Goal: Task Accomplishment & Management: Manage account settings

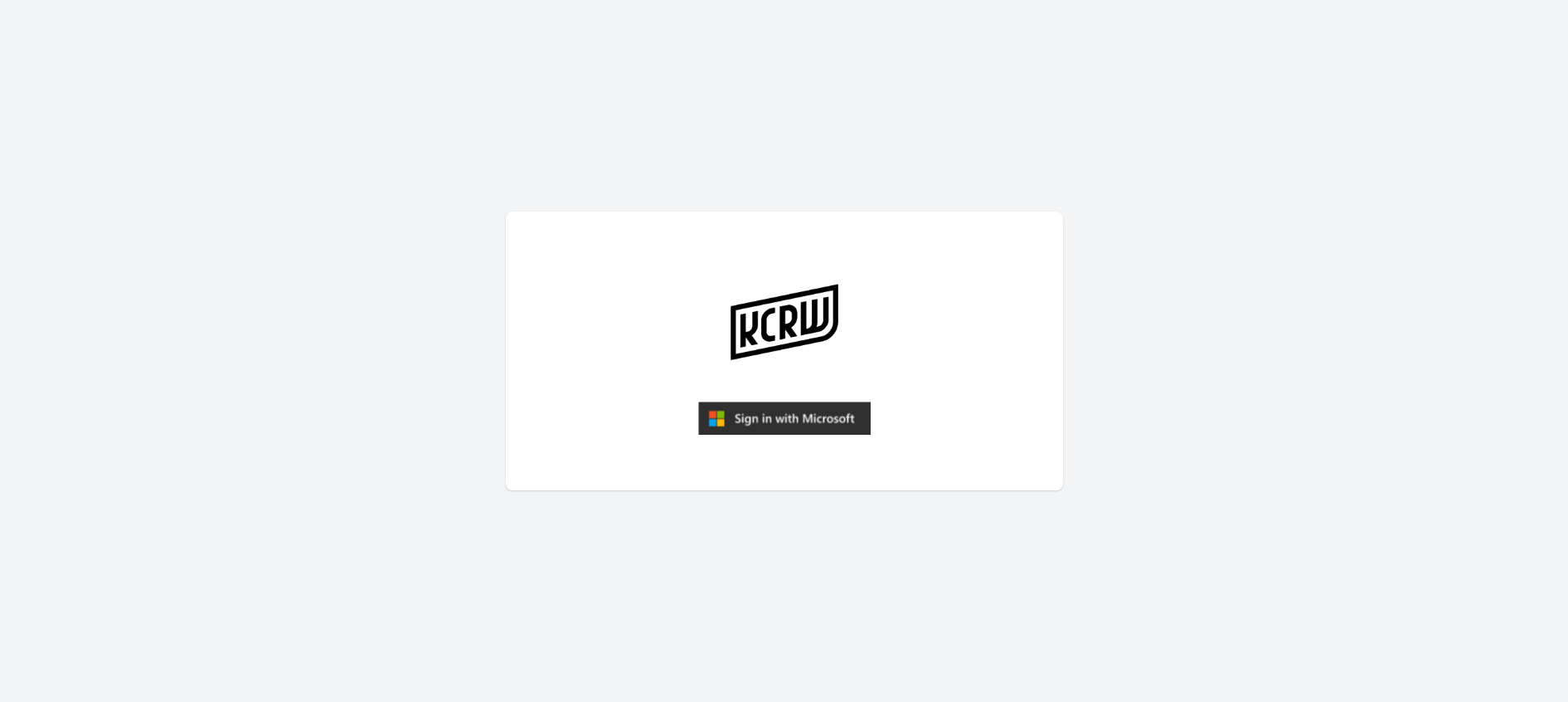
click at [754, 414] on img "submit" at bounding box center [784, 418] width 172 height 33
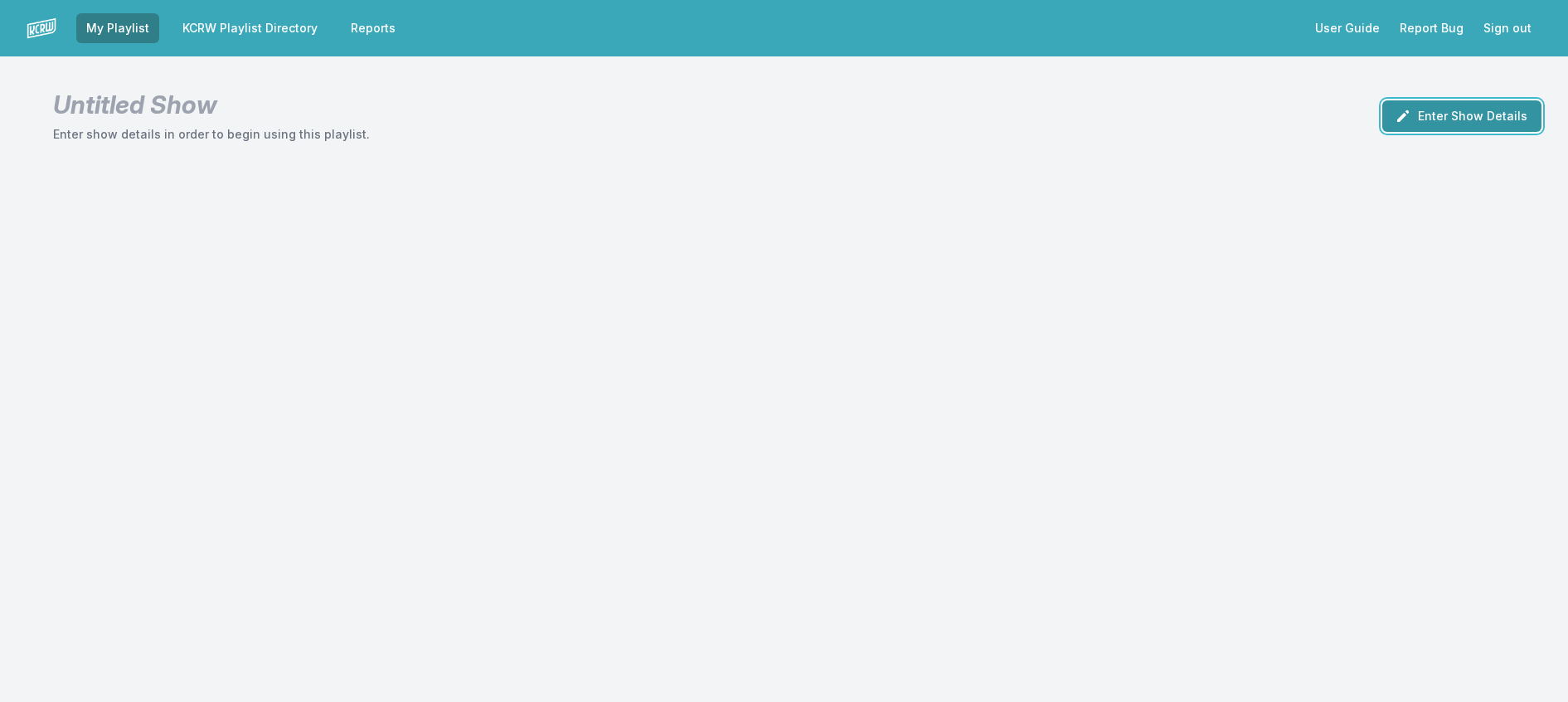
click at [1383, 127] on button "Enter Show Details" at bounding box center [1462, 116] width 159 height 31
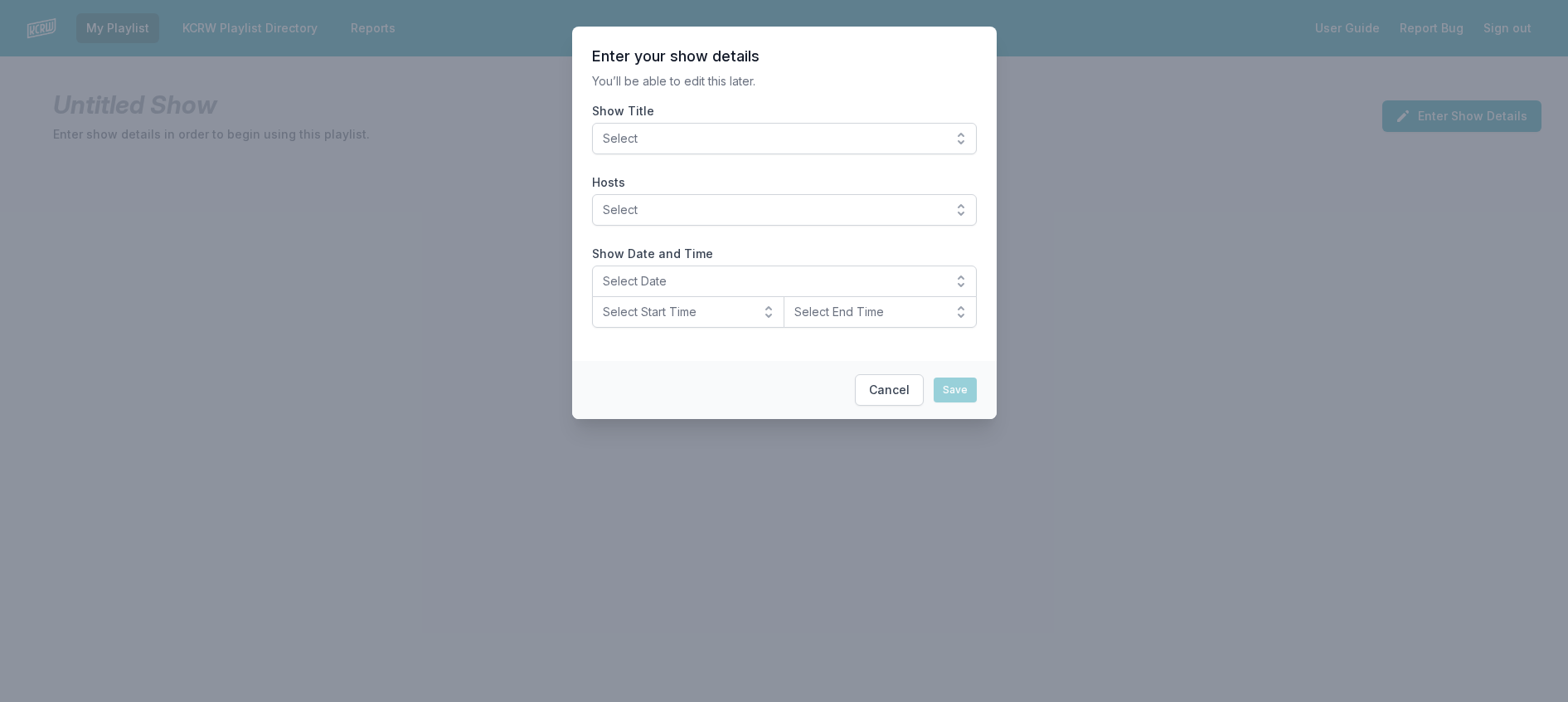
click at [769, 147] on span "Select" at bounding box center [773, 138] width 340 height 16
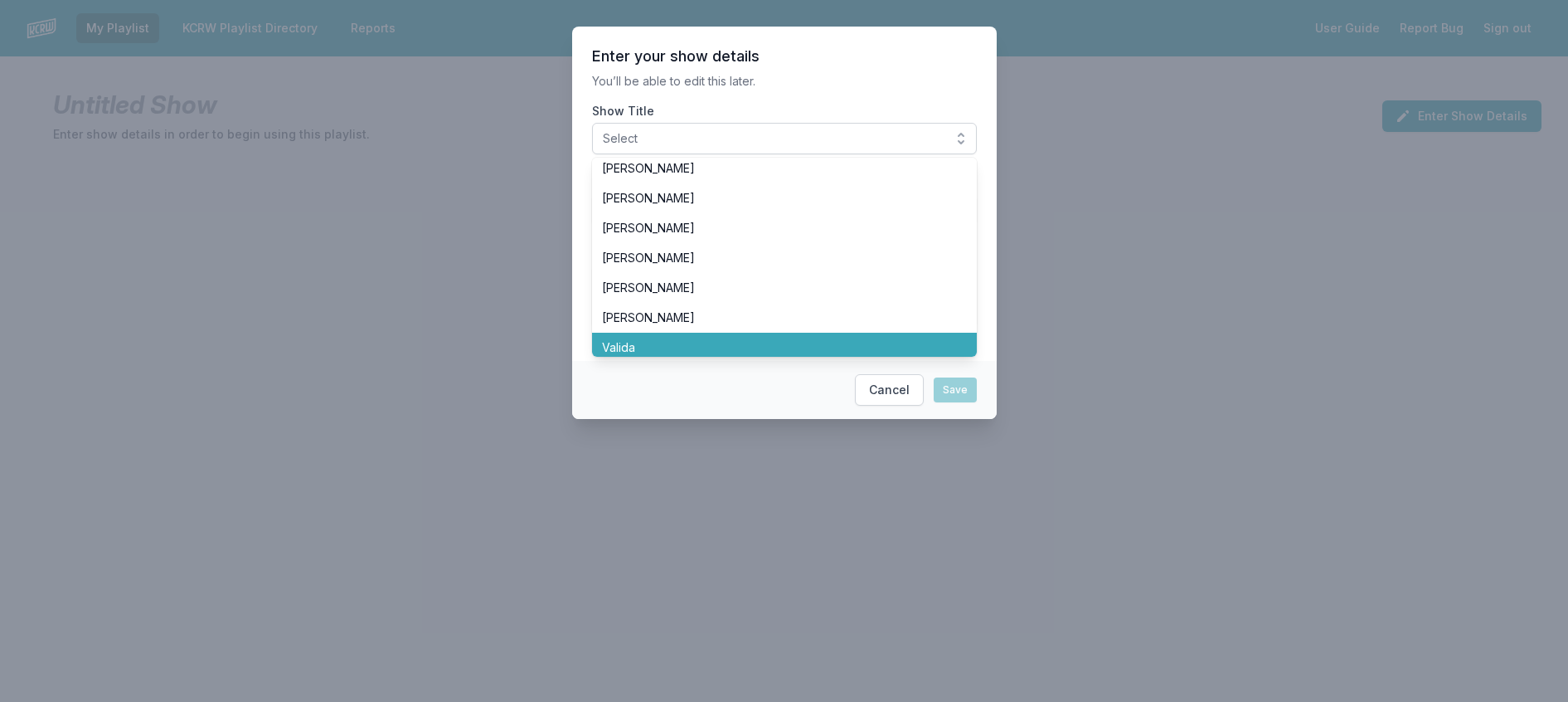
scroll to position [498, 0]
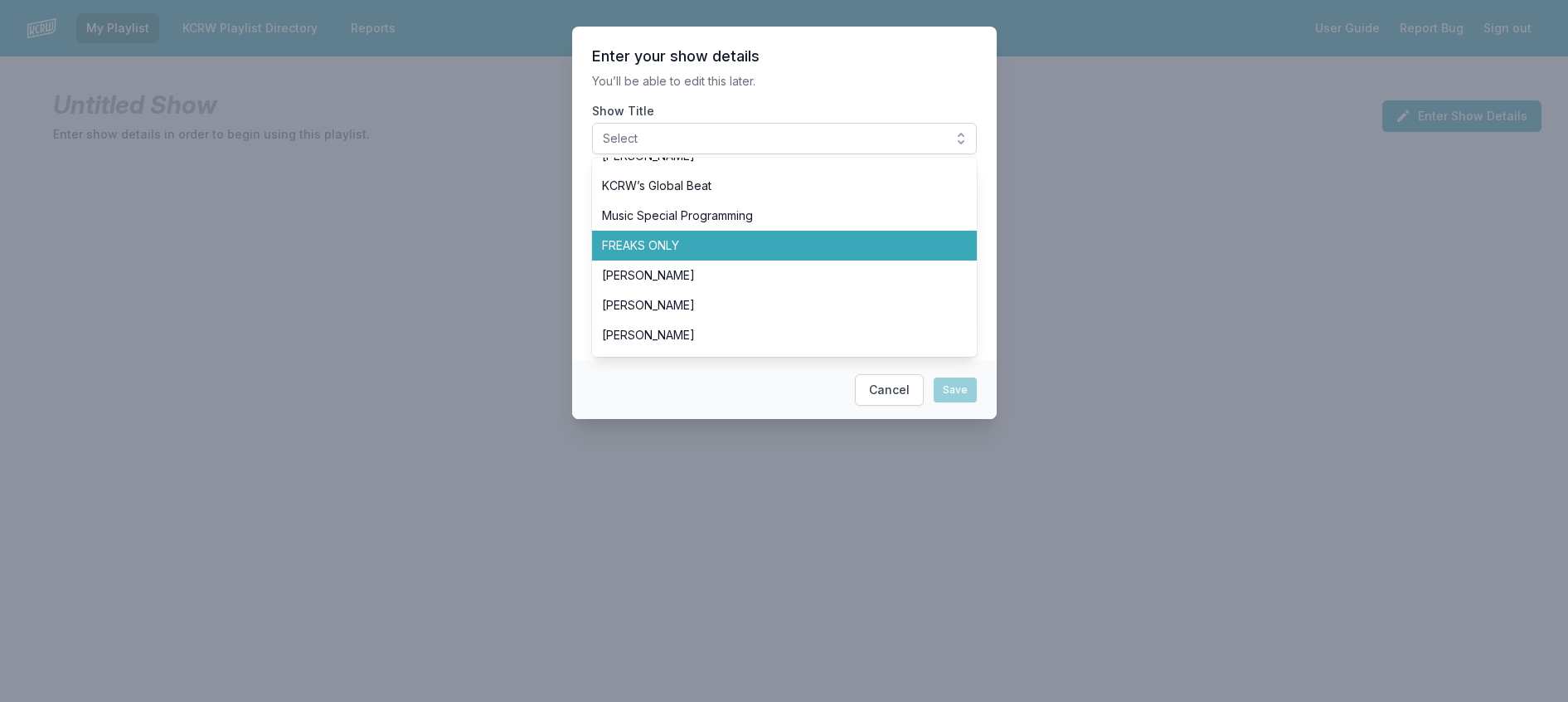
click at [702, 261] on li "FREAKS ONLY" at bounding box center [784, 245] width 385 height 29
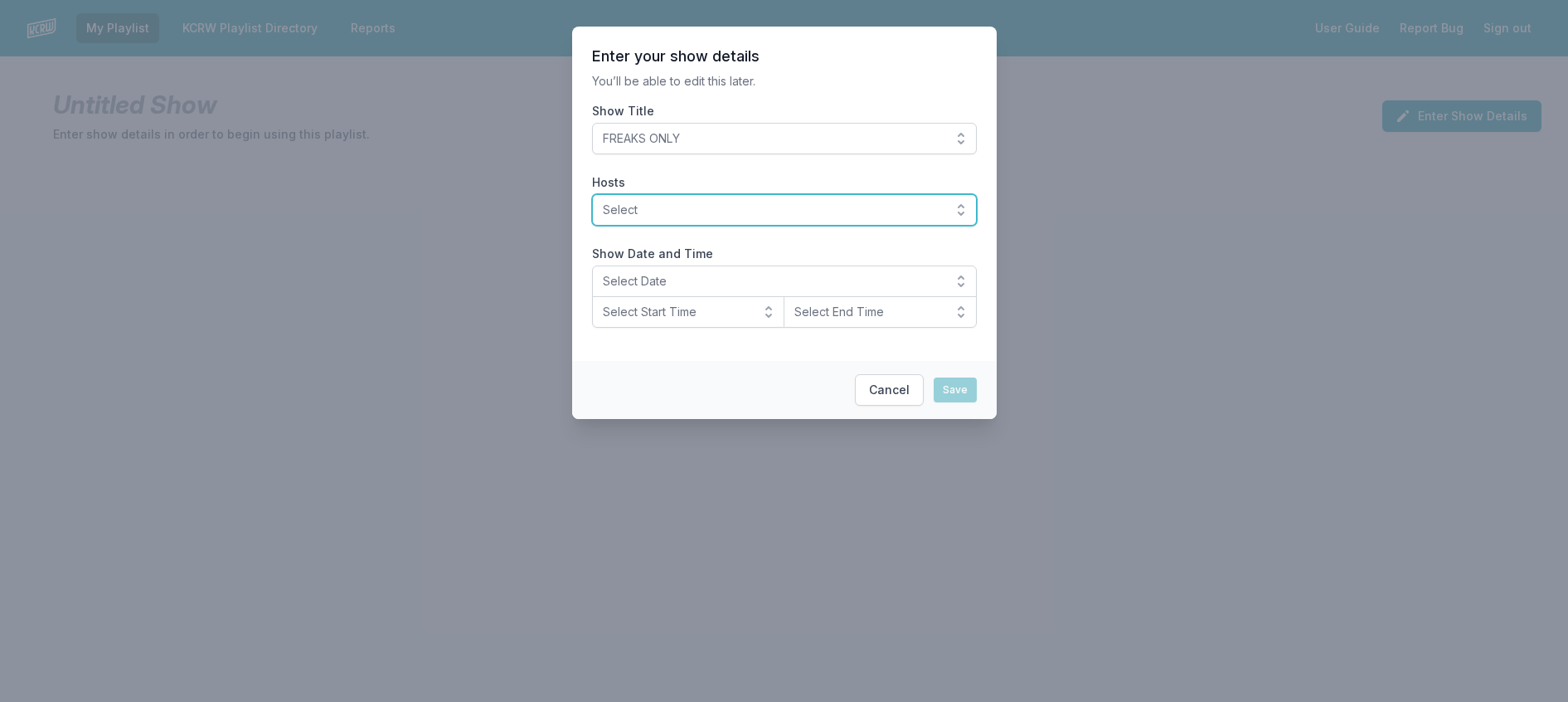
click at [693, 218] on span "Select" at bounding box center [773, 209] width 340 height 16
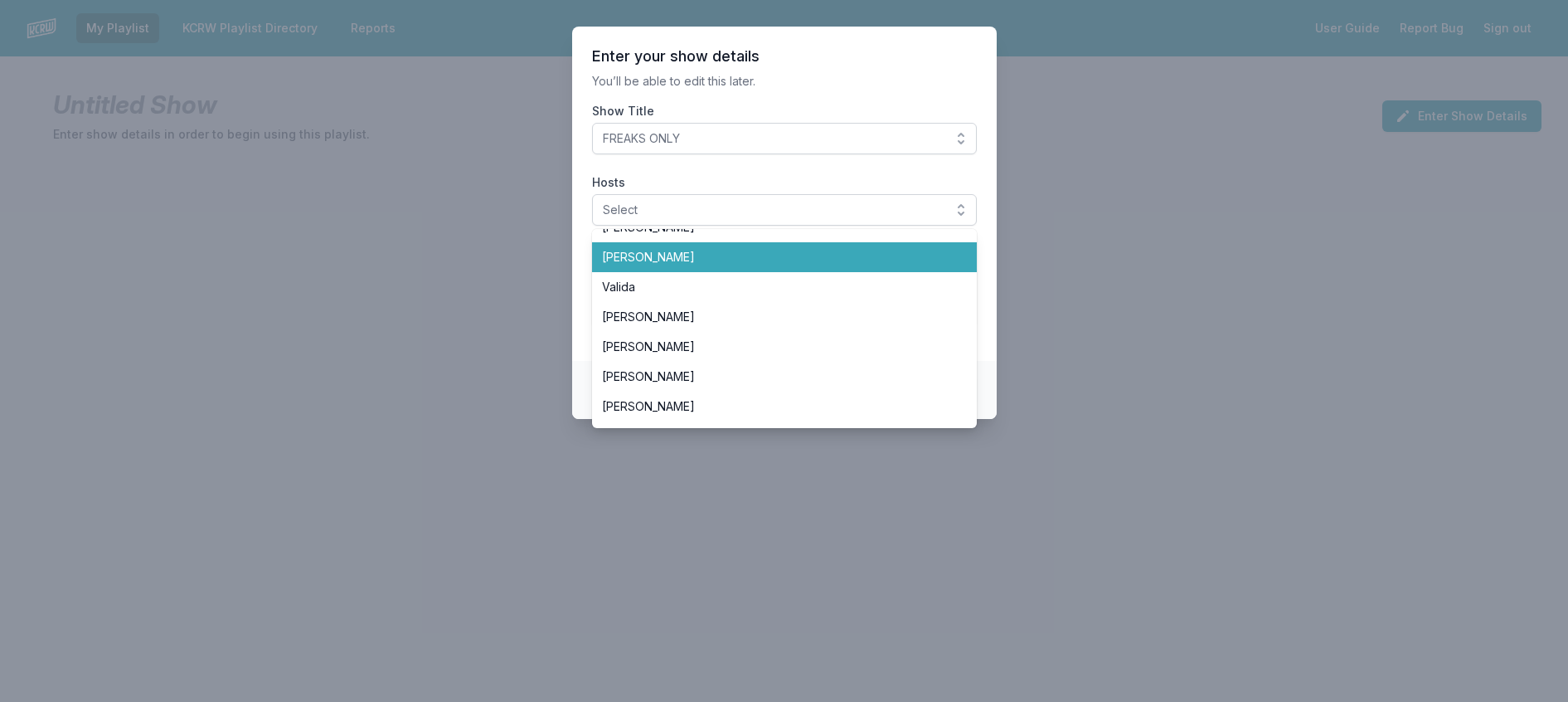
click at [674, 266] on span "[PERSON_NAME]" at bounding box center [774, 256] width 345 height 16
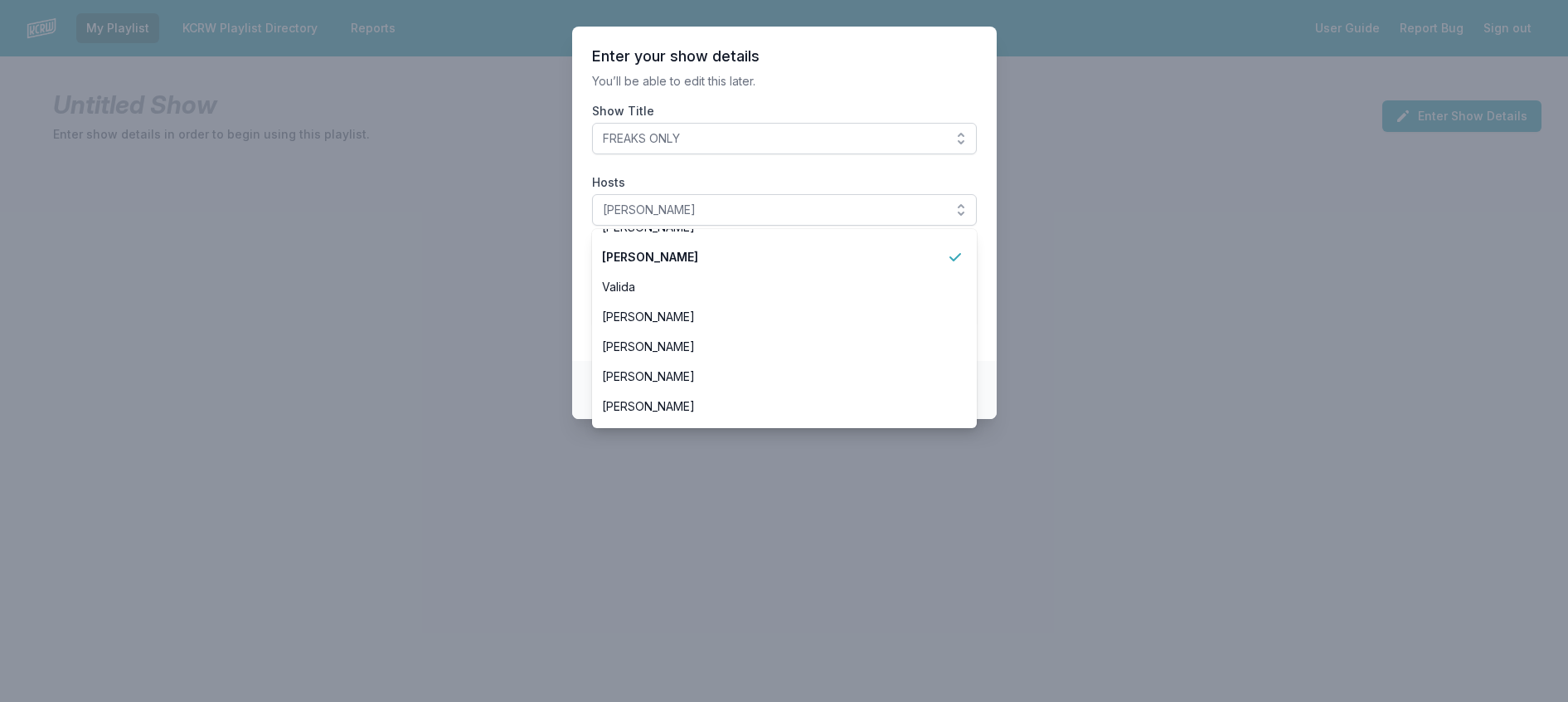
click at [820, 89] on p "You’ll be able to edit this later." at bounding box center [784, 81] width 385 height 16
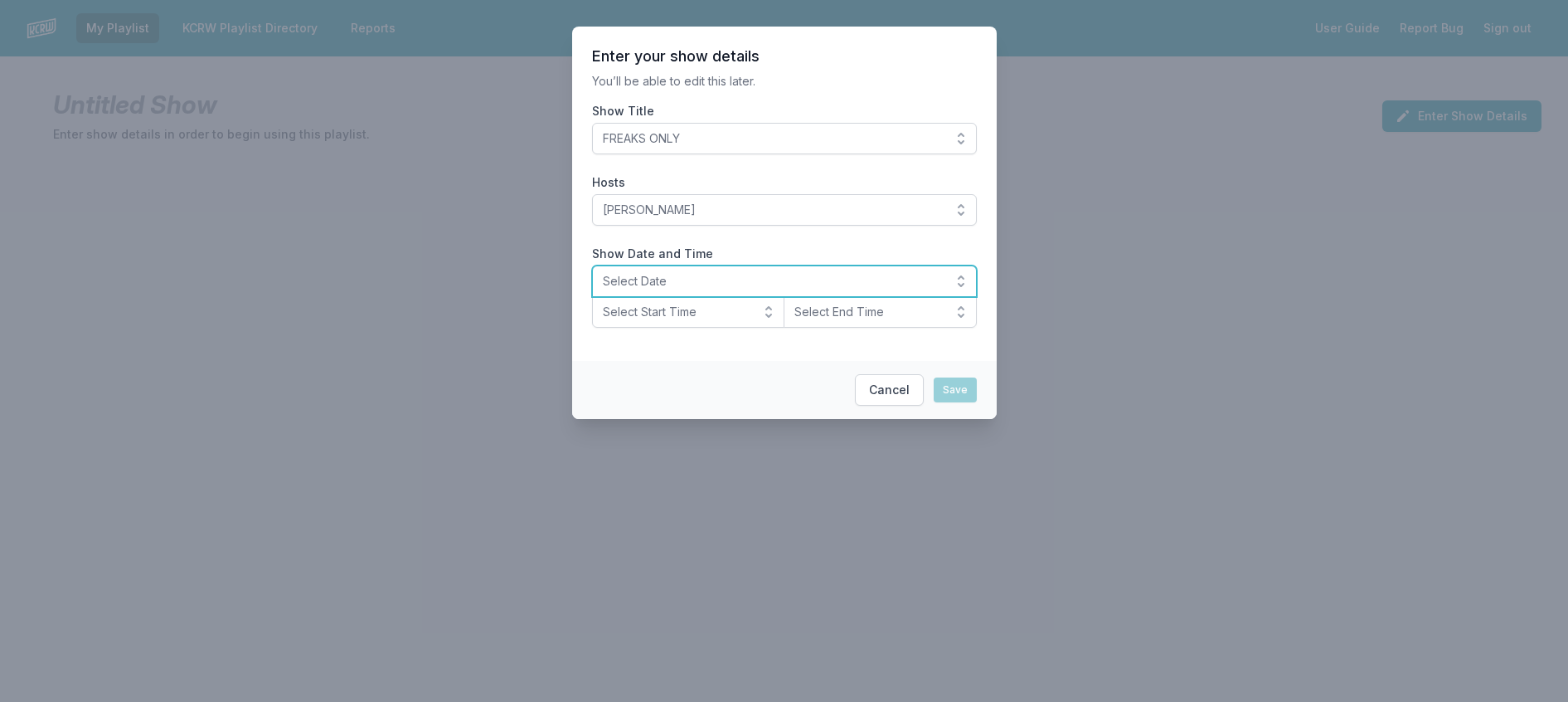
click at [691, 289] on span "Select Date" at bounding box center [773, 280] width 340 height 16
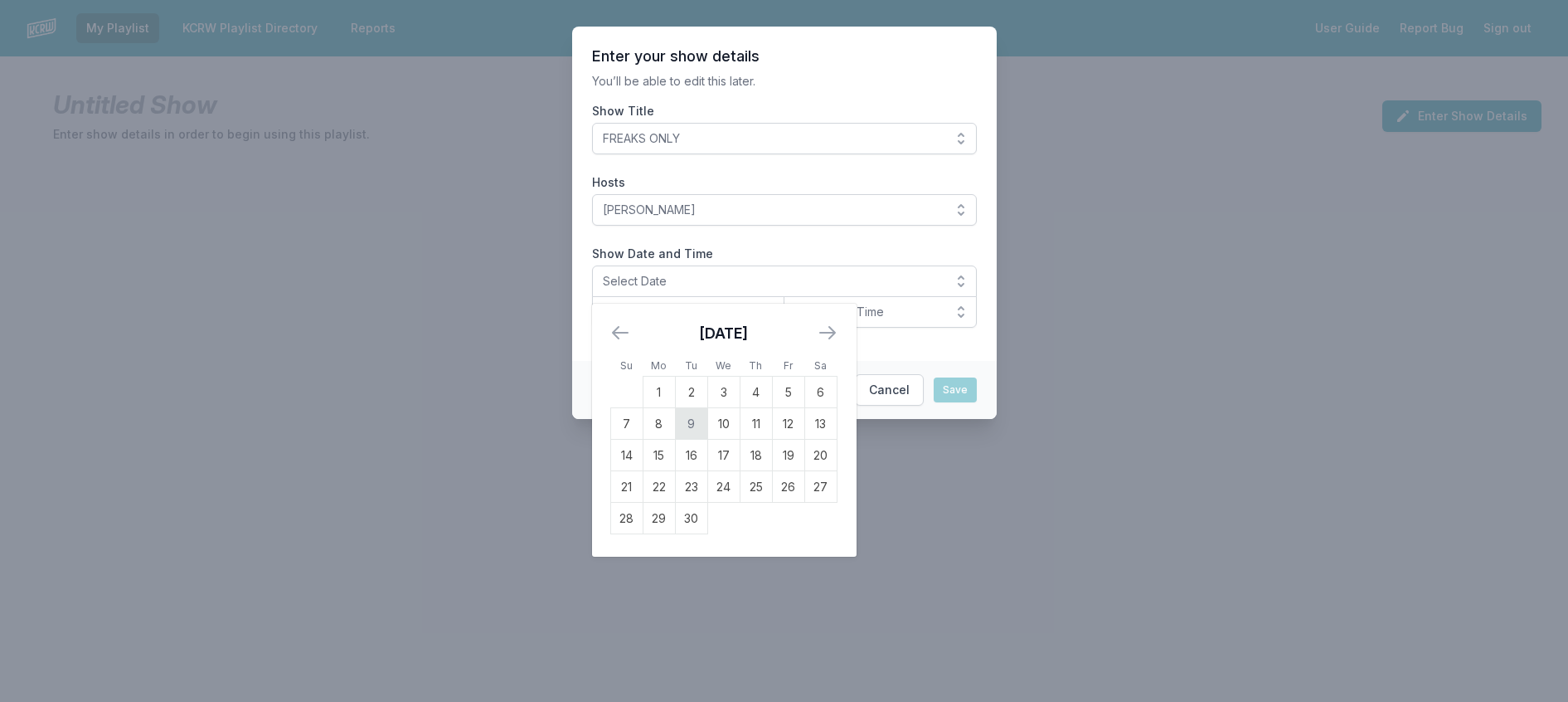
click at [675, 440] on td "9" at bounding box center [691, 423] width 32 height 31
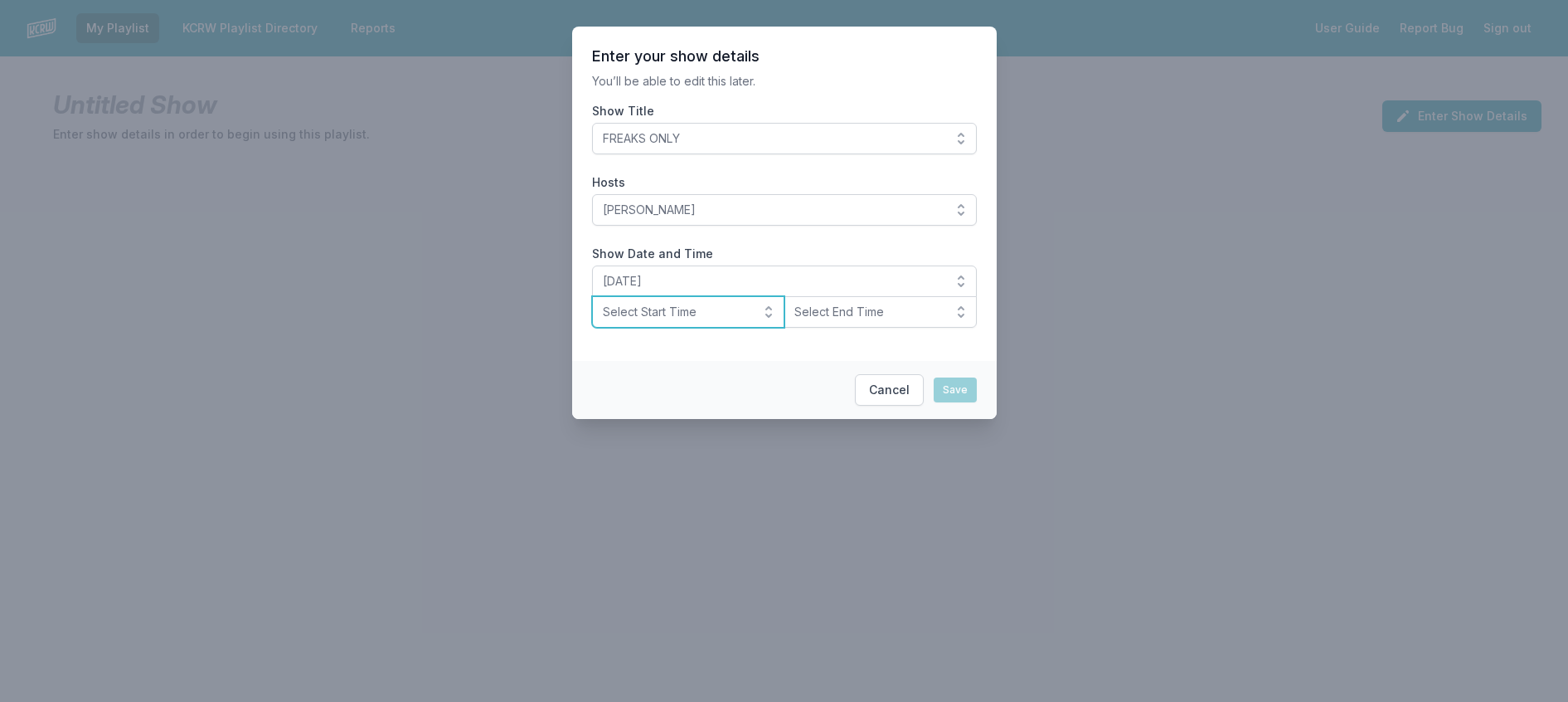
click at [658, 320] on span "Select Start Time" at bounding box center [678, 312] width 149 height 16
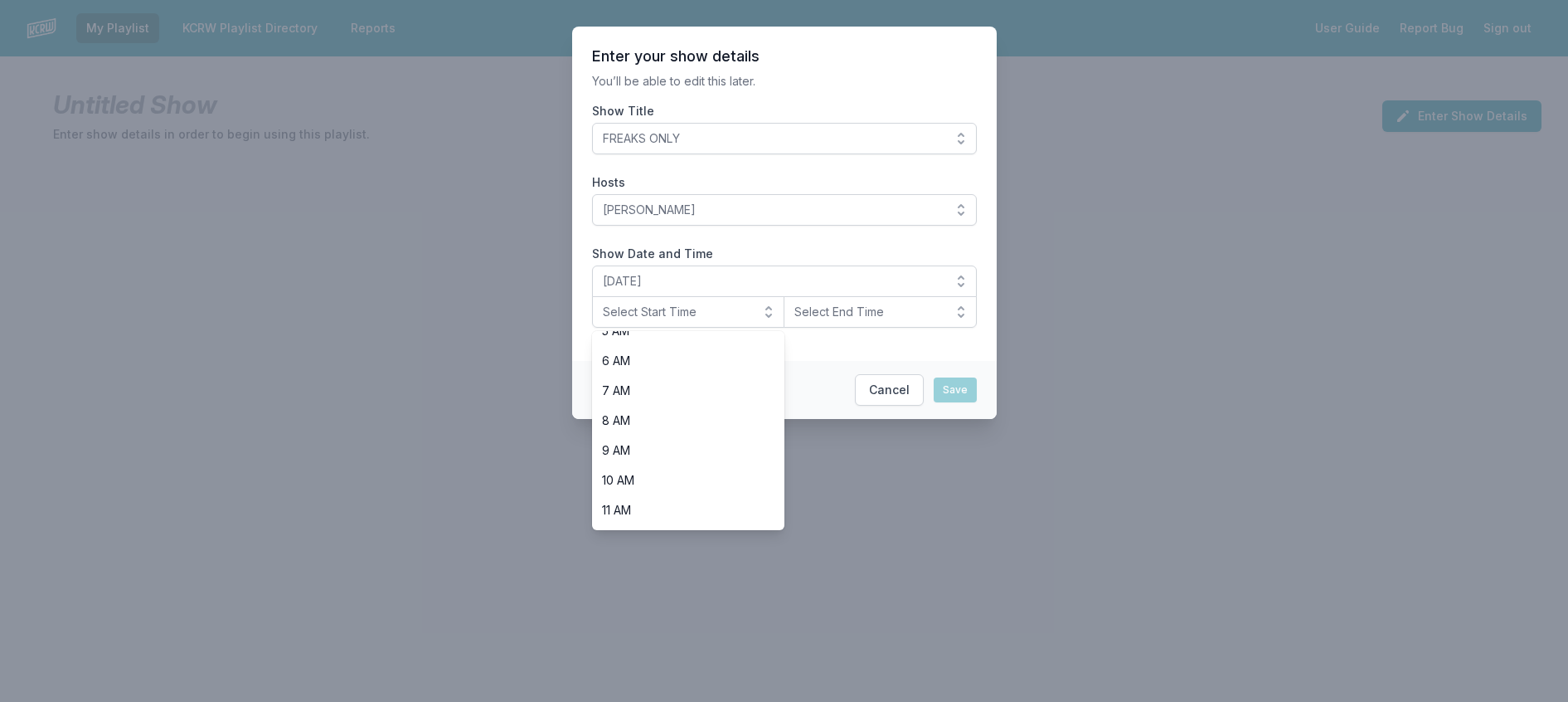
scroll to position [581, 0]
click at [634, 430] on span "8 PM" at bounding box center [678, 422] width 153 height 16
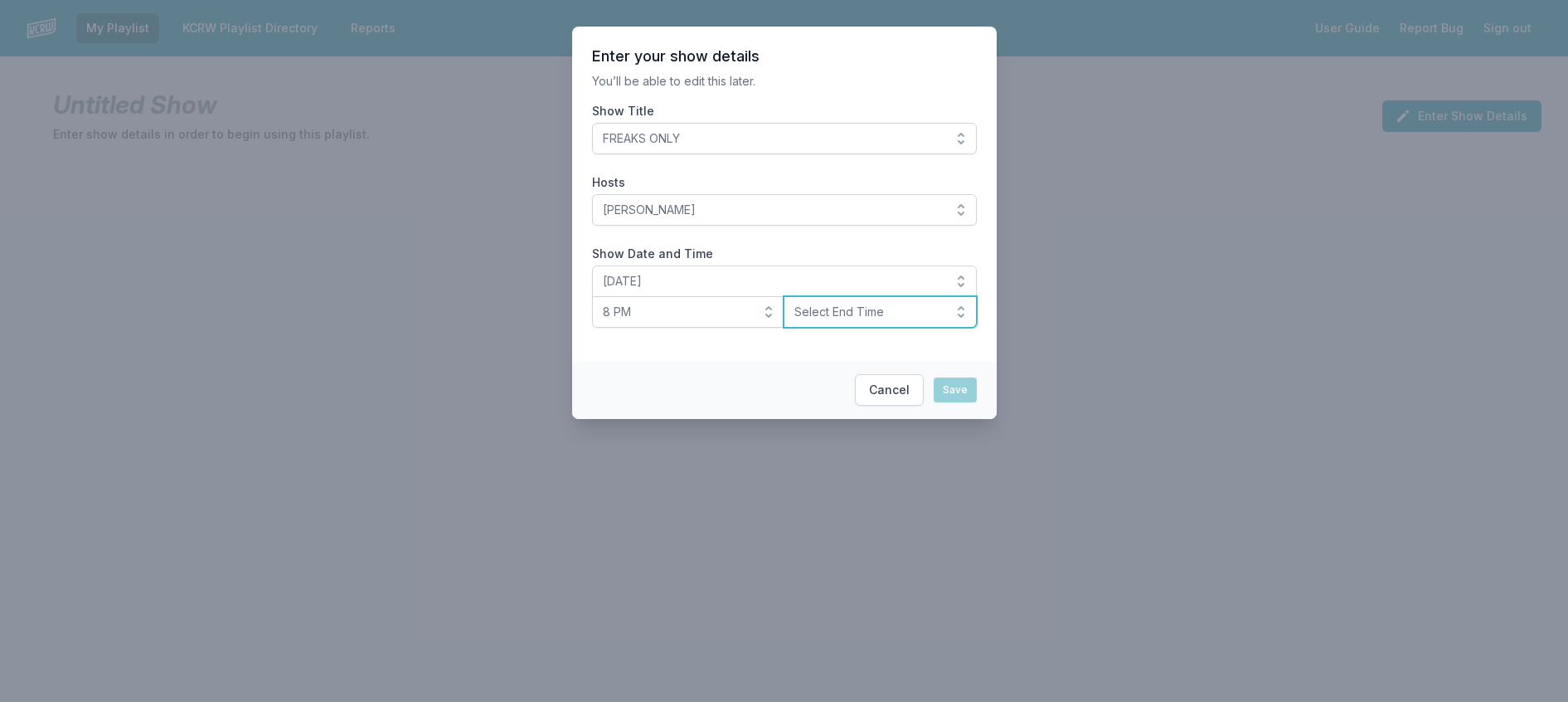
click at [868, 328] on button "Select End Time" at bounding box center [880, 312] width 193 height 31
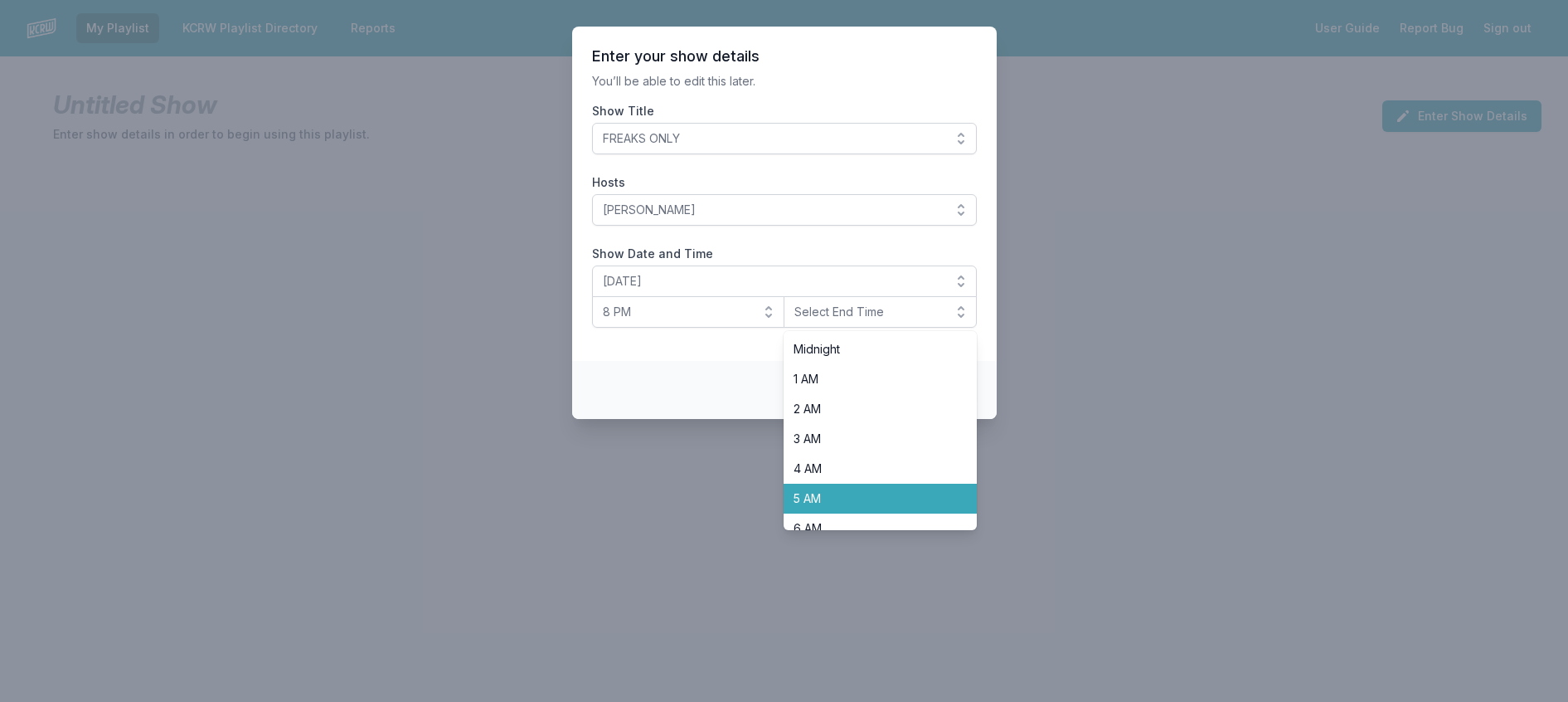
scroll to position [589, 0]
click at [880, 490] on span "10 PM" at bounding box center [870, 481] width 153 height 16
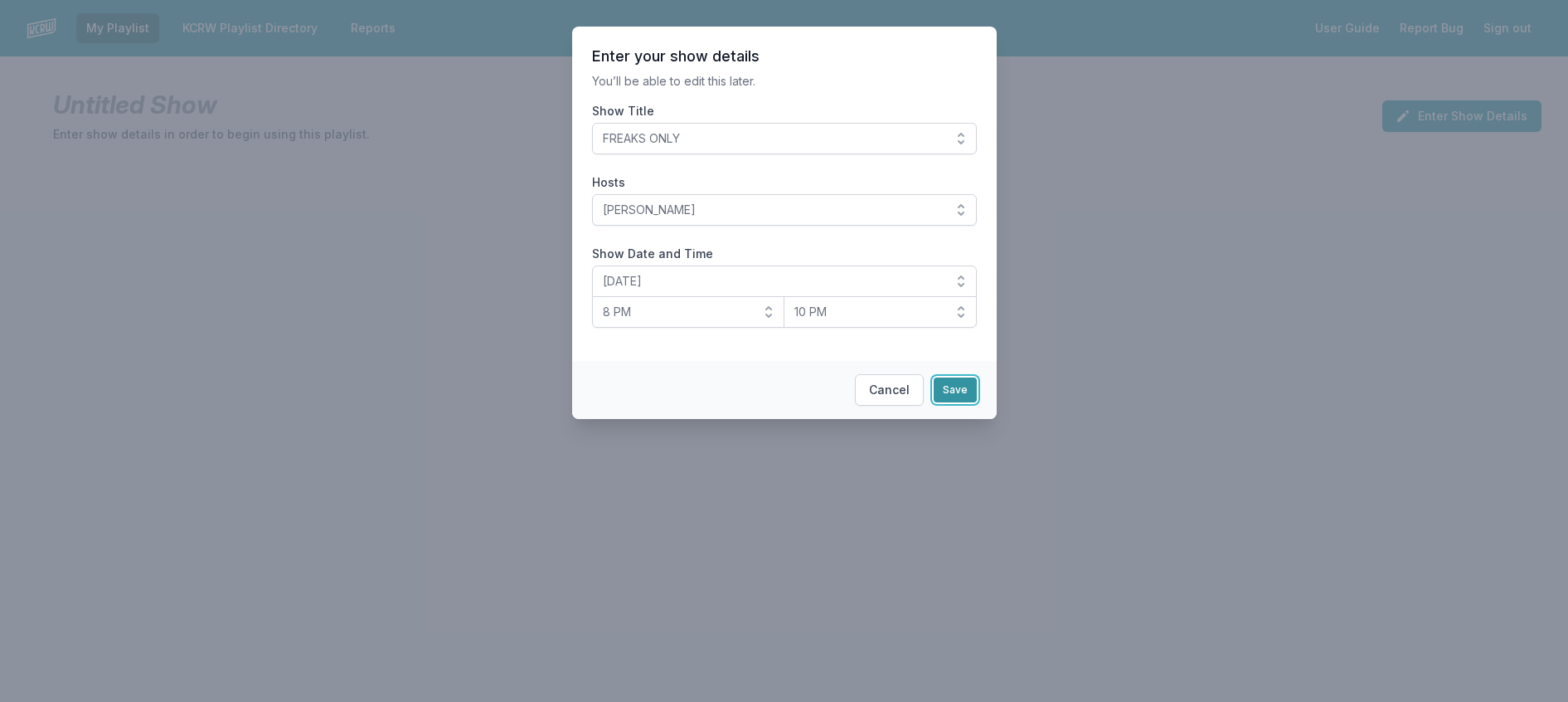
click at [955, 403] on button "Save" at bounding box center [955, 390] width 43 height 25
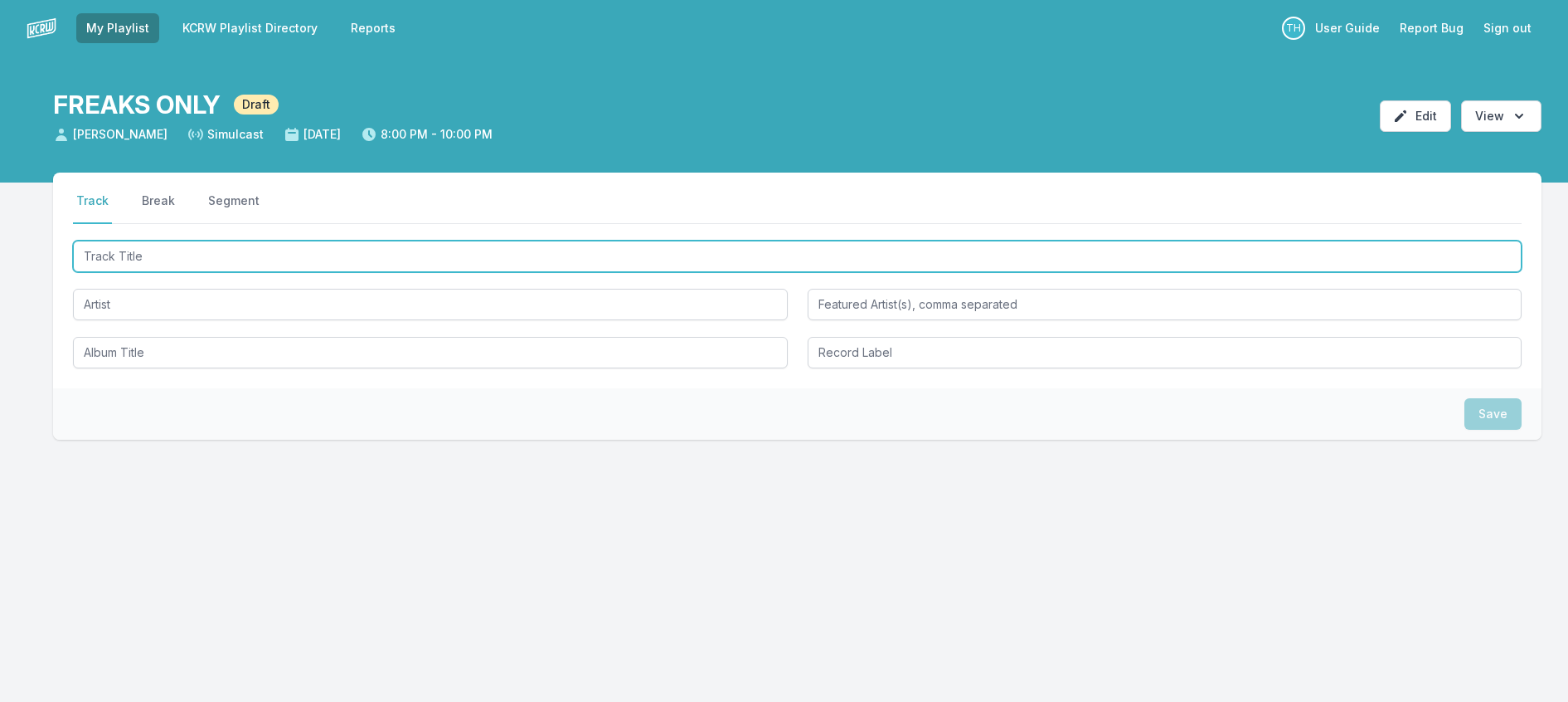
click at [133, 272] on input "Track Title" at bounding box center [797, 256] width 1449 height 31
type input "o"
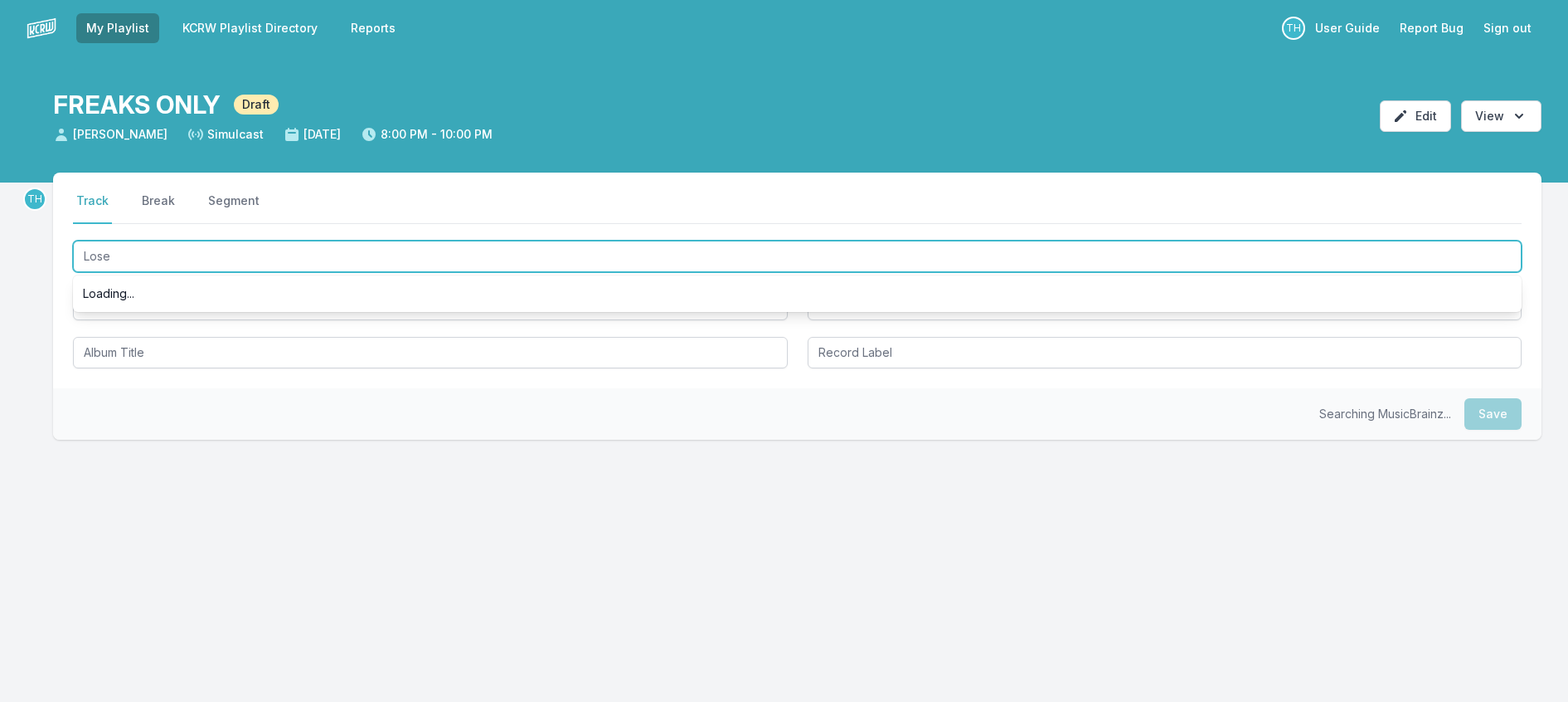
type input "Loser"
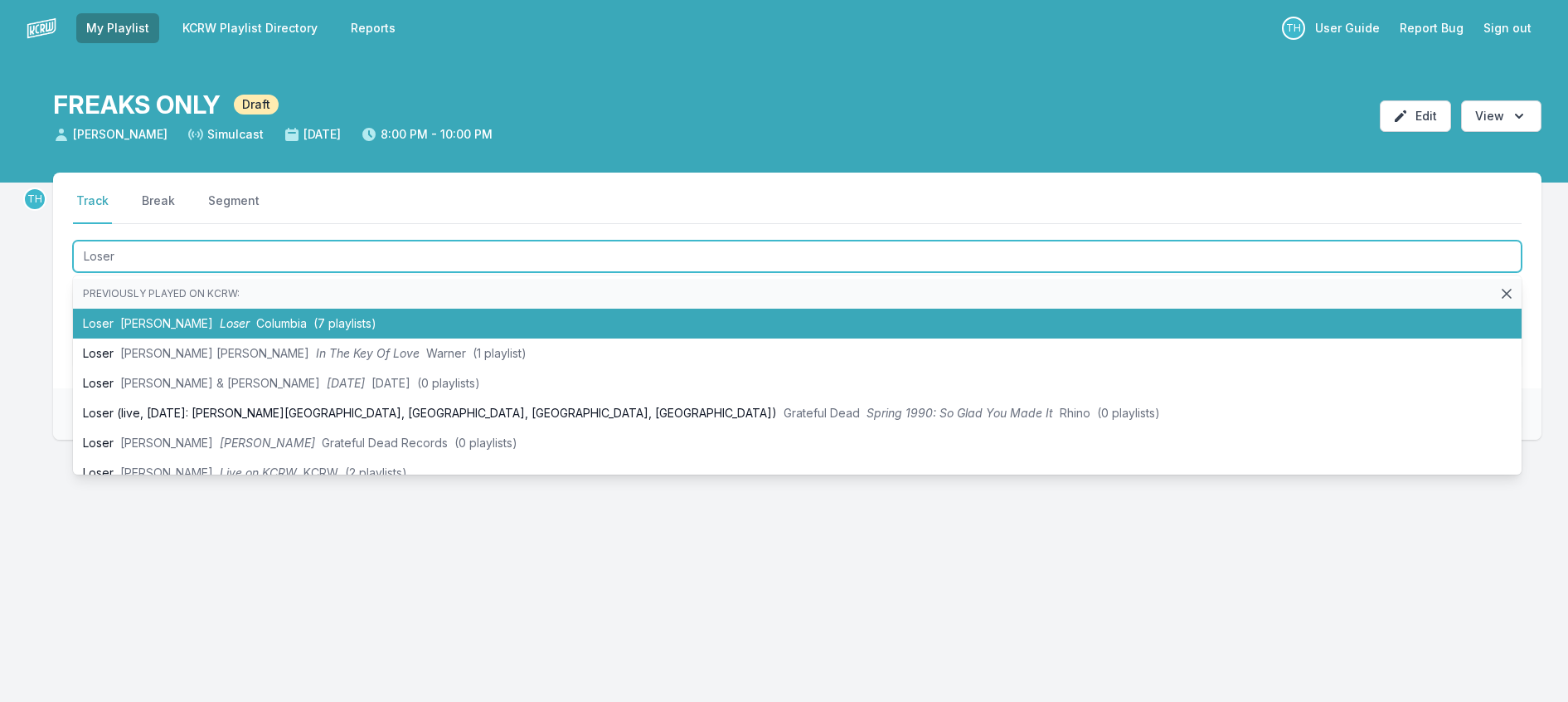
click at [185, 330] on span "[PERSON_NAME]" at bounding box center [166, 323] width 93 height 14
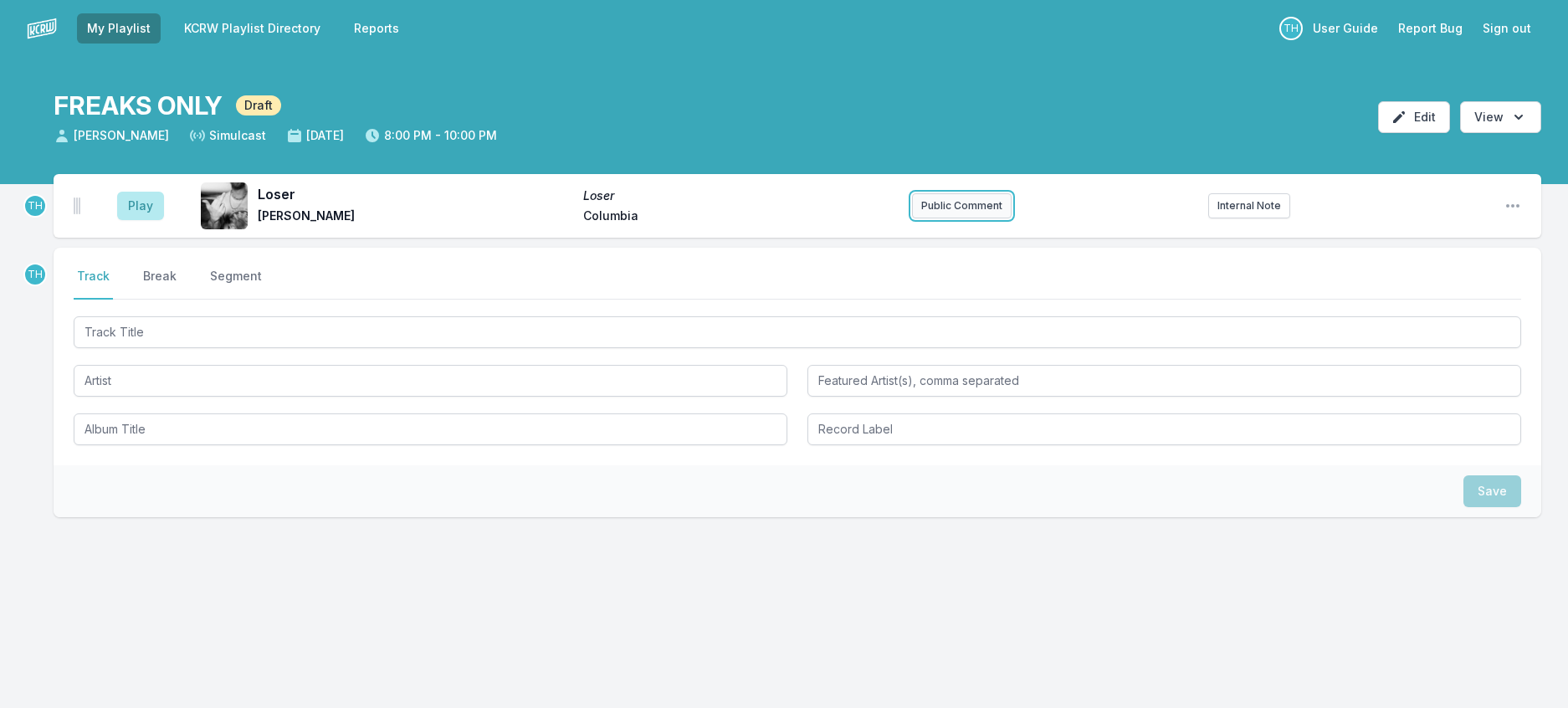
click at [921, 218] on button "Public Comment" at bounding box center [962, 205] width 100 height 25
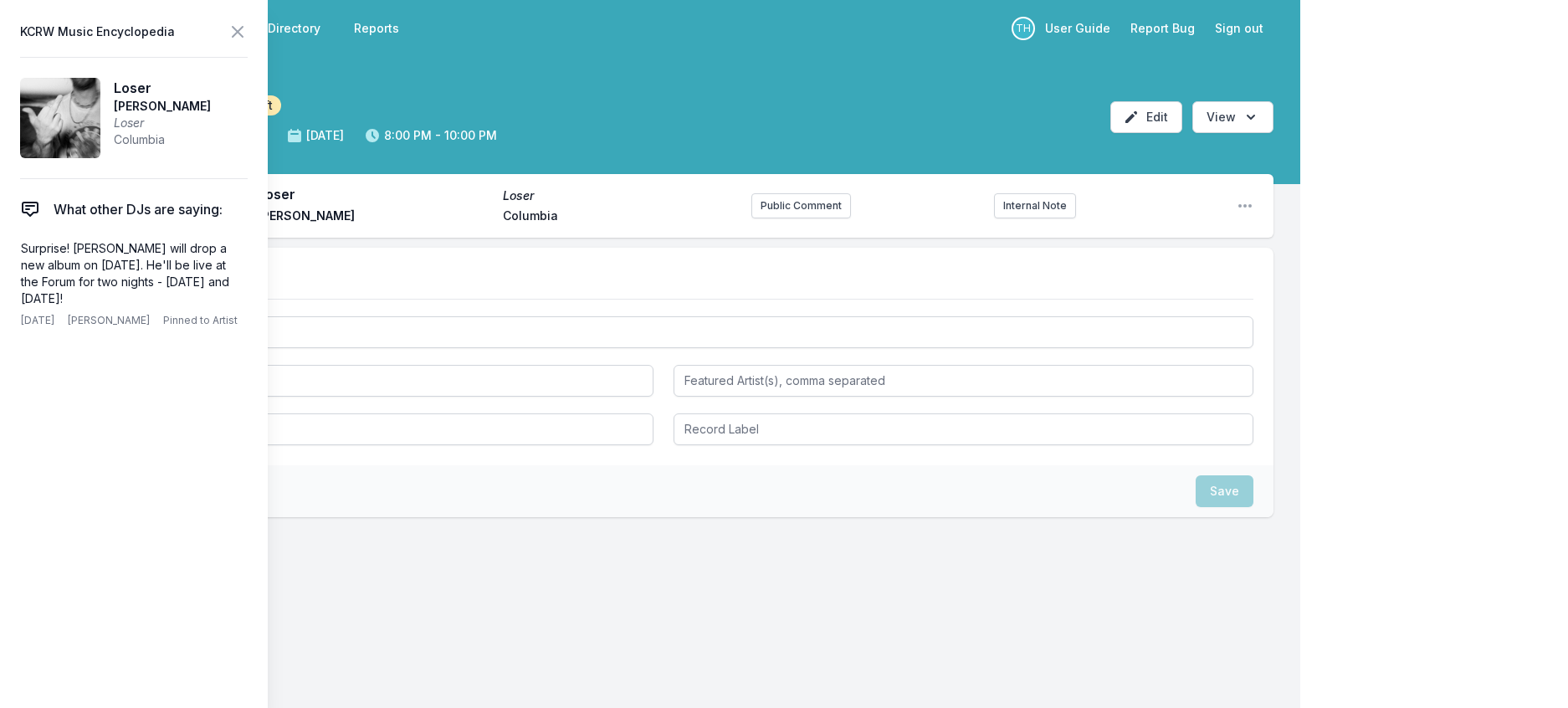
drag, startPoint x: 90, startPoint y: 340, endPoint x: 2, endPoint y: 277, distance: 108.2
click at [2, 277] on aside "KCRW Music Encyclopedia Loser [PERSON_NAME] Loser Columbia What other DJs are s…" at bounding box center [134, 354] width 268 height 708
copy p "Surprise! [PERSON_NAME] will drop a new album on [DATE]. He'll be live at the F…"
click at [800, 218] on button "Public Comment" at bounding box center [801, 205] width 100 height 25
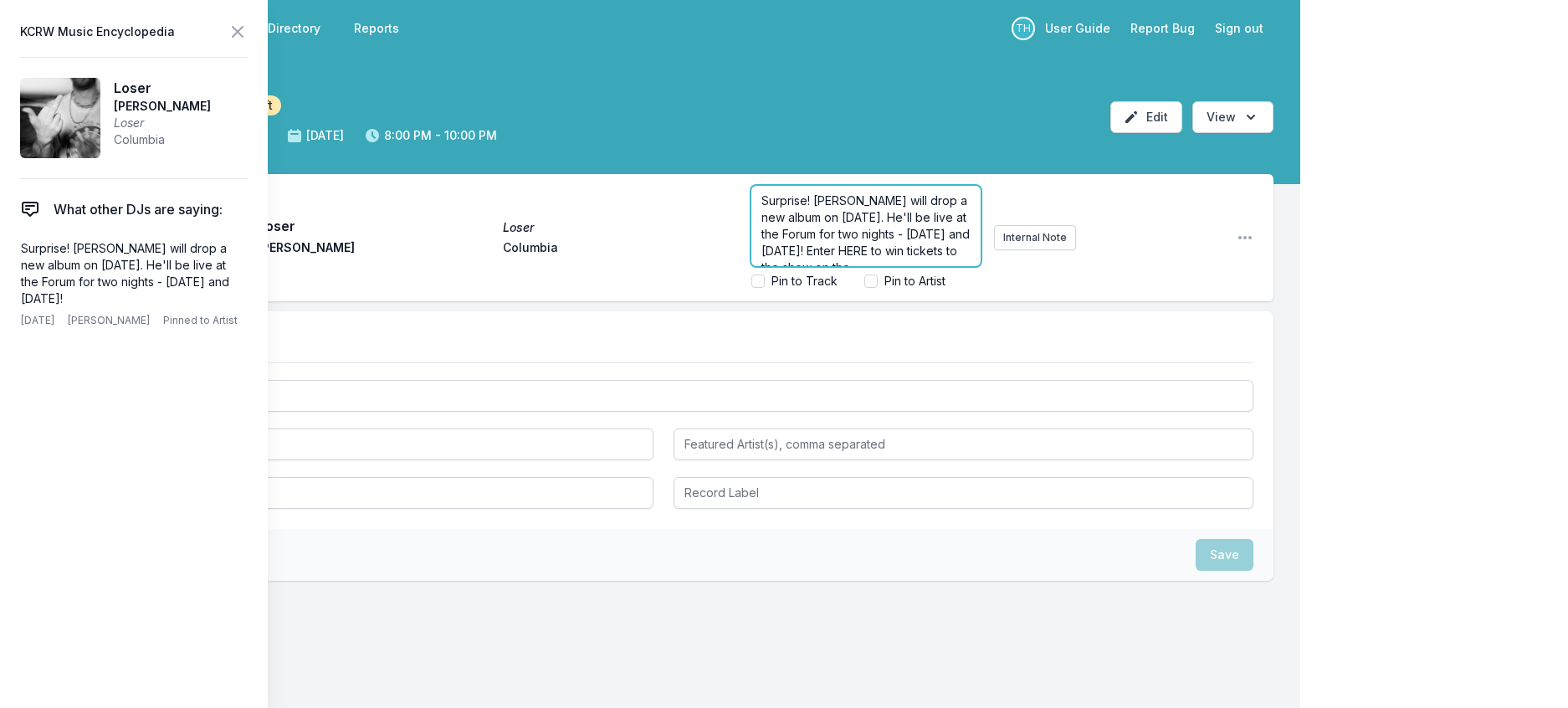
scroll to position [38, 0]
click at [900, 259] on p "Surprise! [PERSON_NAME] will drop a new album on [DATE]. He'll be live at the F…" at bounding box center [866, 217] width 210 height 84
drag, startPoint x: 862, startPoint y: 262, endPoint x: 830, endPoint y: 261, distance: 32.0
click at [830, 258] on span "Surprise! [PERSON_NAME] will drop a new album on [DATE]. He'll be live at the F…" at bounding box center [867, 217] width 211 height 81
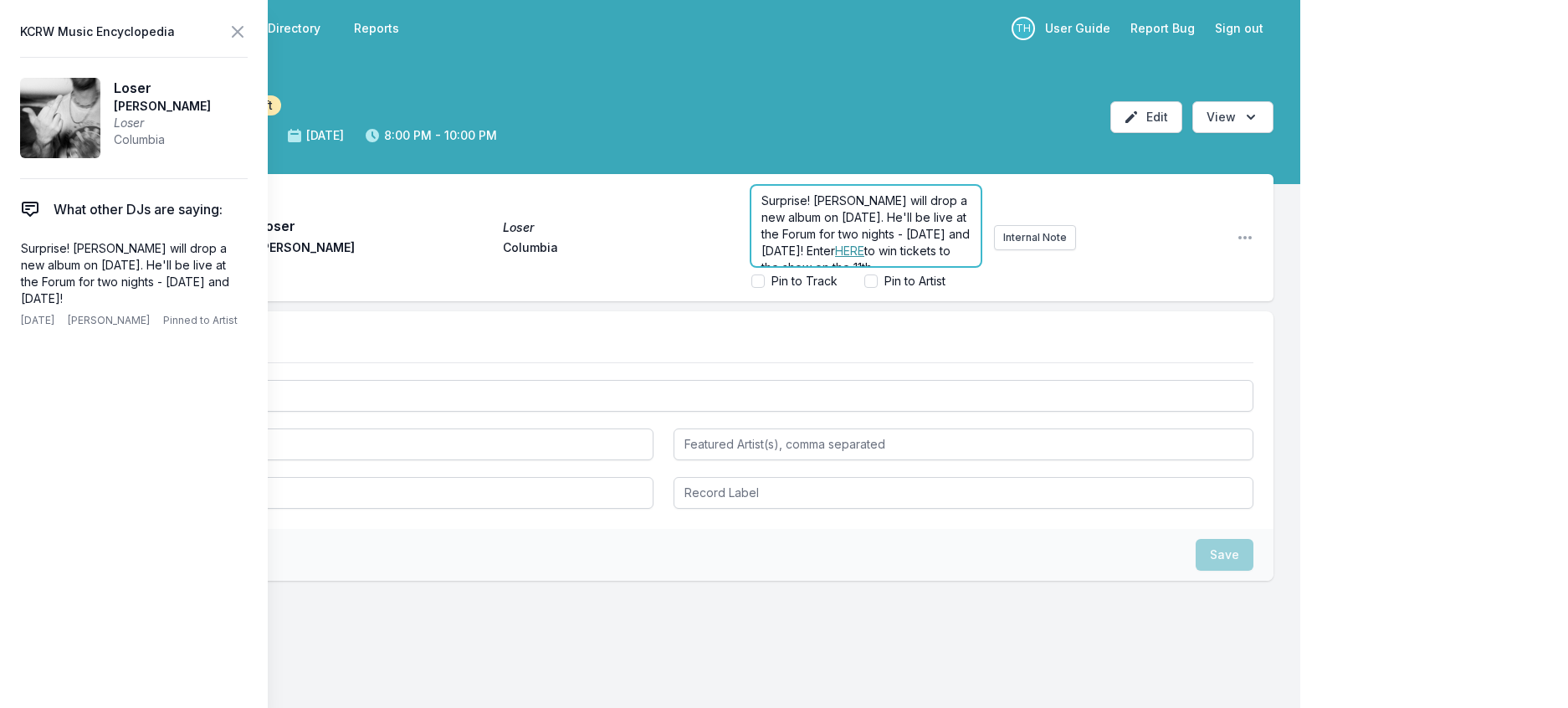
click at [846, 242] on span "Surprise! Tame Impala will drop a new album on October 17th. He'll be live at t…" at bounding box center [867, 225] width 211 height 65
drag, startPoint x: 796, startPoint y: 224, endPoint x: 712, endPoint y: 224, distance: 84.0
click at [712, 224] on div "Play Loser Loser Tame Impala Columbia Surprise! Tame Impala will drop a new alb…" at bounding box center [663, 237] width 1220 height 127
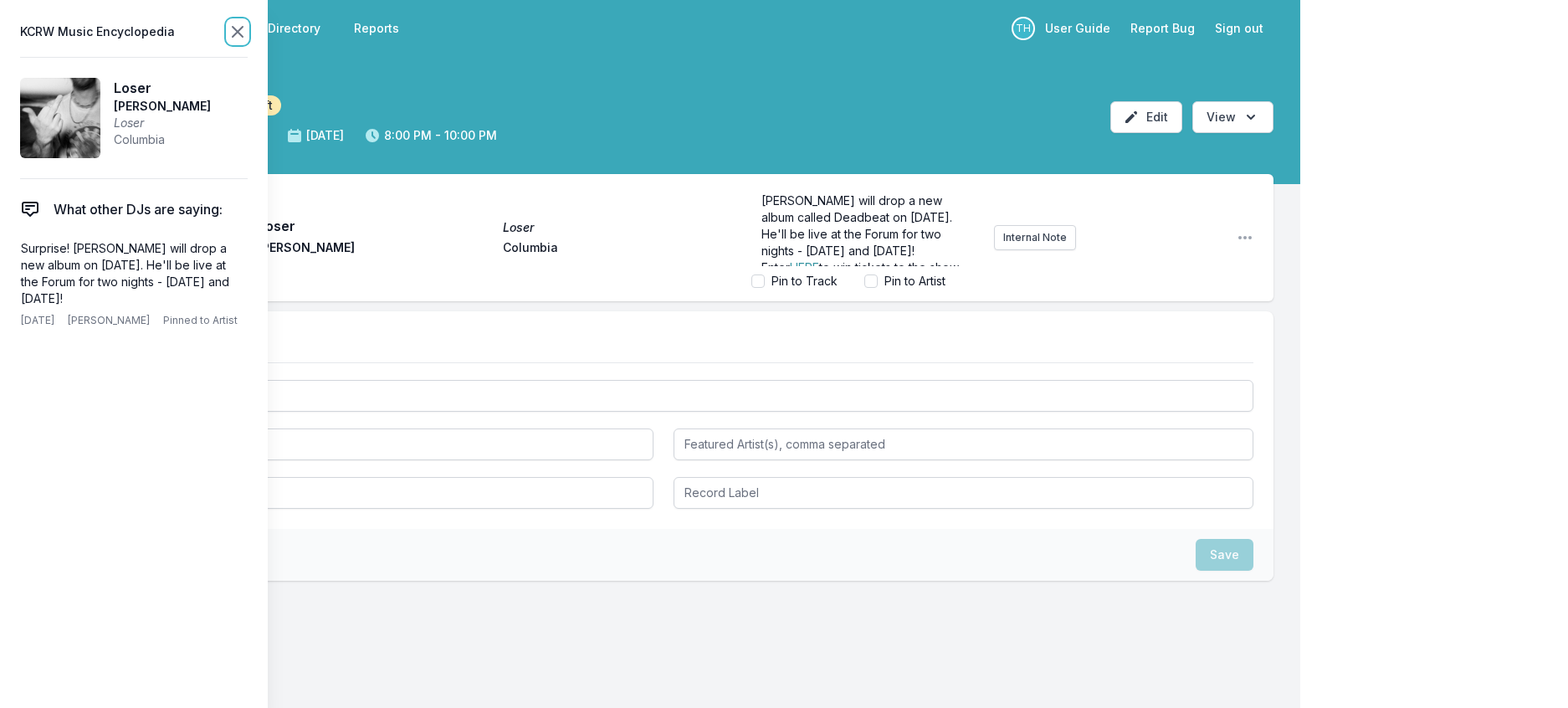
click at [248, 32] on icon at bounding box center [237, 31] width 20 height 20
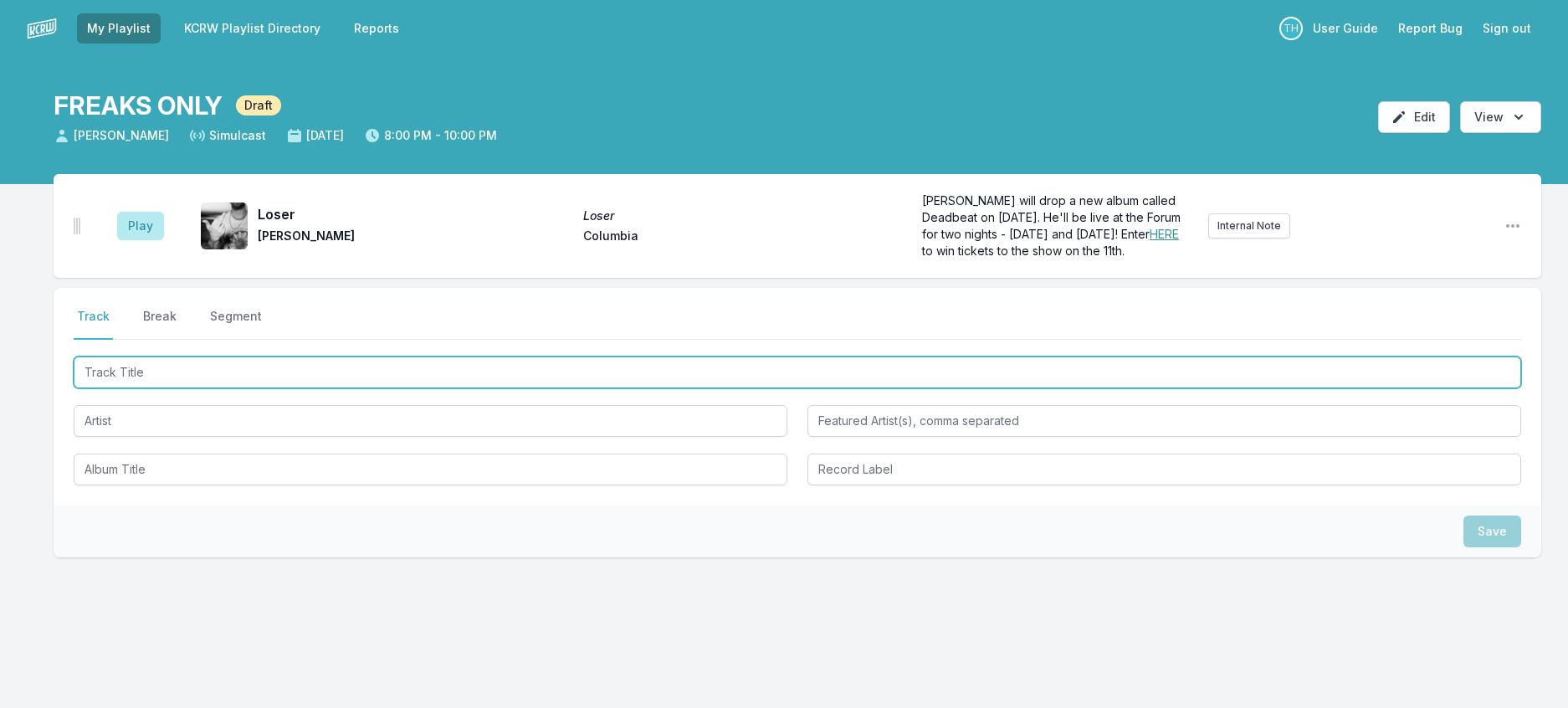
click at [315, 388] on input "Track Title" at bounding box center [797, 372] width 1448 height 31
type input "Say Goodbye"
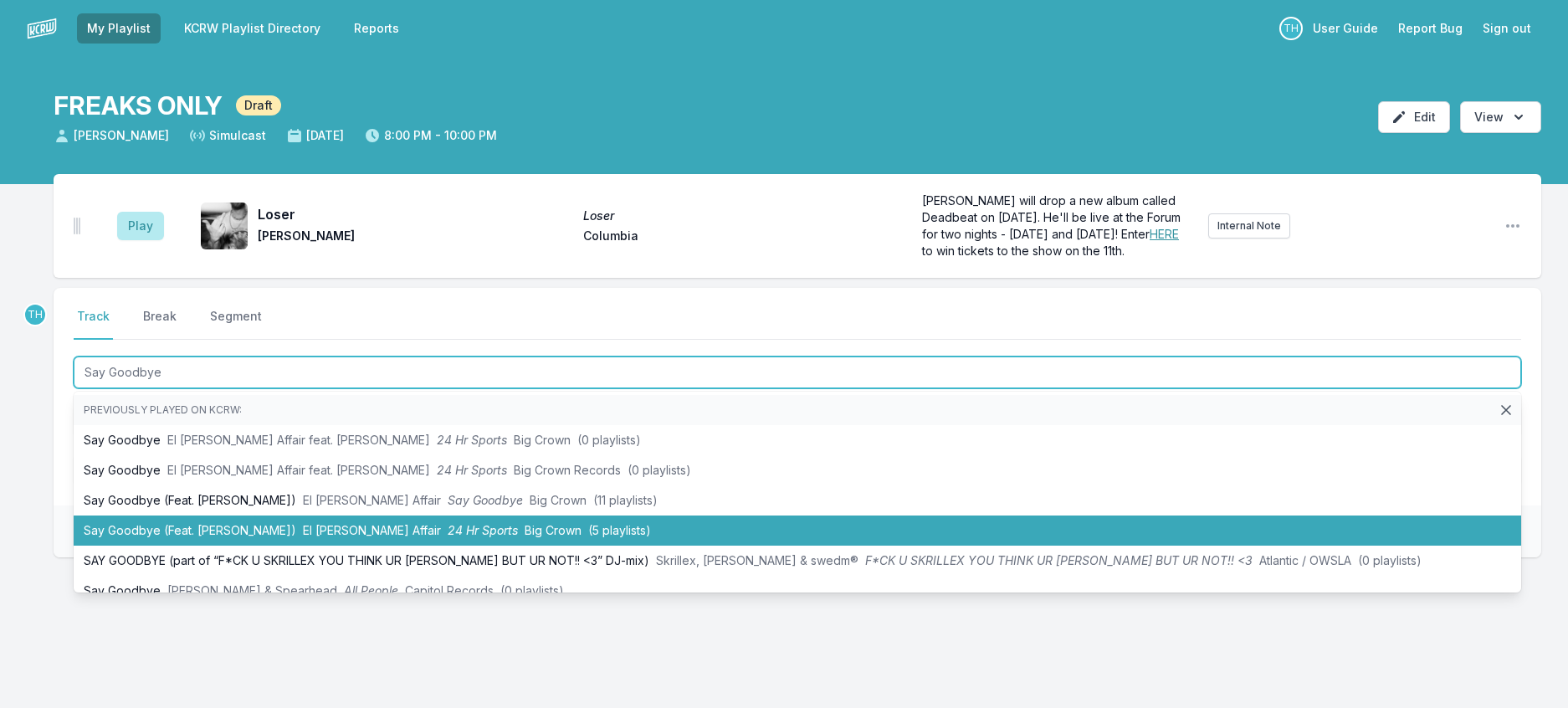
click at [358, 546] on li "Say Goodbye (Feat. Florence Adooni) El Michels Affair 24 Hr Sports Big Crown (5…" at bounding box center [797, 530] width 1448 height 30
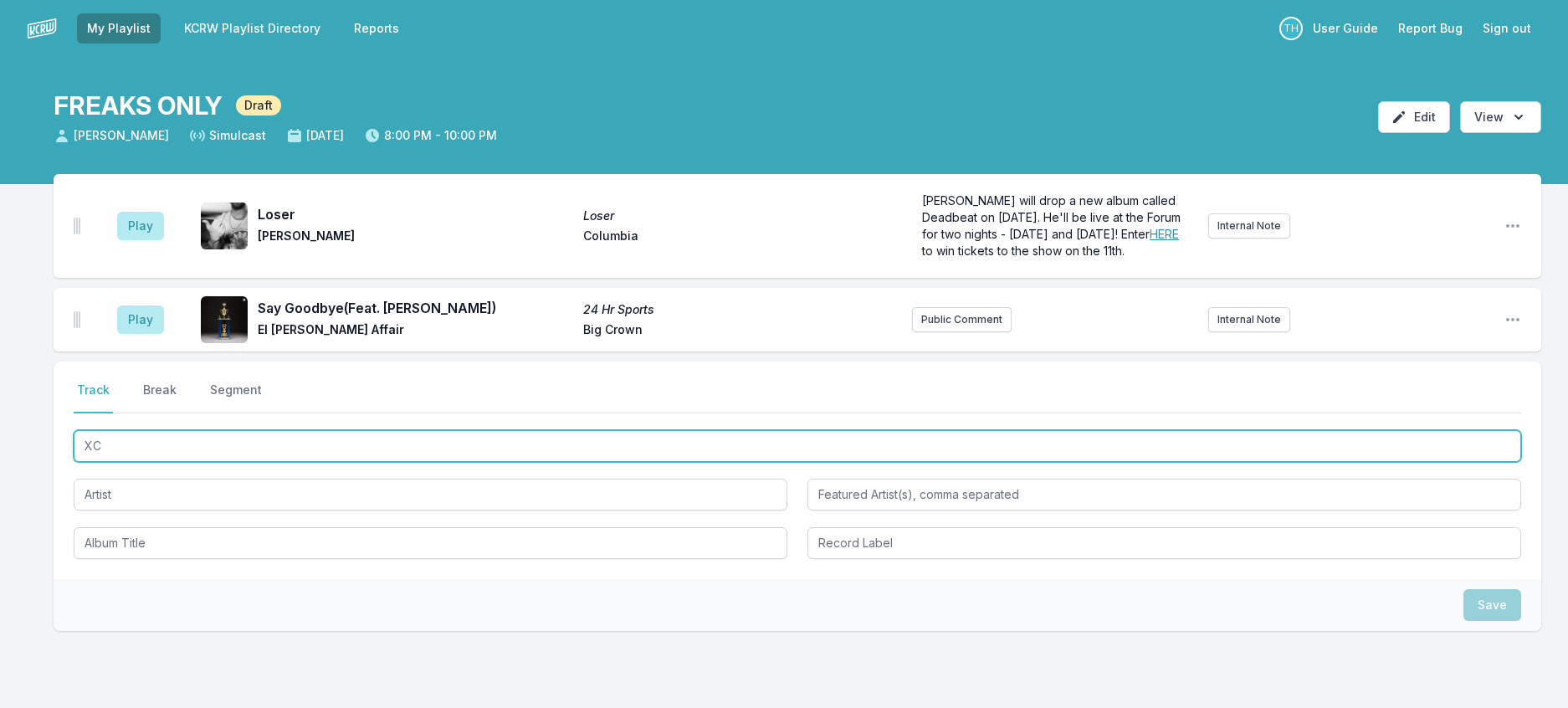
type input "X"
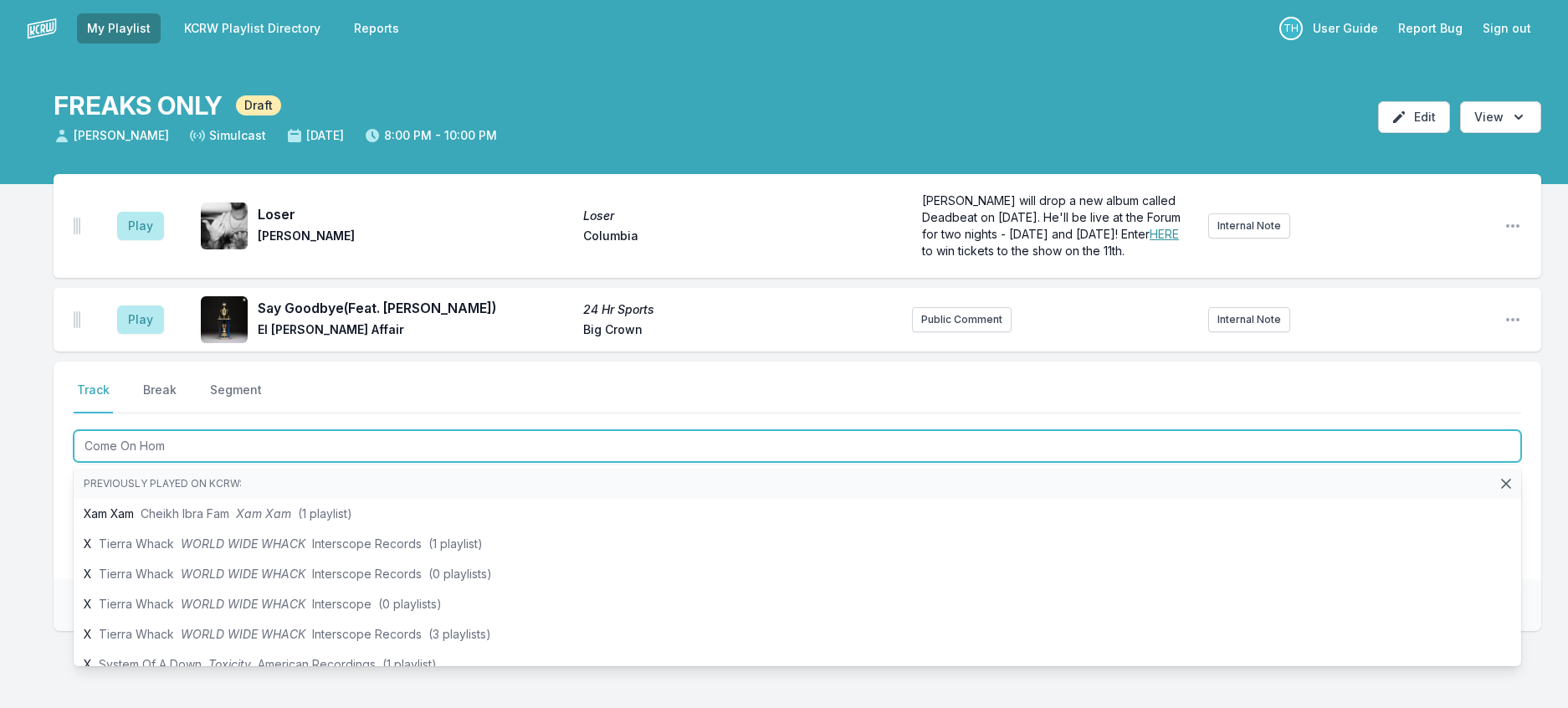
type input "Come On Home"
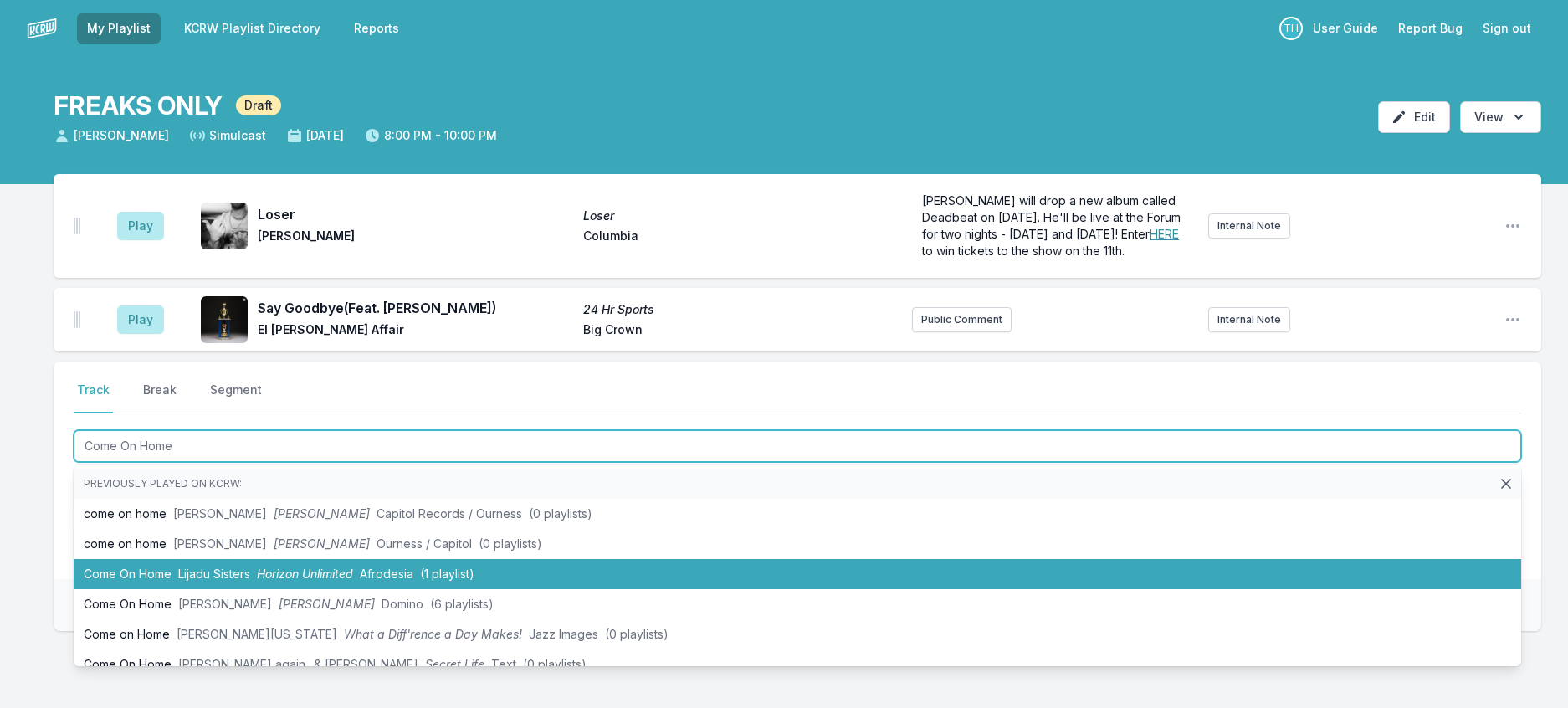
click at [411, 581] on span "Afrodesia" at bounding box center [386, 574] width 53 height 14
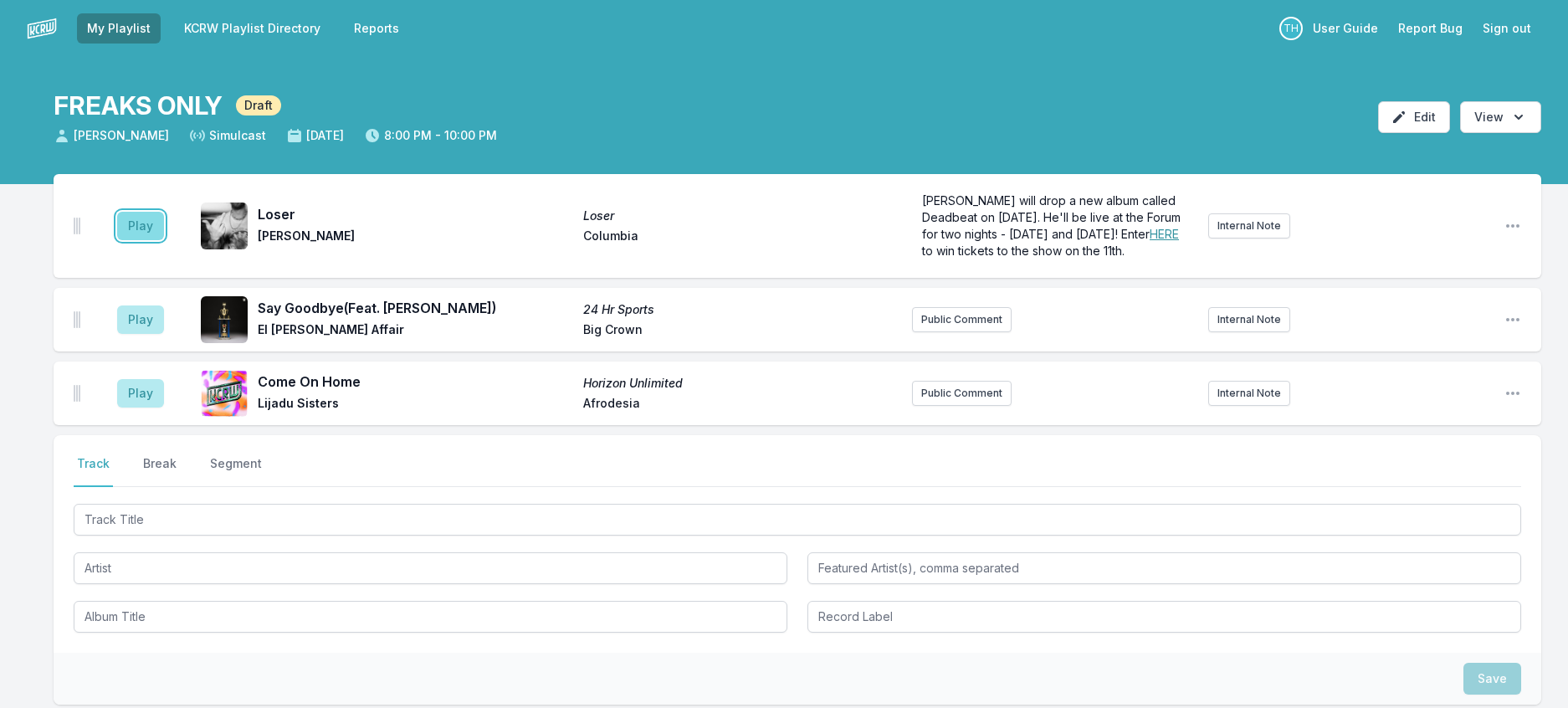
click at [164, 240] on button "Play" at bounding box center [141, 225] width 47 height 29
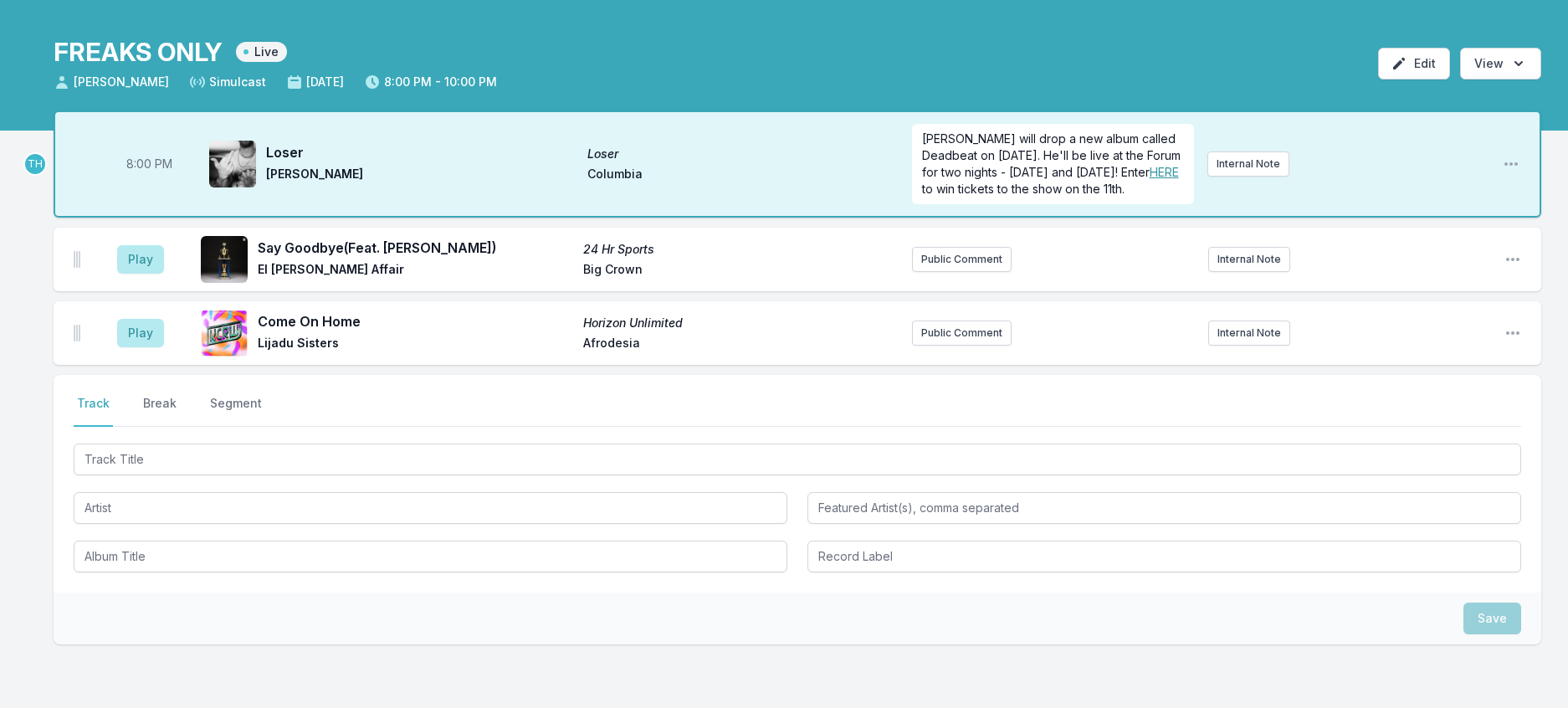
scroll to position [84, 0]
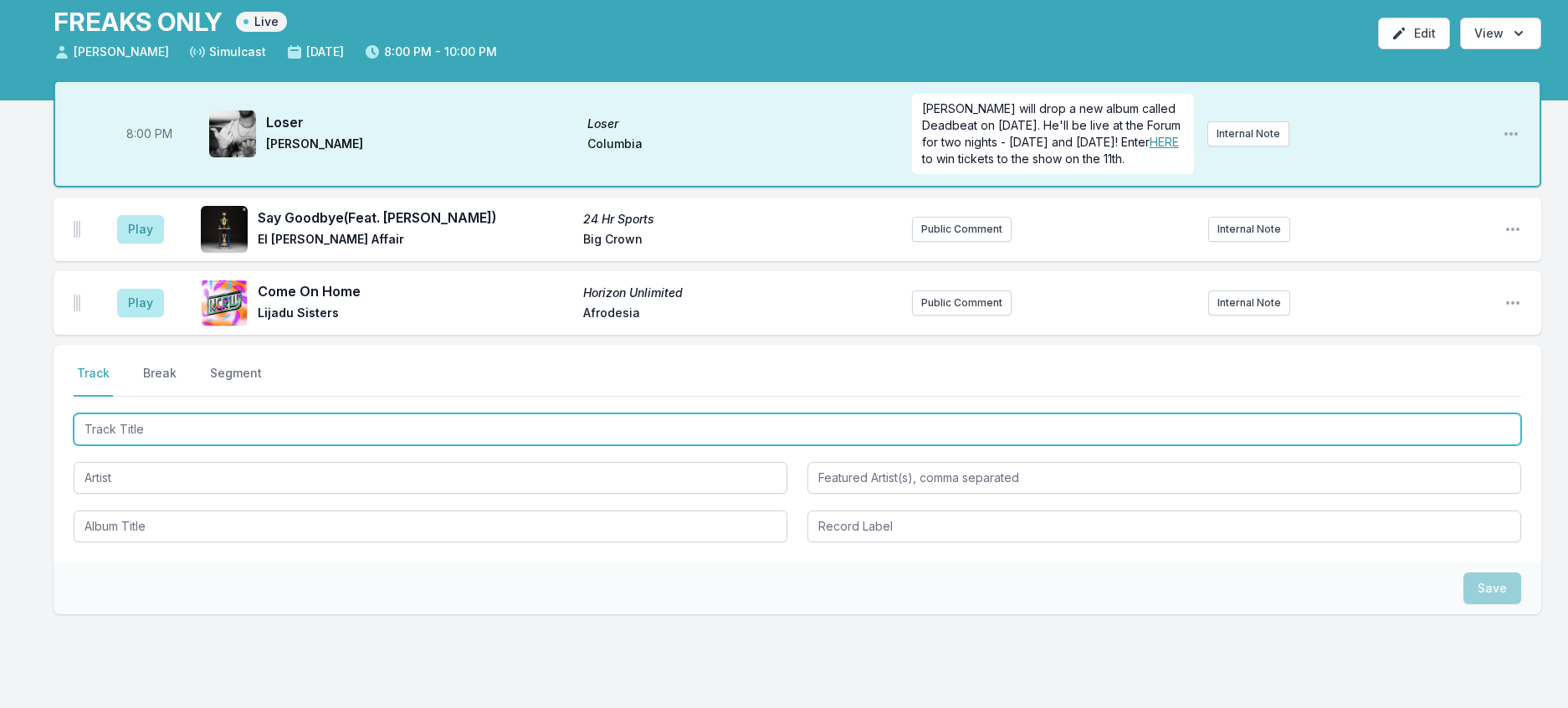
click at [320, 445] on input "Track Title" at bounding box center [797, 429] width 1448 height 31
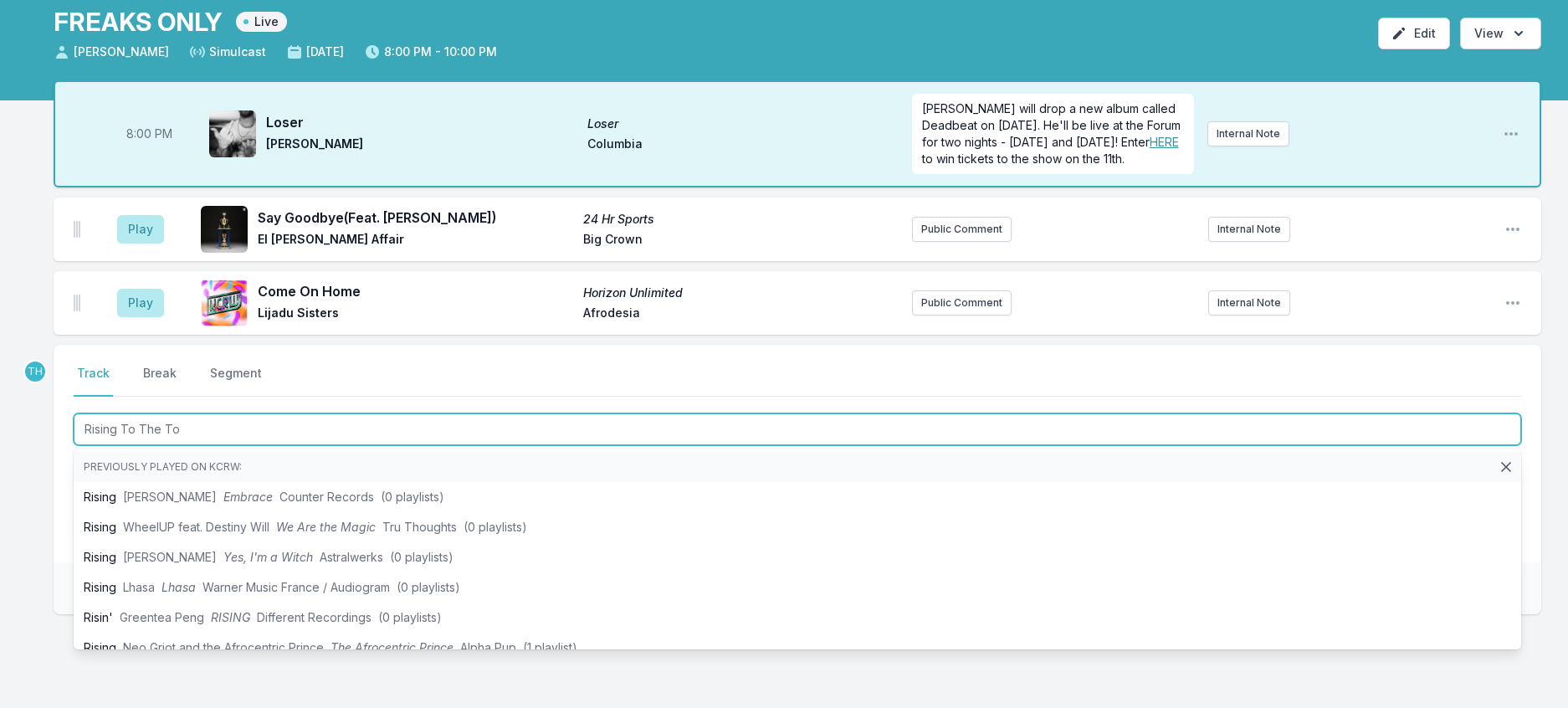
type input "Rising To The Top"
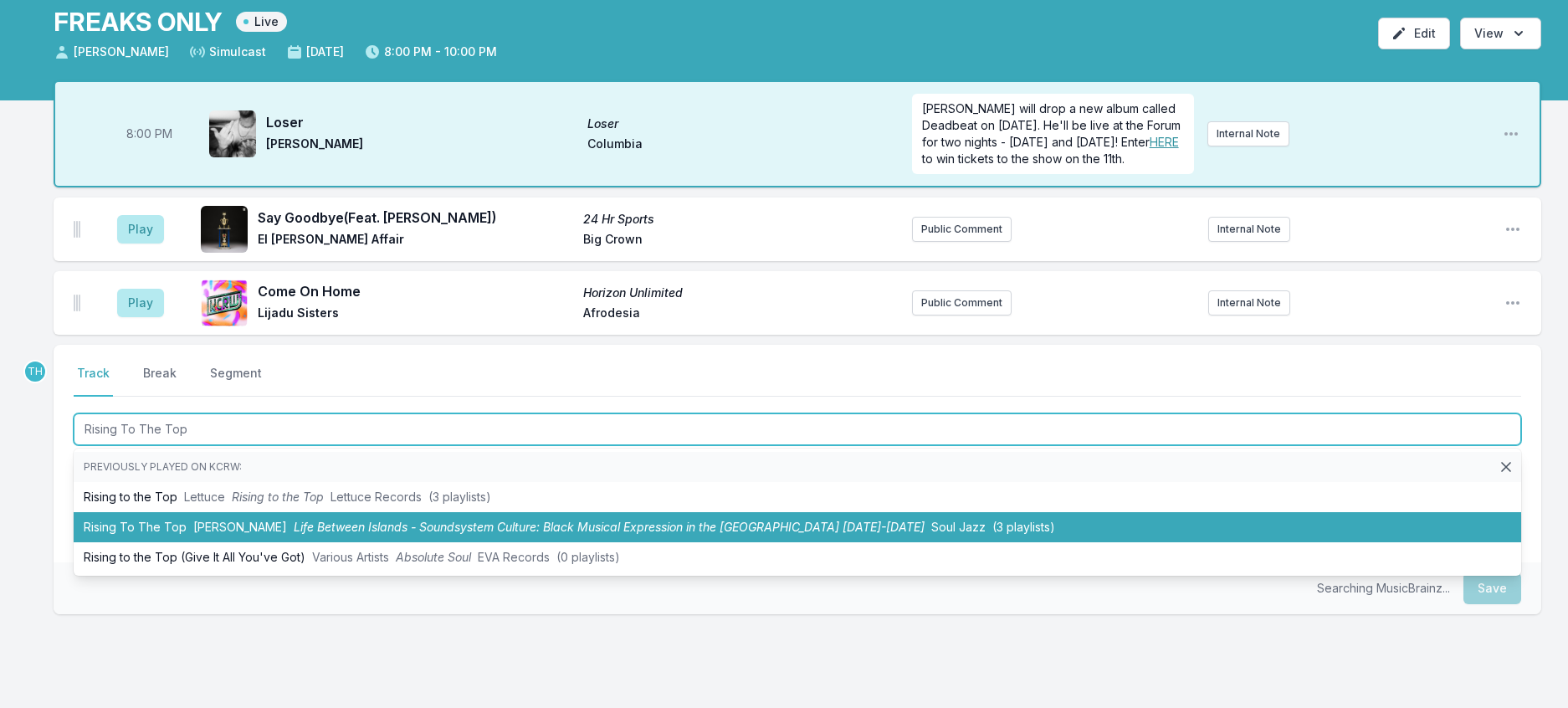
click at [409, 533] on span "Life Between Islands - Soundsystem Culture: Black Musical Expression in the UK …" at bounding box center [609, 526] width 631 height 14
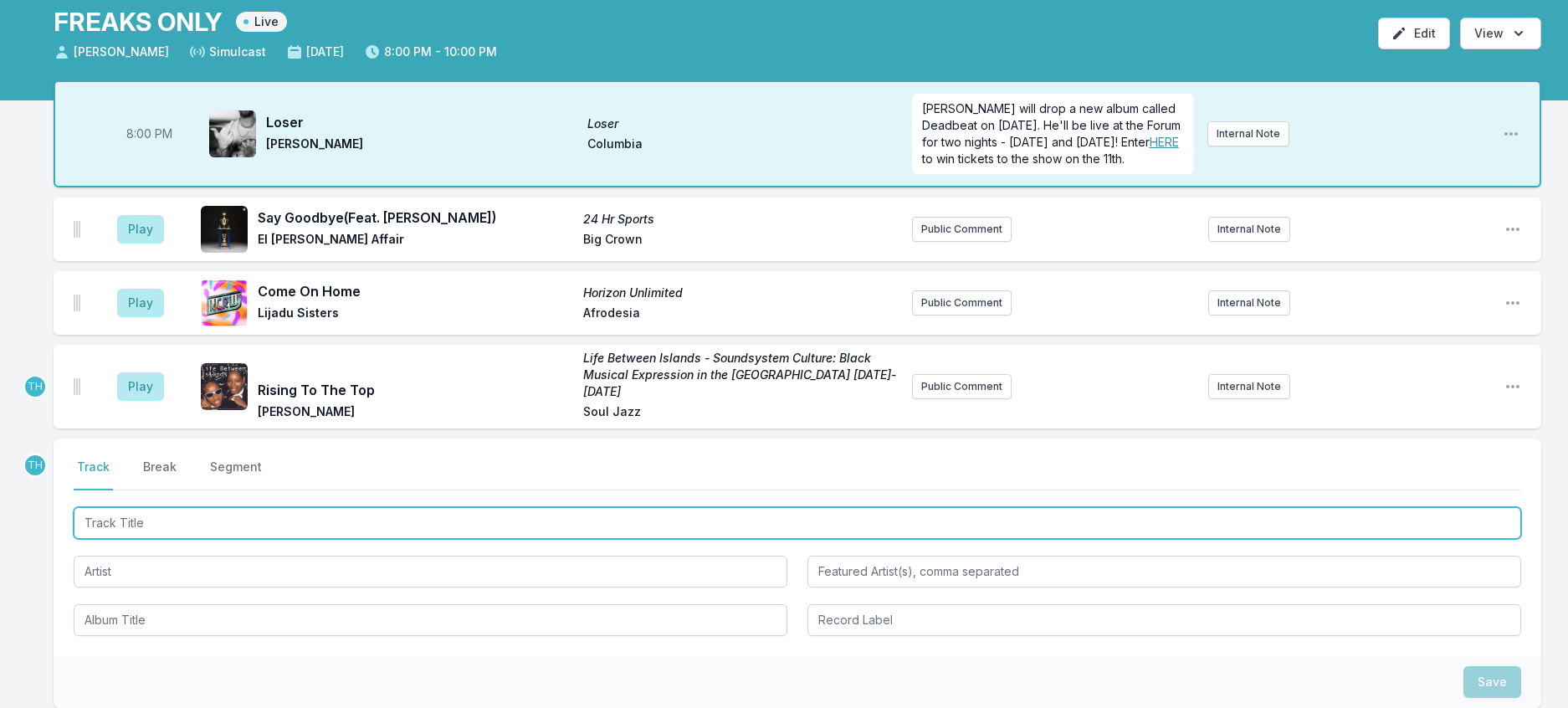
click at [416, 539] on input "Track Title" at bounding box center [797, 523] width 1448 height 31
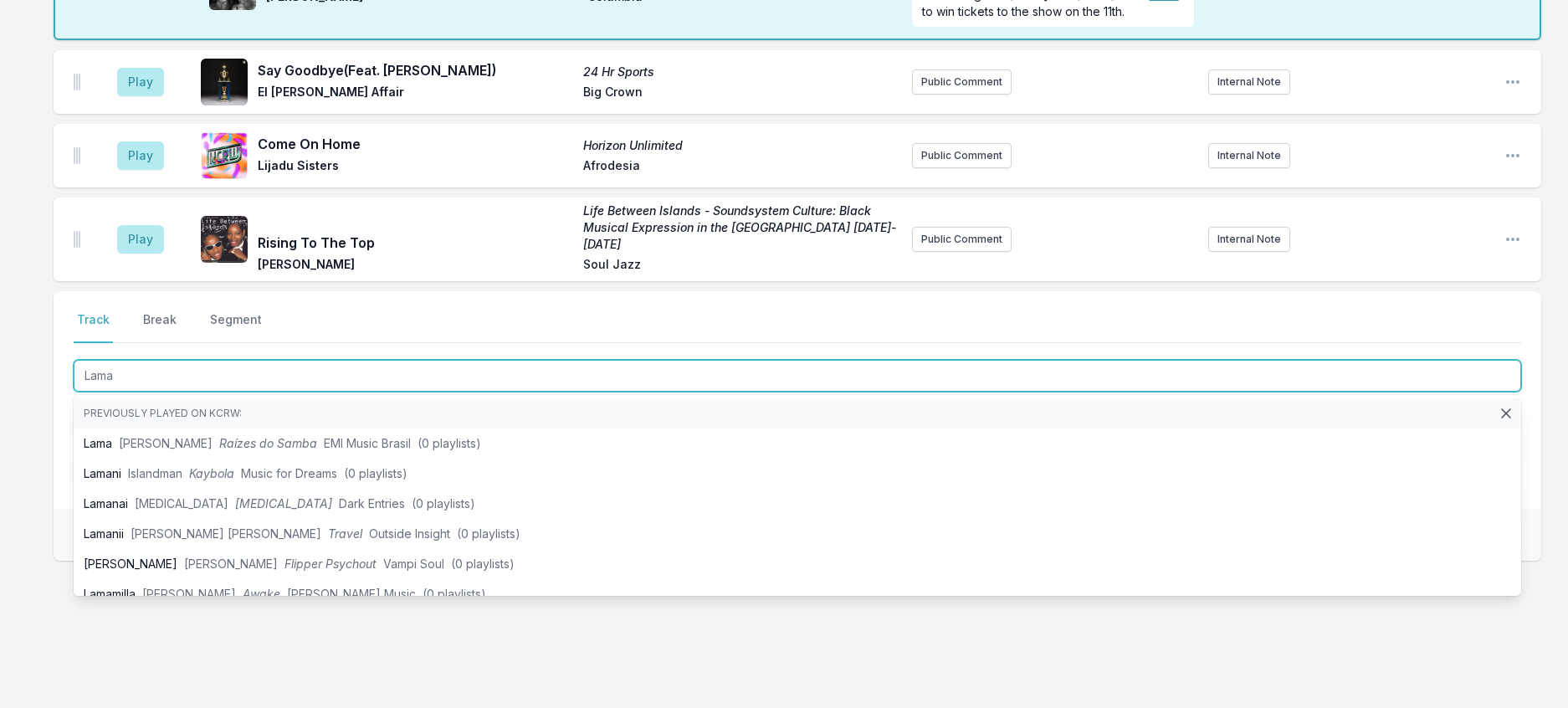
scroll to position [251, 0]
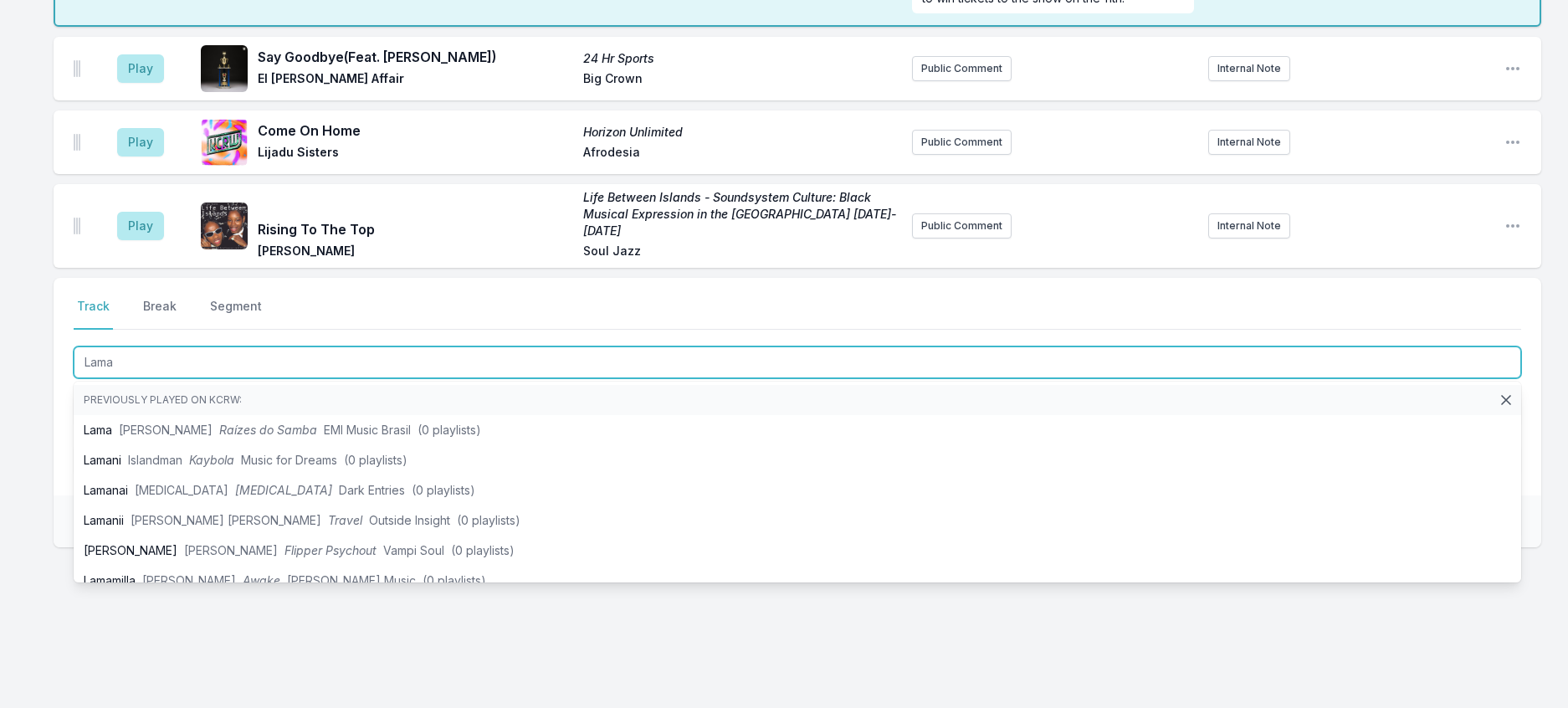
type input "Lama"
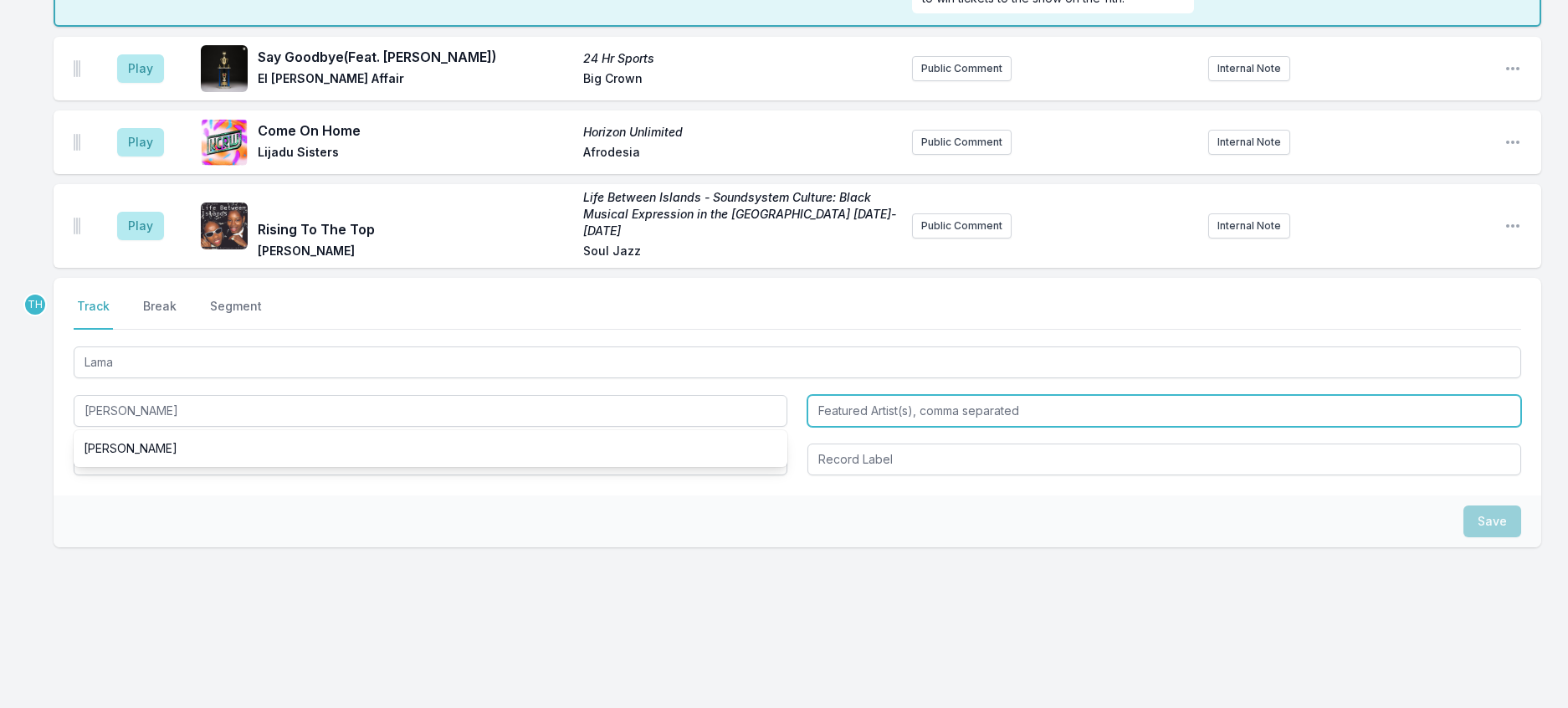
type input "Jah Lloyd"
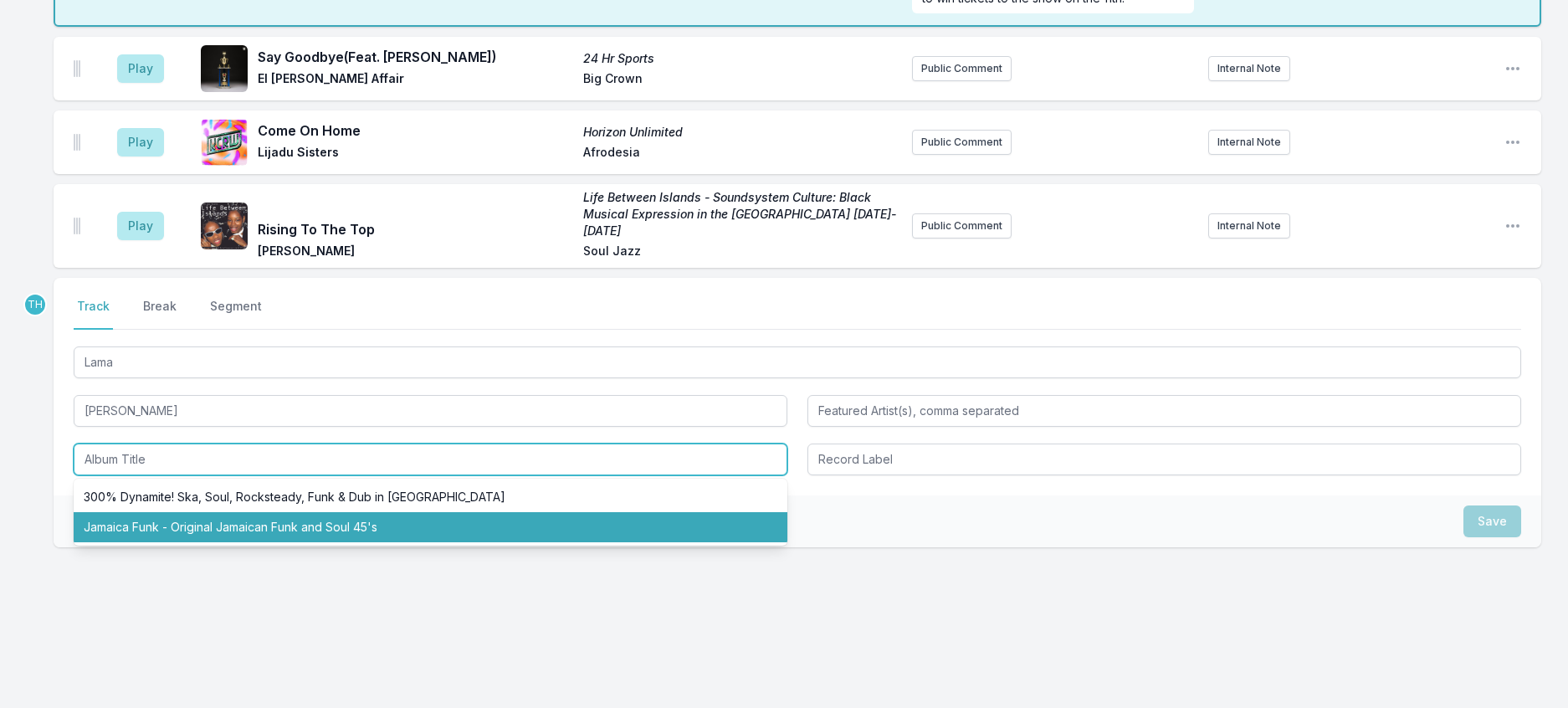
click at [170, 542] on li "Jamaica Funk - Original Jamaican Funk and Soul 45's" at bounding box center [430, 526] width 713 height 30
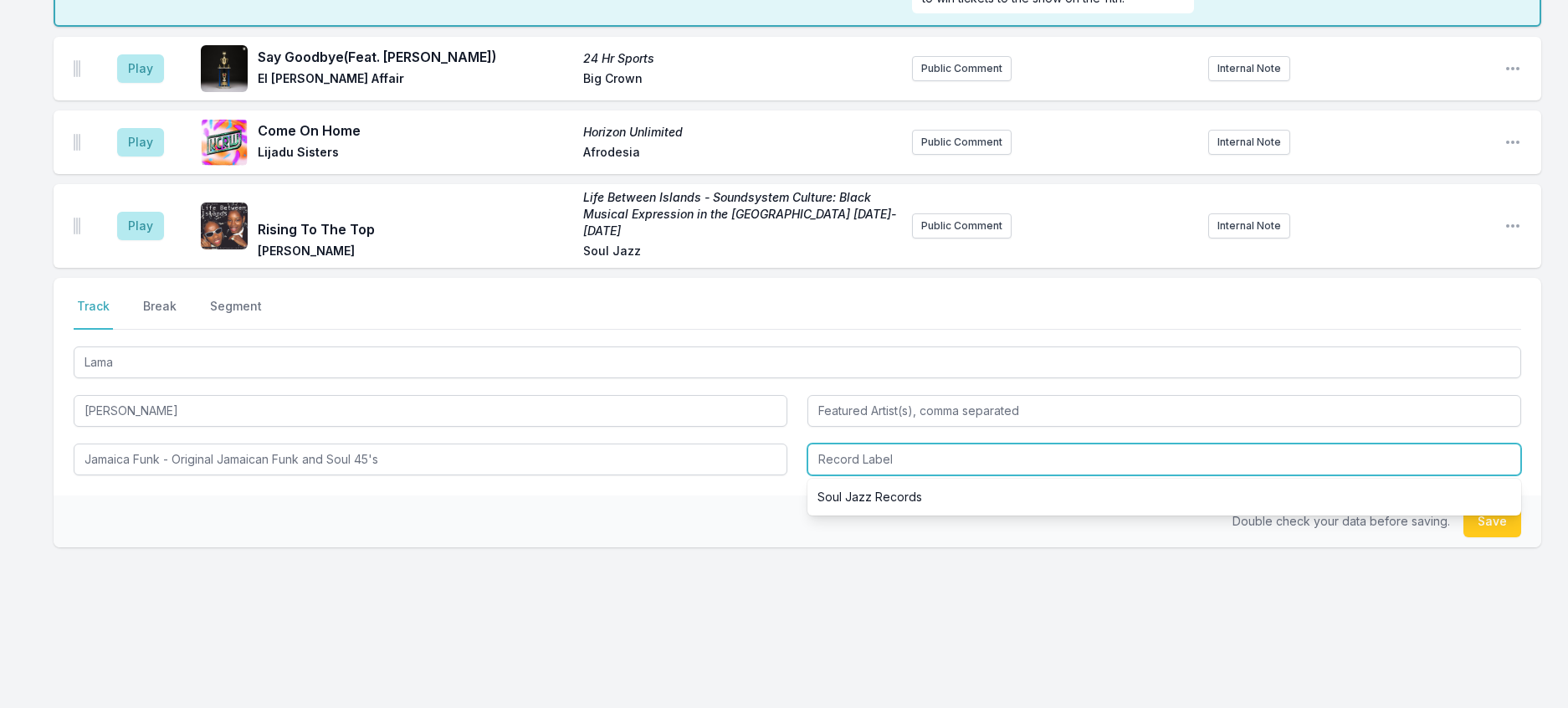
click at [916, 475] on input "Record Label" at bounding box center [1164, 459] width 713 height 31
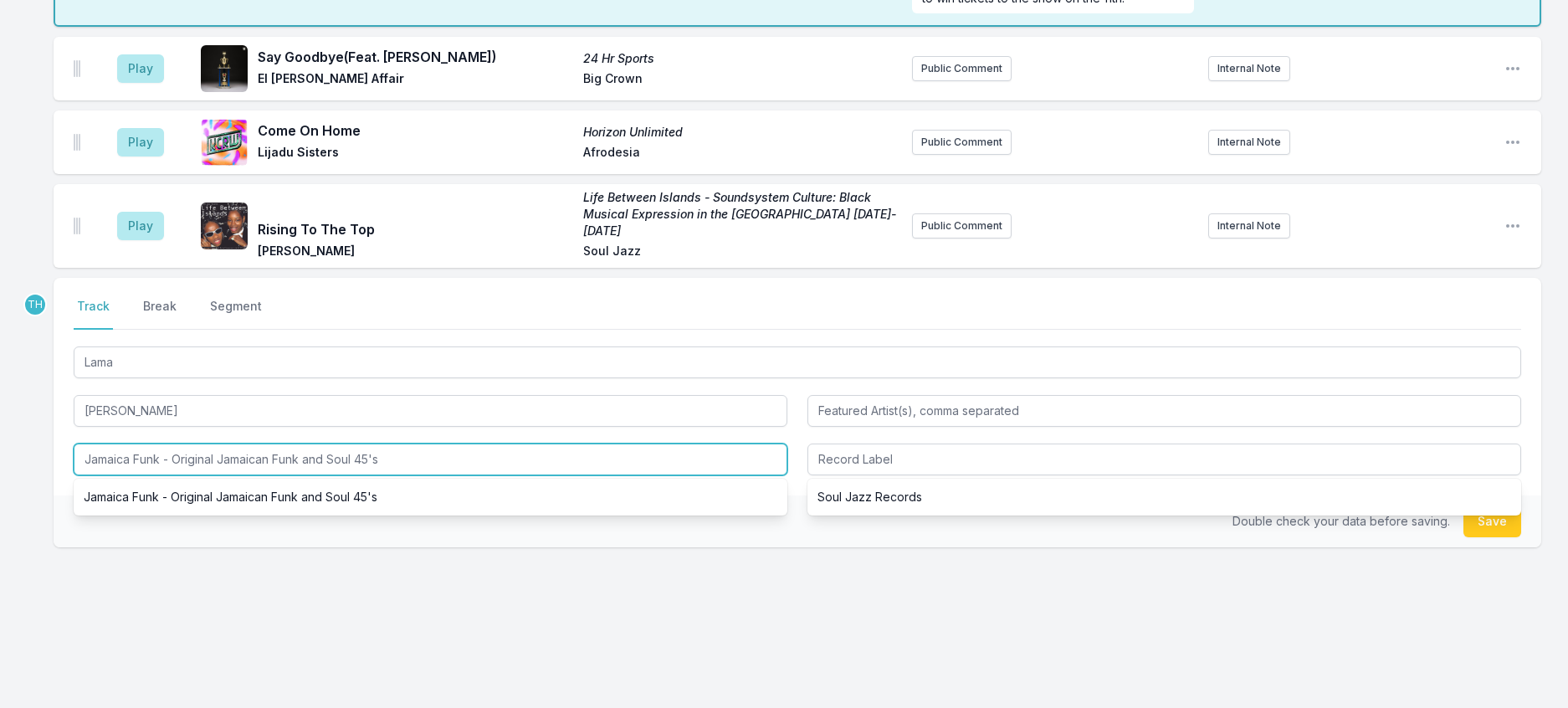
drag, startPoint x: 453, startPoint y: 534, endPoint x: 15, endPoint y: 508, distance: 438.8
click at [20, 508] on div "8:00 PM Loser Loser Tame Impala Columbia Tame Impala will drop a new album call…" at bounding box center [784, 313] width 1568 height 788
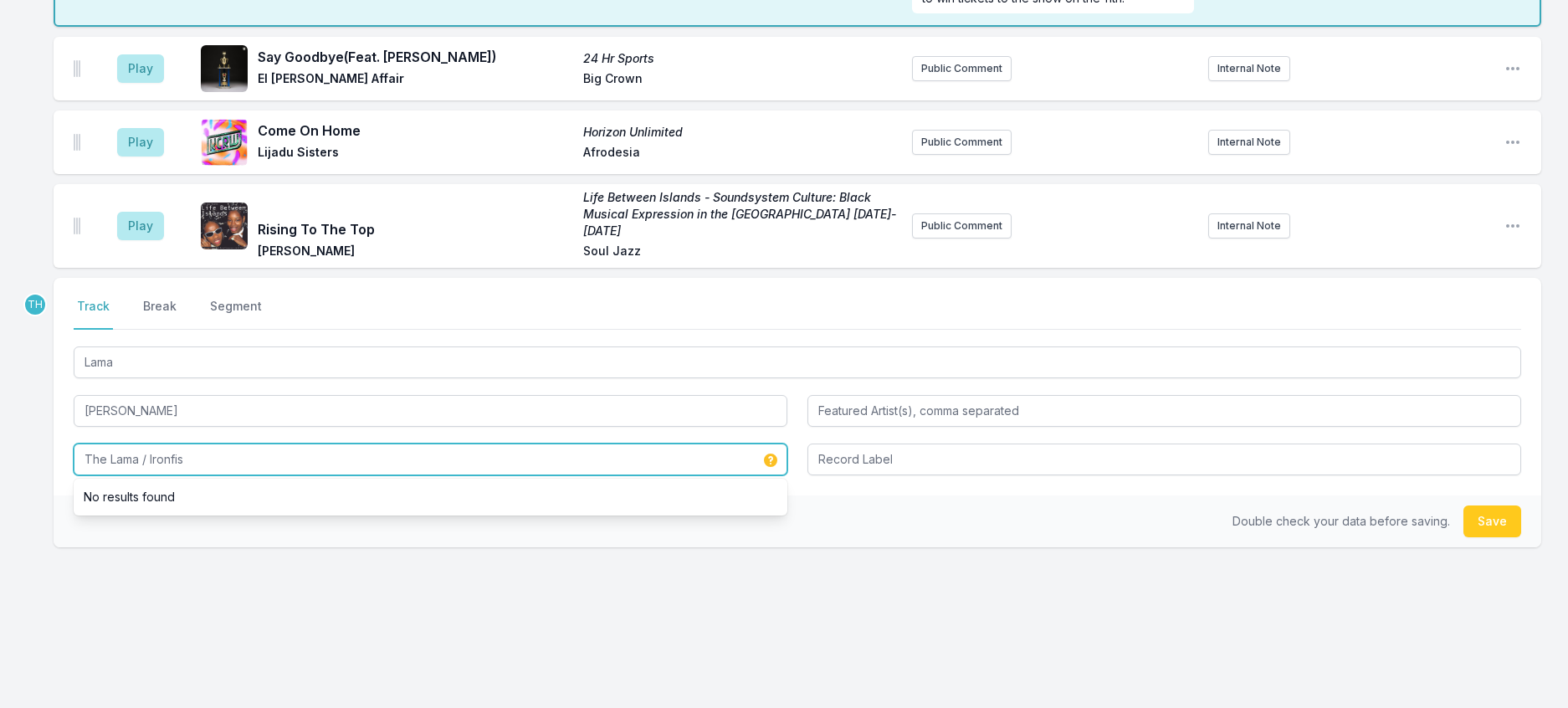
type input "The Lama / Ironfist"
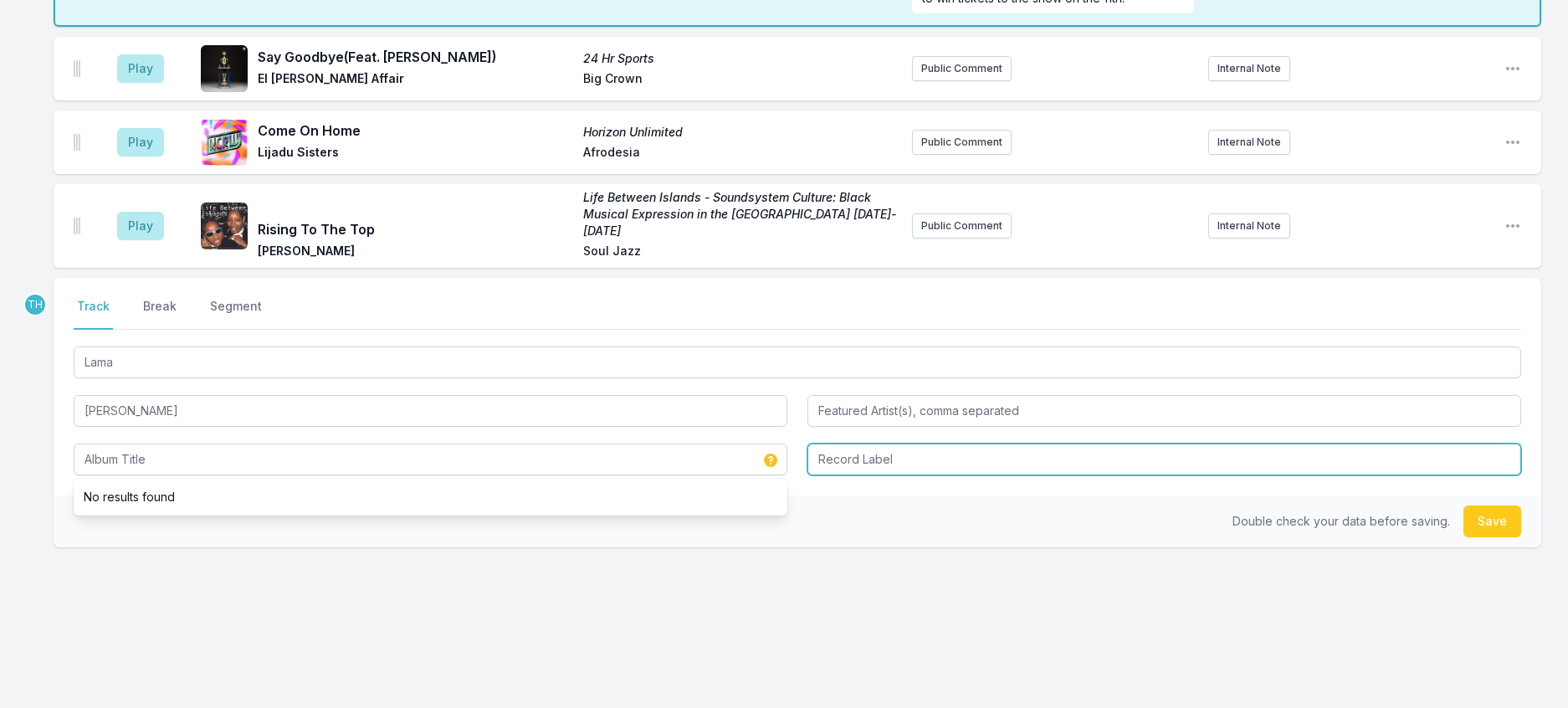
type input "The Lama / Ironfist"
type input "Upsetter"
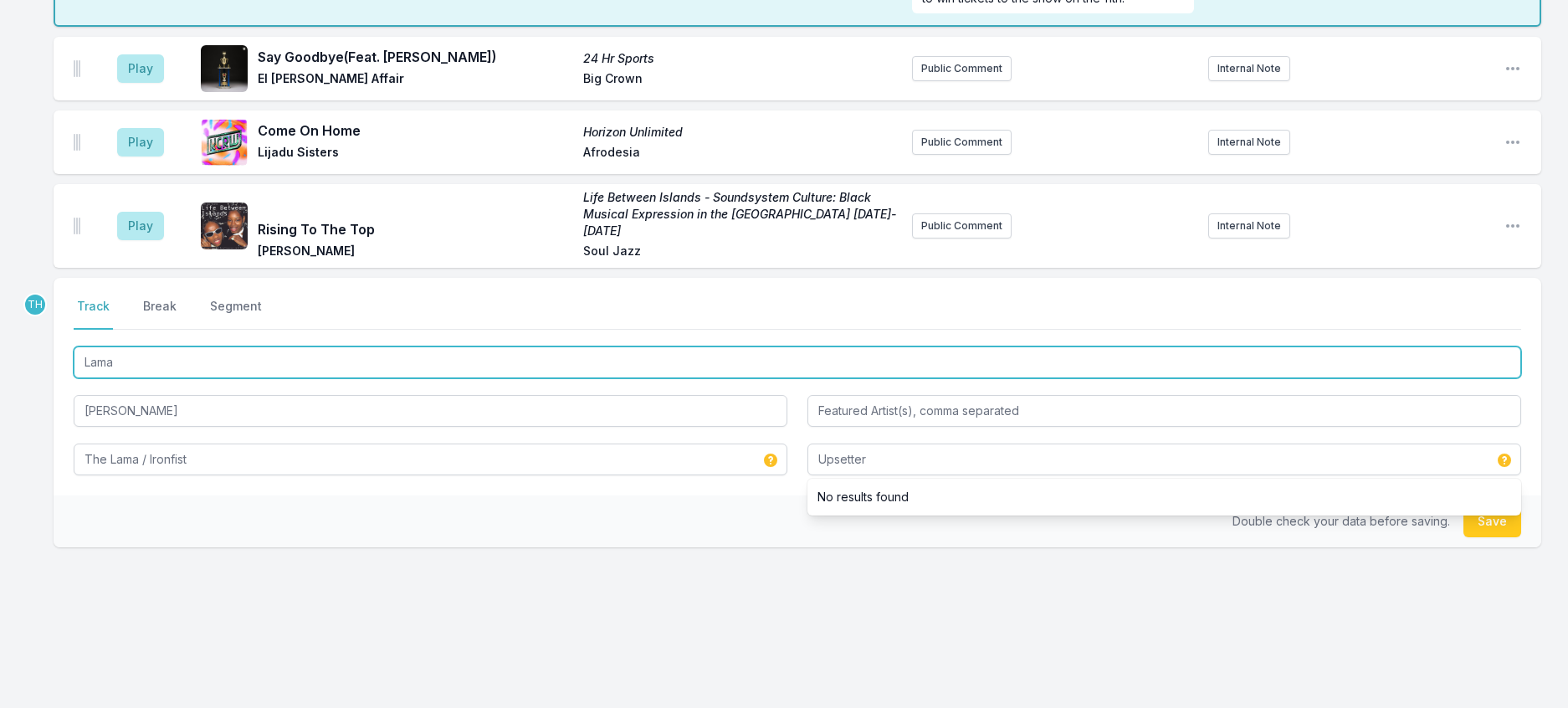
click at [94, 378] on input "Lama" at bounding box center [797, 362] width 1448 height 31
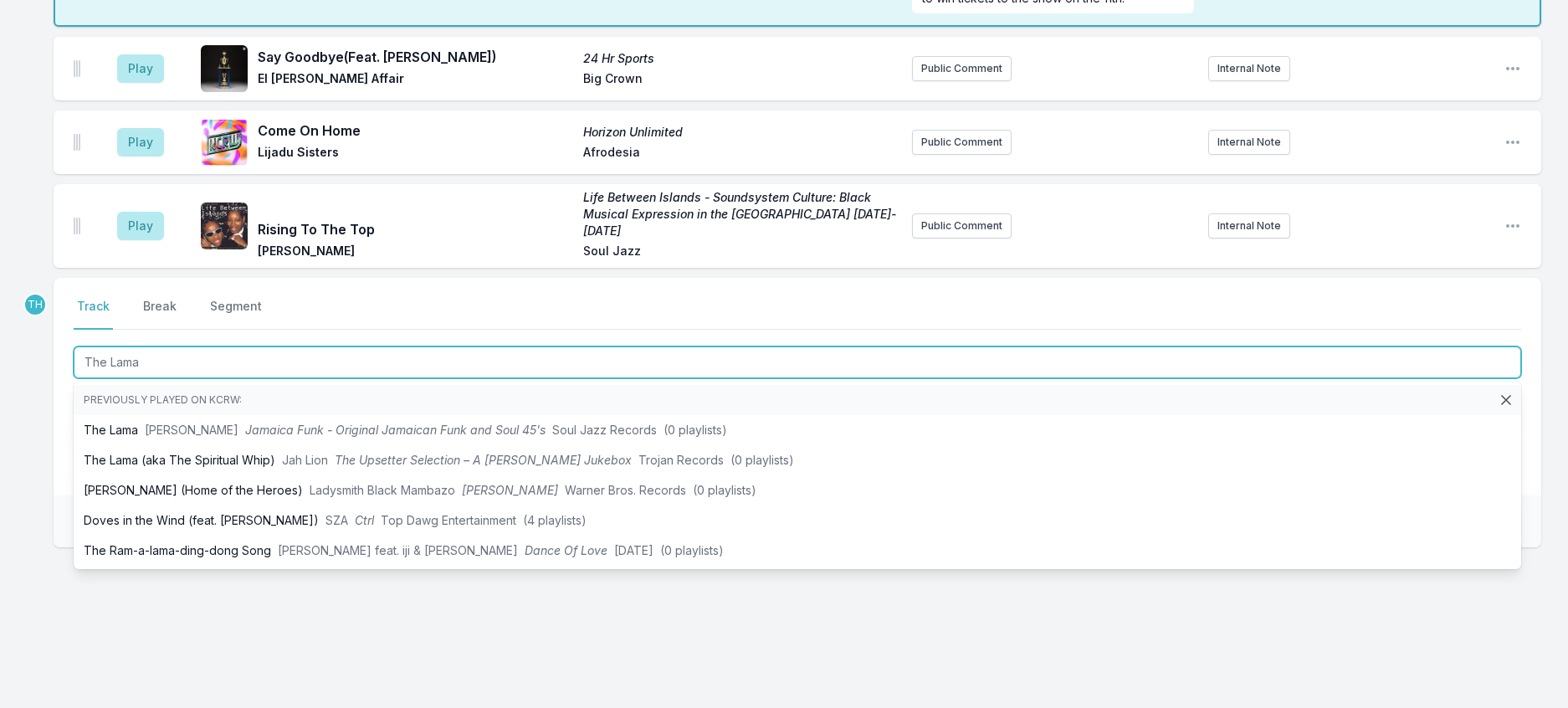
type input "The Lama"
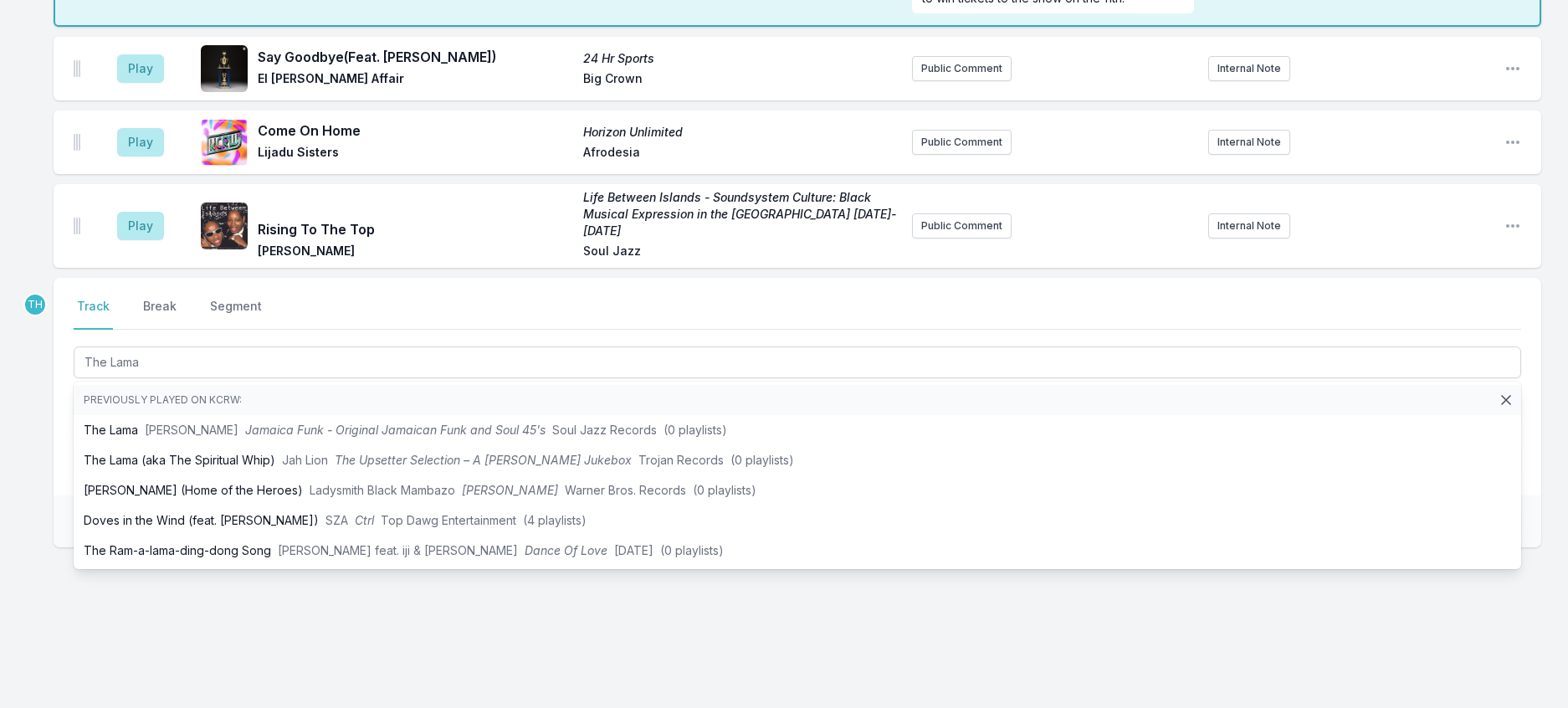
click at [65, 437] on div "Select a tab Track Break Segment Track Break Segment The Lama Previously played…" at bounding box center [797, 386] width 1488 height 217
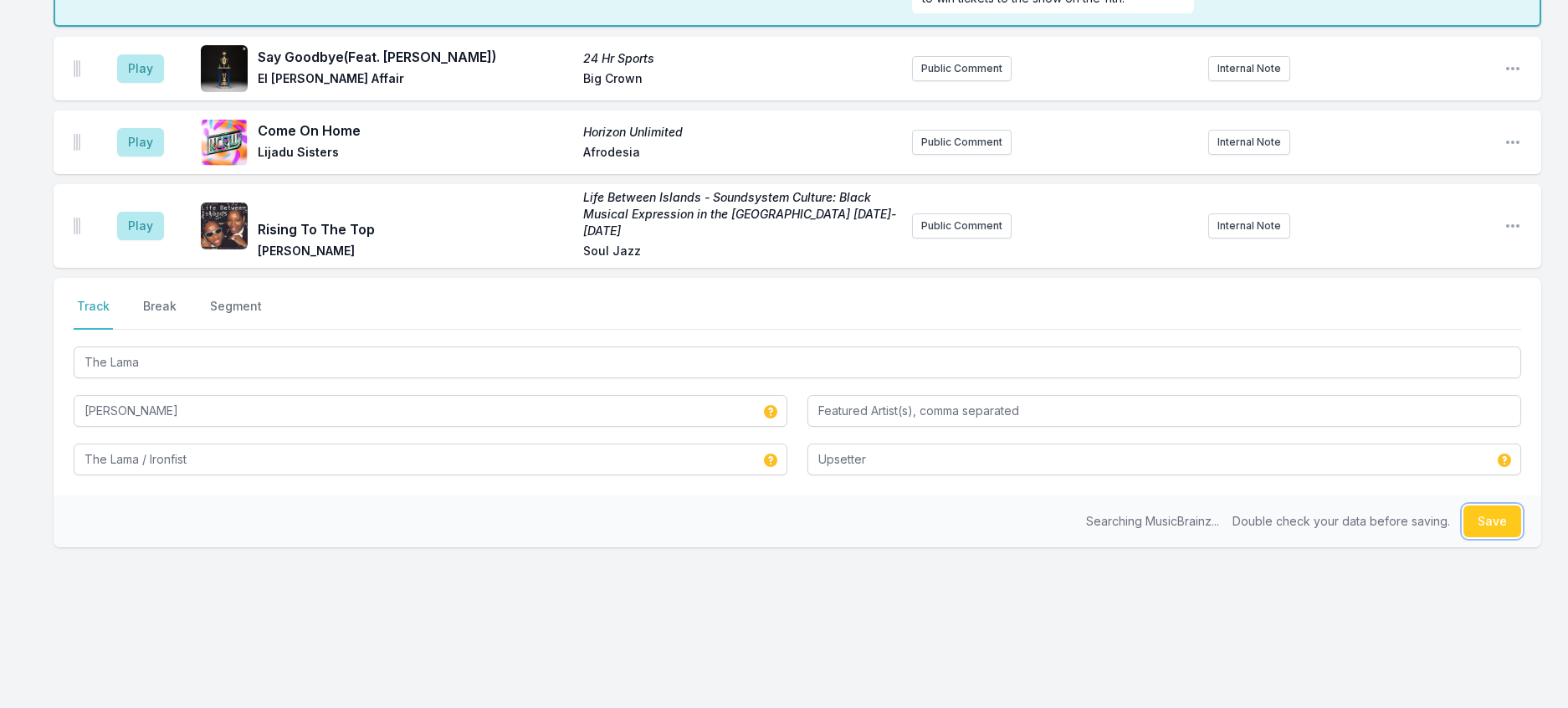
click at [1475, 537] on button "Save" at bounding box center [1492, 521] width 58 height 31
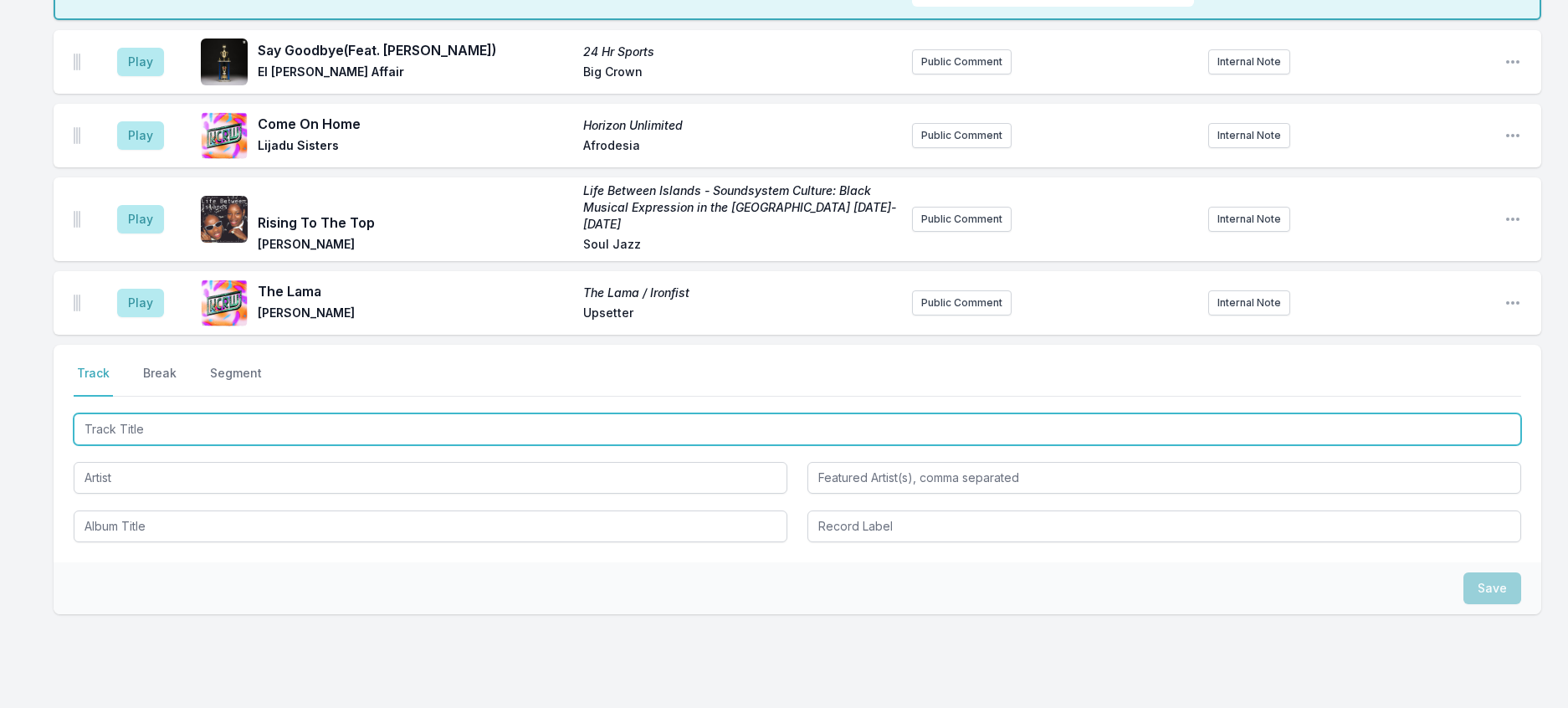
click at [216, 445] on input "Track Title" at bounding box center [797, 429] width 1448 height 31
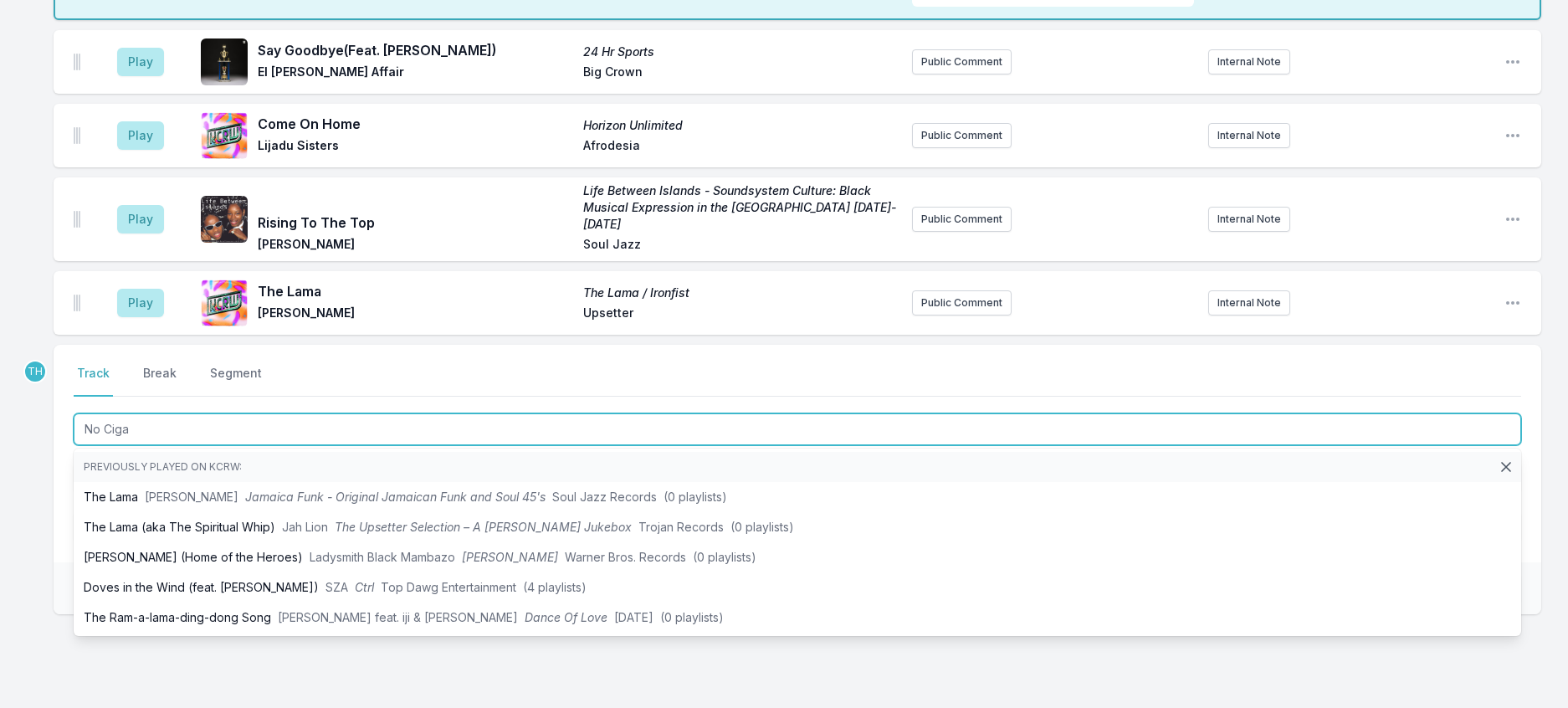
type input "No Cigar"
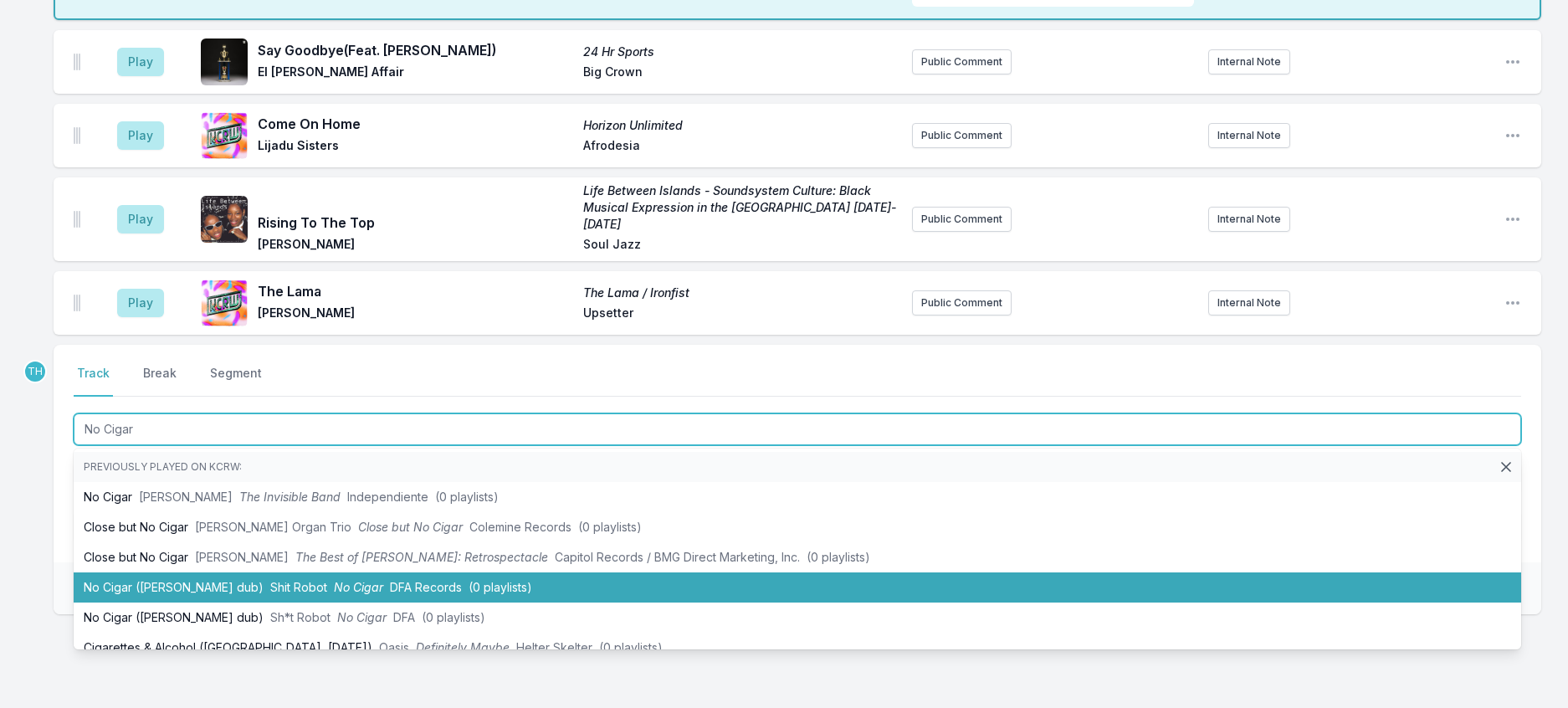
click at [371, 594] on span "No Cigar" at bounding box center [358, 587] width 50 height 14
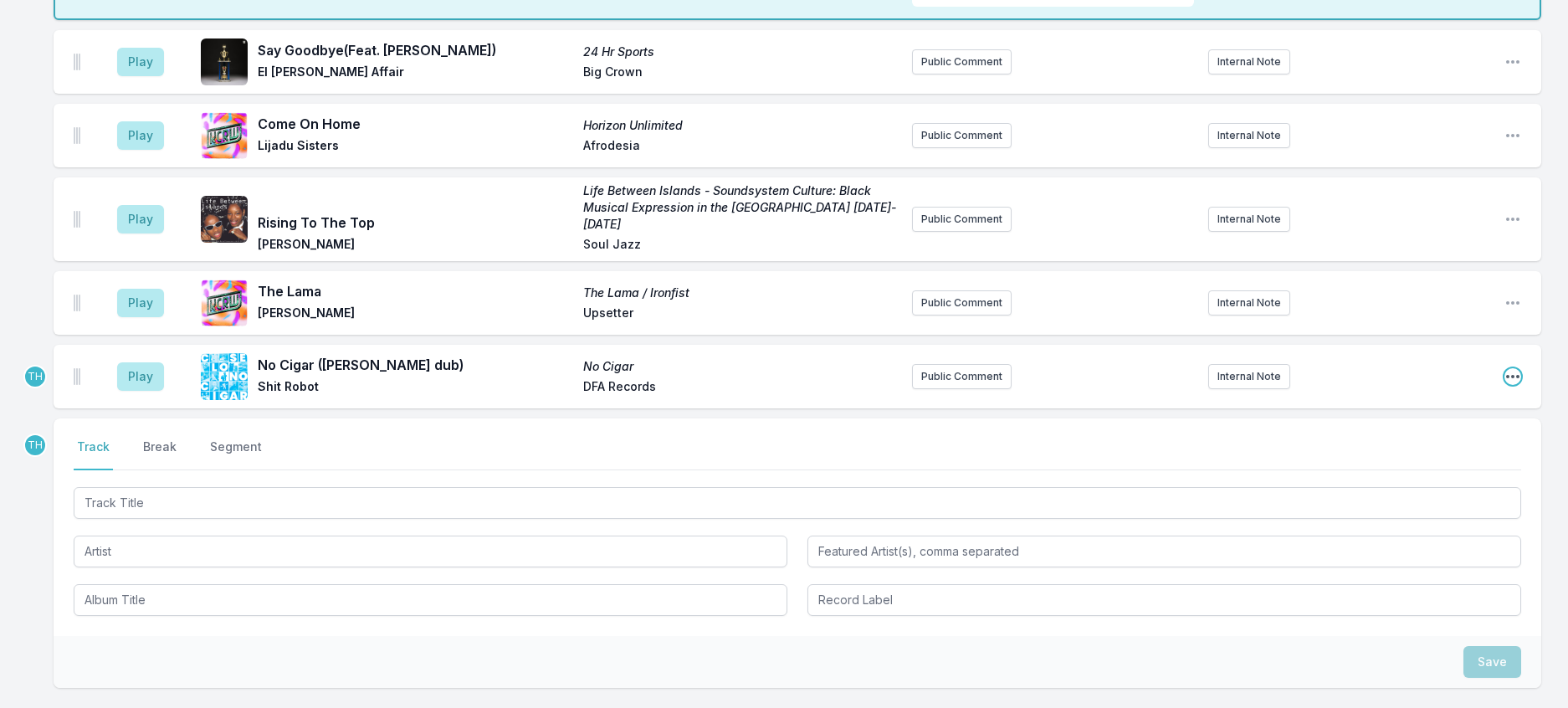
click at [1504, 385] on icon "Open playlist item options" at bounding box center [1512, 376] width 17 height 17
click at [1372, 455] on button "Edit Track Details" at bounding box center [1427, 440] width 188 height 30
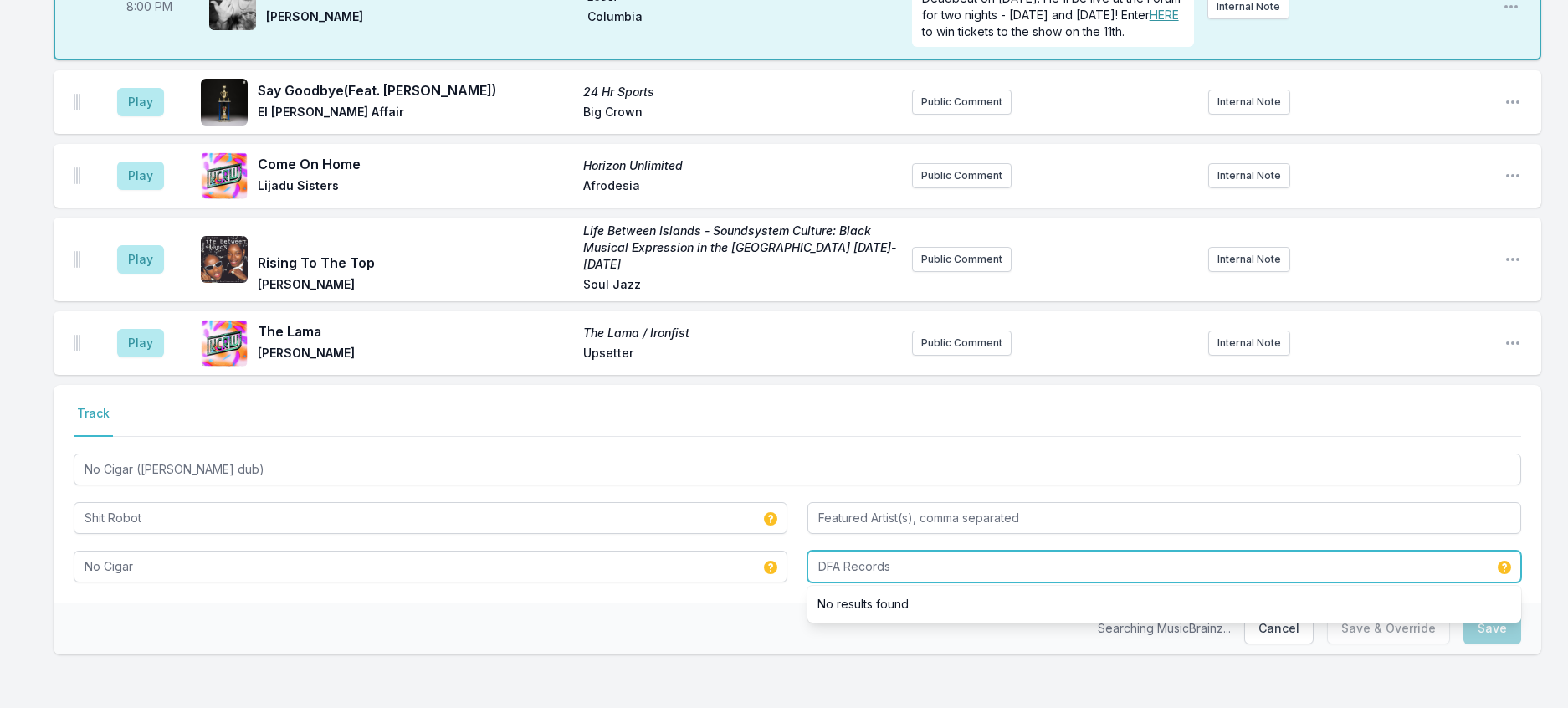
drag, startPoint x: 850, startPoint y: 621, endPoint x: 983, endPoint y: 612, distance: 133.3
click at [983, 582] on input "DFA Records" at bounding box center [1164, 567] width 713 height 31
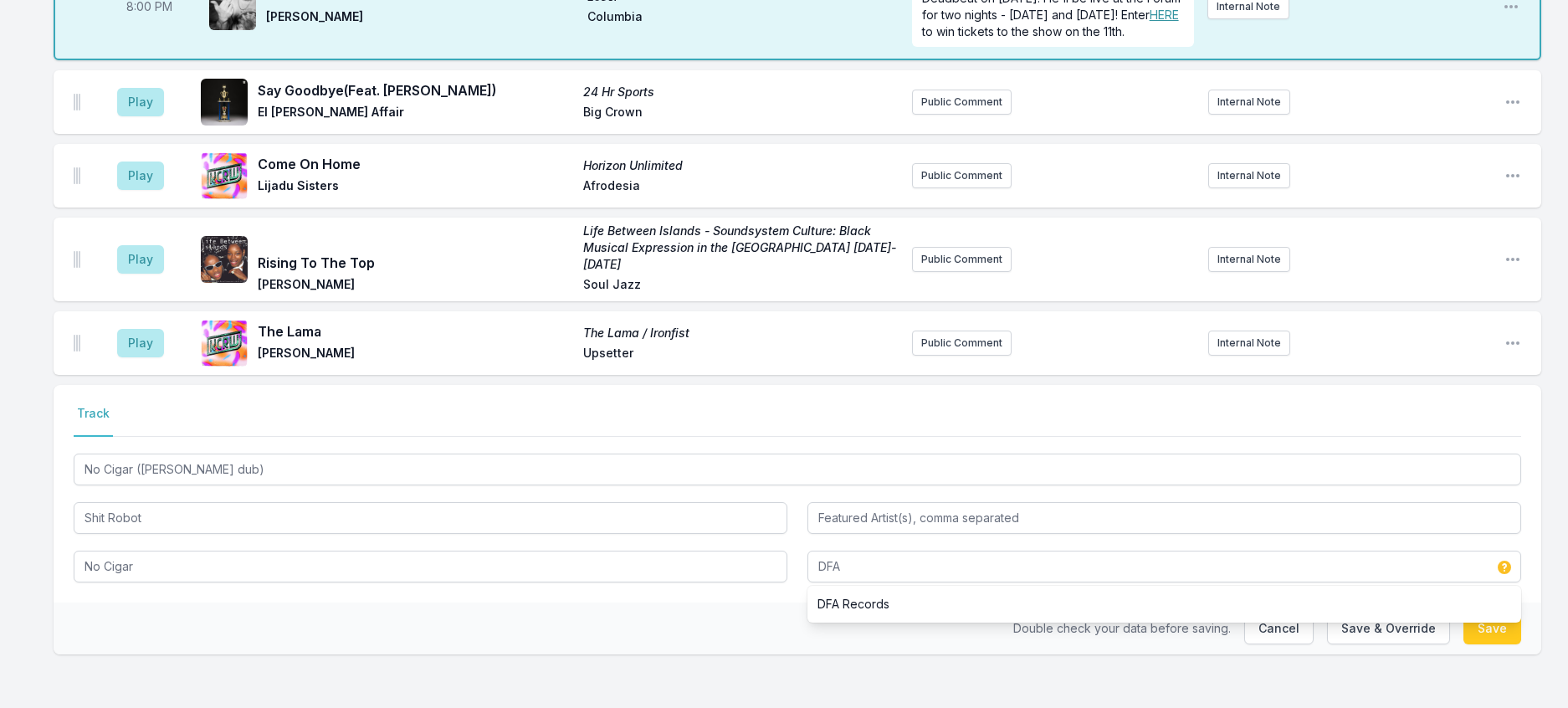
drag, startPoint x: 609, startPoint y: 694, endPoint x: 649, endPoint y: 653, distance: 57.3
click at [612, 654] on div "Double check your data before saving. Cancel Save & Override Save" at bounding box center [797, 628] width 1488 height 52
click at [1370, 624] on button "Save & Override" at bounding box center [1388, 628] width 123 height 31
type input "DFA Records"
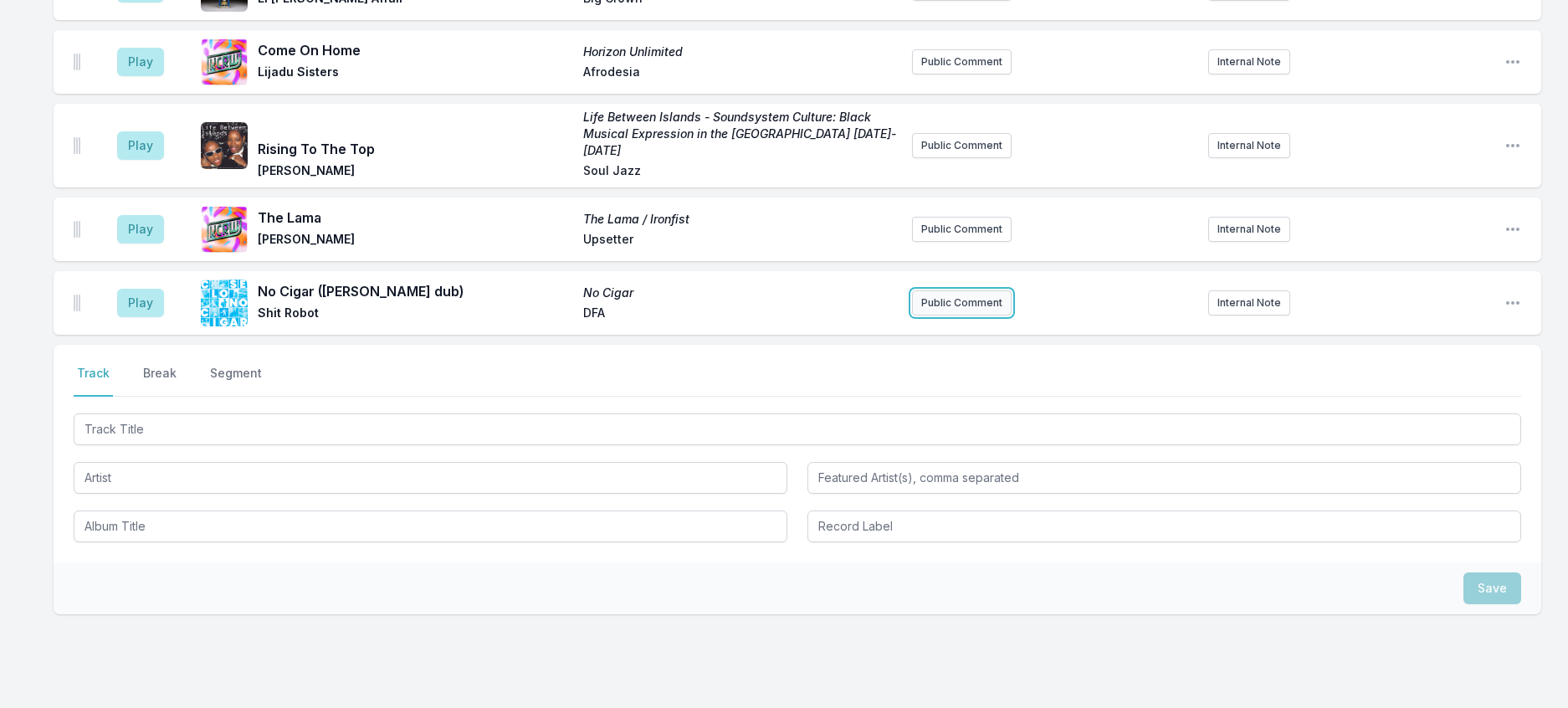
click at [916, 315] on button "Public Comment" at bounding box center [962, 303] width 100 height 25
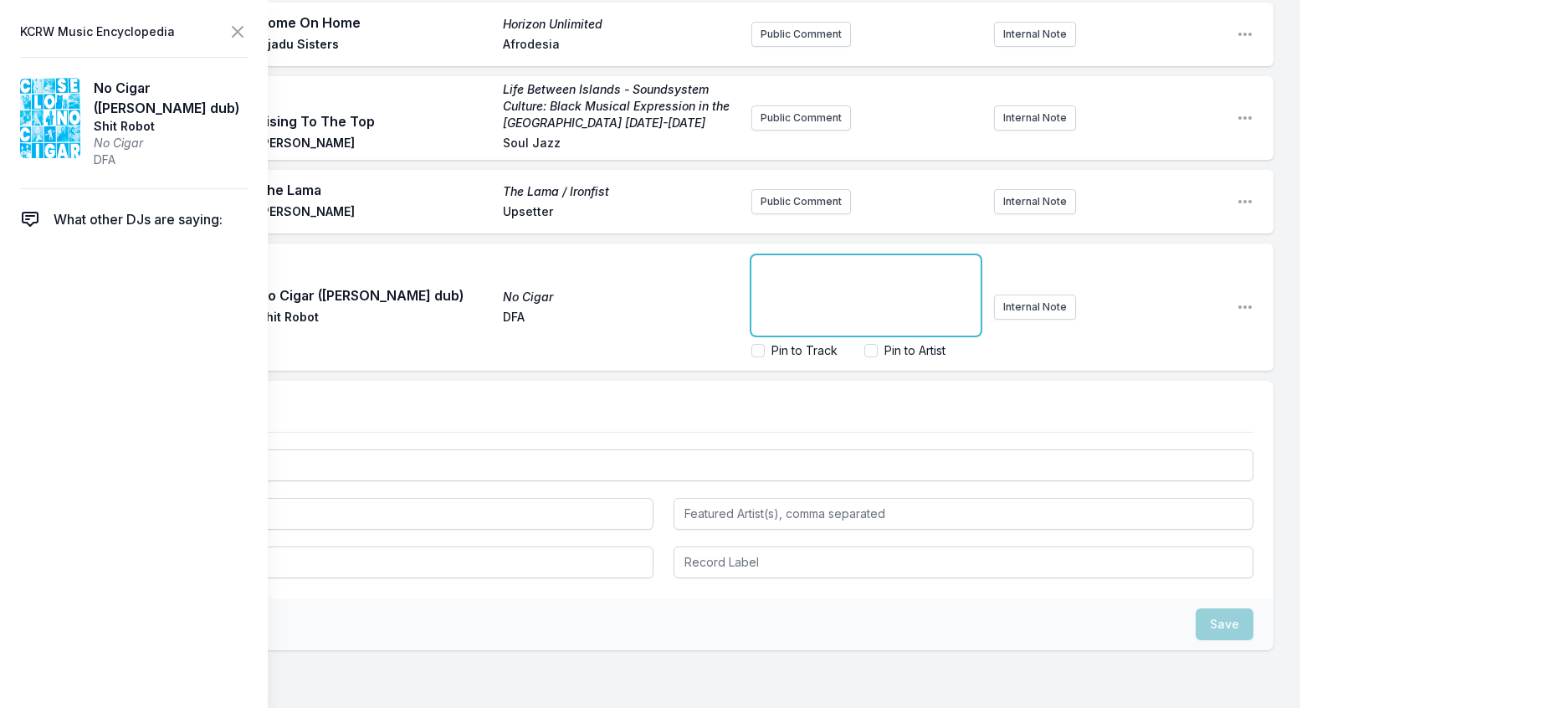
click at [784, 335] on div "﻿" at bounding box center [866, 295] width 230 height 80
drag, startPoint x: 900, startPoint y: 388, endPoint x: 870, endPoint y: 388, distance: 30.0
click at [870, 293] on span "Check out Shit Robot's stellar "ROBOT WAVE" mix HERE!" at bounding box center [844, 278] width 167 height 31
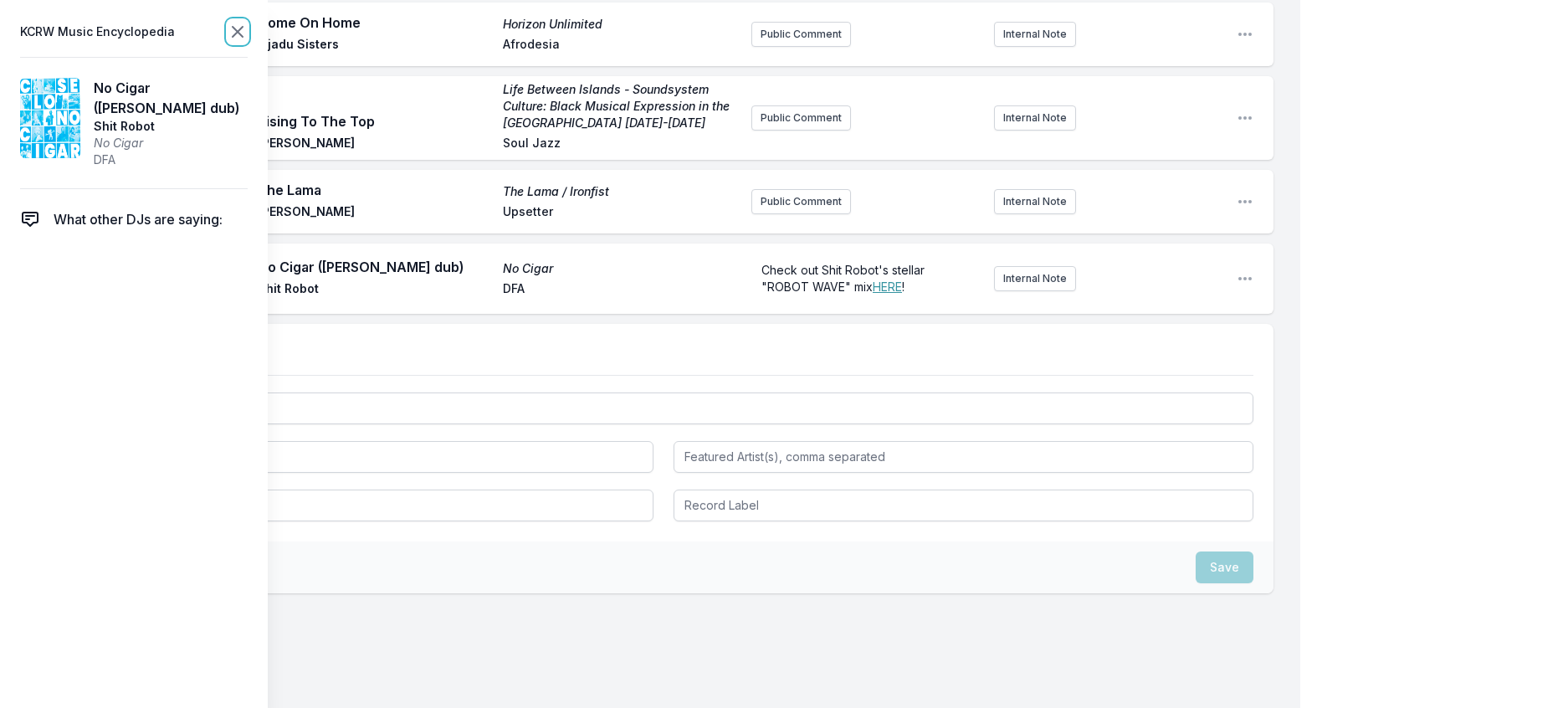
scroll to position [335, 0]
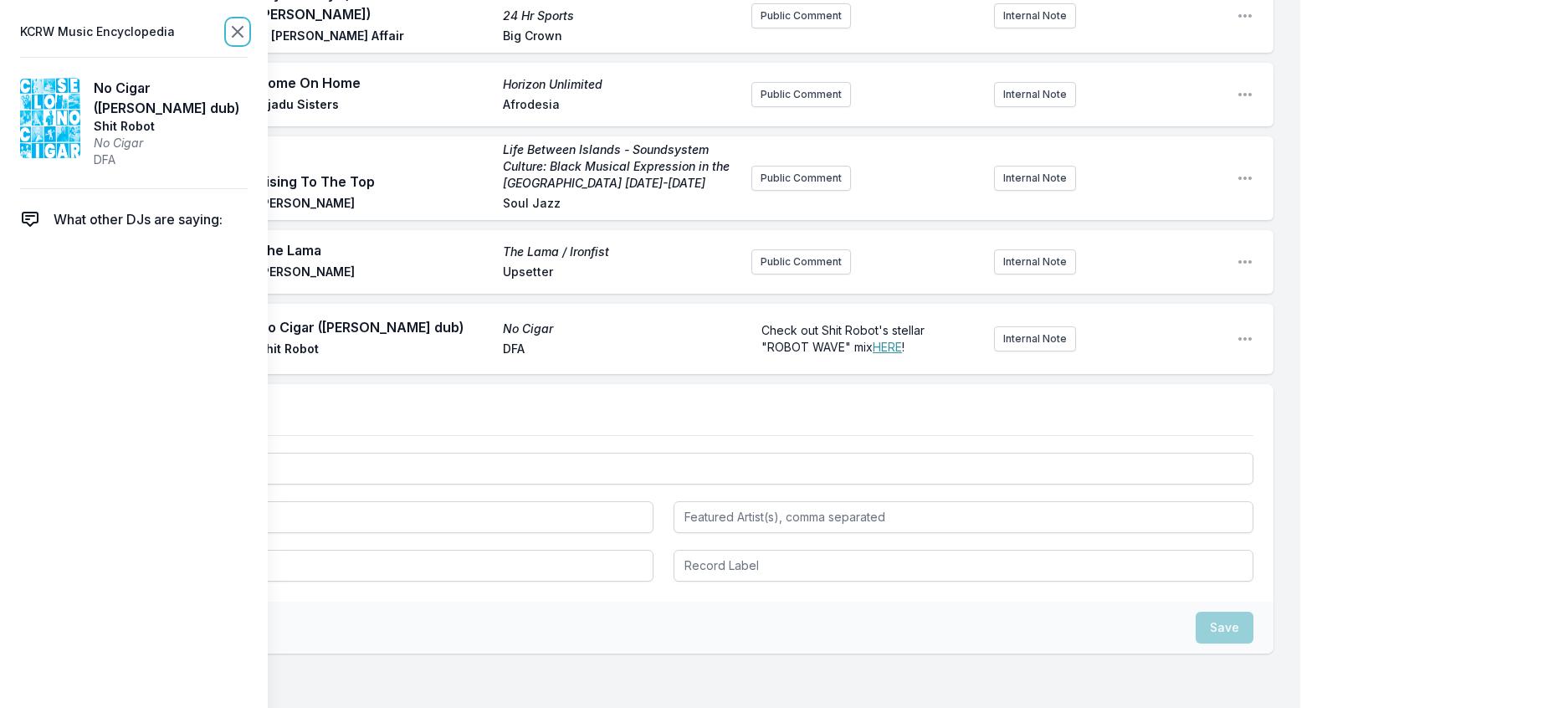
click at [248, 32] on icon at bounding box center [237, 31] width 20 height 20
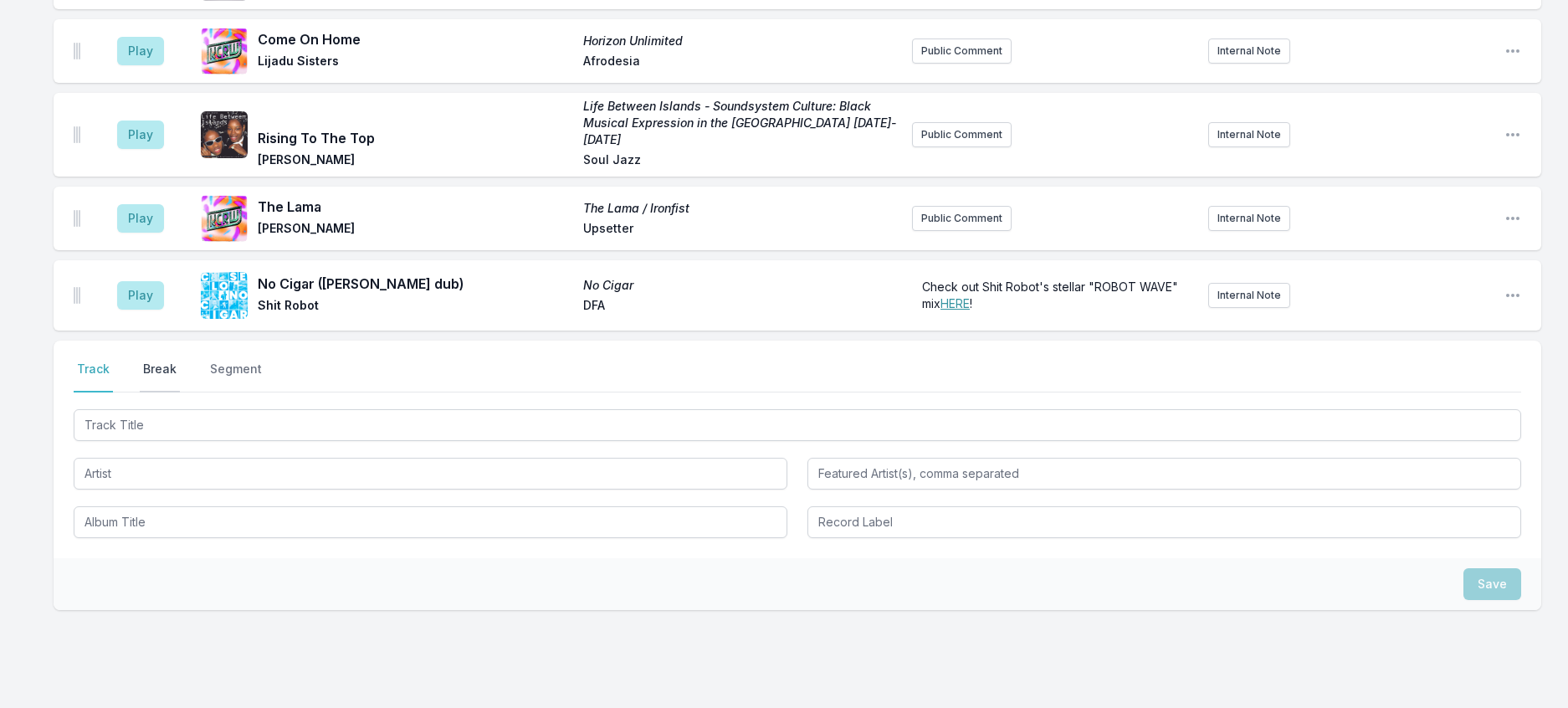
click at [180, 392] on button "Break" at bounding box center [160, 376] width 40 height 31
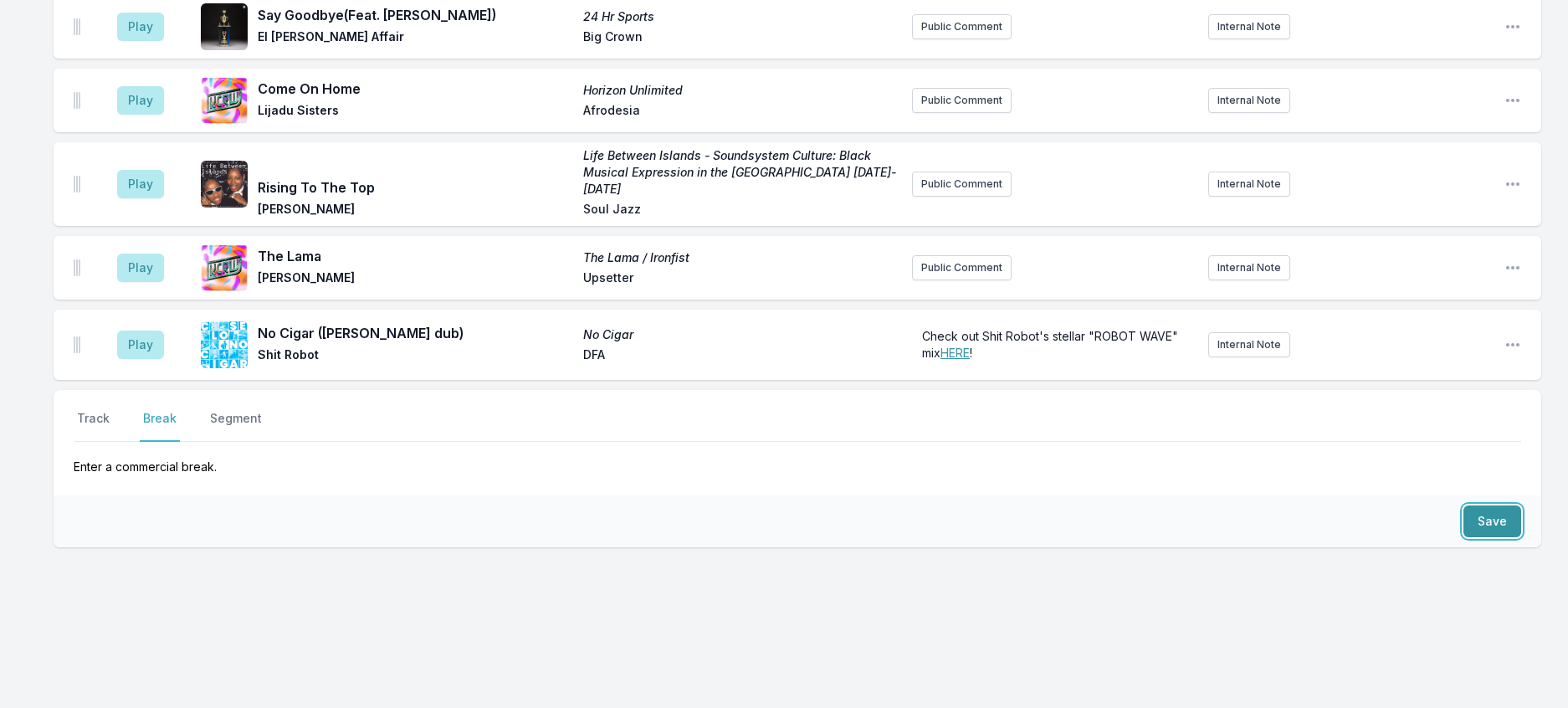
click at [1501, 537] on button "Save" at bounding box center [1492, 521] width 58 height 31
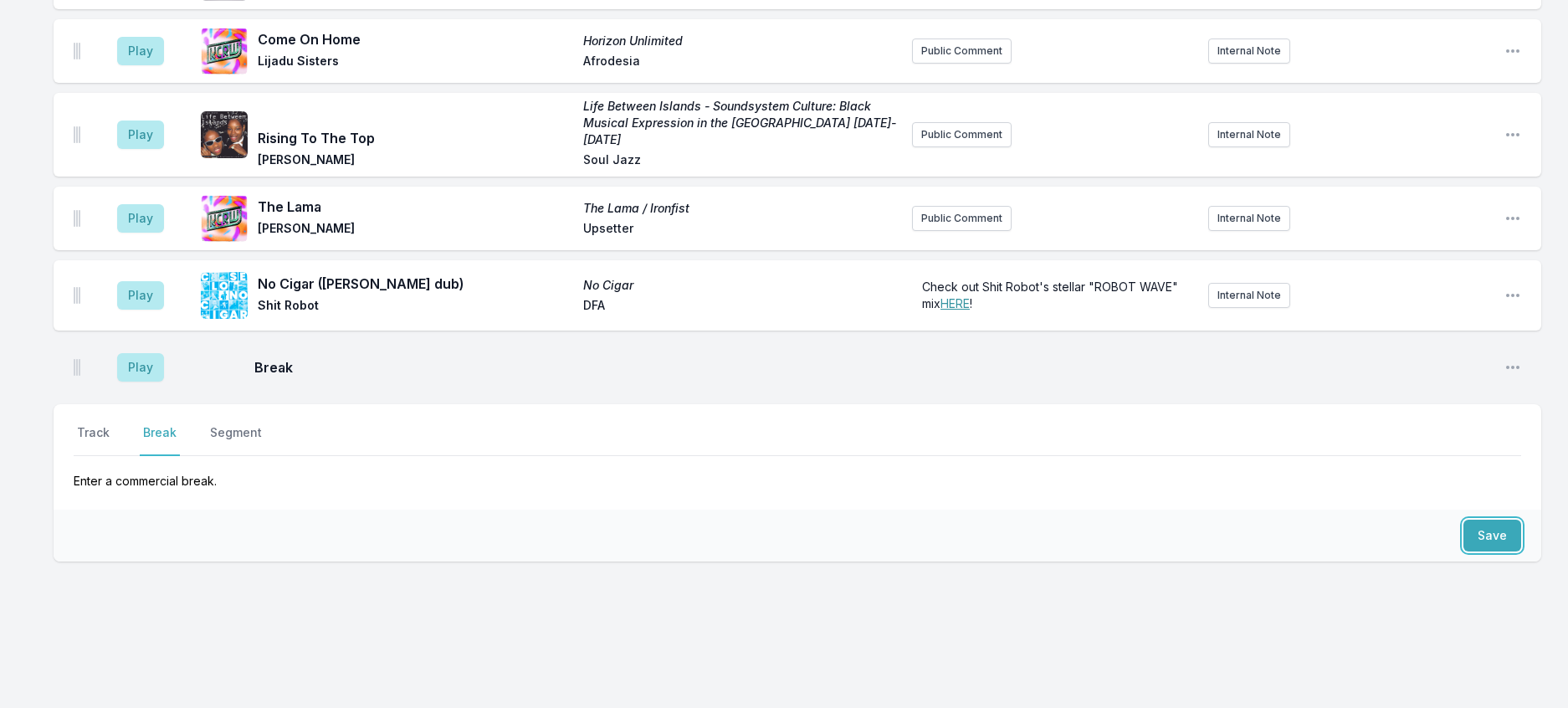
scroll to position [407, 0]
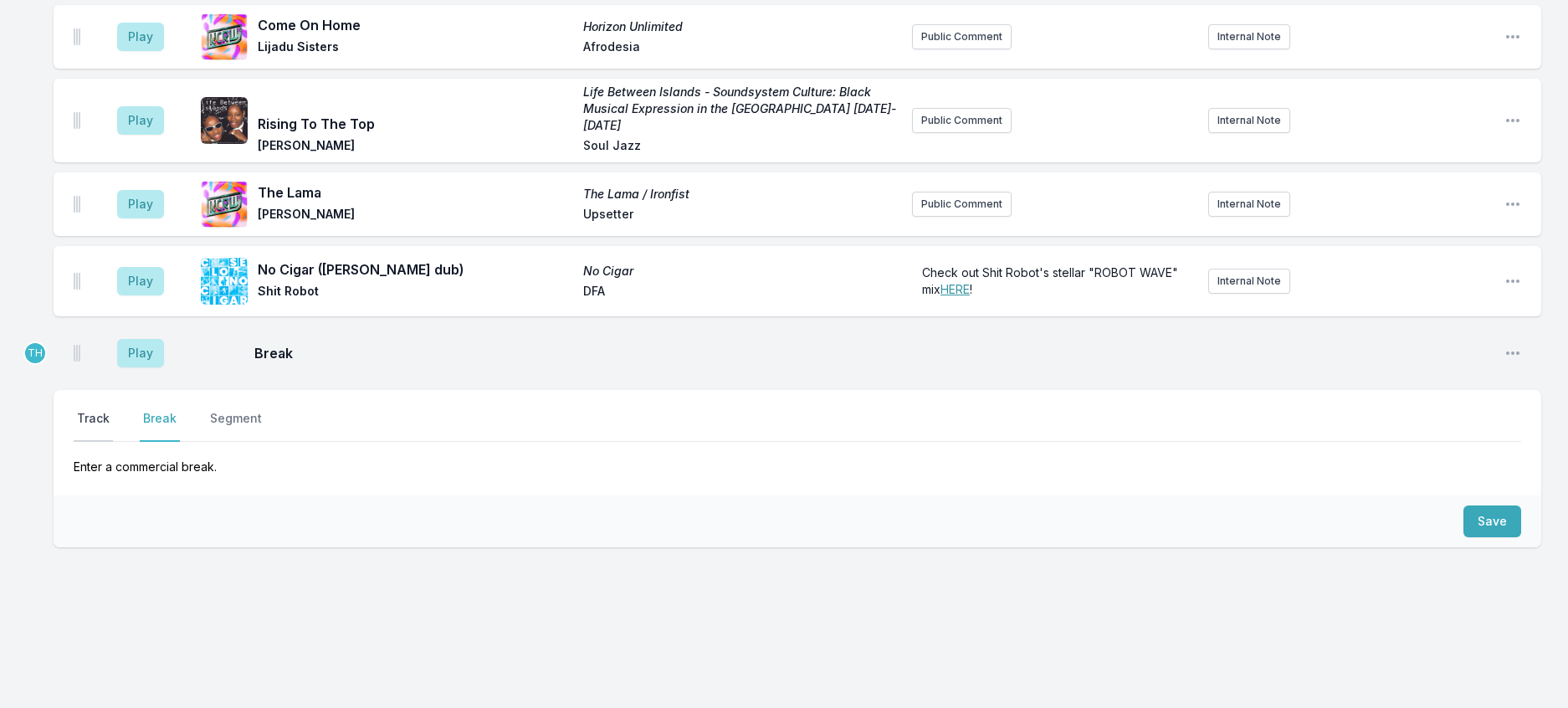
click at [113, 442] on button "Track" at bounding box center [93, 426] width 39 height 31
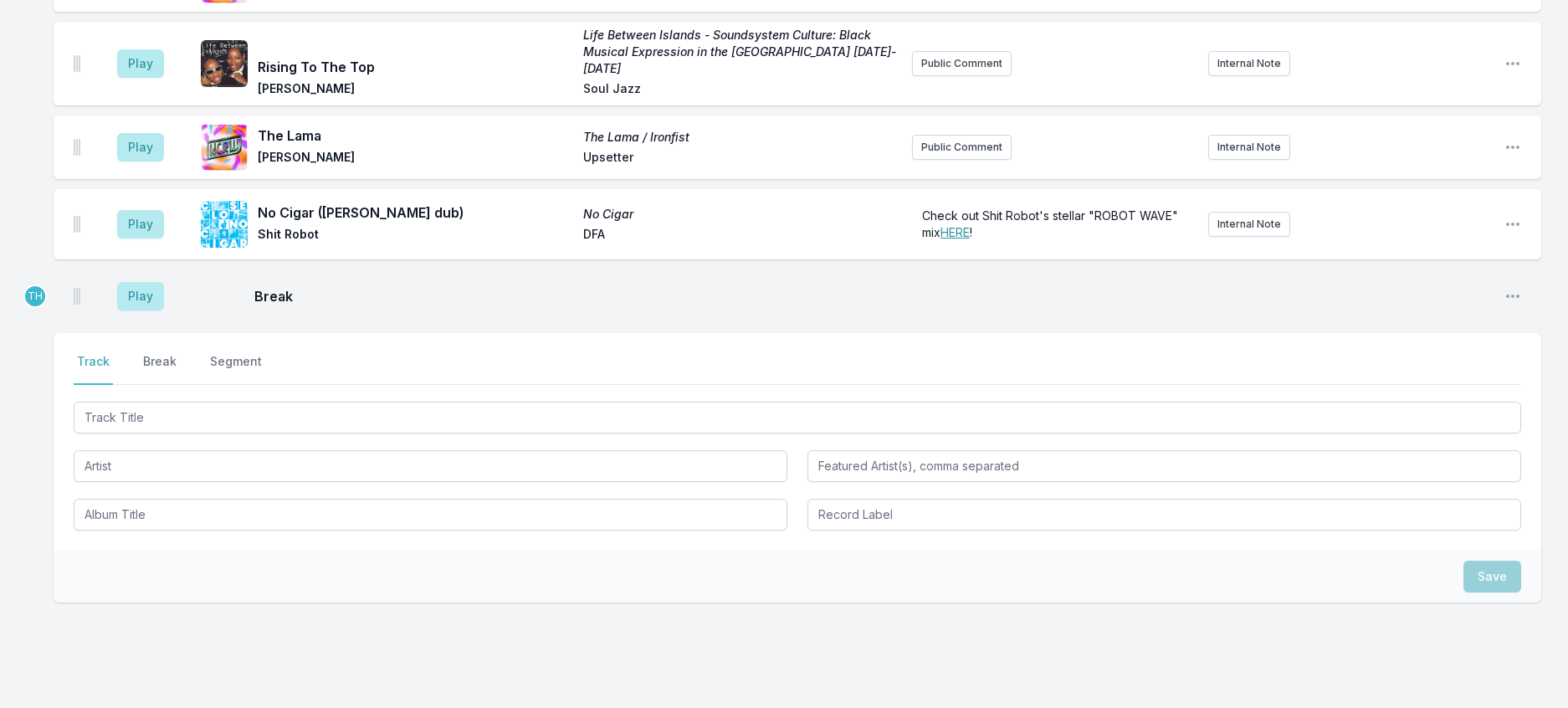
click at [333, 246] on span "Shit Robot" at bounding box center [415, 236] width 315 height 20
click at [1511, 232] on icon "Open playlist item options" at bounding box center [1512, 223] width 17 height 17
drag, startPoint x: 1150, startPoint y: 386, endPoint x: 592, endPoint y: 465, distance: 563.6
click at [1145, 306] on span "Break" at bounding box center [872, 296] width 1236 height 20
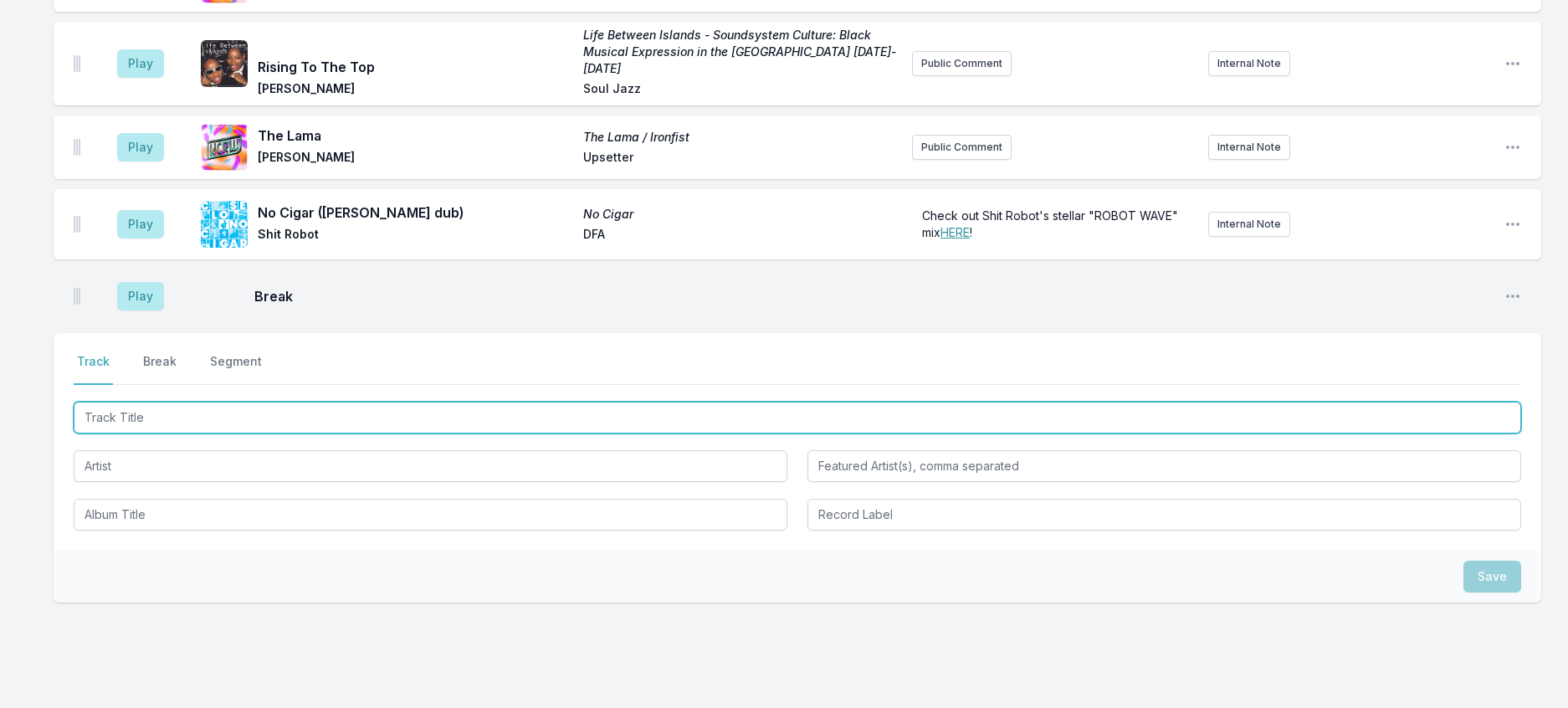
click at [168, 433] on input "Track Title" at bounding box center [797, 417] width 1448 height 31
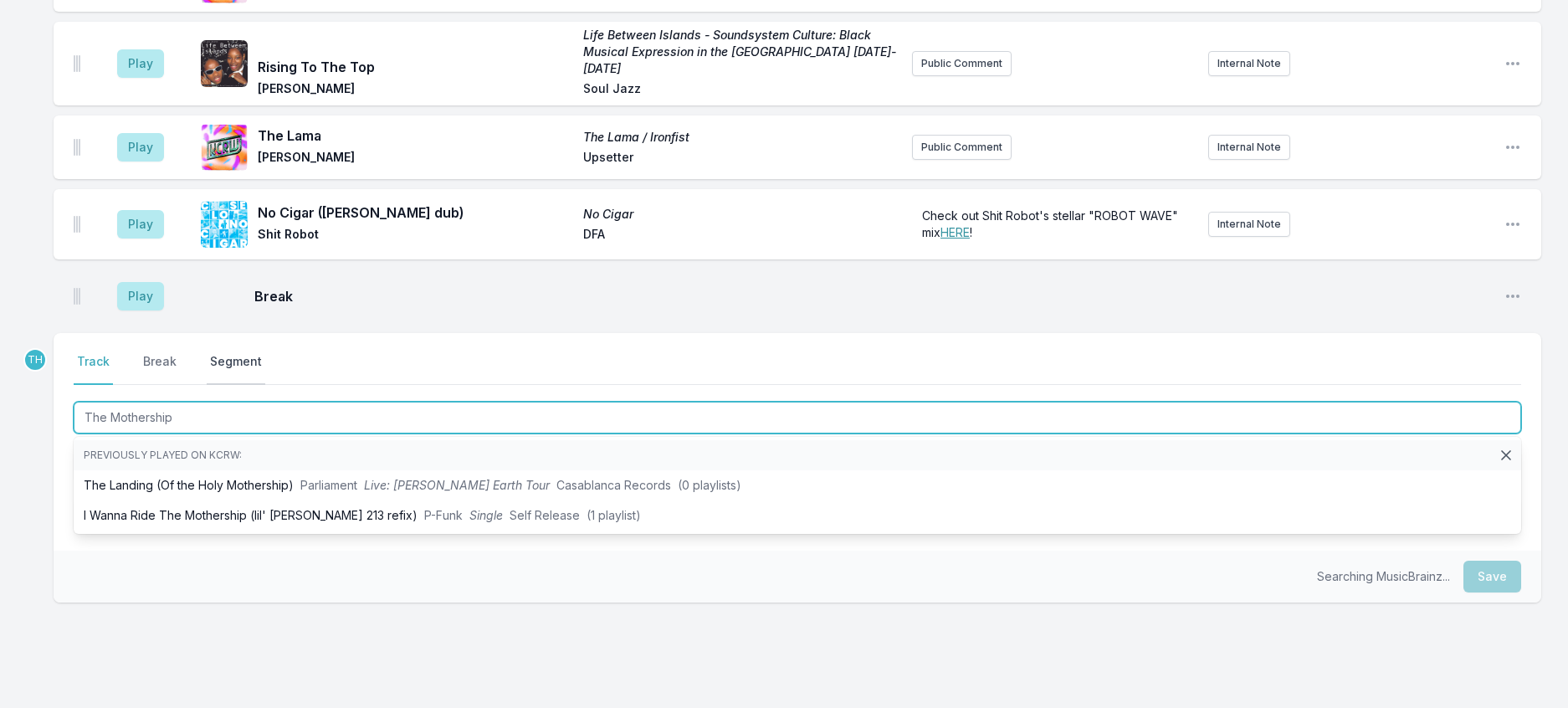
type input "The Mothership"
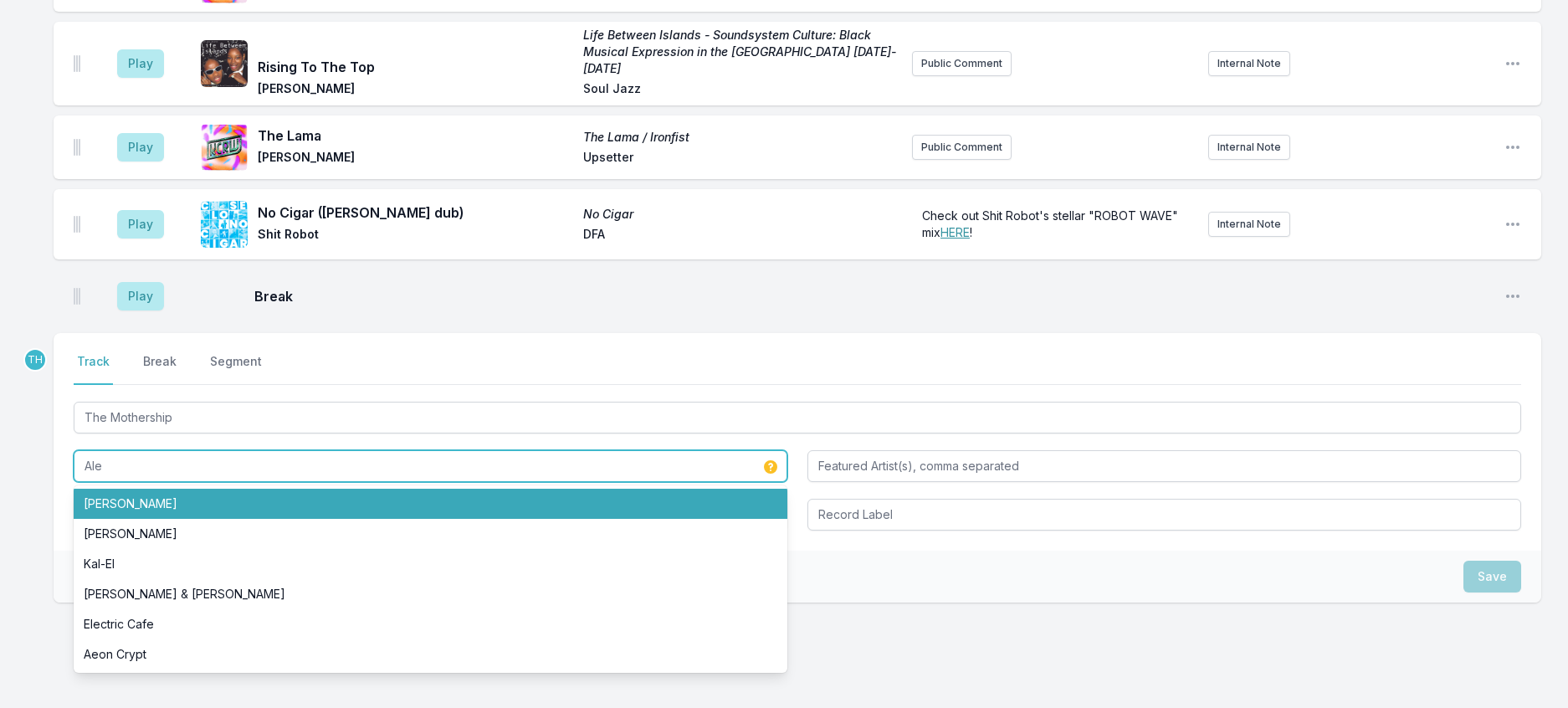
click at [219, 519] on li "Alexandra Savior" at bounding box center [430, 504] width 713 height 30
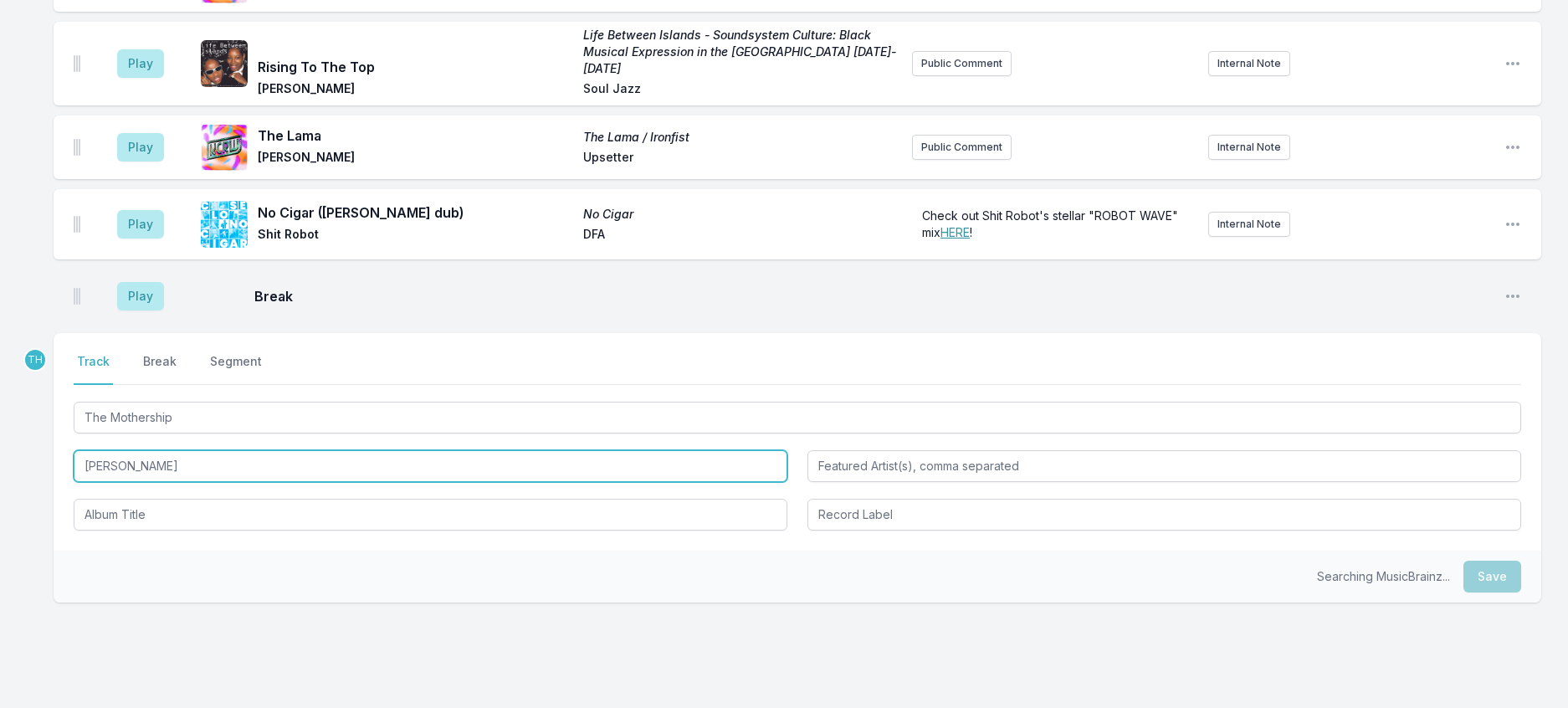
type input "Alexandra Savior"
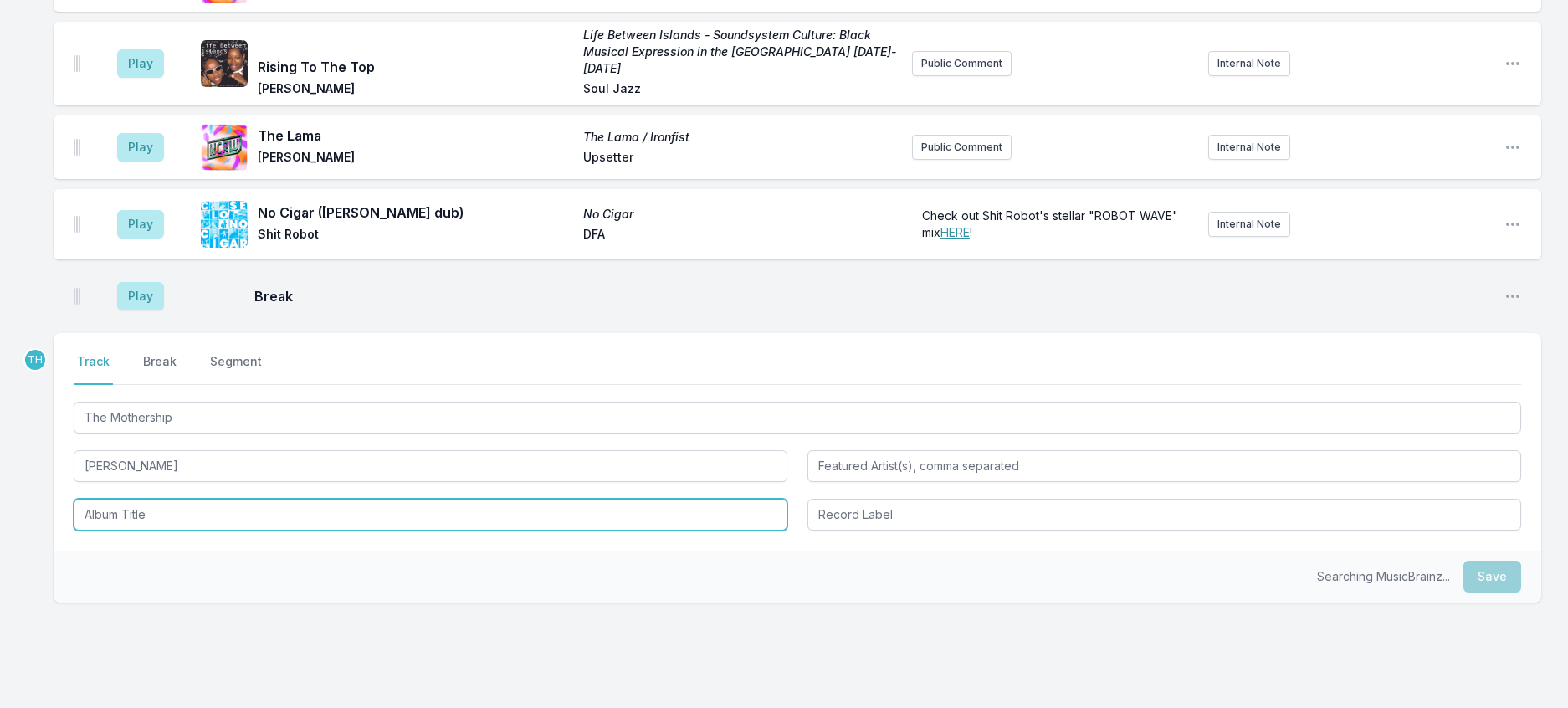
click at [190, 531] on input "Album Title" at bounding box center [430, 514] width 713 height 31
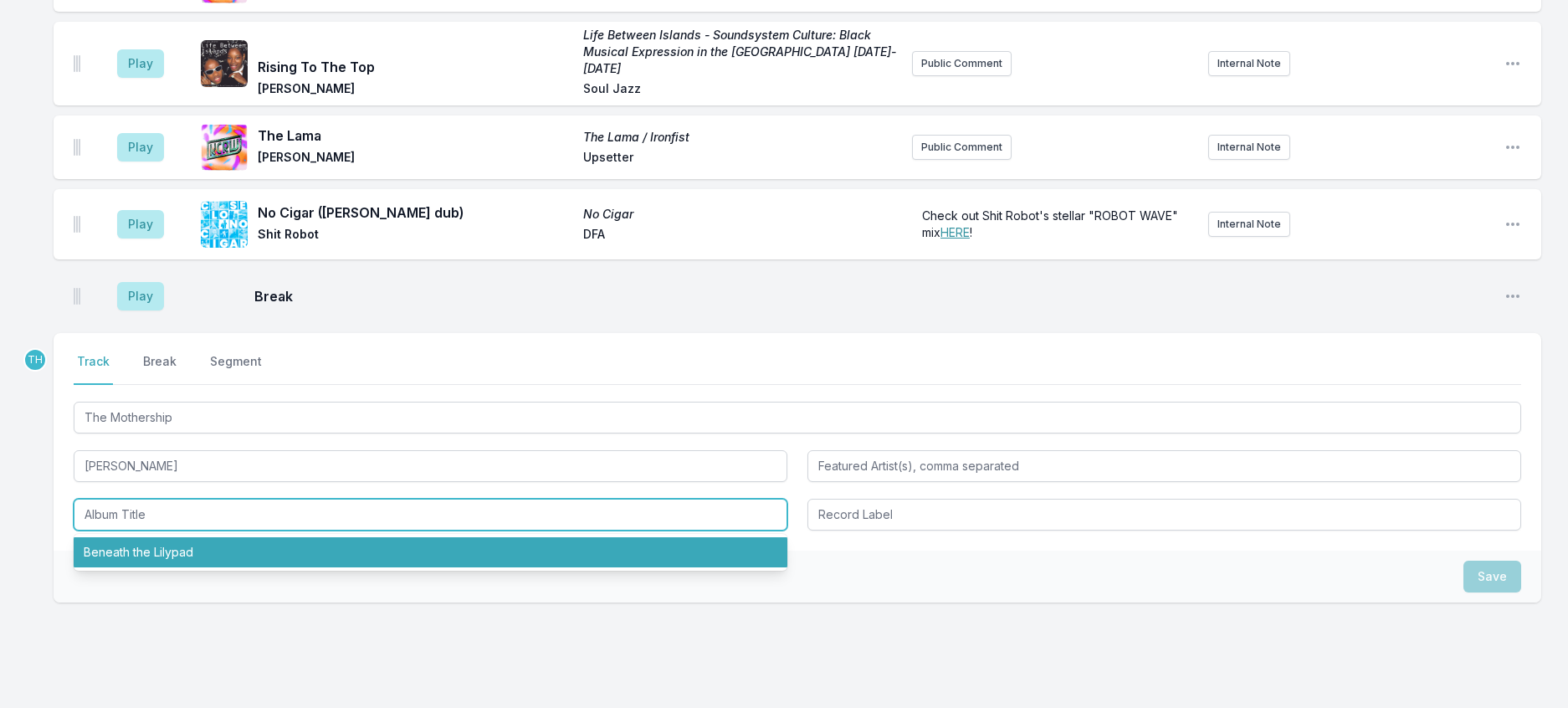
click at [194, 567] on li "Beneath the Lilypad" at bounding box center [430, 552] width 713 height 30
type input "Beneath the Lilypad"
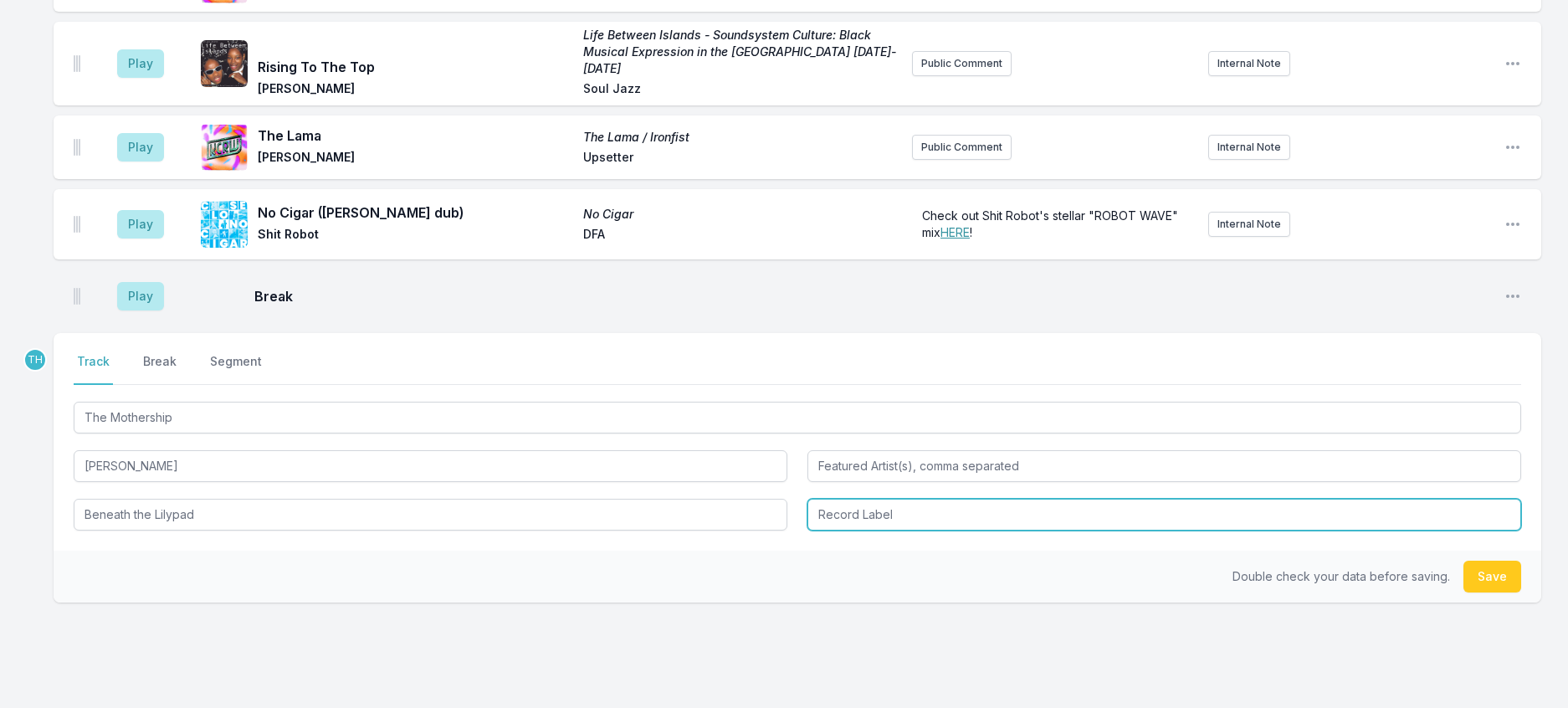
click at [864, 531] on input "Record Label" at bounding box center [1164, 514] width 713 height 31
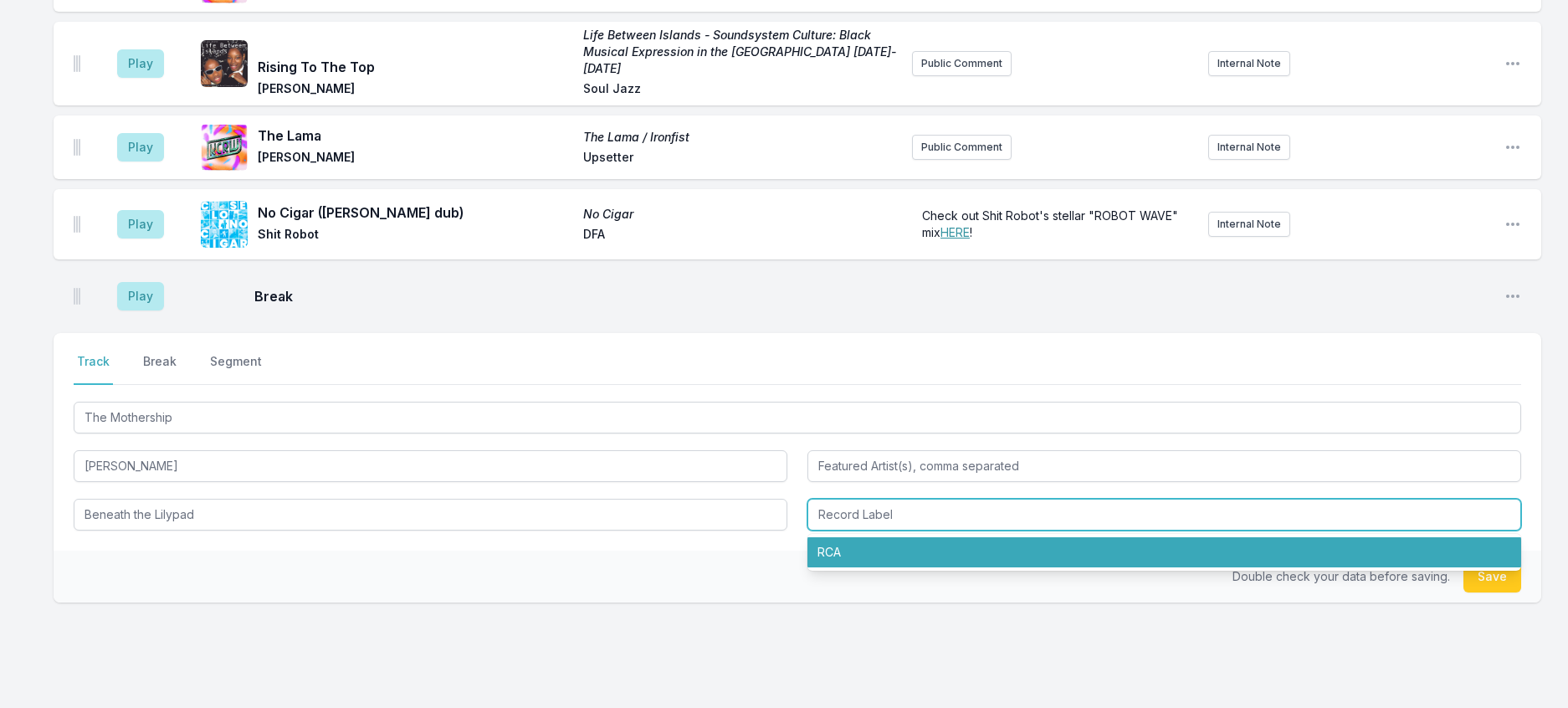
drag, startPoint x: 850, startPoint y: 667, endPoint x: 860, endPoint y: 651, distance: 18.9
click at [850, 567] on li "RCA" at bounding box center [1164, 552] width 713 height 30
type input "RCA"
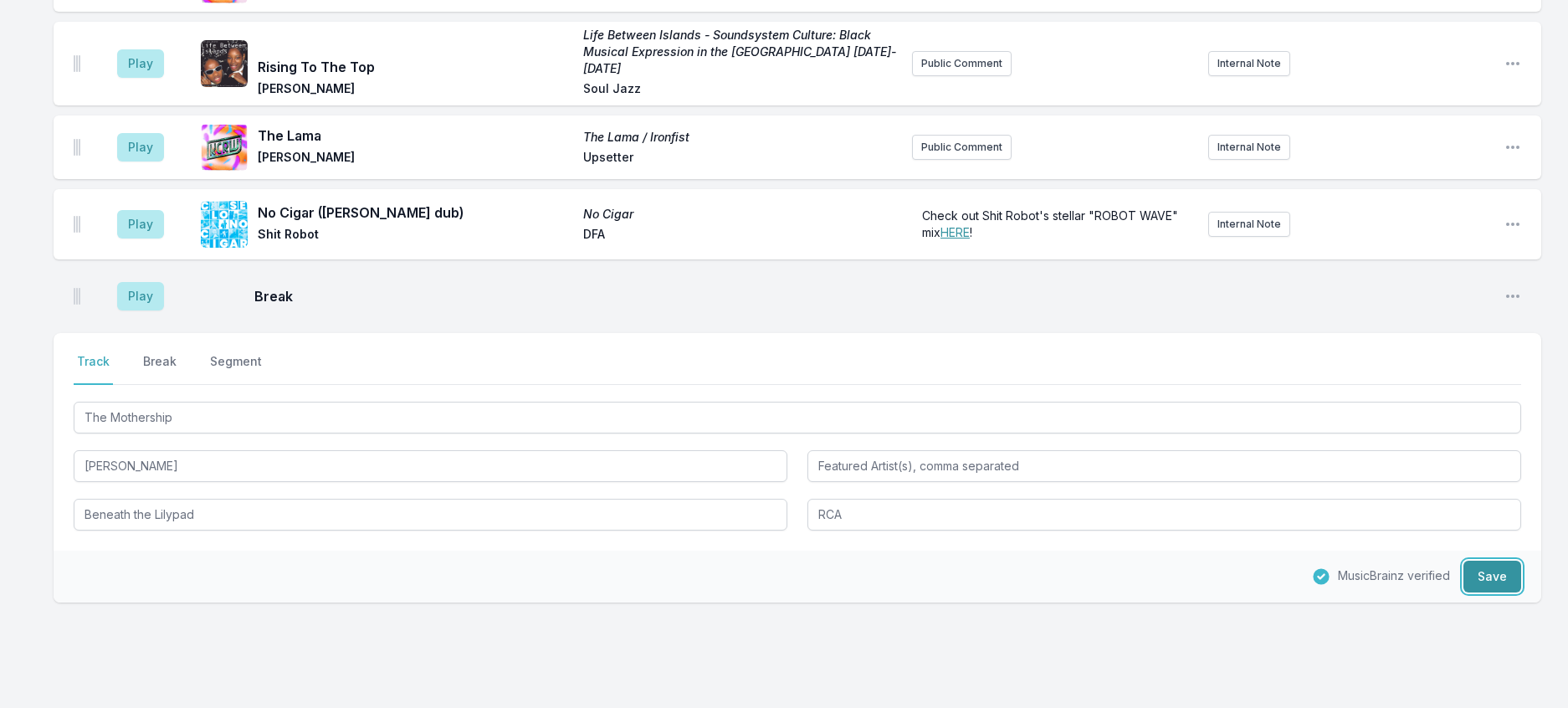
click at [1467, 592] on button "Save" at bounding box center [1492, 576] width 58 height 31
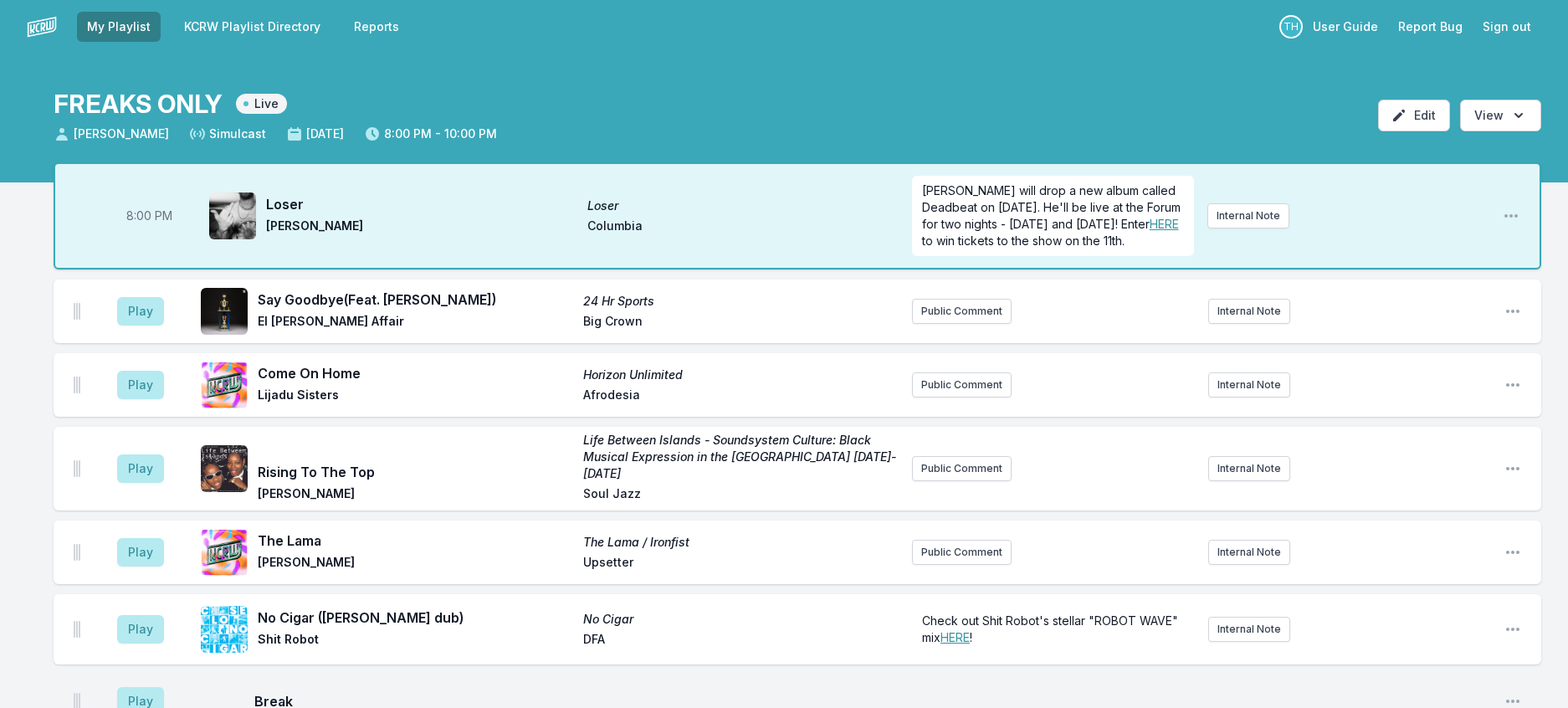
scroll to position [0, 0]
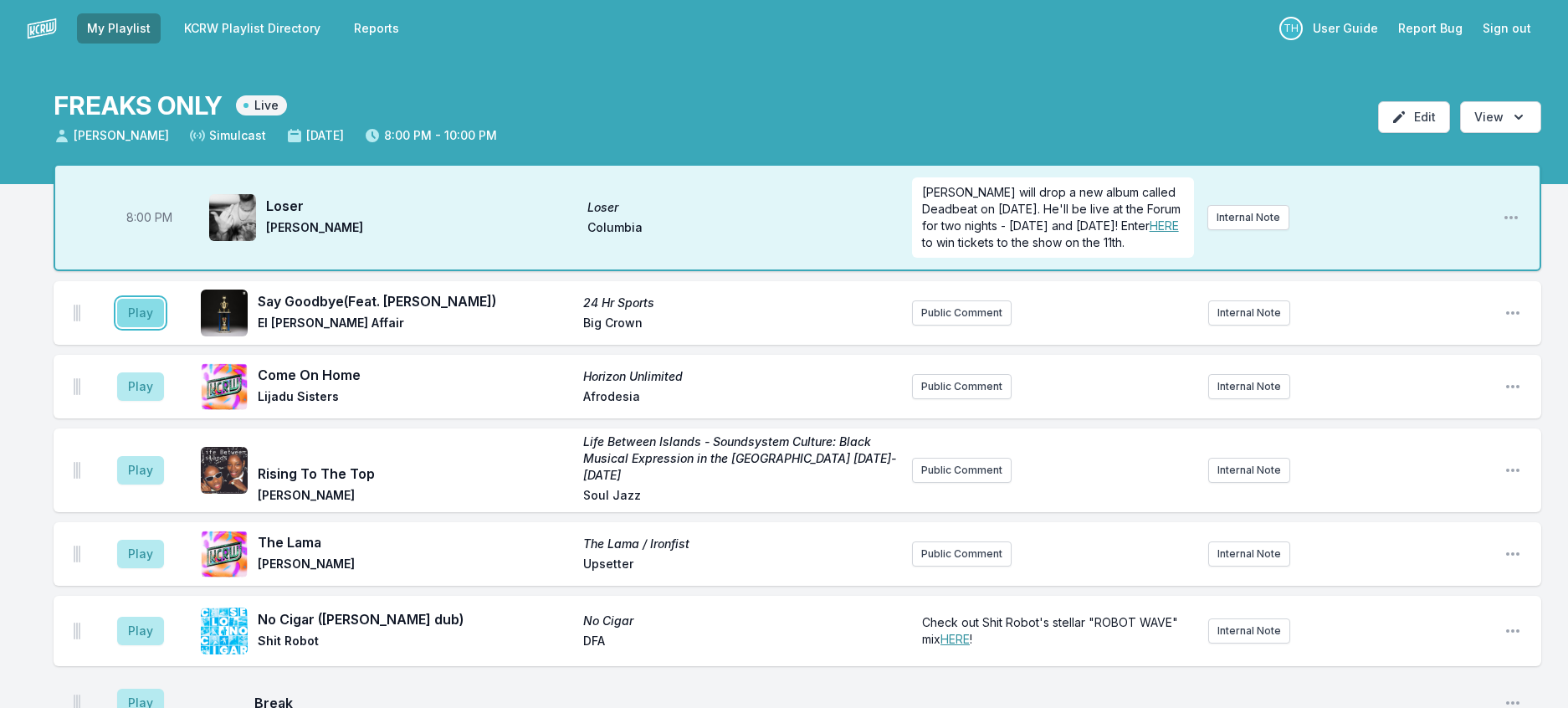
click at [149, 327] on button "Play" at bounding box center [141, 313] width 47 height 29
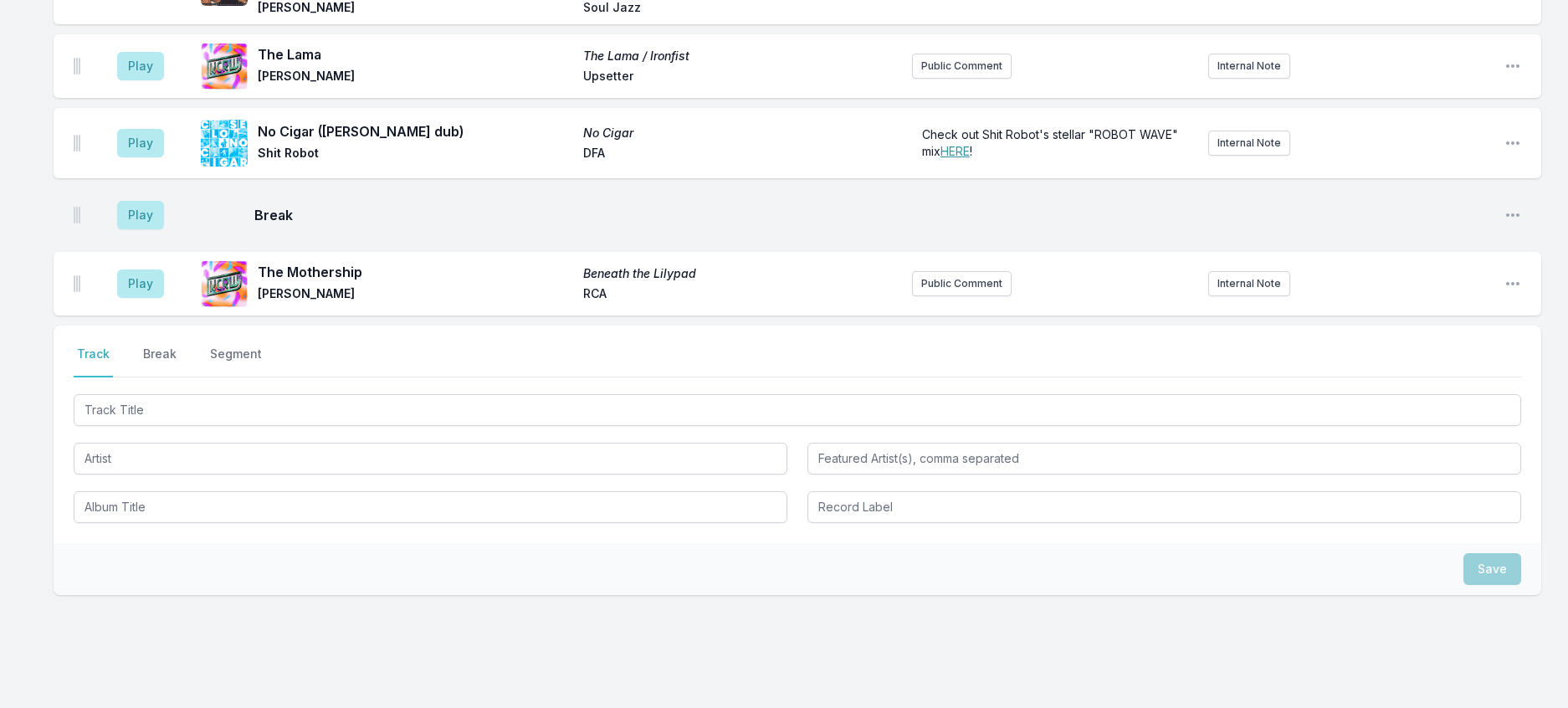
scroll to position [502, 0]
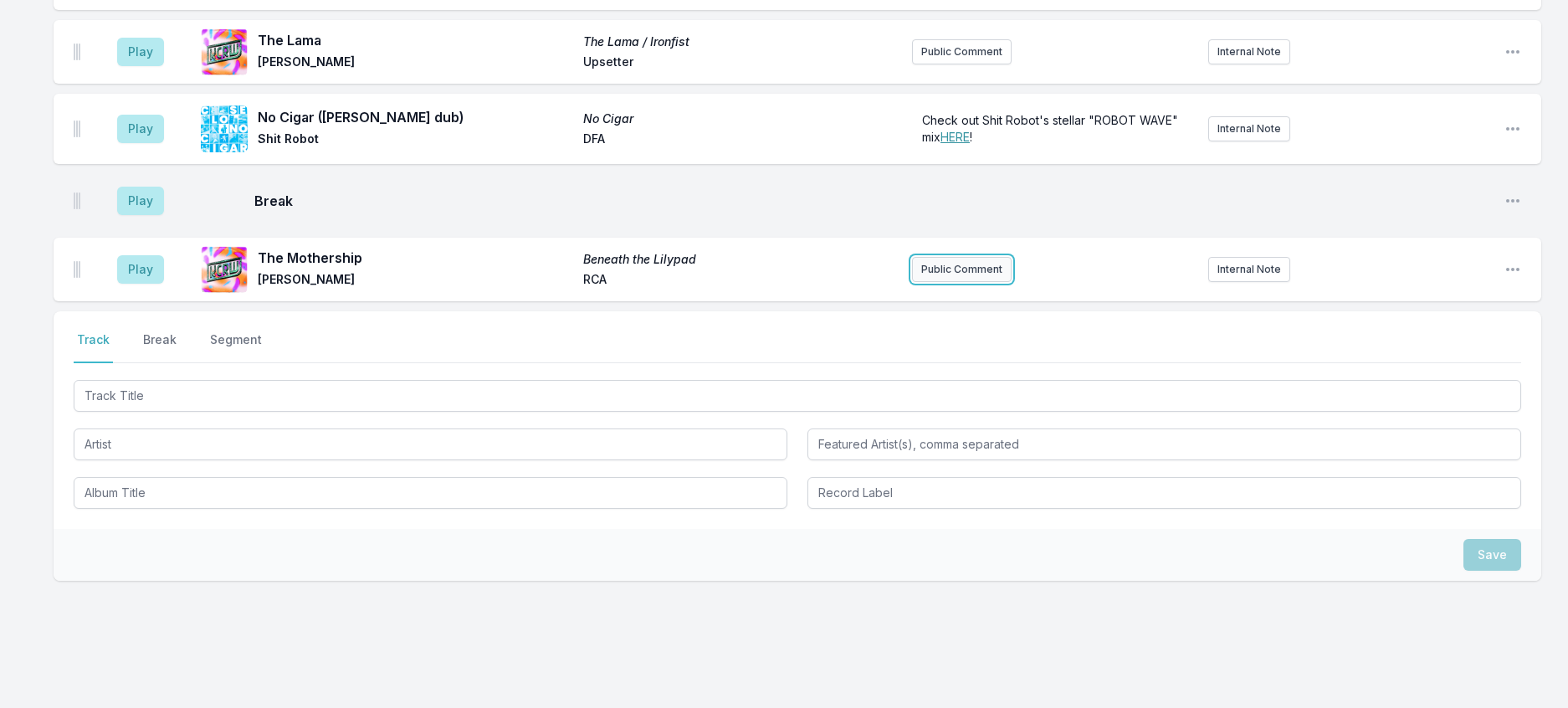
click at [968, 282] on button "Public Comment" at bounding box center [962, 269] width 100 height 25
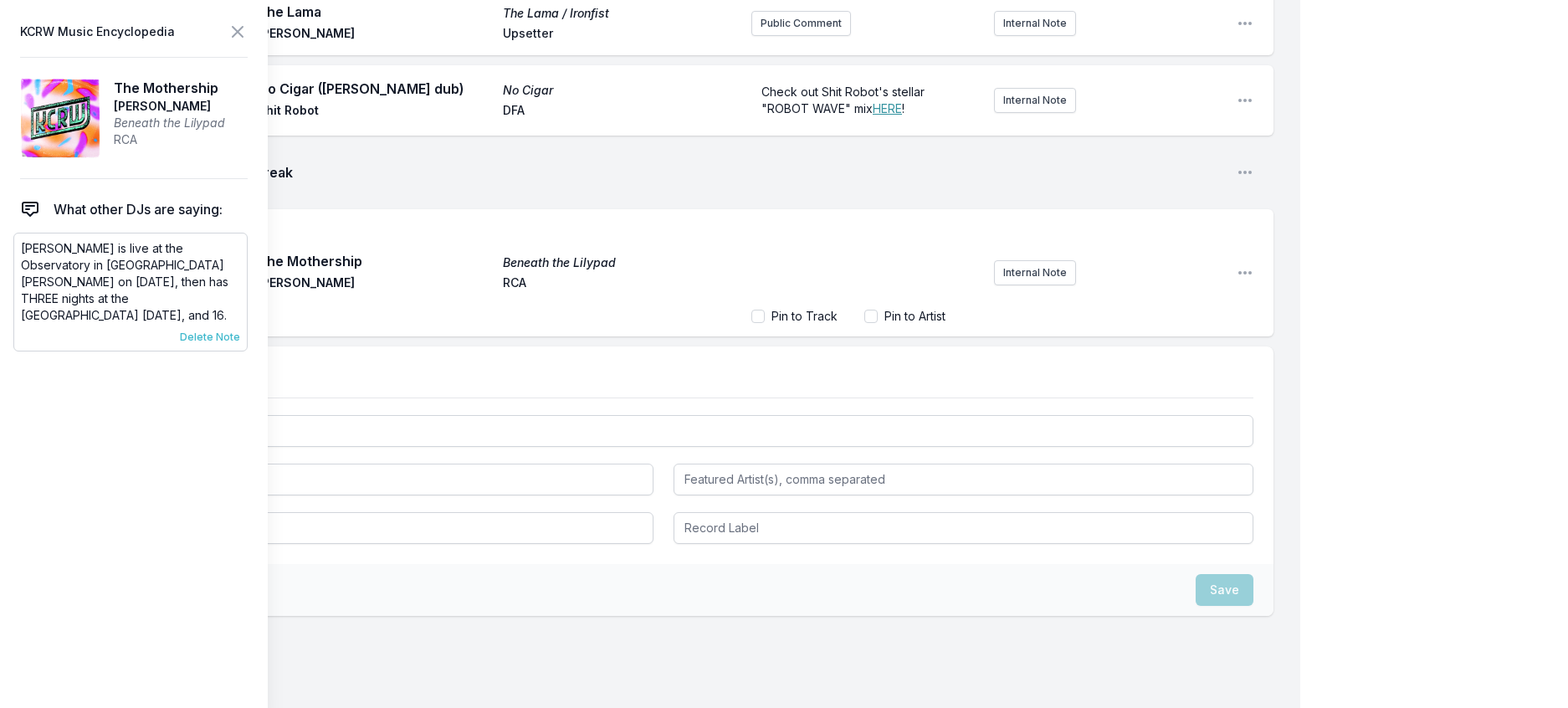
scroll to position [503, 0]
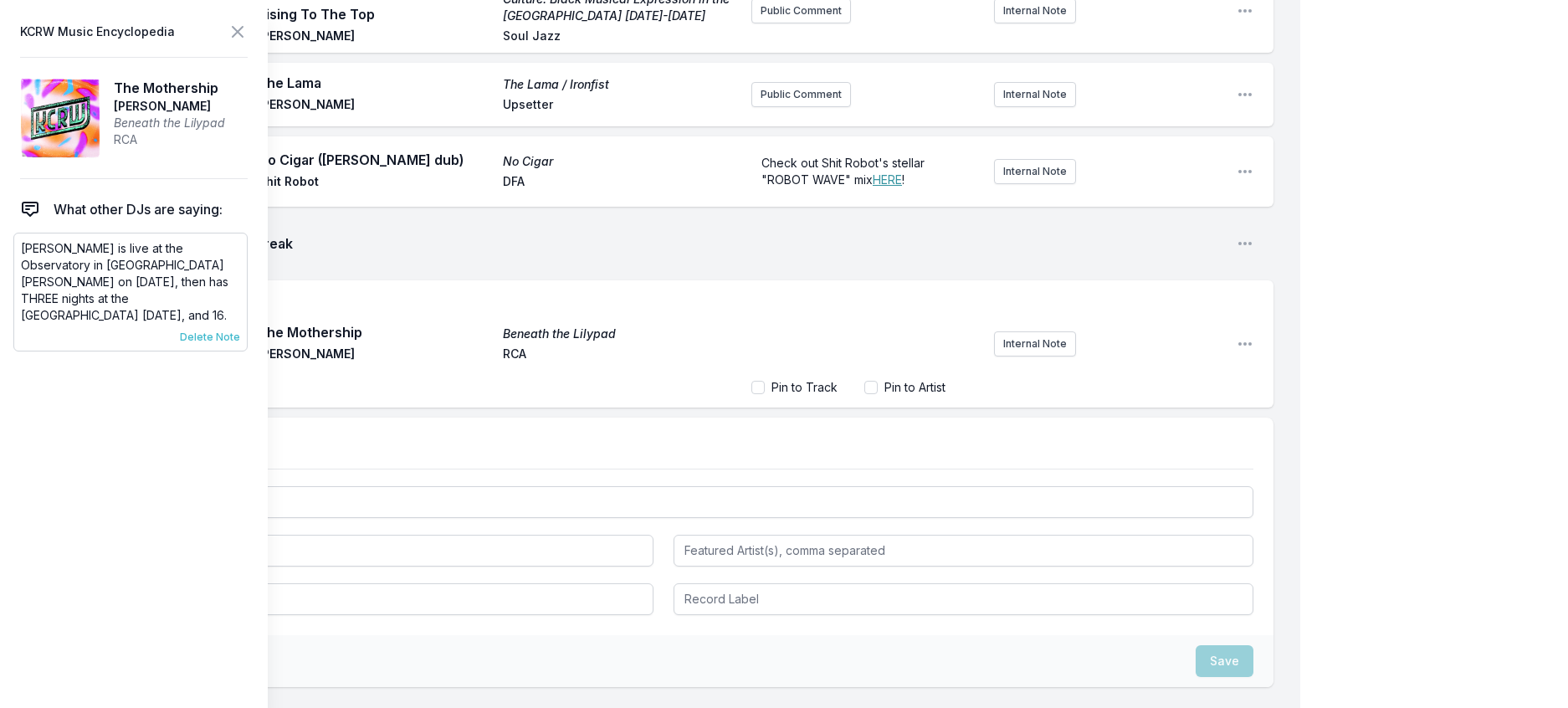
click at [240, 344] on span "Delete Note" at bounding box center [210, 337] width 60 height 13
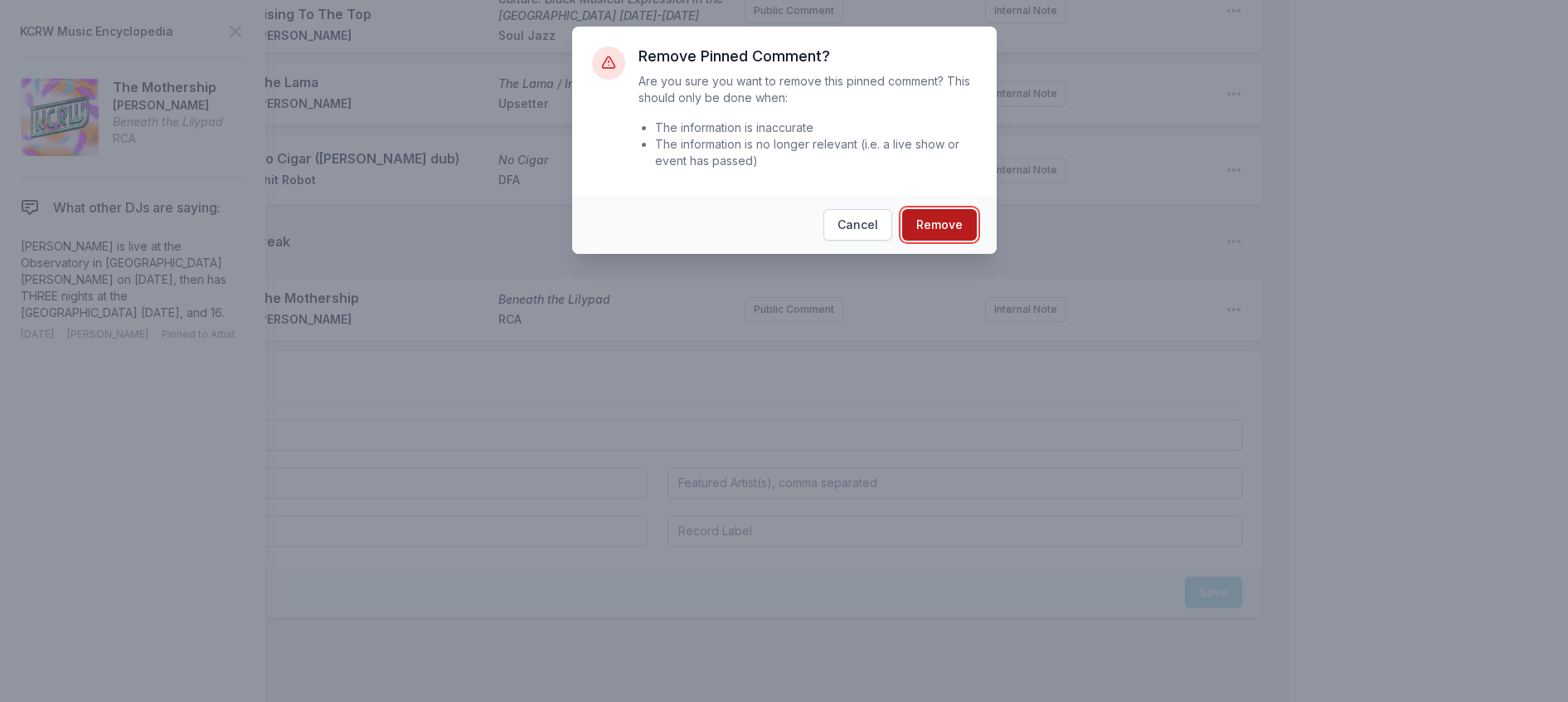
click at [948, 241] on button "Remove" at bounding box center [940, 224] width 74 height 31
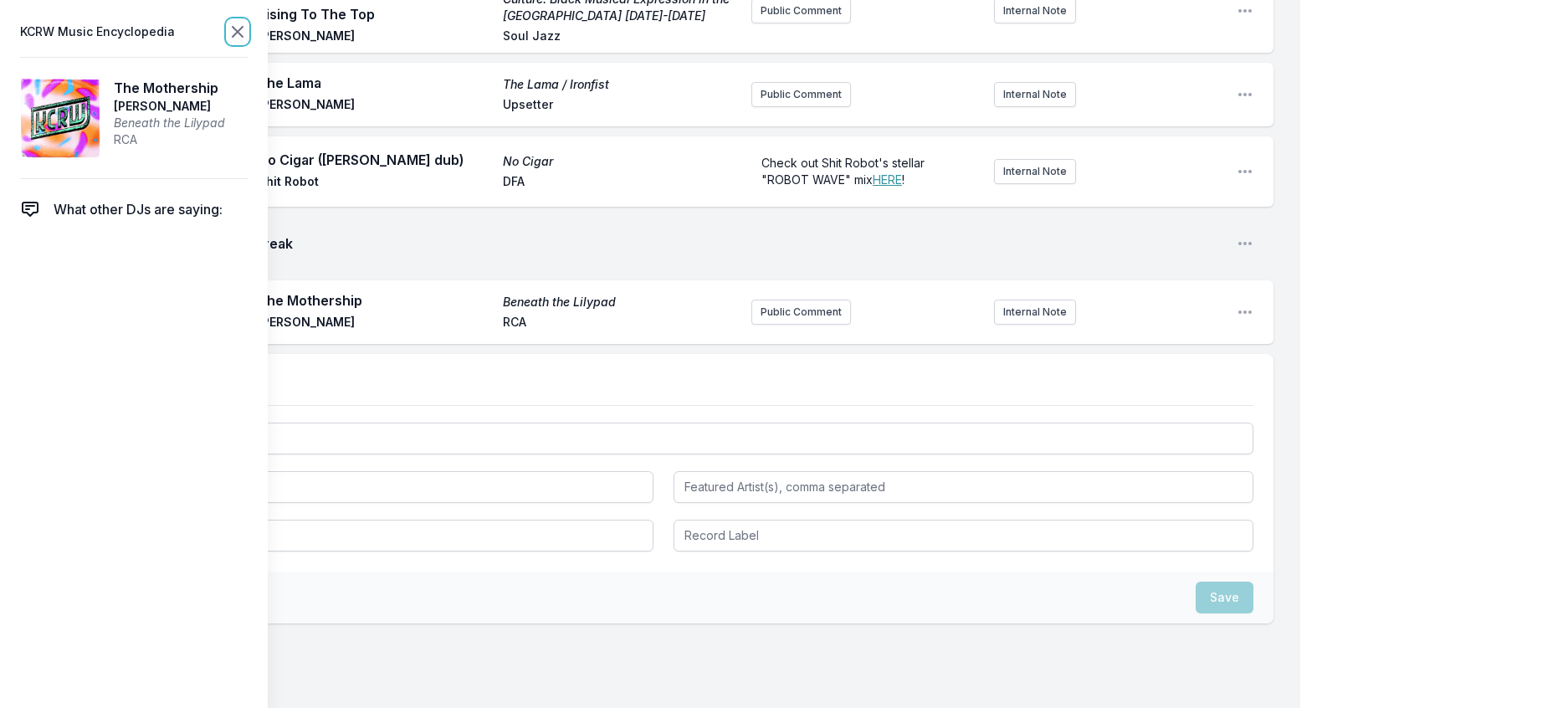
click at [248, 33] on icon at bounding box center [237, 31] width 20 height 20
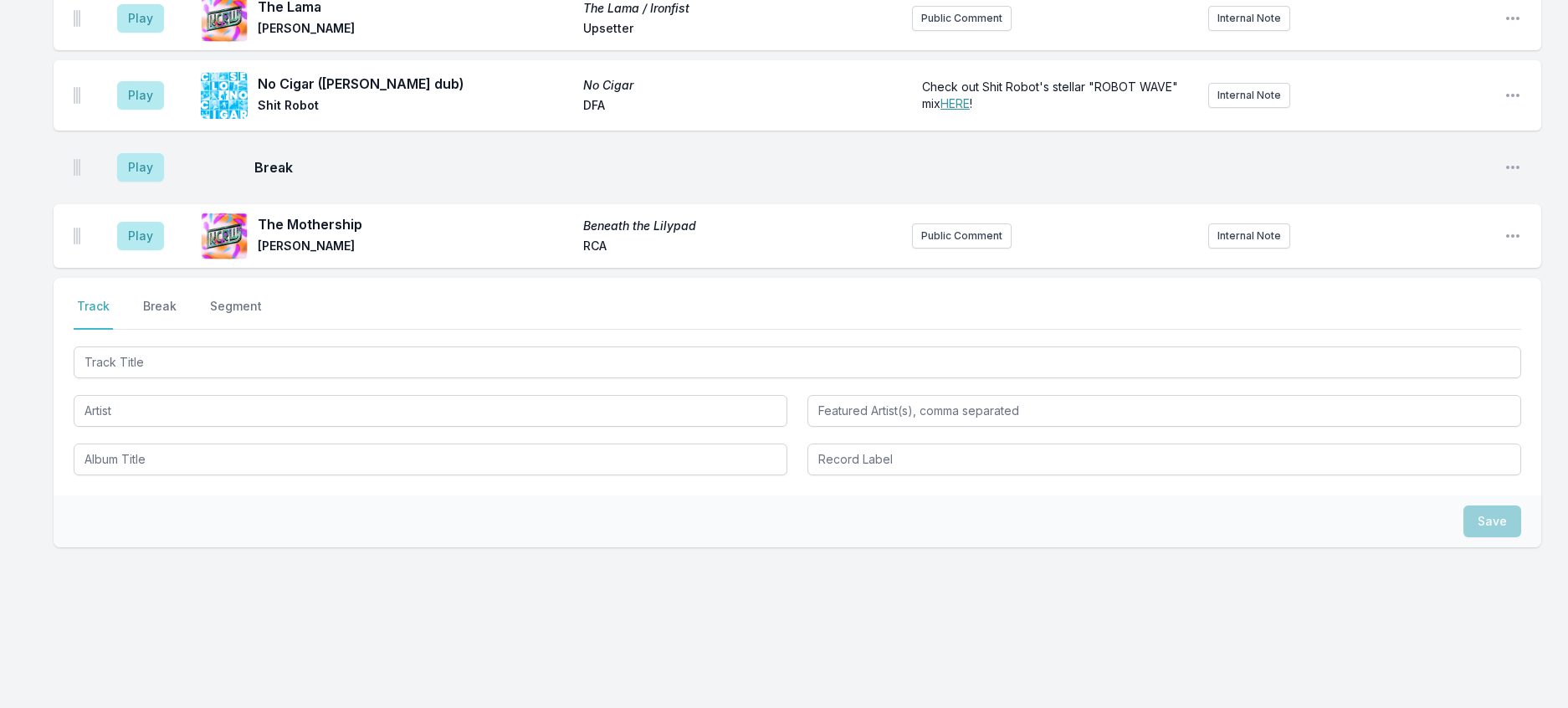
scroll to position [670, 0]
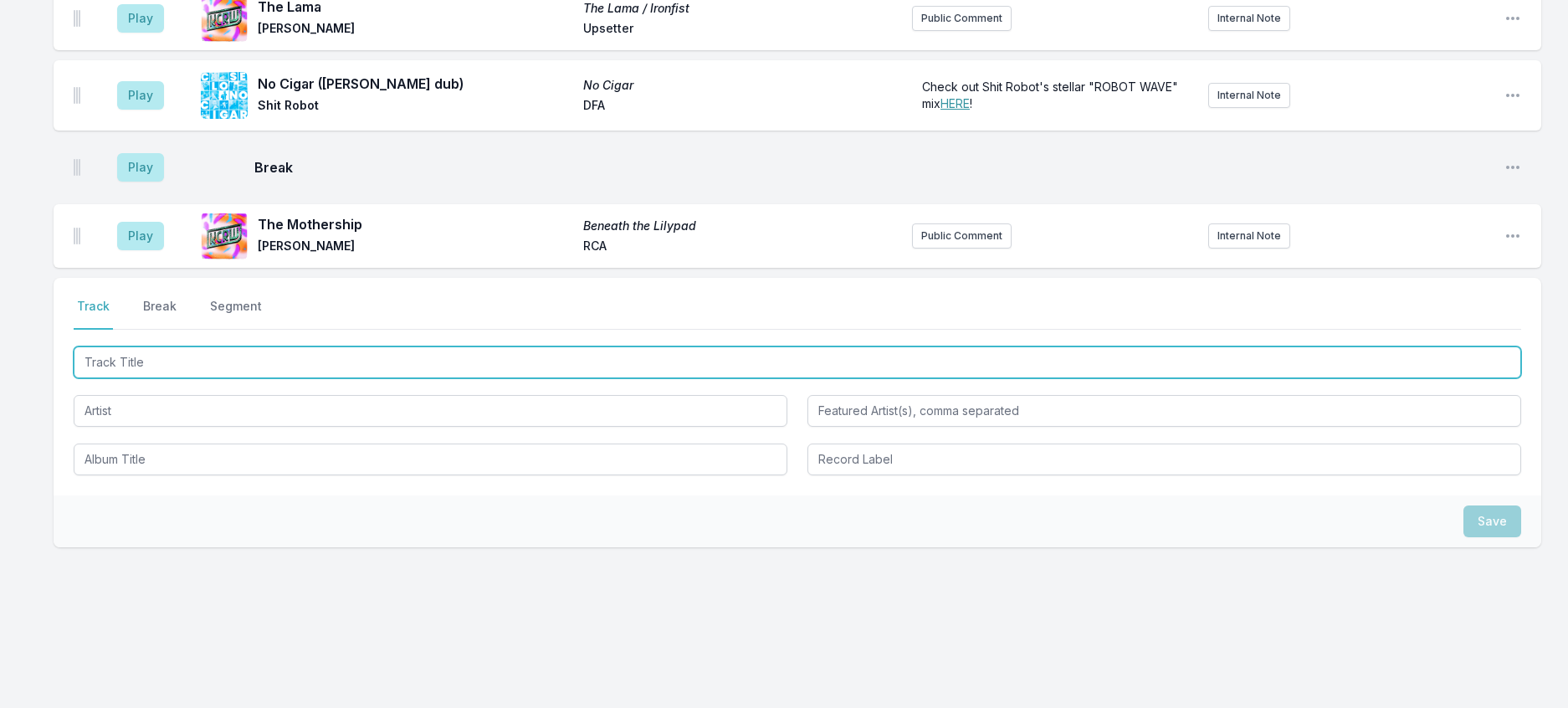
click at [193, 347] on input "Track Title" at bounding box center [797, 362] width 1448 height 31
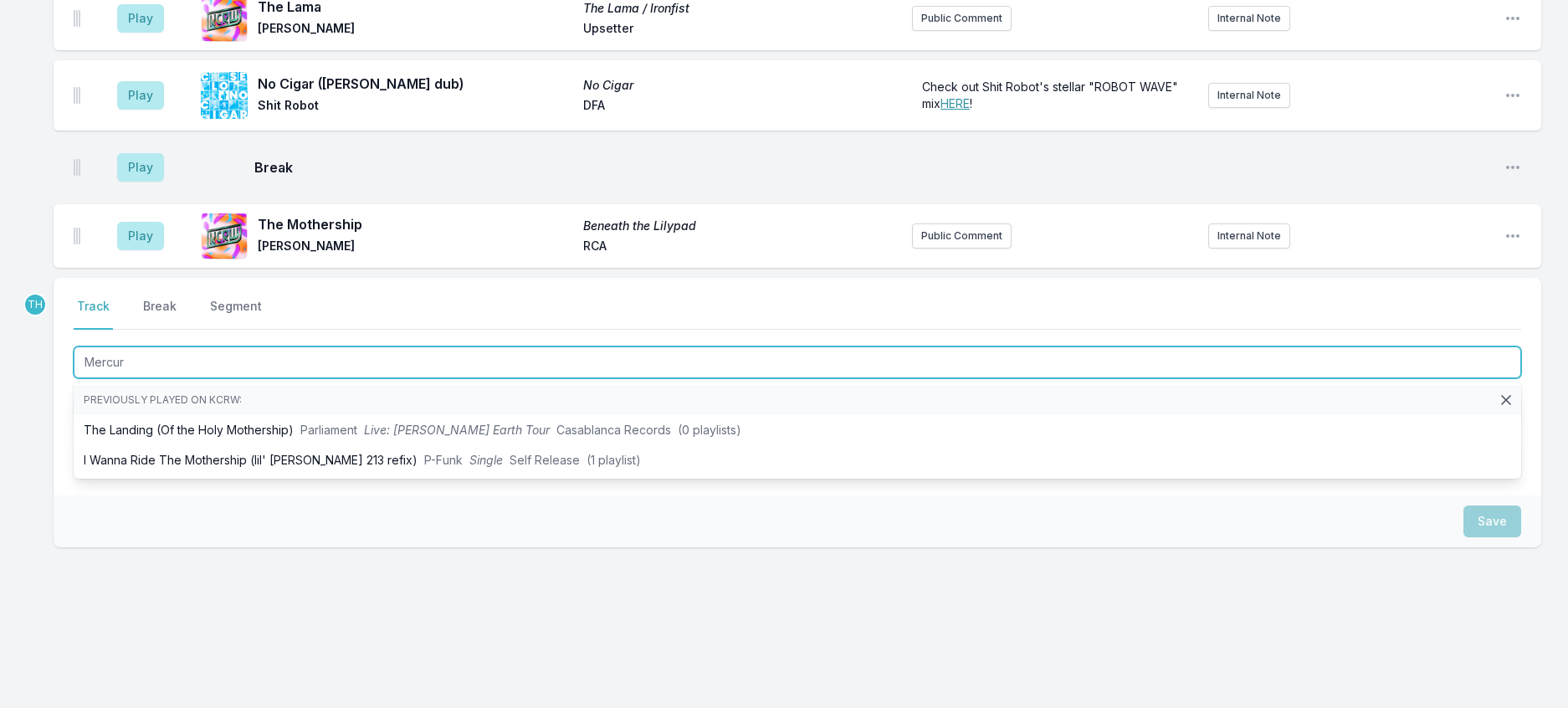
type input "Mercury"
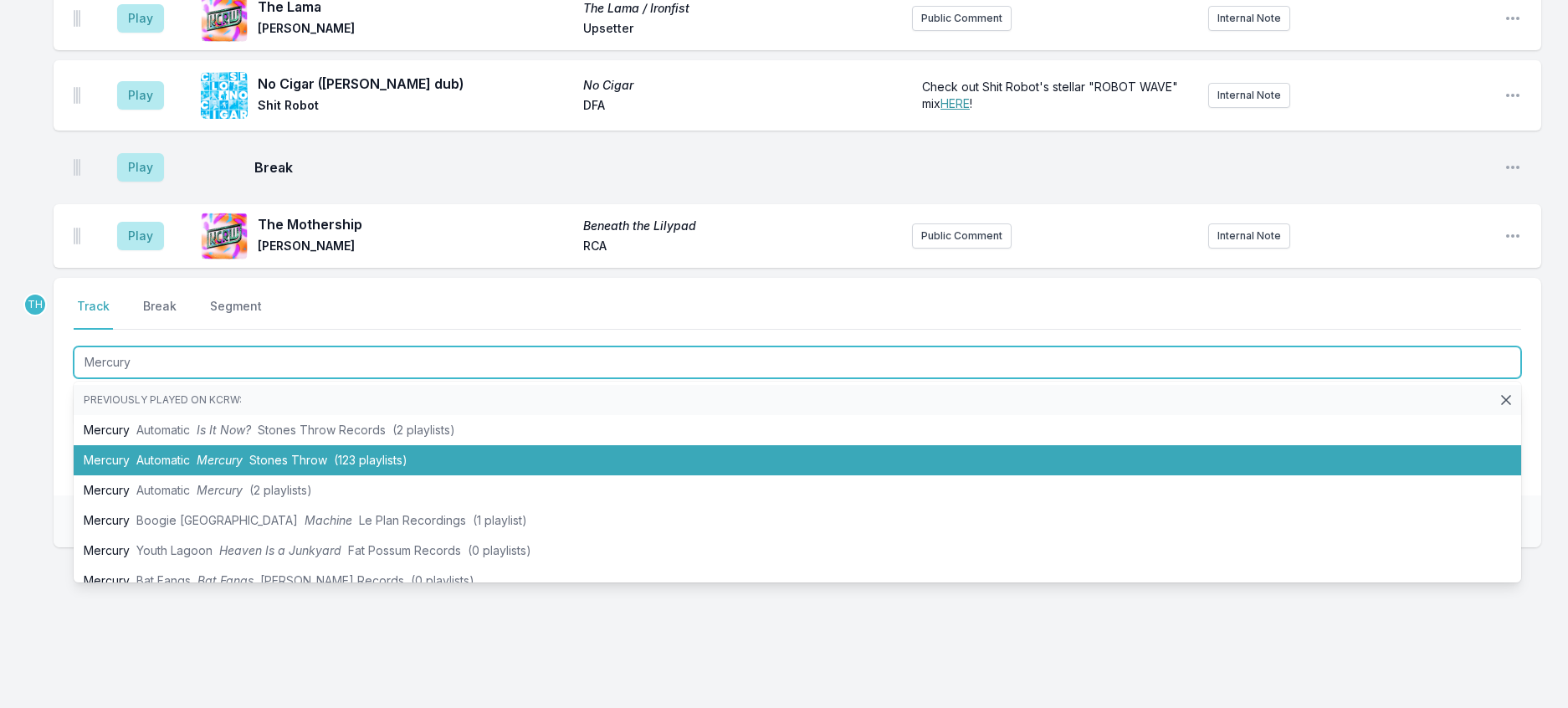
click at [218, 452] on span "Mercury" at bounding box center [219, 459] width 46 height 14
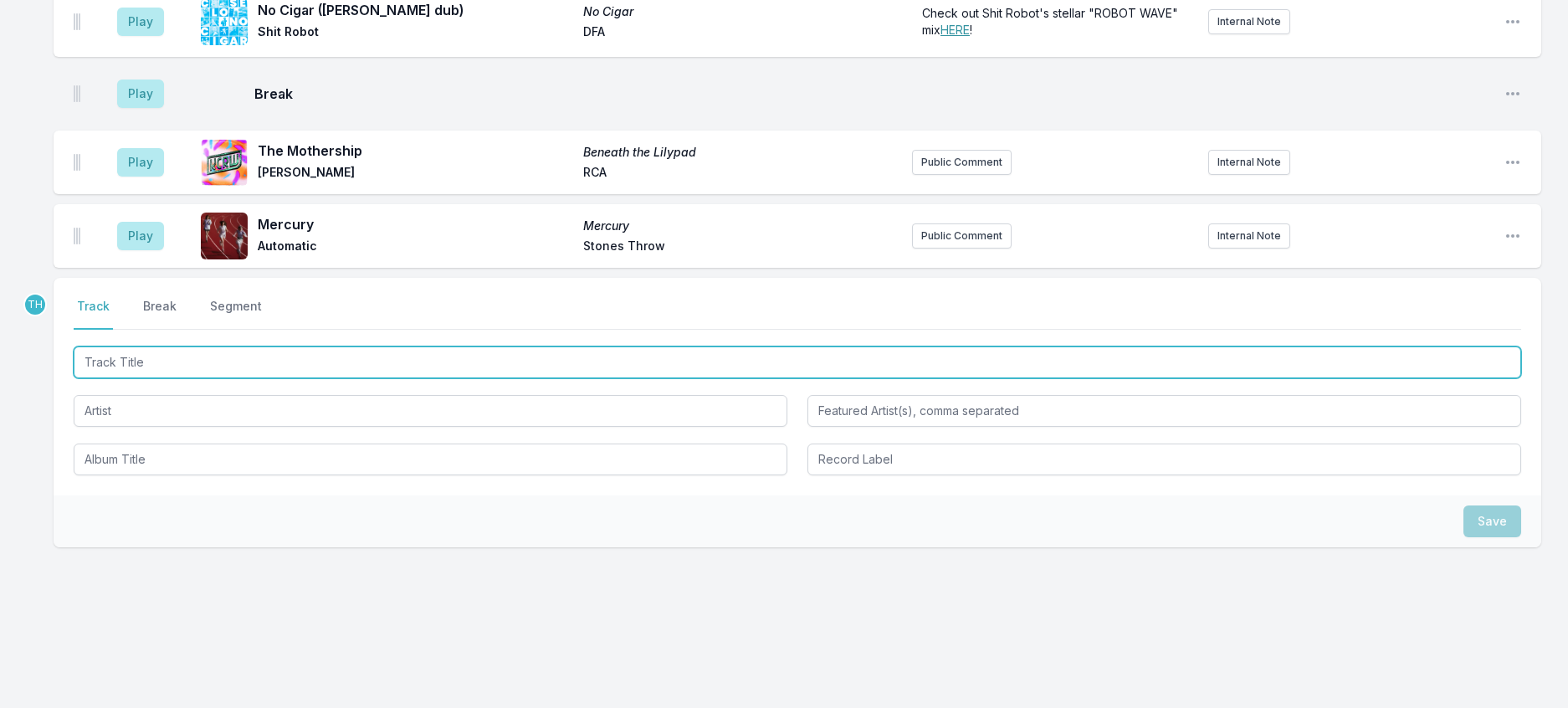
scroll to position [753, 0]
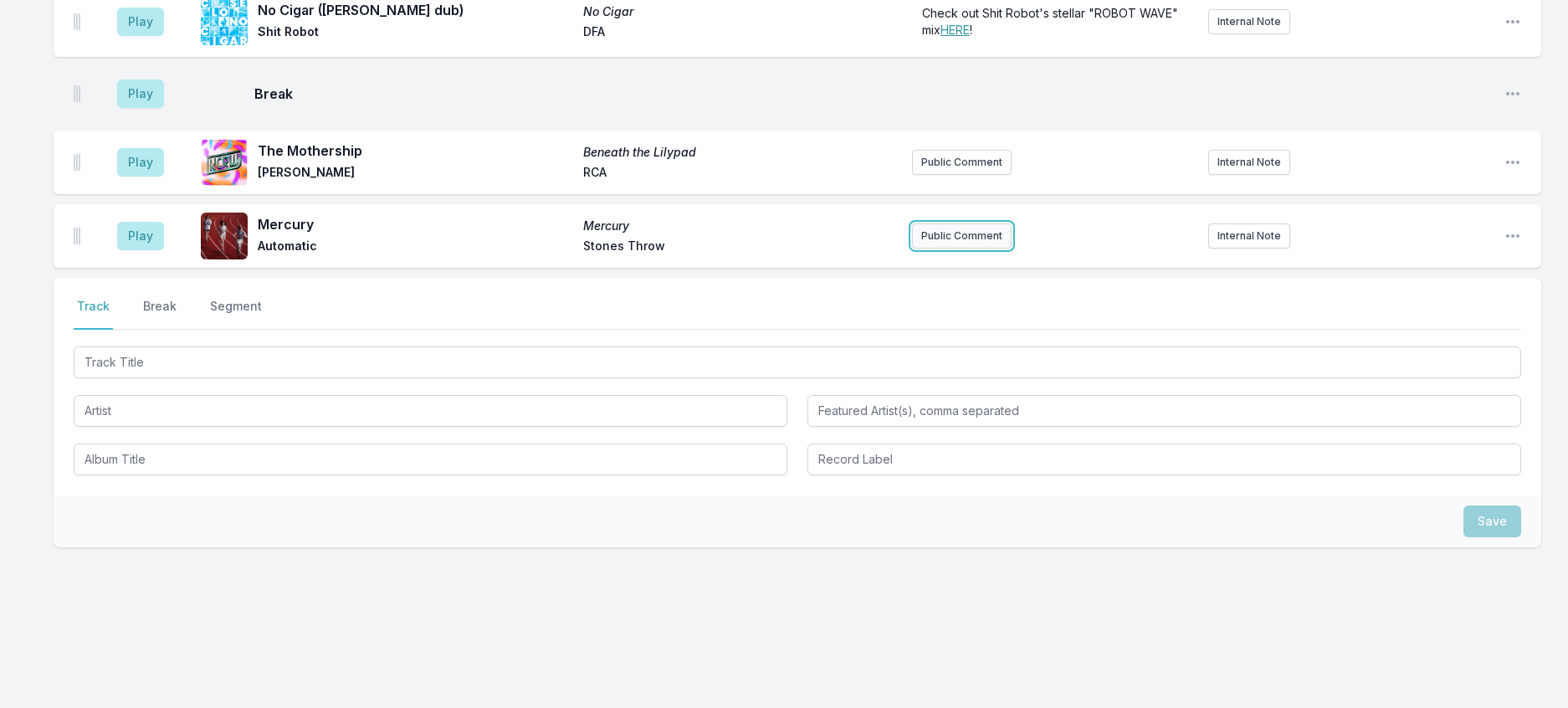
click at [936, 223] on button "Public Comment" at bounding box center [962, 236] width 100 height 25
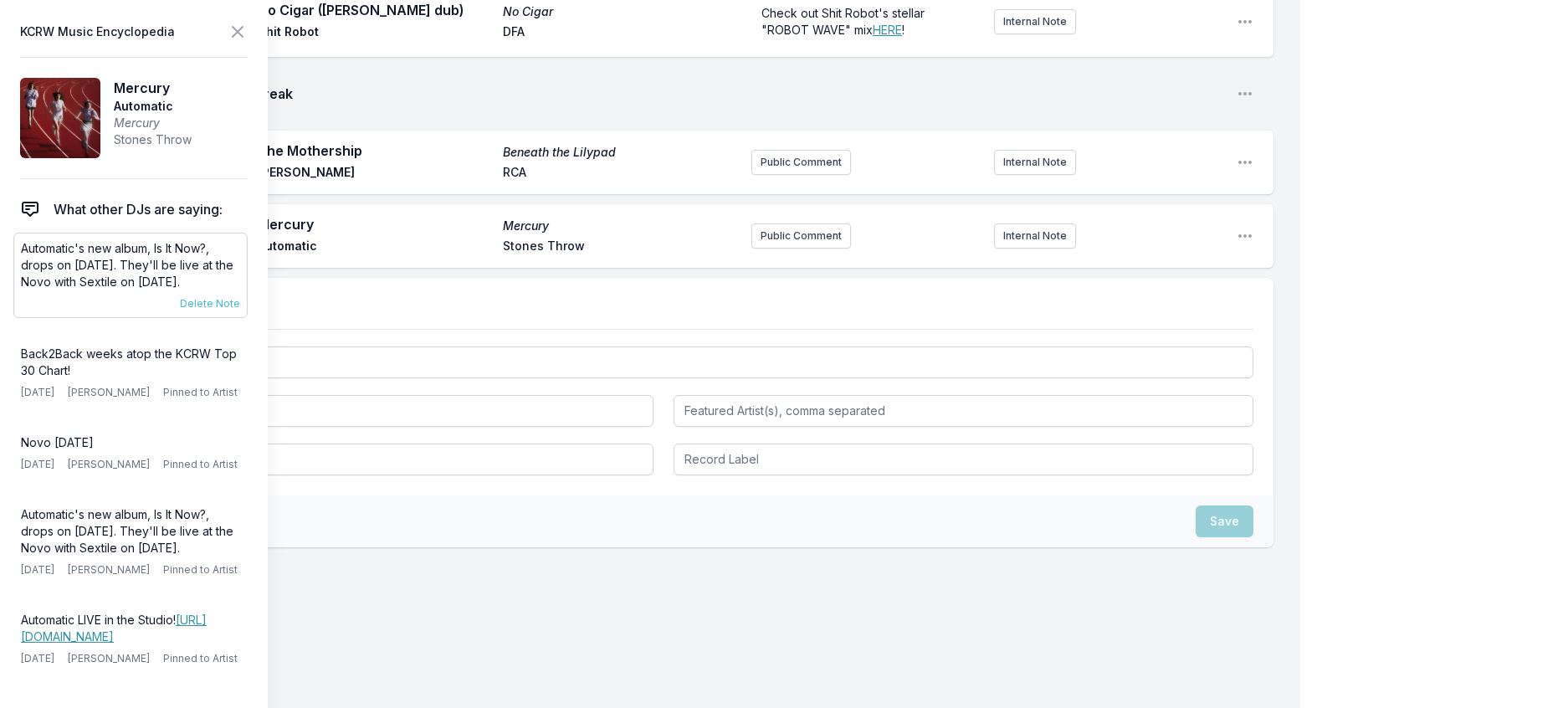
scroll to position [753, 0]
drag, startPoint x: 237, startPoint y: 315, endPoint x: 11, endPoint y: 284, distance: 228.1
click at [11, 284] on aside "KCRW Music Encyclopedia Mercury Automatic Mercury Stones Throw What other DJs a…" at bounding box center [134, 354] width 268 height 708
copy p "Automatic's new album, Is It Now?, drops on September 26th. They'll be live at …"
click at [808, 249] on button "Public Comment" at bounding box center [801, 236] width 100 height 25
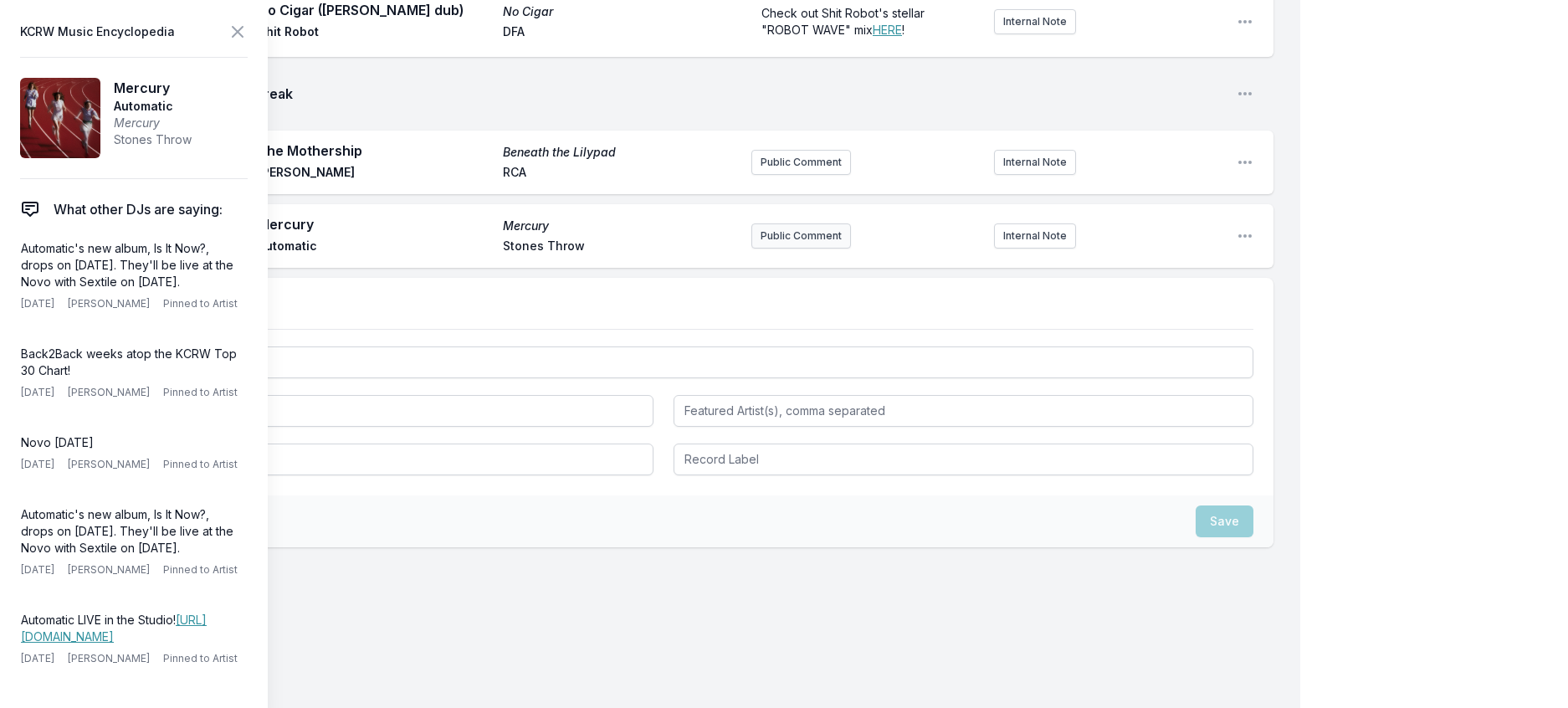
scroll to position [825, 0]
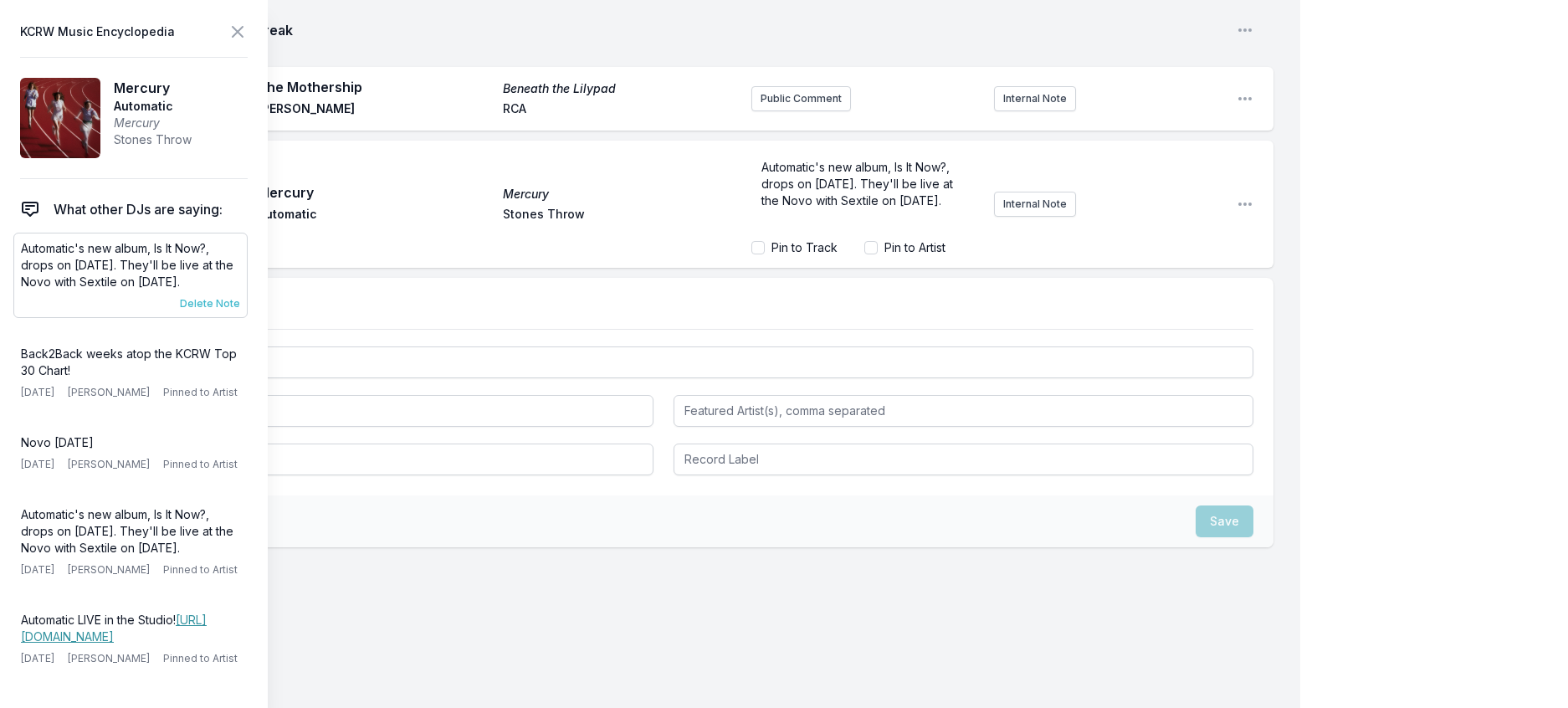
click at [240, 311] on span "Delete Note" at bounding box center [210, 303] width 60 height 13
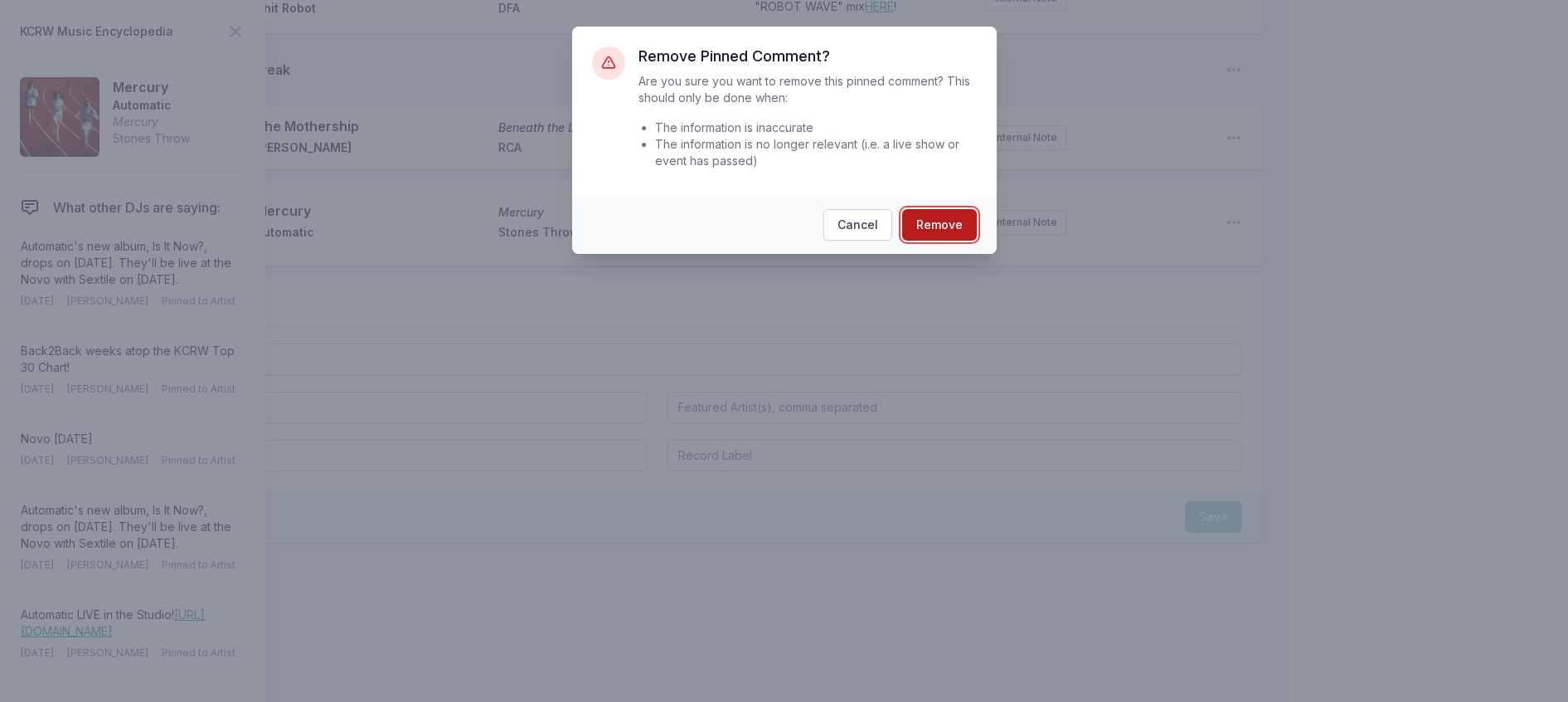
click at [951, 241] on button "Remove" at bounding box center [940, 224] width 74 height 31
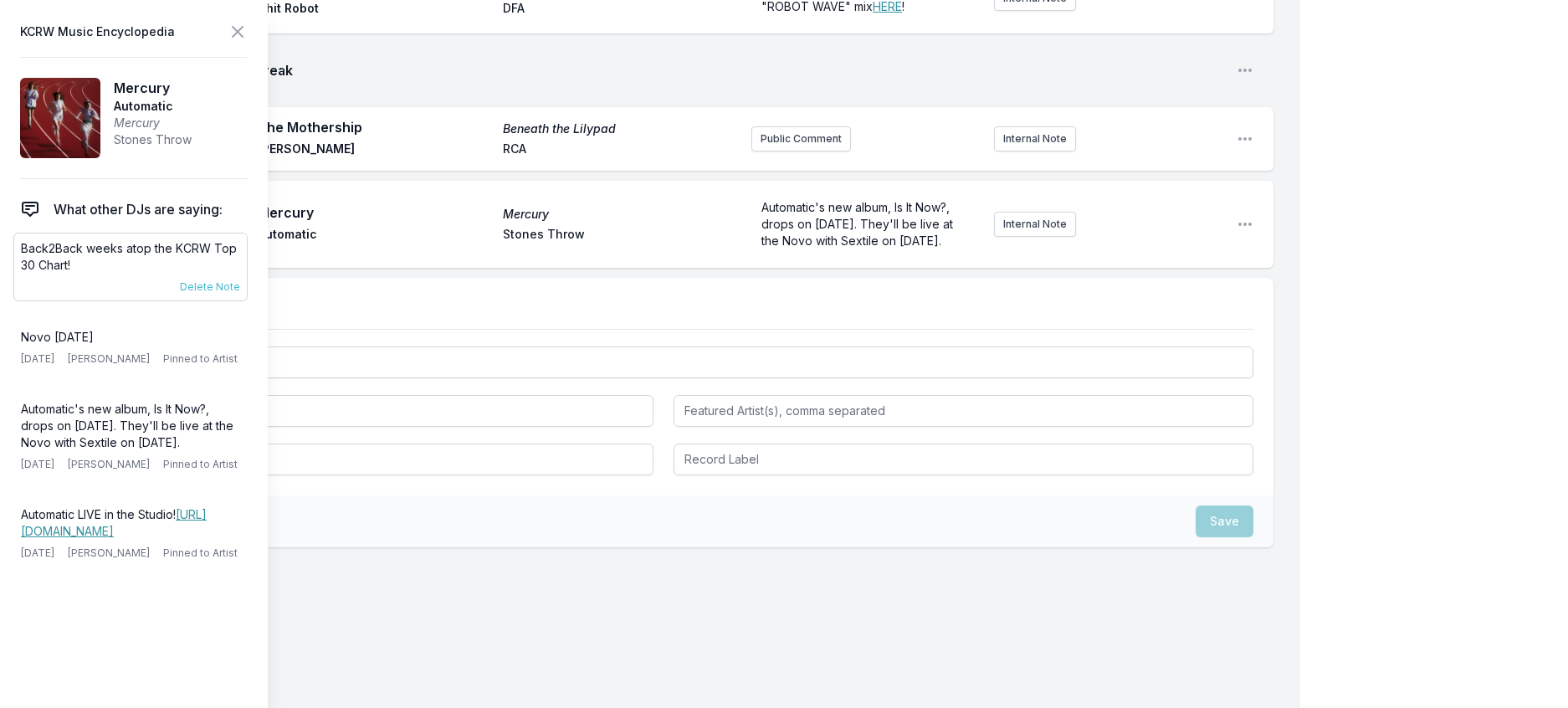
click at [230, 301] on div "Back2Back weeks atop the KCRW Top 30 Chart! 9/3/25 Nassir Nassirzadeh Pinned to…" at bounding box center [130, 266] width 234 height 69
click at [230, 293] on span "Delete Note" at bounding box center [210, 286] width 60 height 13
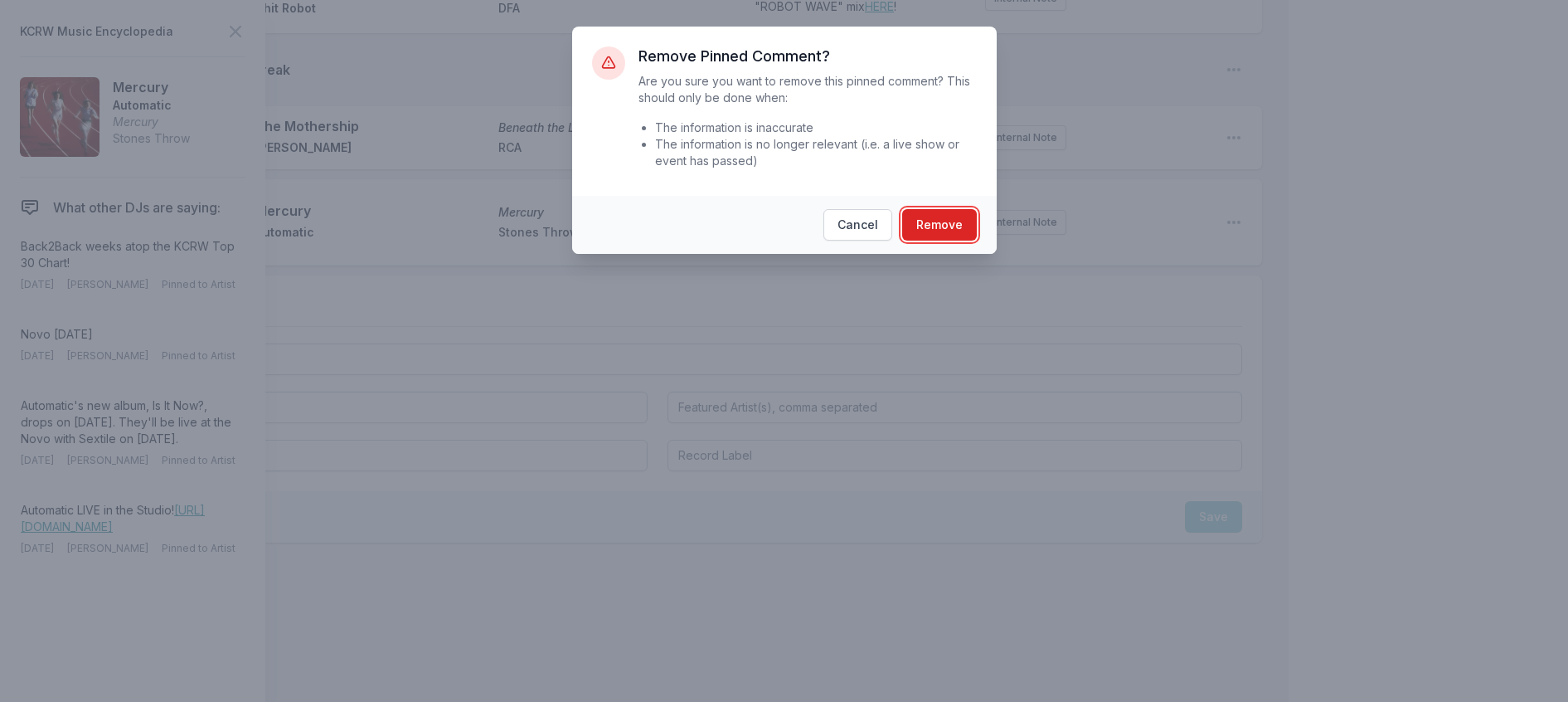
drag, startPoint x: 959, startPoint y: 244, endPoint x: 924, endPoint y: 244, distance: 35.0
click at [957, 241] on button "Remove" at bounding box center [940, 224] width 74 height 31
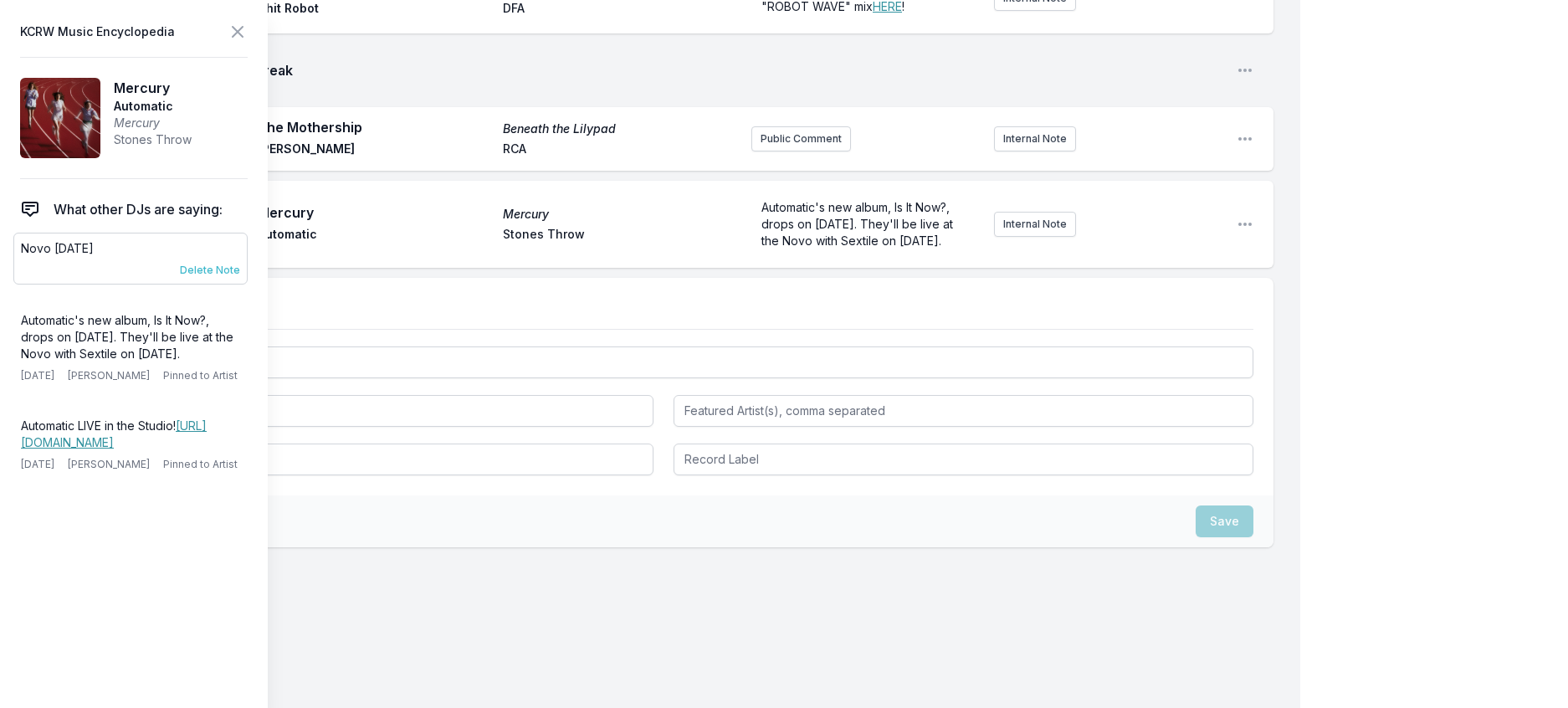
click at [208, 277] on span "Delete Note" at bounding box center [210, 270] width 60 height 13
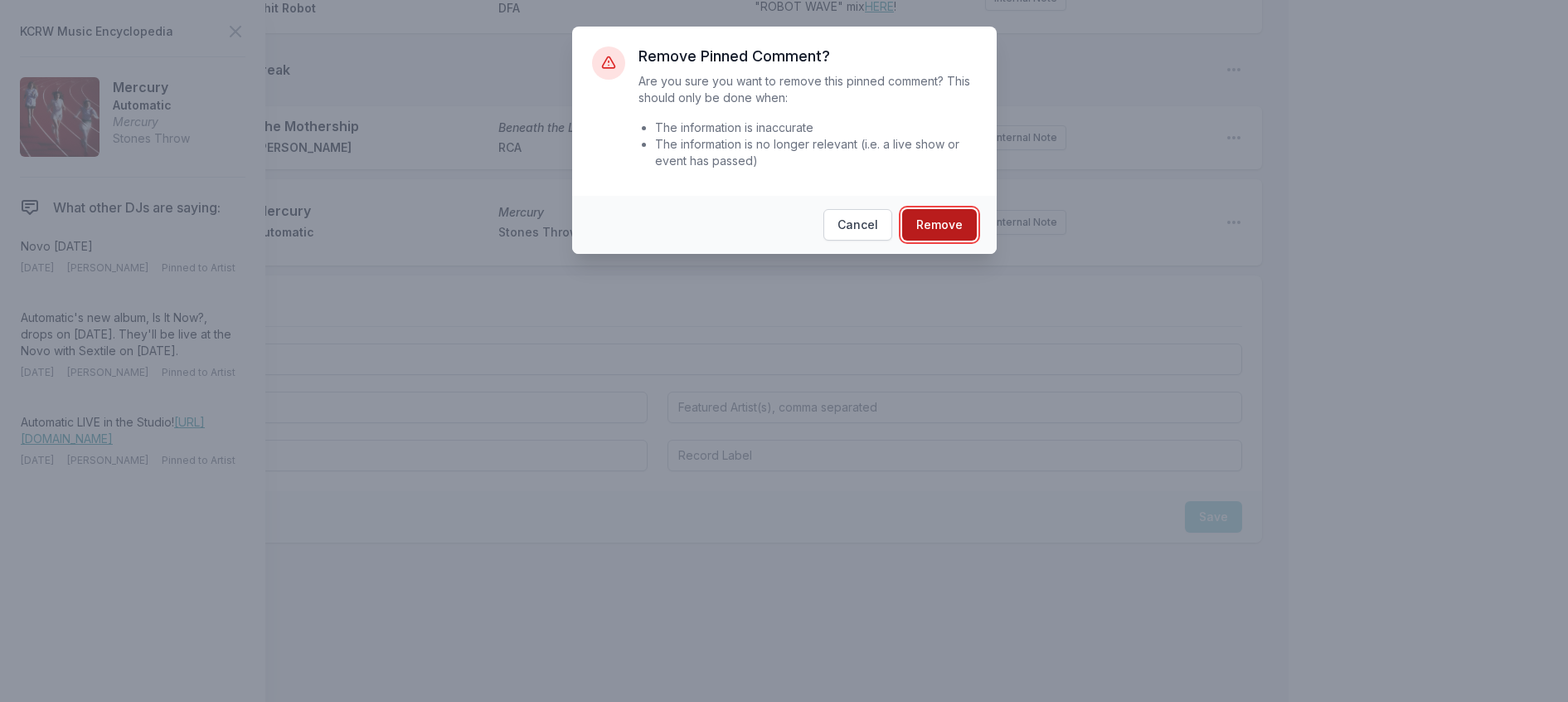
click at [957, 241] on button "Remove" at bounding box center [940, 224] width 74 height 31
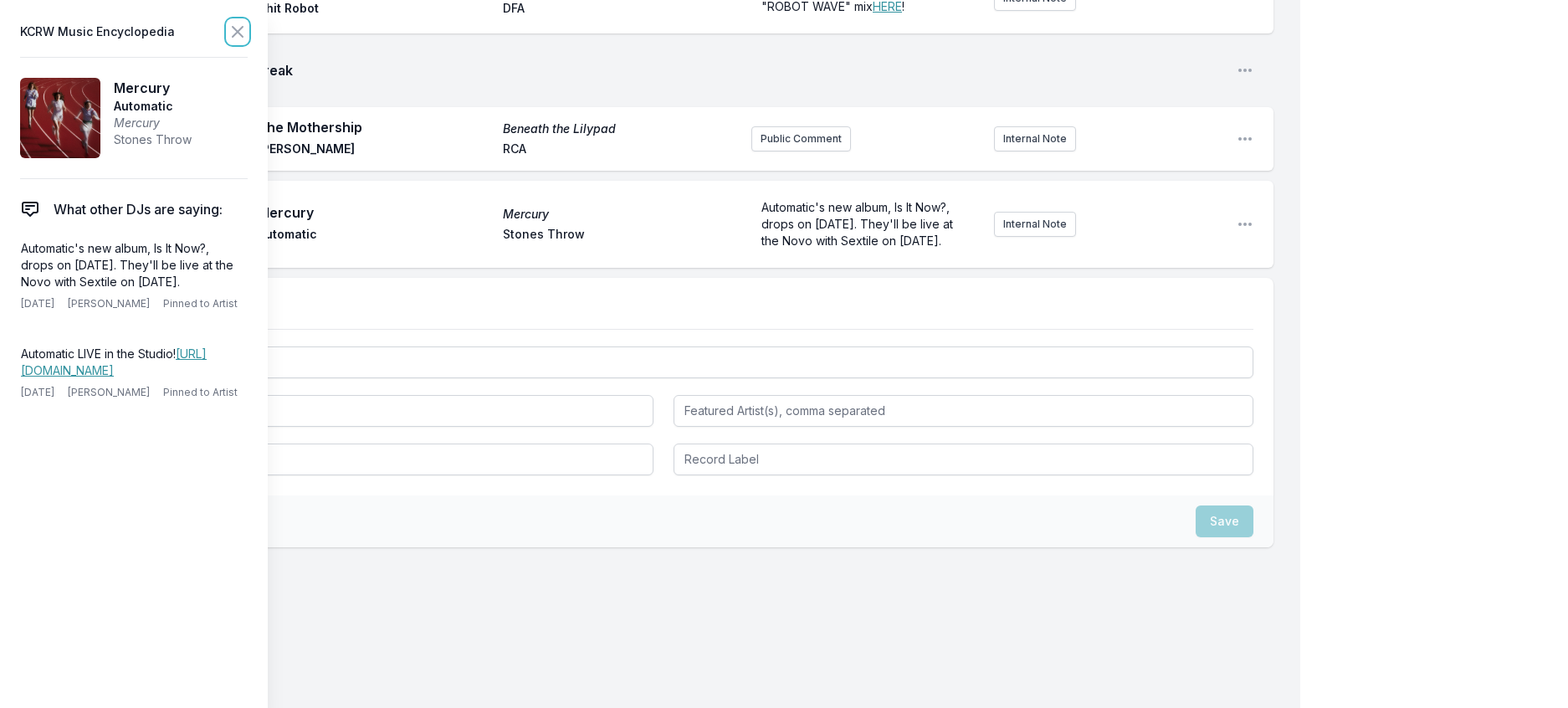
click at [248, 31] on icon at bounding box center [237, 31] width 20 height 20
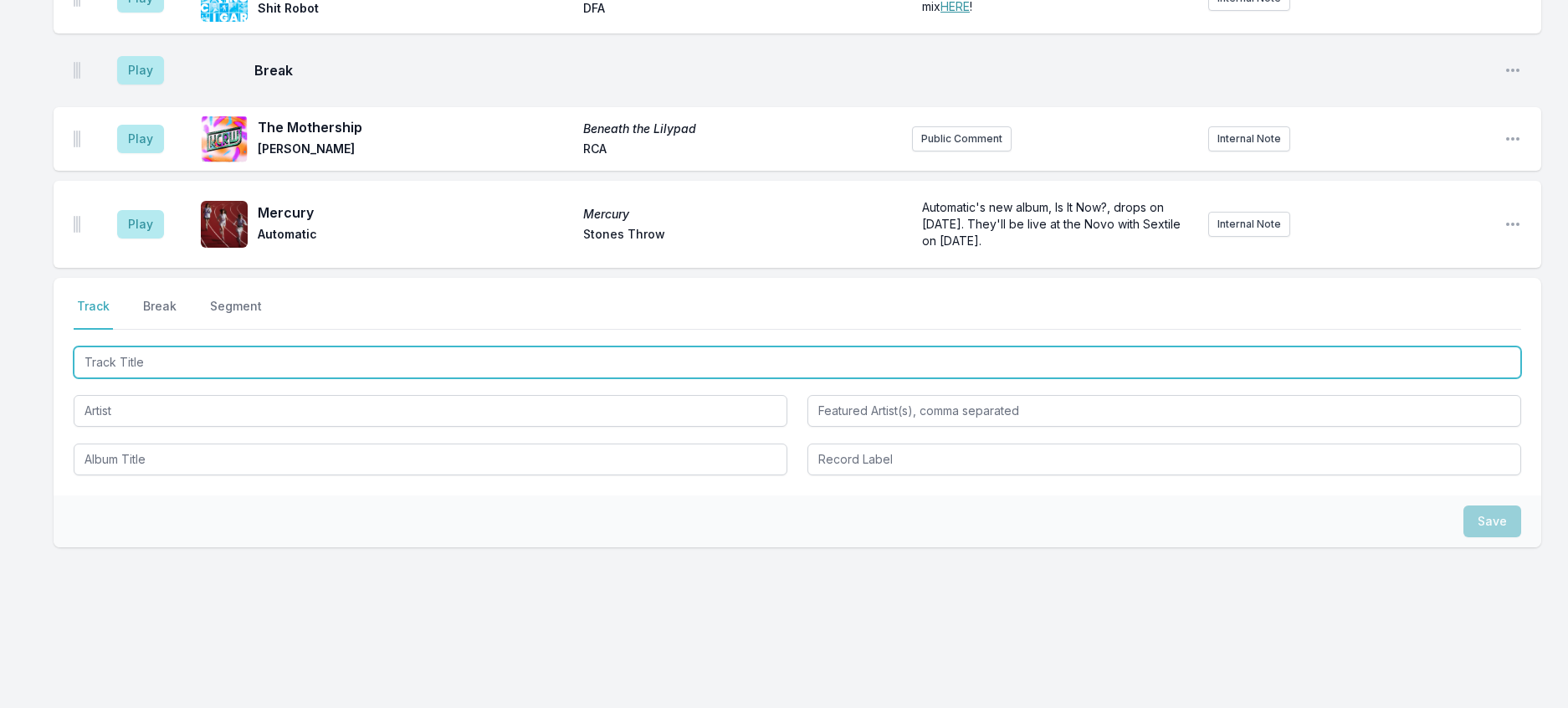
click at [232, 347] on input "Track Title" at bounding box center [797, 362] width 1448 height 31
type input "You Make No Sense"
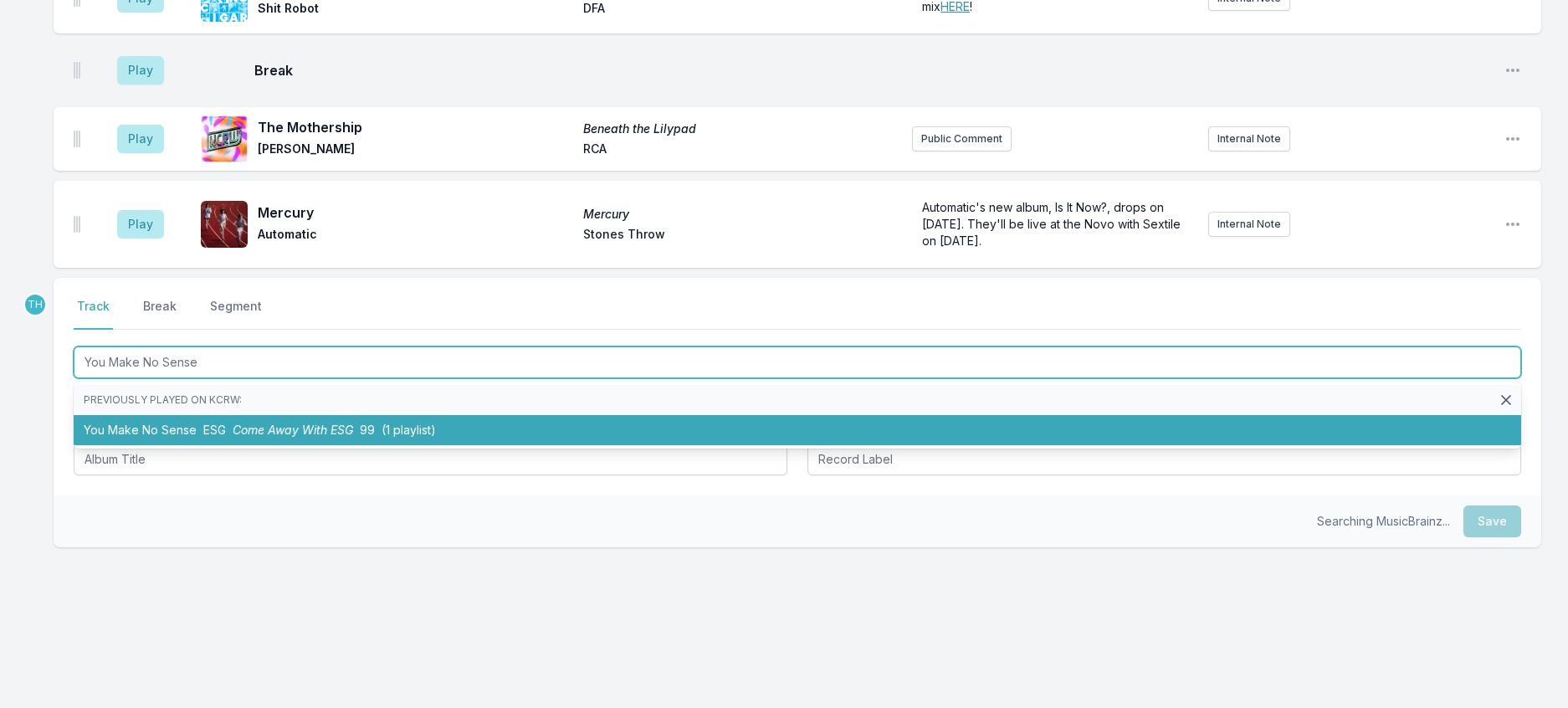
click at [267, 415] on li "You Make No Sense ESG Come Away With ESG 99 (1 playlist)" at bounding box center [797, 430] width 1448 height 30
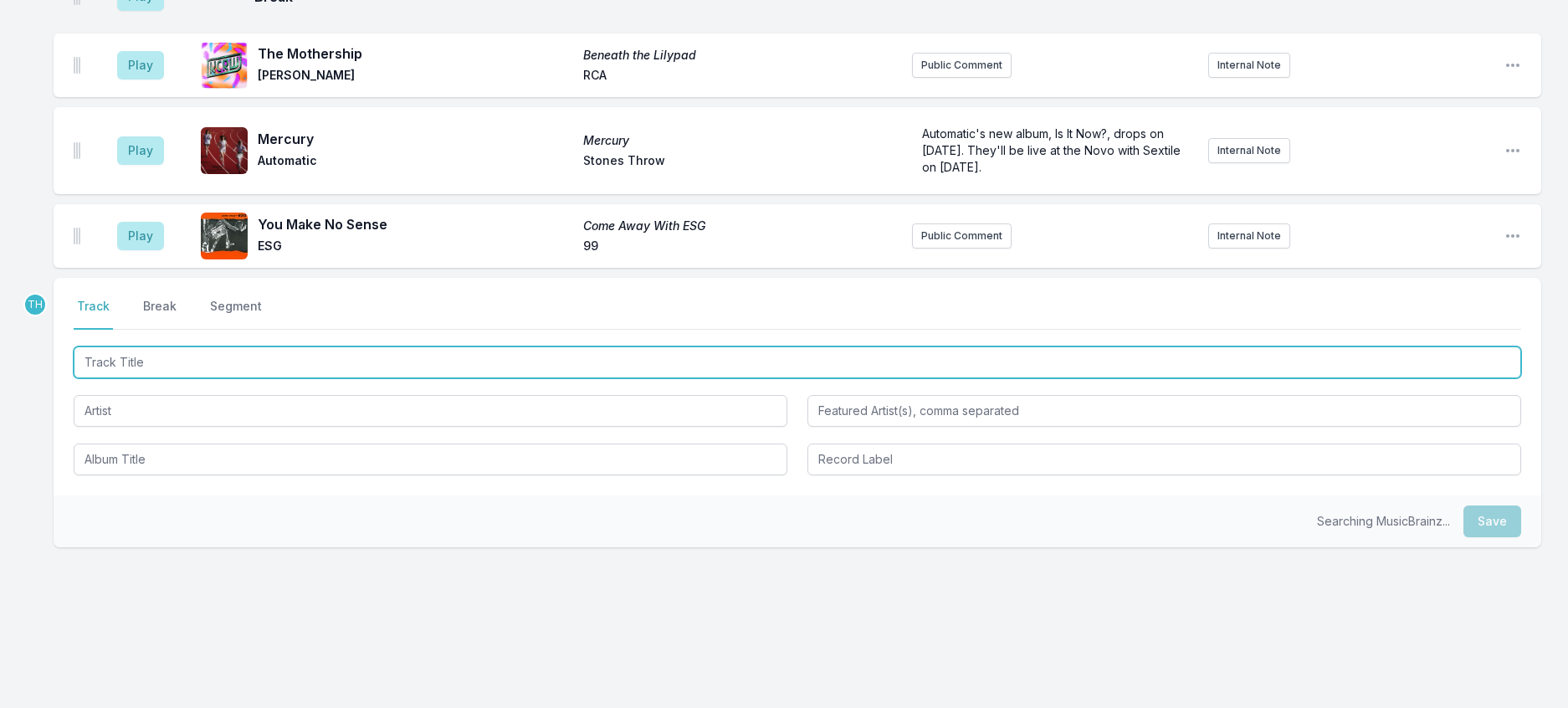
scroll to position [882, 0]
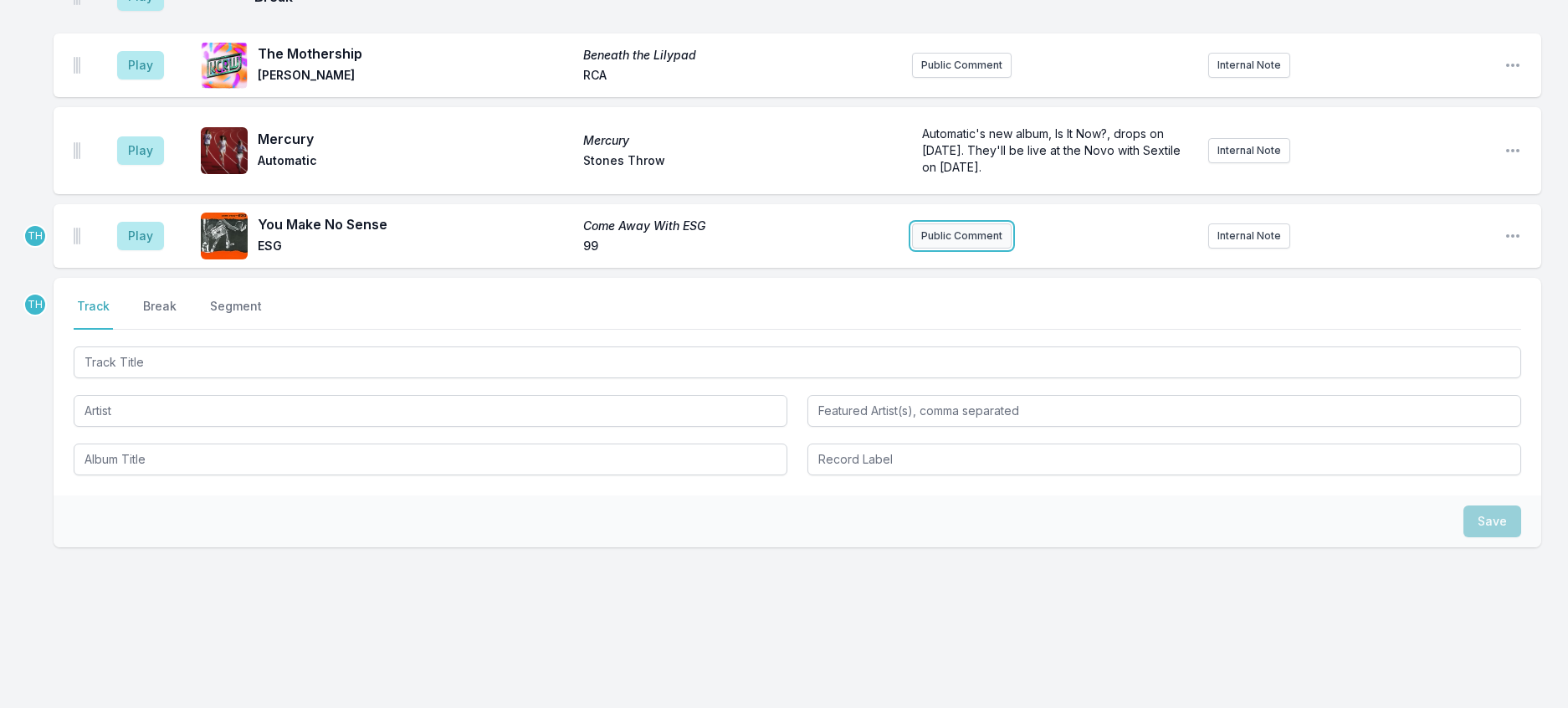
click at [946, 223] on button "Public Comment" at bounding box center [962, 236] width 100 height 25
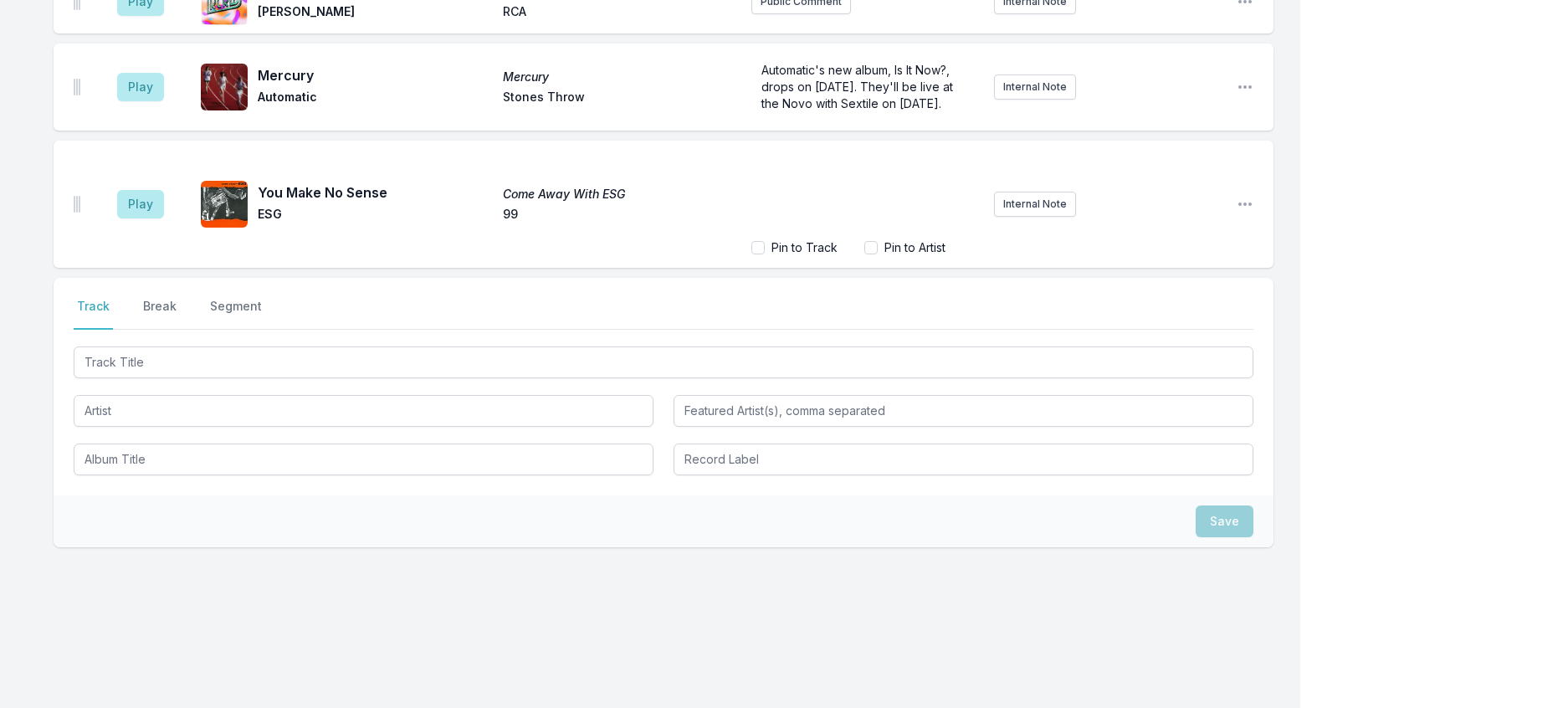
scroll to position [953, 0]
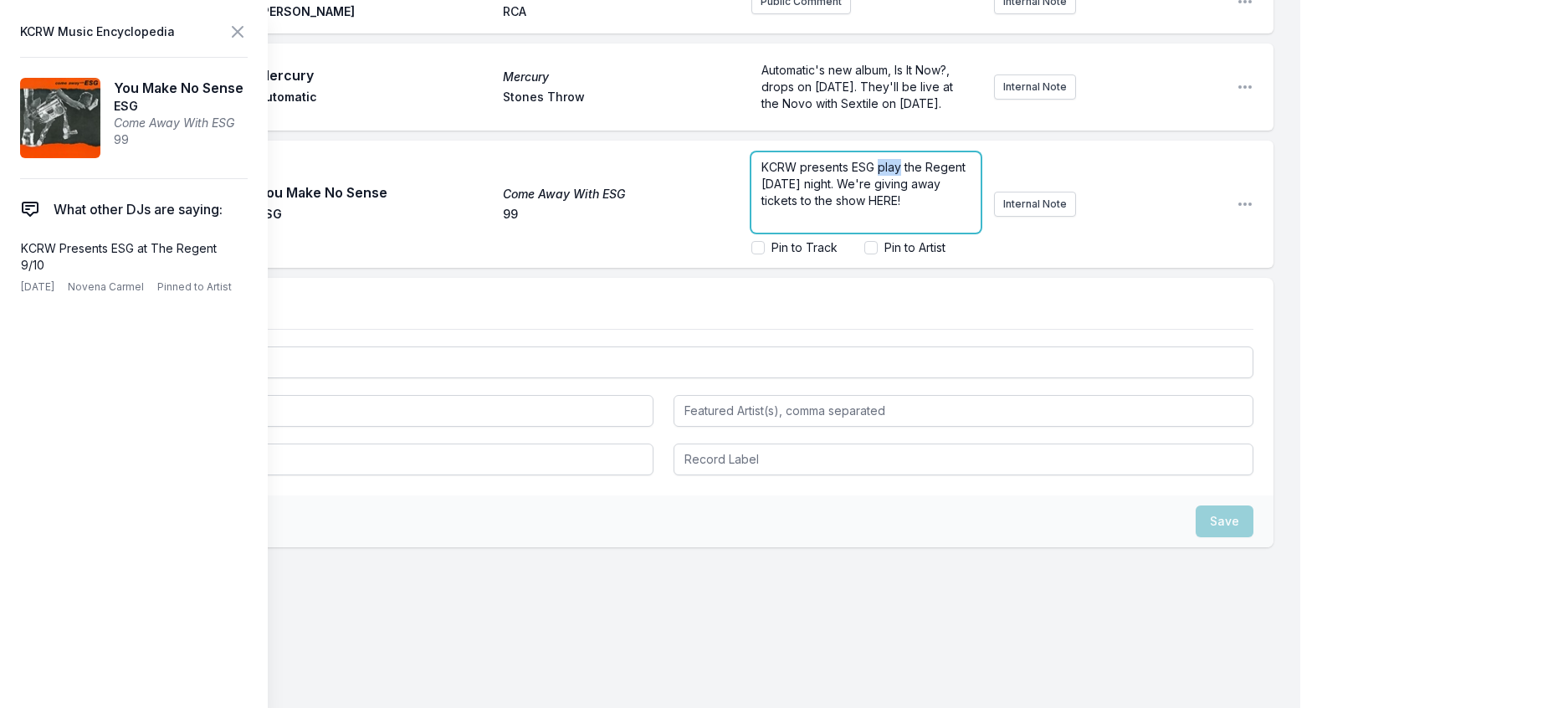
drag, startPoint x: 891, startPoint y: 190, endPoint x: 865, endPoint y: 191, distance: 26.0
click at [865, 191] on span "KCRW presents ESG play the Regent TOMORROW night. We're giving away tickets to …" at bounding box center [865, 183] width 208 height 48
drag, startPoint x: 810, startPoint y: 247, endPoint x: 777, endPoint y: 248, distance: 33.0
click at [777, 208] on span "KCRW presents ESG at the Regent TOMORROW night. We're giving away tickets to th…" at bounding box center [860, 183] width 197 height 48
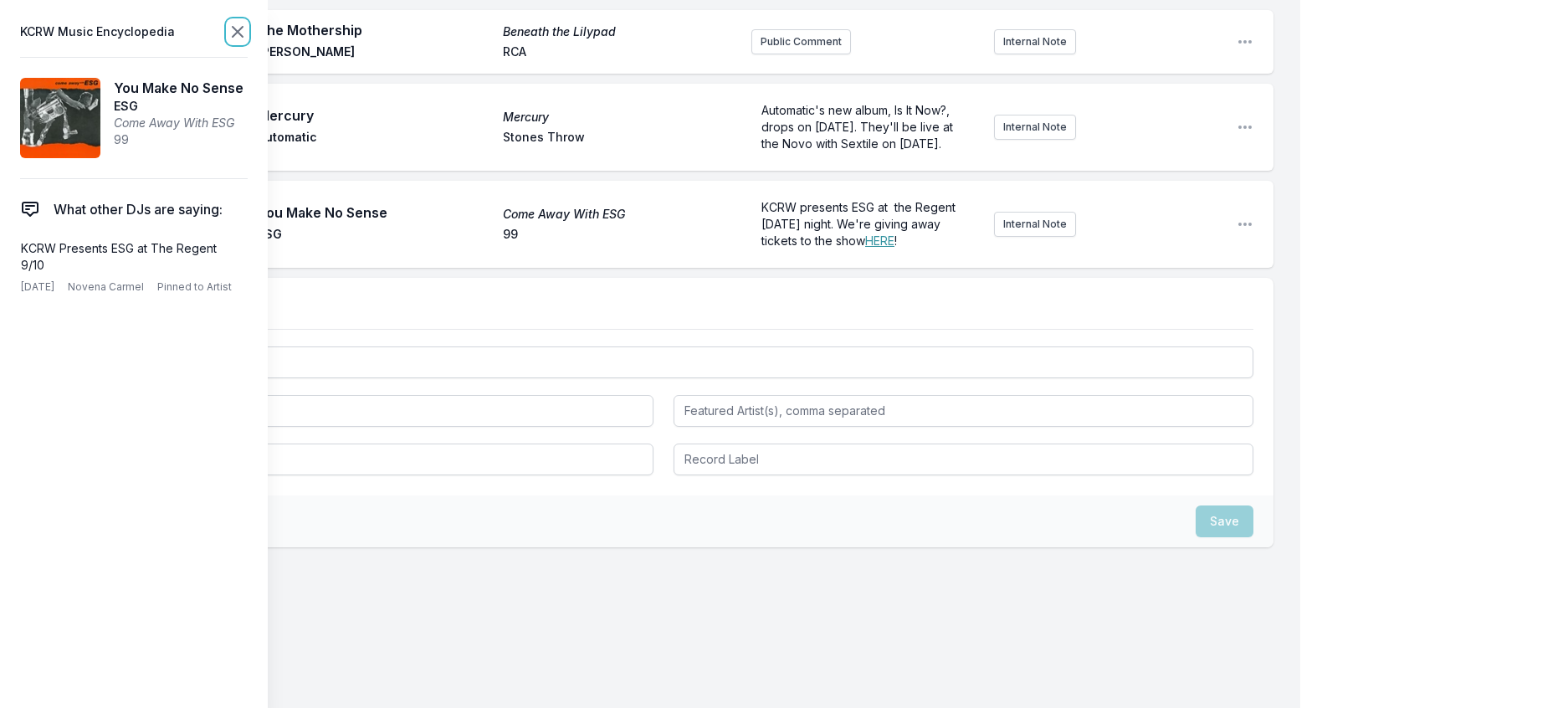
click at [248, 28] on icon at bounding box center [237, 31] width 20 height 20
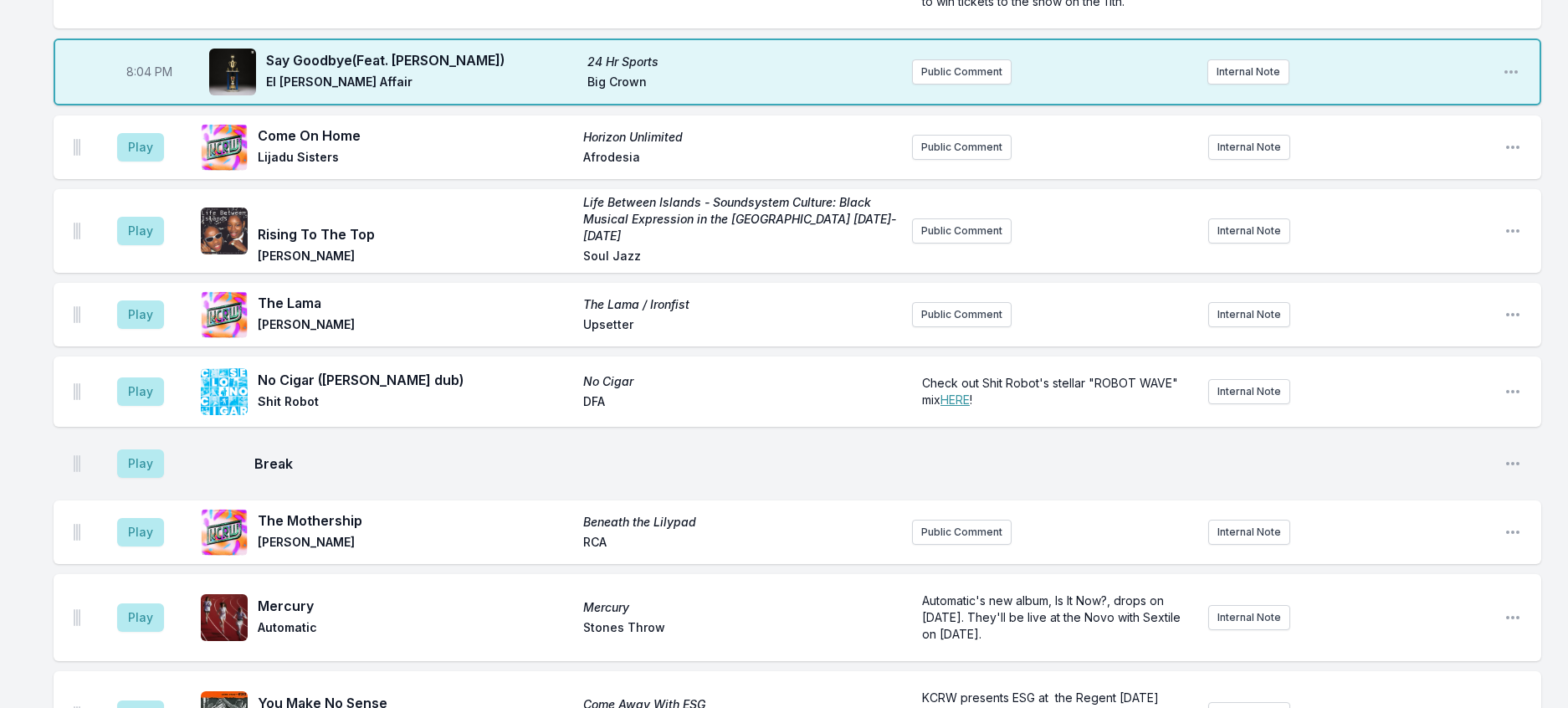
scroll to position [238, 0]
click at [139, 162] on button "Play" at bounding box center [141, 148] width 47 height 29
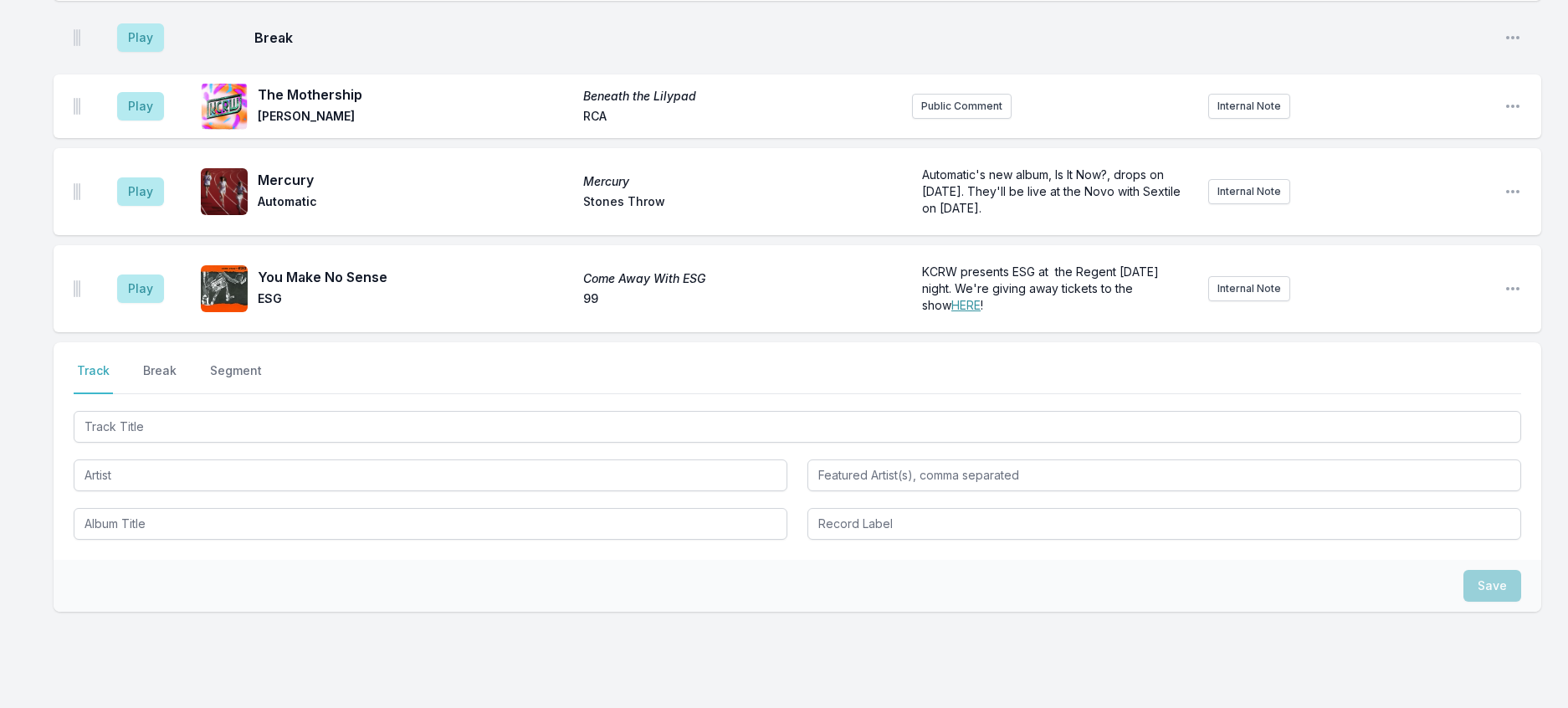
scroll to position [740, 0]
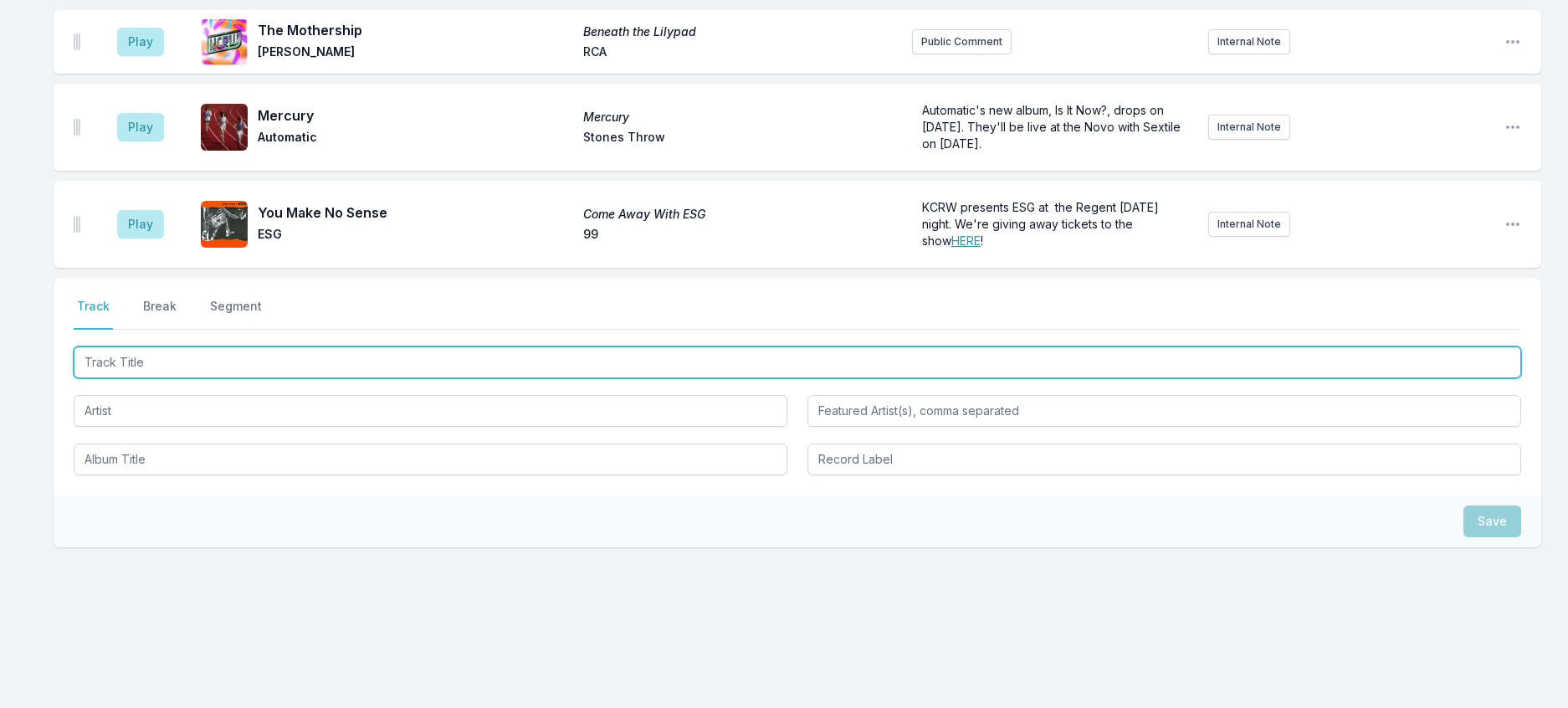
click at [269, 378] on input "Track Title" at bounding box center [797, 362] width 1448 height 31
type input "y"
type input "You Do"
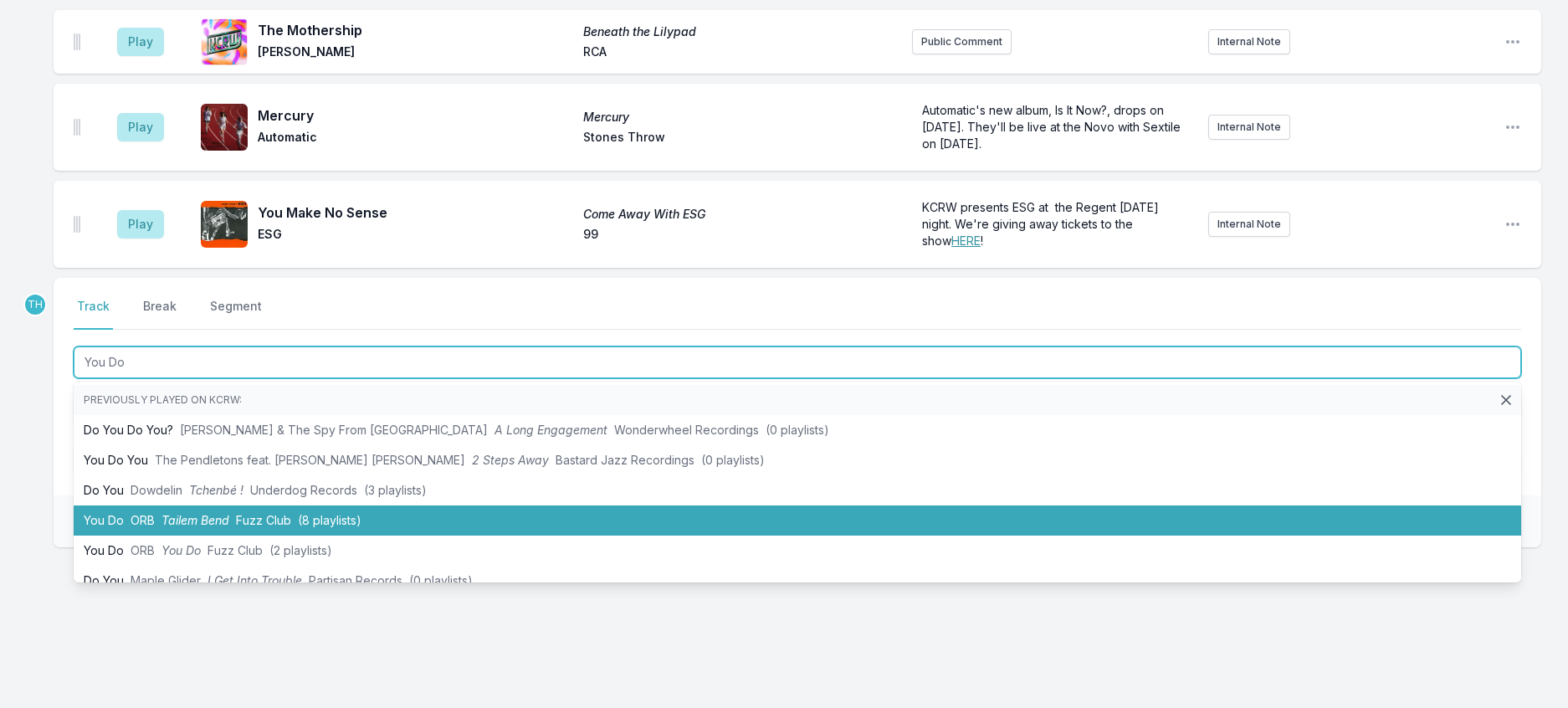
click at [230, 527] on span "Tailem Bend" at bounding box center [196, 519] width 68 height 14
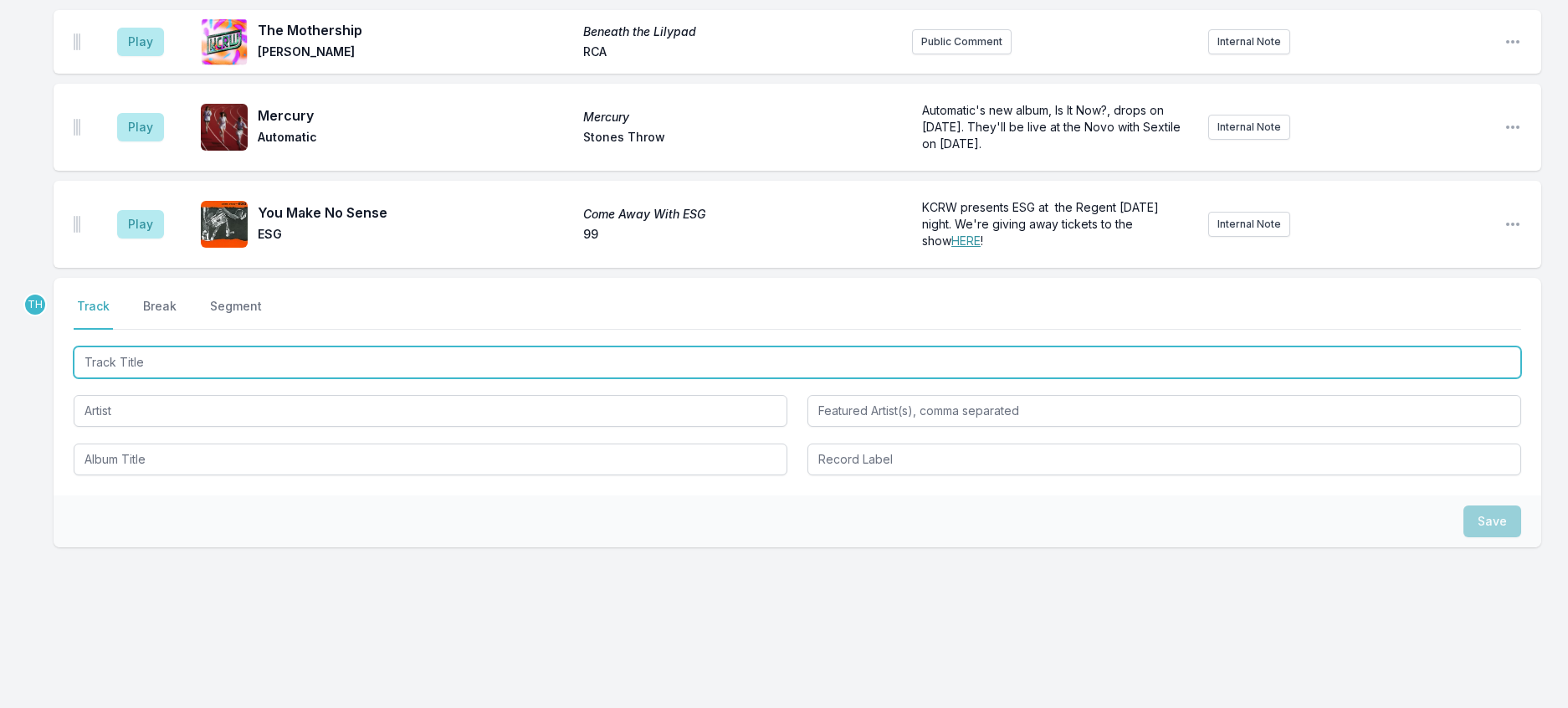
scroll to position [823, 0]
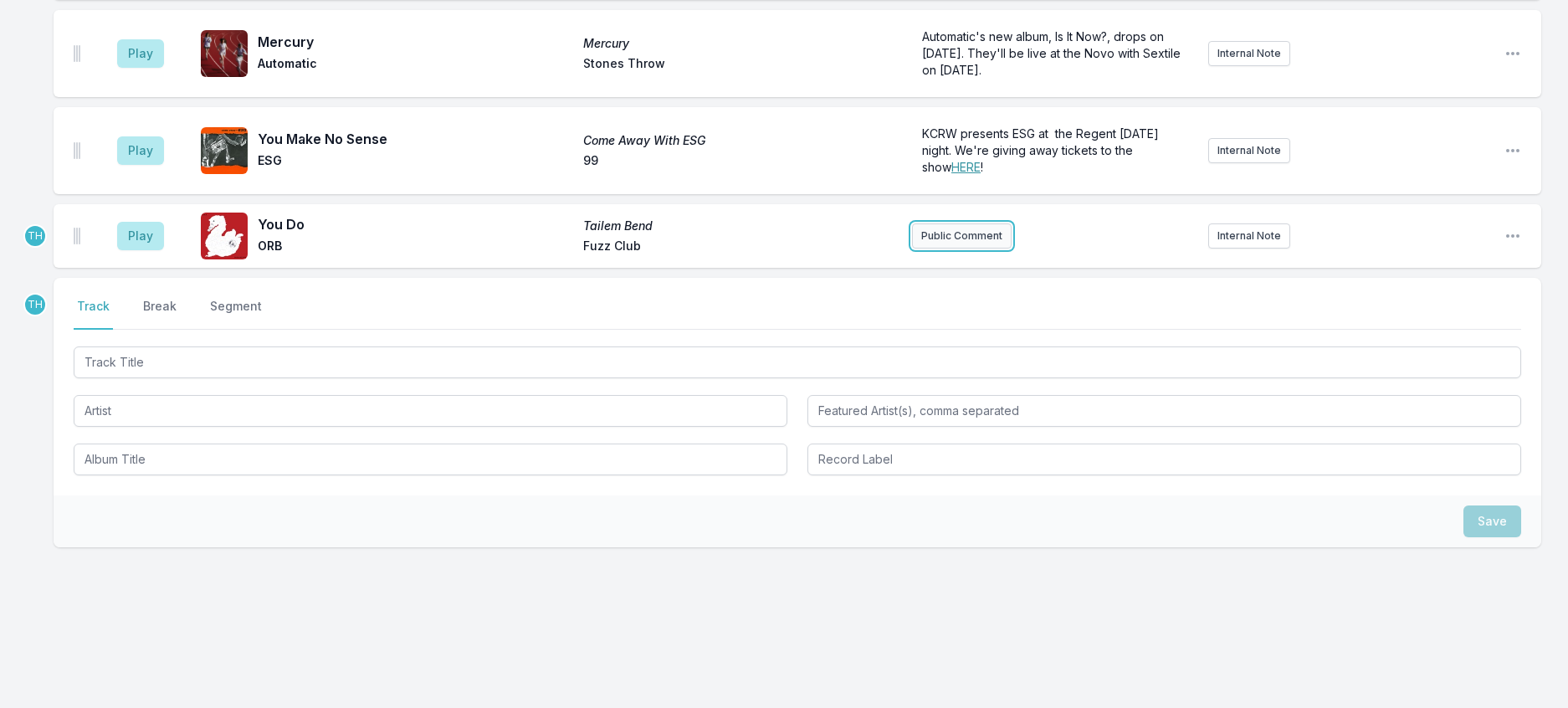
click at [975, 249] on button "Public Comment" at bounding box center [962, 236] width 100 height 25
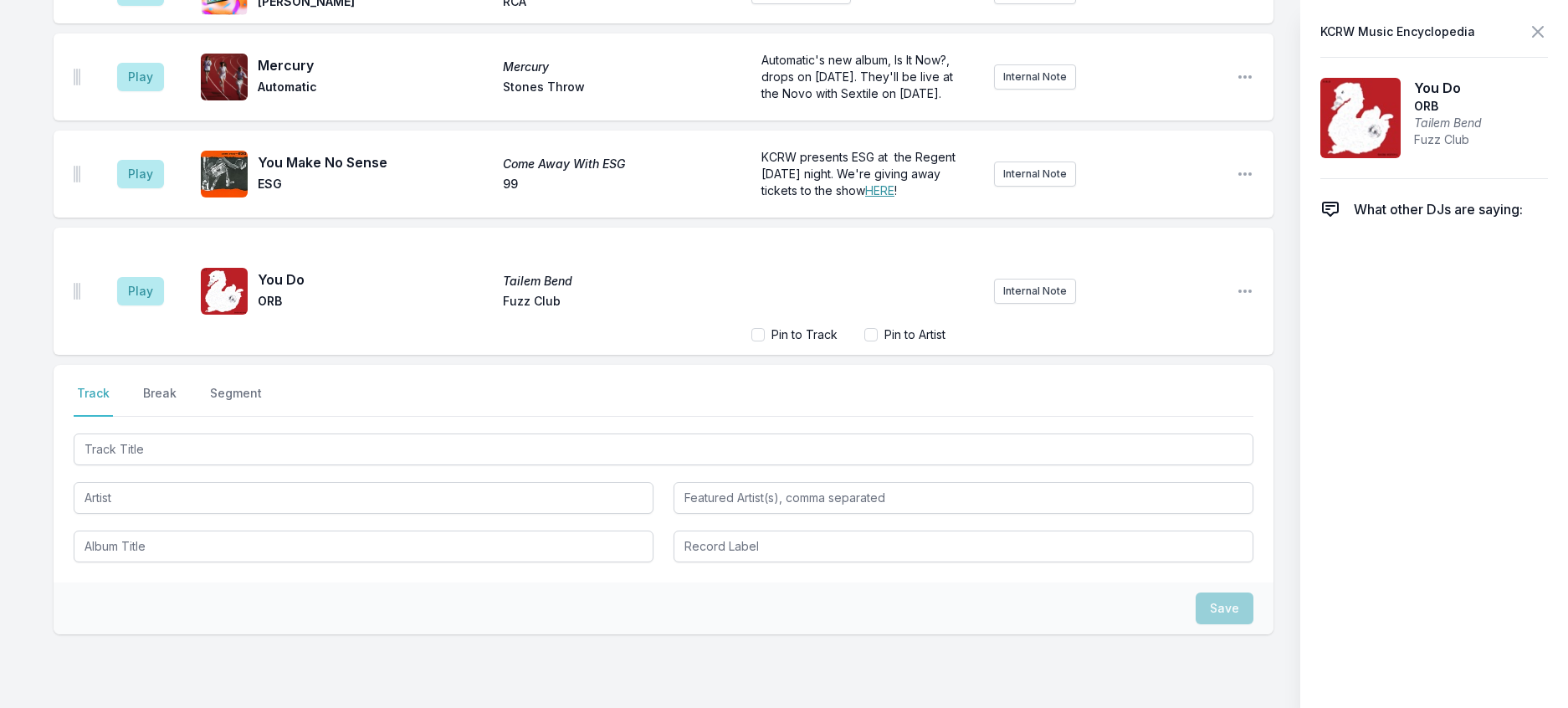
scroll to position [895, 0]
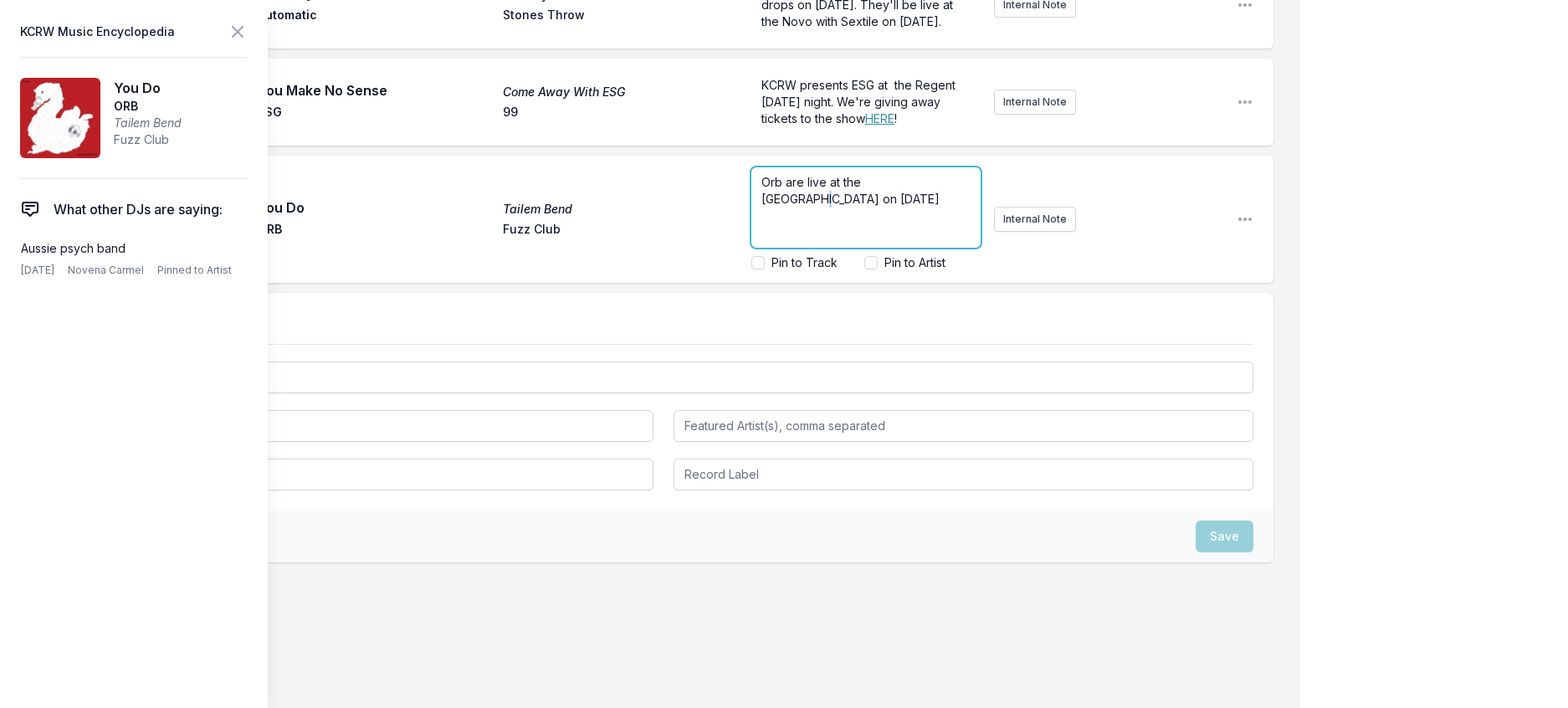
click at [913, 206] on span "Orb are live at the Teragram on September 18" at bounding box center [850, 189] width 178 height 31
drag, startPoint x: 921, startPoint y: 376, endPoint x: 908, endPoint y: 376, distance: 13.0
click at [908, 206] on span "Orb are live at the Teragram on September 18" at bounding box center [850, 189] width 178 height 31
click at [835, 208] on p "Orb are live at the Teragram NEXT THURSDAY, September 18" at bounding box center [866, 190] width 210 height 33
click at [248, 31] on icon at bounding box center [237, 31] width 20 height 20
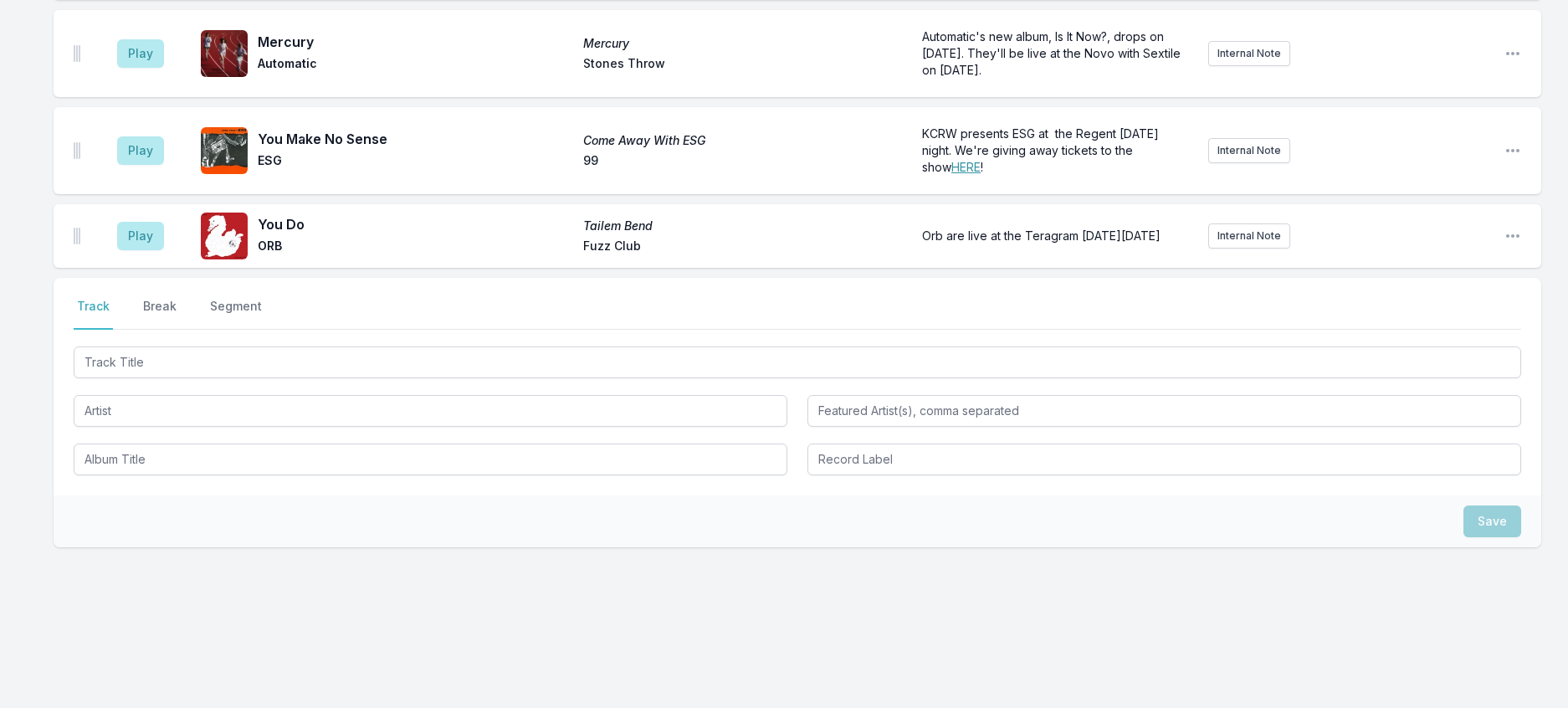
scroll to position [850, 0]
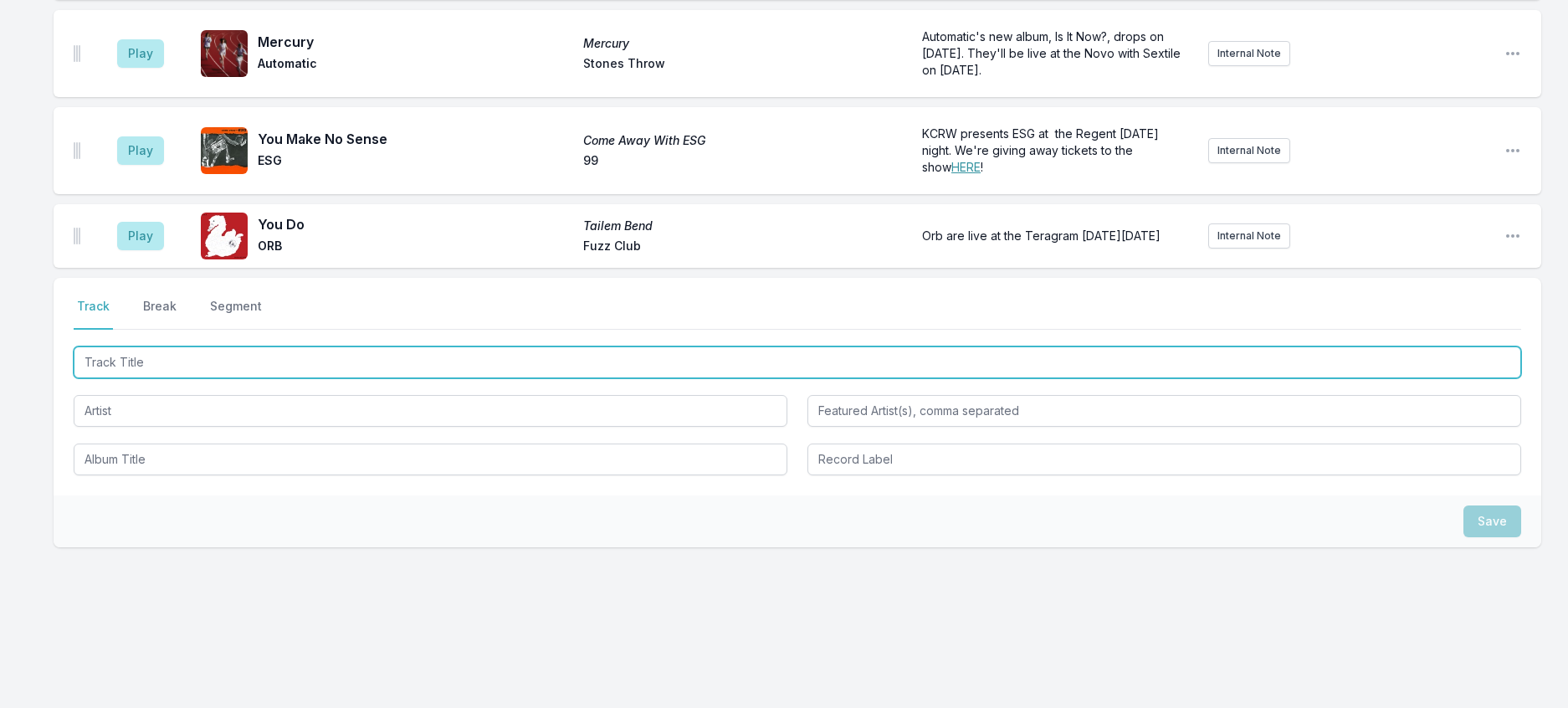
click at [249, 378] on input "Track Title" at bounding box center [797, 362] width 1448 height 31
type input "Waves"
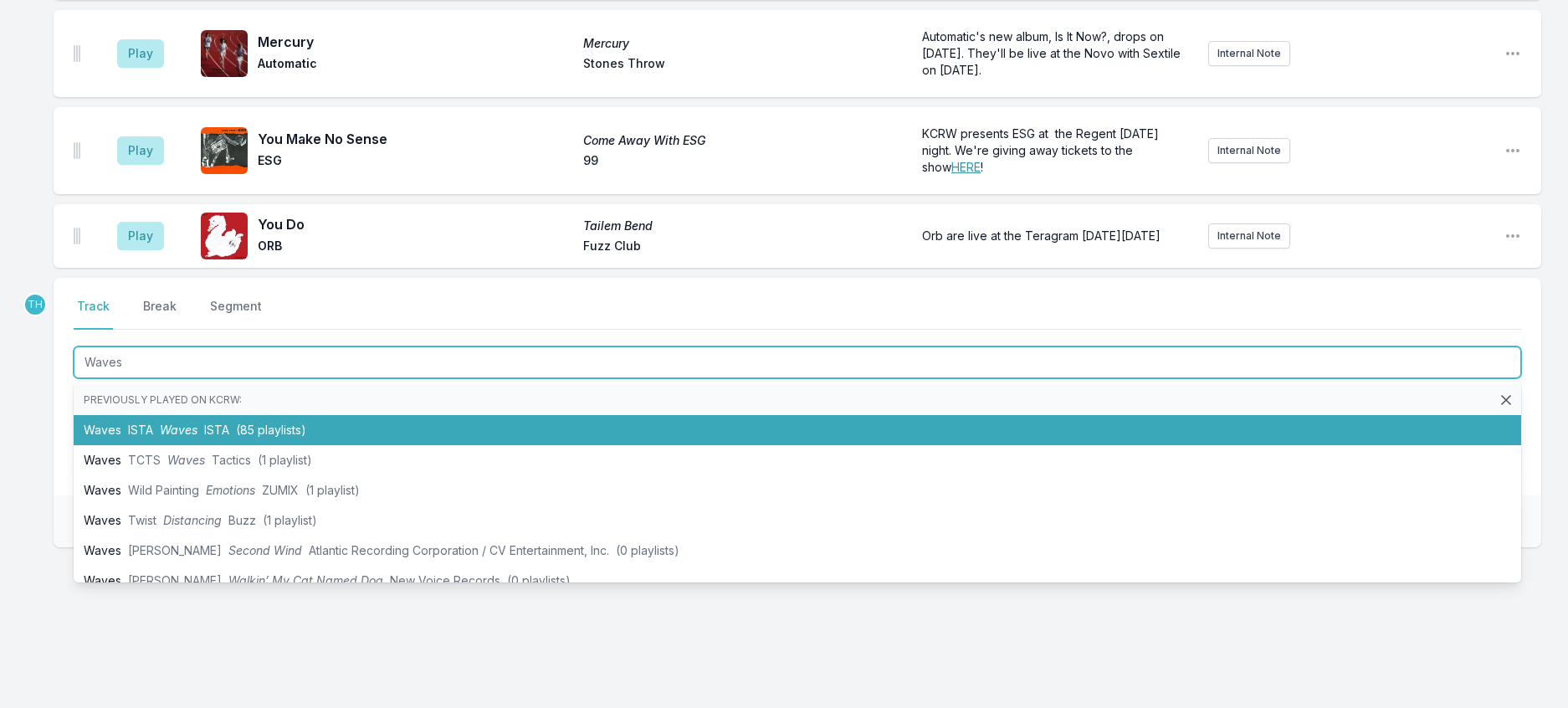
click at [295, 445] on li "Waves ISTA Waves ISTA (85 playlists)" at bounding box center [797, 430] width 1448 height 30
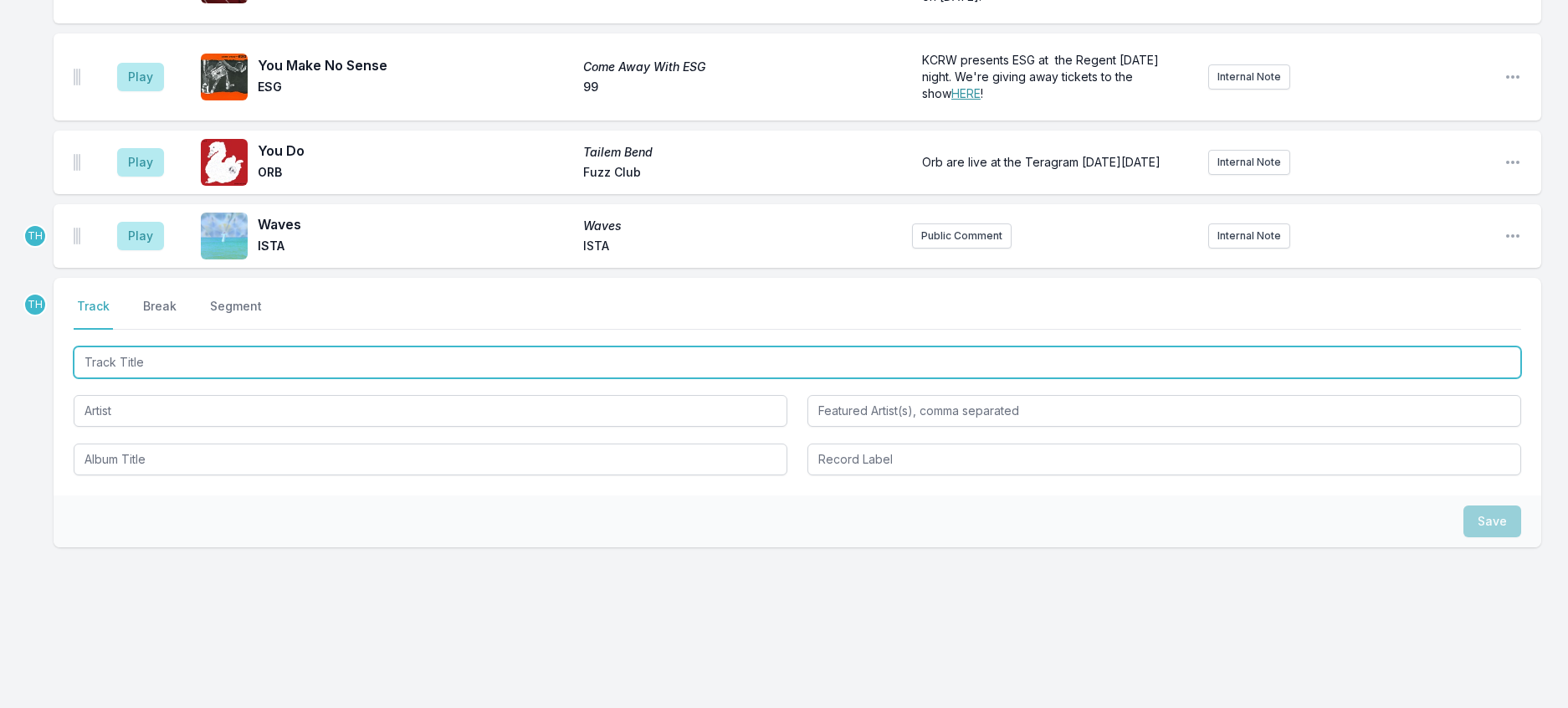
click at [390, 378] on input "Track Title" at bounding box center [797, 362] width 1448 height 31
type input "Rullio"
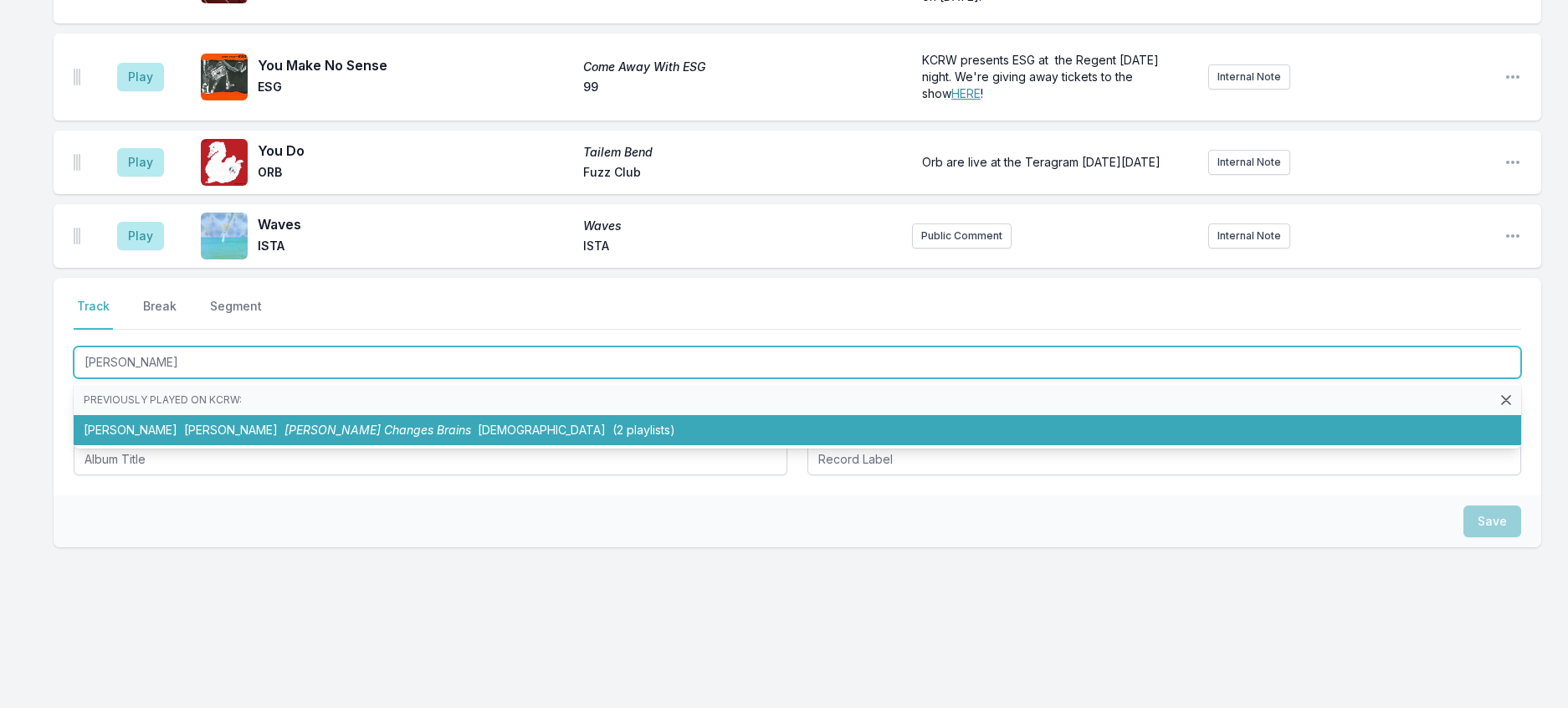
click at [348, 436] on span "Mr Norris Changes Brains" at bounding box center [378, 430] width 187 height 14
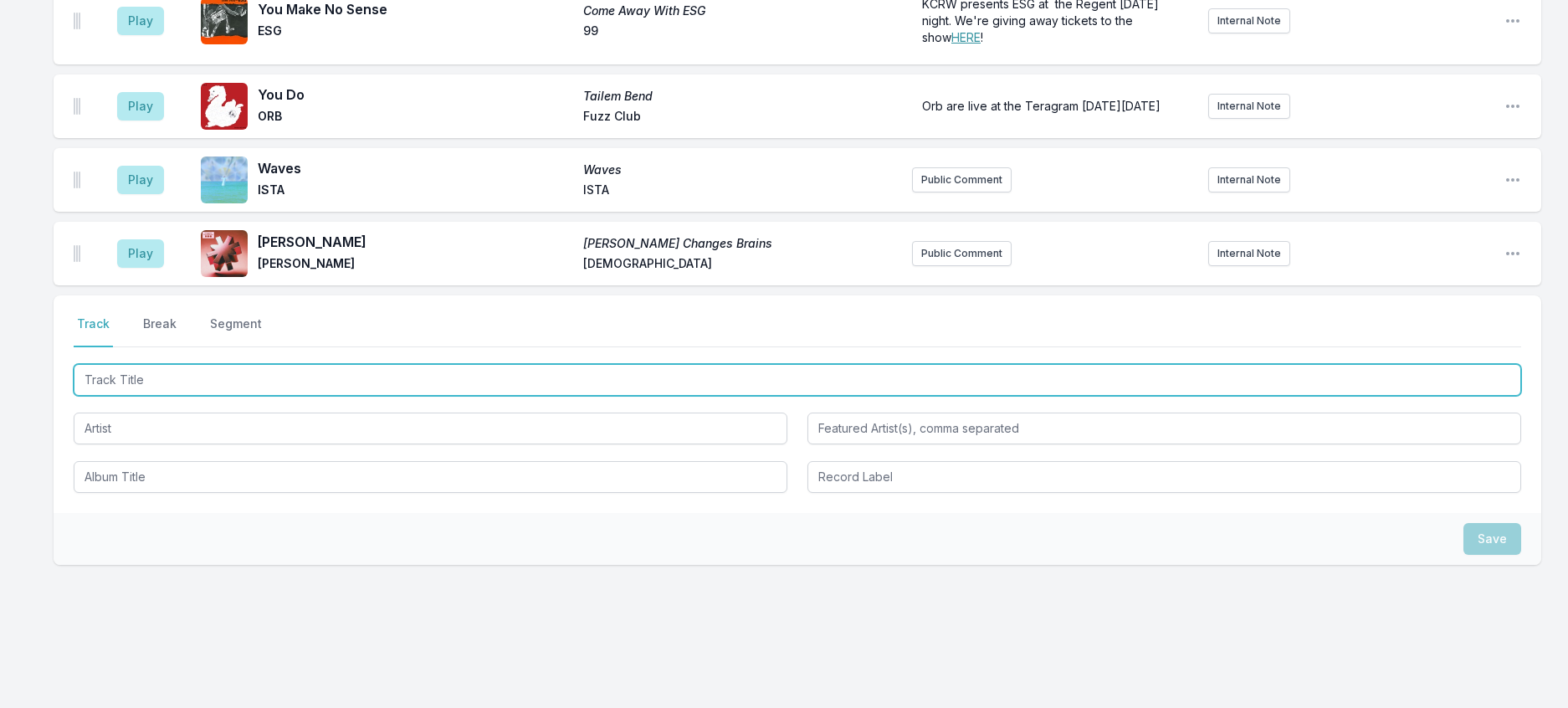
scroll to position [1015, 0]
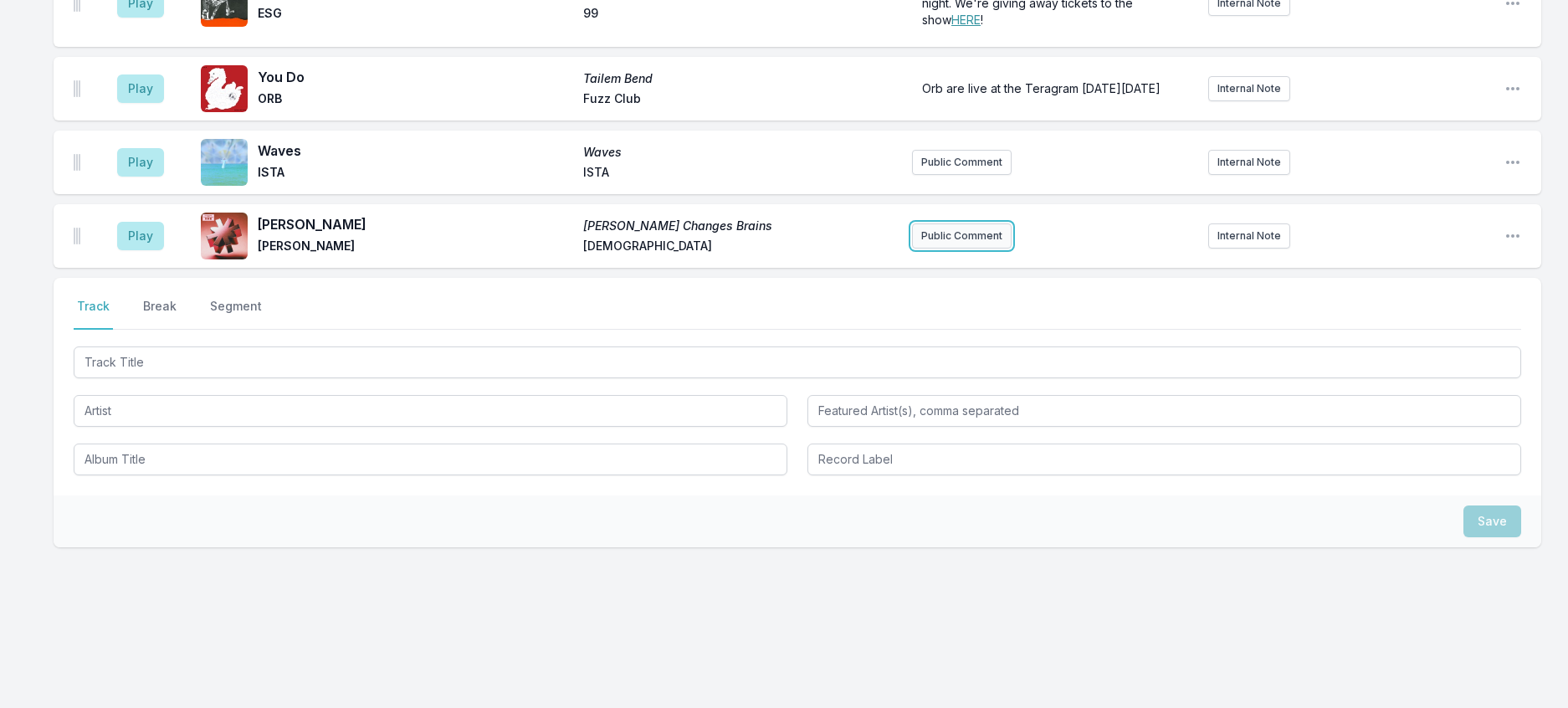
click at [966, 249] on button "Public Comment" at bounding box center [962, 236] width 100 height 25
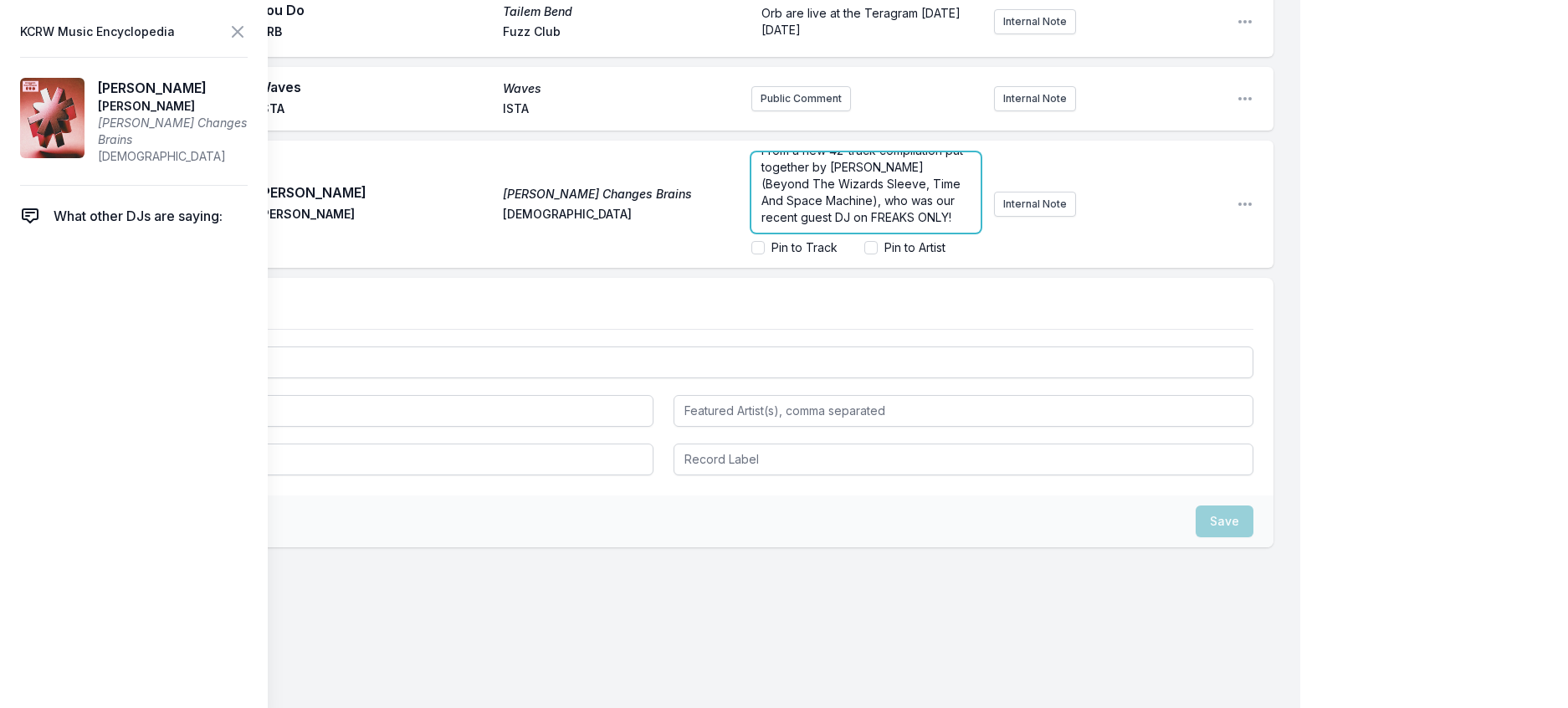
scroll to position [0, 0]
drag, startPoint x: 740, startPoint y: 412, endPoint x: 667, endPoint y: 327, distance: 112.0
drag, startPoint x: 787, startPoint y: 433, endPoint x: 734, endPoint y: 409, distance: 58.2
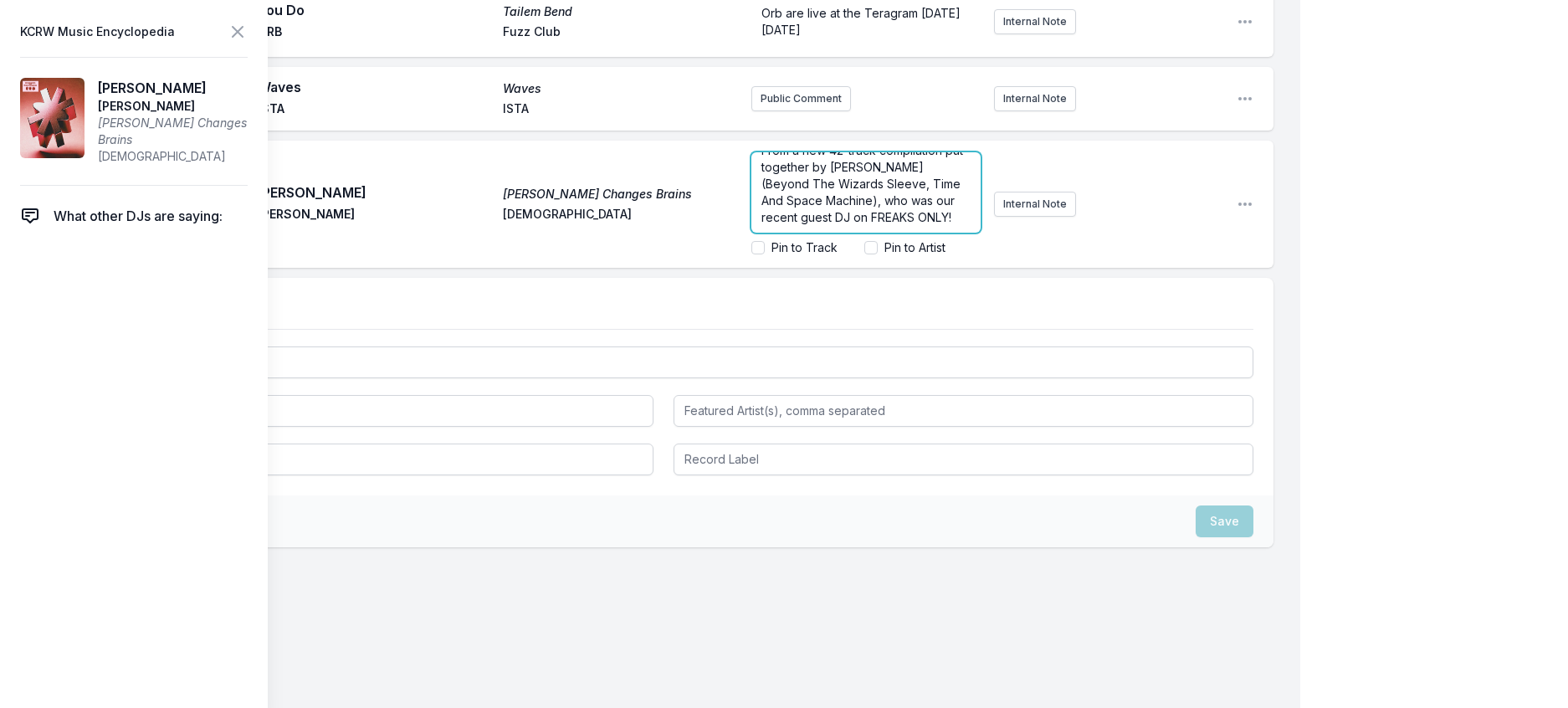
click at [752, 232] on div "From a new 42-track compilation put together by Richard Norris (Beyond The Wiza…" at bounding box center [866, 192] width 230 height 80
click at [248, 32] on icon at bounding box center [237, 31] width 20 height 20
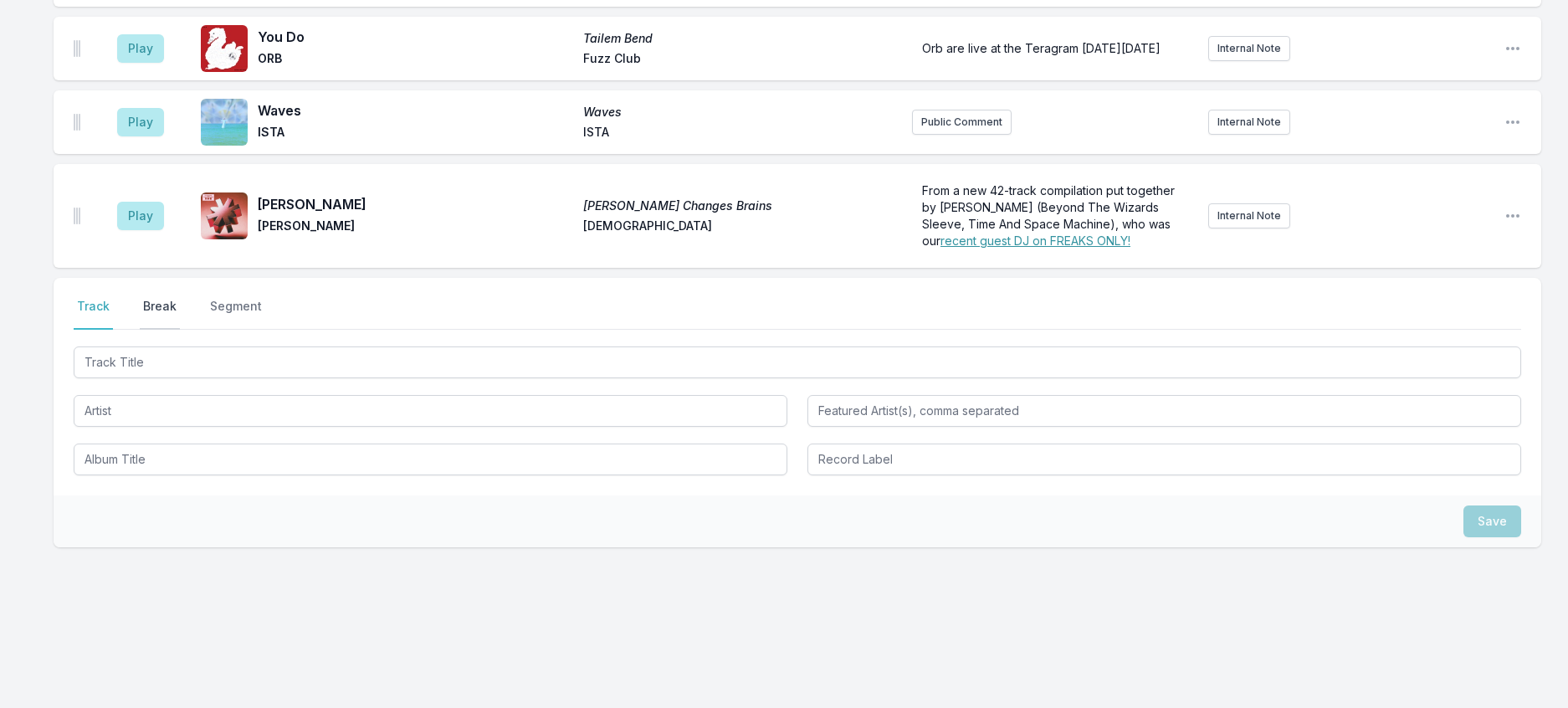
click at [178, 330] on button "Break" at bounding box center [160, 313] width 40 height 31
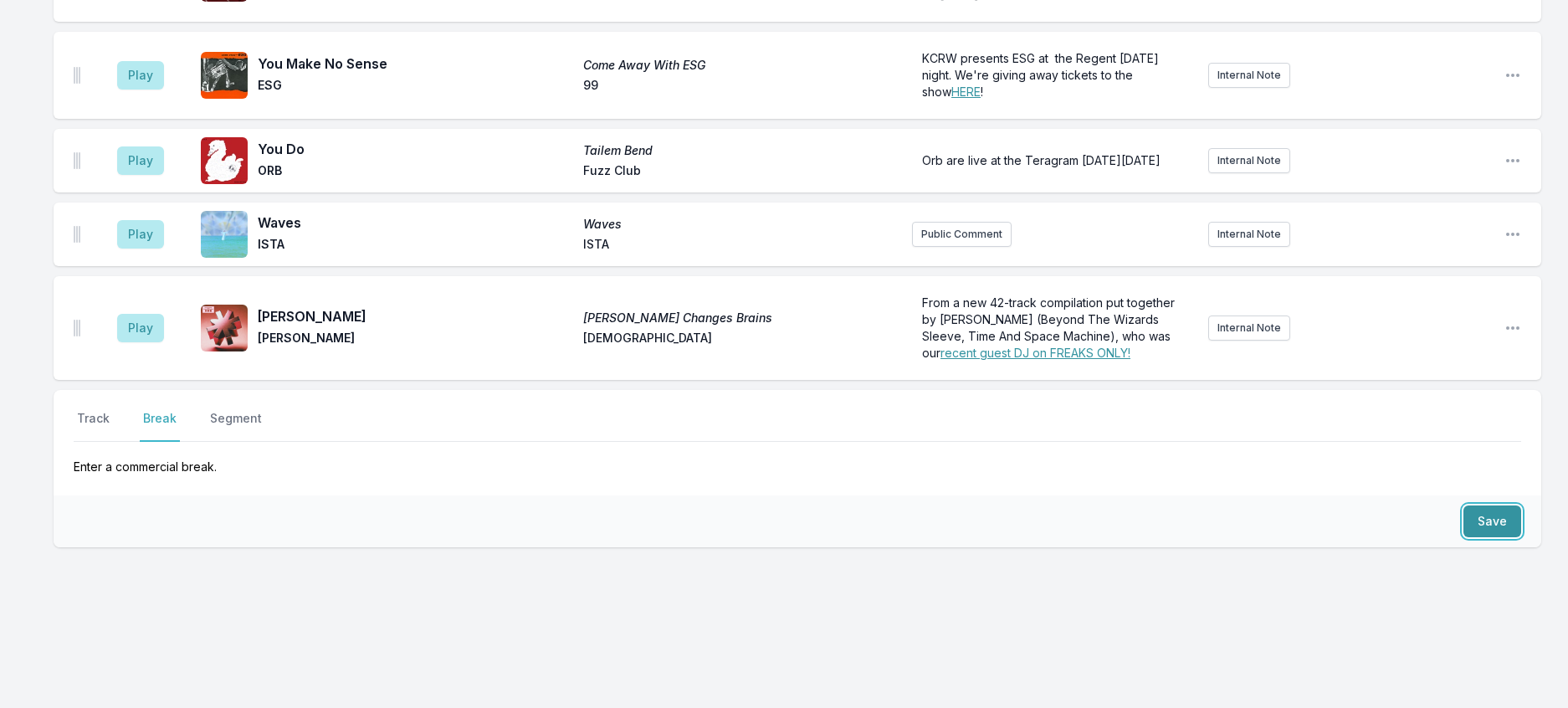
drag, startPoint x: 1477, startPoint y: 512, endPoint x: 786, endPoint y: 403, distance: 699.5
click at [1476, 512] on button "Save" at bounding box center [1492, 521] width 58 height 31
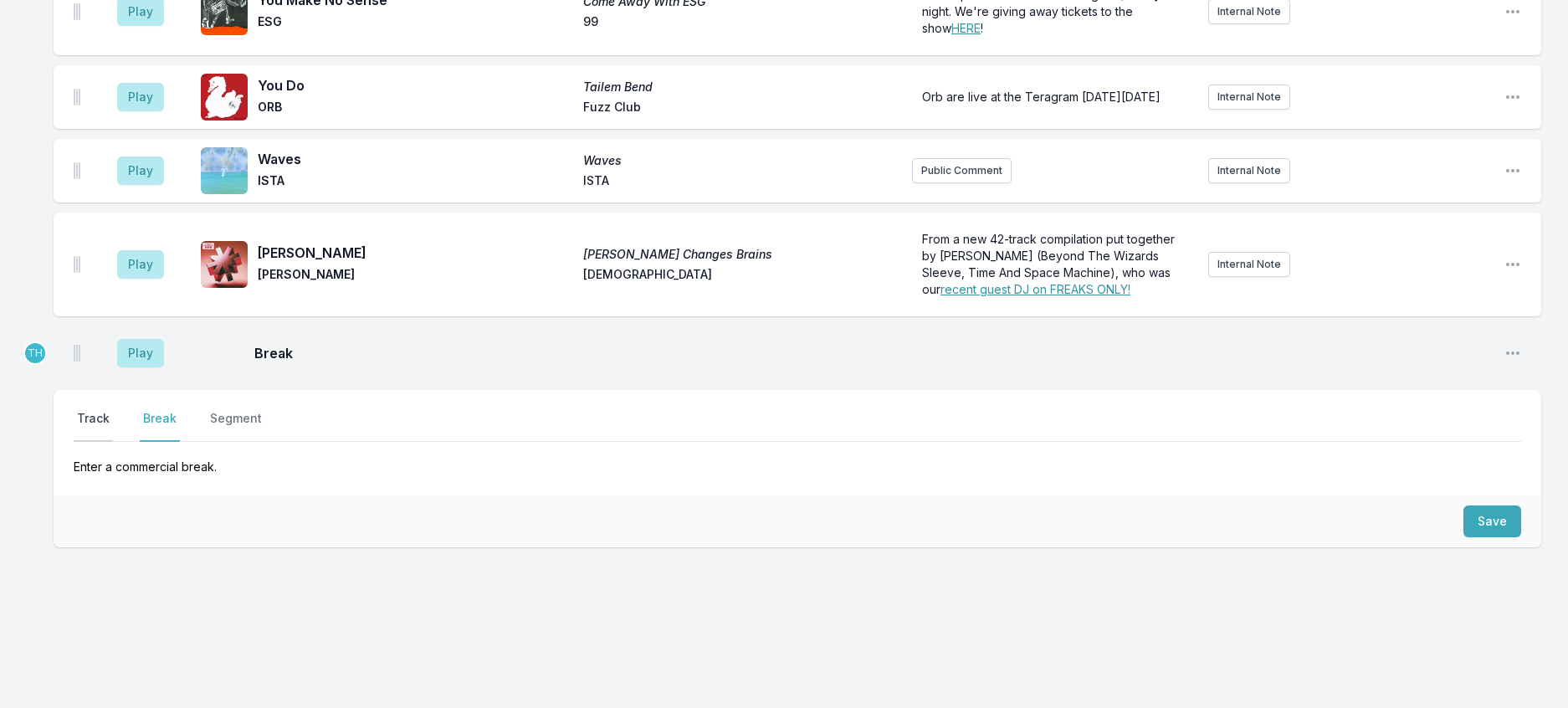
click at [111, 410] on button "Track" at bounding box center [93, 426] width 39 height 31
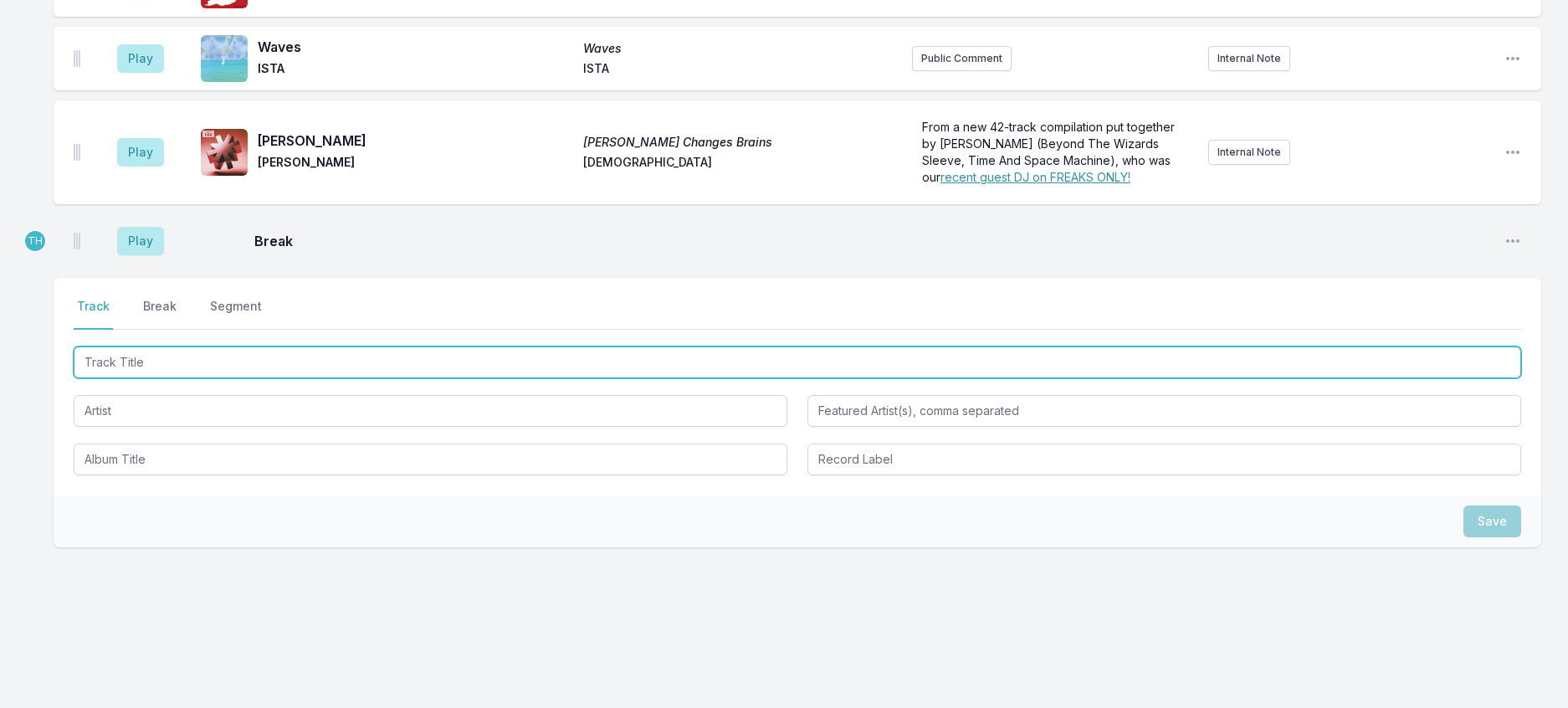
click at [127, 378] on input "Track Title" at bounding box center [797, 362] width 1448 height 31
type input "garbage day"
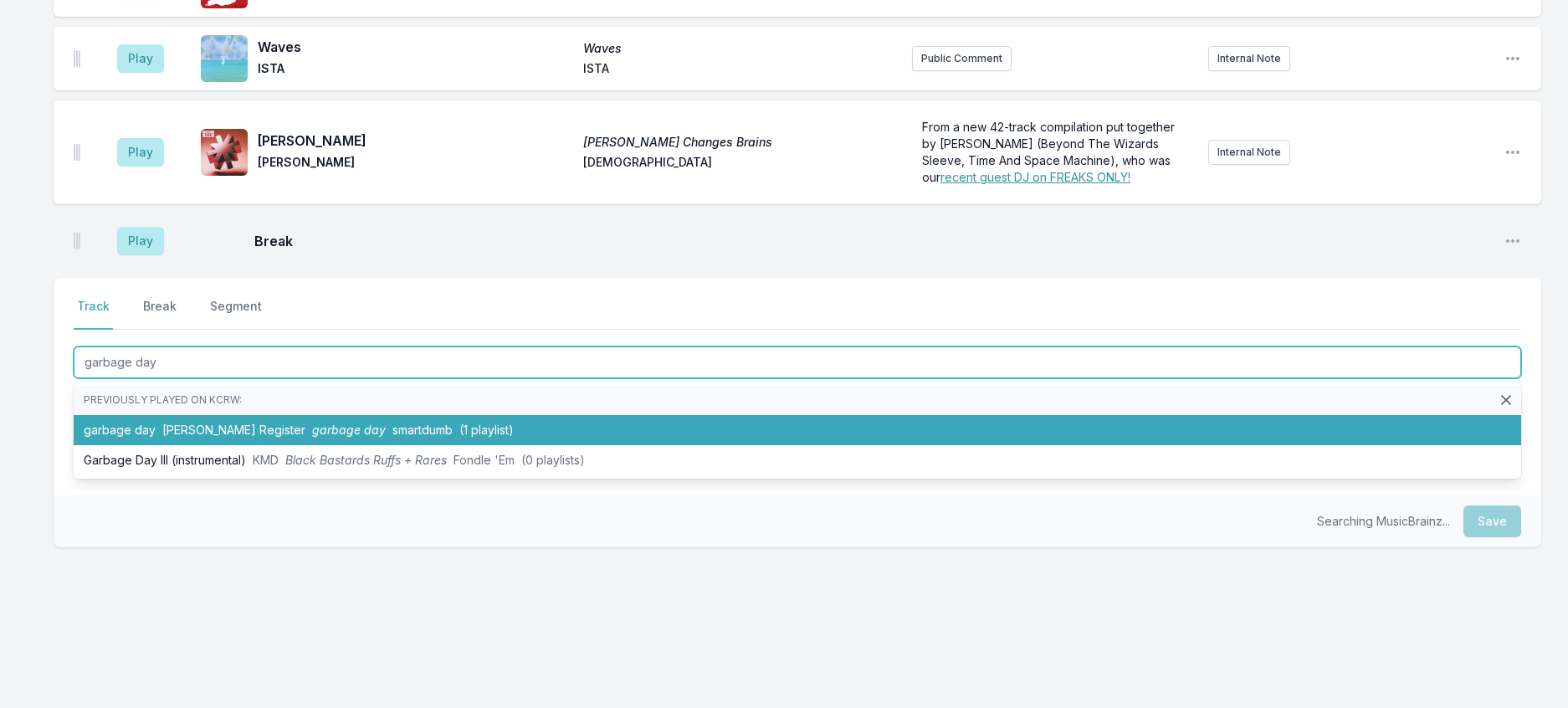
click at [227, 436] on span "Sarah Register" at bounding box center [234, 430] width 143 height 14
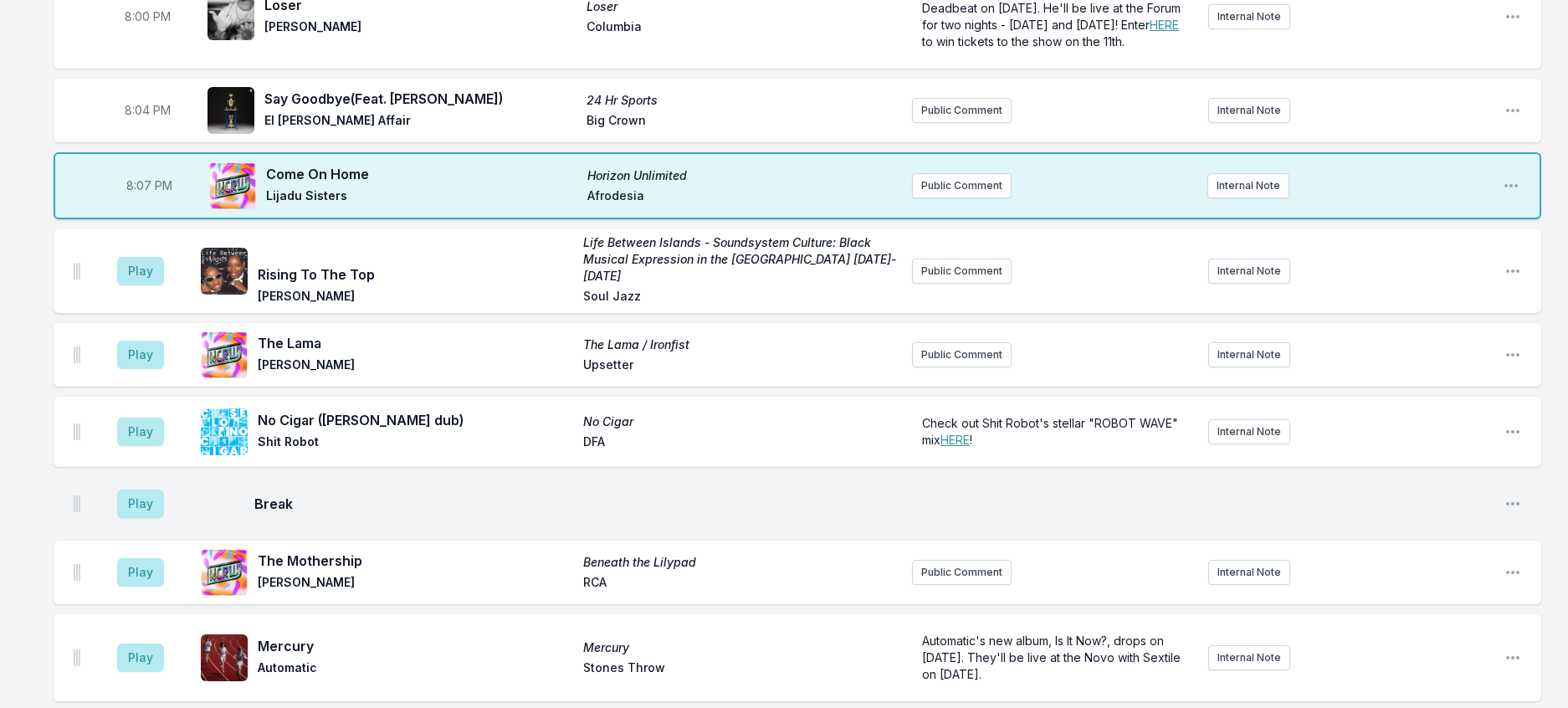
scroll to position [169, 0]
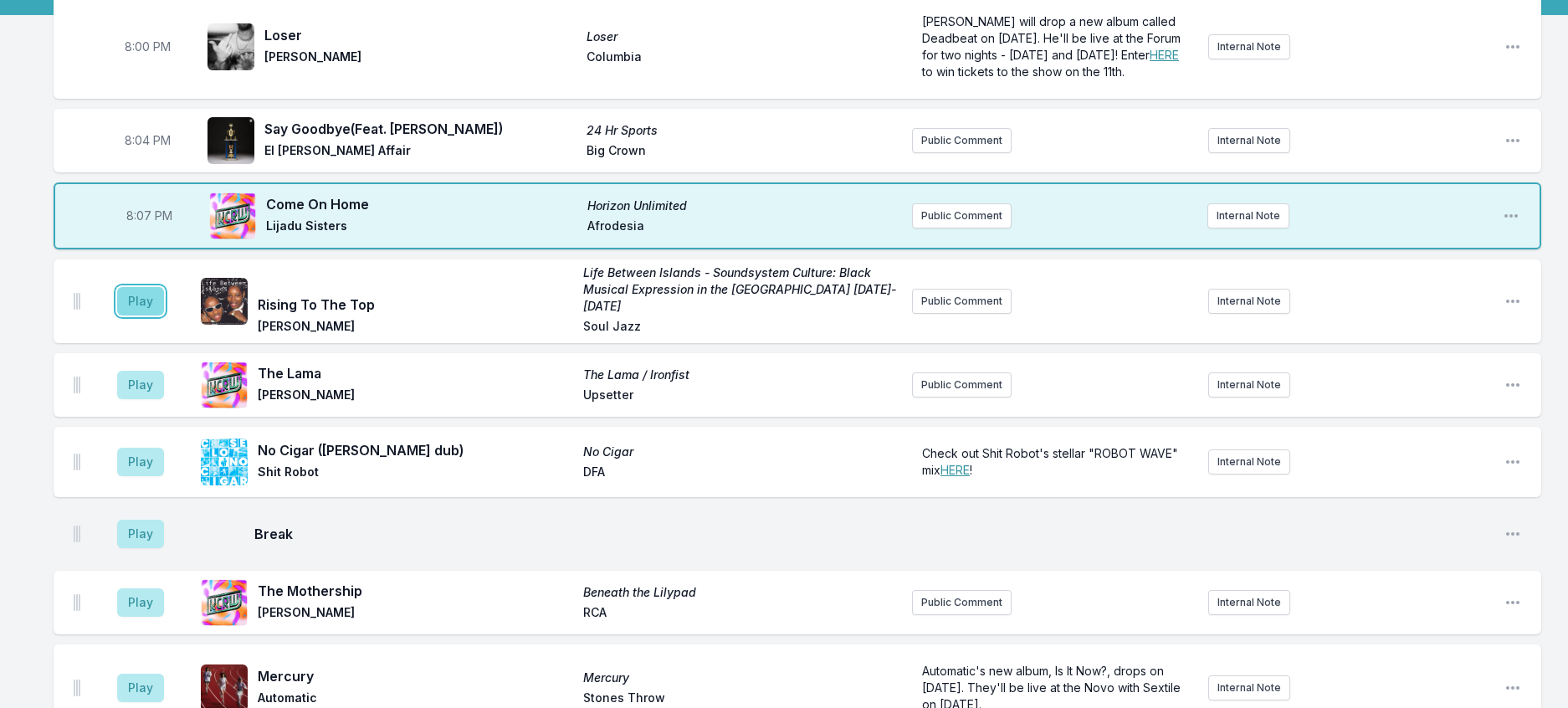
click at [141, 315] on button "Play" at bounding box center [141, 301] width 47 height 29
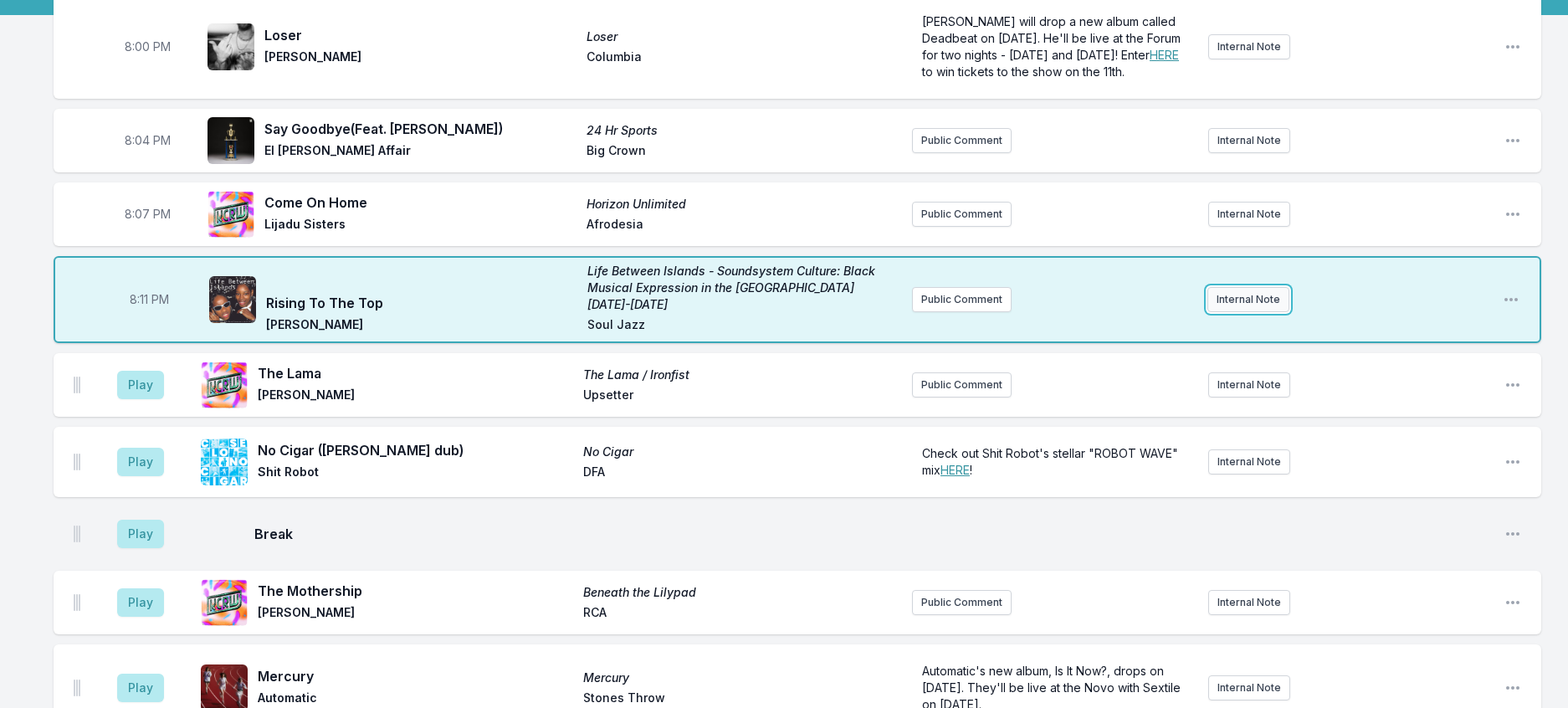
click at [1218, 312] on button "Internal Note" at bounding box center [1248, 299] width 82 height 25
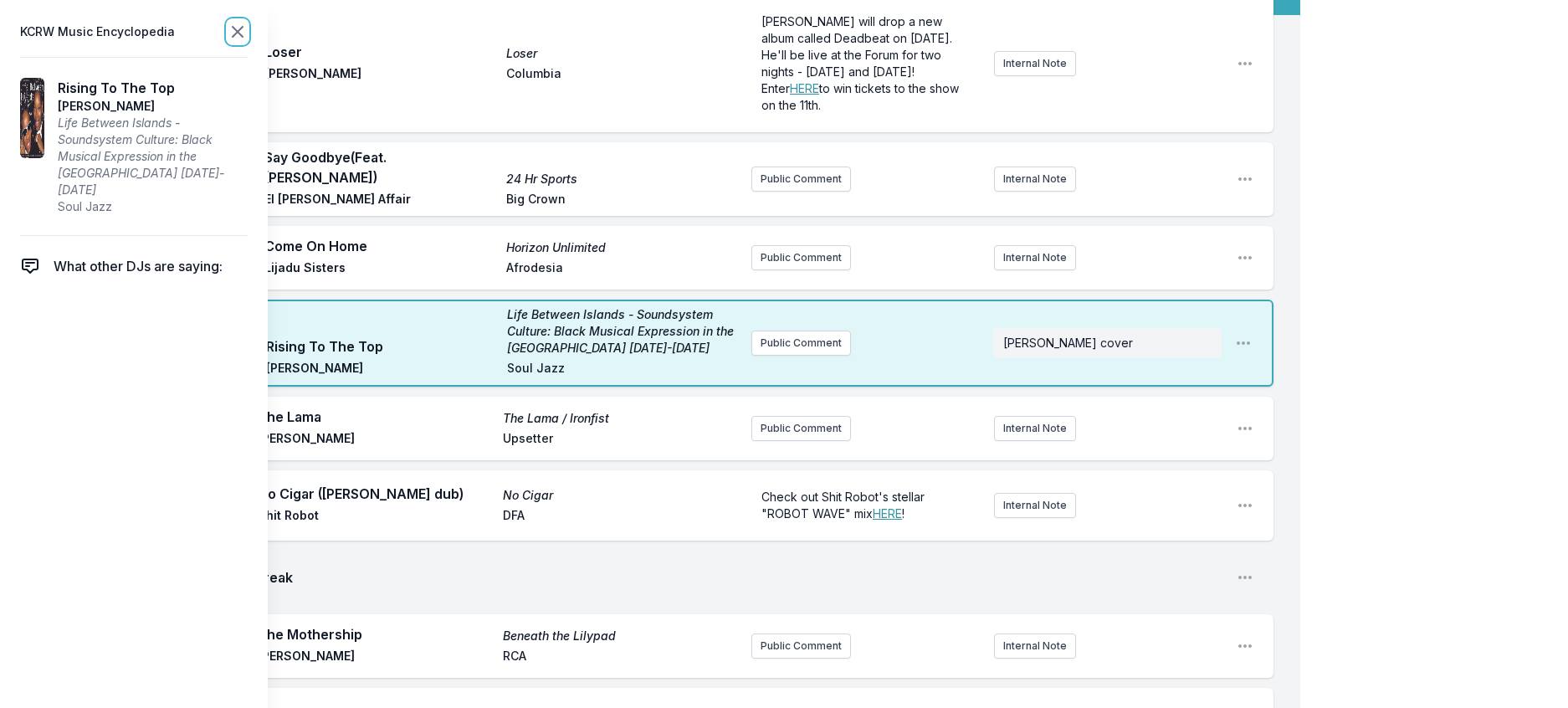
click at [248, 32] on icon at bounding box center [237, 31] width 20 height 20
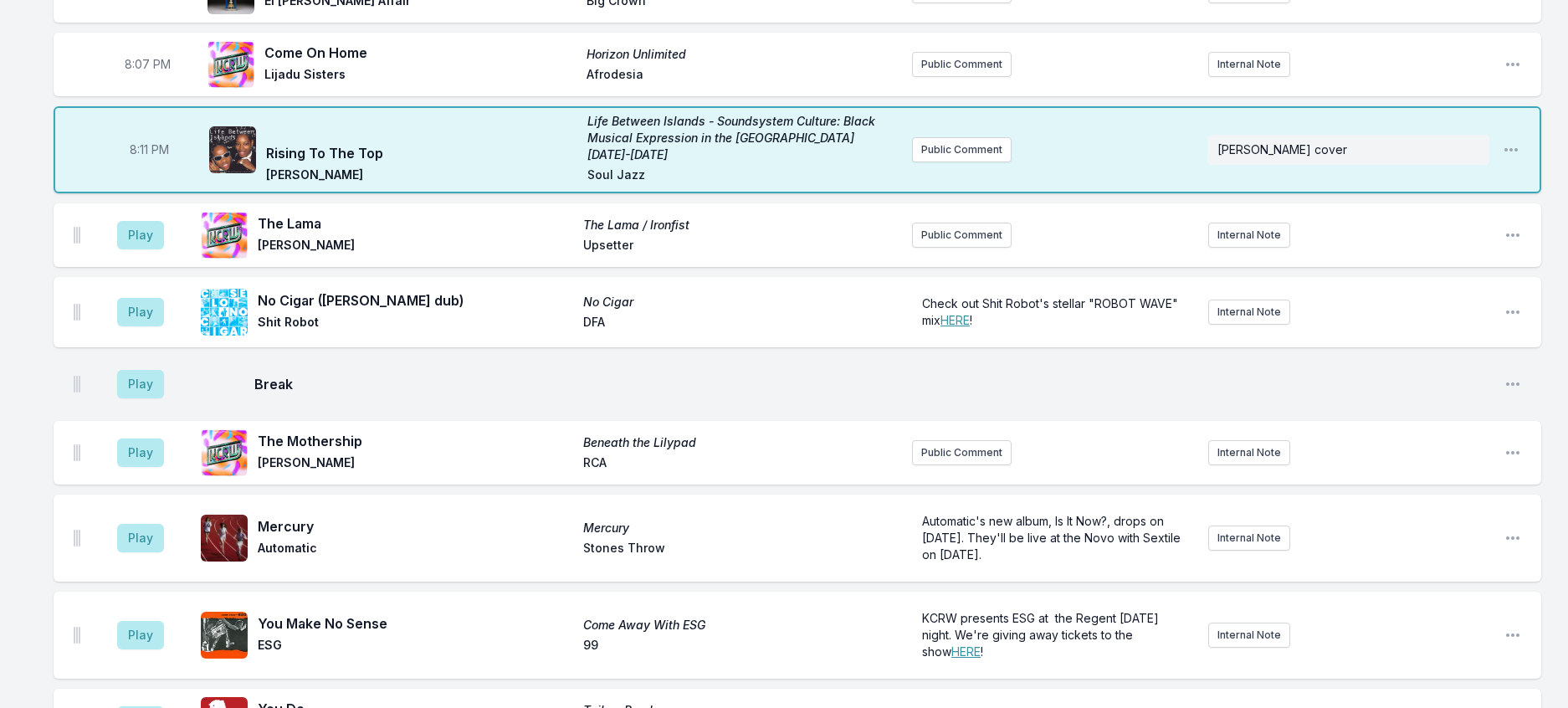
scroll to position [336, 0]
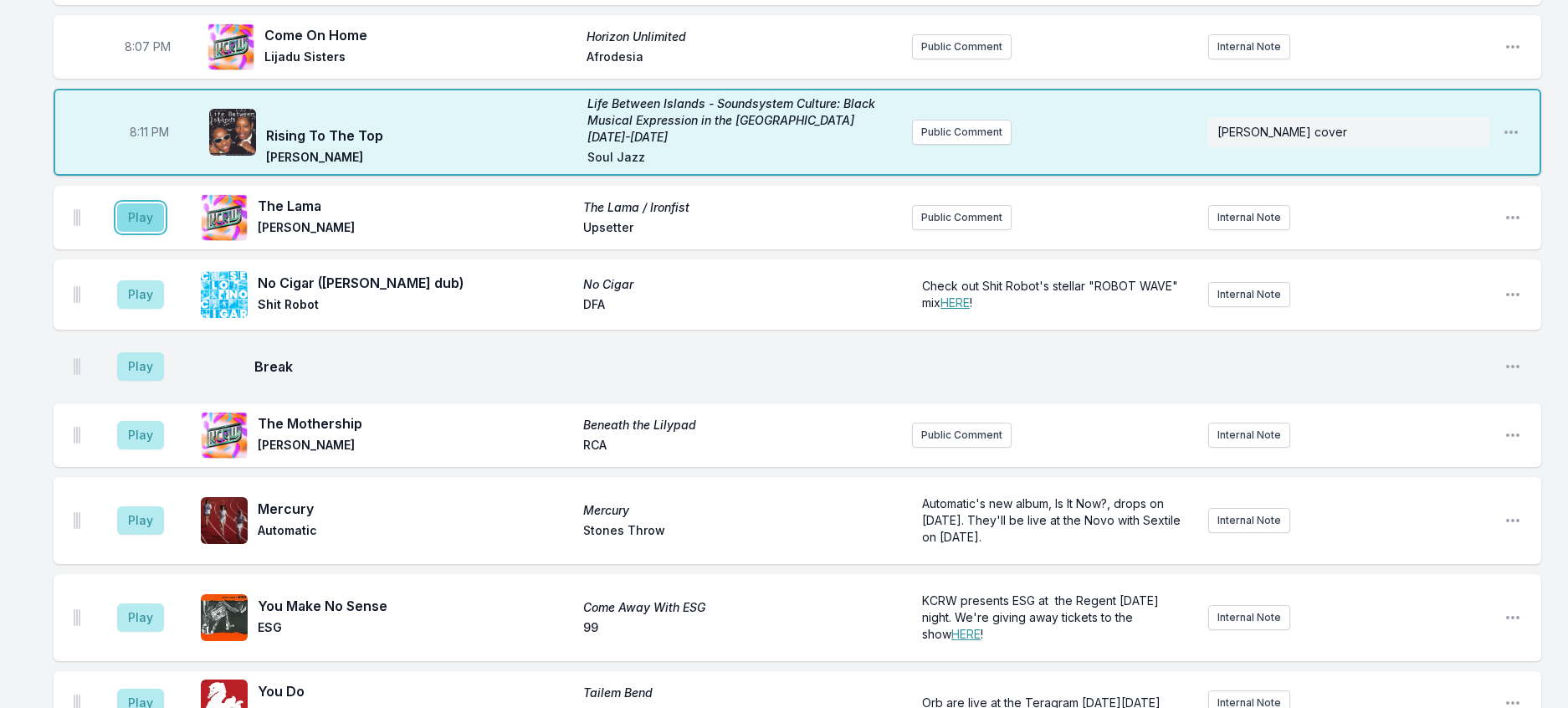
click at [145, 231] on button "Play" at bounding box center [141, 217] width 47 height 29
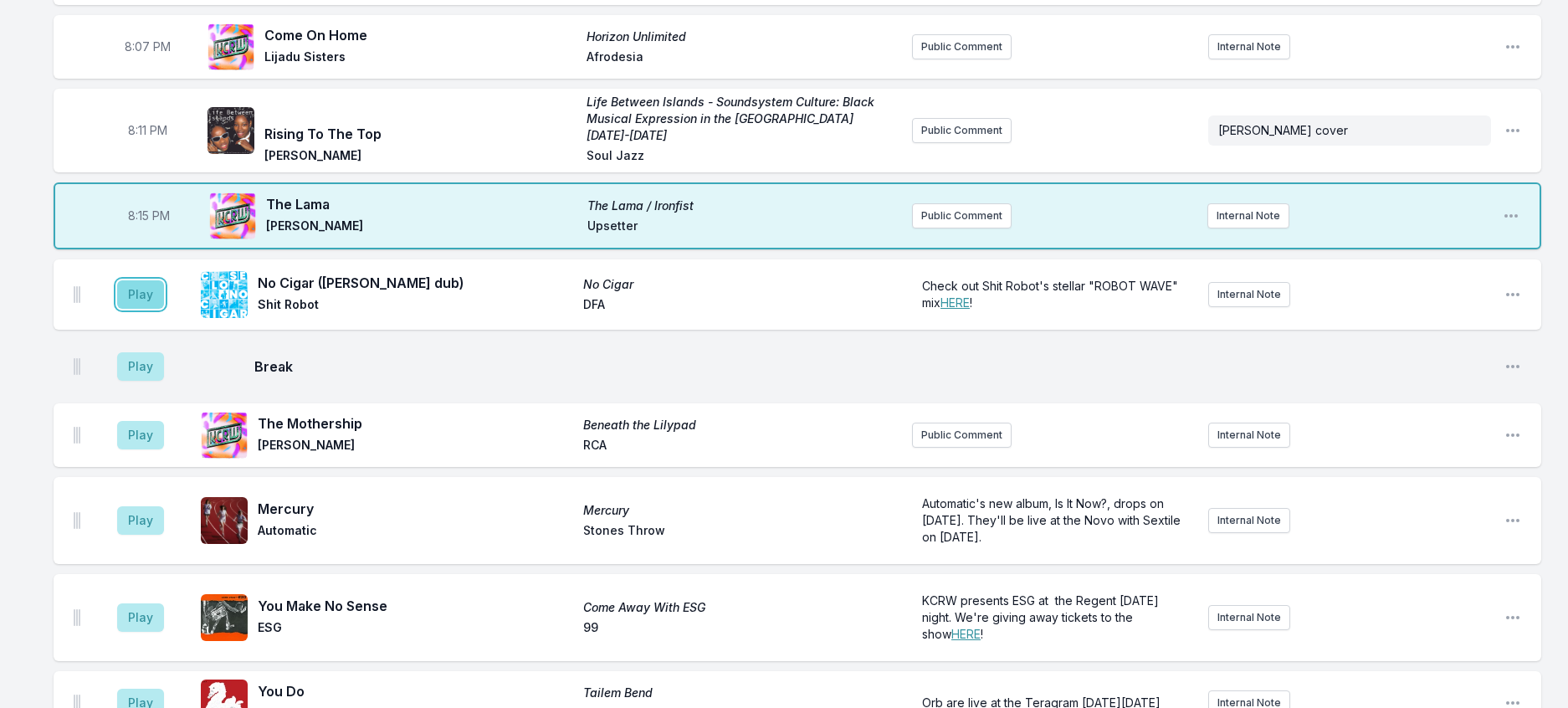
click at [164, 309] on button "Play" at bounding box center [141, 294] width 47 height 29
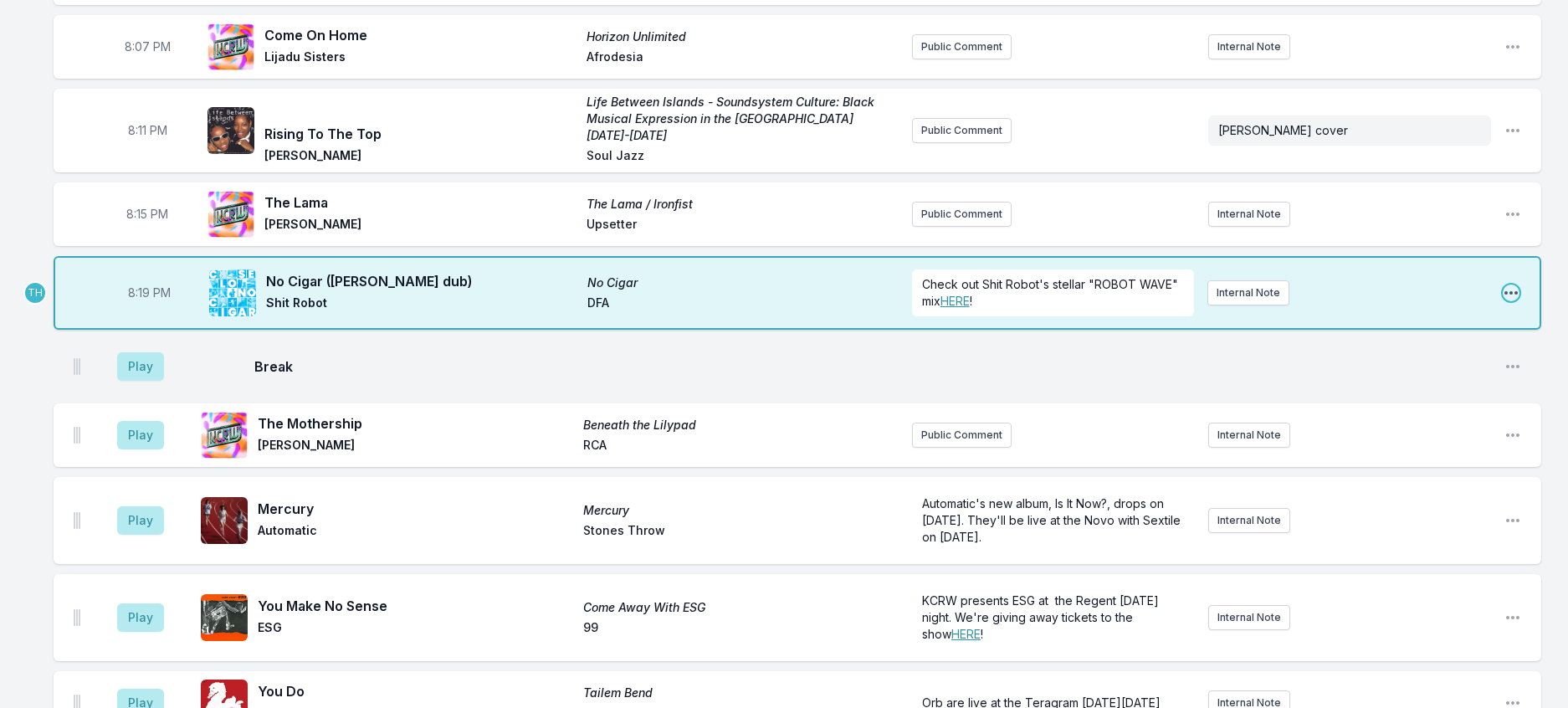
click at [1509, 301] on icon "Open playlist item options" at bounding box center [1510, 292] width 17 height 17
click at [1407, 371] on button "Edit Track Details" at bounding box center [1426, 356] width 188 height 30
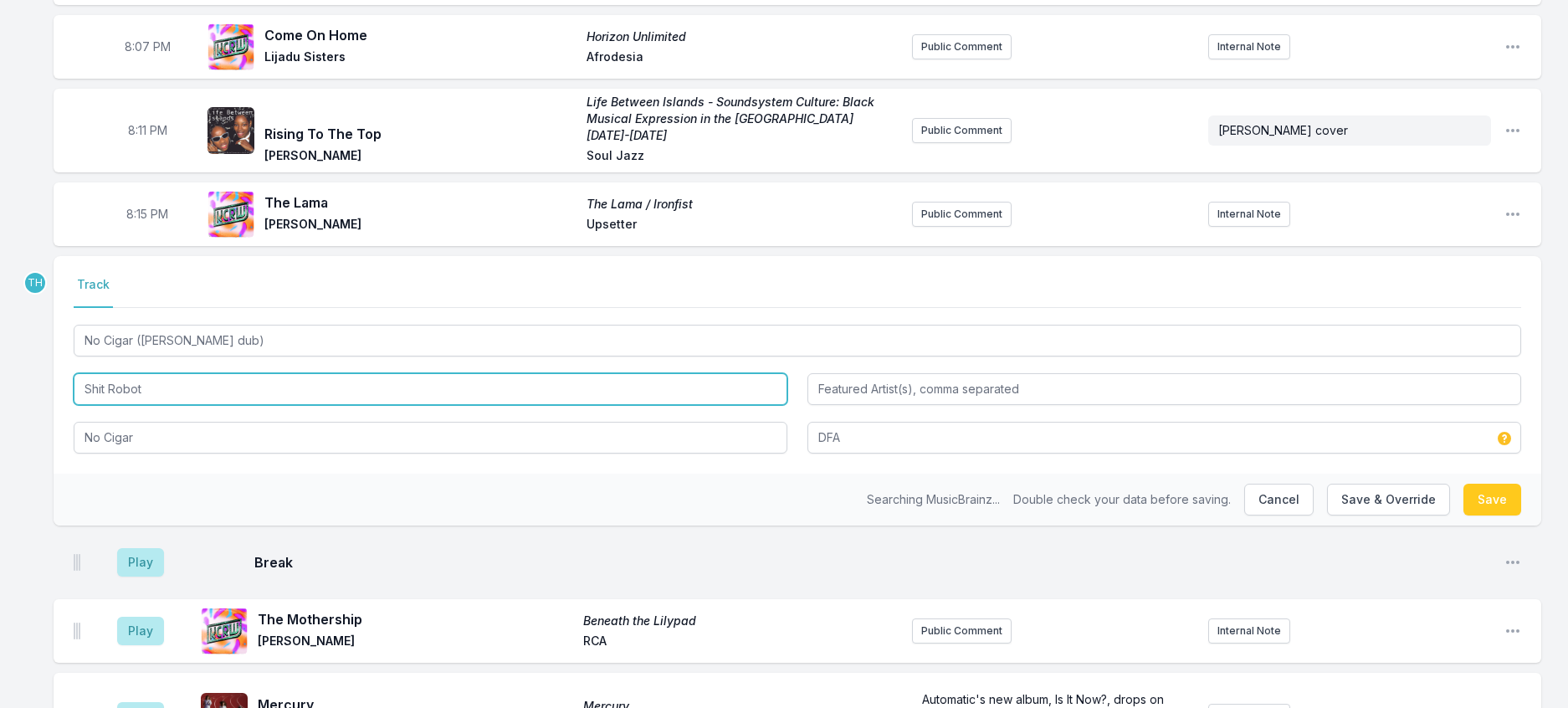
click at [113, 405] on input "Shit Robot" at bounding box center [430, 388] width 713 height 31
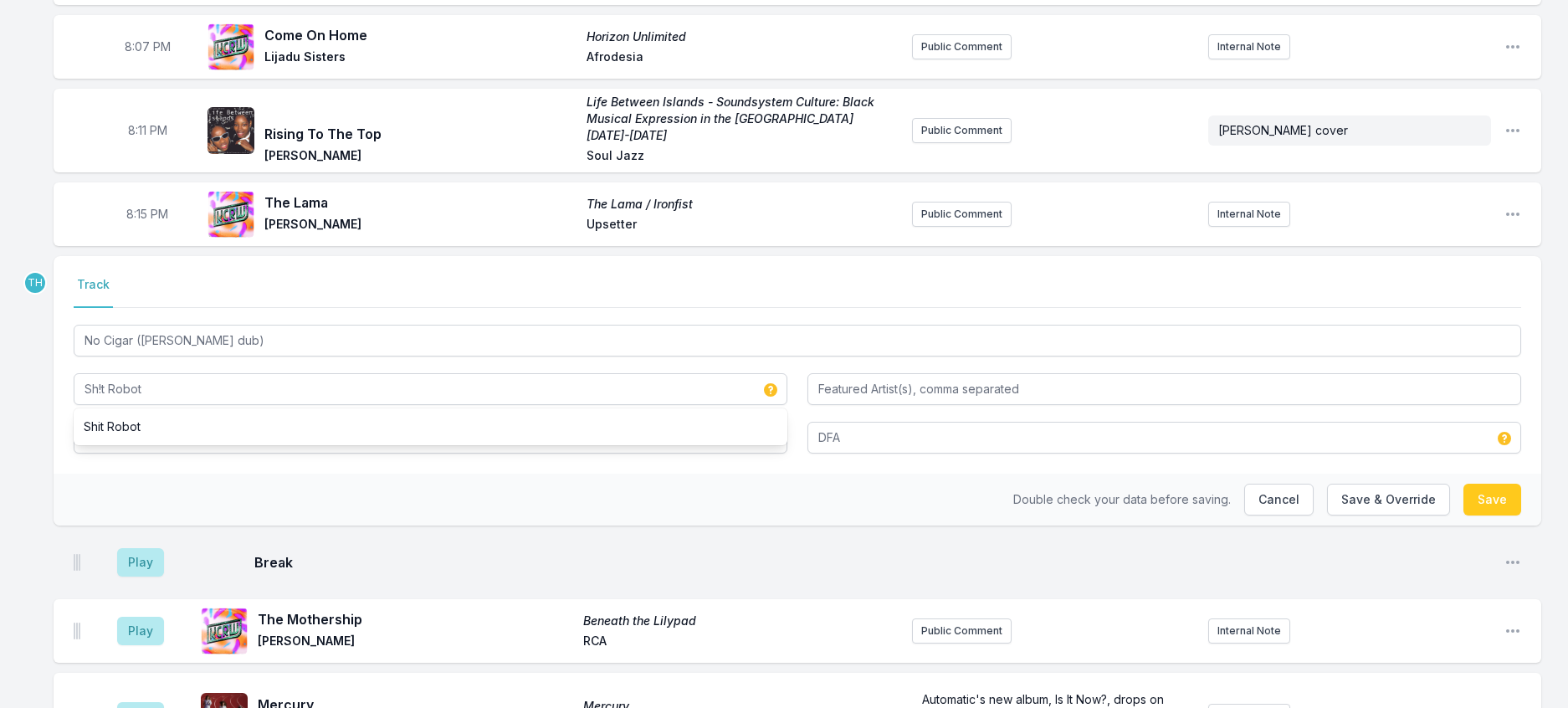
drag, startPoint x: 280, startPoint y: 593, endPoint x: 321, endPoint y: 588, distance: 41.3
click at [281, 526] on div "Double check your data before saving. Cancel Save & Override Save" at bounding box center [797, 498] width 1488 height 52
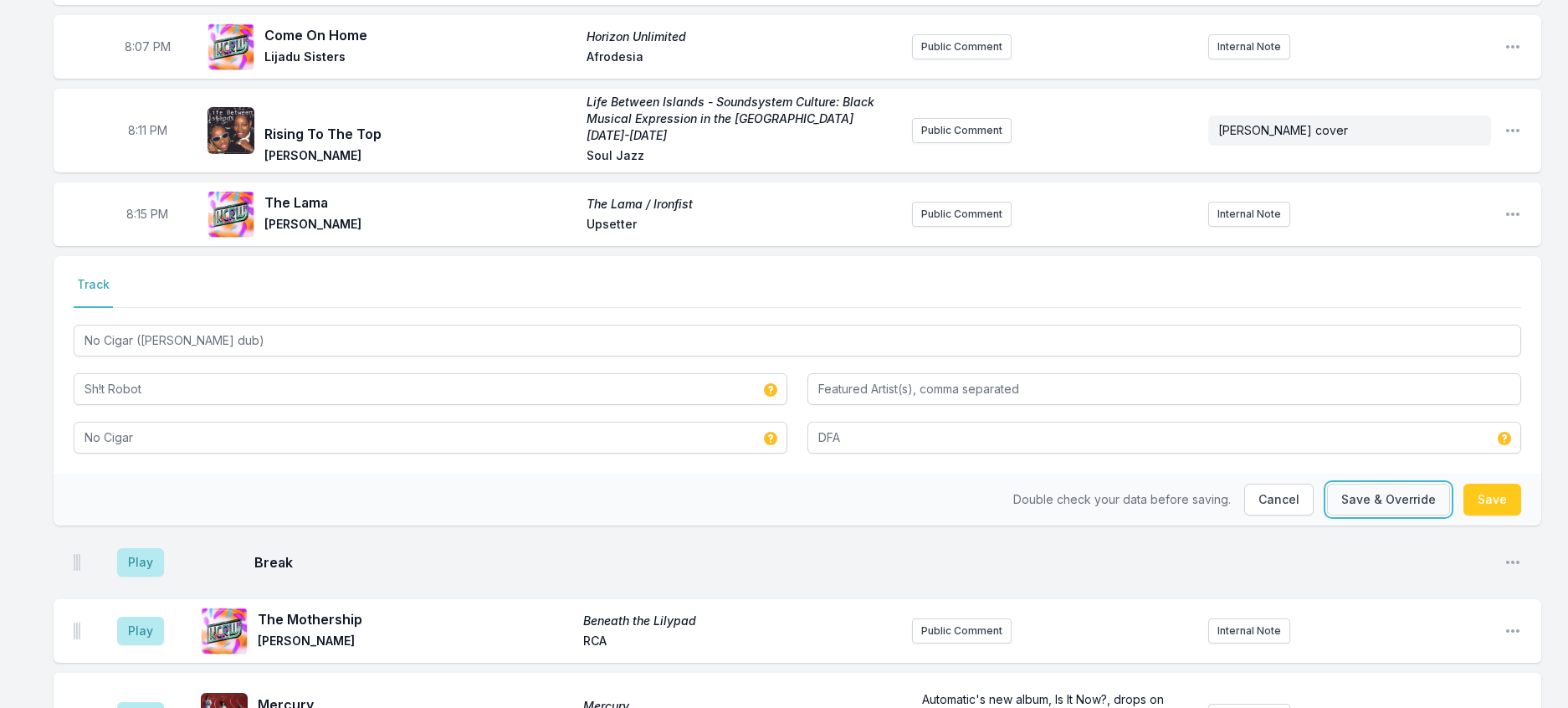
click at [1379, 515] on button "Save & Override" at bounding box center [1388, 499] width 123 height 31
type input "Shit Robot"
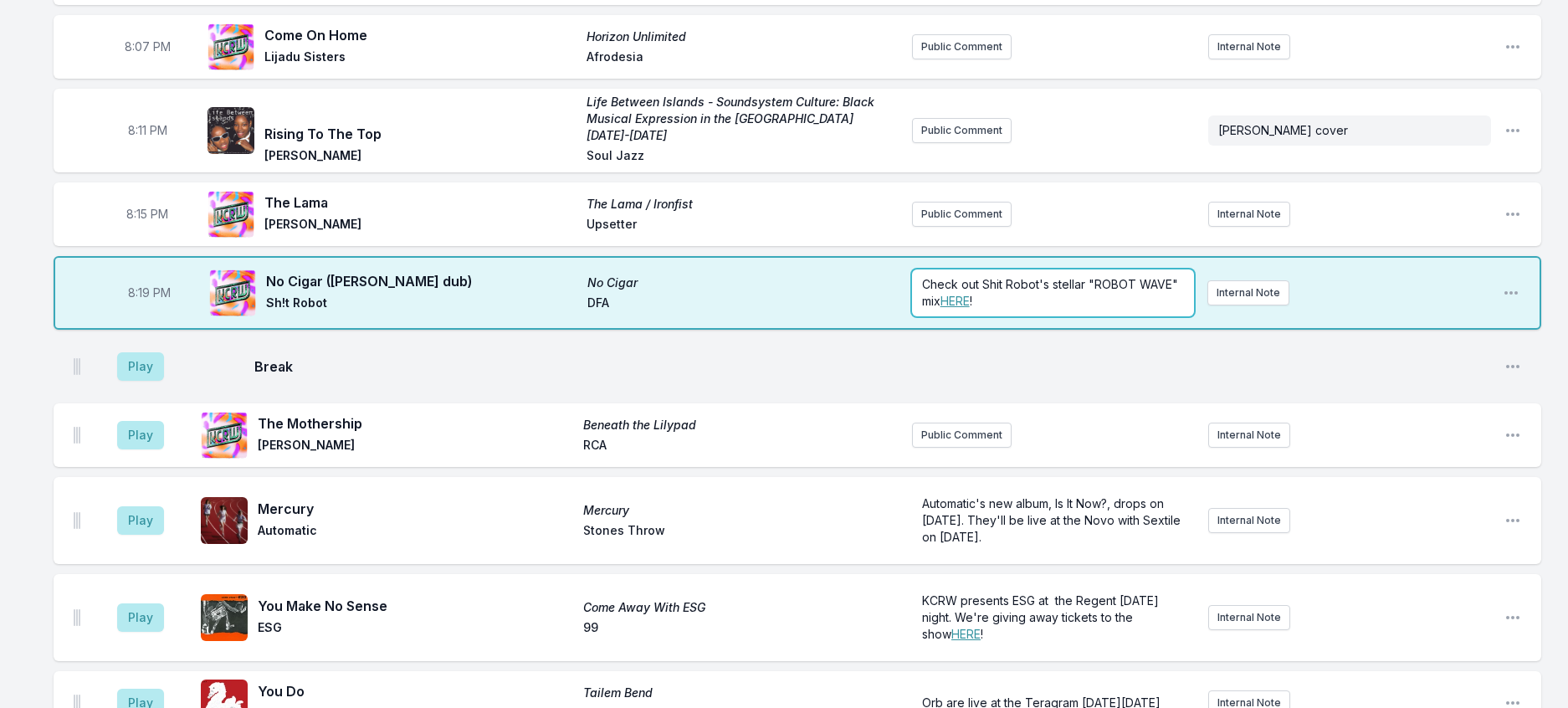
click at [1056, 310] on p "Check out Shit Robot's stellar "ROBOT WAVE" mix HERE !" at bounding box center [1053, 292] width 262 height 33
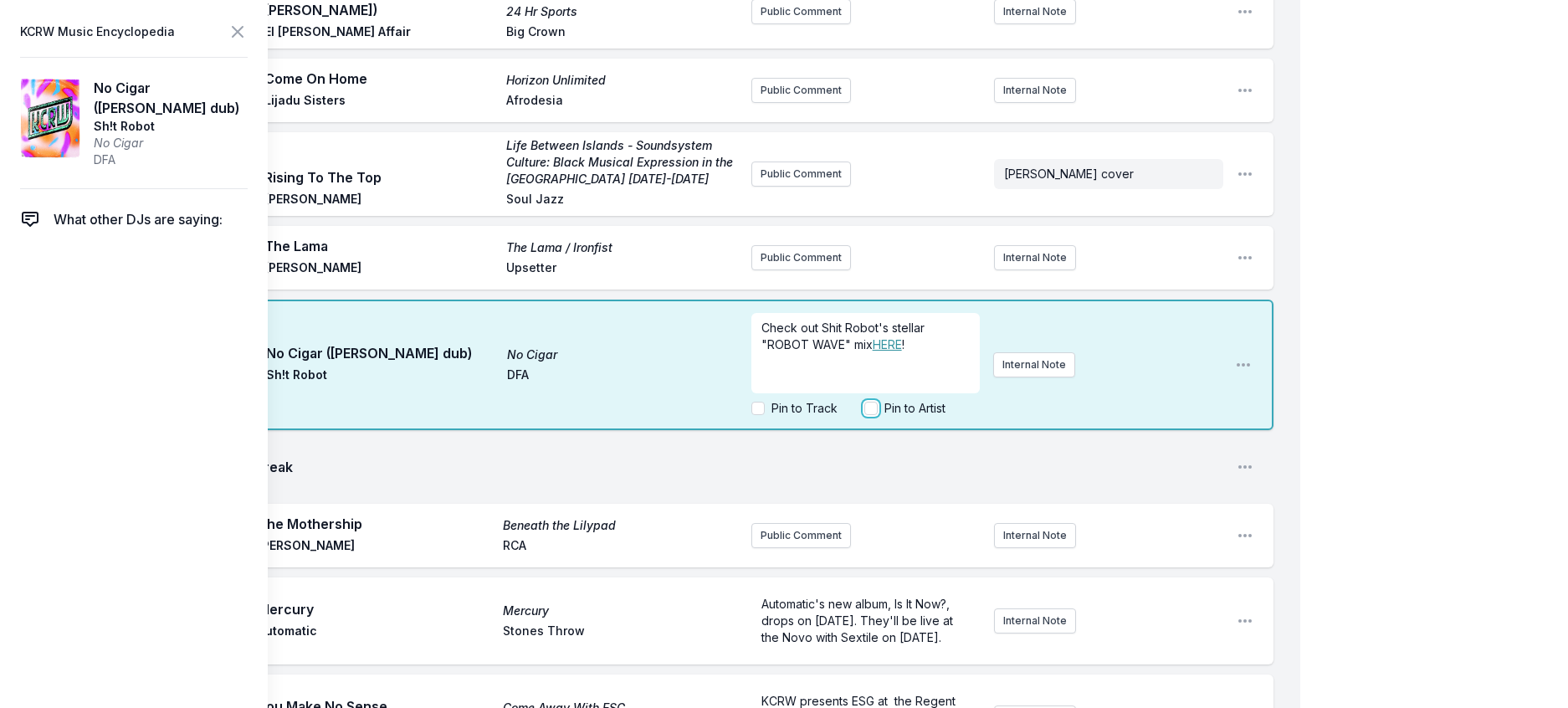
click at [864, 415] on input "Pin to Artist" at bounding box center [870, 408] width 13 height 13
checkbox input "true"
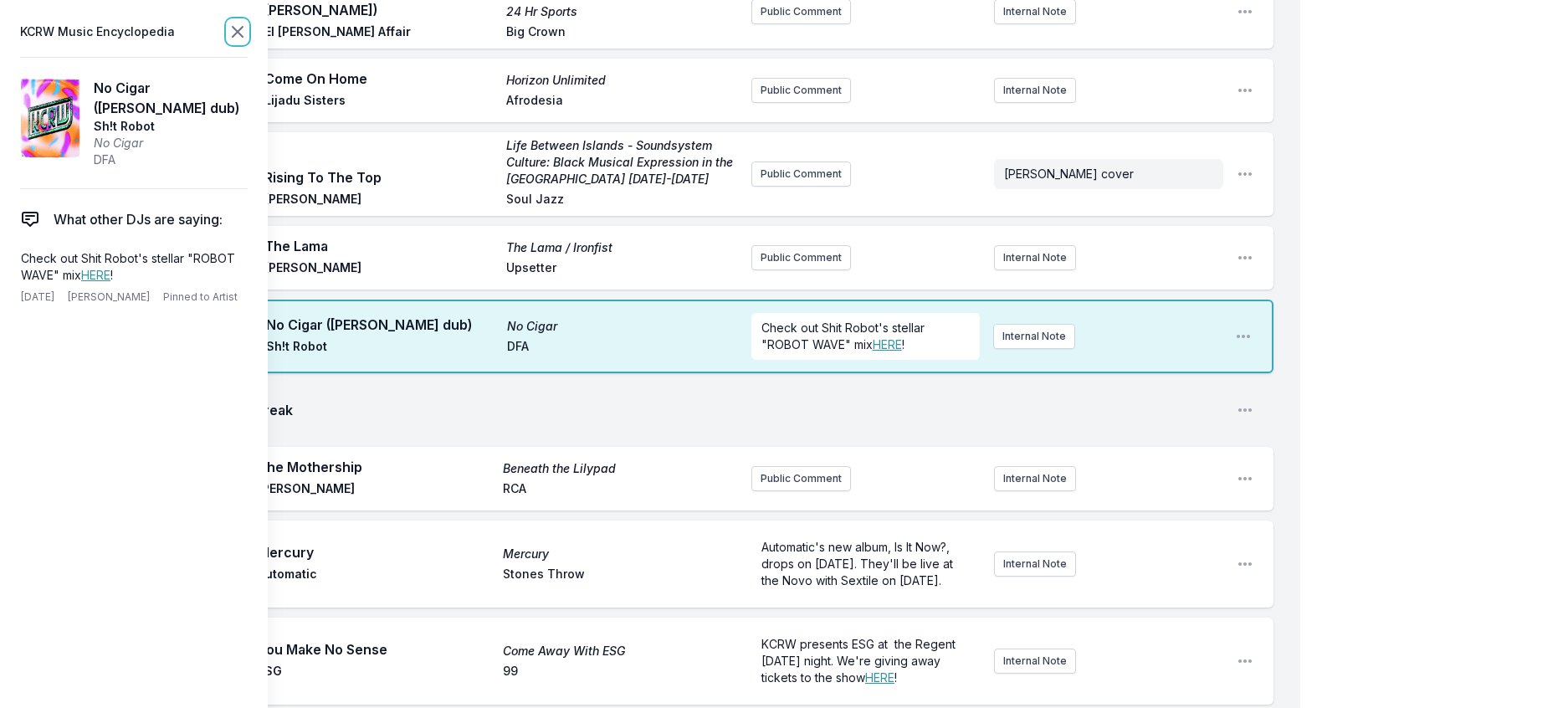
click at [248, 35] on icon at bounding box center [237, 31] width 20 height 20
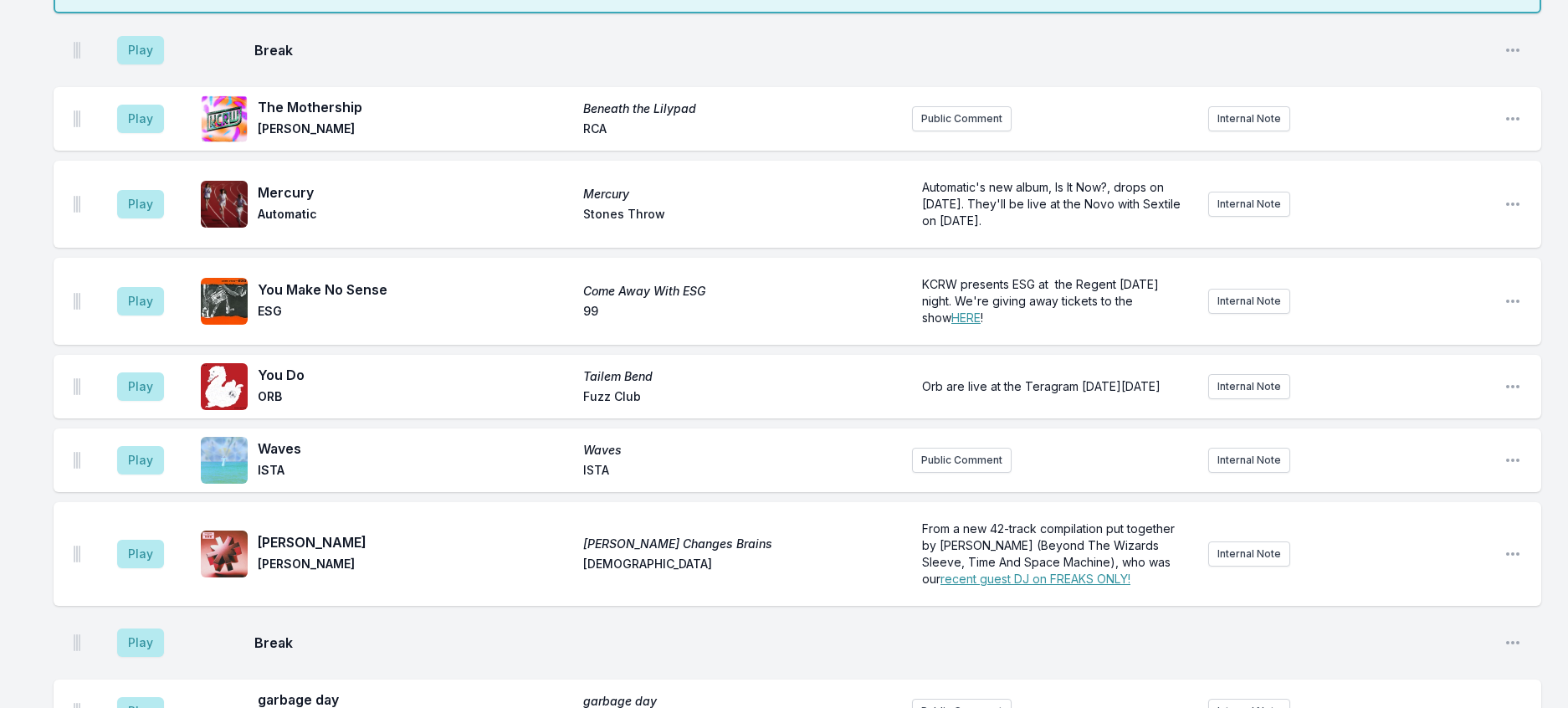
scroll to position [420, 0]
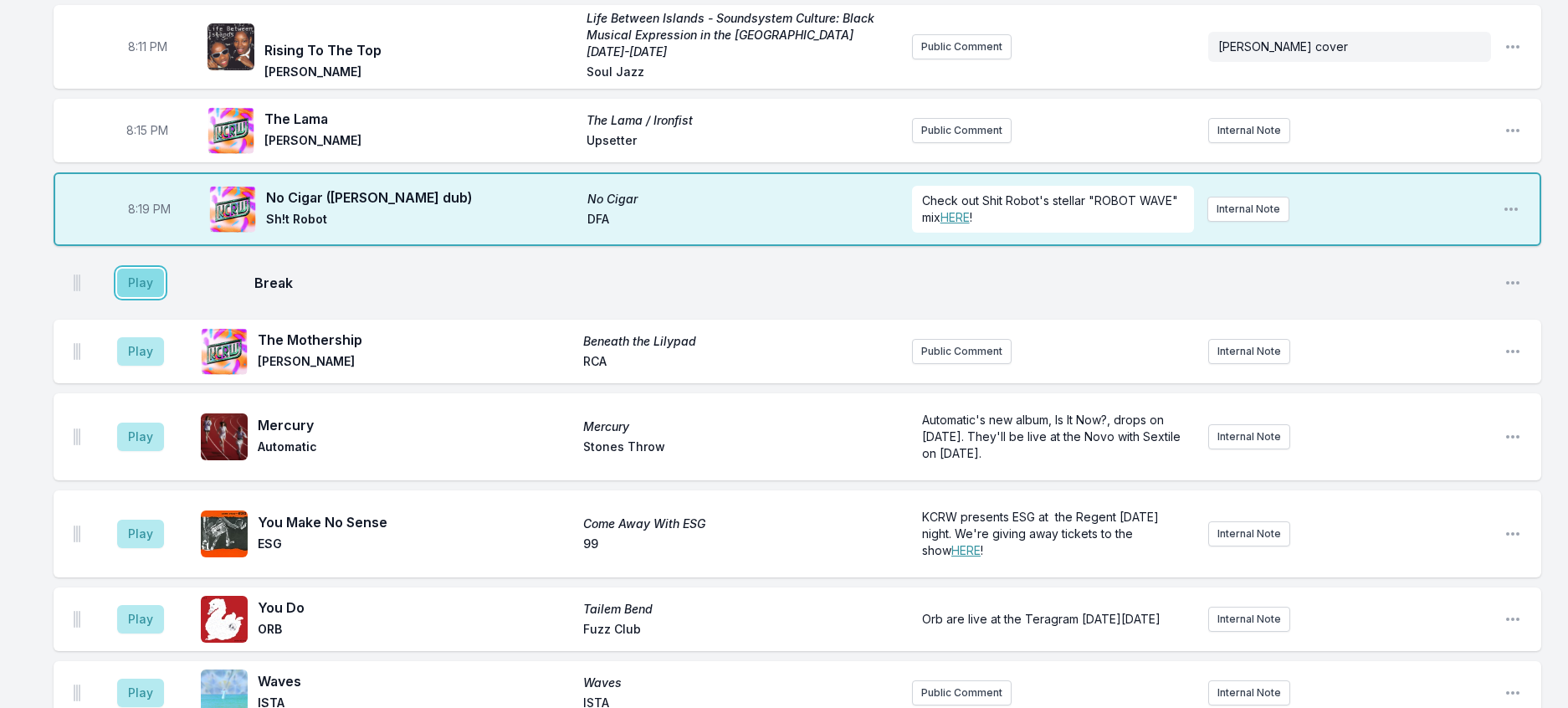
click at [156, 297] on button "Play" at bounding box center [141, 283] width 47 height 29
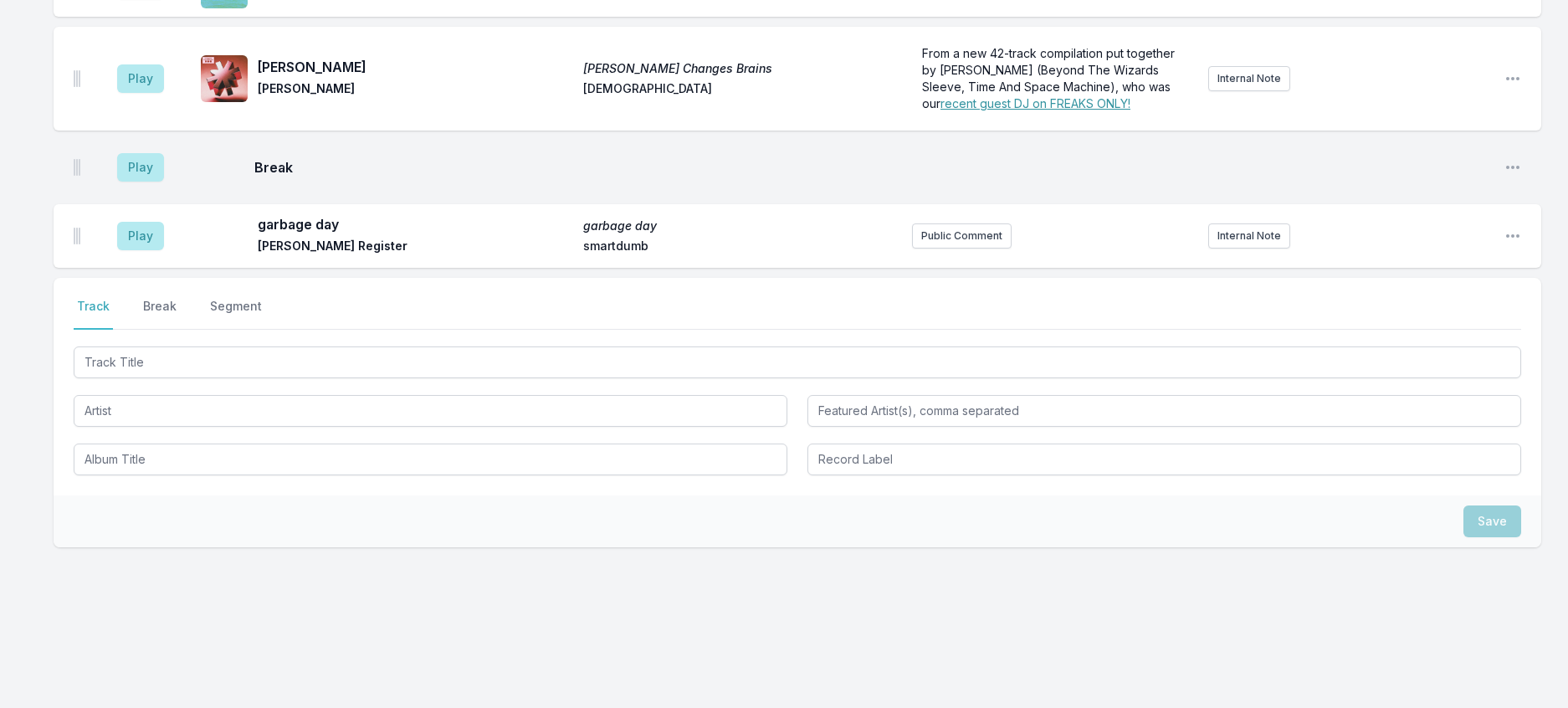
scroll to position [1256, 0]
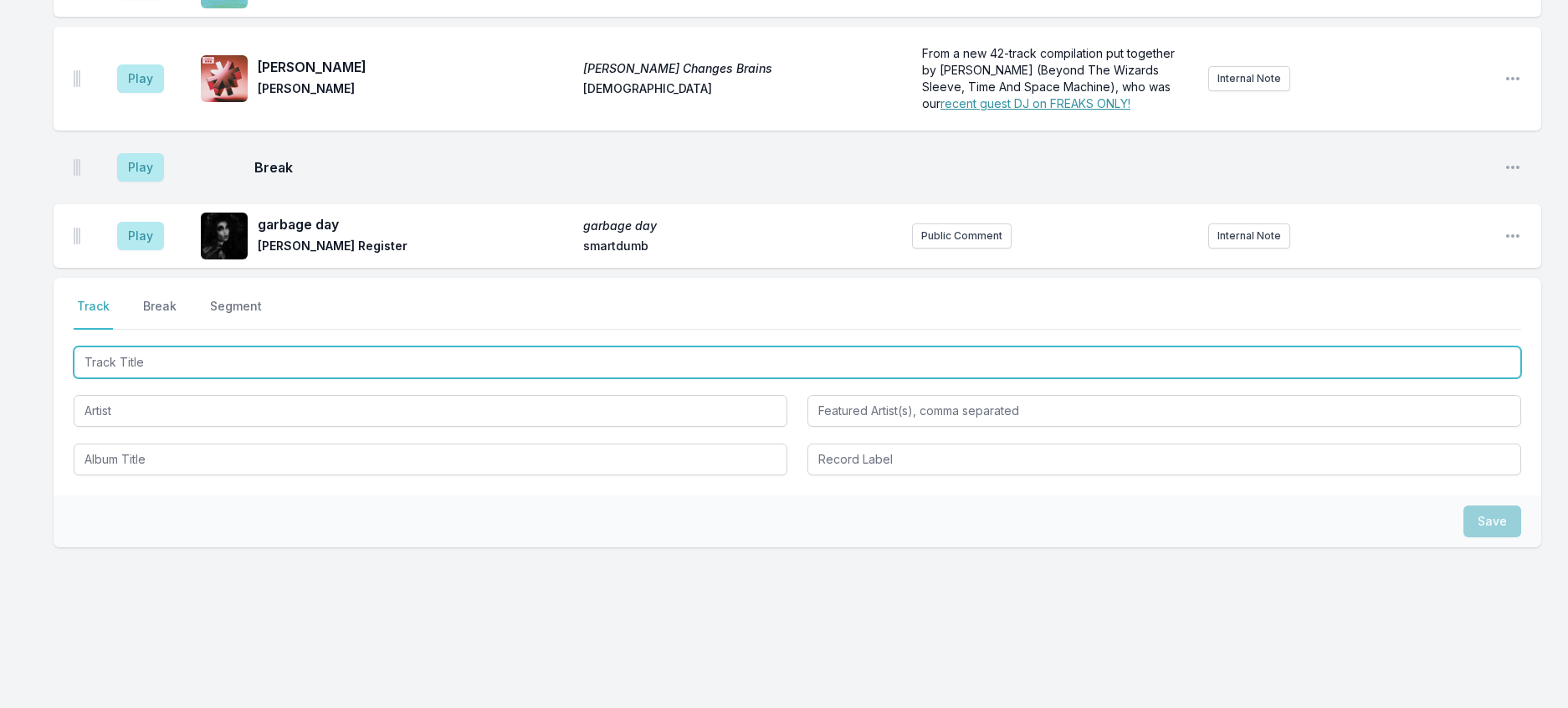
click at [249, 378] on input "Track Title" at bounding box center [797, 362] width 1448 height 31
type input "UFO"
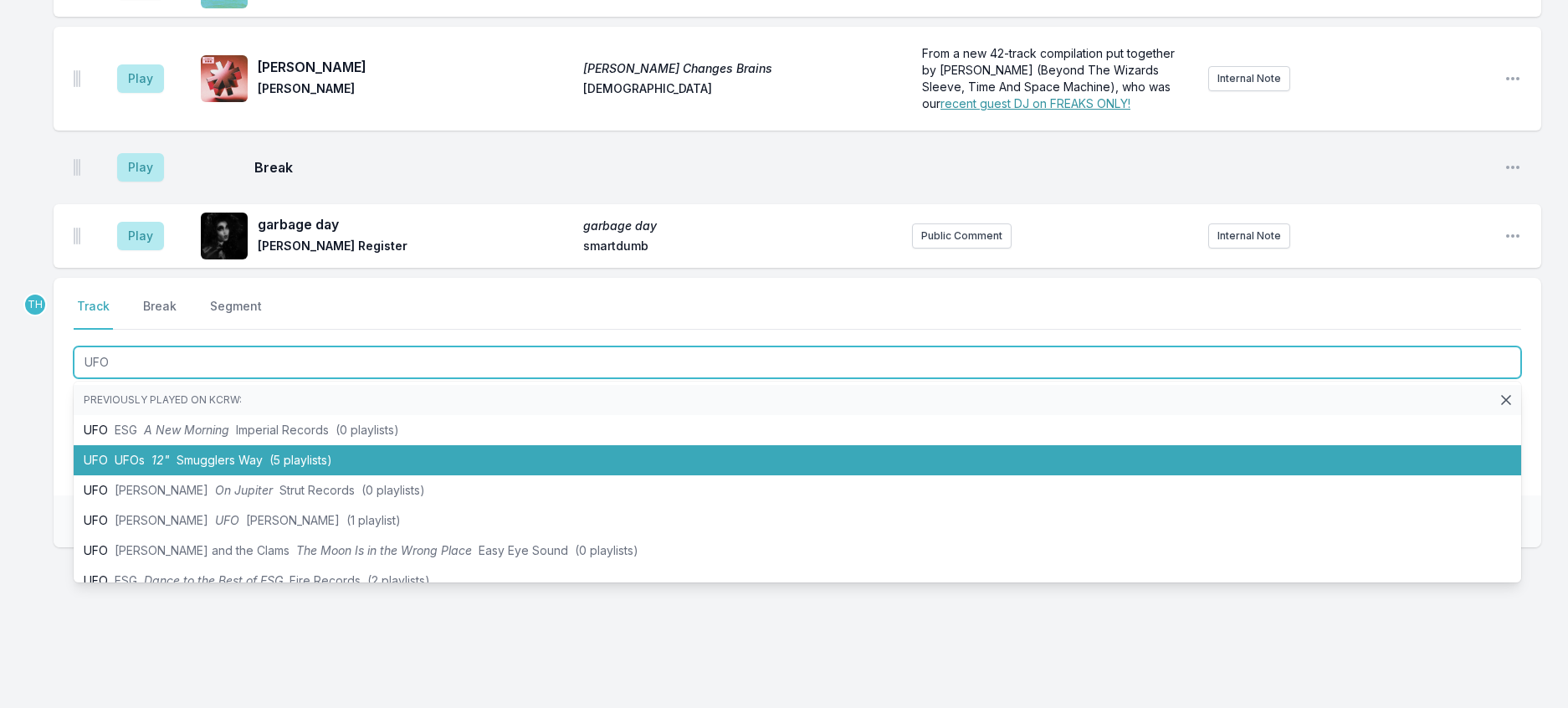
click at [259, 467] on span "Smugglers Way" at bounding box center [219, 459] width 86 height 14
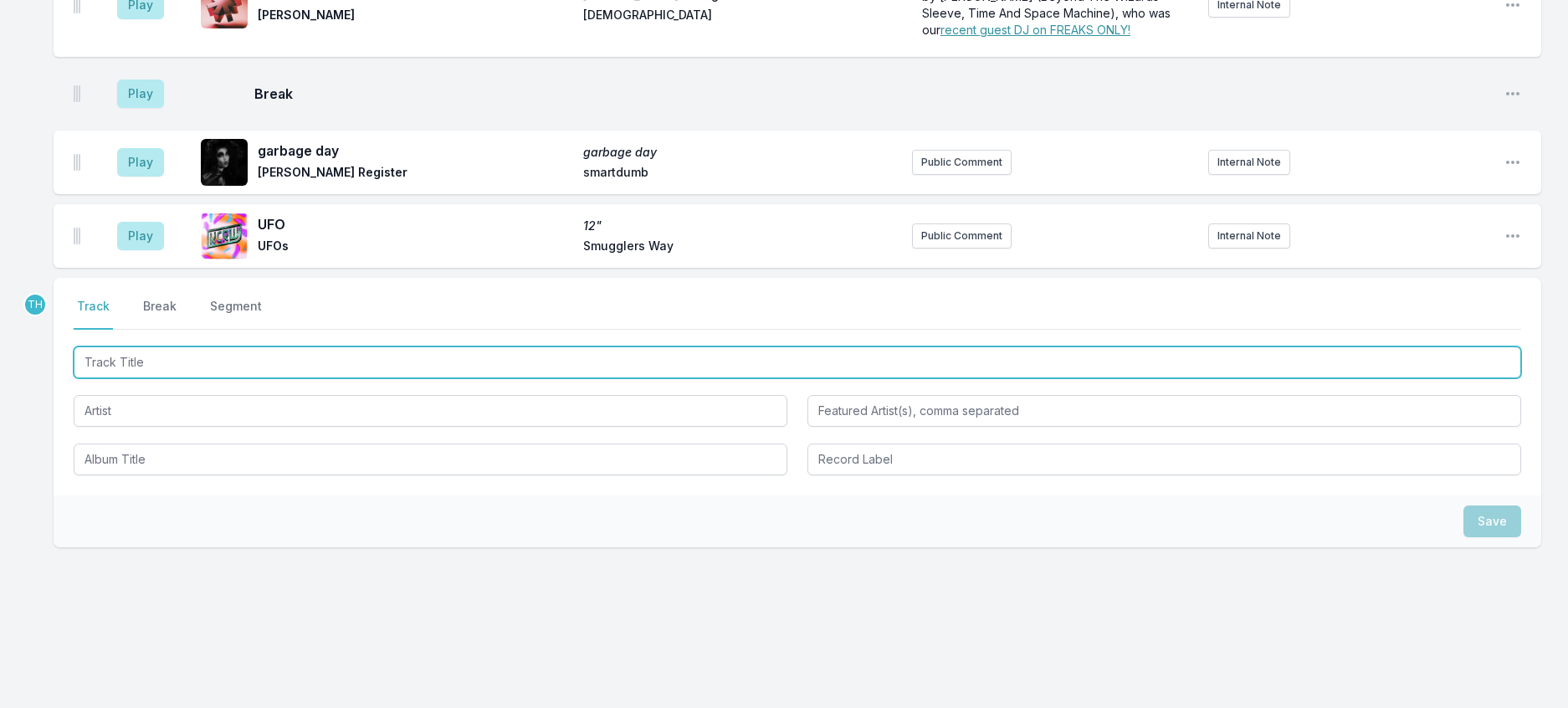
scroll to position [1339, 0]
click at [395, 378] on input "Track Title" at bounding box center [797, 362] width 1448 height 31
type input "W"
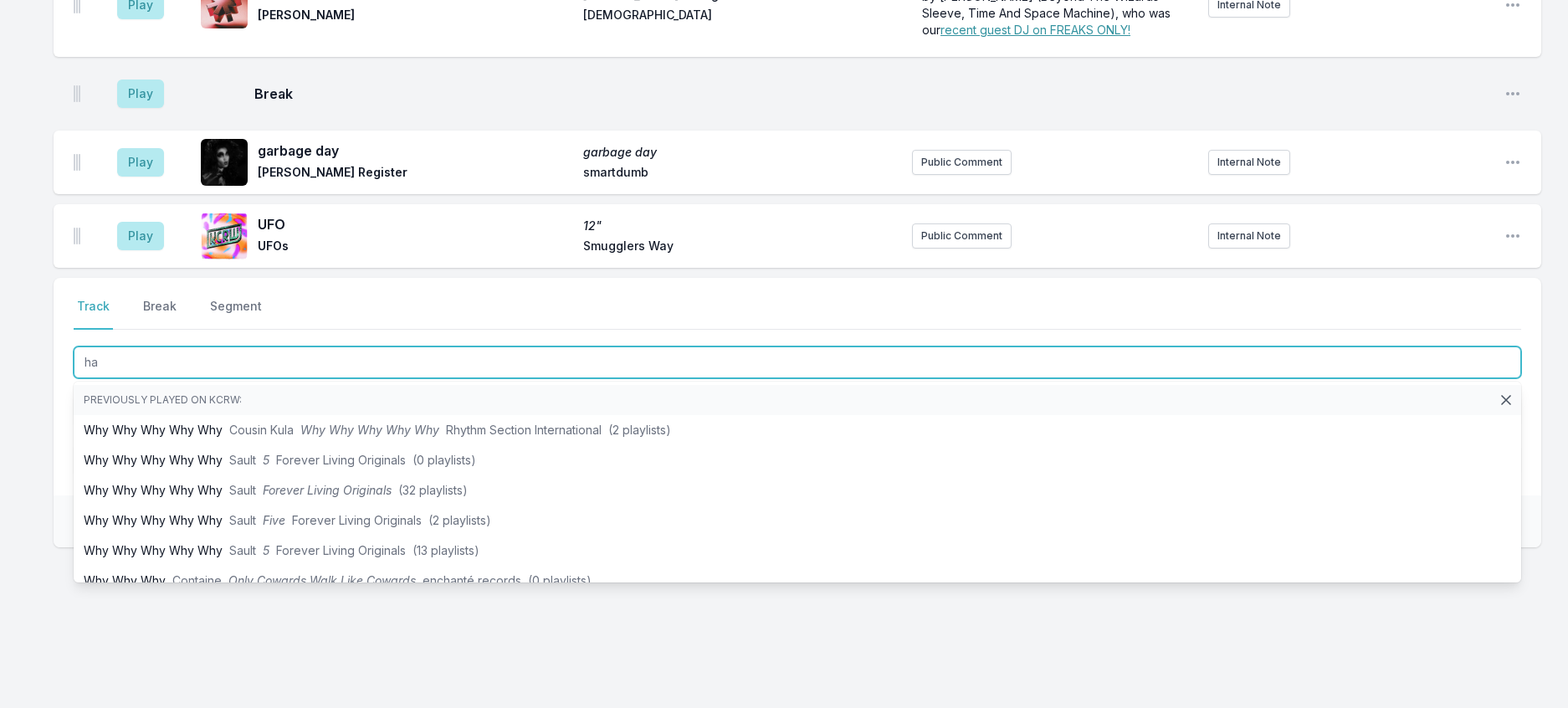
type input "h"
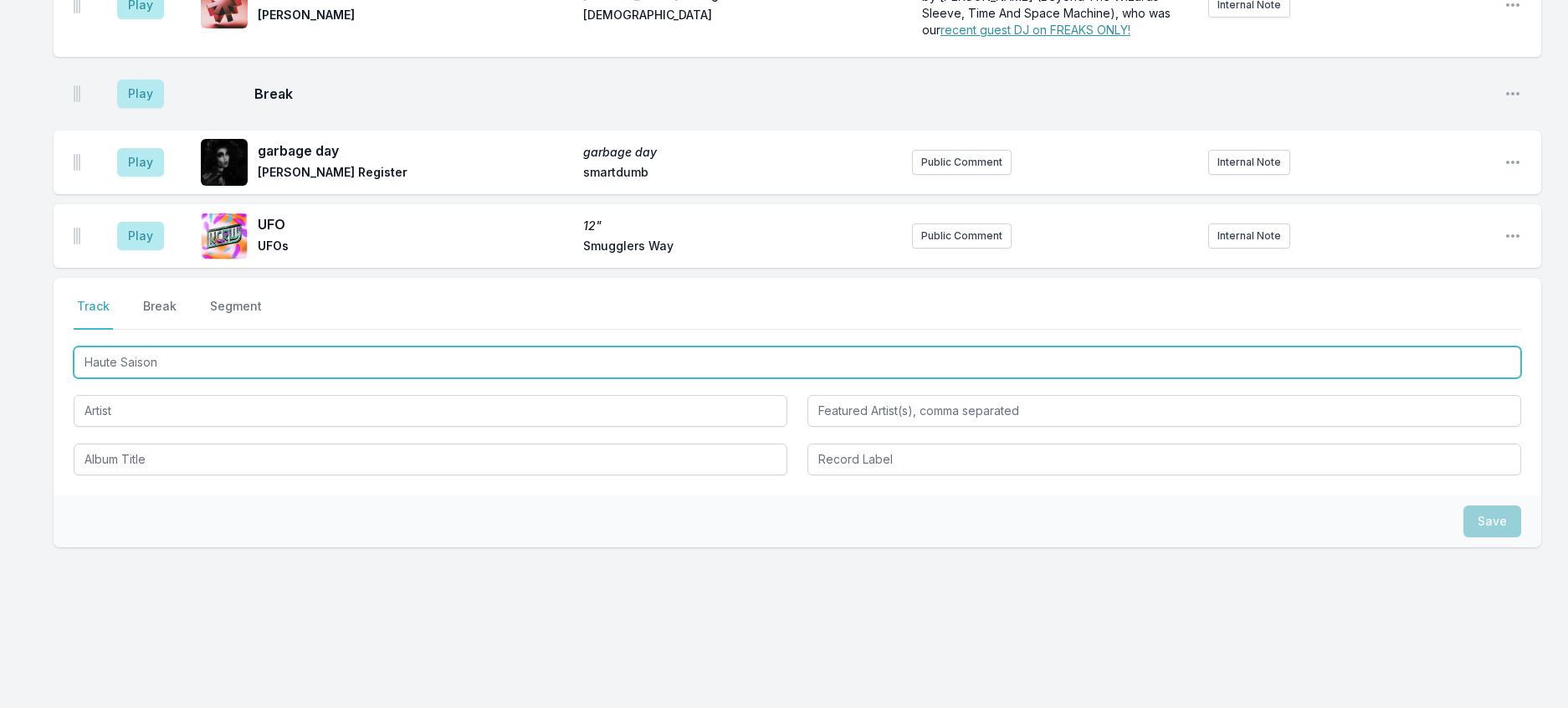
type input "Haute Saison"
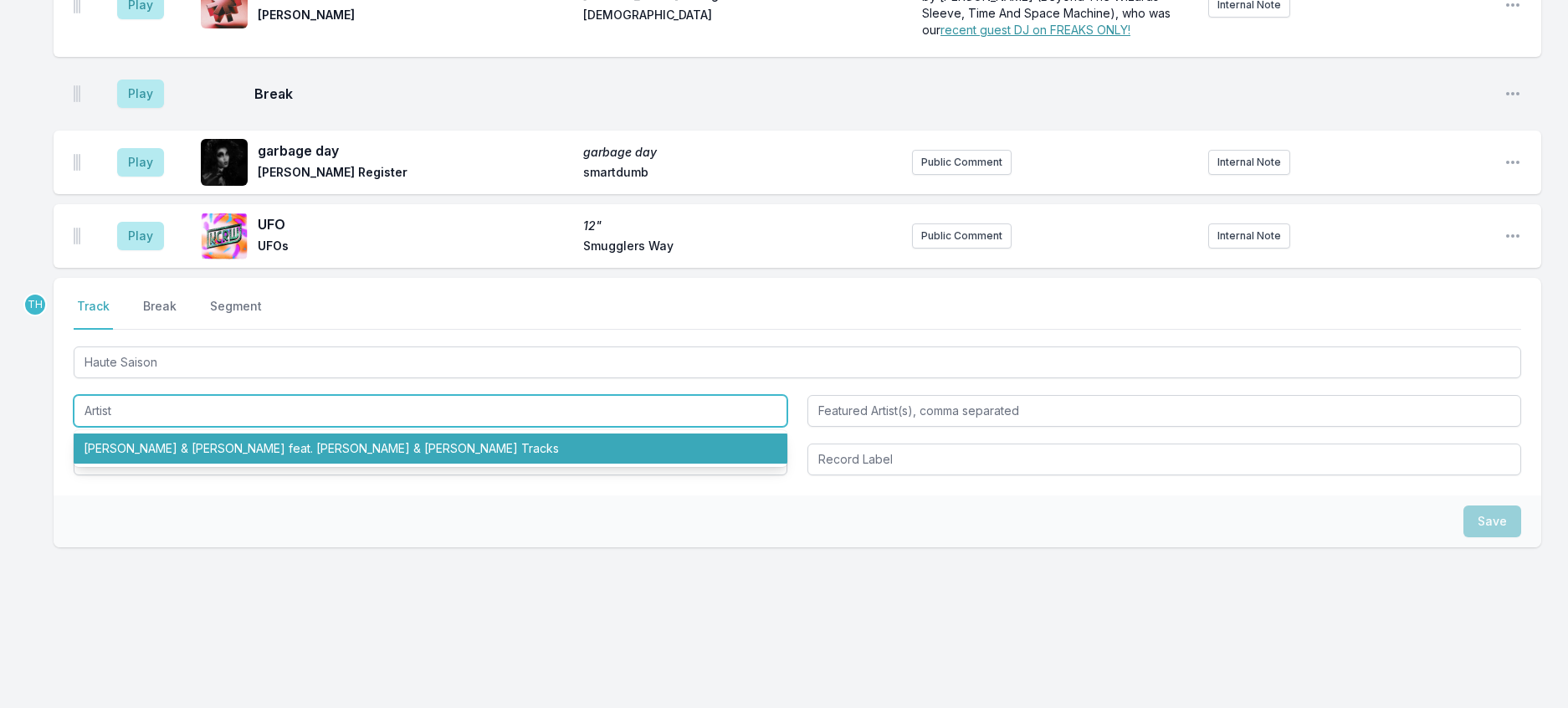
click at [328, 464] on li "Rob & Jack Lahana feat. Giorgio Poi & Gordon Tracks" at bounding box center [430, 448] width 713 height 30
type input "Rob & Jack Lahana"
type input "Giorgio Poi & Gordon Tracks"
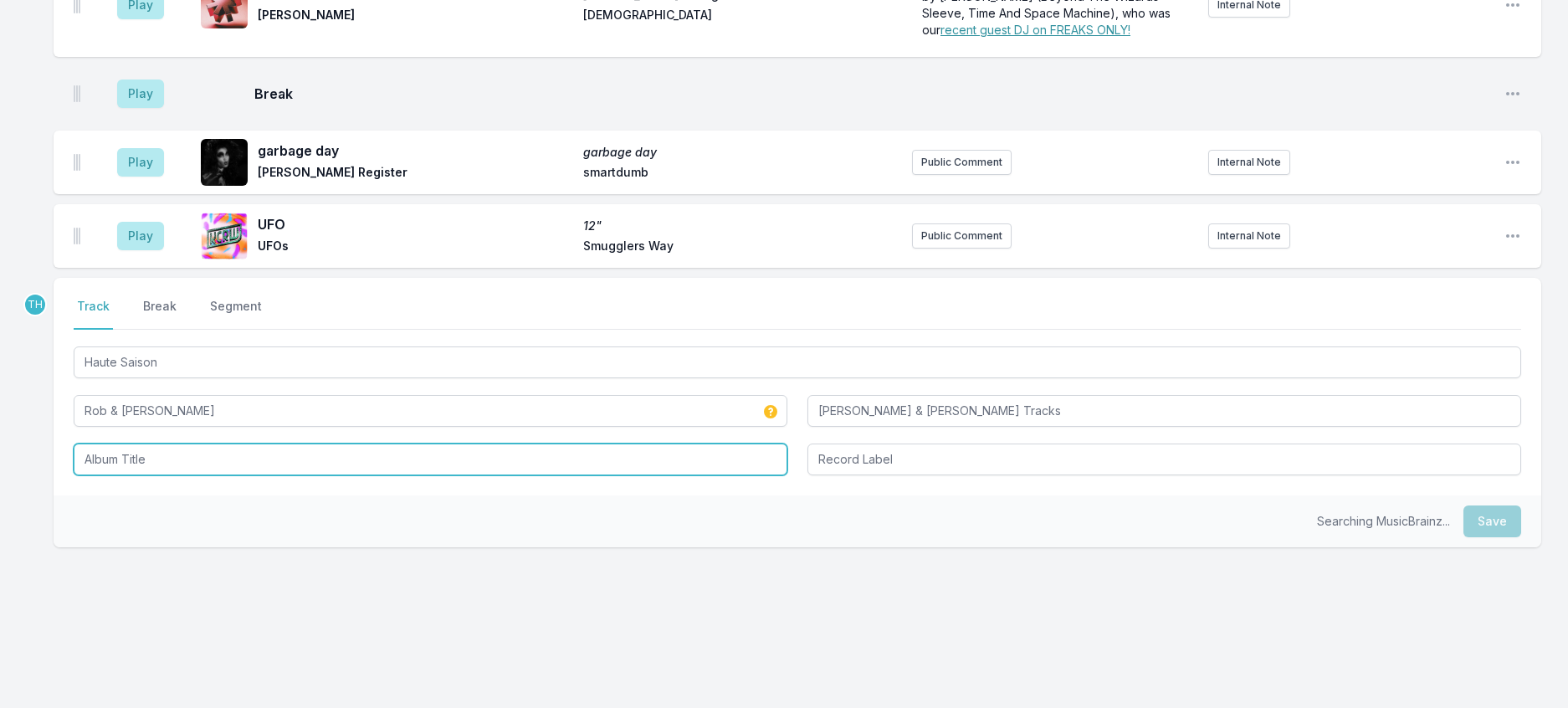
click at [321, 475] on input "Album Title" at bounding box center [430, 459] width 713 height 31
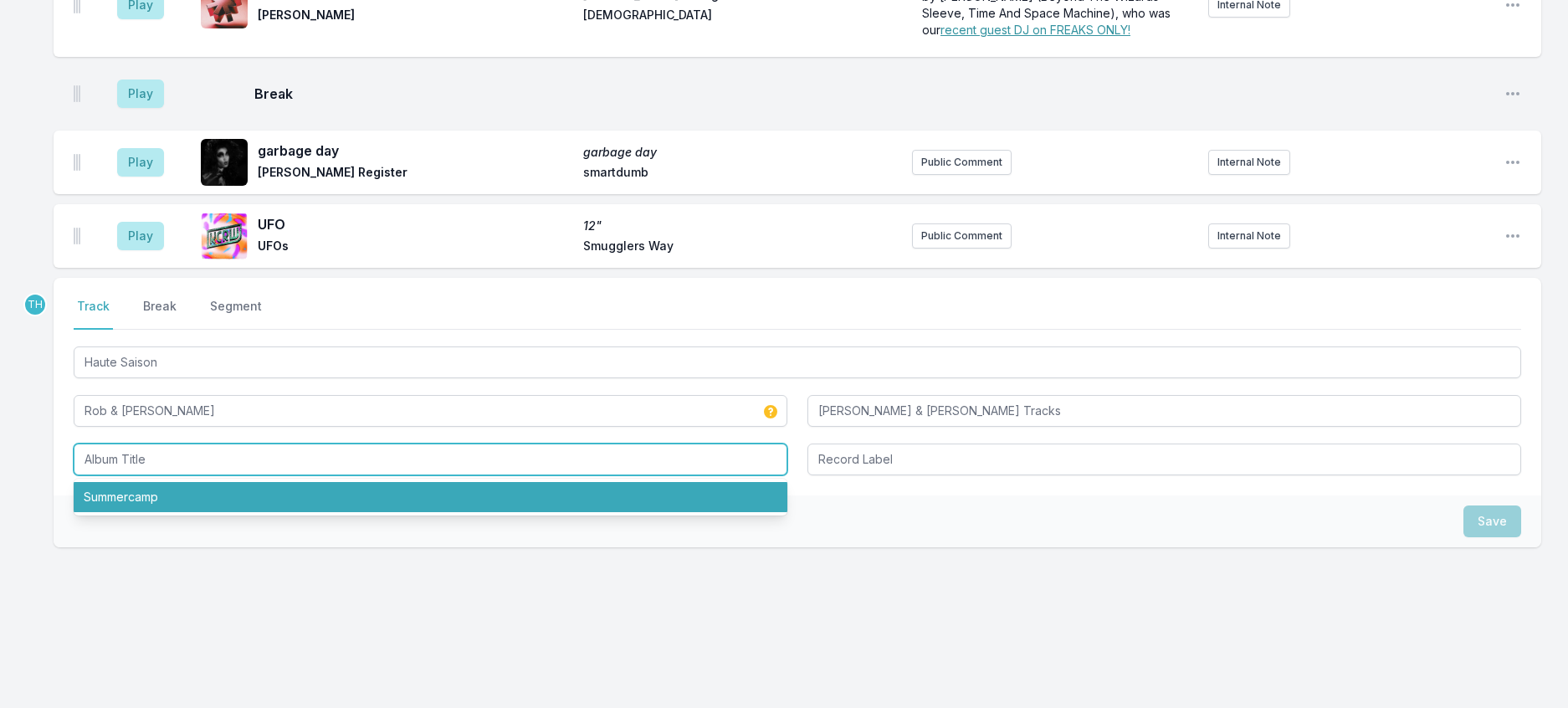
click at [267, 512] on li "Summercamp" at bounding box center [430, 497] width 713 height 30
type input "Summercamp"
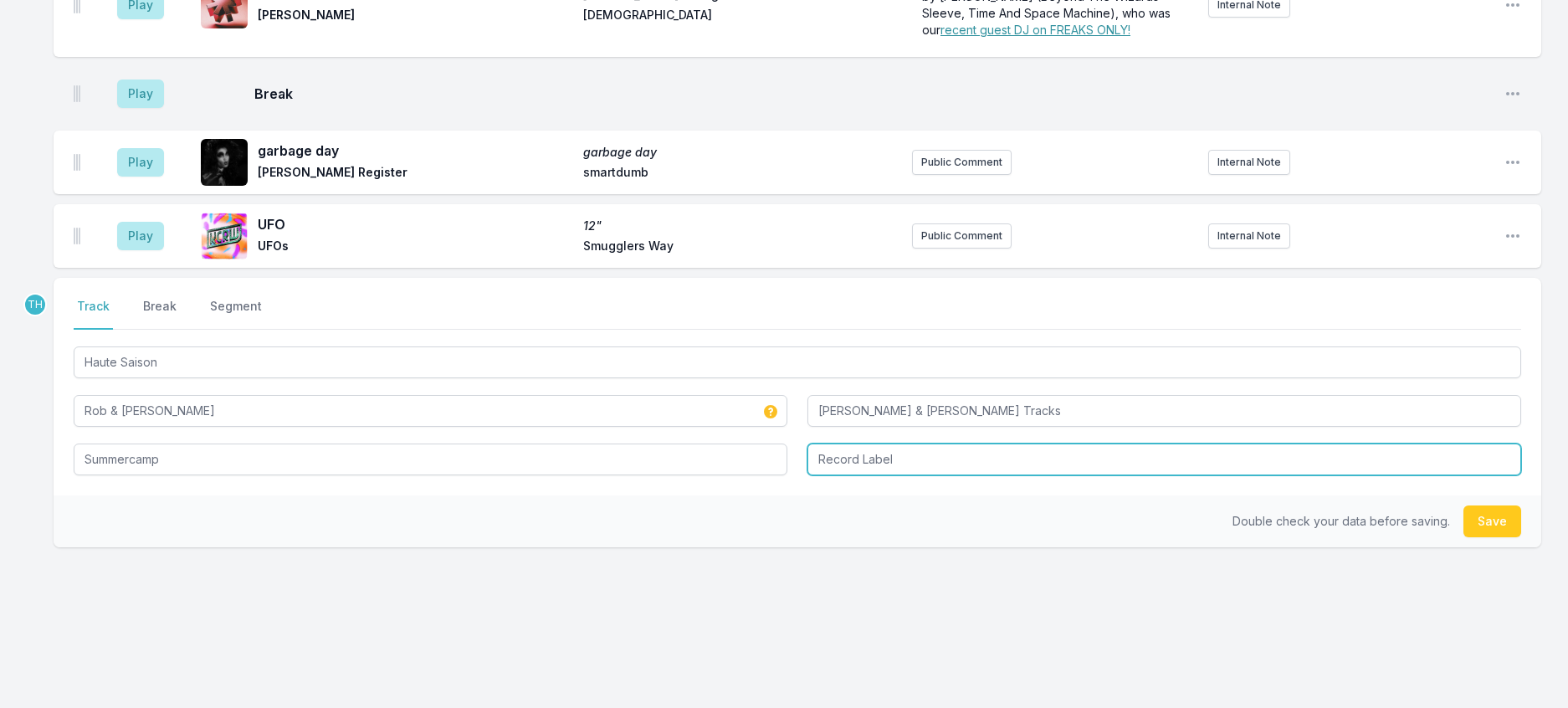
click at [886, 475] on input "Record Label" at bounding box center [1164, 459] width 713 height 31
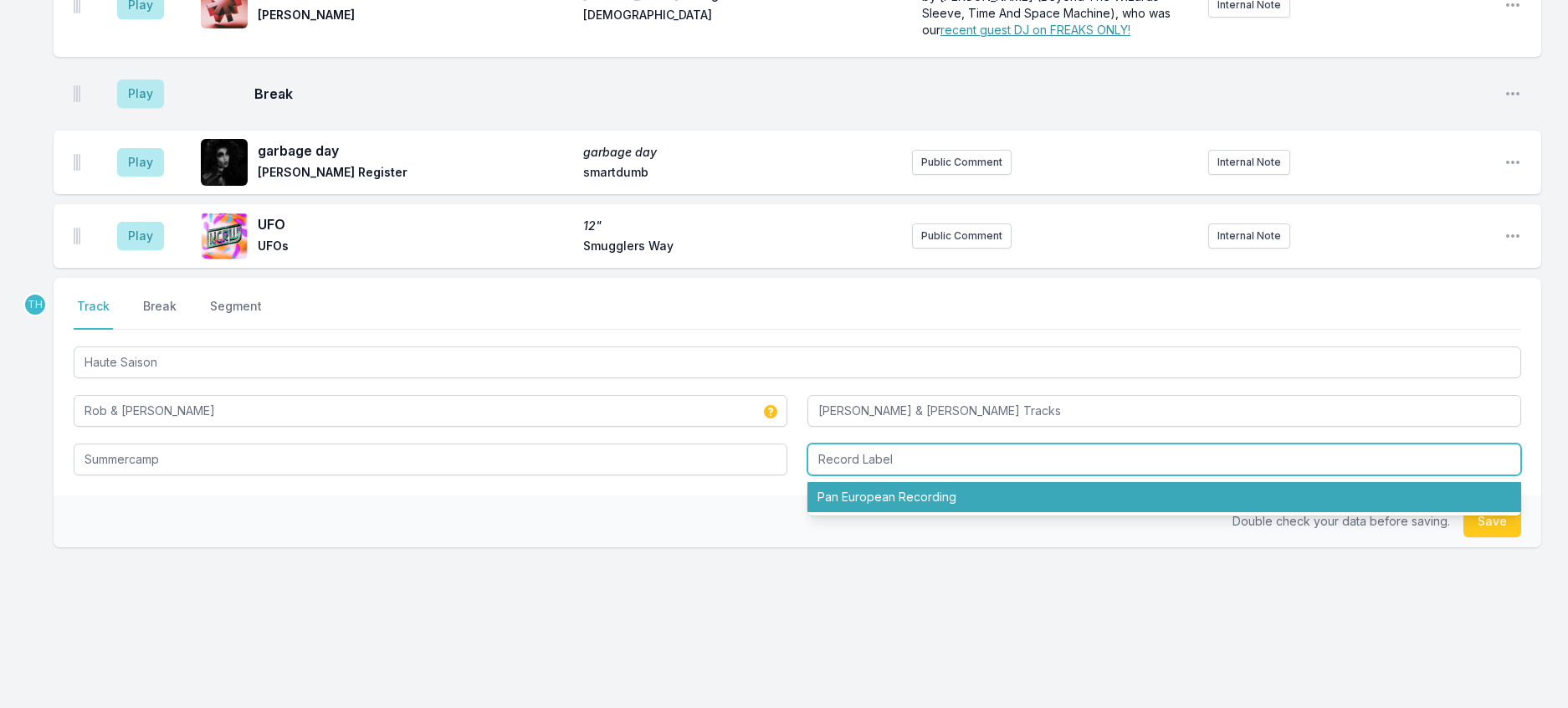
click at [896, 512] on li "Pan European Recording" at bounding box center [1164, 497] width 713 height 30
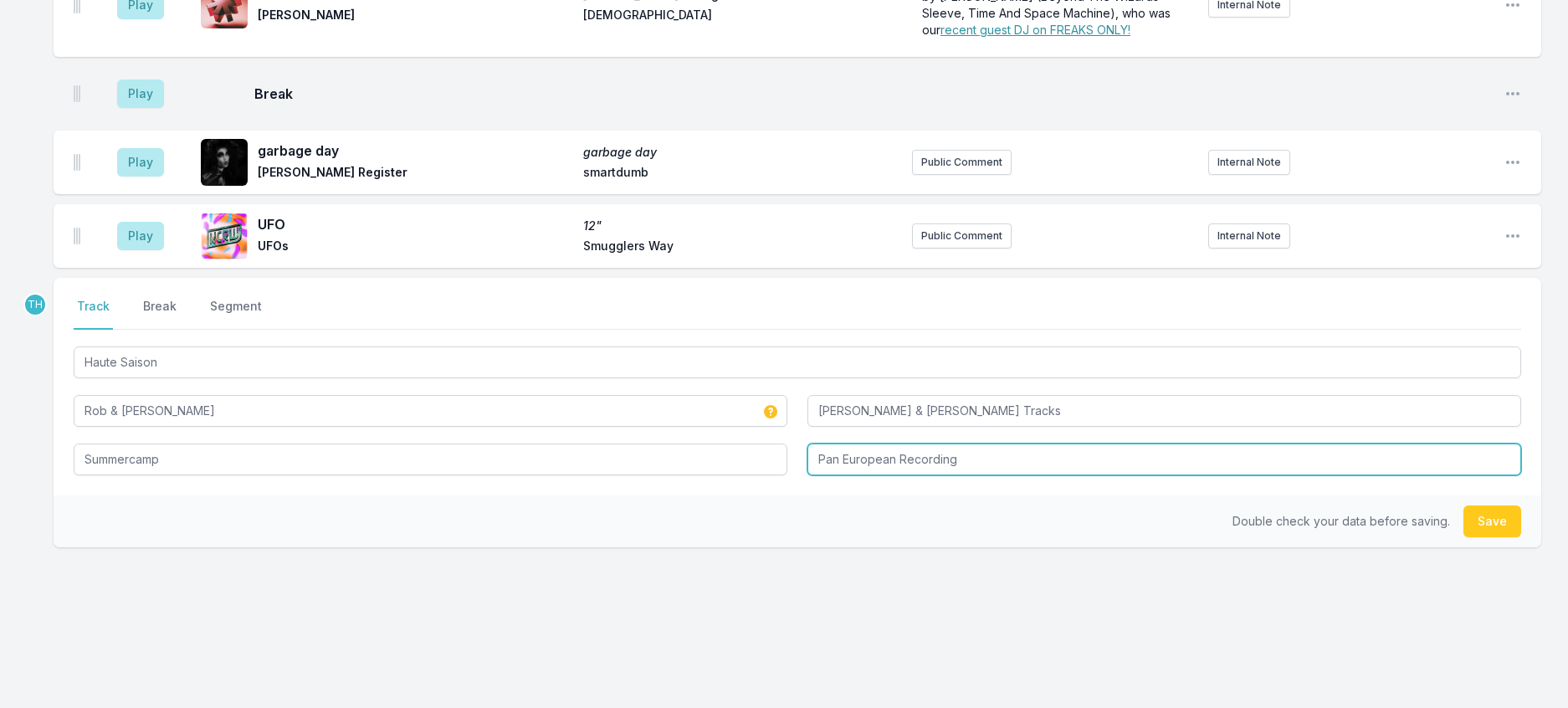
drag, startPoint x: 902, startPoint y: 549, endPoint x: 1275, endPoint y: 618, distance: 379.3
click at [1275, 547] on div "TH Select a tab Track Break Segment Track Break Segment Haute Saison Rob & Jack…" at bounding box center [797, 412] width 1488 height 270
type input "Pan European"
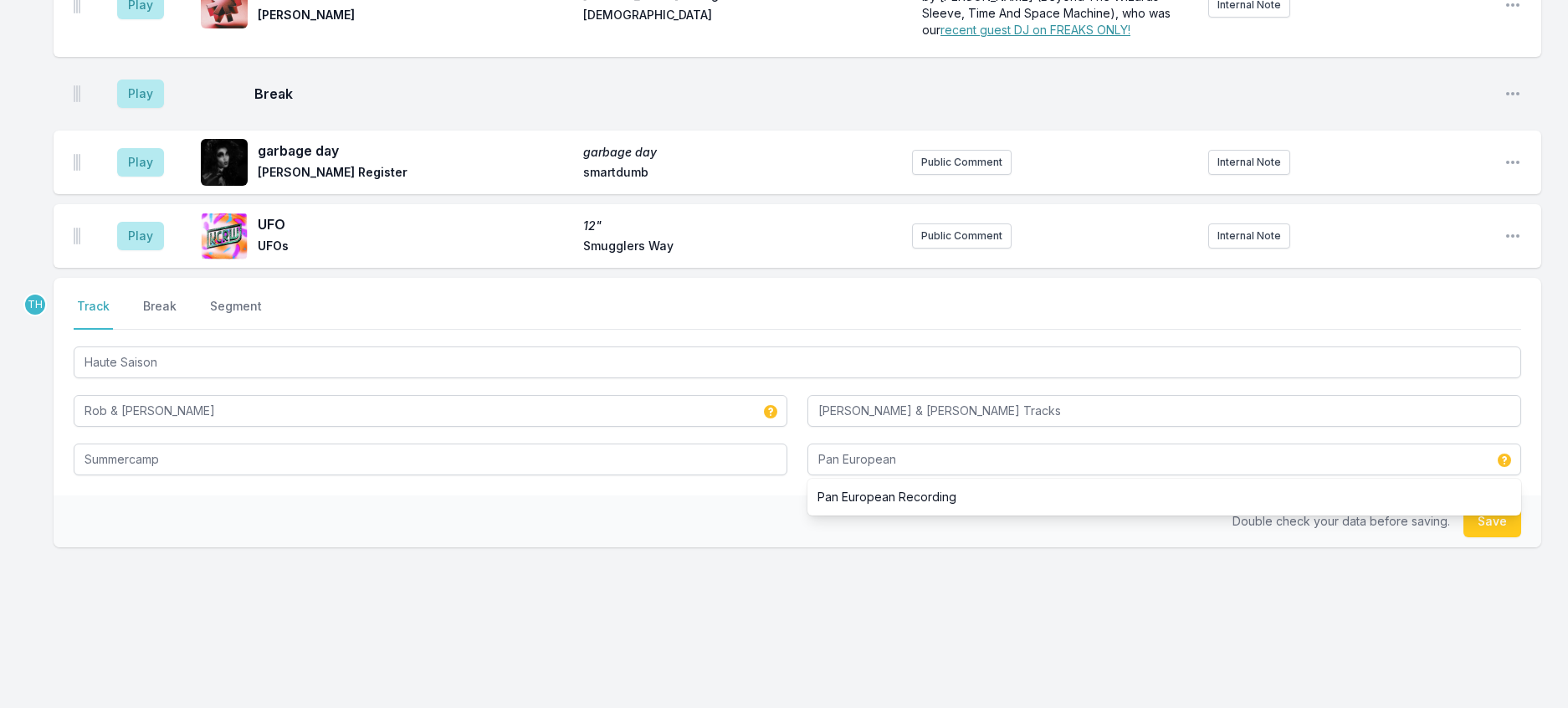
click at [499, 547] on div "Double check your data before saving. Save" at bounding box center [797, 520] width 1488 height 52
click at [1495, 537] on button "Save" at bounding box center [1492, 521] width 58 height 31
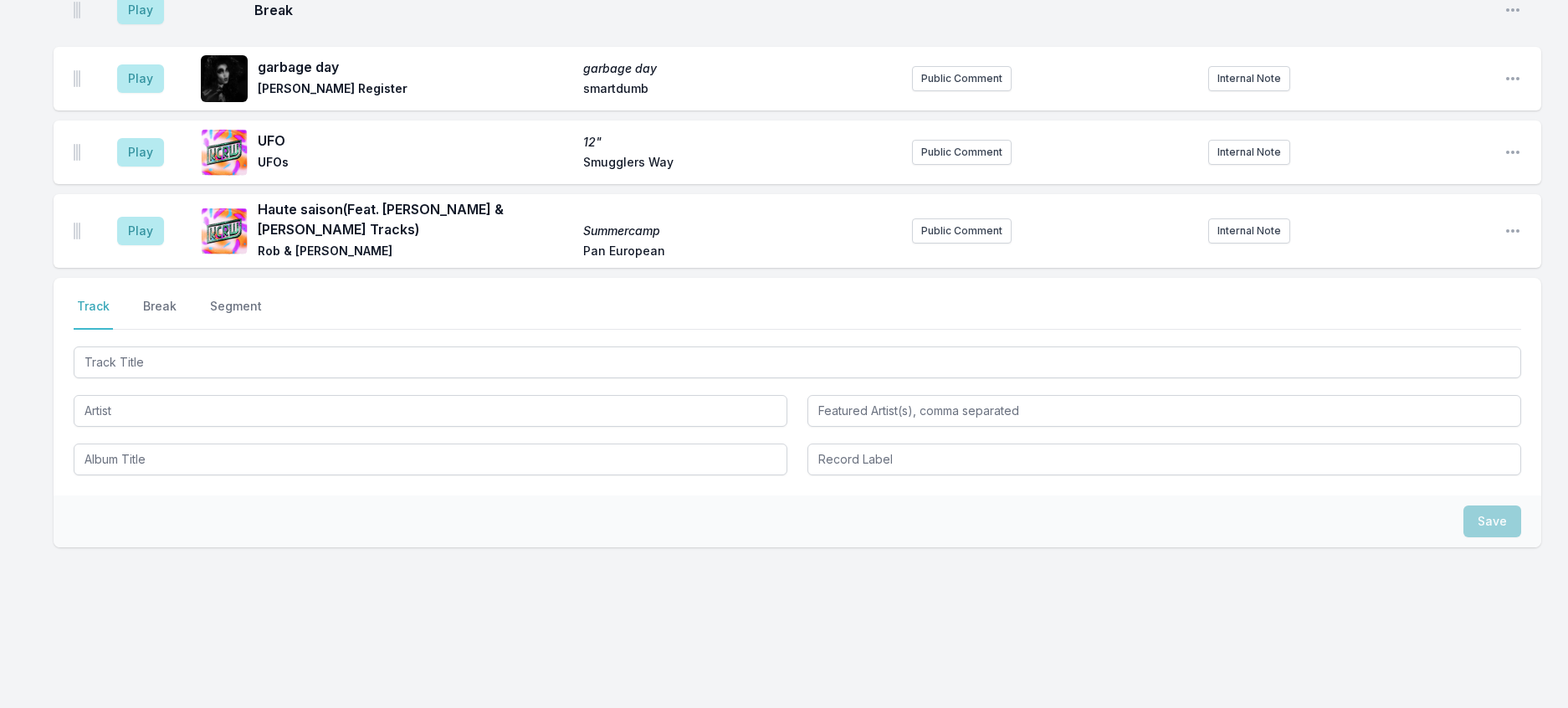
scroll to position [1434, 0]
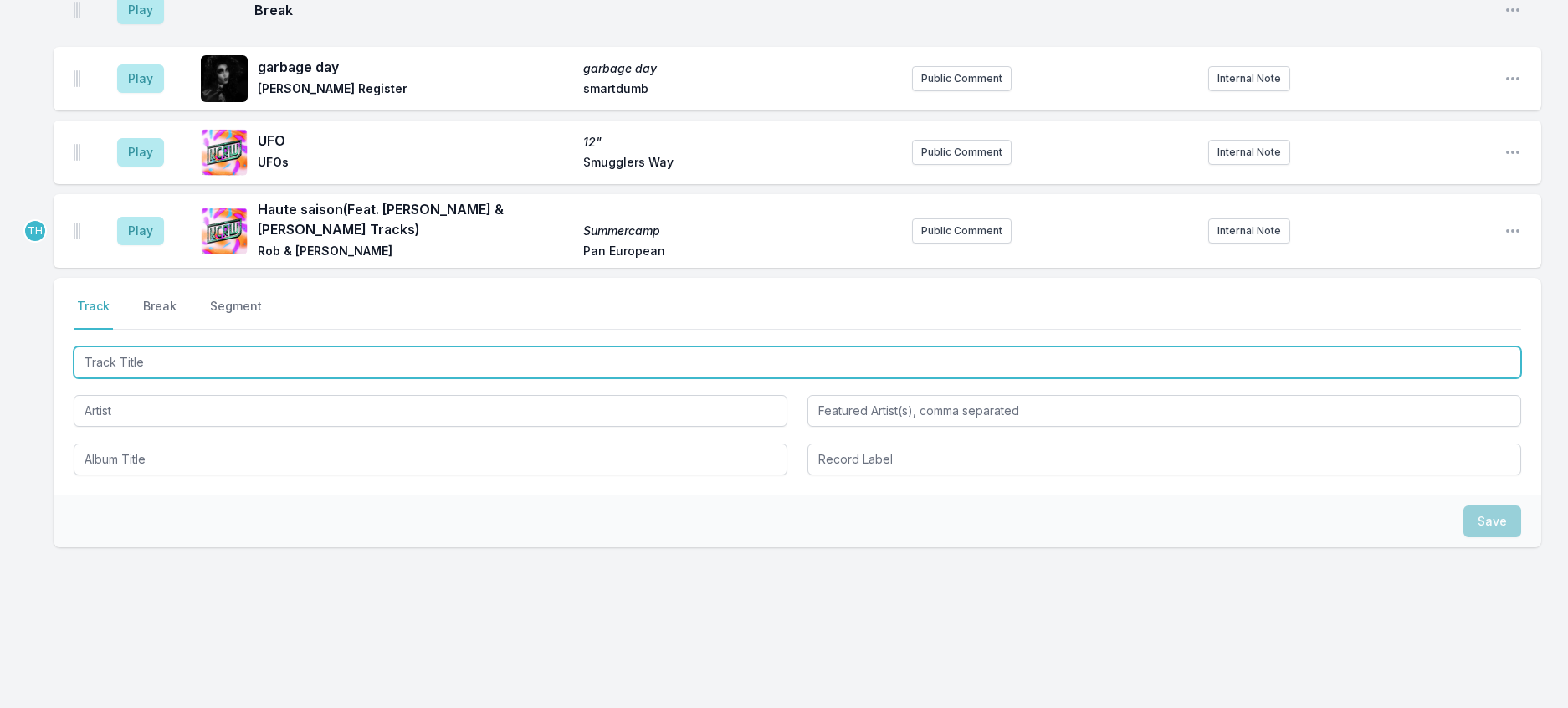
click at [287, 378] on input "Track Title" at bounding box center [797, 362] width 1448 height 31
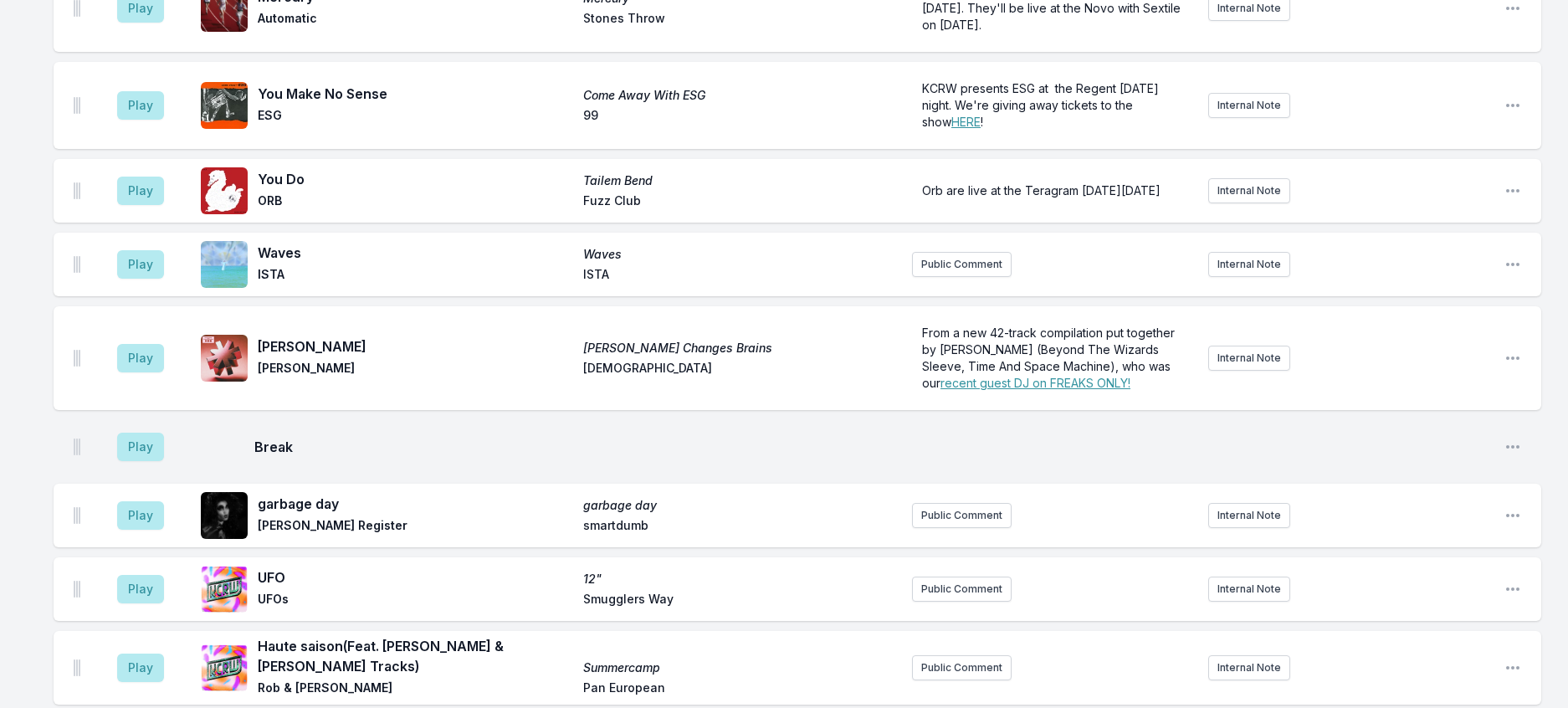
scroll to position [430, 0]
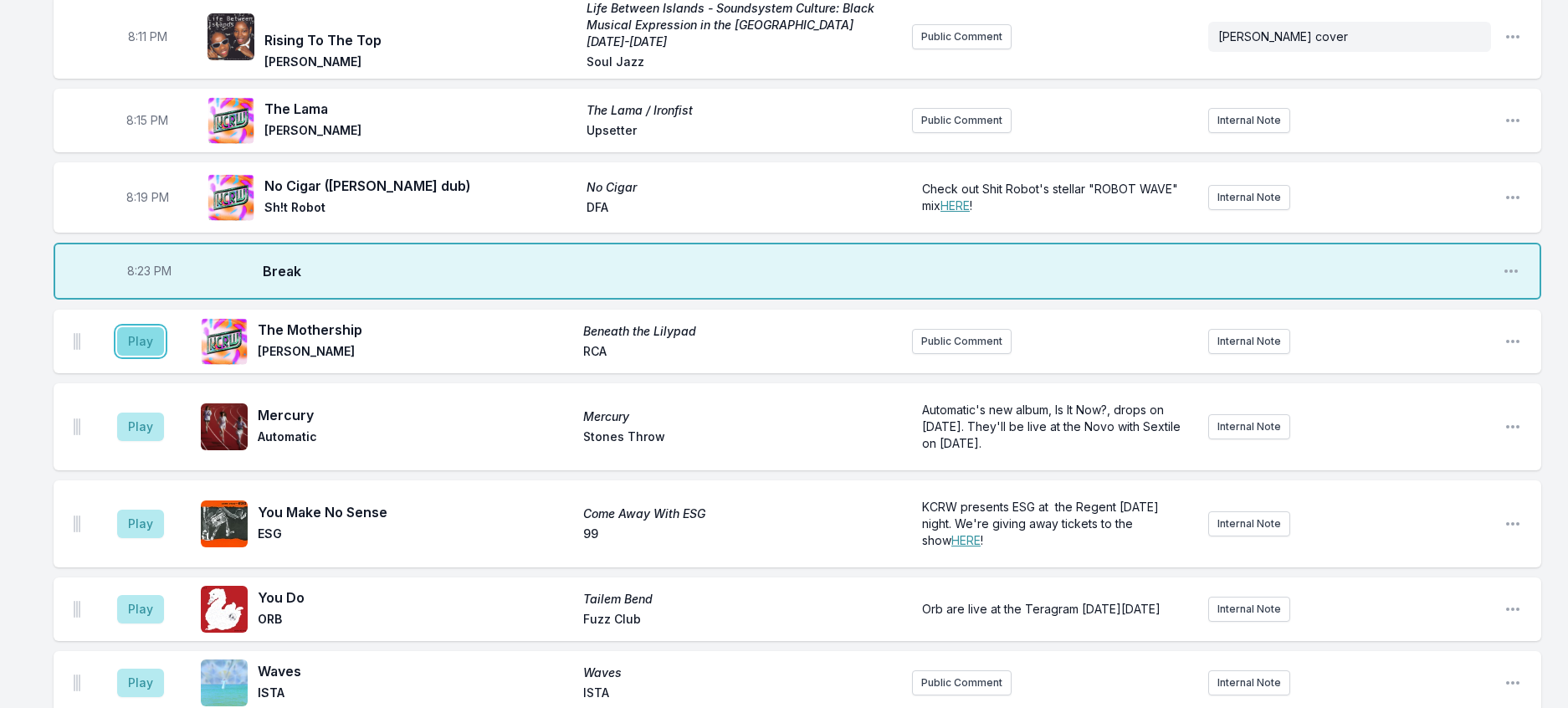
click at [161, 355] on button "Play" at bounding box center [141, 341] width 47 height 29
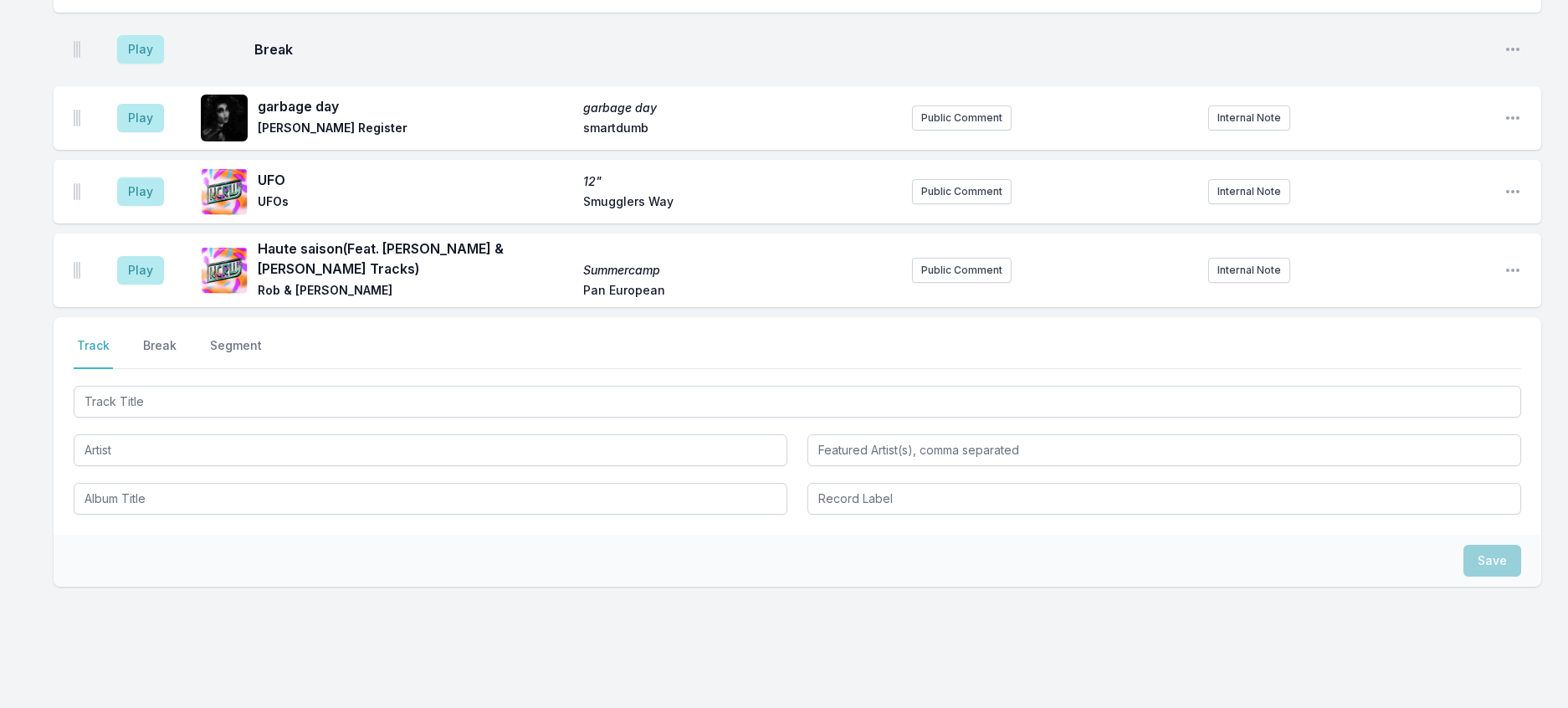
scroll to position [1267, 0]
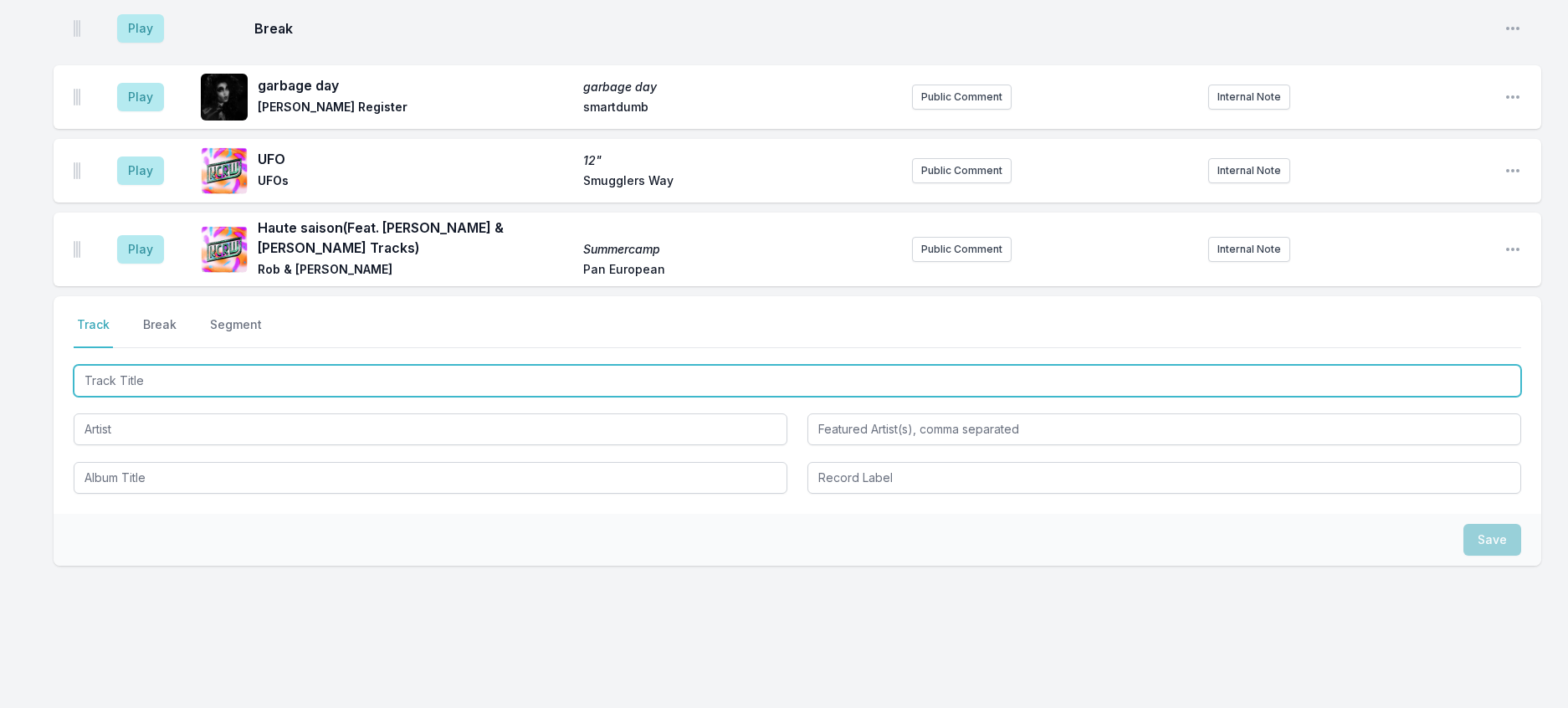
click at [368, 396] on input "Track Title" at bounding box center [797, 381] width 1448 height 31
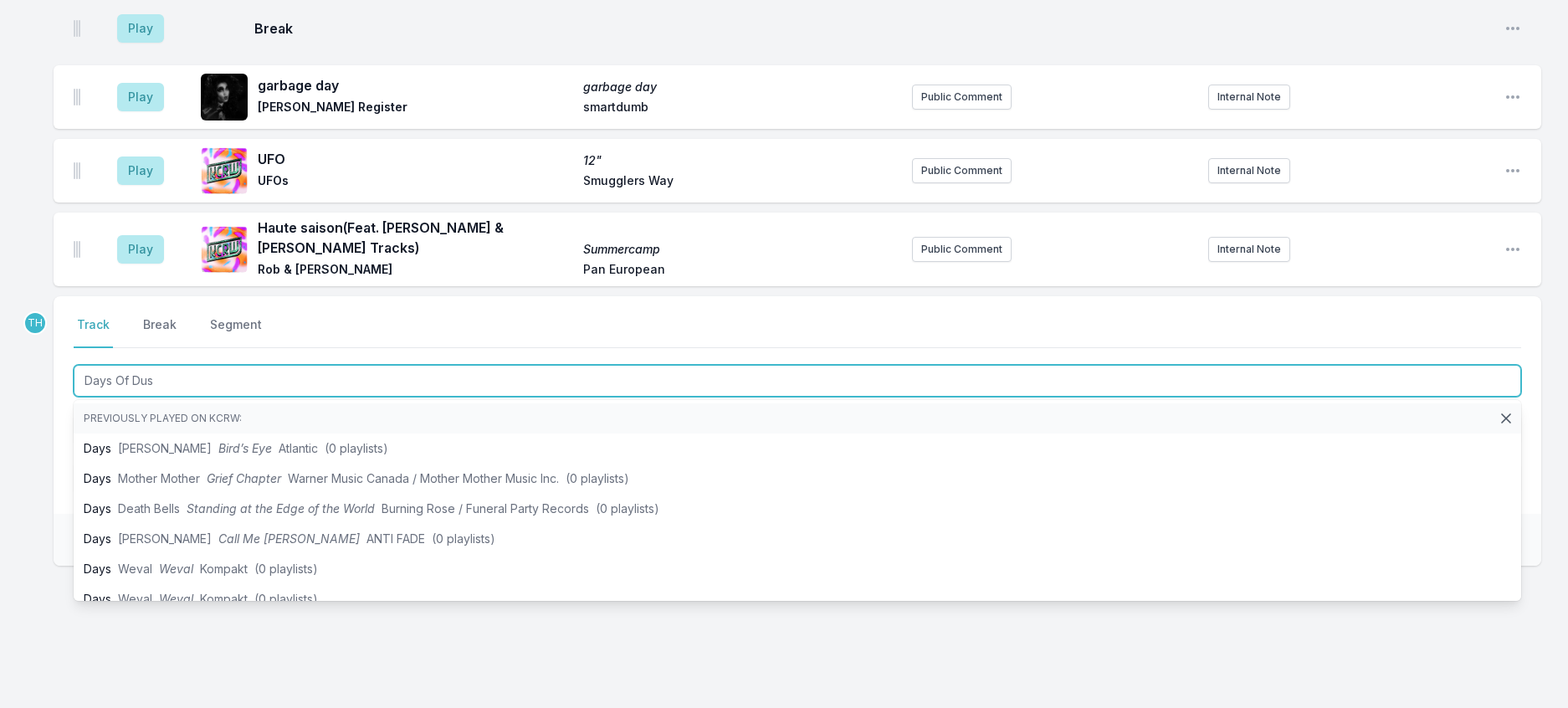
type input "Days Of Dust"
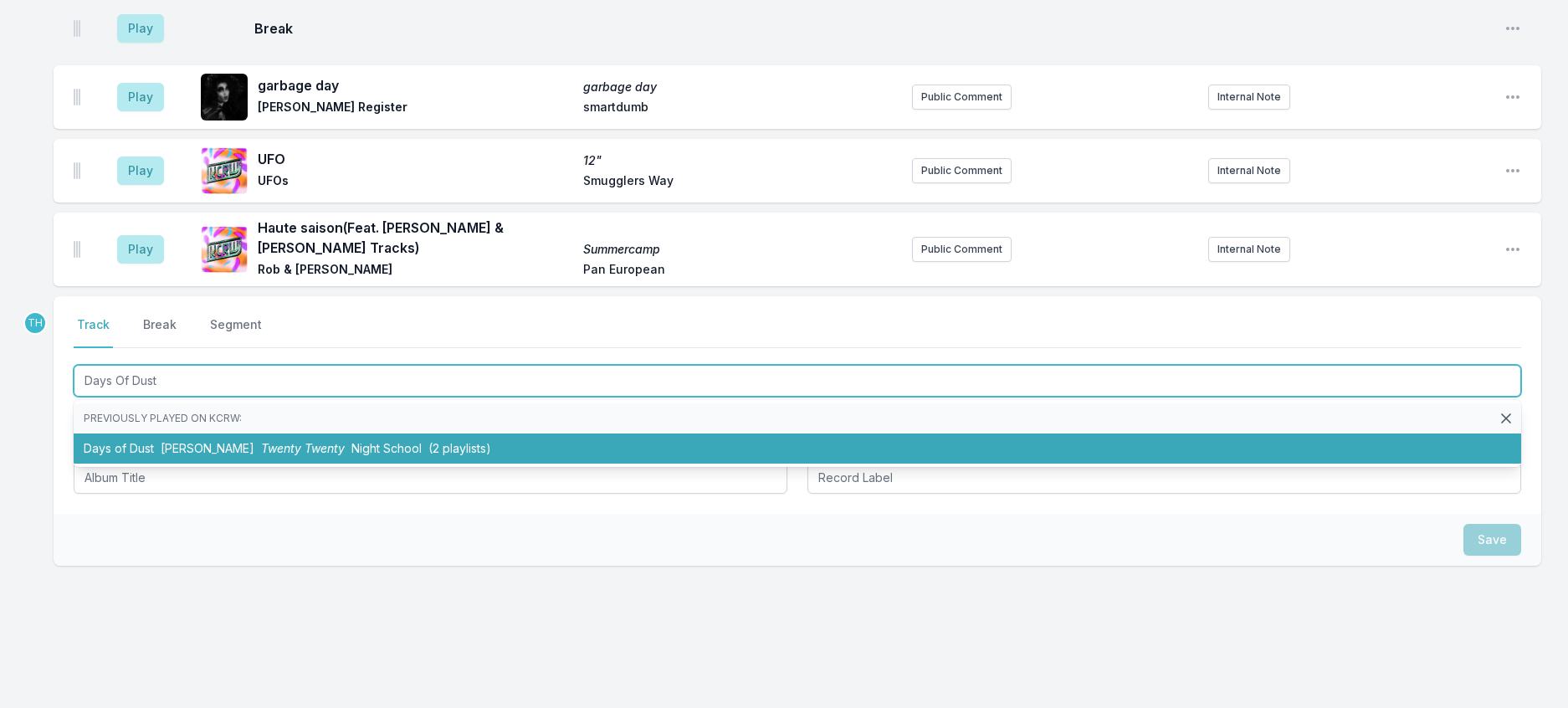
click at [474, 464] on li "Days of Dust Molly Nilsson Twenty Twenty Night School (2 playlists)" at bounding box center [797, 448] width 1448 height 30
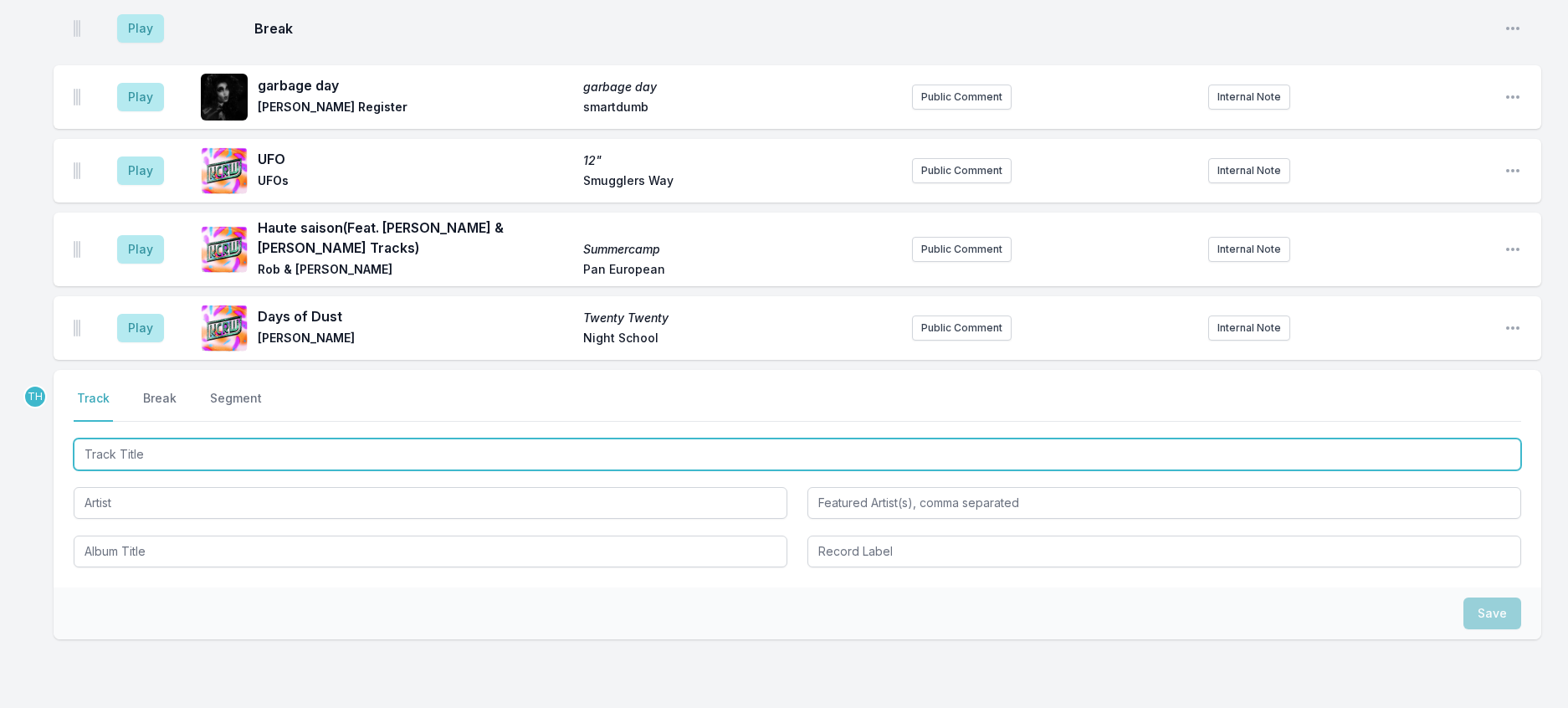
scroll to position [1350, 0]
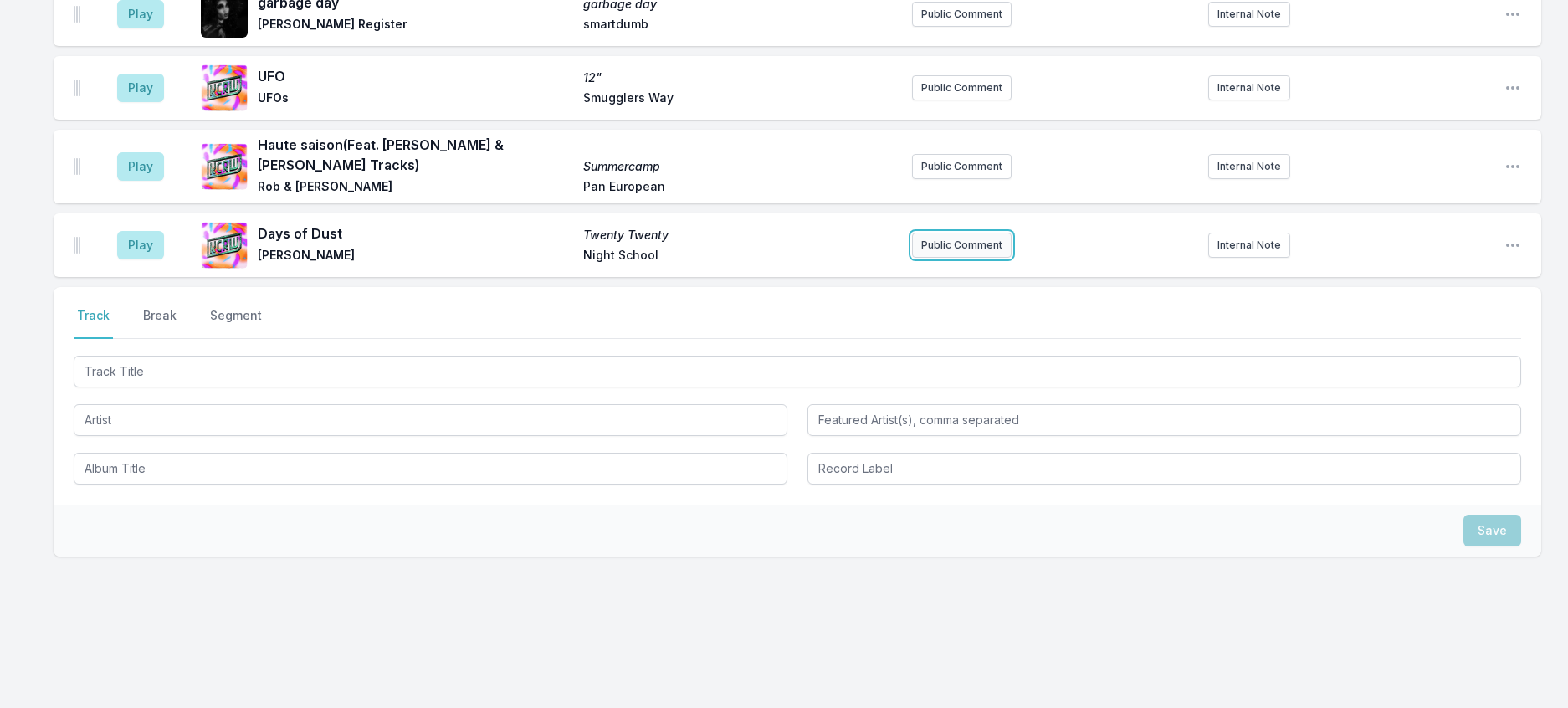
click at [966, 258] on button "Public Comment" at bounding box center [962, 244] width 100 height 25
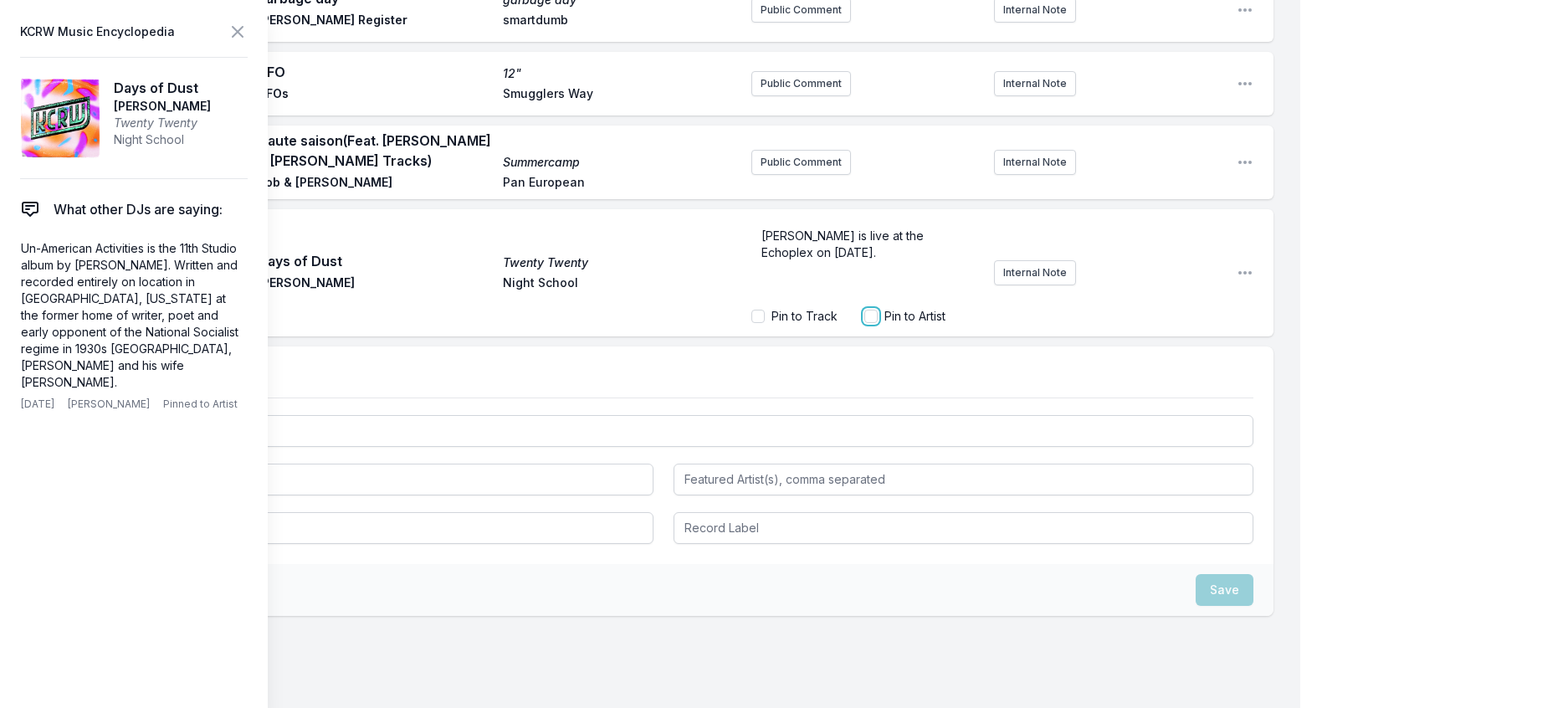
click at [864, 323] on input "Pin to Artist" at bounding box center [870, 316] width 13 height 13
checkbox input "true"
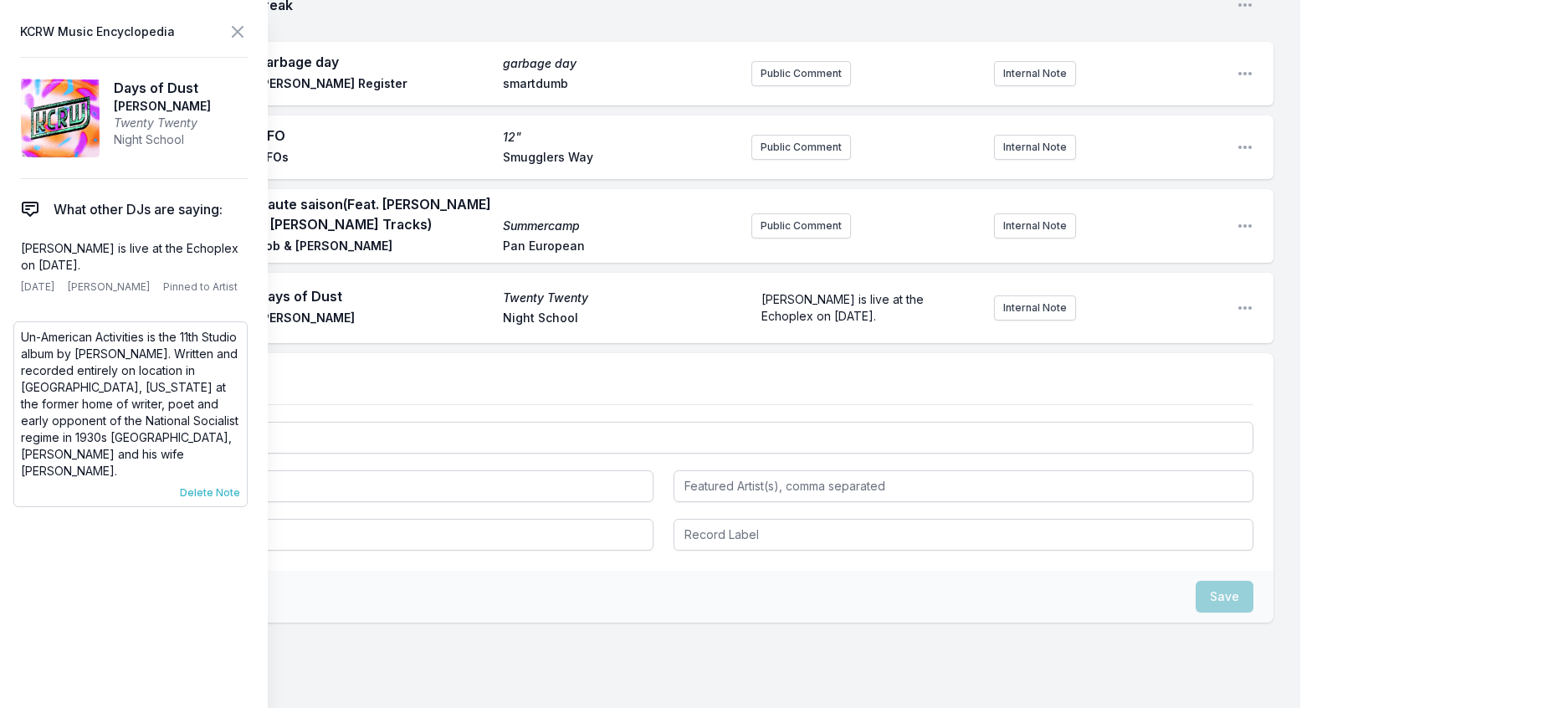
click at [224, 499] on span "Delete Note" at bounding box center [210, 492] width 60 height 13
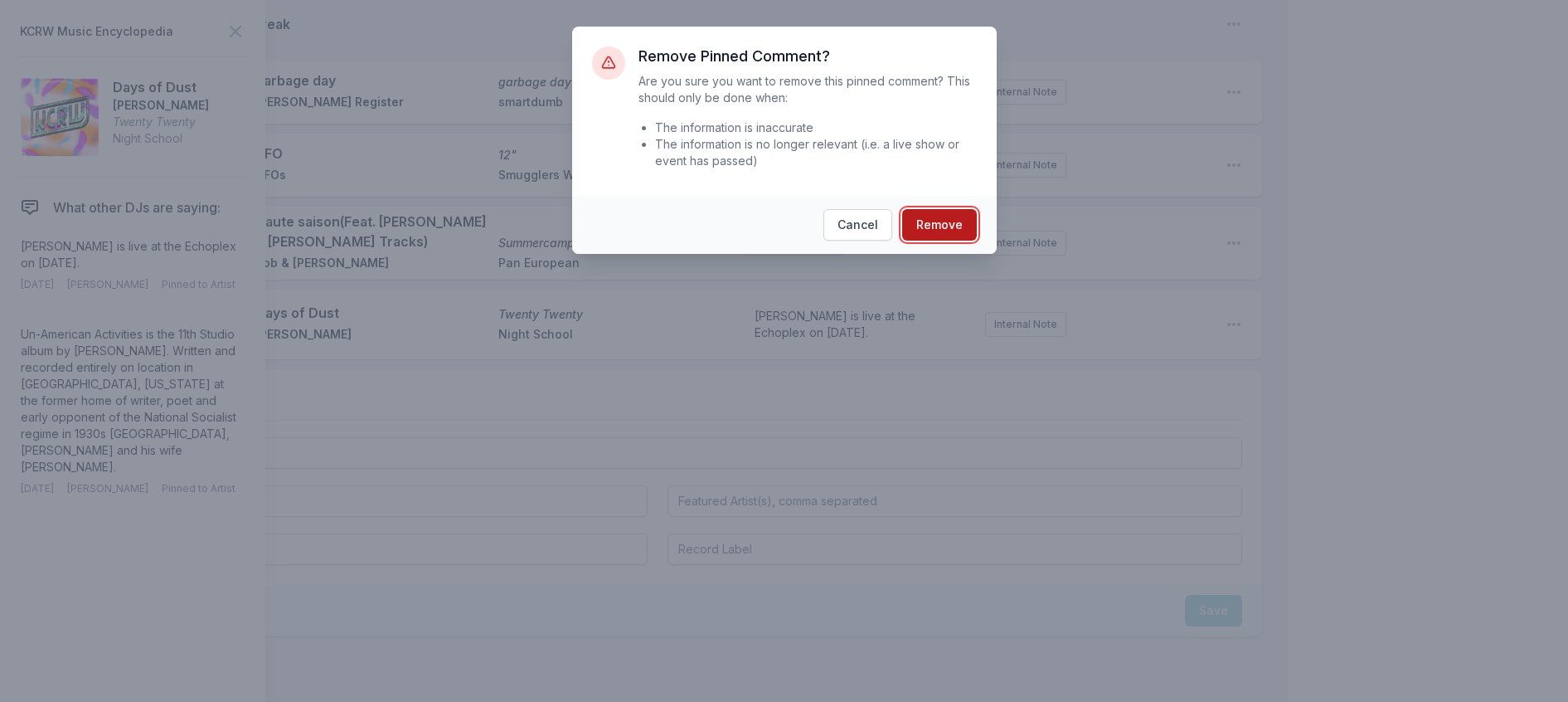
click at [945, 241] on button "Remove" at bounding box center [940, 224] width 74 height 31
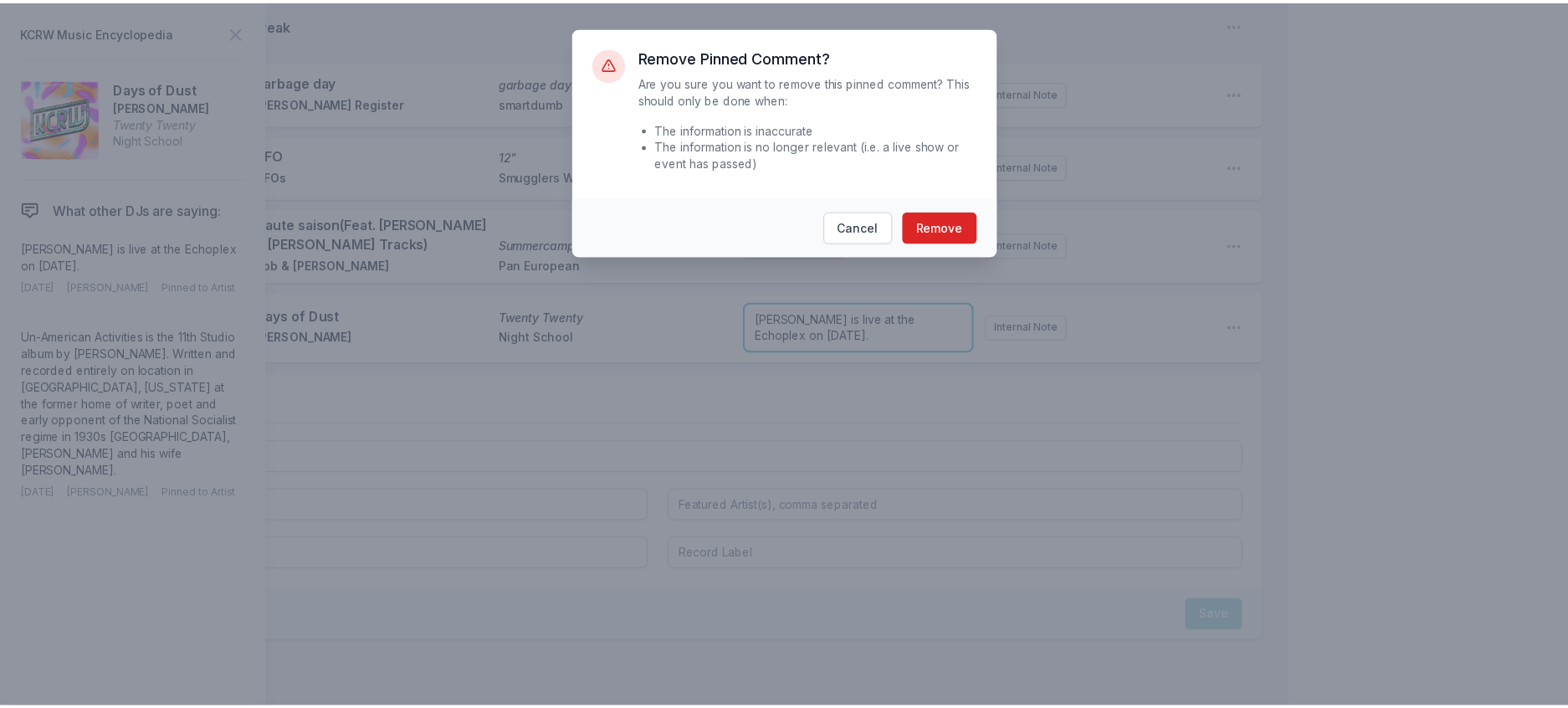
scroll to position [1401, 0]
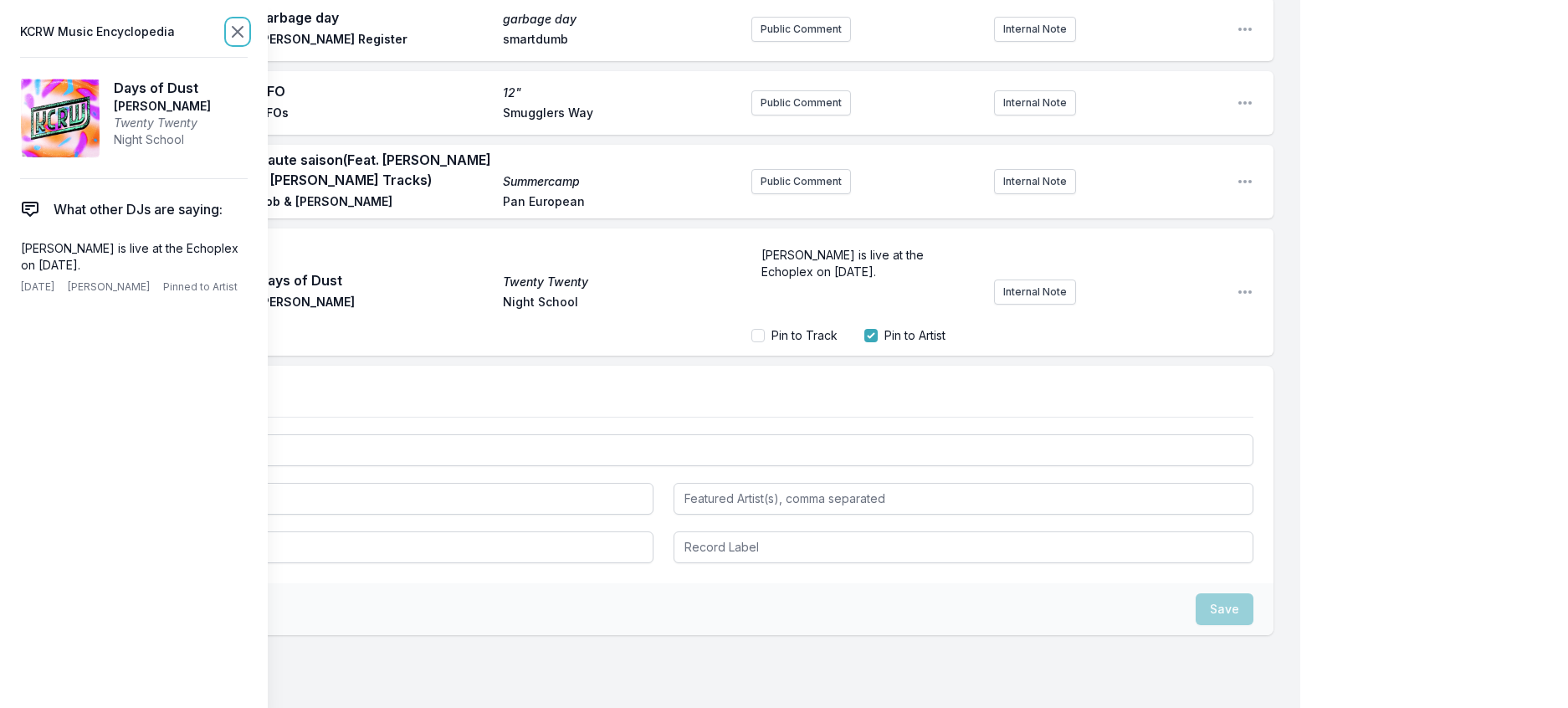
click at [243, 37] on icon at bounding box center [237, 31] width 10 height 10
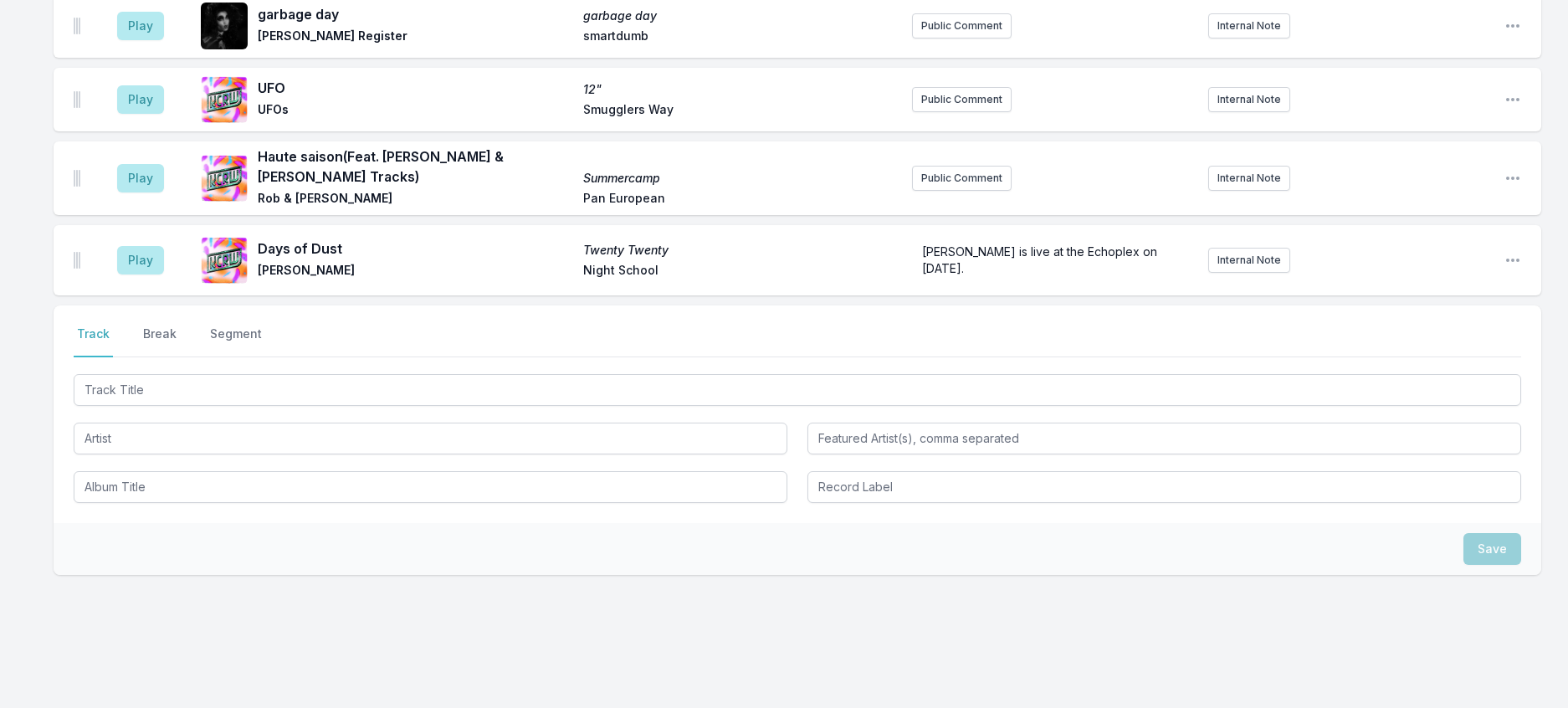
scroll to position [1505, 0]
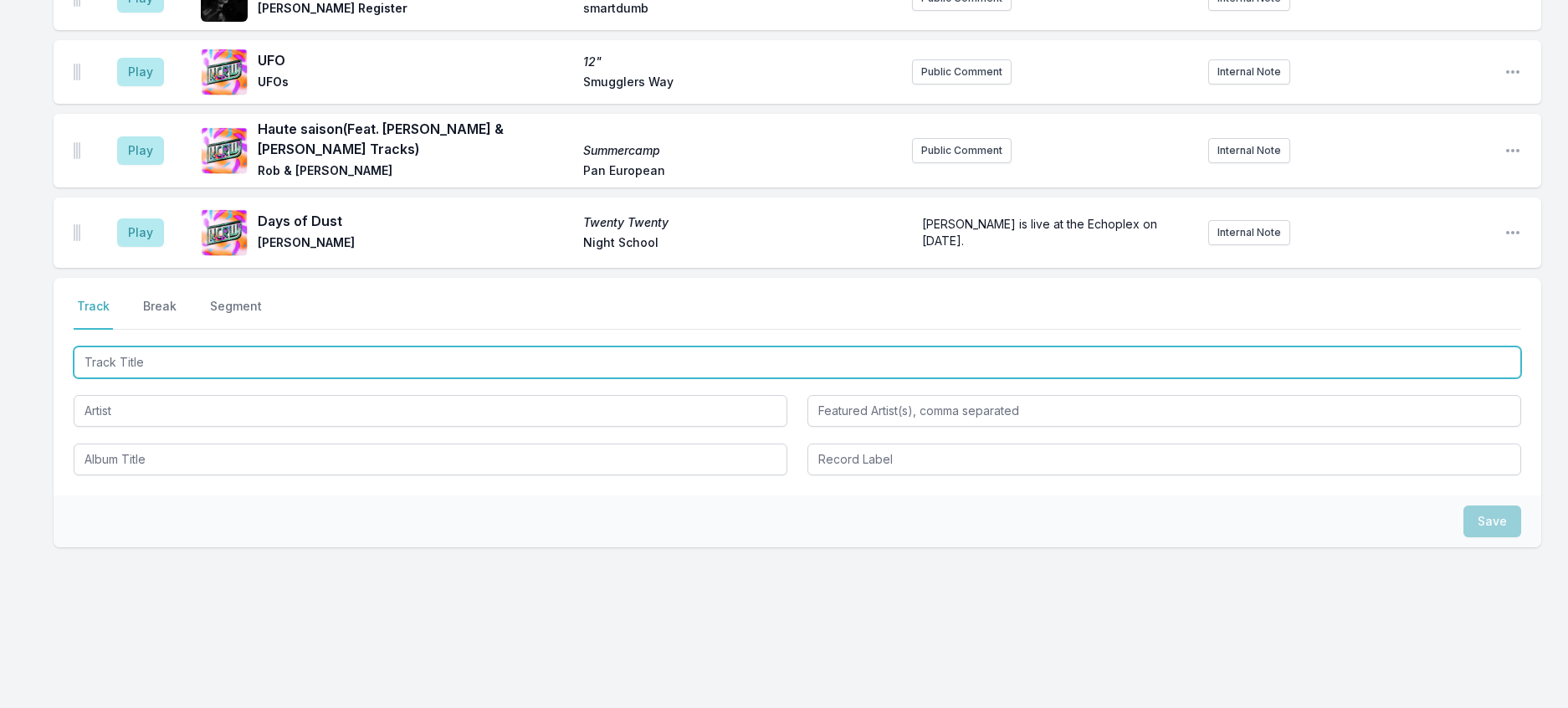
click at [254, 378] on input "Track Title" at bounding box center [797, 362] width 1448 height 31
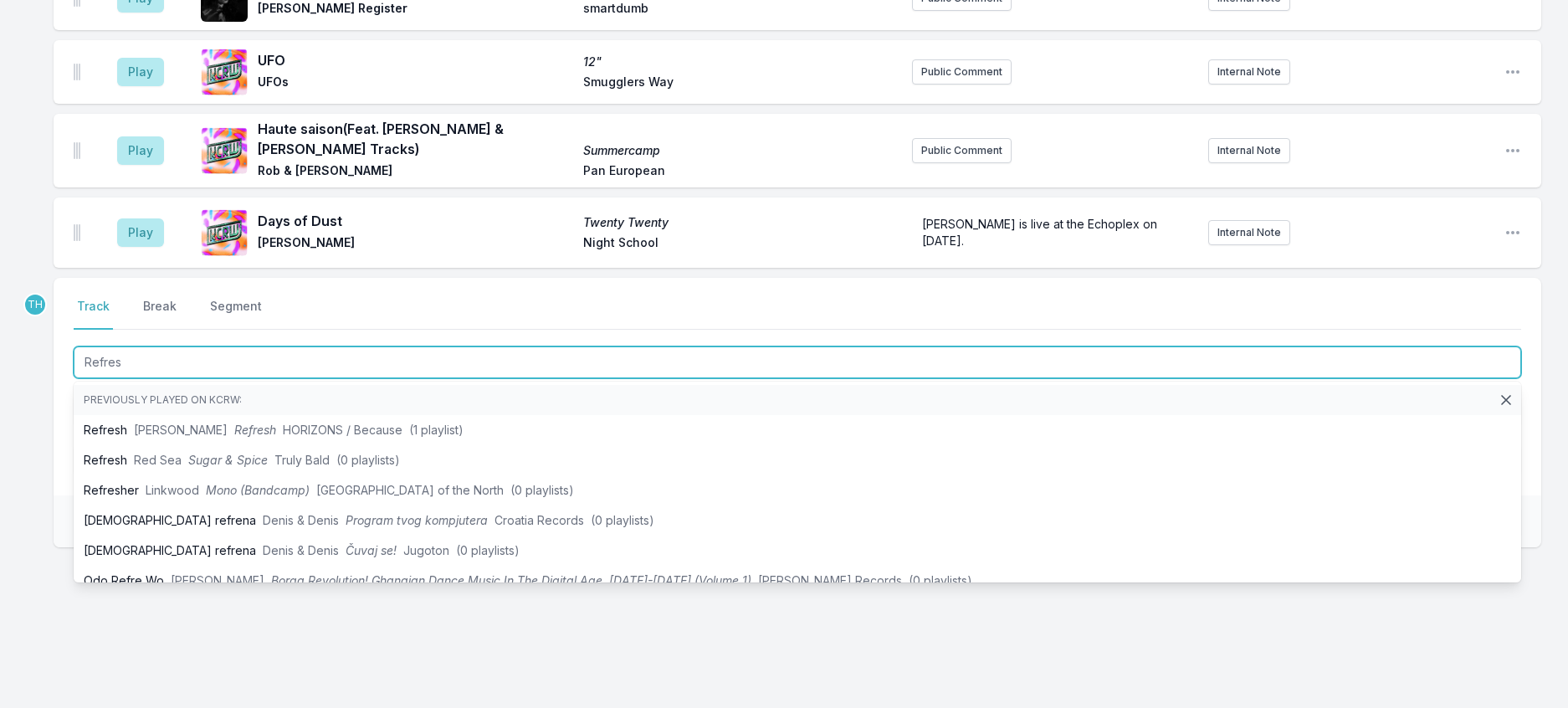
type input "Refresh"
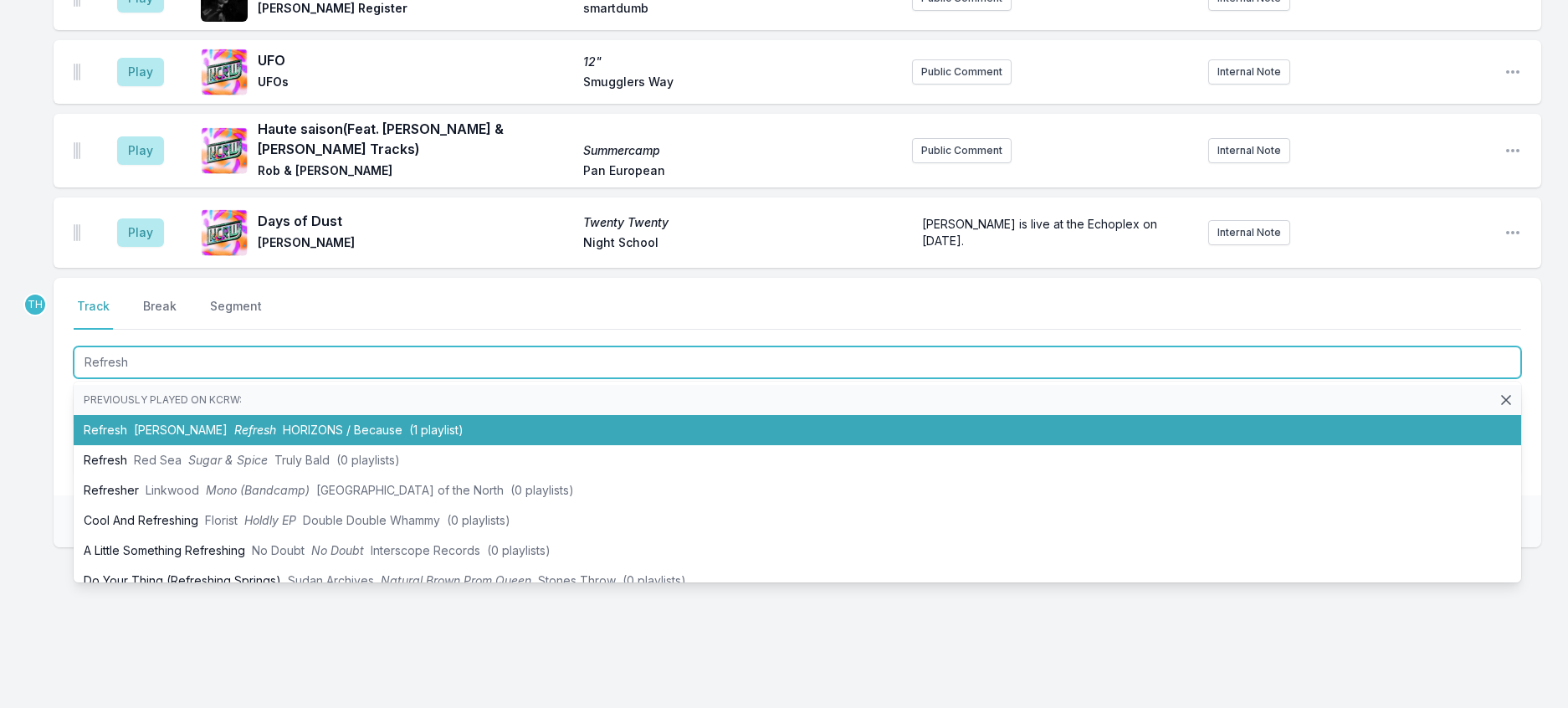
click at [268, 445] on li "Refresh Sébastien Tellier Refresh HORIZONS / Because (1 playlist)" at bounding box center [797, 430] width 1448 height 30
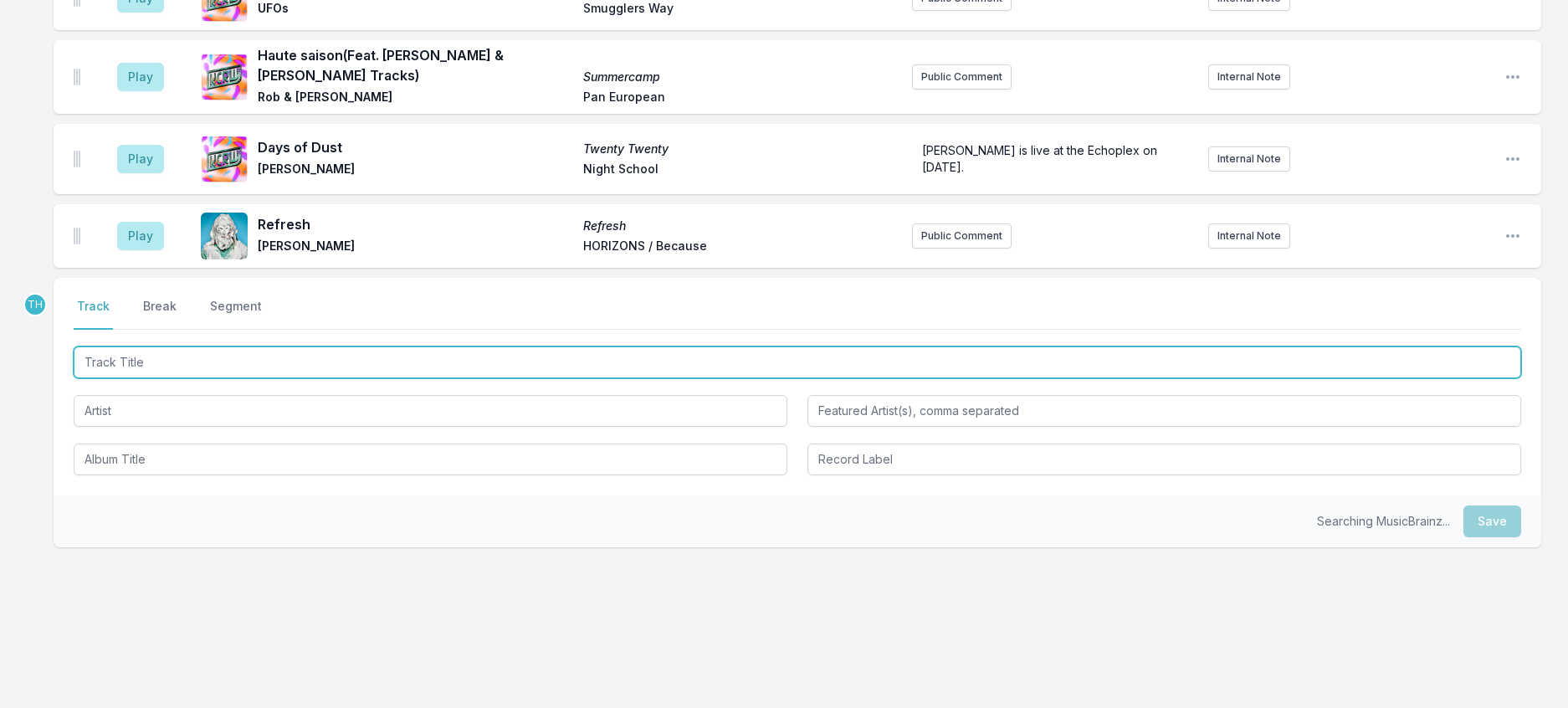
scroll to position [1588, 0]
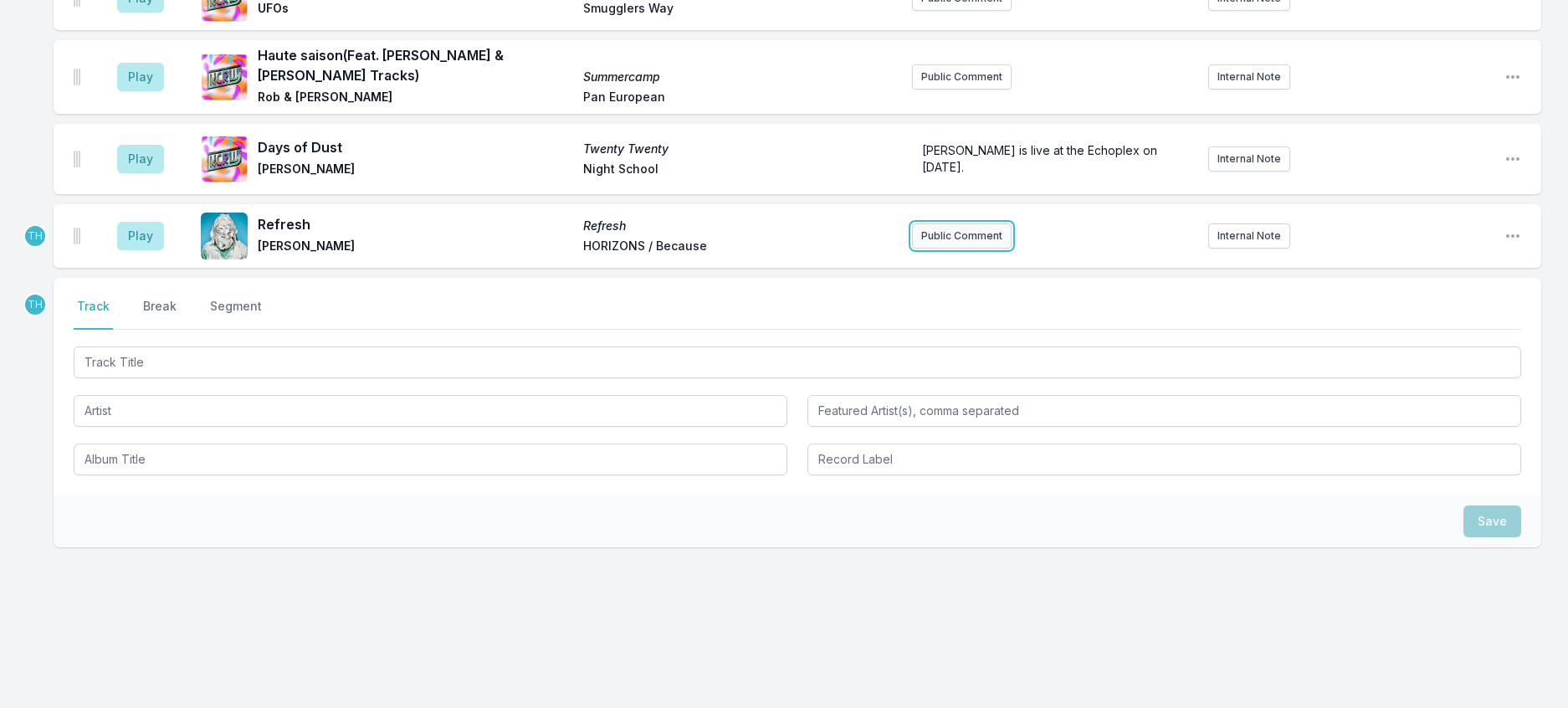
click at [965, 249] on button "Public Comment" at bounding box center [962, 236] width 100 height 25
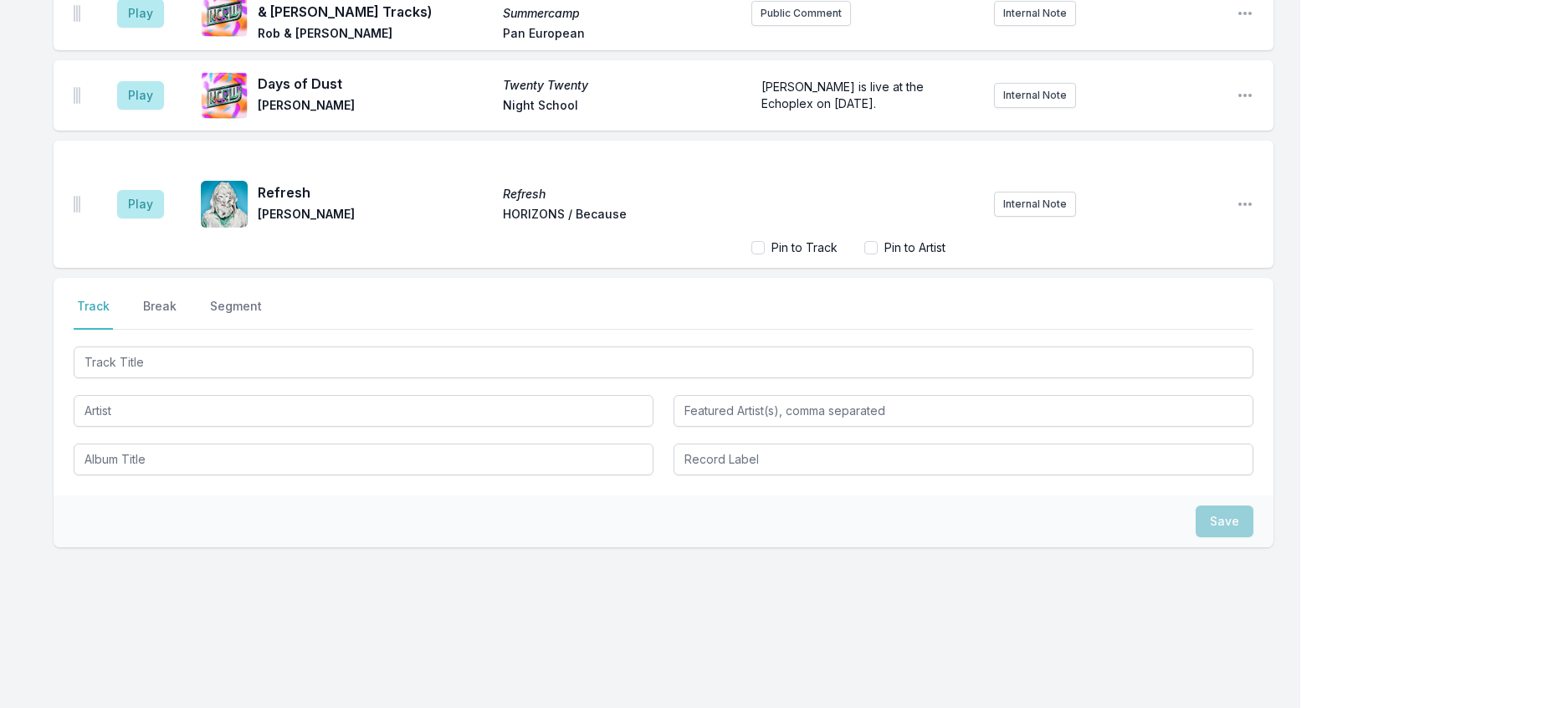
scroll to position [1659, 0]
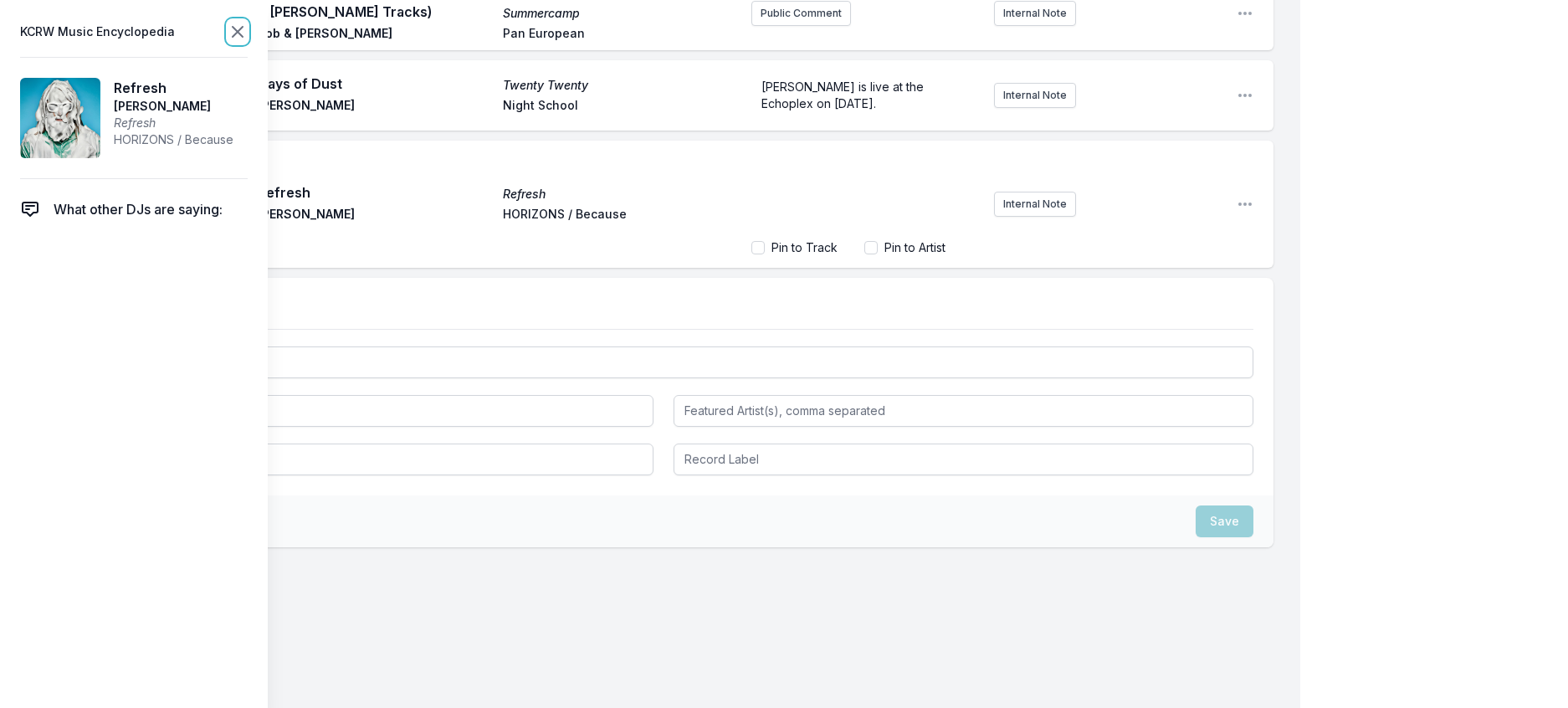
click at [243, 32] on icon at bounding box center [237, 31] width 10 height 10
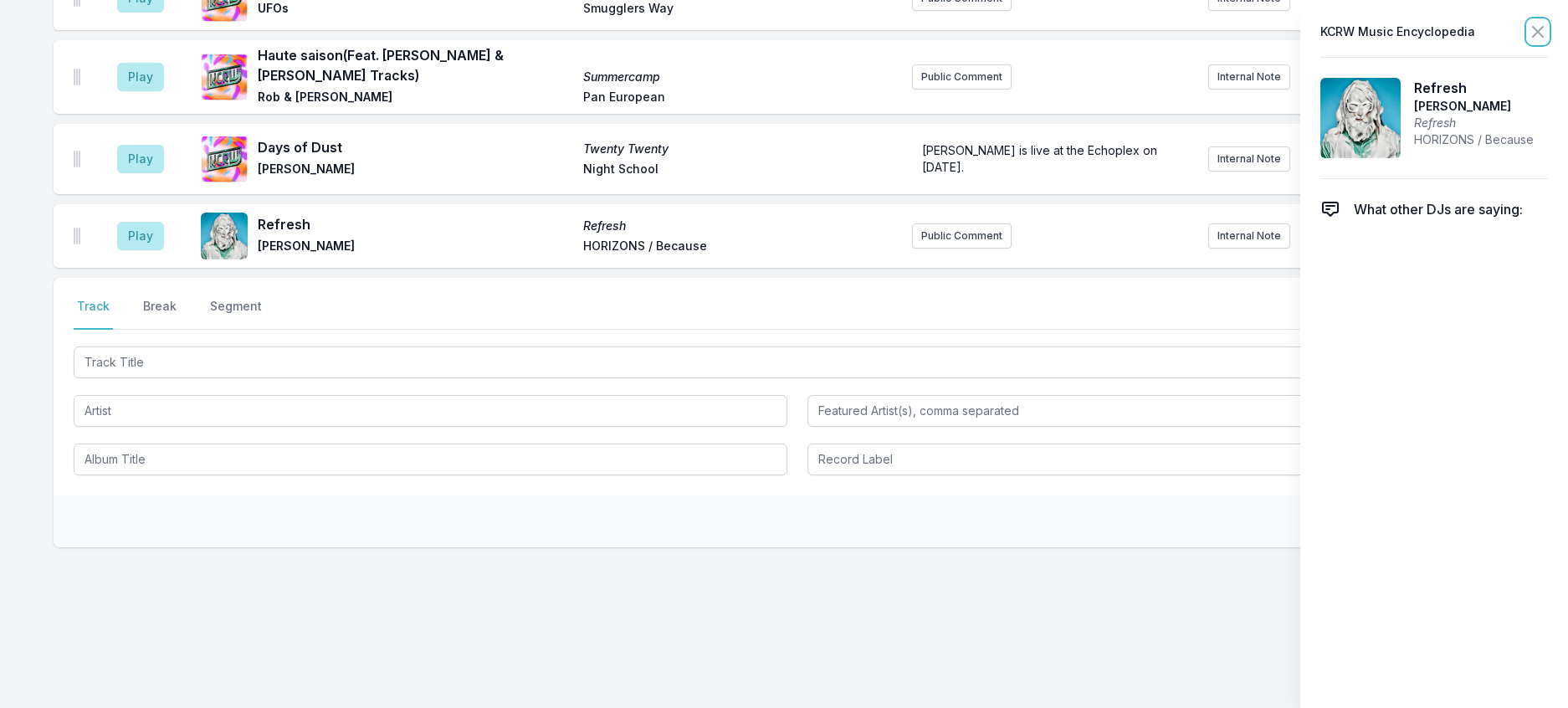
scroll to position [1588, 0]
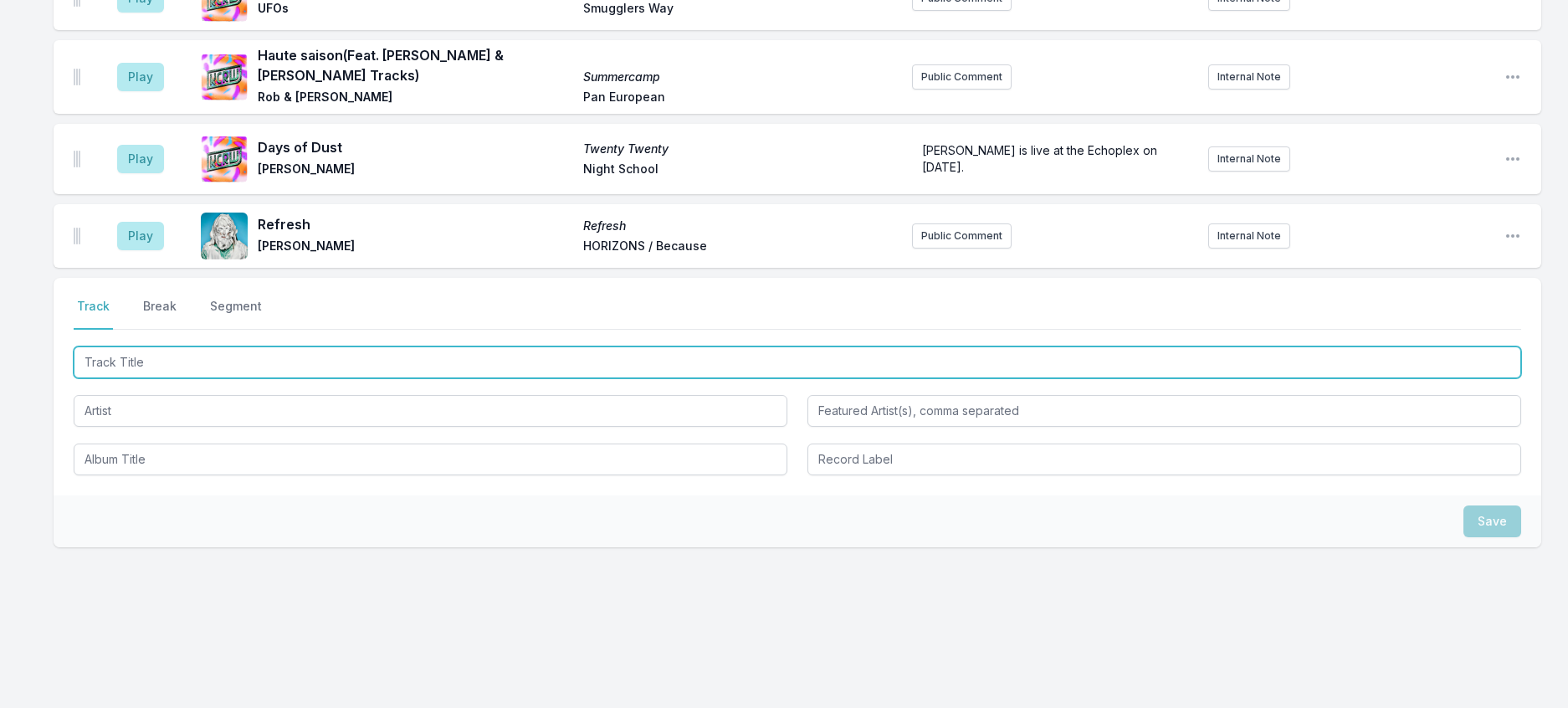
click at [179, 378] on input "Track Title" at bounding box center [797, 362] width 1448 height 31
type input "New Earth Time"
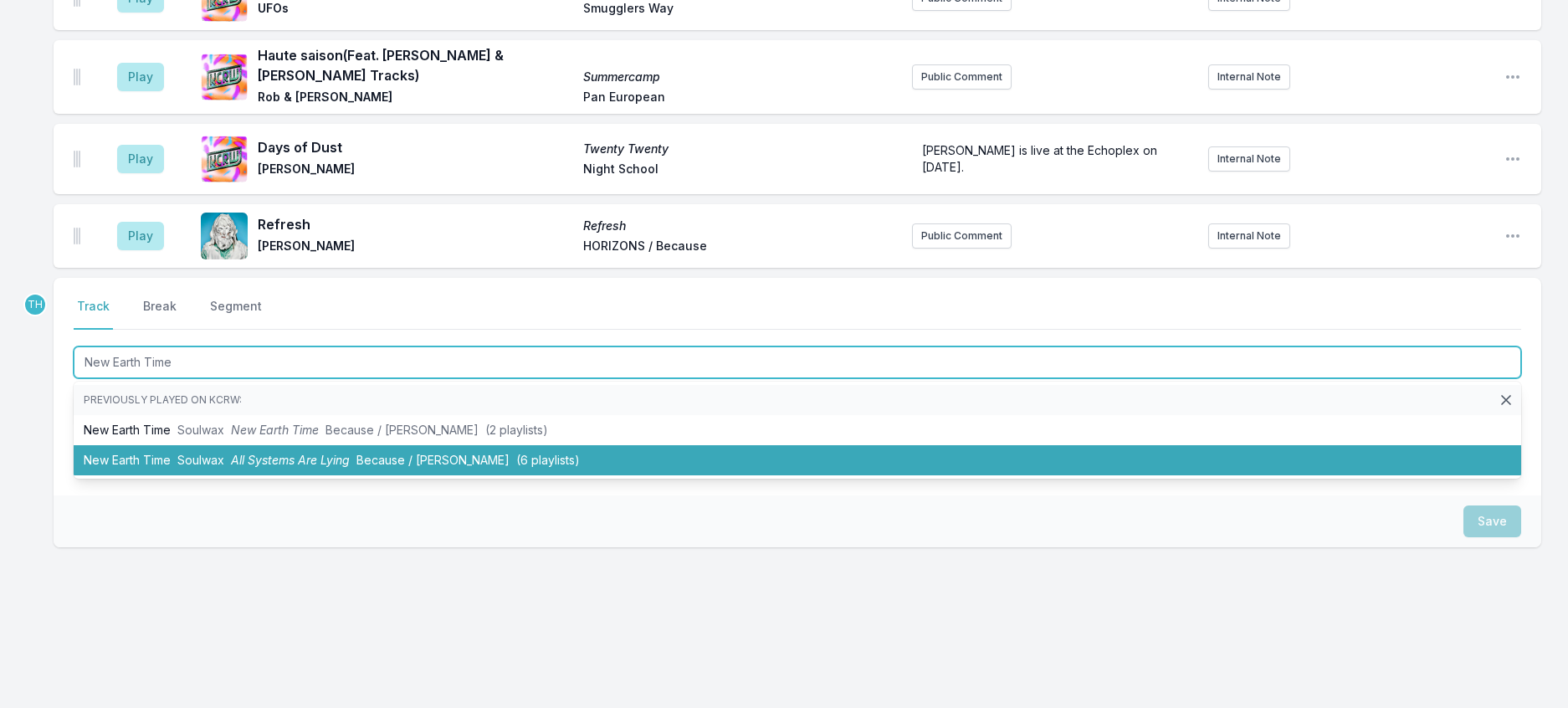
click at [288, 467] on span "All Systems Are Lying" at bounding box center [290, 459] width 119 height 14
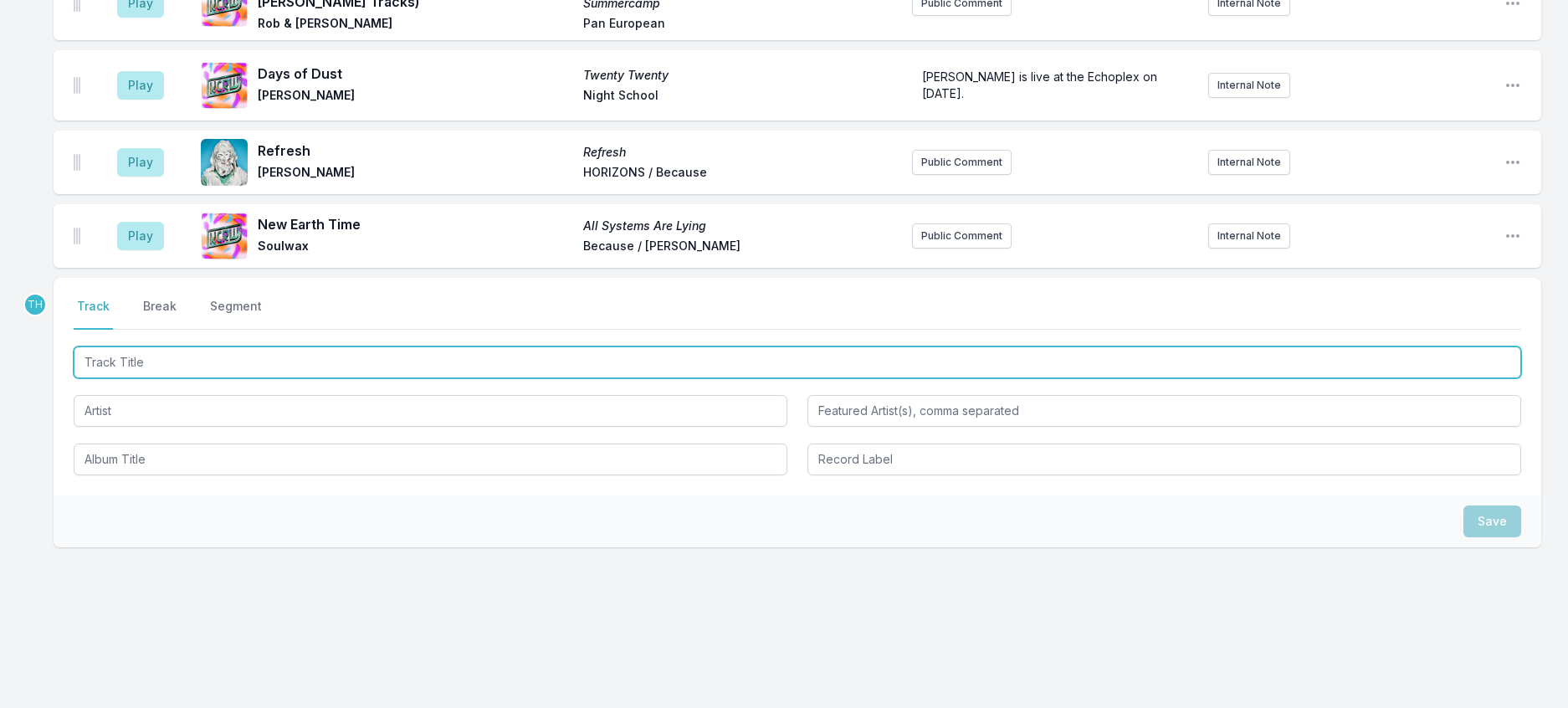
scroll to position [1671, 0]
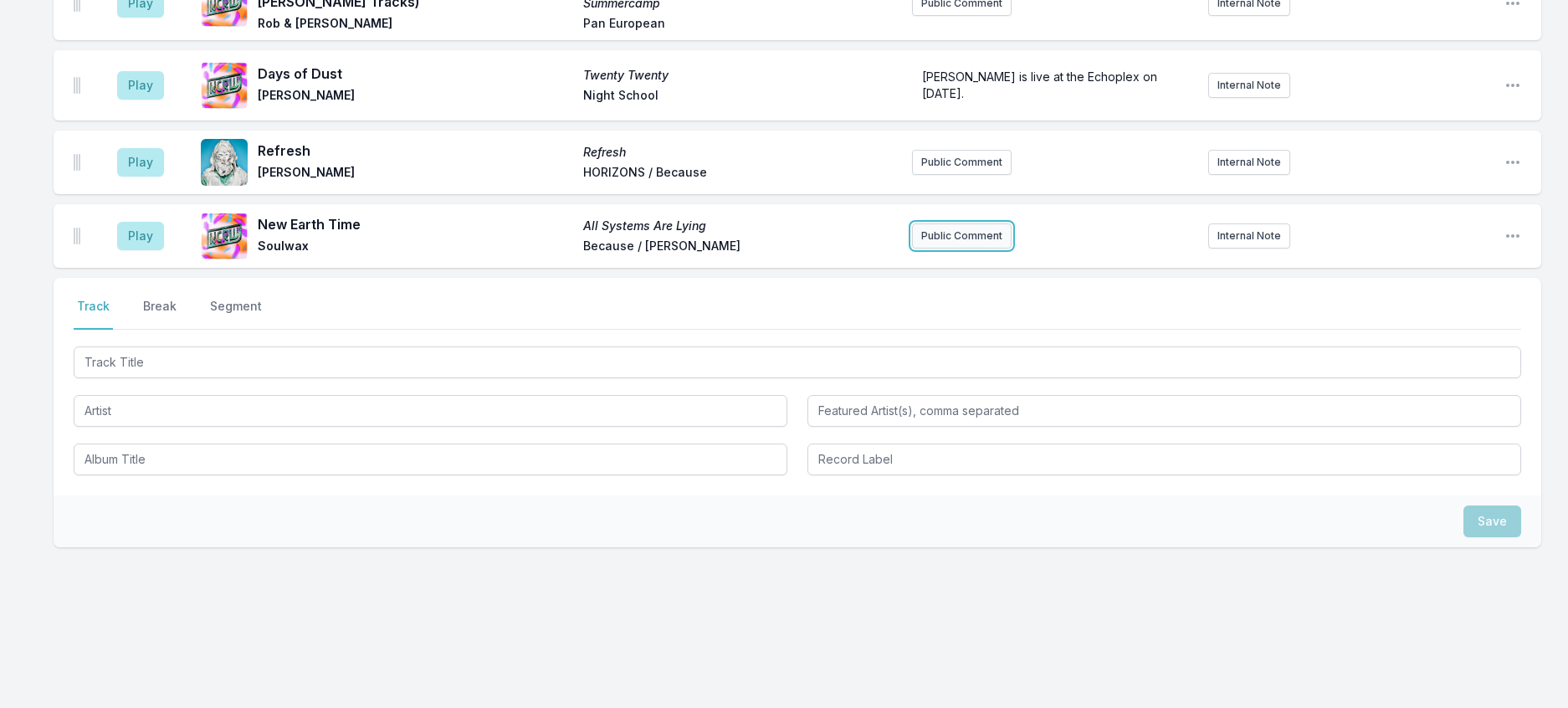
click at [954, 249] on button "Public Comment" at bounding box center [962, 236] width 100 height 25
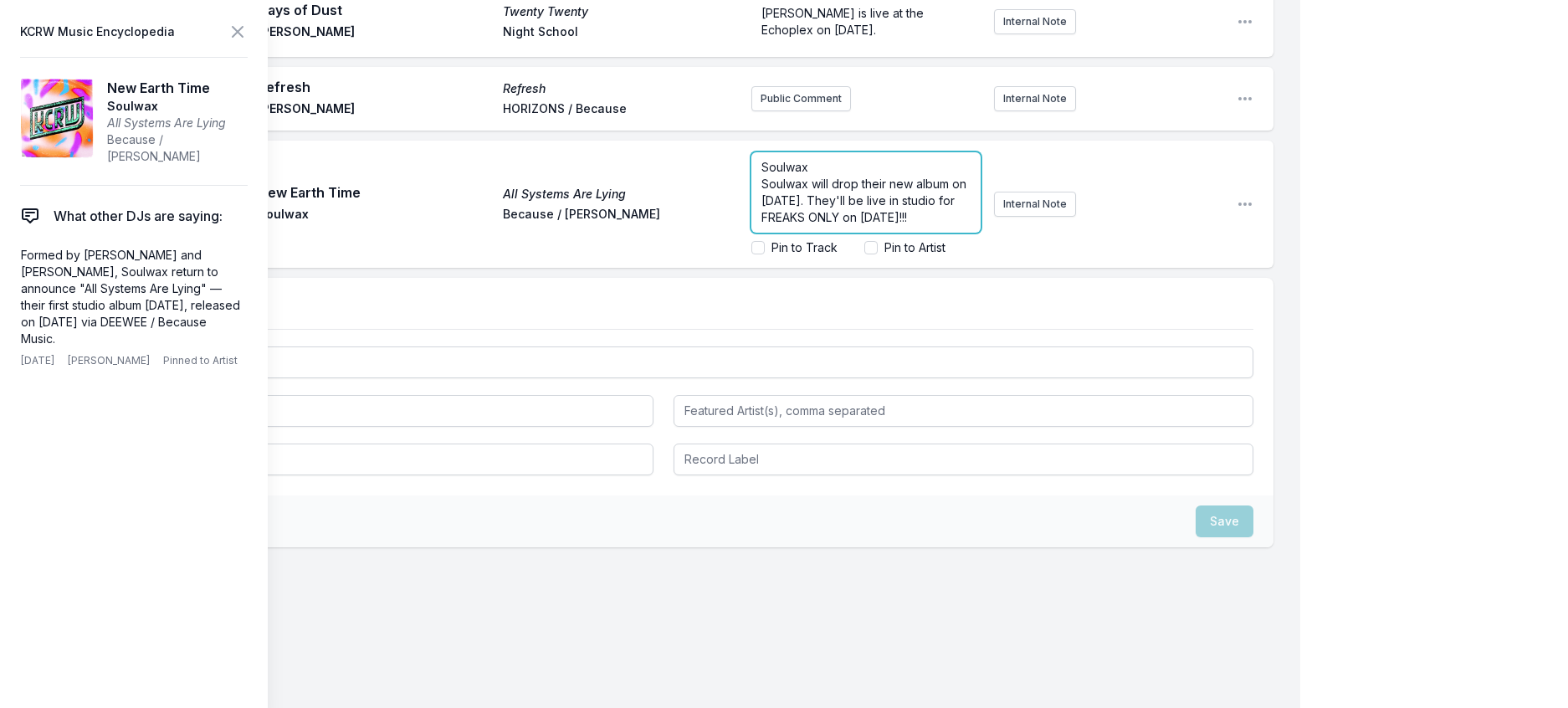
scroll to position [0, 0]
drag, startPoint x: 736, startPoint y: 448, endPoint x: 691, endPoint y: 367, distance: 92.7
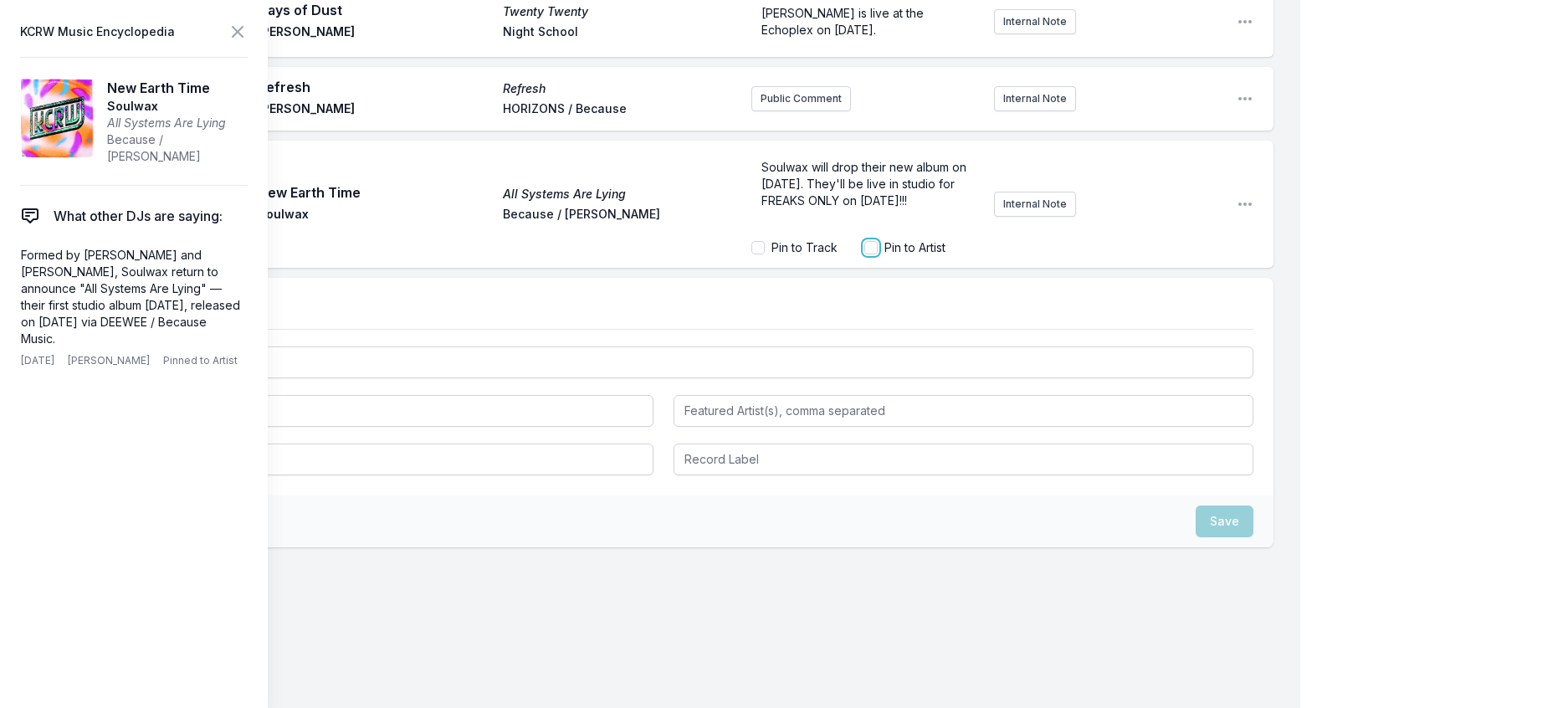
click at [864, 254] on input "Pin to Artist" at bounding box center [870, 247] width 13 height 13
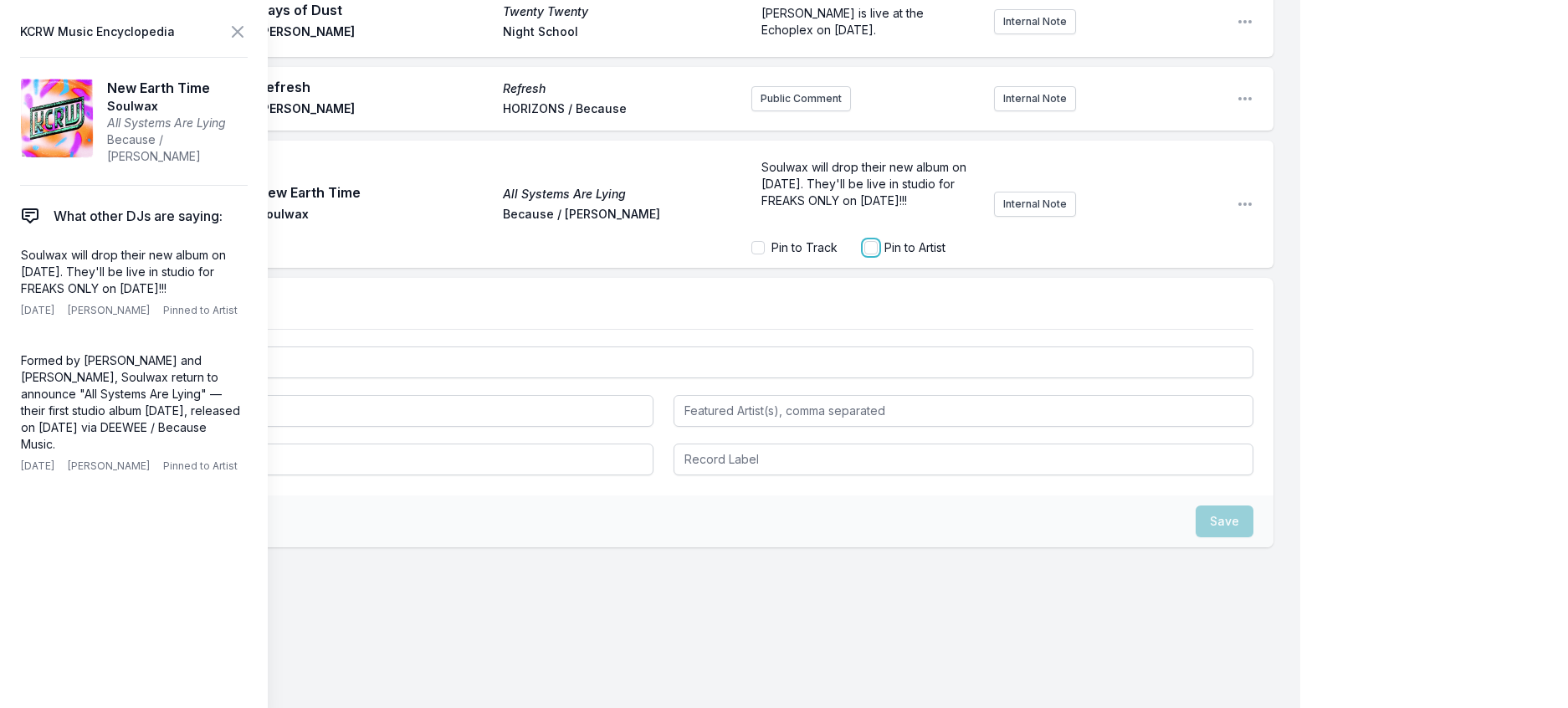
checkbox input "true"
click at [243, 37] on icon at bounding box center [237, 31] width 10 height 10
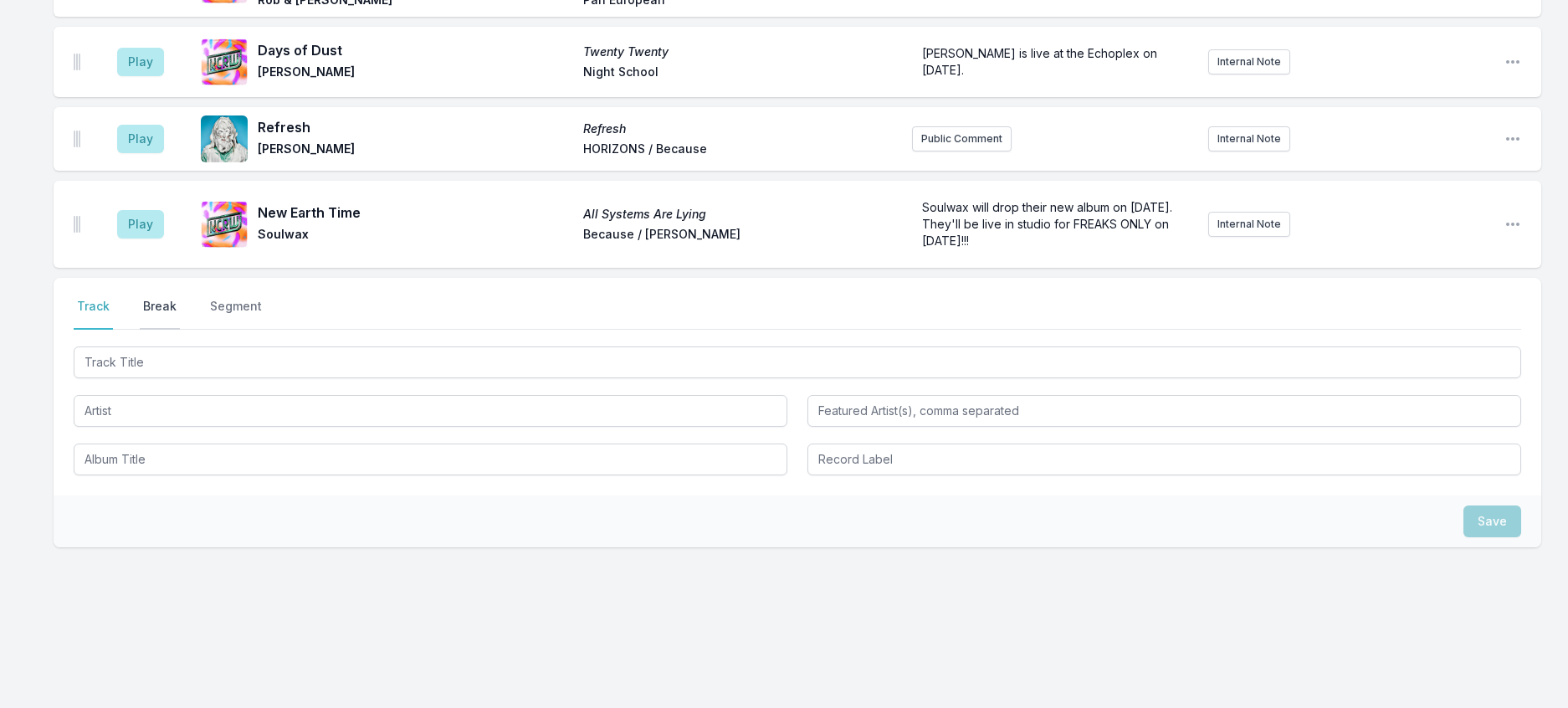
click at [169, 330] on button "Break" at bounding box center [160, 313] width 40 height 31
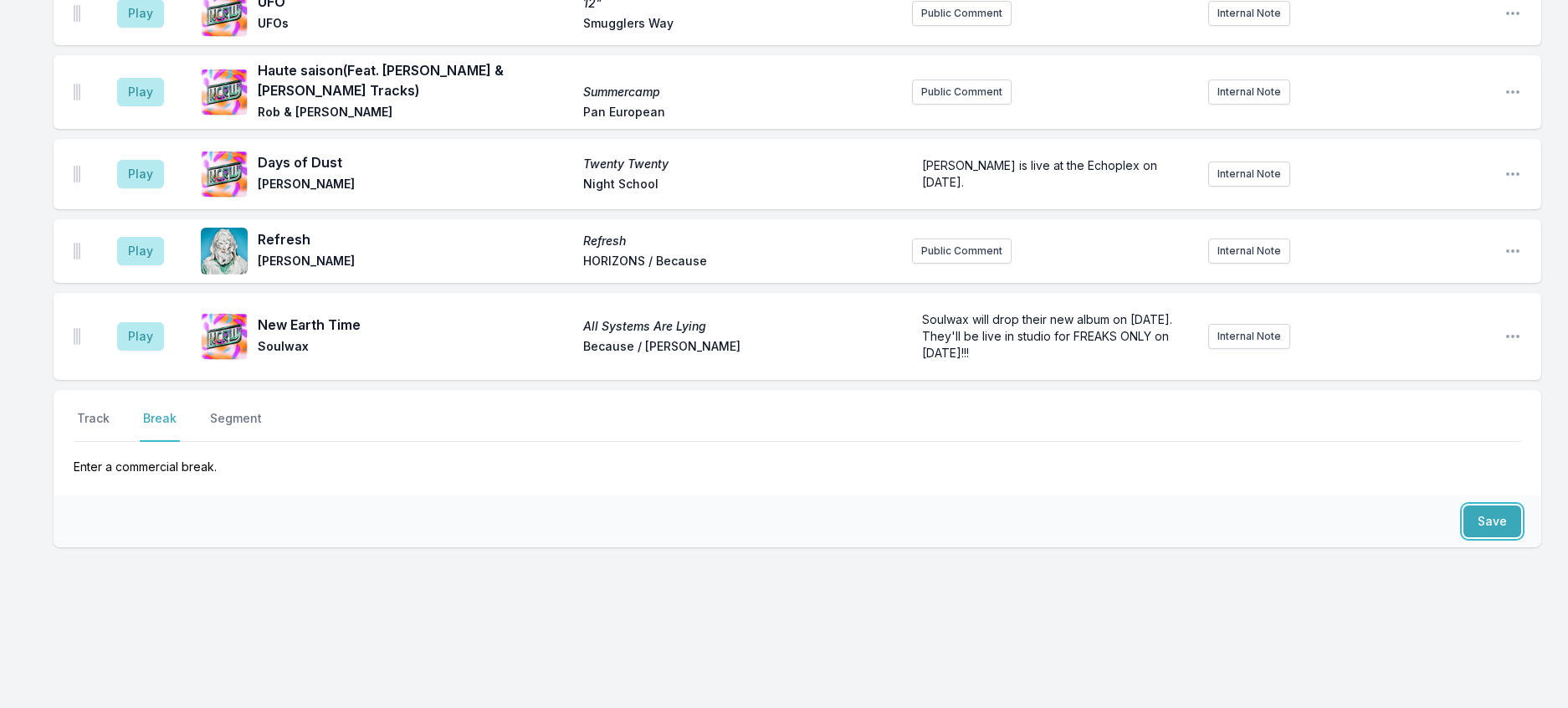
drag, startPoint x: 1475, startPoint y: 485, endPoint x: 1377, endPoint y: 475, distance: 98.5
click at [1470, 505] on button "Save" at bounding box center [1492, 521] width 58 height 31
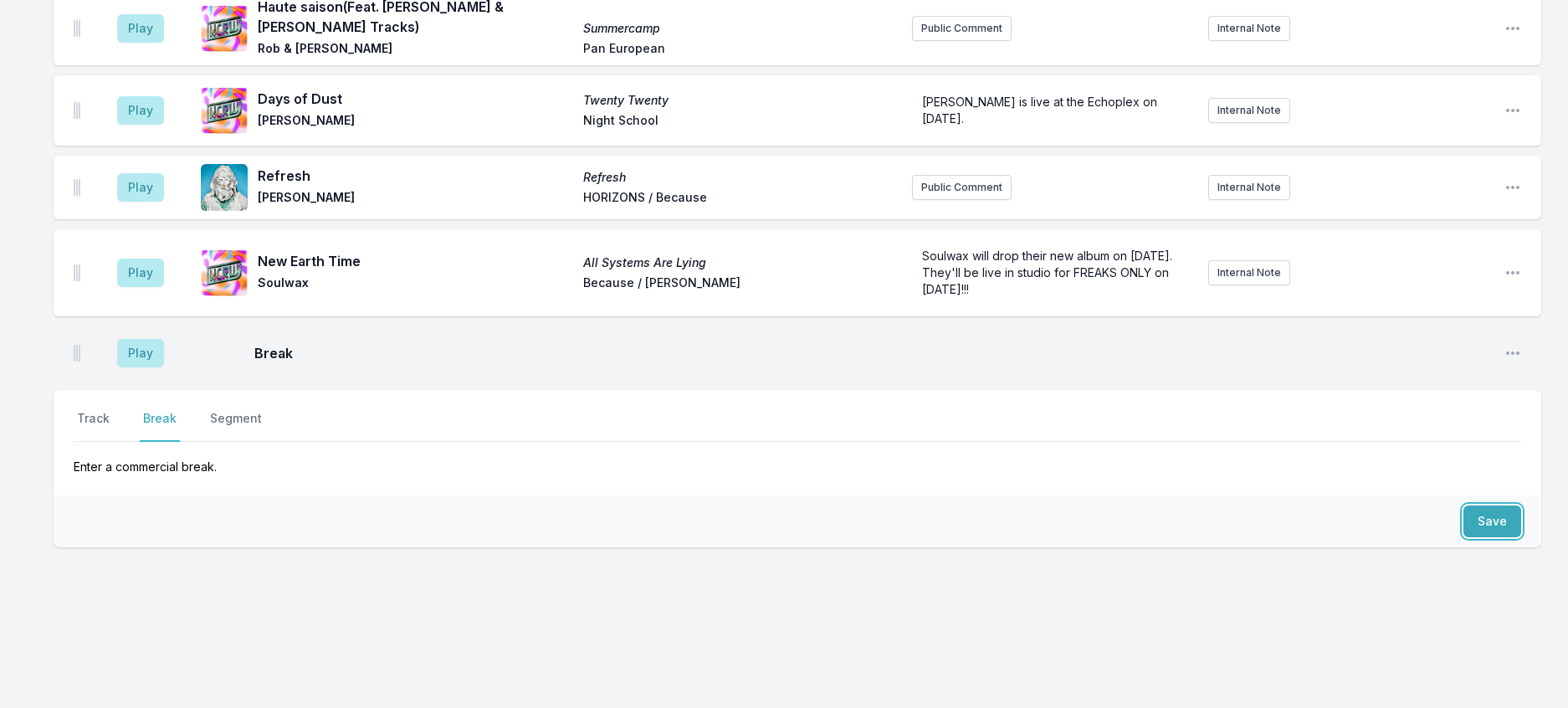
scroll to position [1788, 0]
click at [107, 410] on button "Track" at bounding box center [93, 426] width 39 height 31
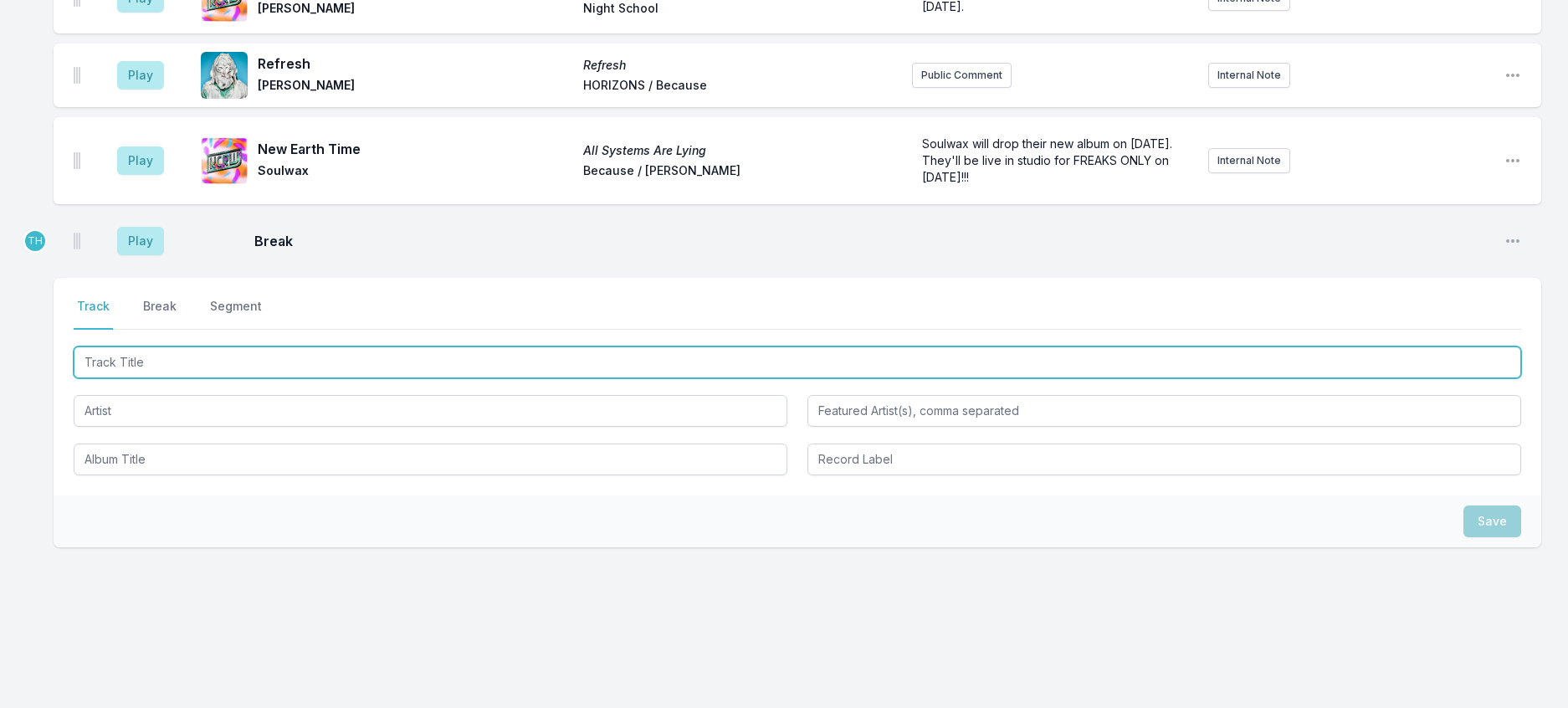
click at [162, 378] on input "Track Title" at bounding box center [797, 362] width 1448 height 31
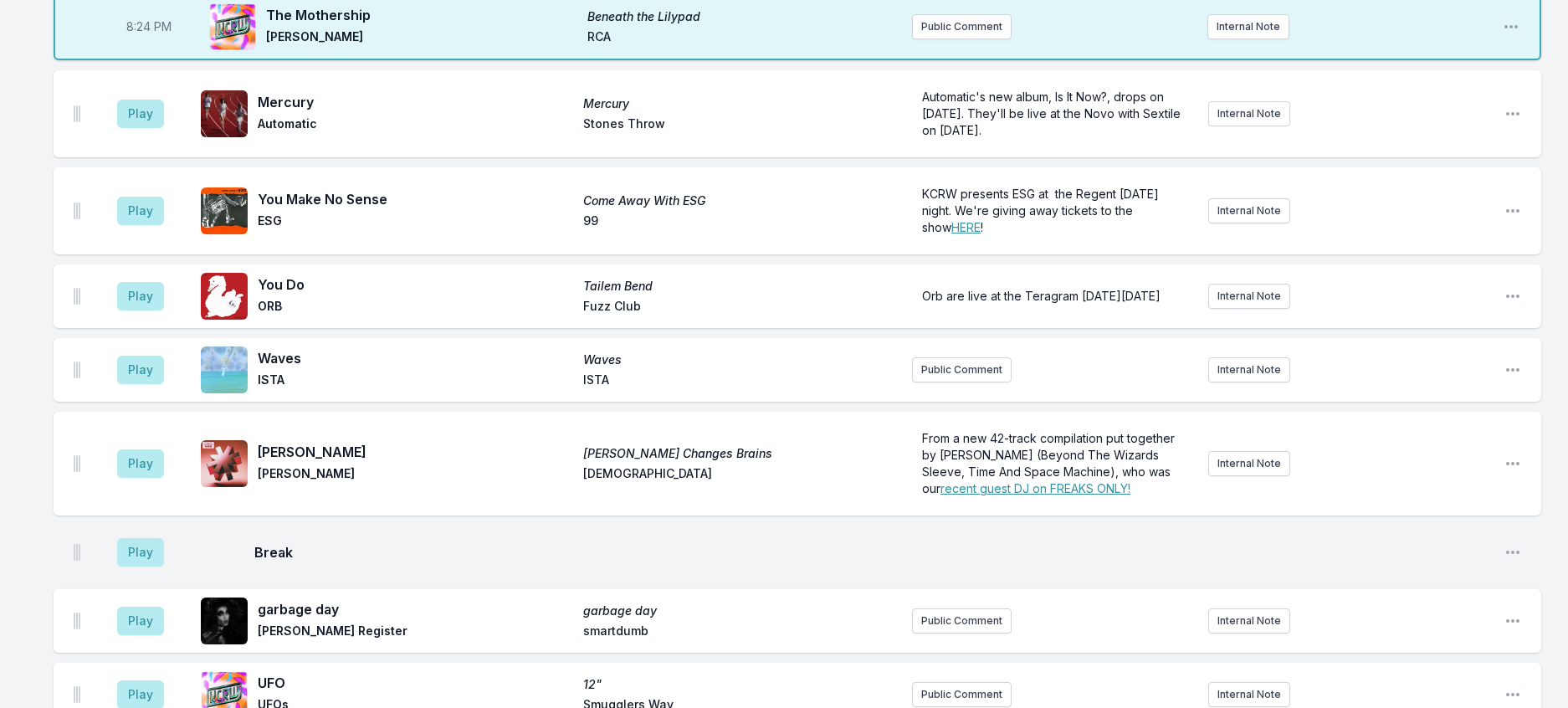
scroll to position [700, 0]
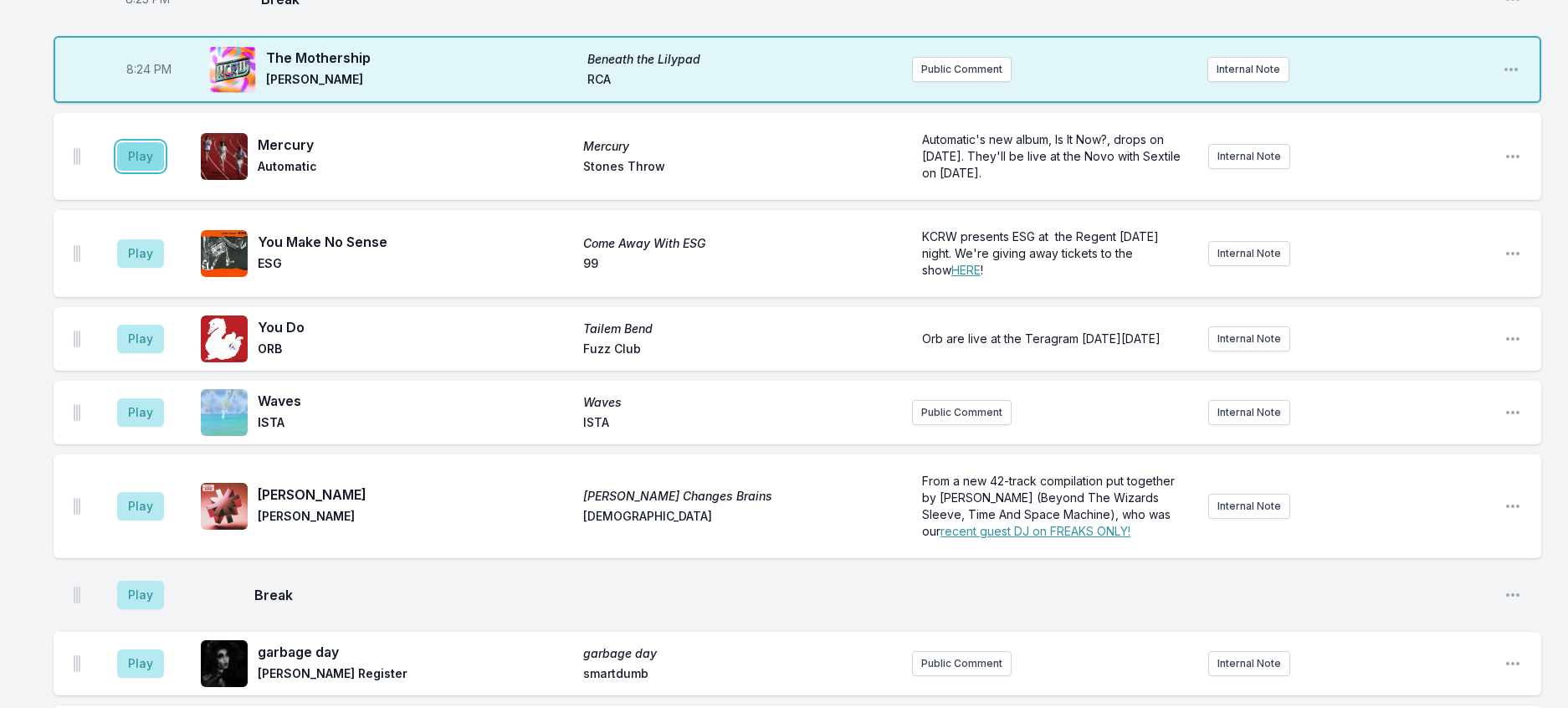
click at [150, 170] on button "Play" at bounding box center [141, 156] width 47 height 29
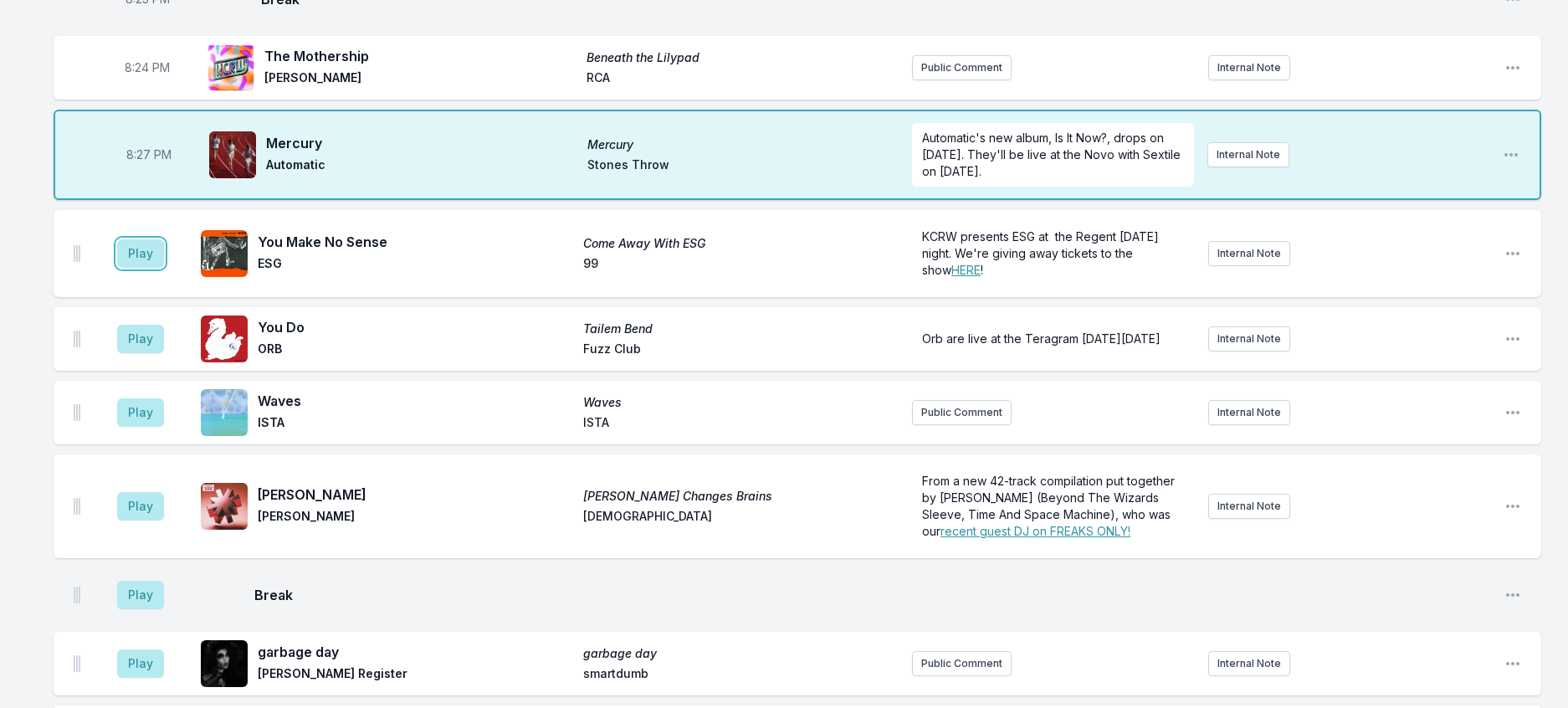
drag, startPoint x: 162, startPoint y: 361, endPoint x: 170, endPoint y: 352, distance: 12.0
click at [162, 268] on button "Play" at bounding box center [141, 253] width 47 height 29
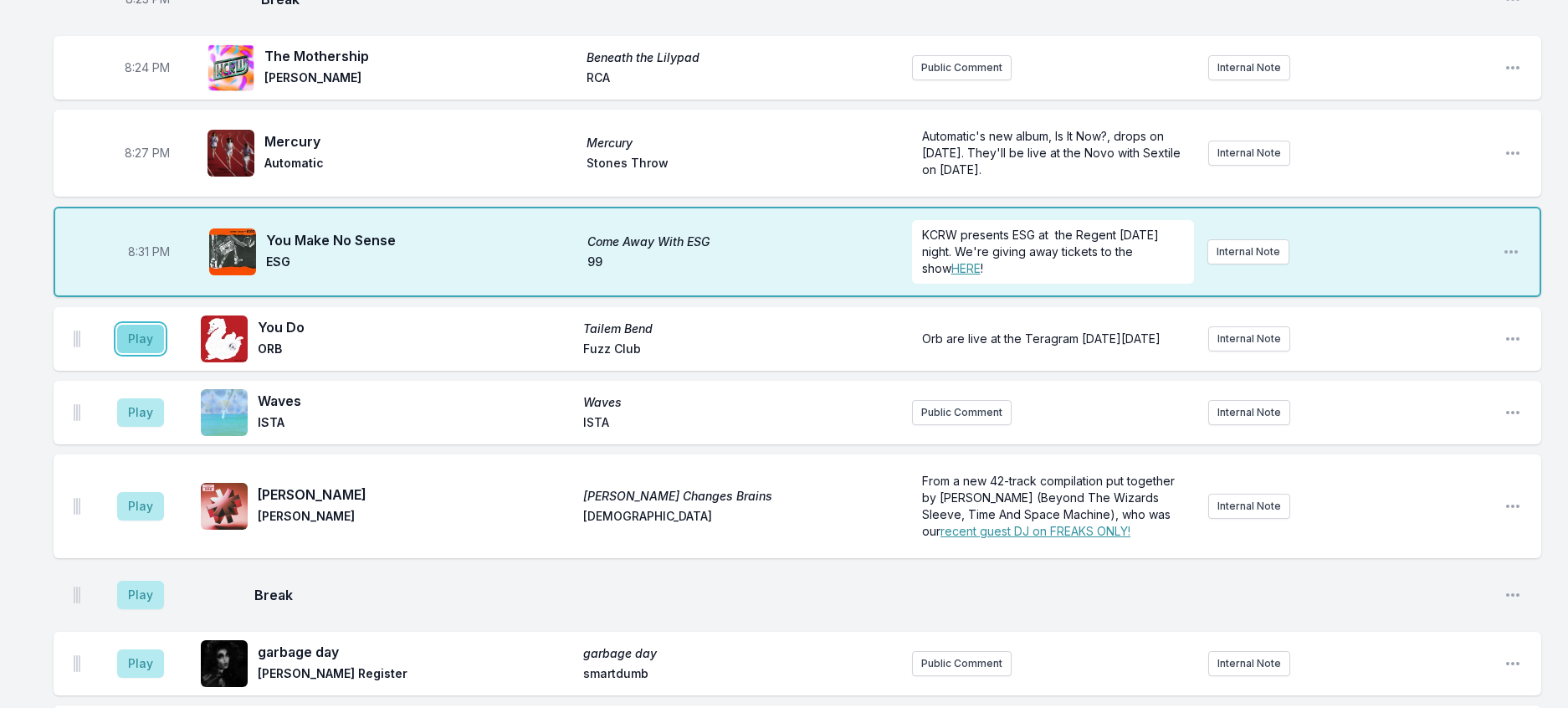
click at [149, 353] on button "Play" at bounding box center [141, 339] width 47 height 29
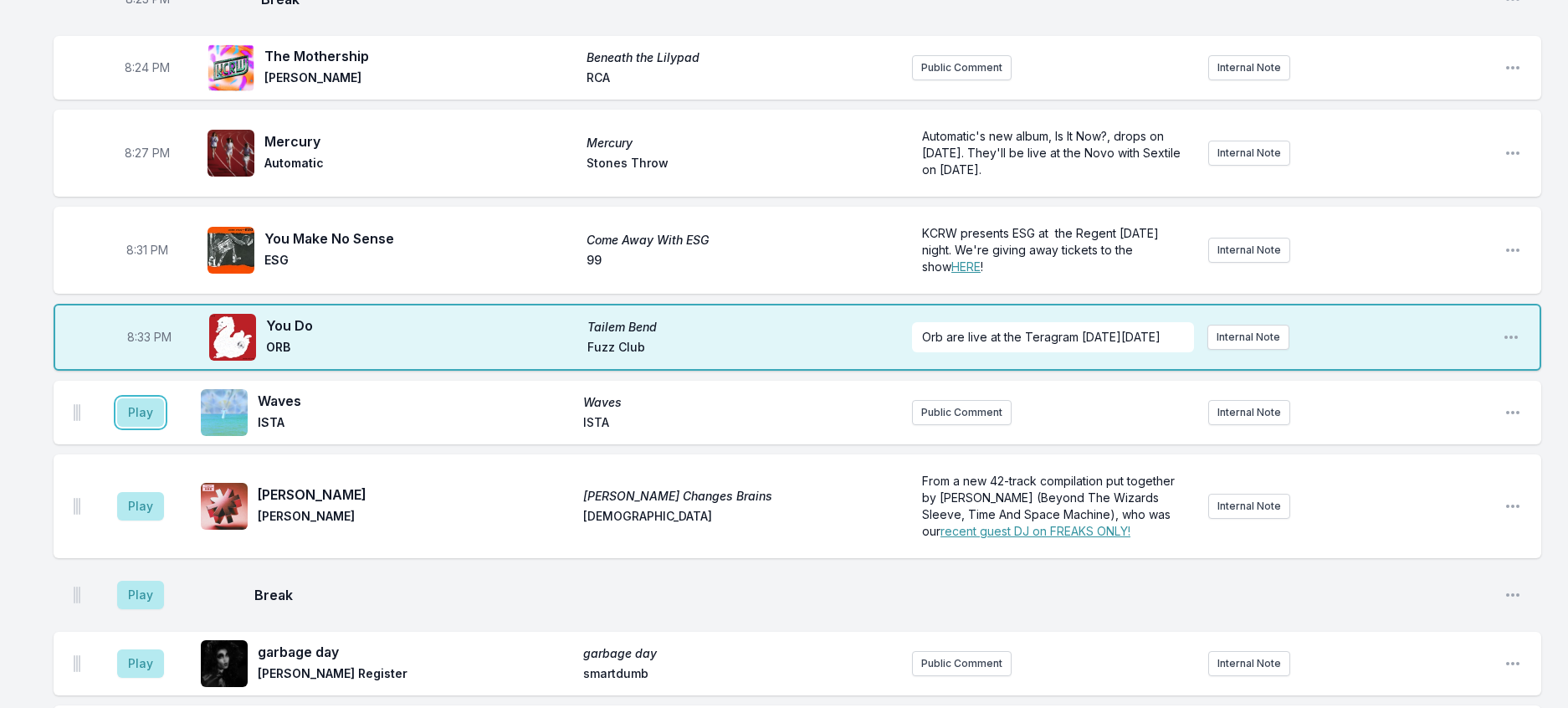
drag, startPoint x: 155, startPoint y: 566, endPoint x: 204, endPoint y: 559, distance: 49.5
click at [157, 427] on button "Play" at bounding box center [141, 412] width 47 height 29
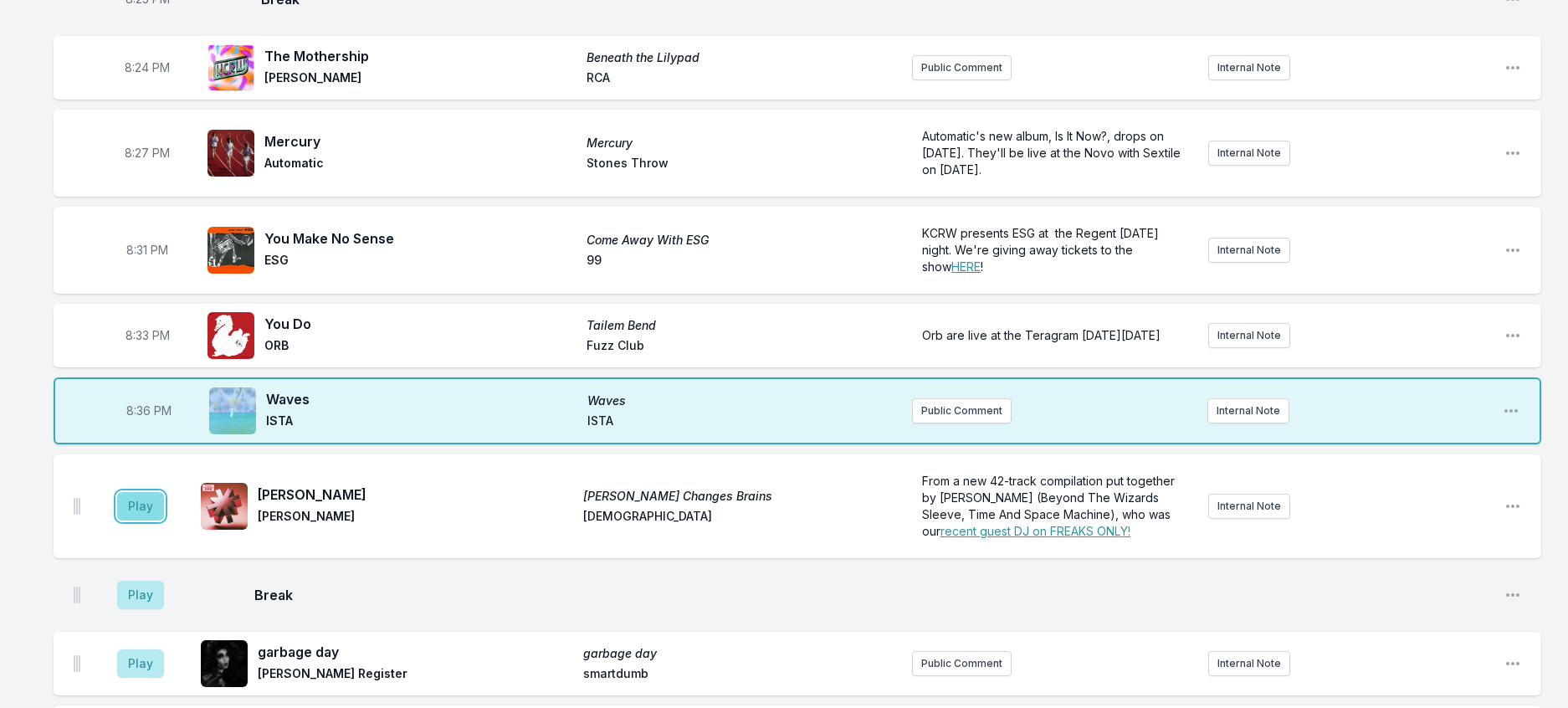
click at [152, 520] on button "Play" at bounding box center [141, 505] width 47 height 29
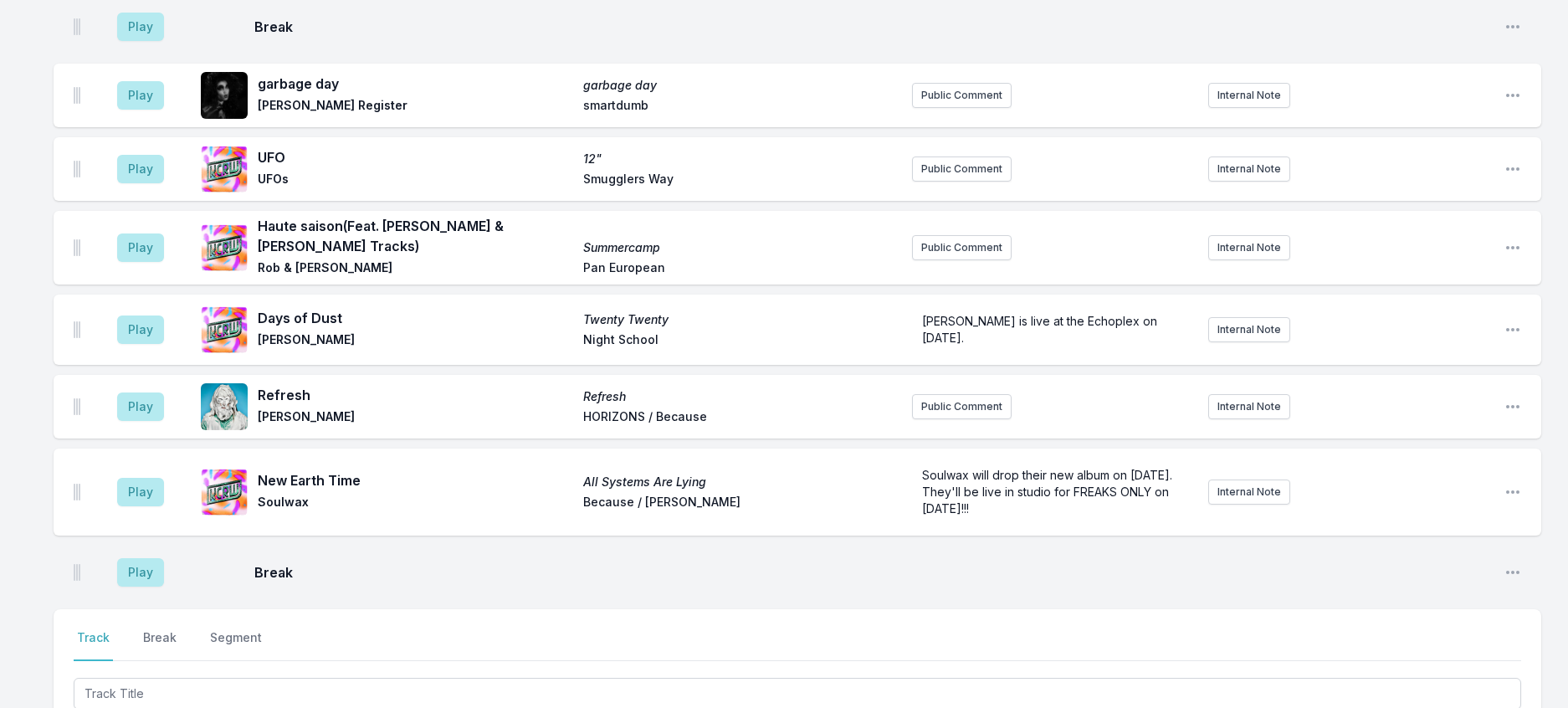
scroll to position [1286, 0]
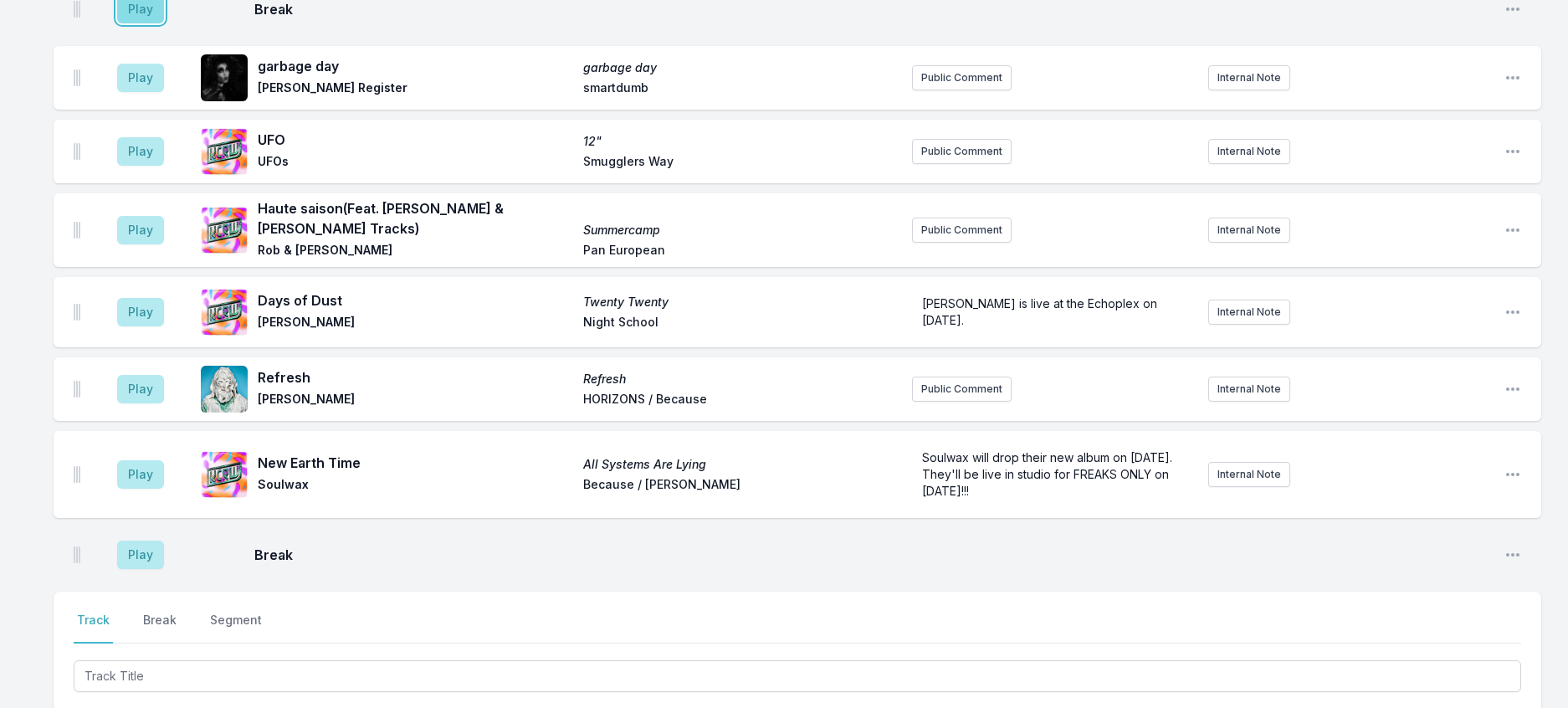
click at [156, 24] on button "Play" at bounding box center [141, 9] width 47 height 29
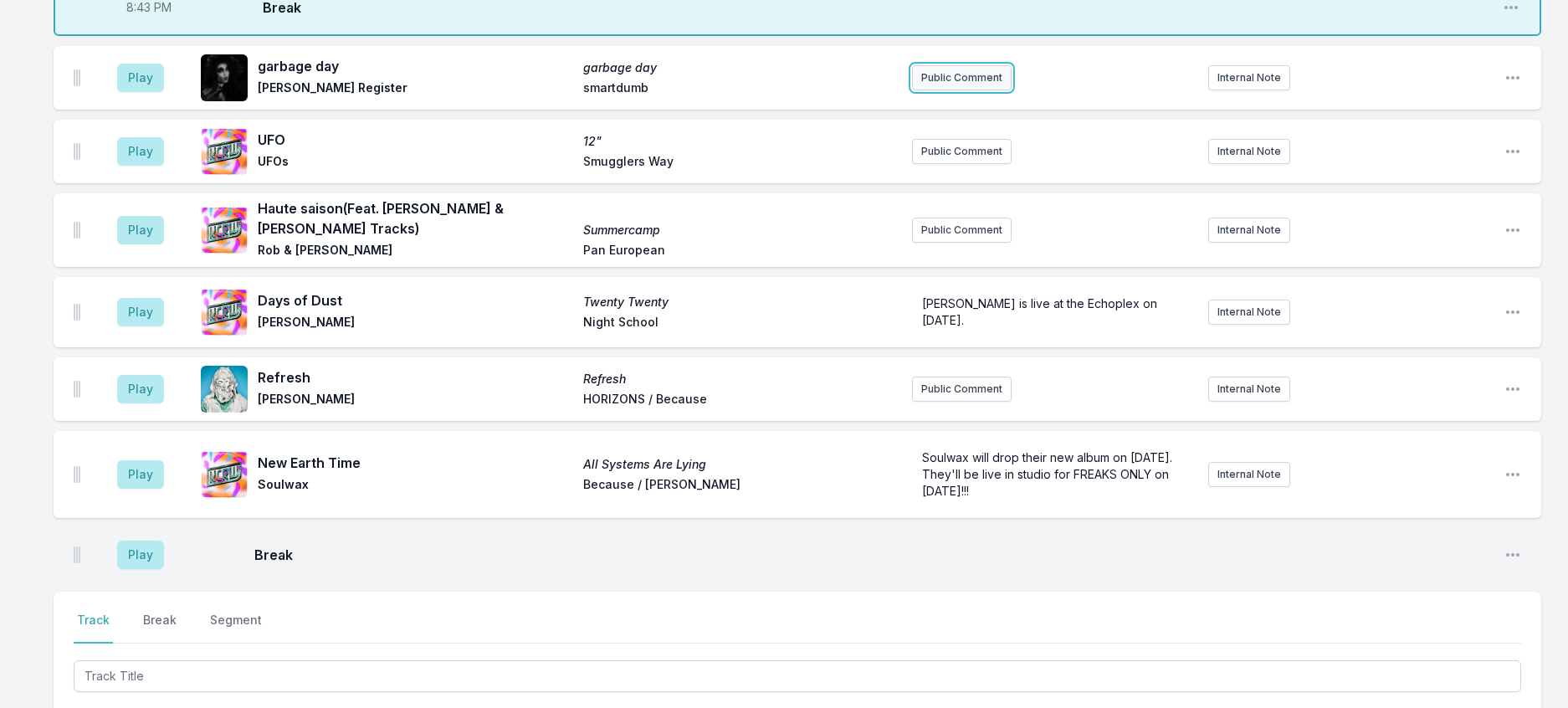
click at [972, 90] on button "Public Comment" at bounding box center [962, 78] width 100 height 25
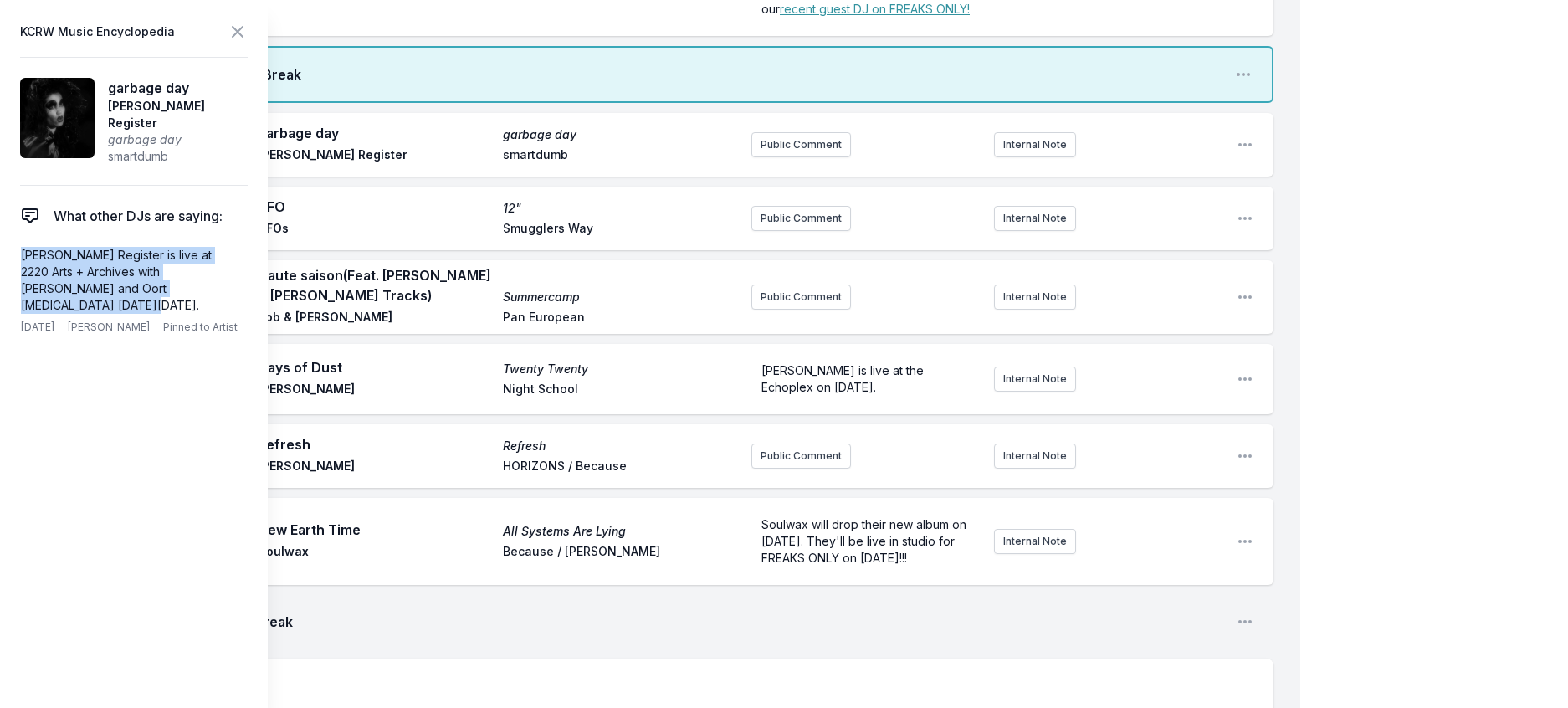
drag, startPoint x: 224, startPoint y: 313, endPoint x: 10, endPoint y: 282, distance: 216.2
click at [10, 282] on aside "KCRW Music Encyclopedia garbage day Sarah Register garbage day smartdumb What o…" at bounding box center [134, 354] width 268 height 708
click at [781, 157] on button "Public Comment" at bounding box center [801, 144] width 100 height 25
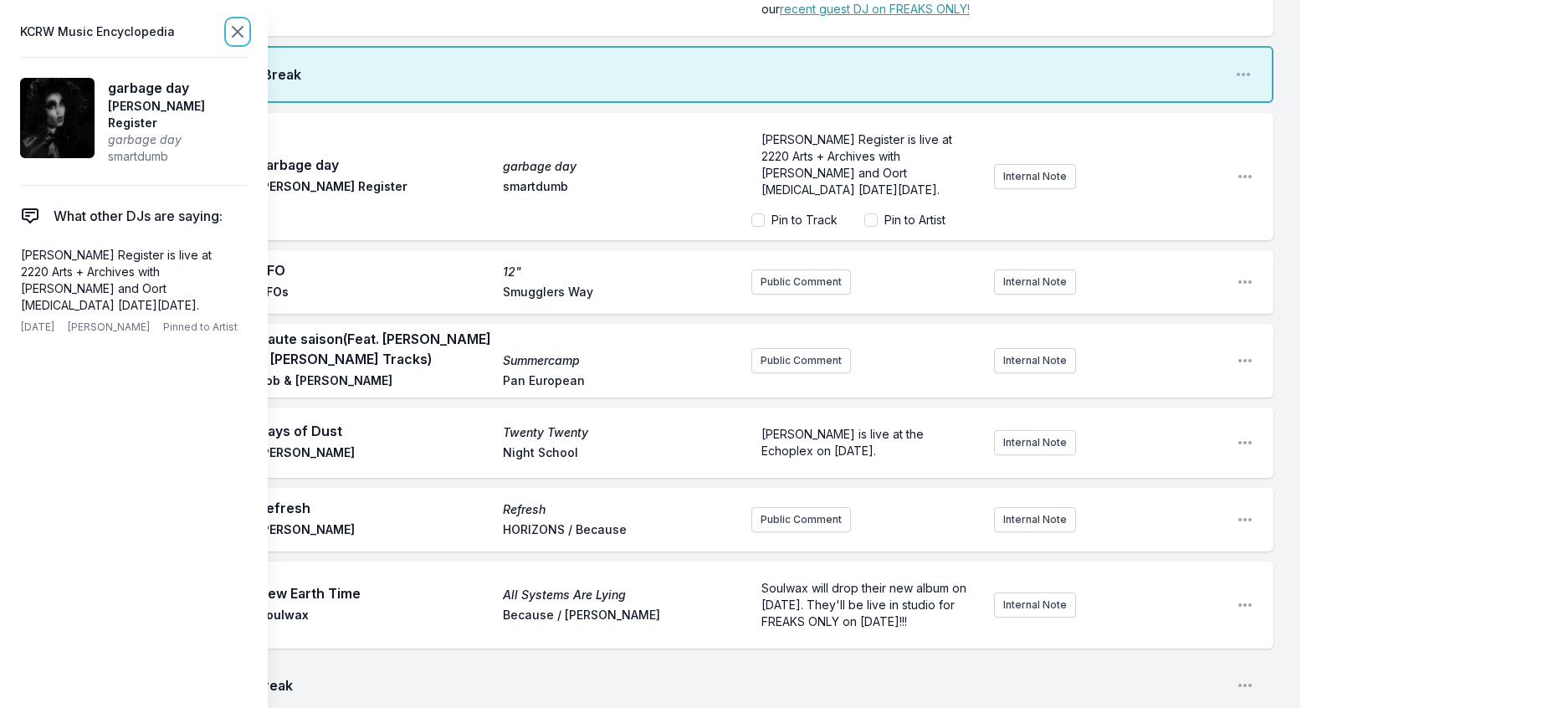
click at [248, 36] on icon at bounding box center [237, 31] width 20 height 20
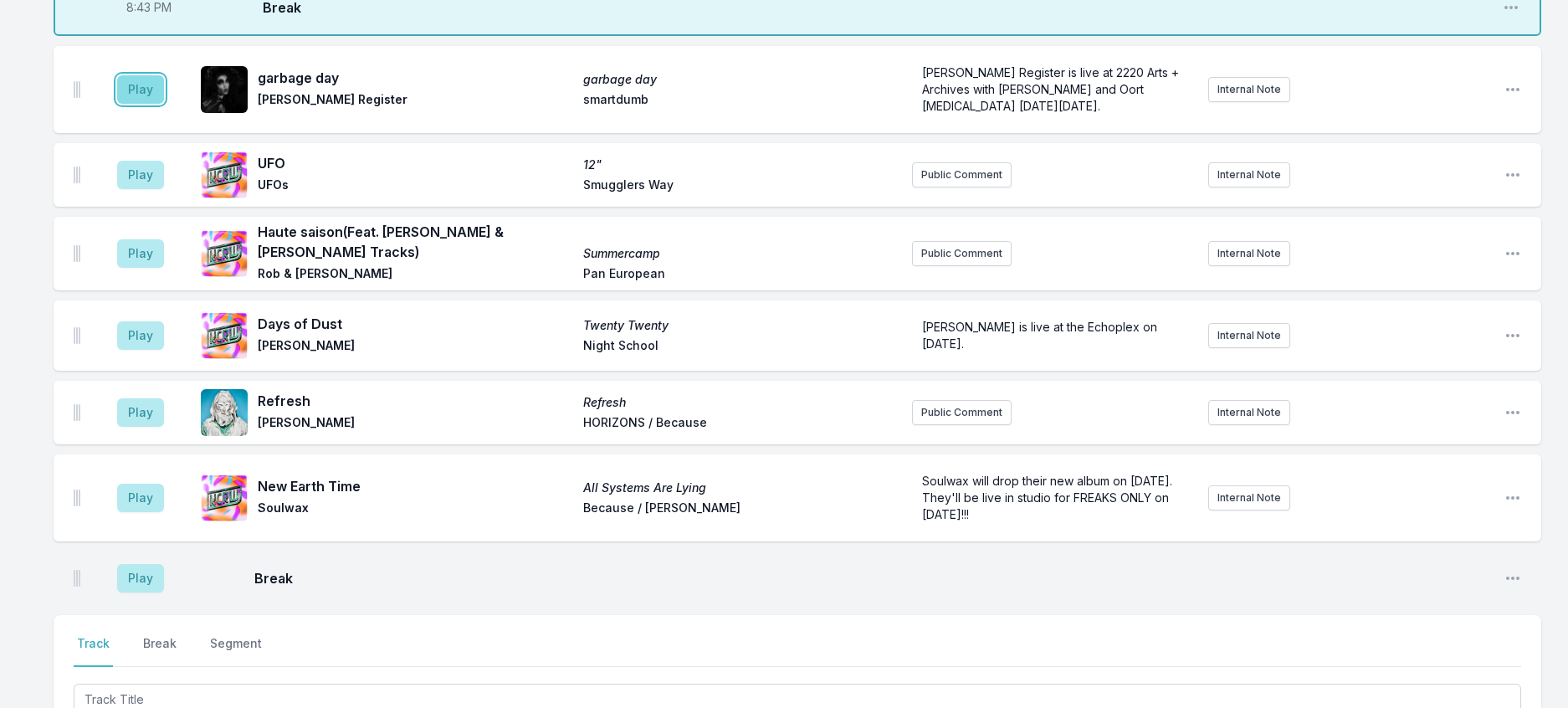
click at [143, 104] on button "Play" at bounding box center [141, 89] width 47 height 29
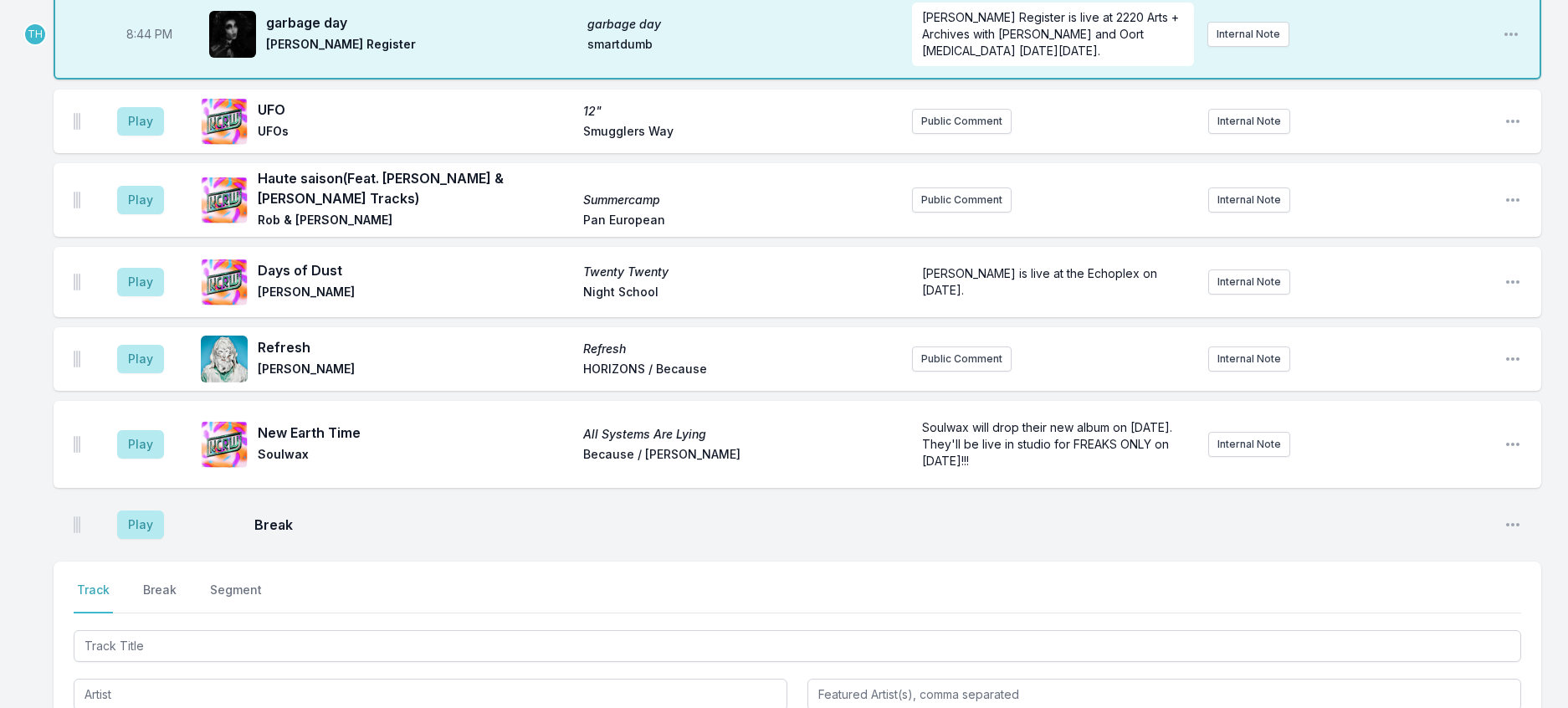
scroll to position [1370, 0]
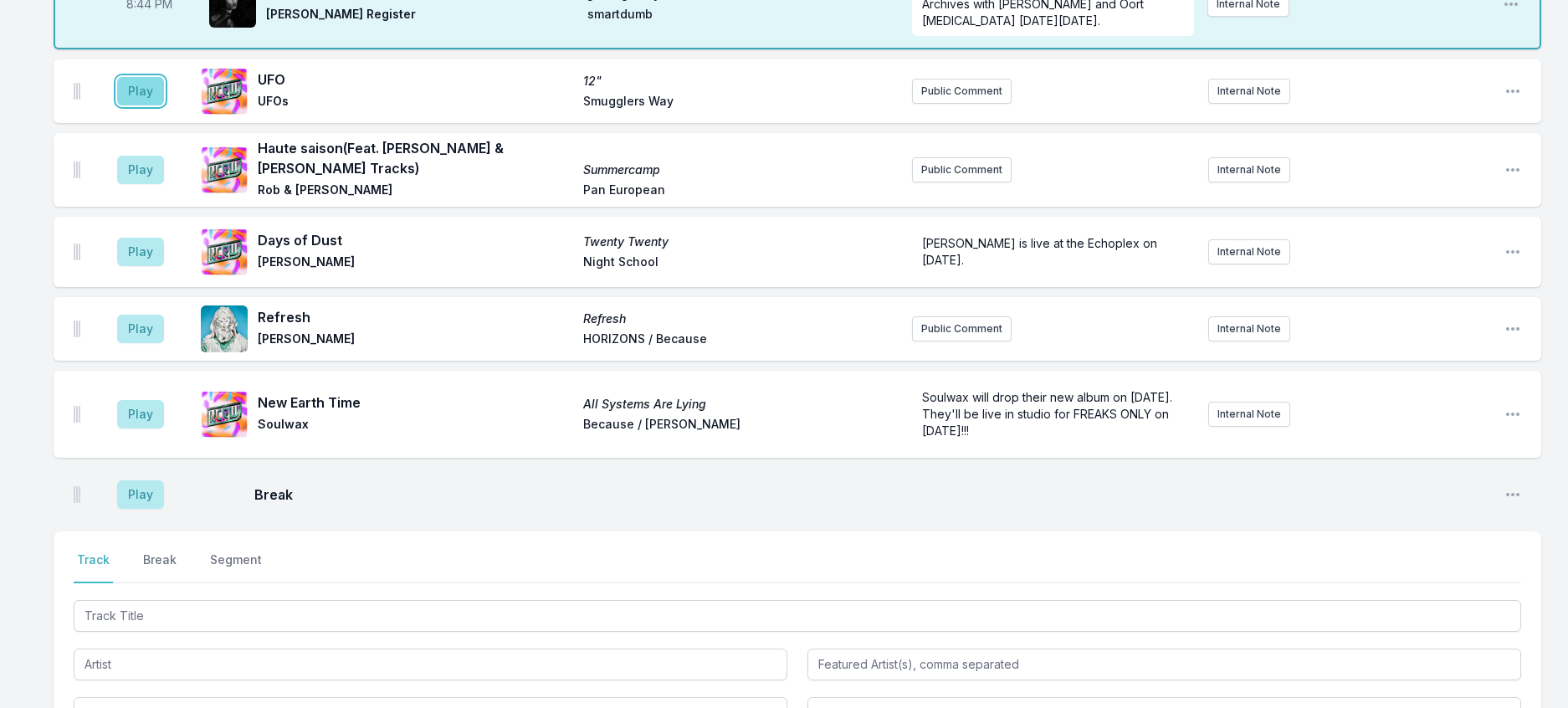
click at [140, 106] on button "Play" at bounding box center [141, 91] width 47 height 29
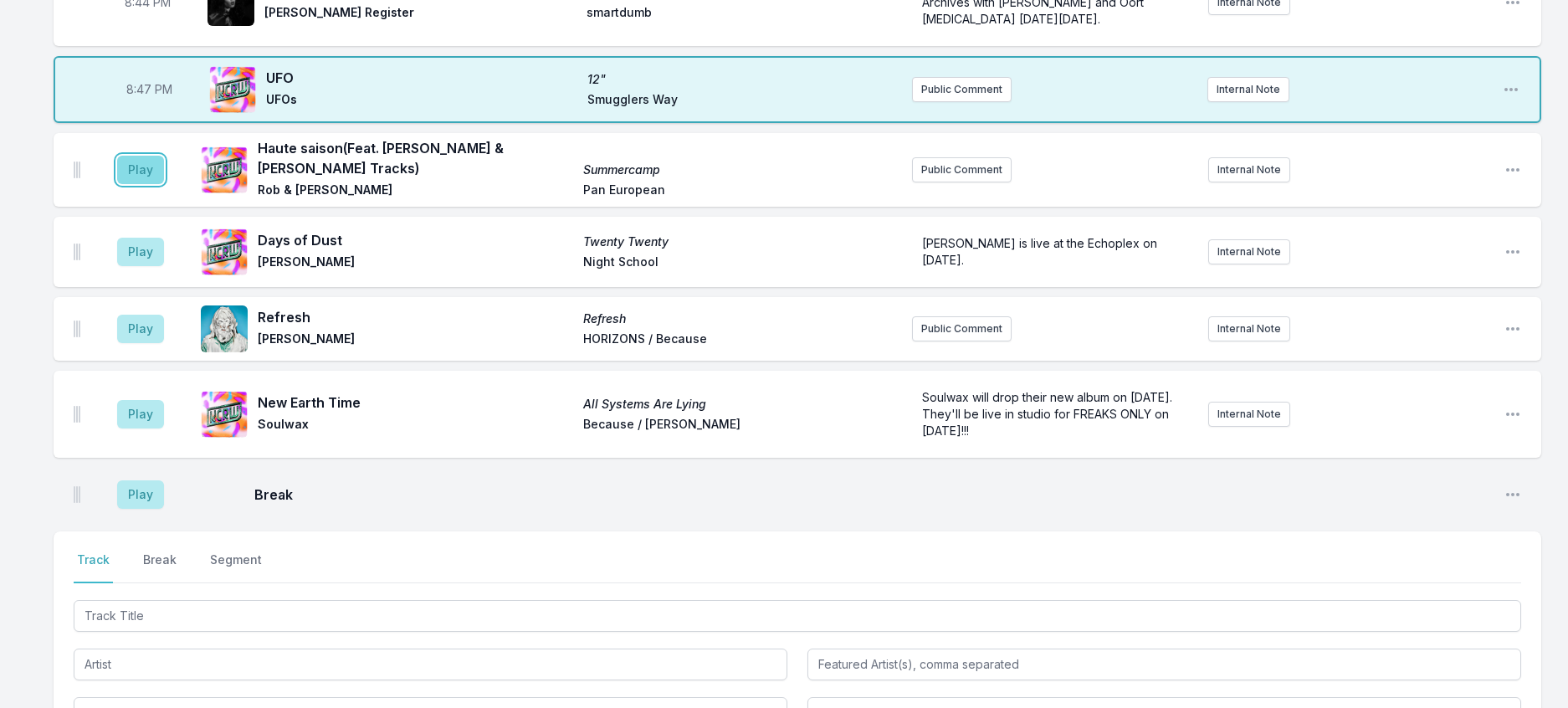
click at [161, 184] on button "Play" at bounding box center [141, 169] width 47 height 29
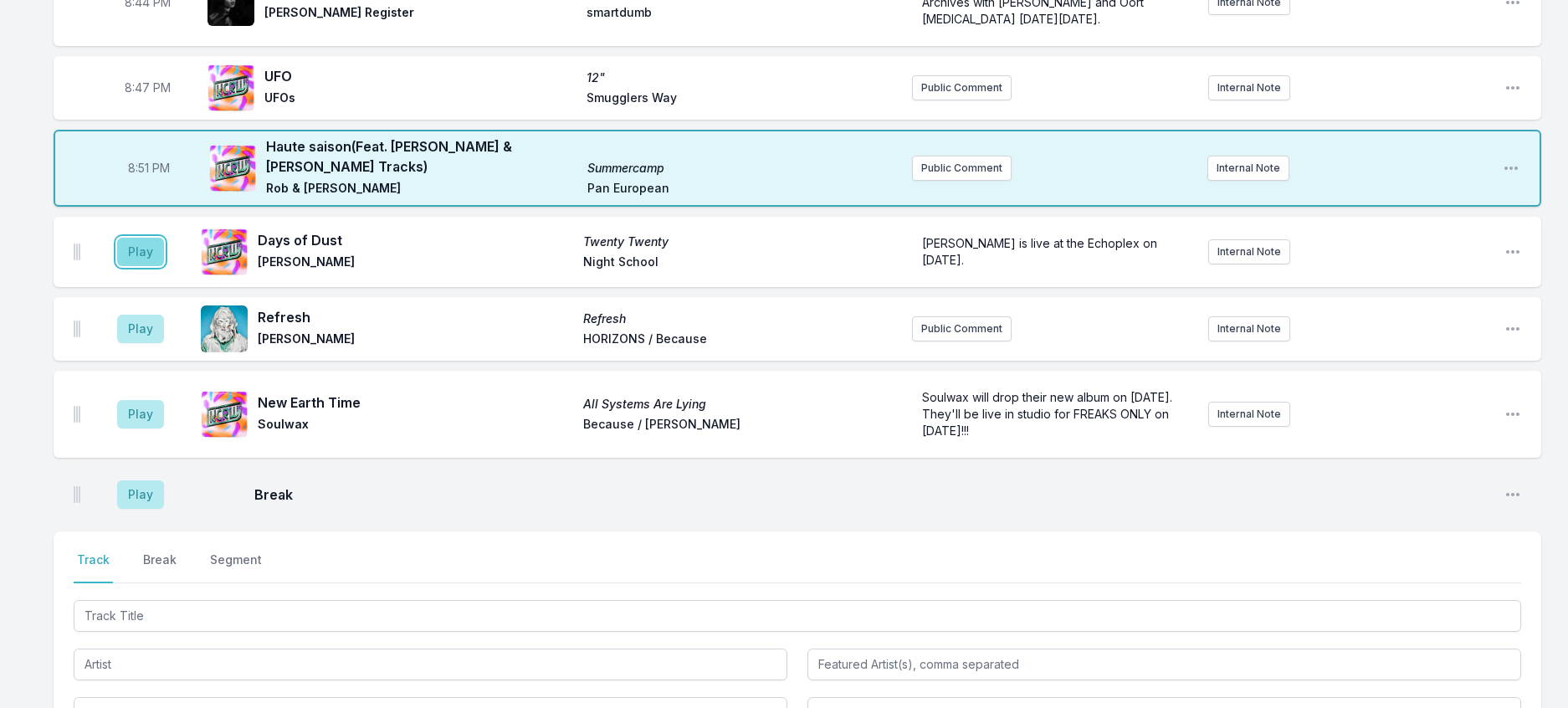
click at [152, 266] on button "Play" at bounding box center [141, 251] width 47 height 29
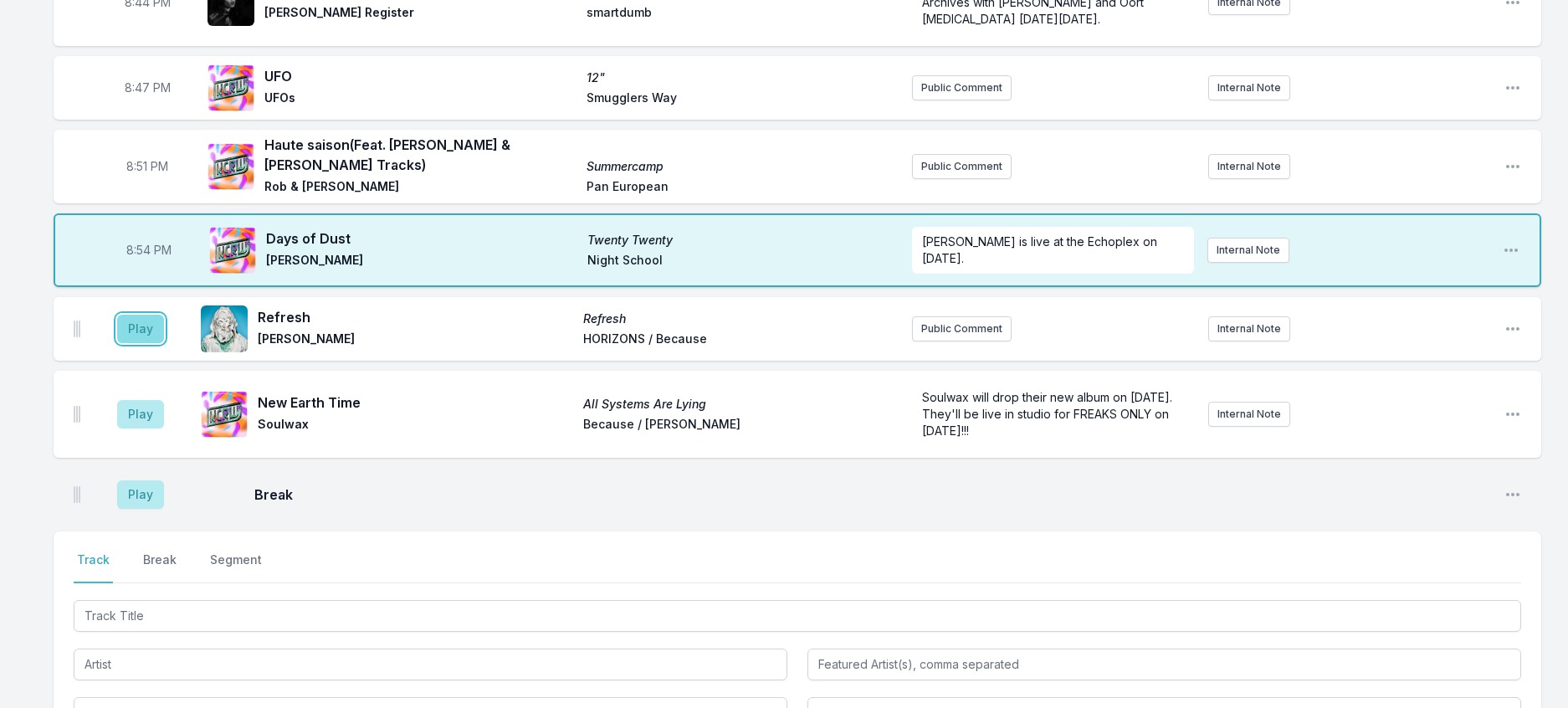
click at [155, 343] on button "Play" at bounding box center [141, 328] width 47 height 29
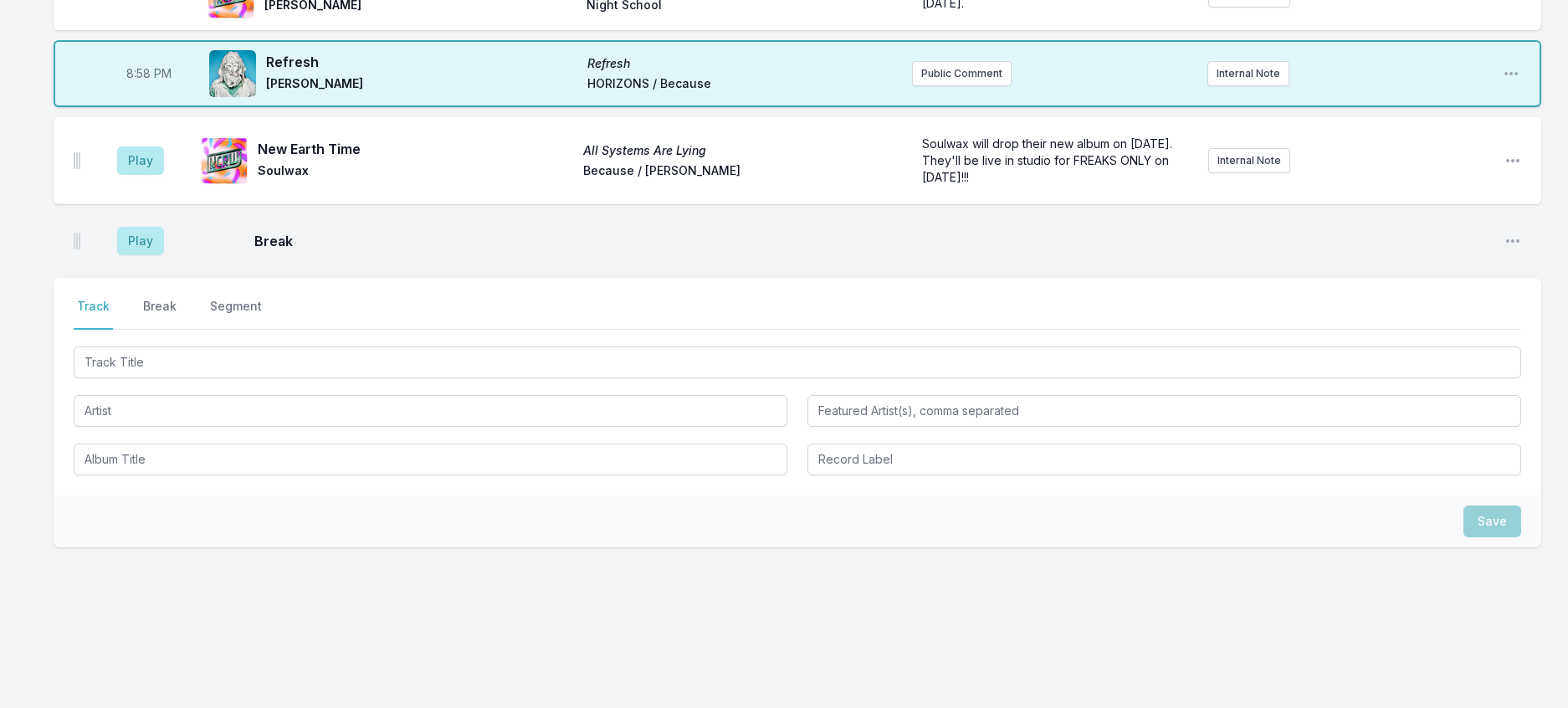
scroll to position [1872, 0]
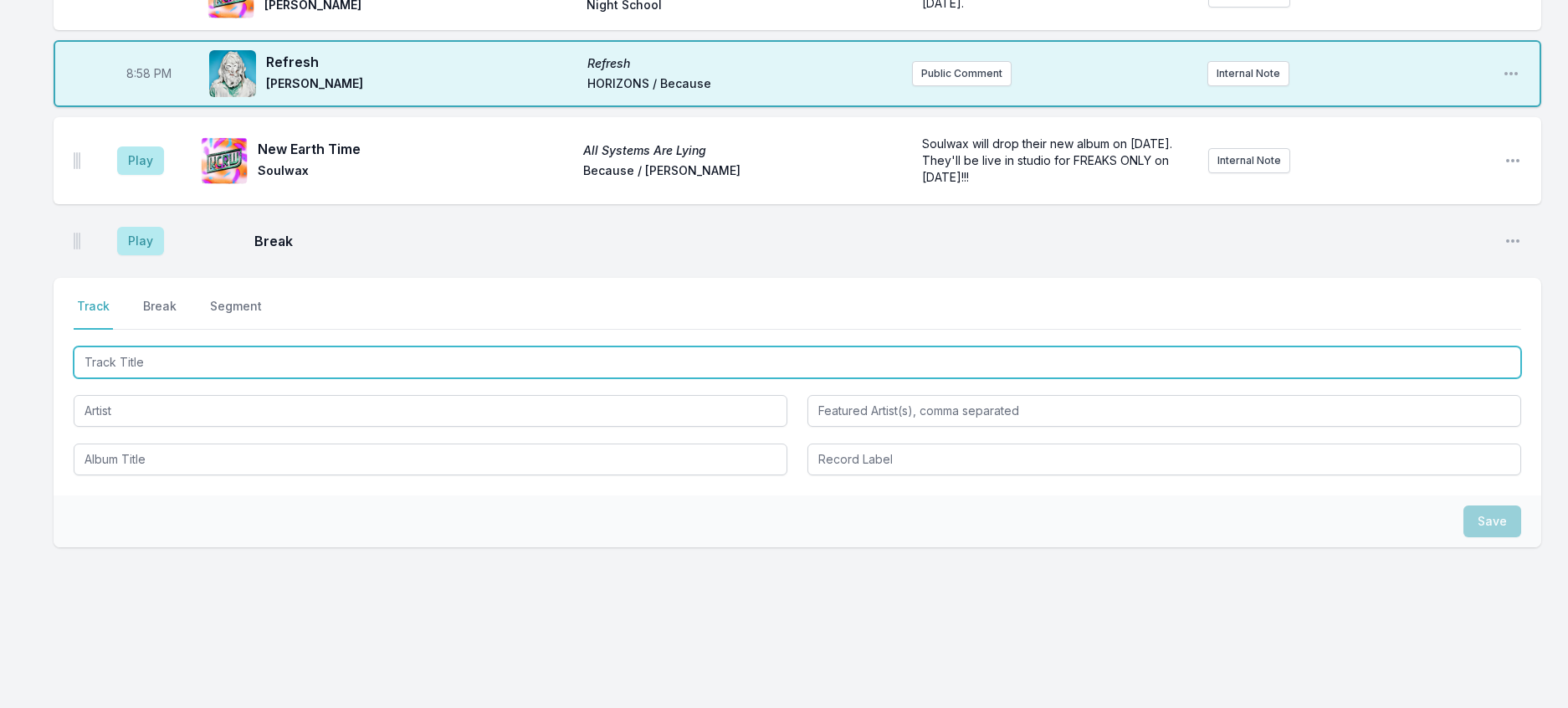
click at [159, 378] on input "Track Title" at bounding box center [797, 362] width 1448 height 31
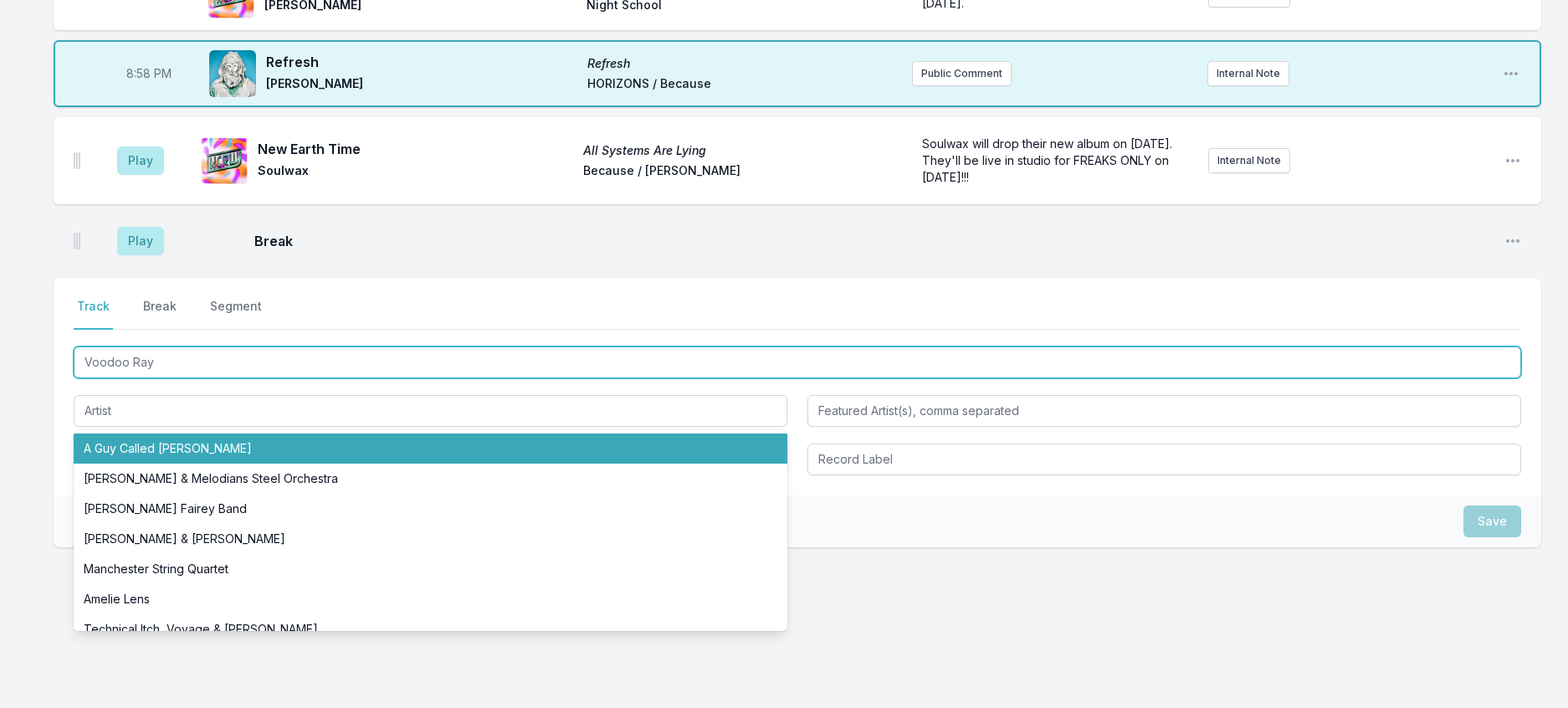
click at [185, 378] on input "Voodoo Ray" at bounding box center [797, 362] width 1448 height 31
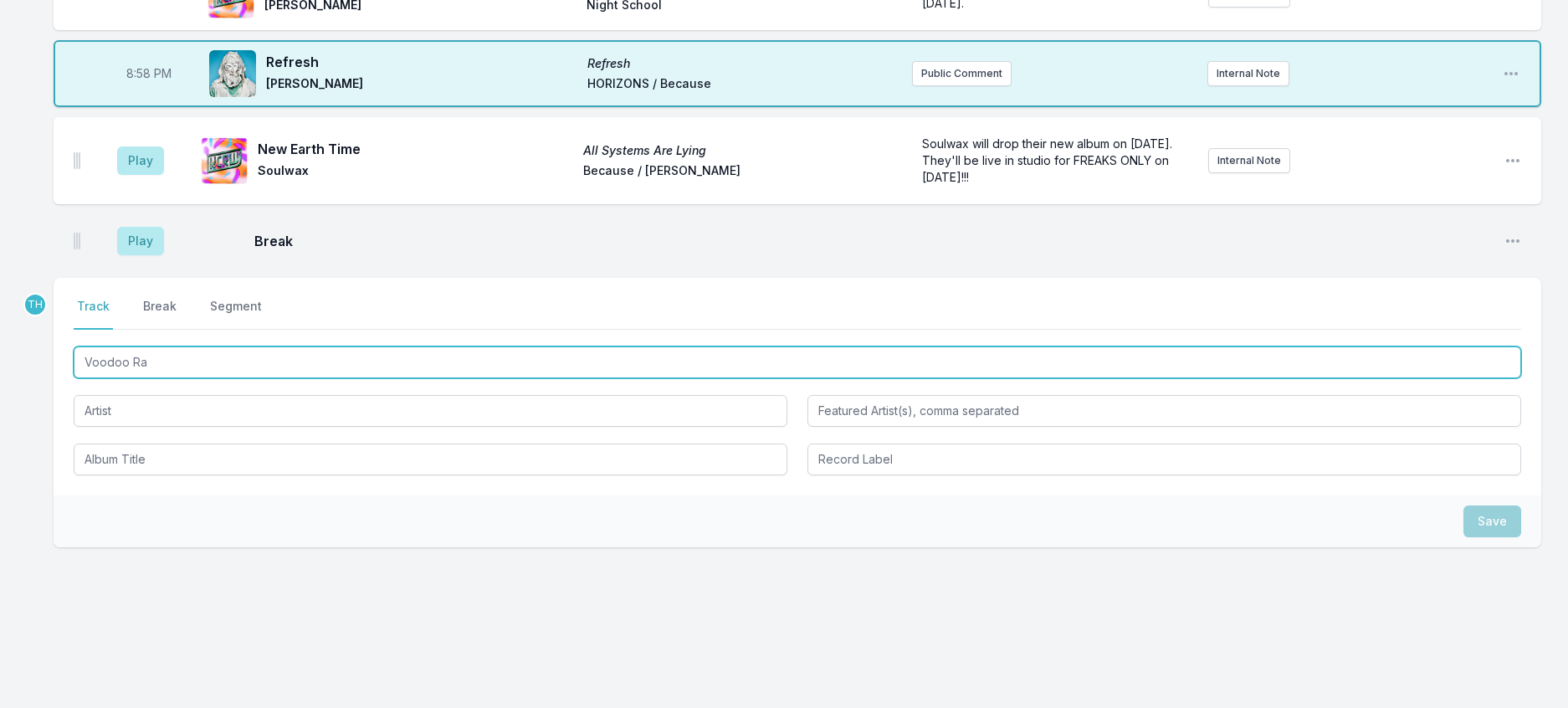
type input "Voodoo Ray"
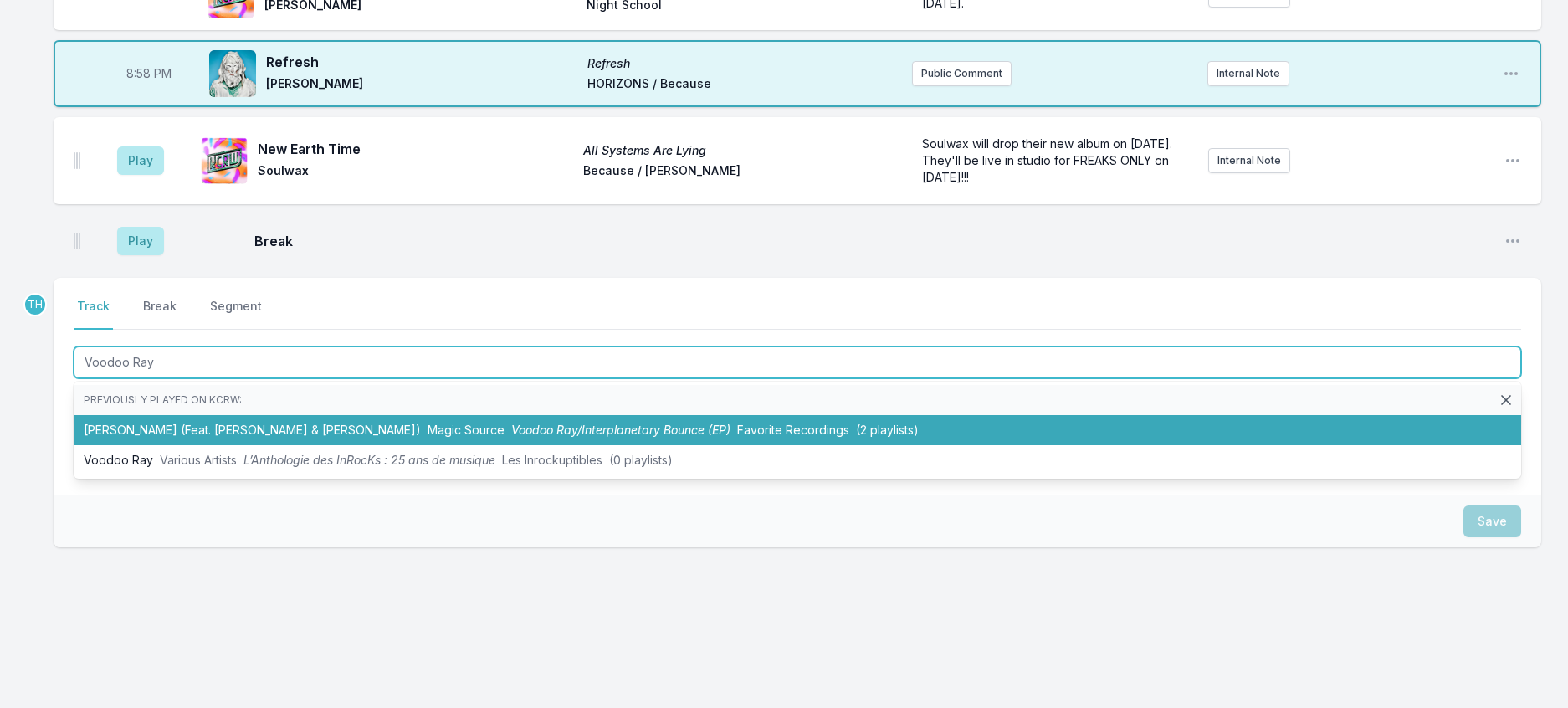
click at [512, 436] on span "Voodoo Ray/Interplanetary Bounce (EP)" at bounding box center [621, 430] width 219 height 14
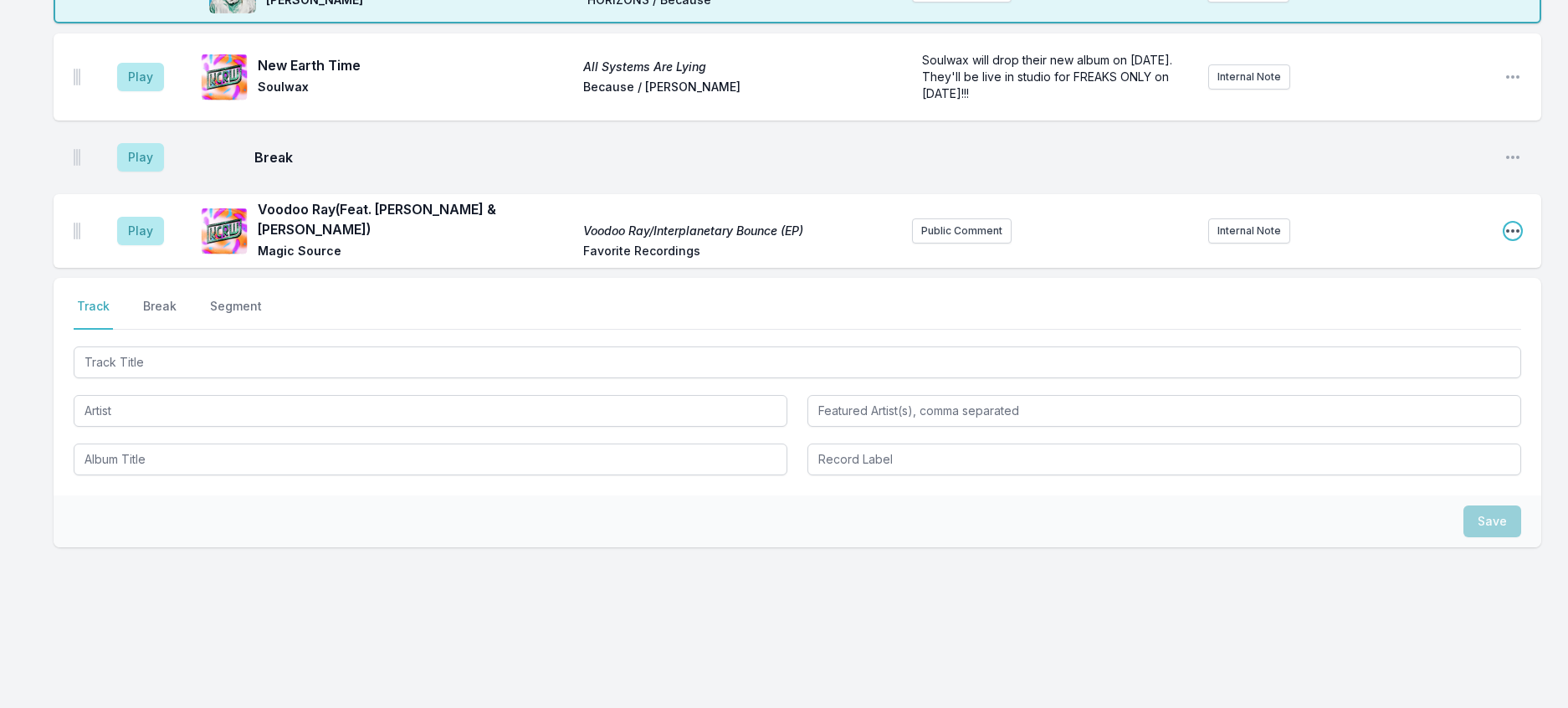
click at [1504, 239] on icon "Open playlist item options" at bounding box center [1512, 230] width 17 height 17
click at [1436, 310] on button "Edit Track Details" at bounding box center [1427, 294] width 188 height 30
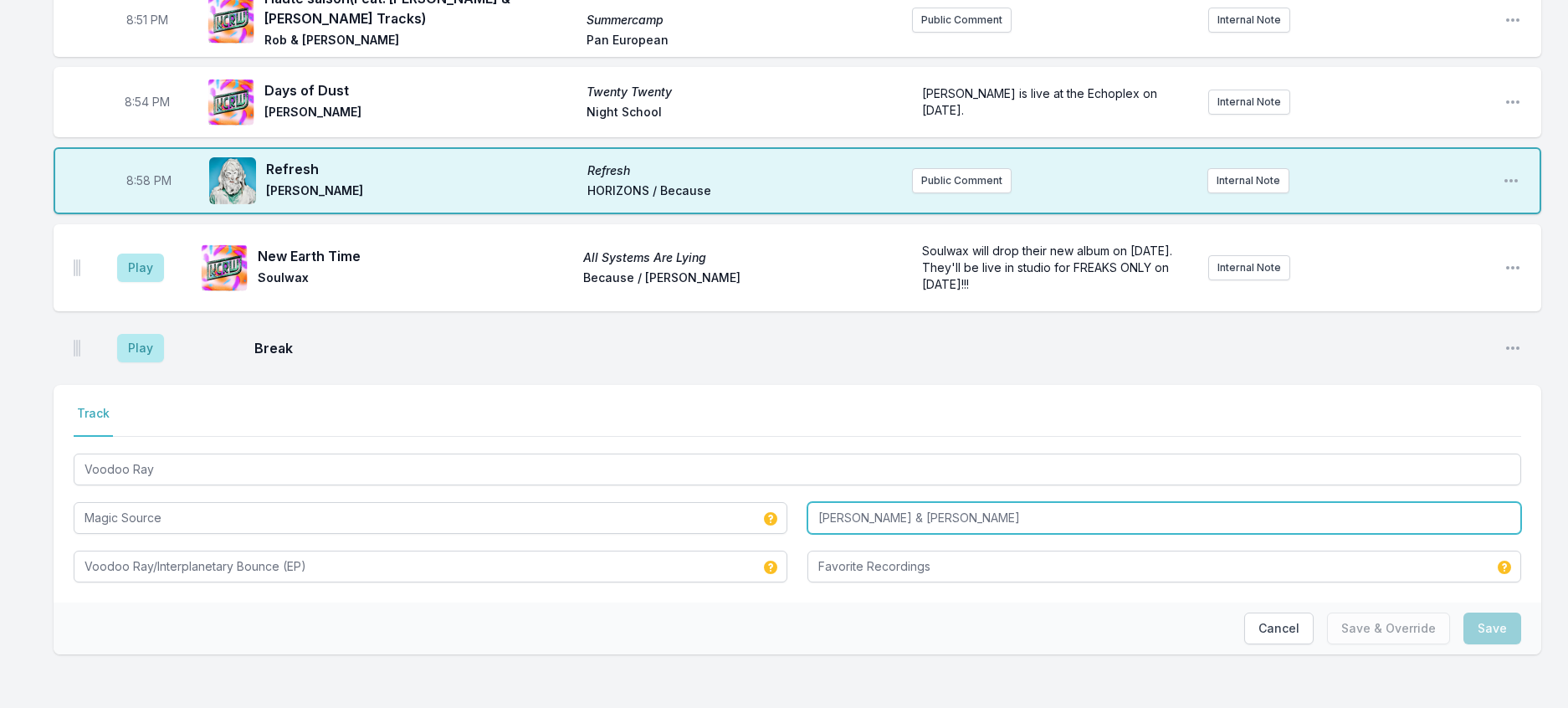
drag, startPoint x: 1054, startPoint y: 502, endPoint x: 538, endPoint y: 435, distance: 520.3
click at [538, 450] on div "Voodoo Ray Magic Source Gizelle Smith & Mounam Voodoo Ray/Interplanetary Bounce…" at bounding box center [797, 516] width 1448 height 132
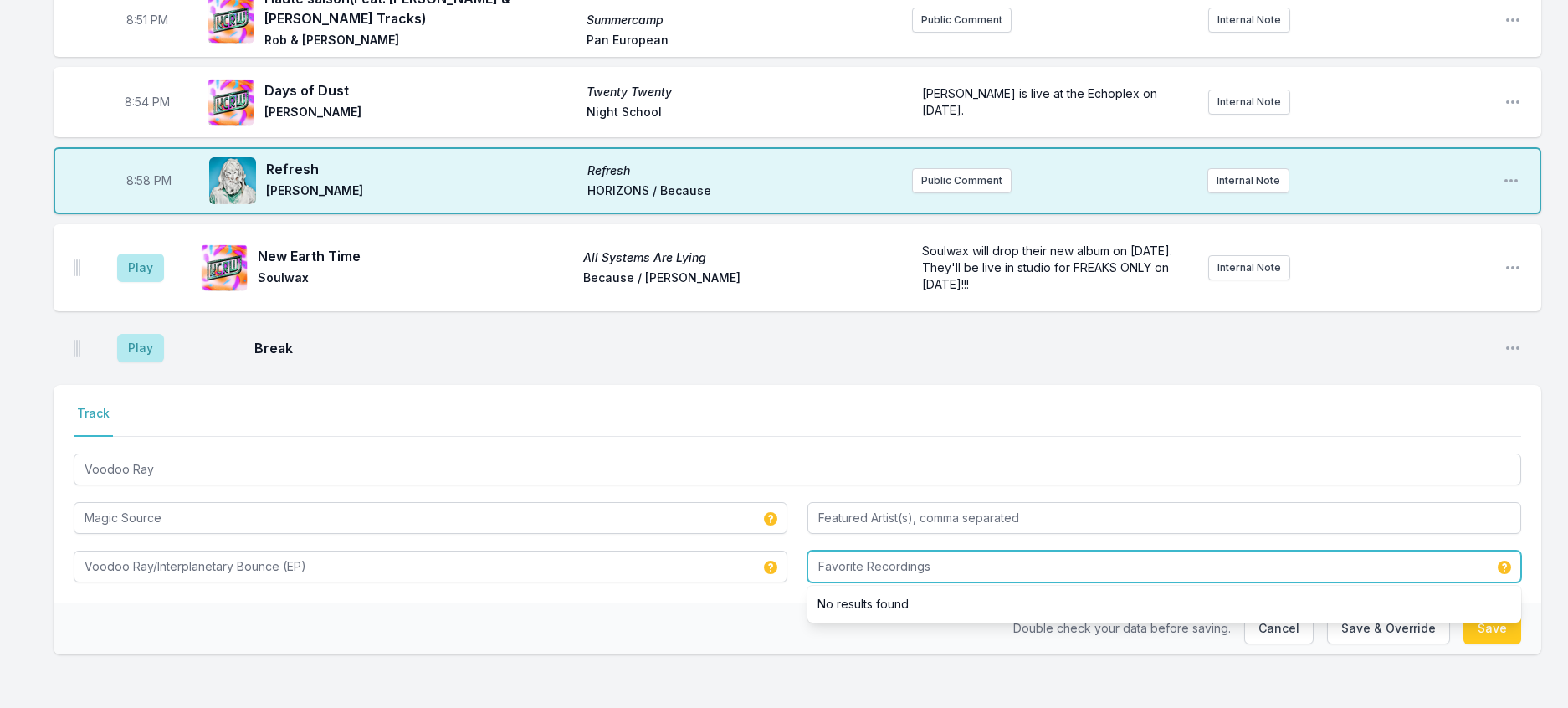
drag, startPoint x: 874, startPoint y: 540, endPoint x: 1152, endPoint y: 603, distance: 285.0
click at [1152, 582] on div "Favorite Recordings No results found" at bounding box center [1164, 567] width 713 height 31
type input "Favorite"
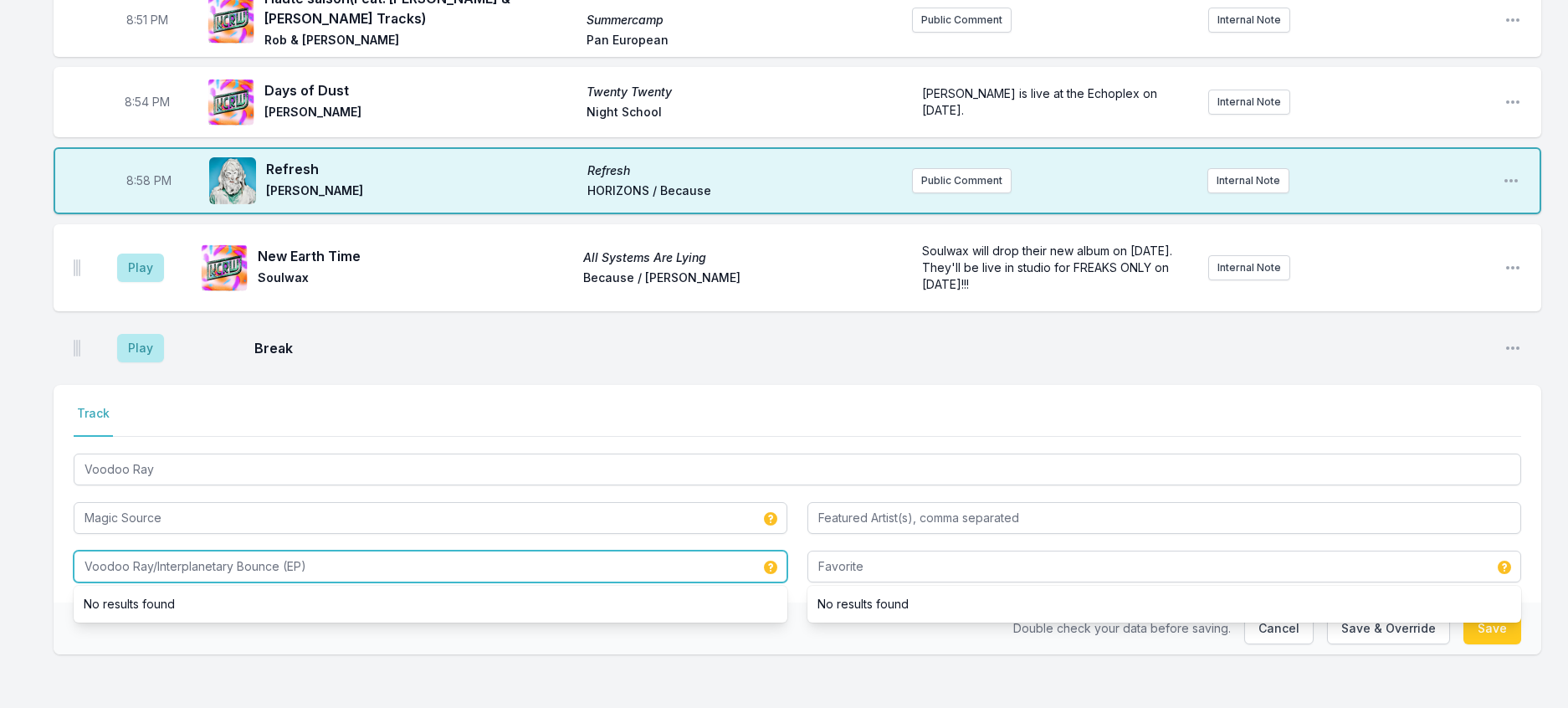
drag, startPoint x: 301, startPoint y: 544, endPoint x: 643, endPoint y: 587, distance: 344.7
click at [643, 582] on div "Voodoo Ray/Interplanetary Bounce (EP) No results found" at bounding box center [430, 567] width 713 height 31
click at [173, 551] on input "Voodoo Ray/Interplanetary Bounce" at bounding box center [430, 567] width 713 height 31
type input "Voodoo Ray / Interplanetary Bounce"
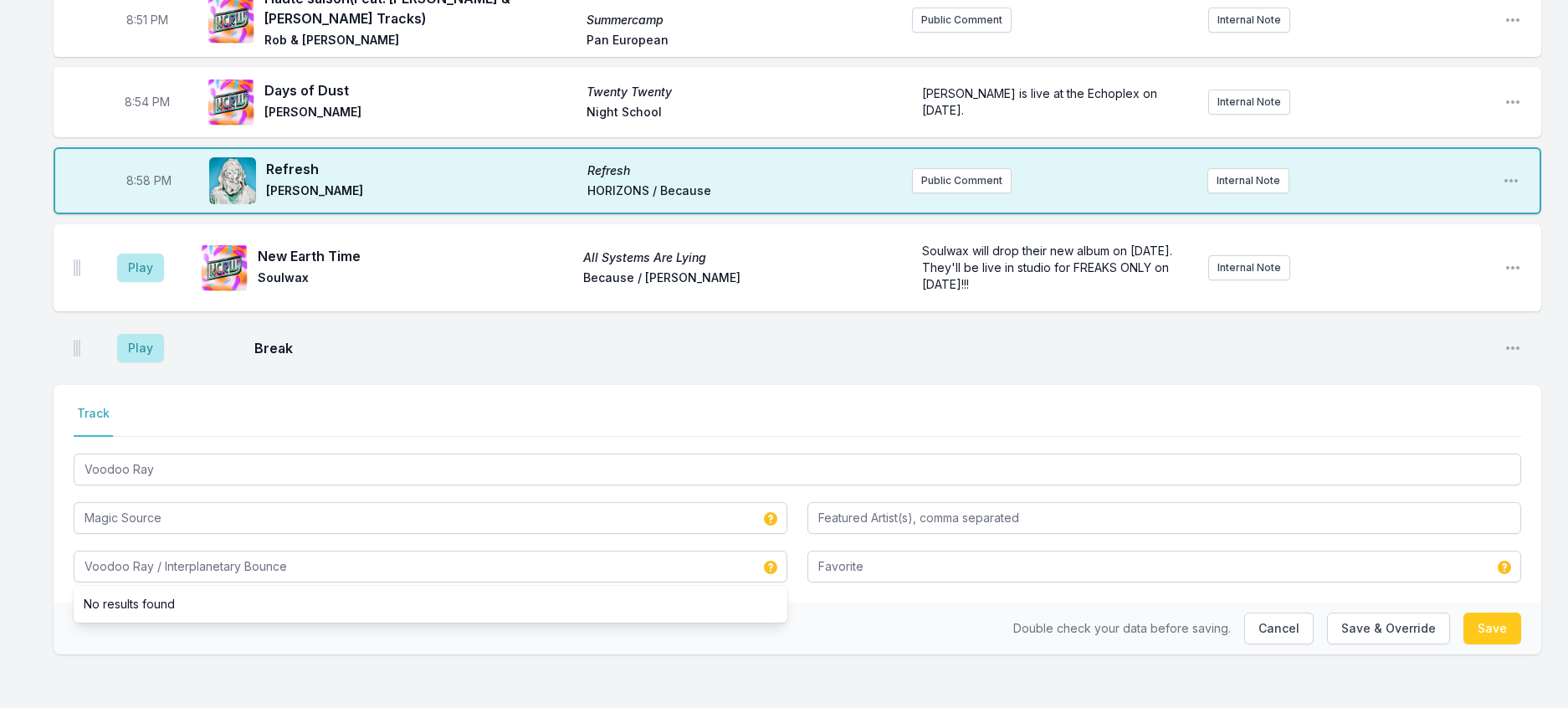
click at [72, 478] on div "Select a tab Track Track Voodoo Ray Magic Source Voodoo Ray / Interplanetary Bo…" at bounding box center [797, 493] width 1488 height 217
click at [1327, 616] on button "Save & Override" at bounding box center [1388, 628] width 123 height 31
type input "Gizelle Smith & Mounam"
type input "Voodoo Ray/Interplanetary Bounce (EP)"
type input "Favorite Recordings"
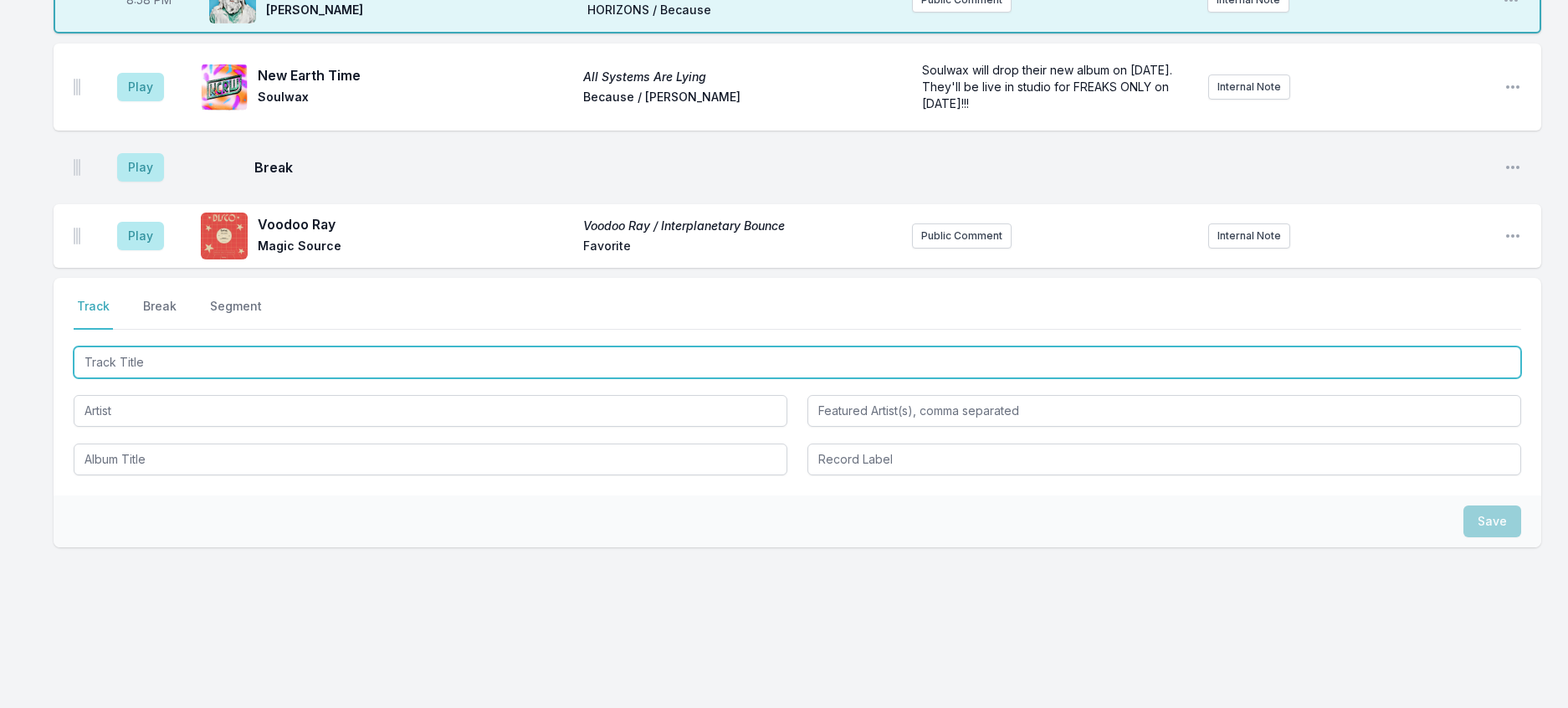
click at [252, 378] on input "Track Title" at bounding box center [797, 362] width 1448 height 31
type input "Livro Aberto"
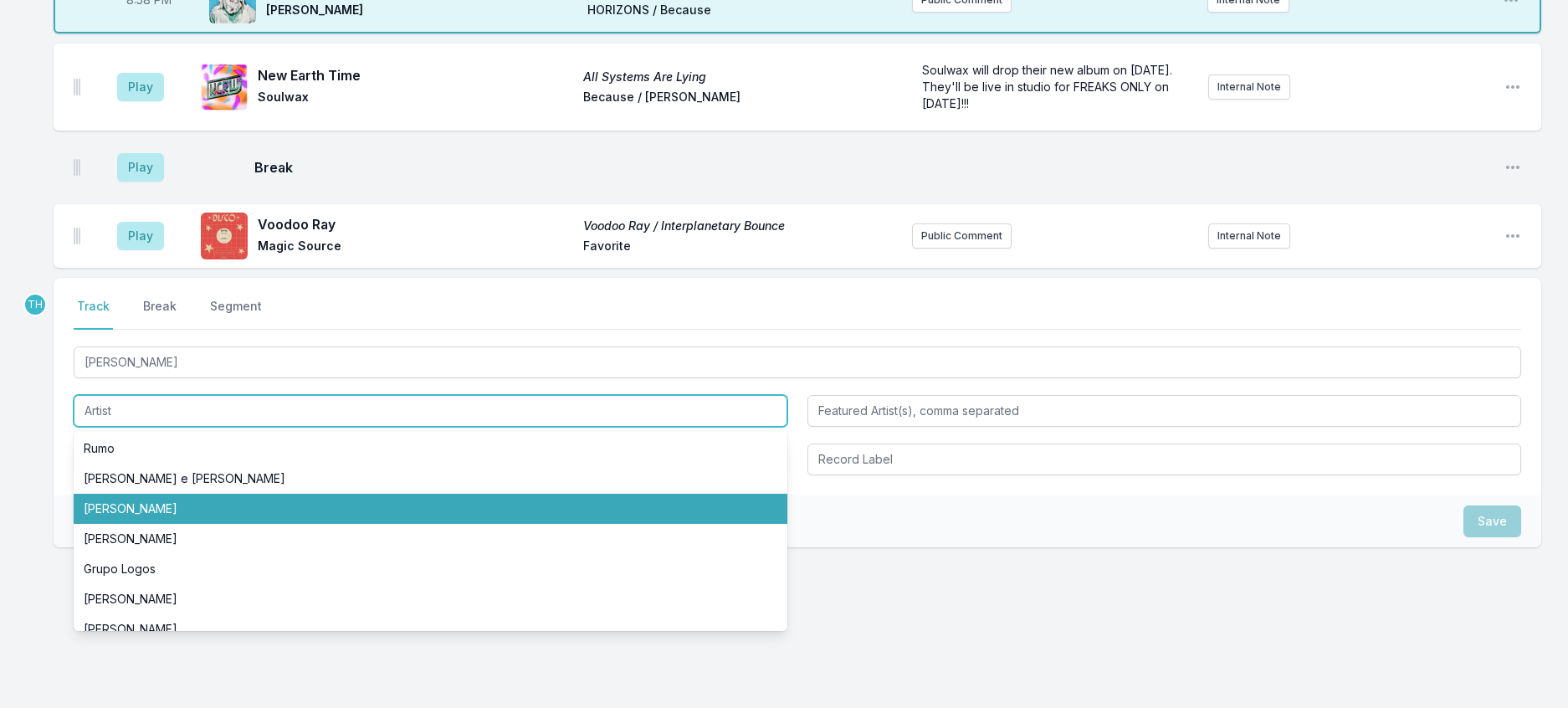
scroll to position [2022, 0]
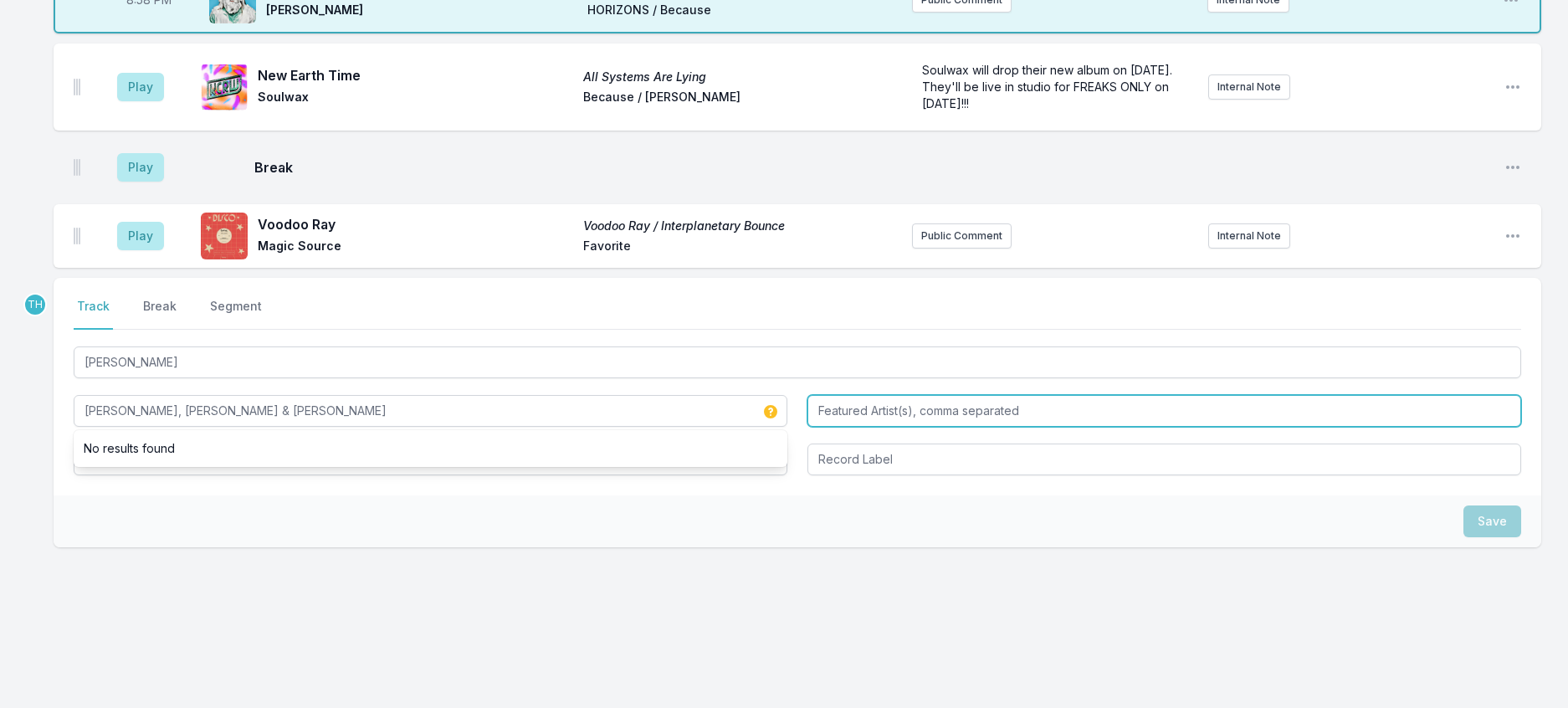
type input "Yotam Russo, Morali & Abrao"
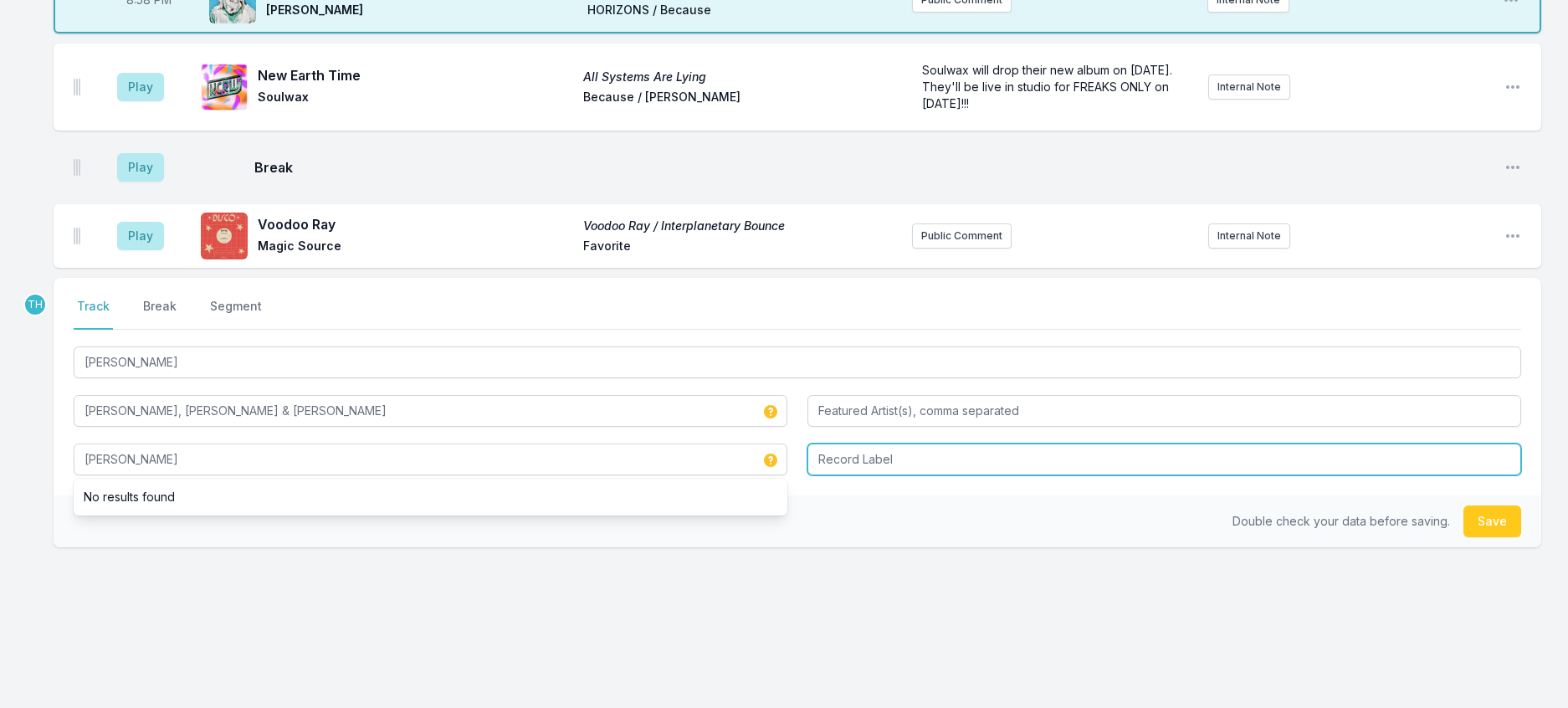
type input "Livro Aberto"
type input "Disco Halal"
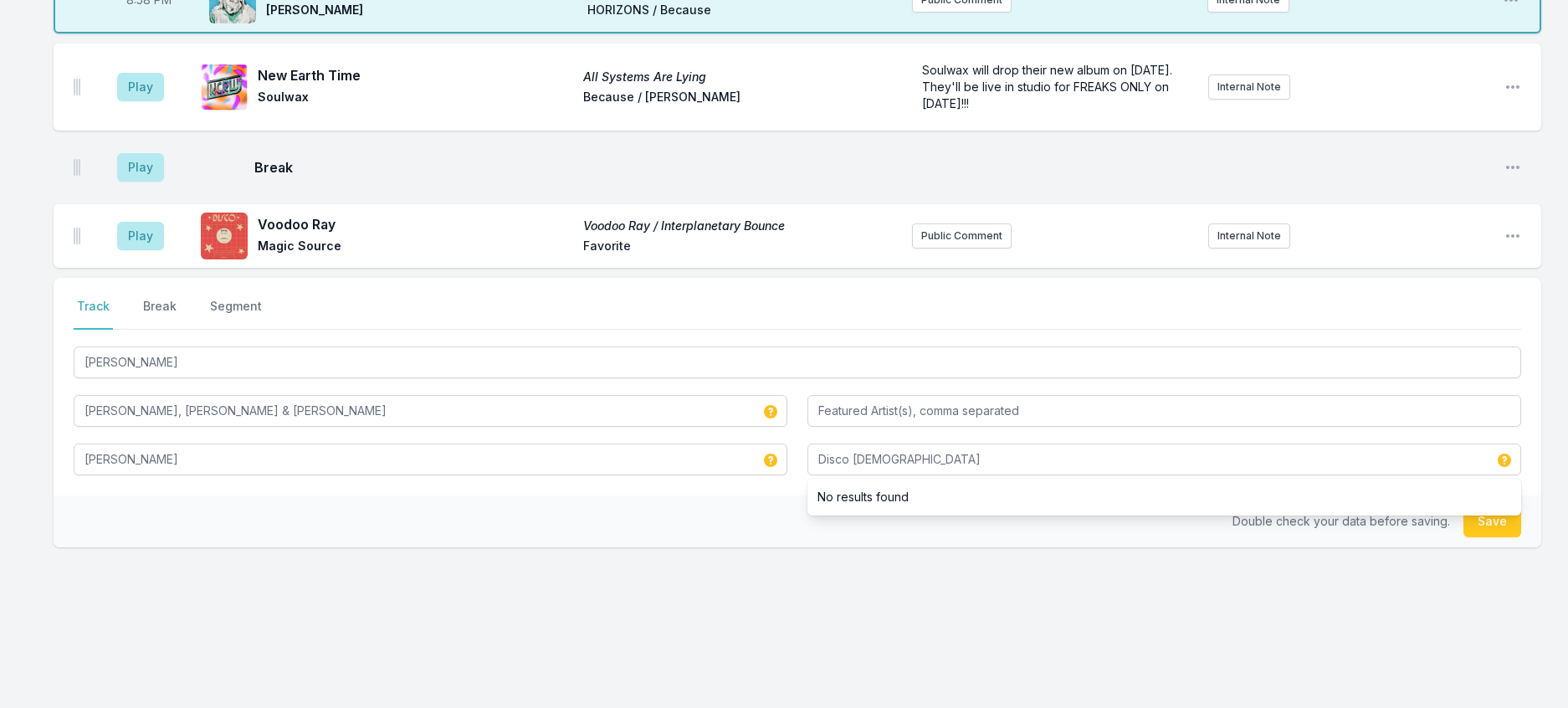
click at [740, 495] on div "Double check your data before saving. Save" at bounding box center [797, 520] width 1488 height 52
click at [1477, 505] on button "Save" at bounding box center [1492, 521] width 58 height 31
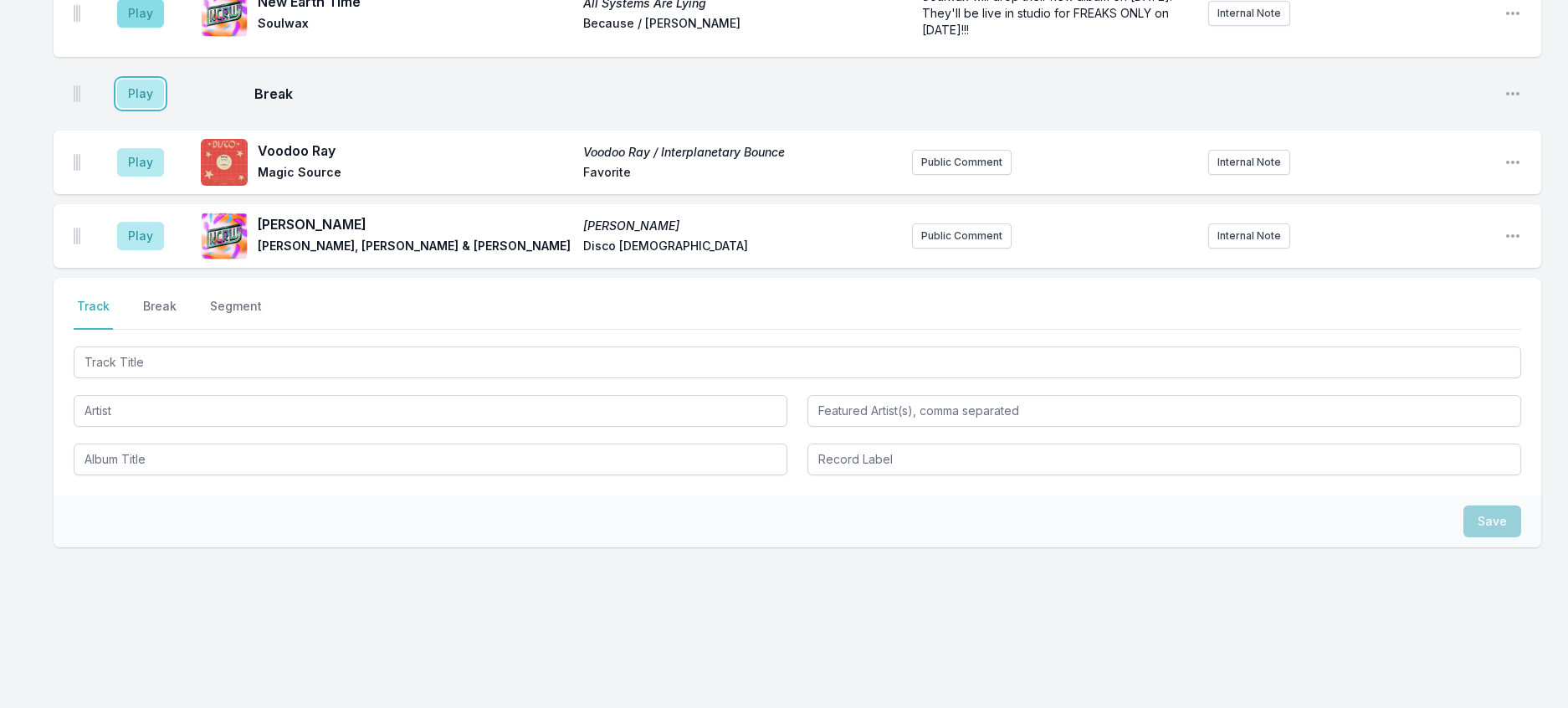
click at [152, 79] on button "Play" at bounding box center [141, 93] width 47 height 29
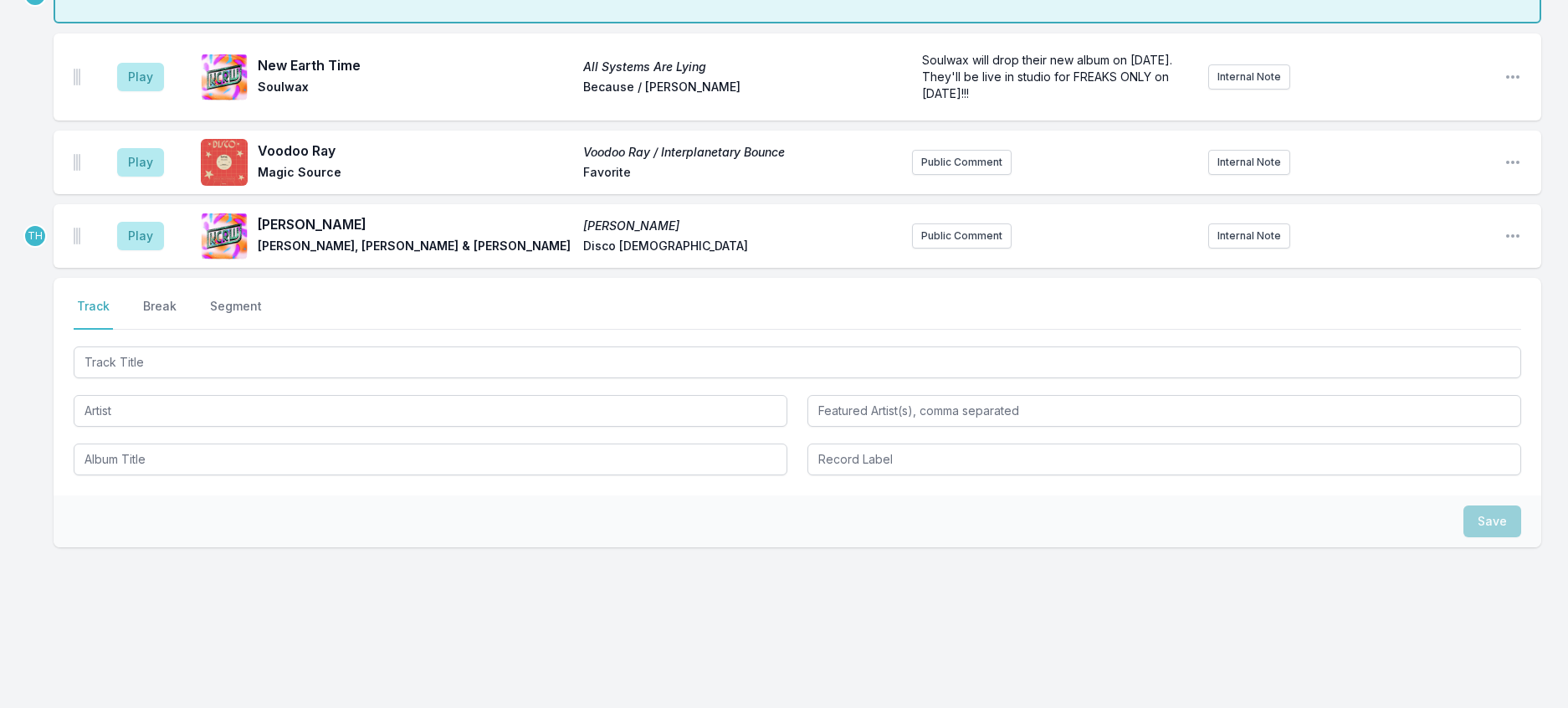
scroll to position [1854, 0]
click at [1398, 73] on button "Delete Entry" at bounding box center [1426, 58] width 188 height 30
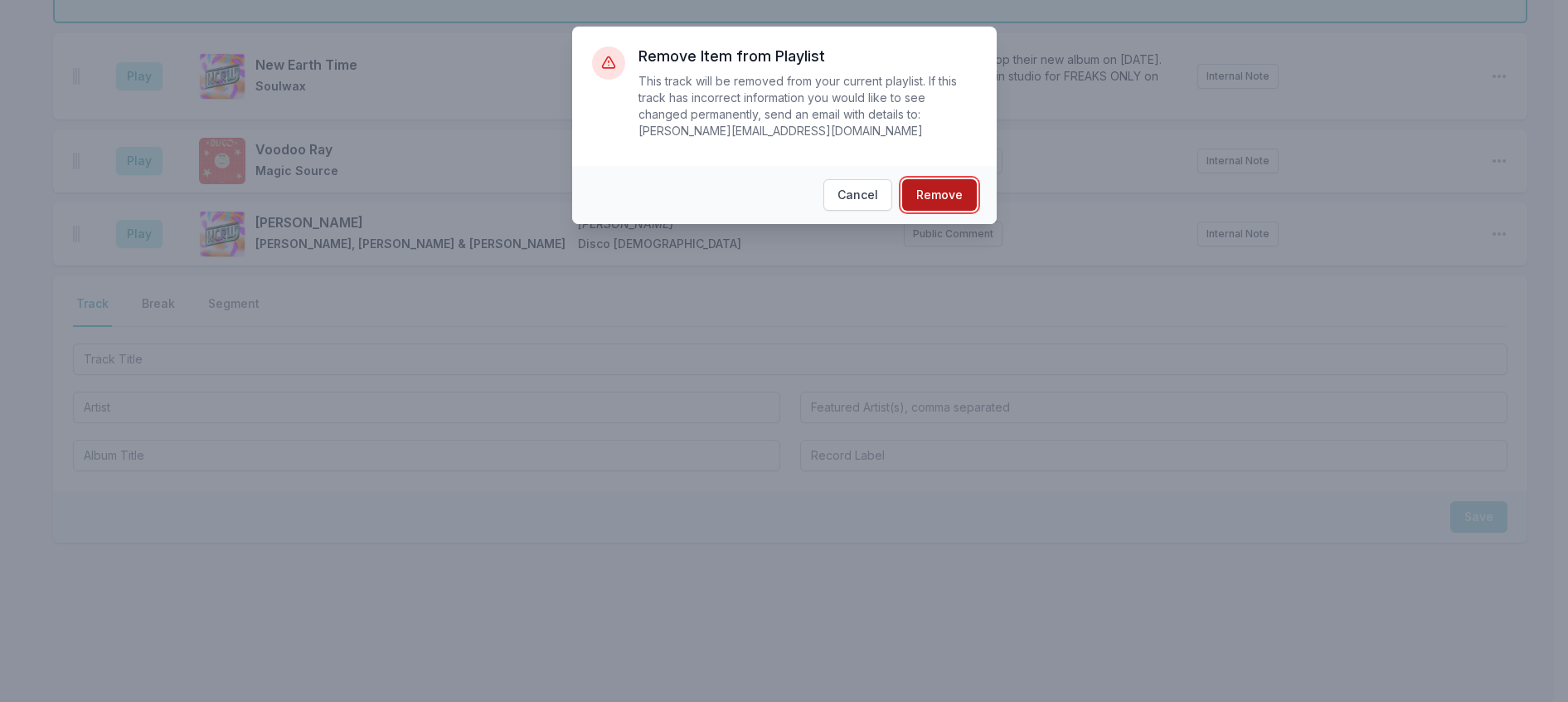
click at [936, 209] on button "Remove" at bounding box center [940, 195] width 74 height 31
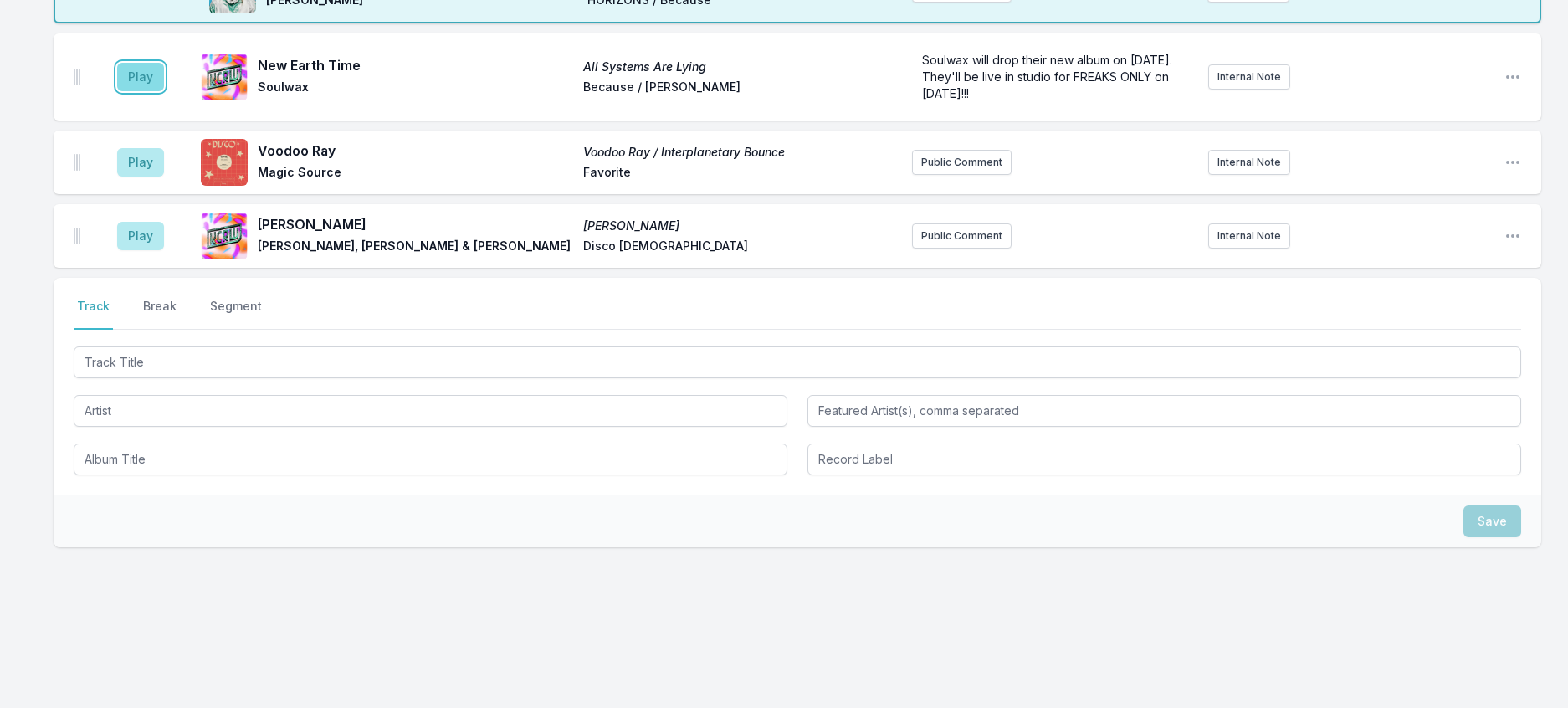
click at [142, 91] on button "Play" at bounding box center [141, 77] width 47 height 29
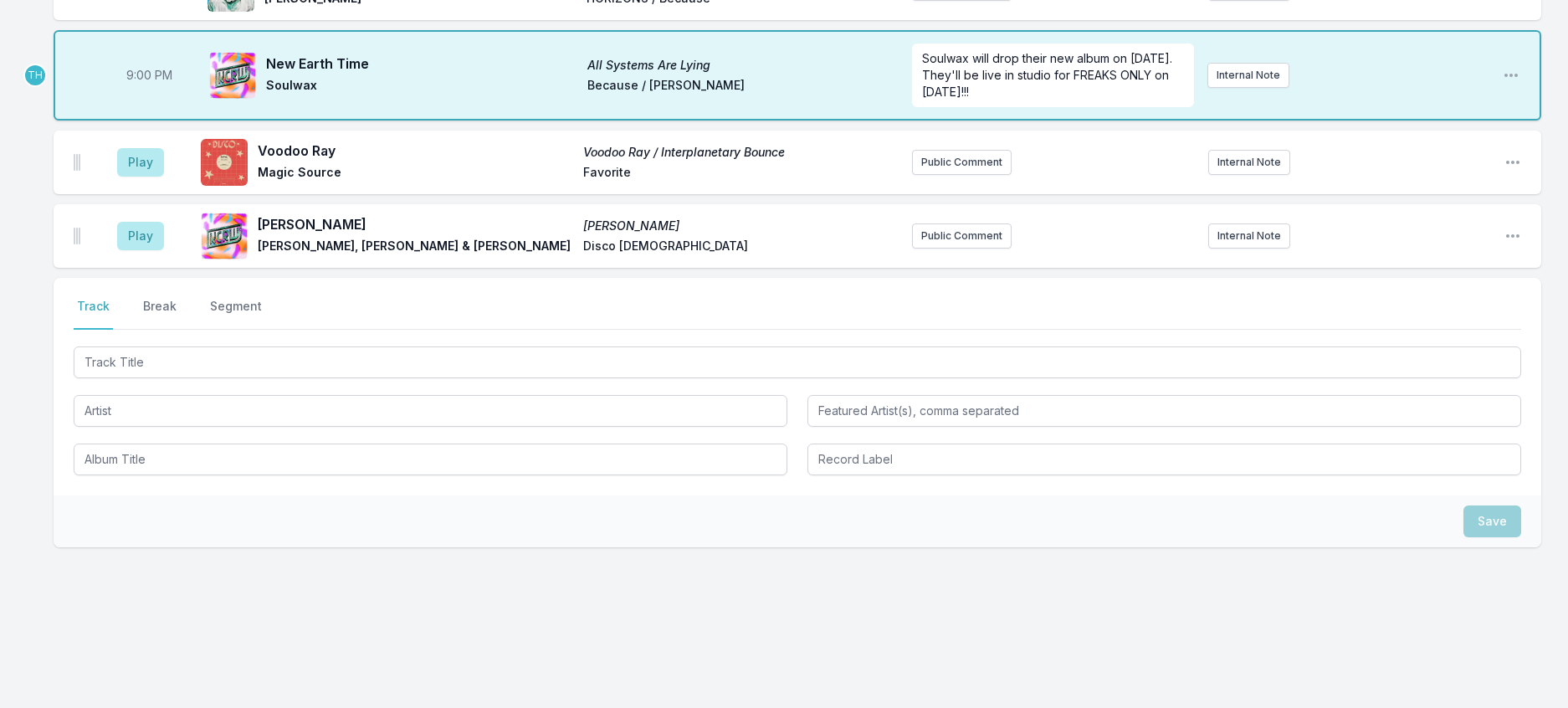
scroll to position [2021, 0]
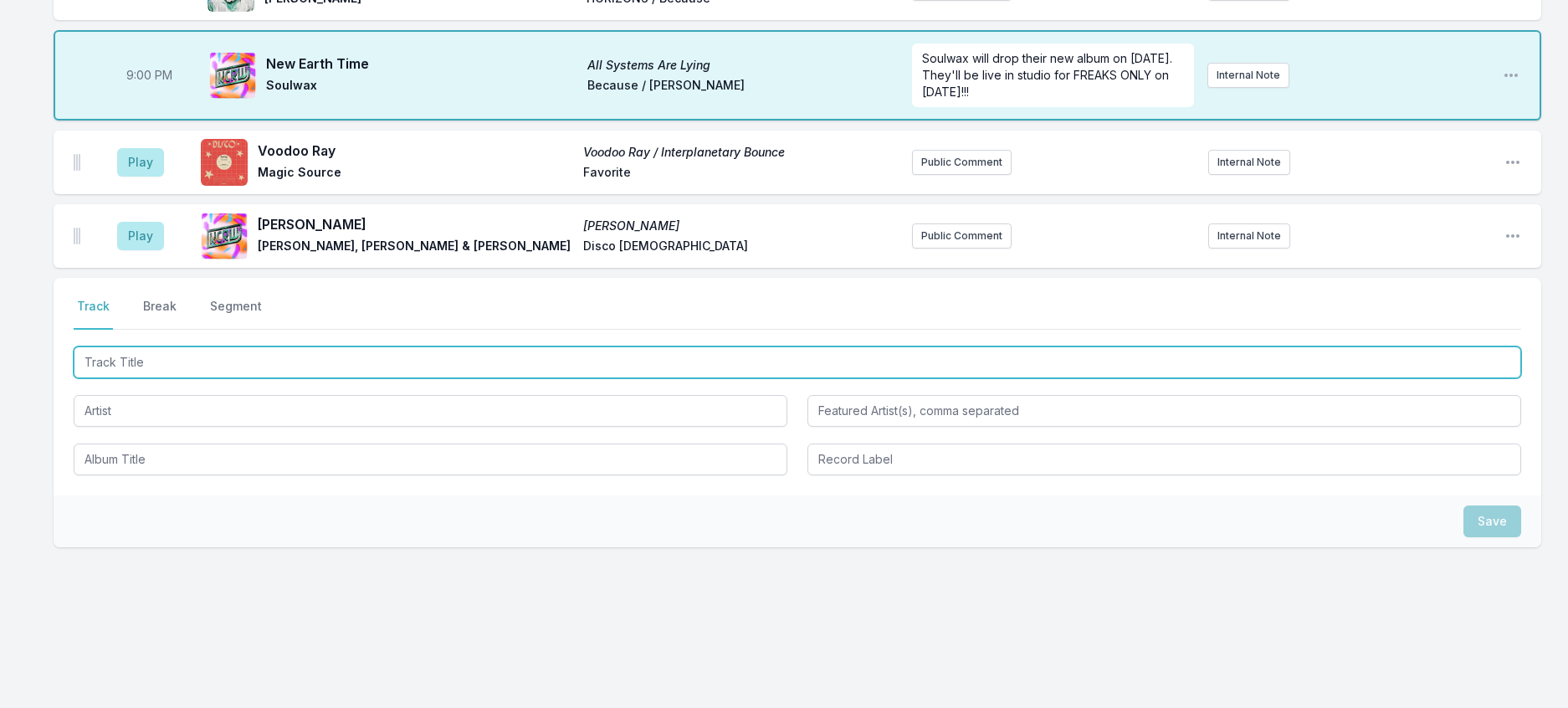
click at [237, 347] on input "Track Title" at bounding box center [797, 362] width 1448 height 31
type input "Still See Love"
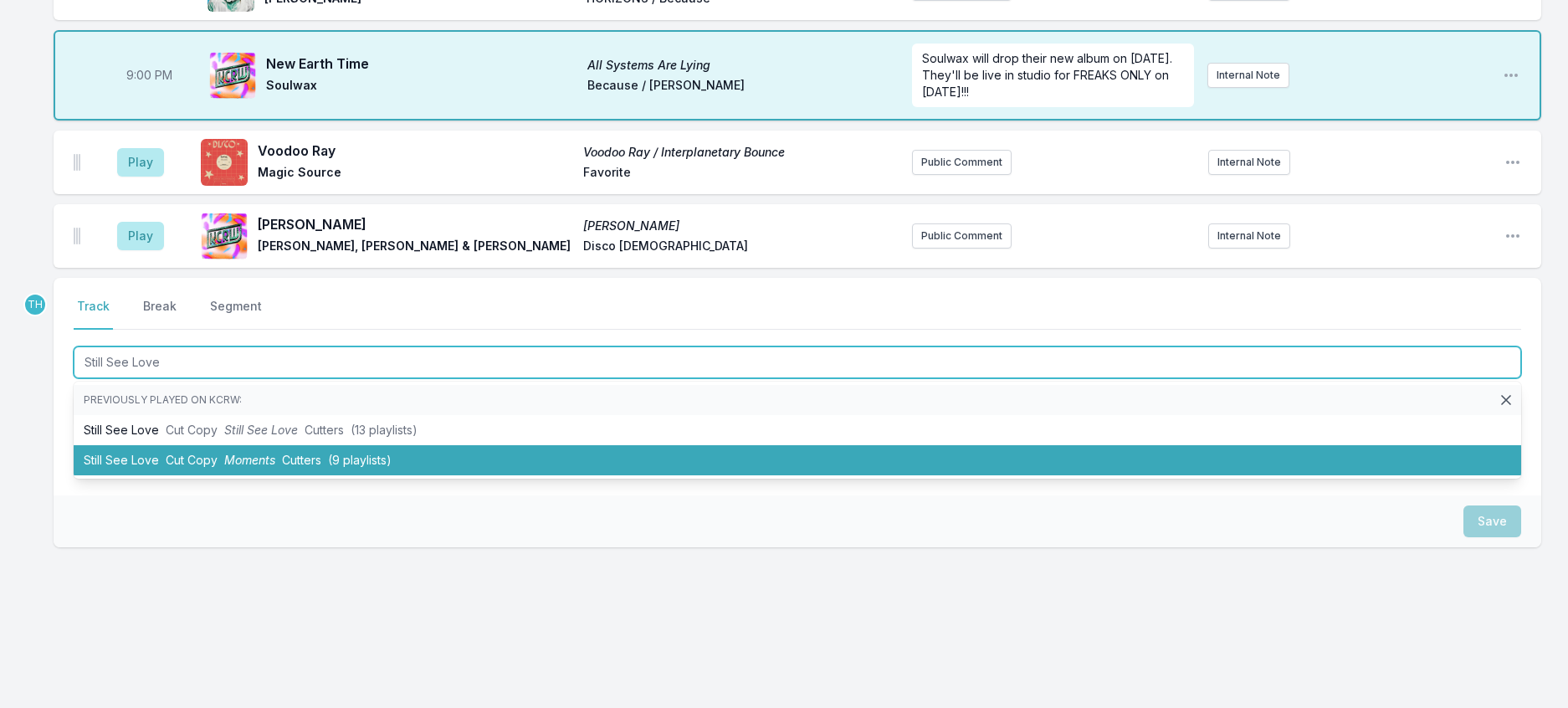
click at [273, 452] on span "Moments" at bounding box center [250, 459] width 51 height 14
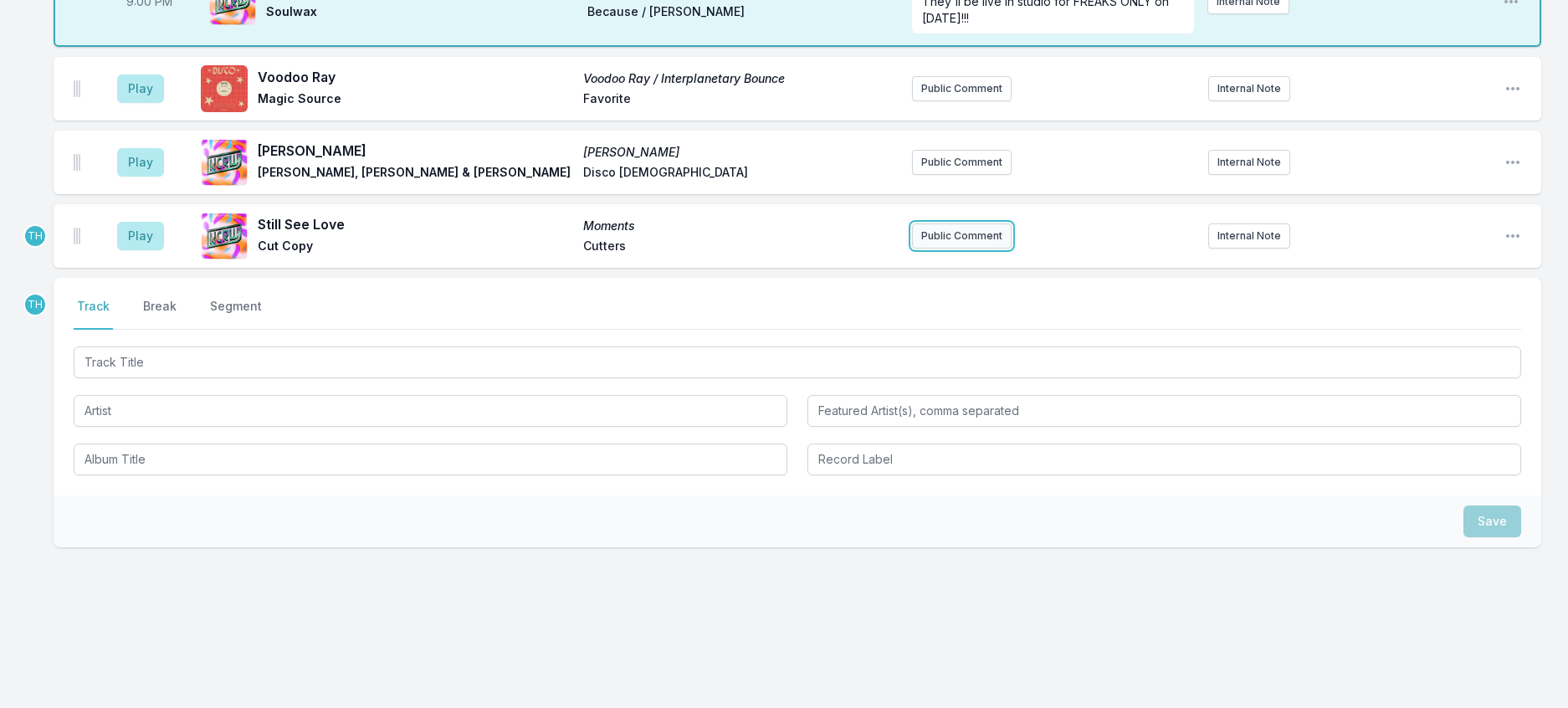
click at [929, 249] on button "Public Comment" at bounding box center [962, 236] width 100 height 25
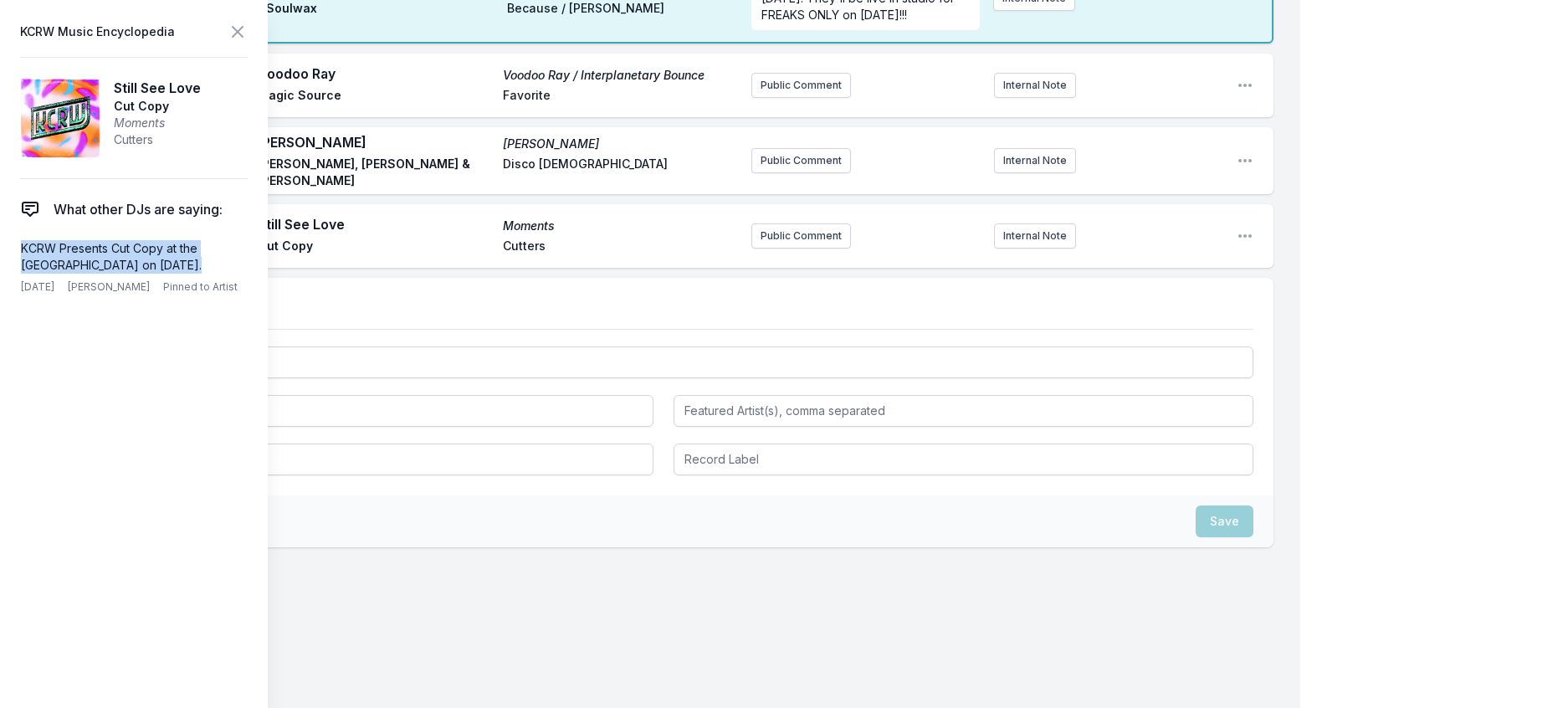
drag, startPoint x: 219, startPoint y: 299, endPoint x: 10, endPoint y: 272, distance: 210.7
click at [10, 272] on aside "KCRW Music Encyclopedia Still See Love Cut Copy Moments Cutters What other DJs …" at bounding box center [134, 354] width 268 height 708
copy p "KCRW Presents Cut Copy at the Bellwether on November 14th."
click at [809, 249] on button "Public Comment" at bounding box center [801, 236] width 100 height 25
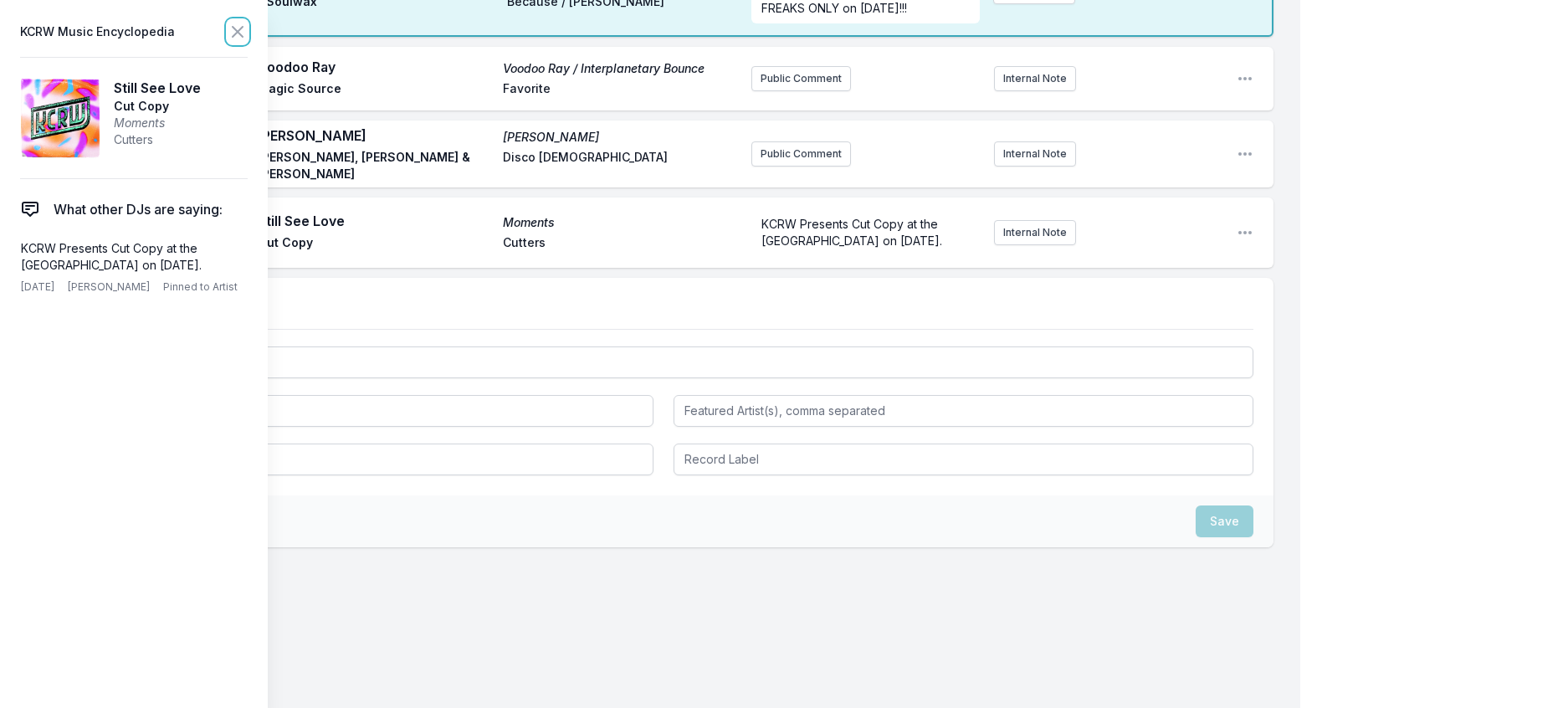
drag, startPoint x: 273, startPoint y: 35, endPoint x: 299, endPoint y: 70, distance: 43.6
click at [248, 37] on icon at bounding box center [237, 31] width 20 height 20
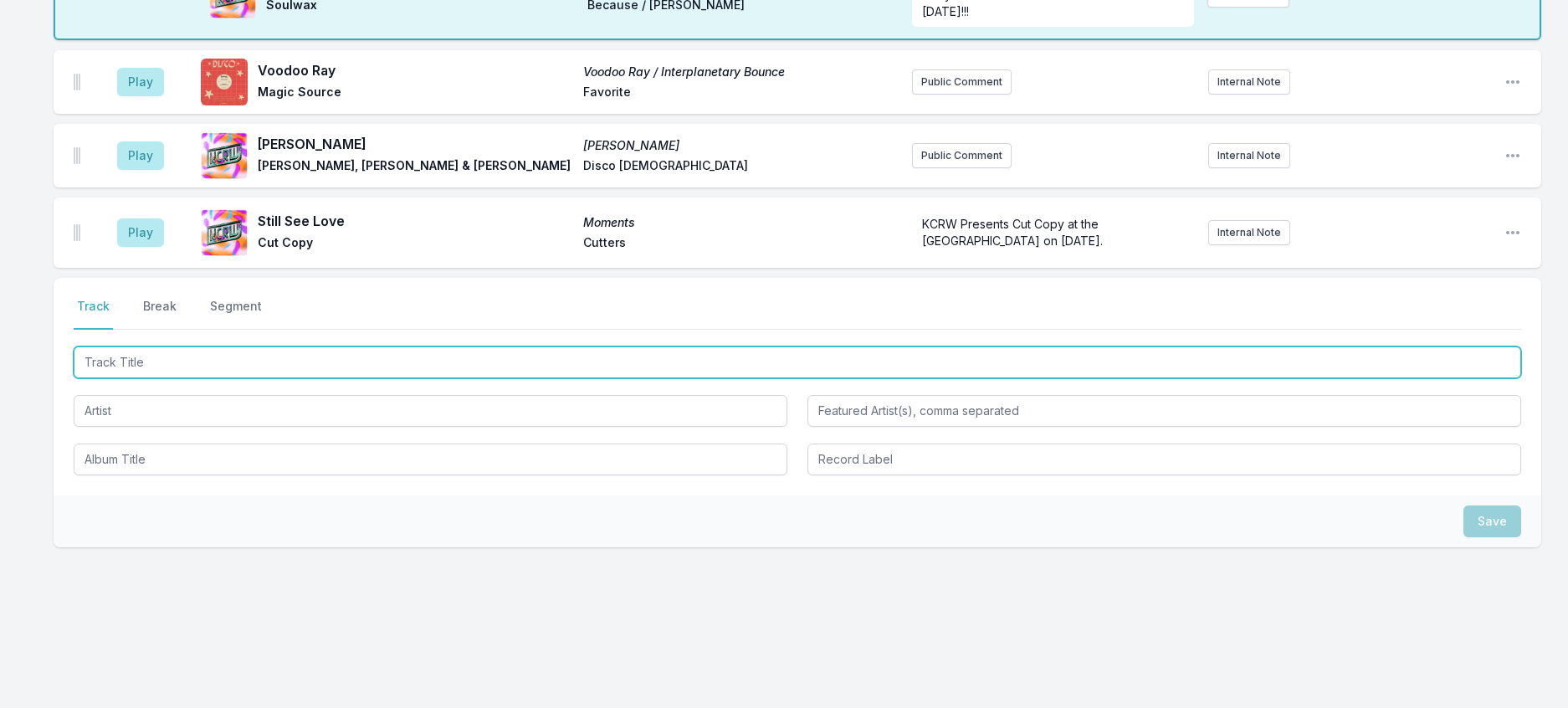
click at [230, 378] on input "Track Title" at bounding box center [797, 362] width 1448 height 31
type input "Heart Attack"
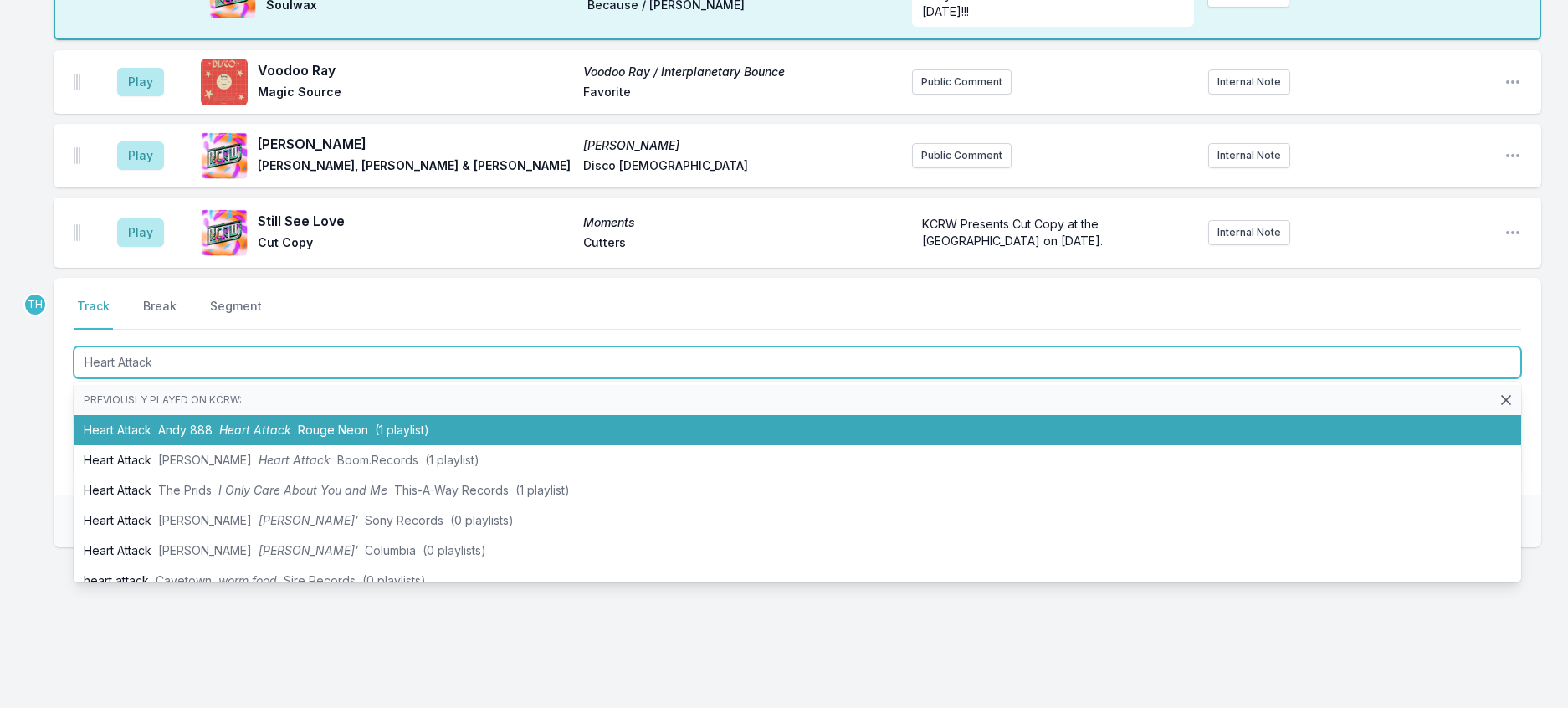
click at [288, 436] on span "Heart Attack" at bounding box center [255, 430] width 72 height 14
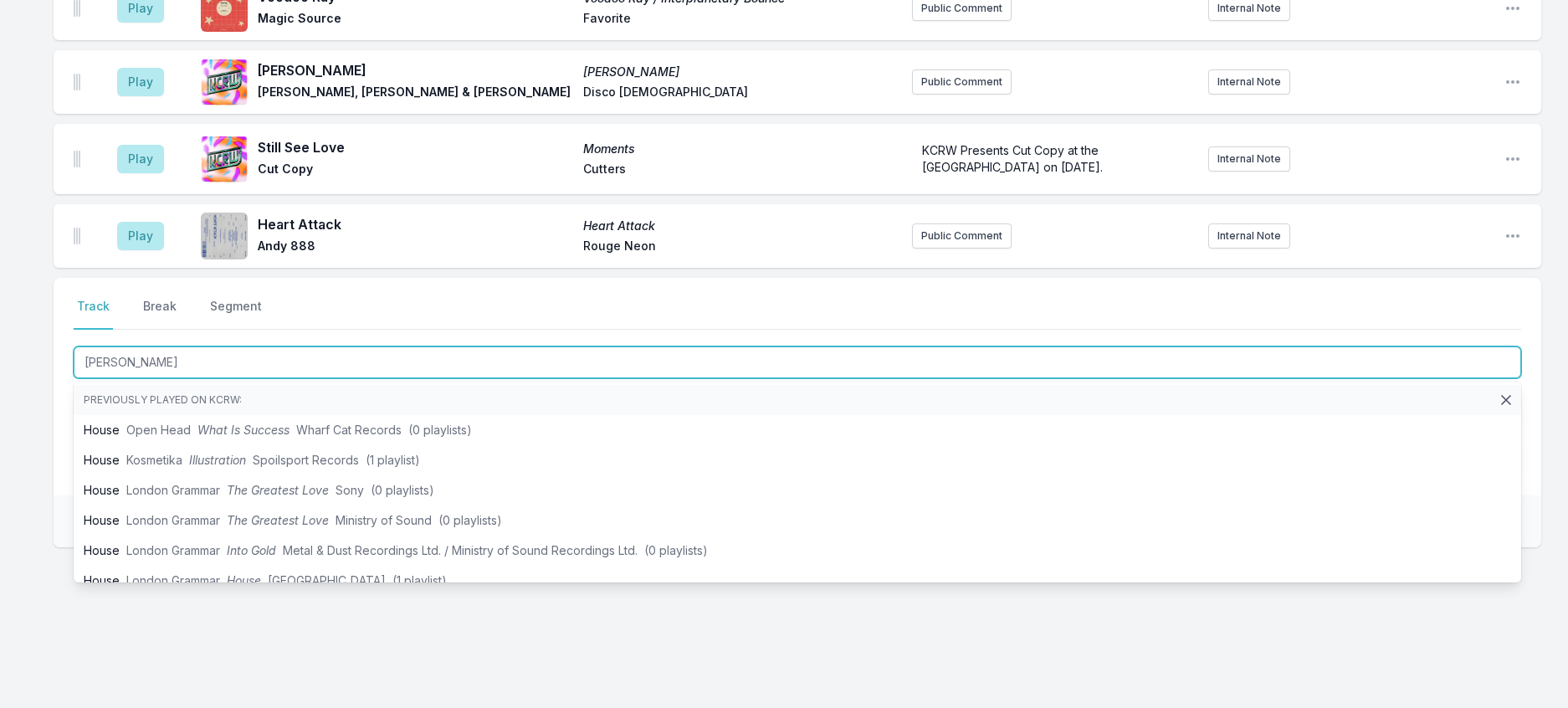
type input "Houseman"
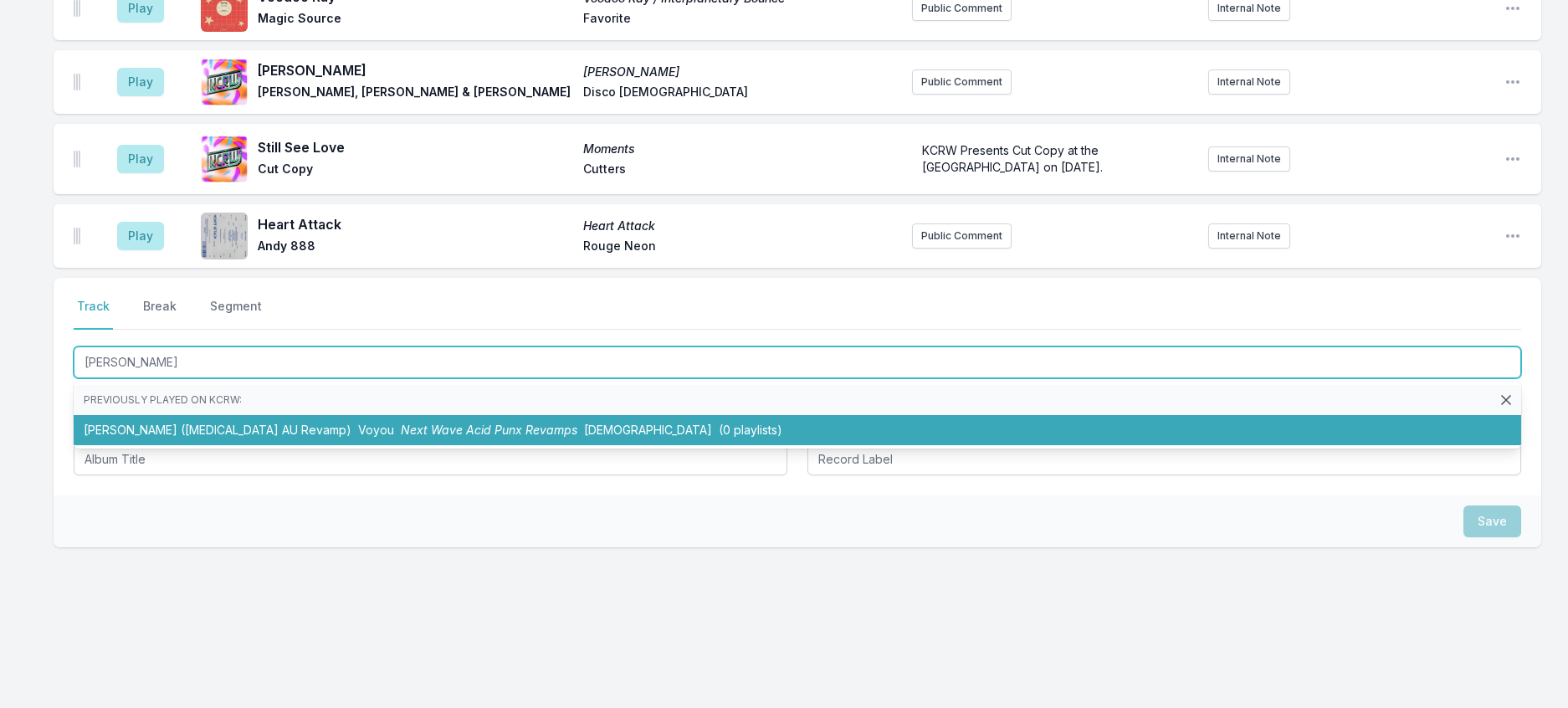
click at [216, 445] on li "Houseman (Stockholm Syndrome AU Revamp) Voyou Next Wave Acid Punx Revamps Eskim…" at bounding box center [797, 430] width 1448 height 30
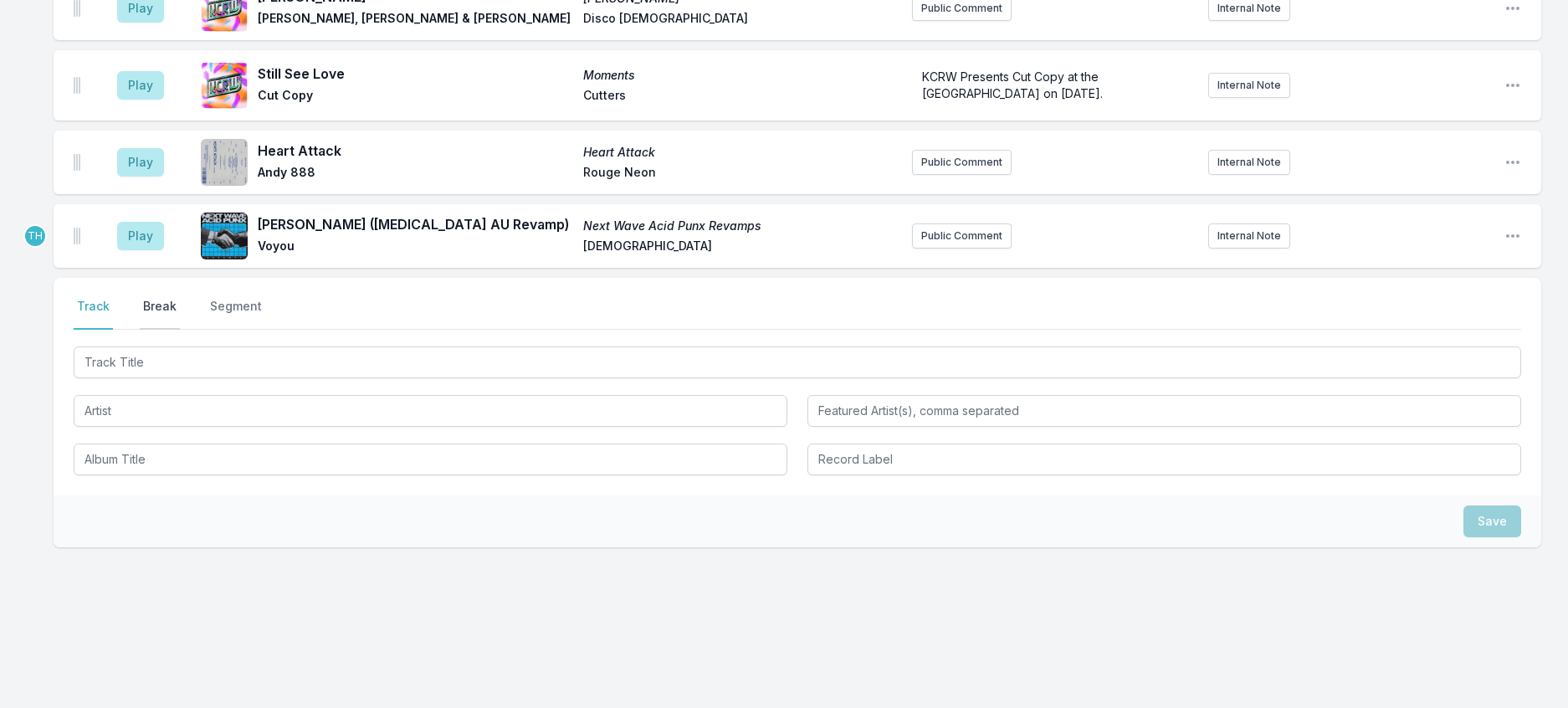
click at [180, 330] on button "Break" at bounding box center [160, 313] width 40 height 31
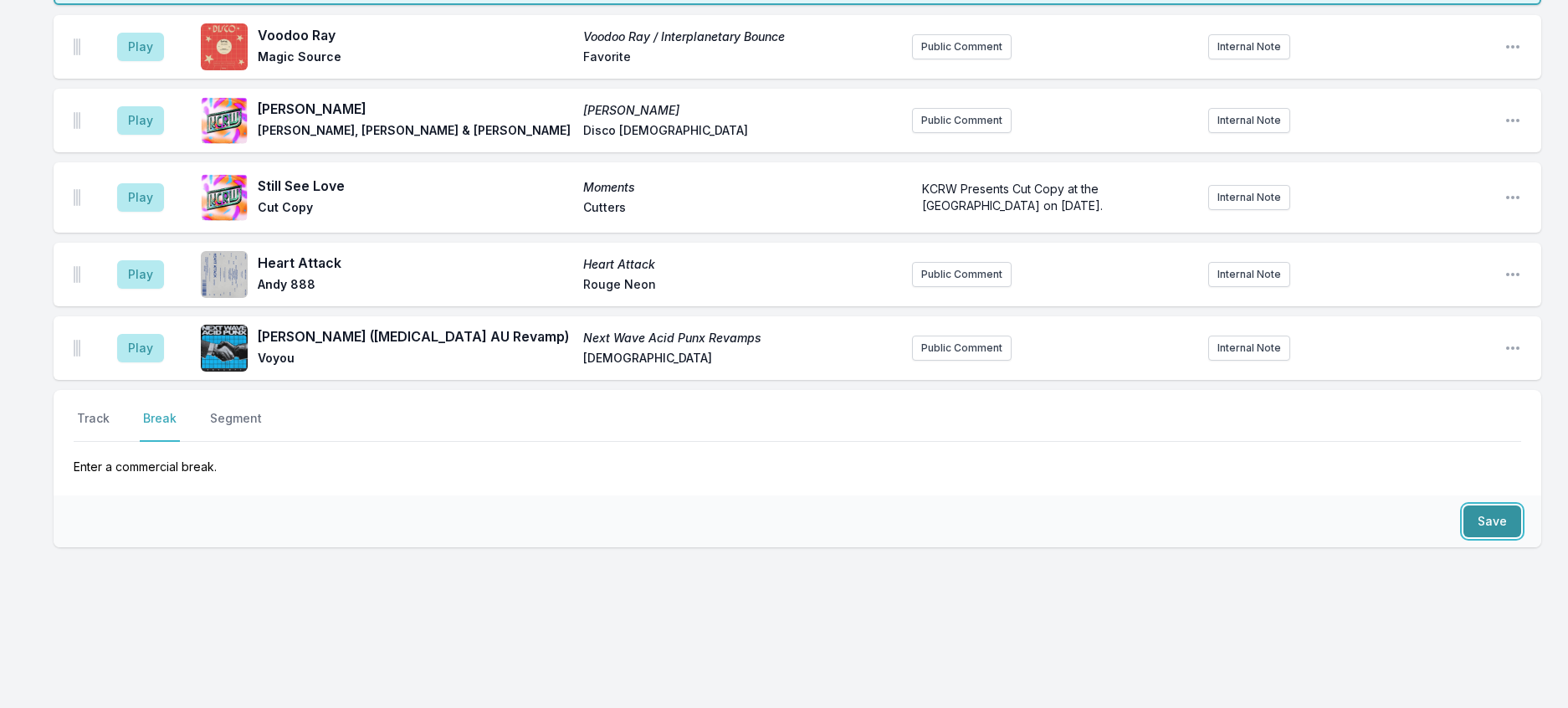
click at [1482, 537] on button "Save" at bounding box center [1492, 521] width 58 height 31
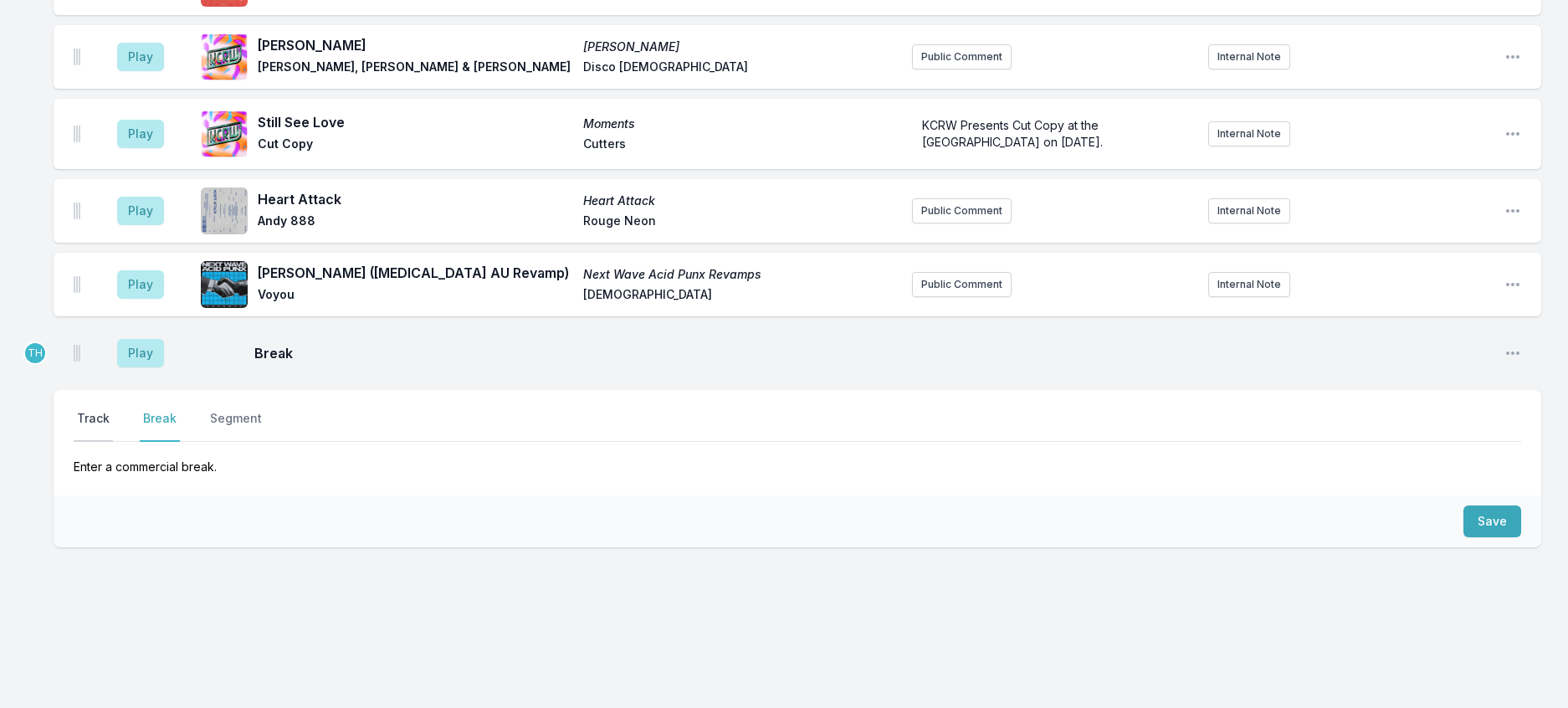
click at [91, 442] on button "Track" at bounding box center [93, 426] width 39 height 31
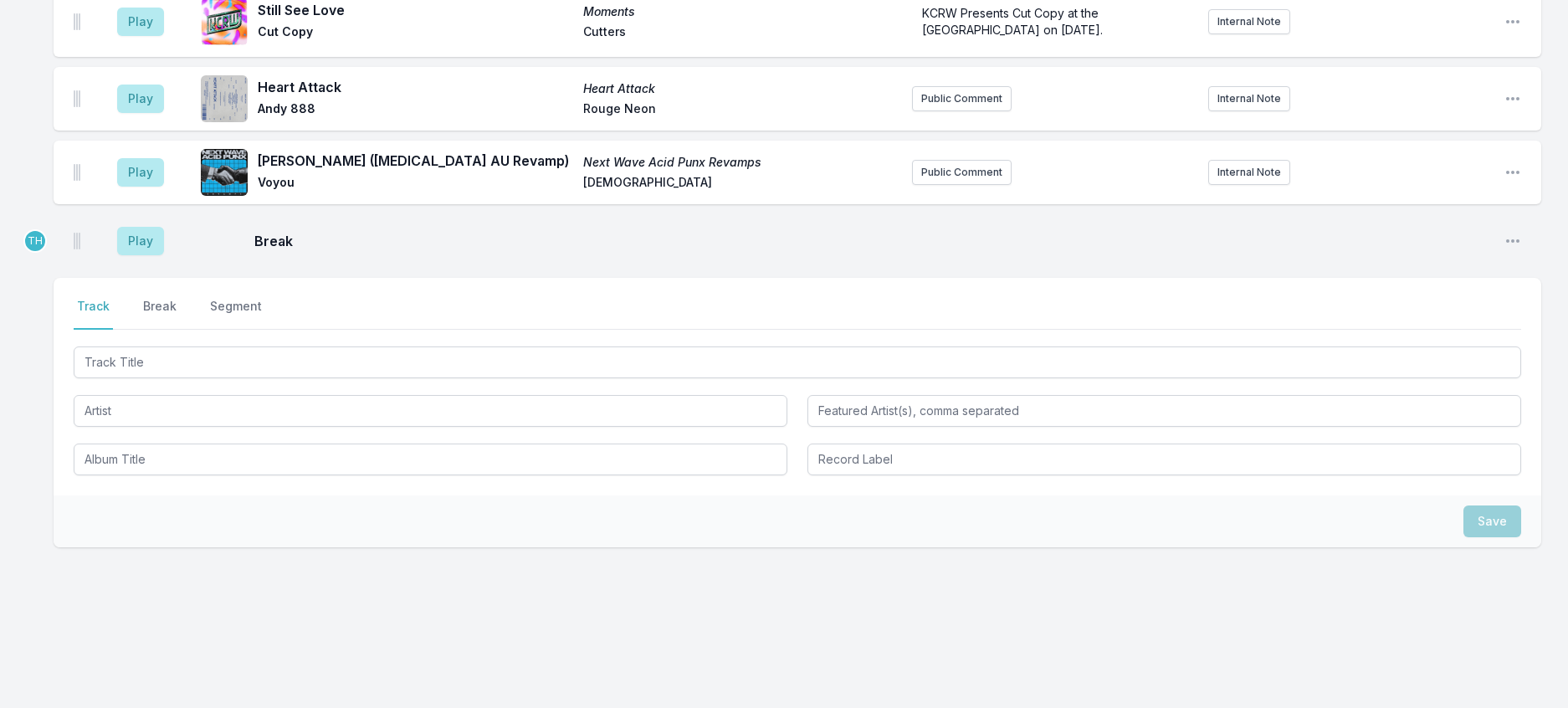
scroll to position [2189, 0]
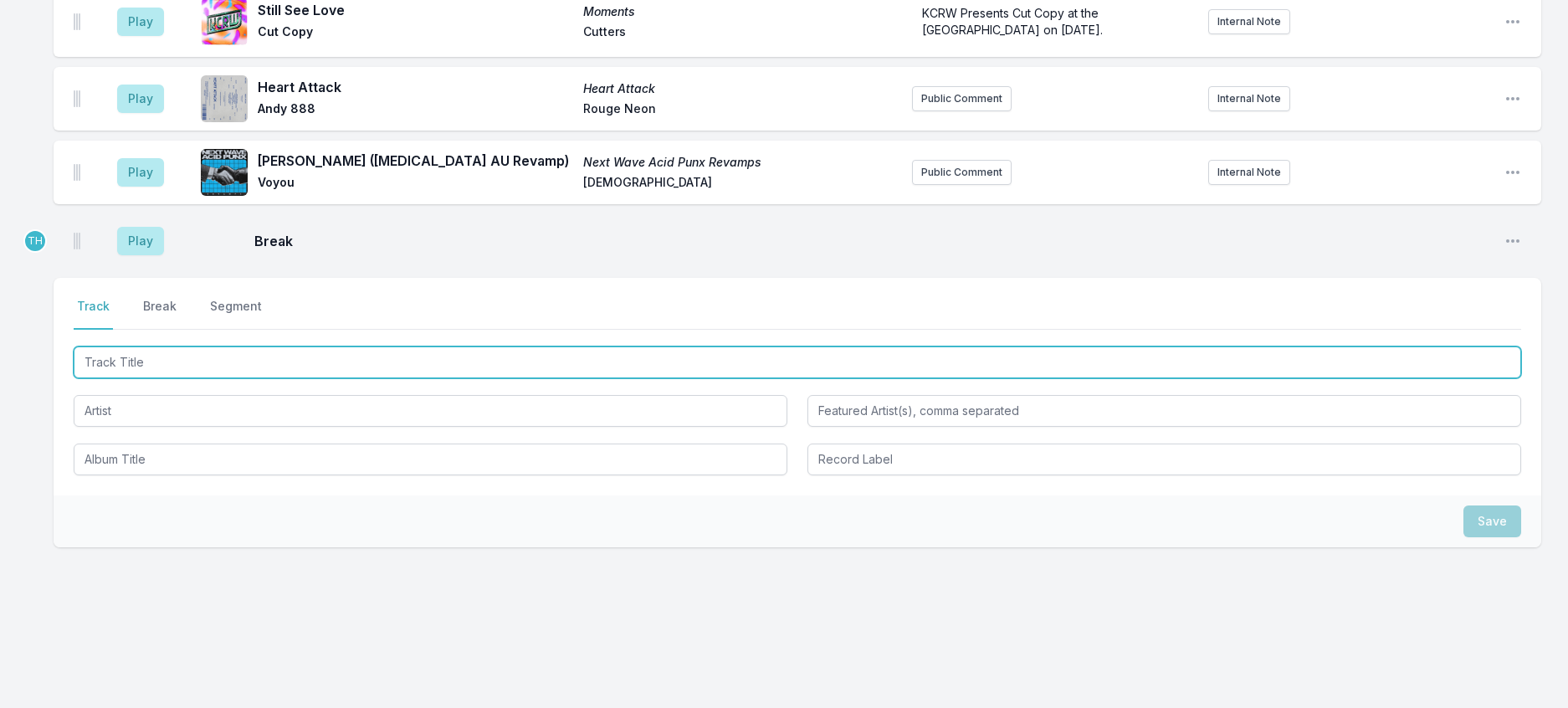
click at [148, 378] on input "Track Title" at bounding box center [797, 362] width 1448 height 31
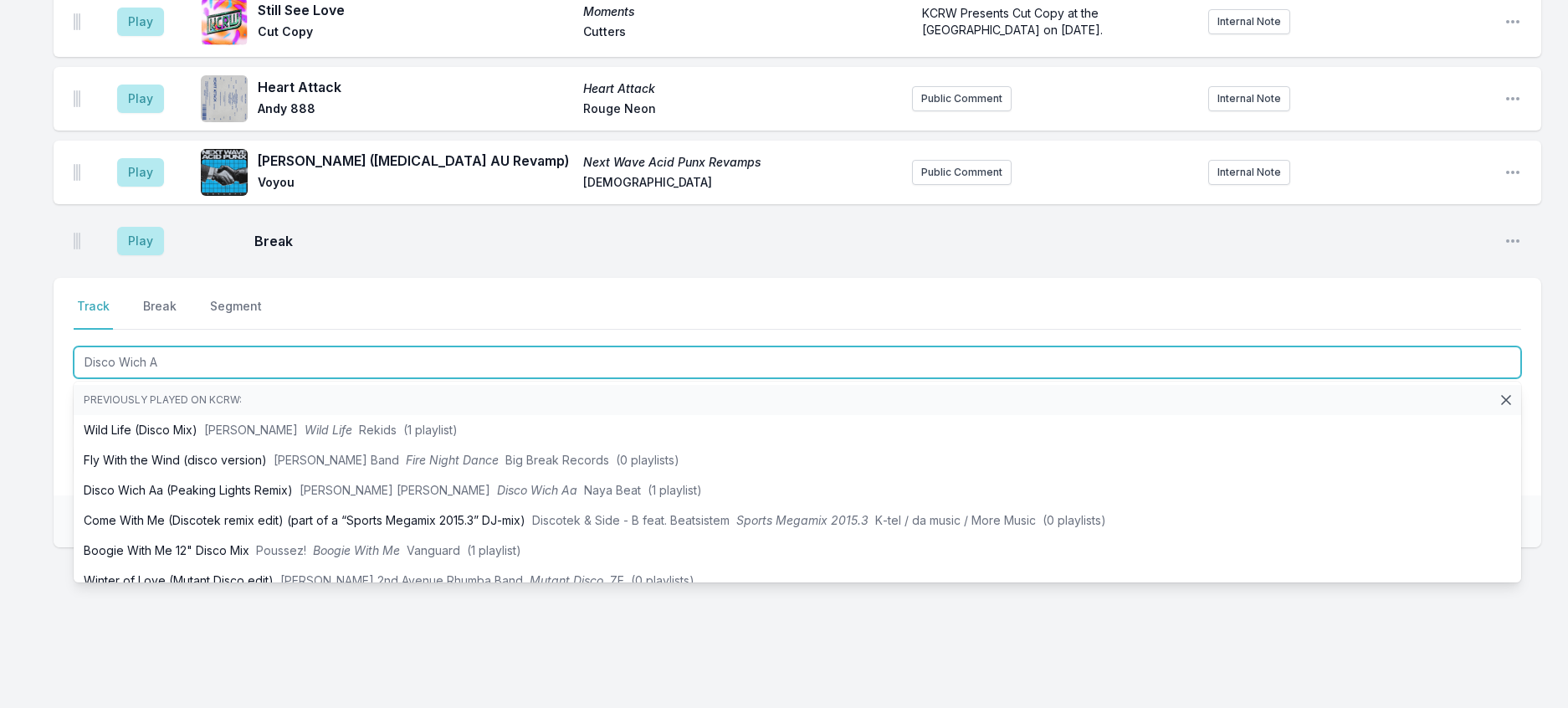
type input "Disco Wich Aa"
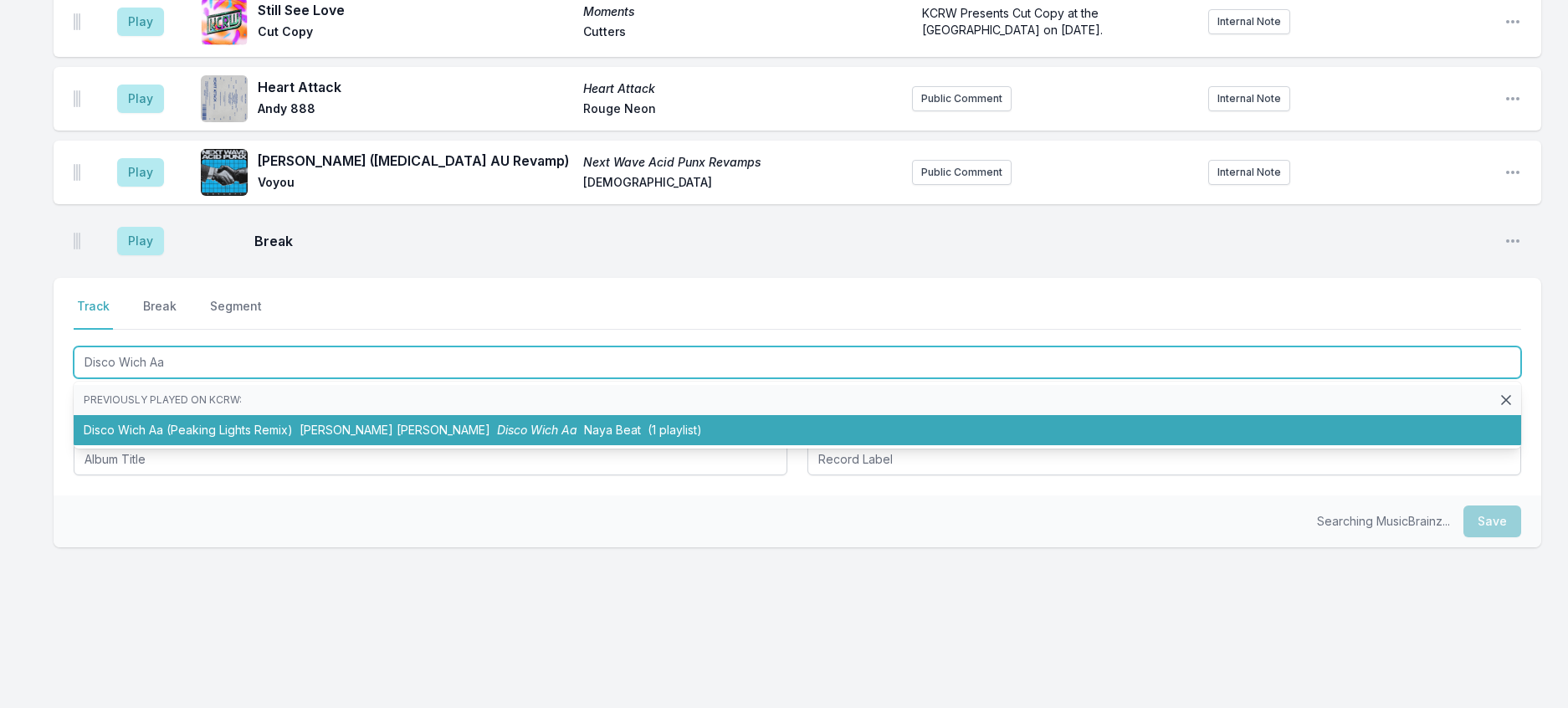
click at [291, 445] on li "Disco Wich Aa (Peaking Lights Remix) Mohinder Kaur Bhamra Disco Wich Aa Naya Be…" at bounding box center [797, 430] width 1448 height 30
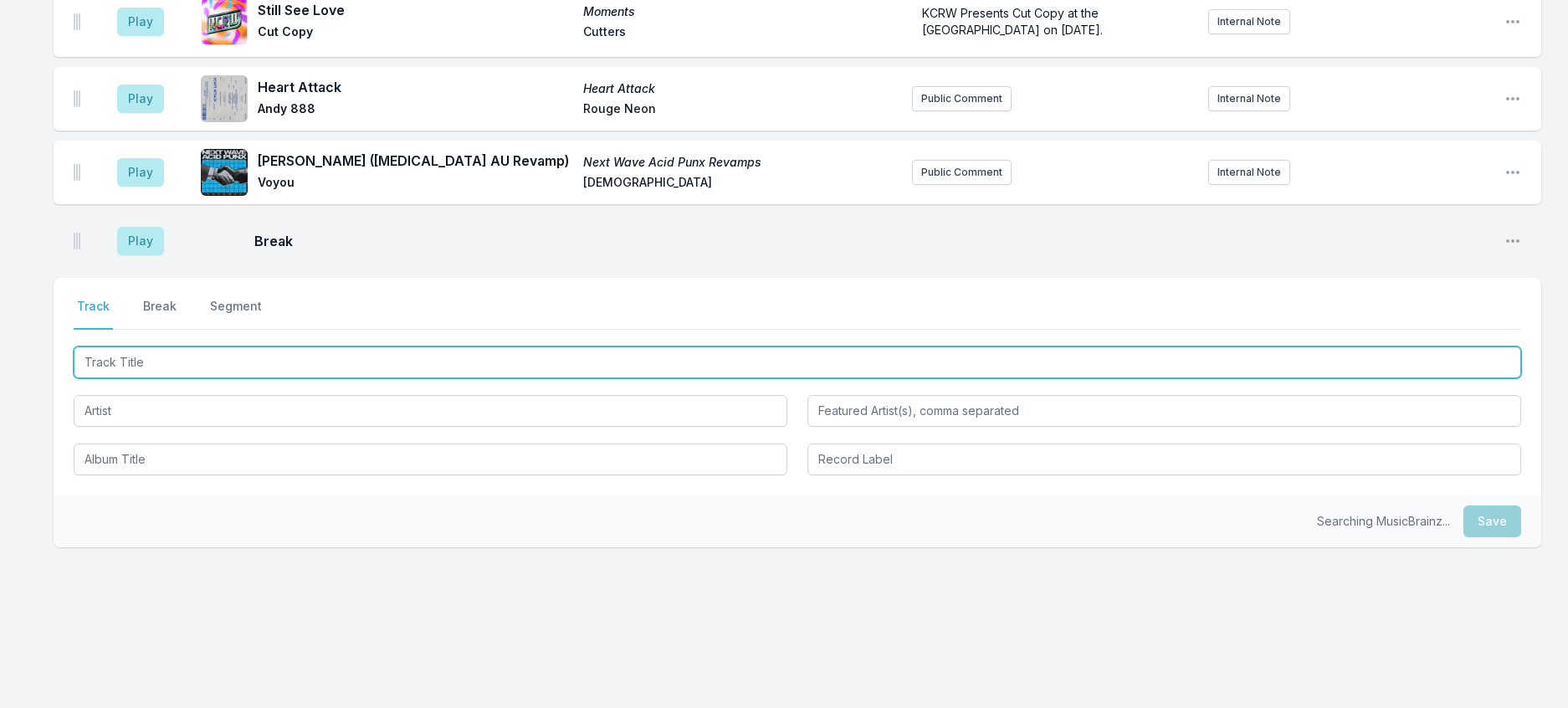
scroll to position [2272, 0]
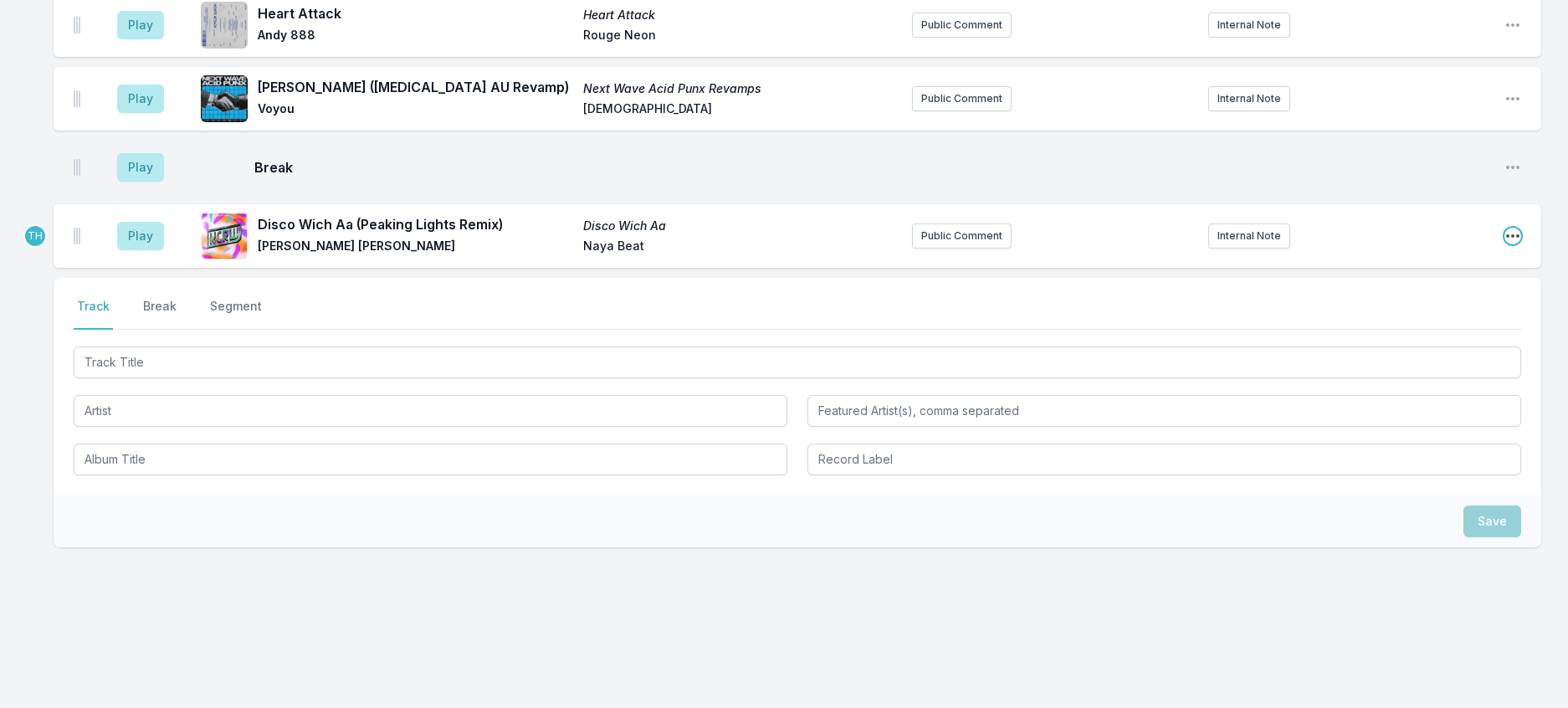
click at [1504, 244] on icon "Open playlist item options" at bounding box center [1512, 236] width 17 height 17
click at [1408, 314] on button "Edit Track Details" at bounding box center [1427, 299] width 188 height 30
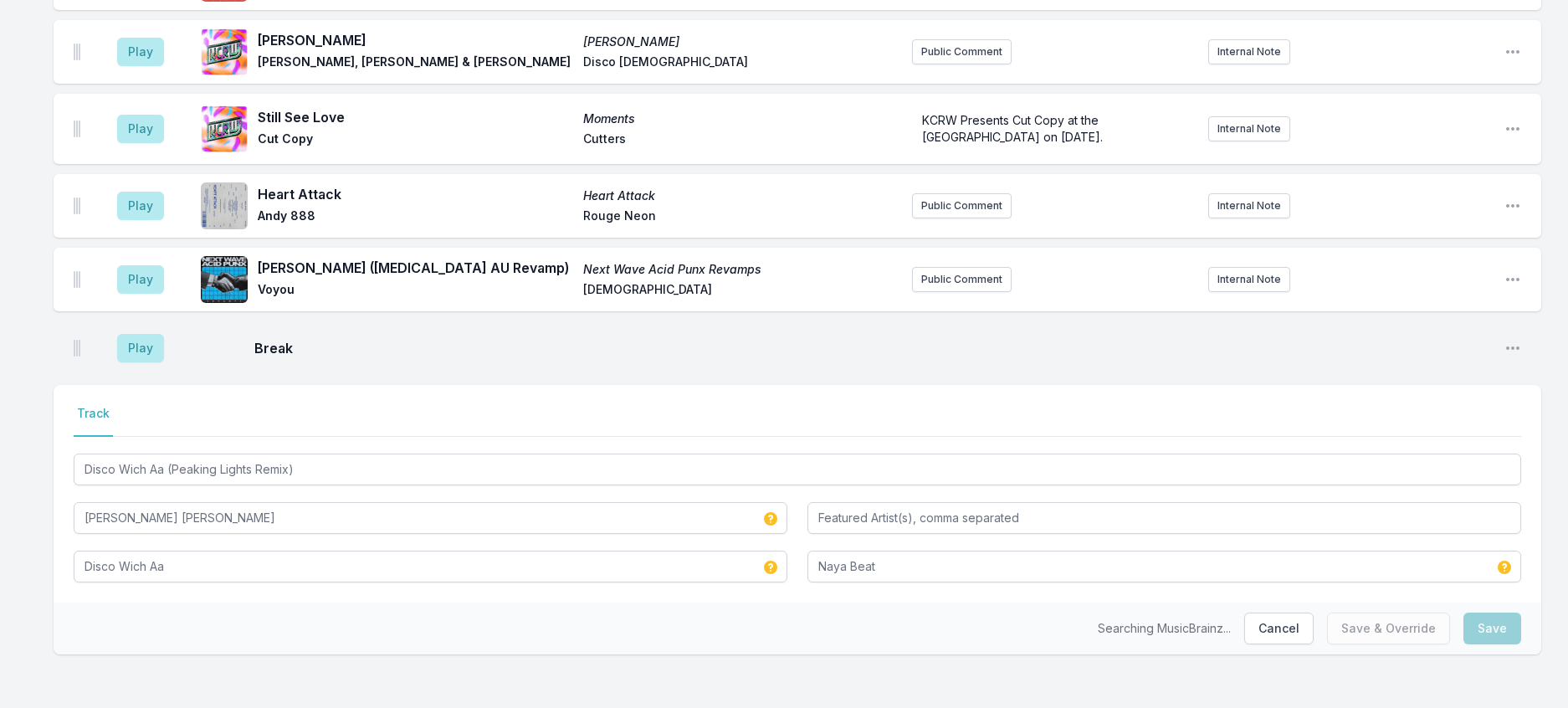
scroll to position [2252, 0]
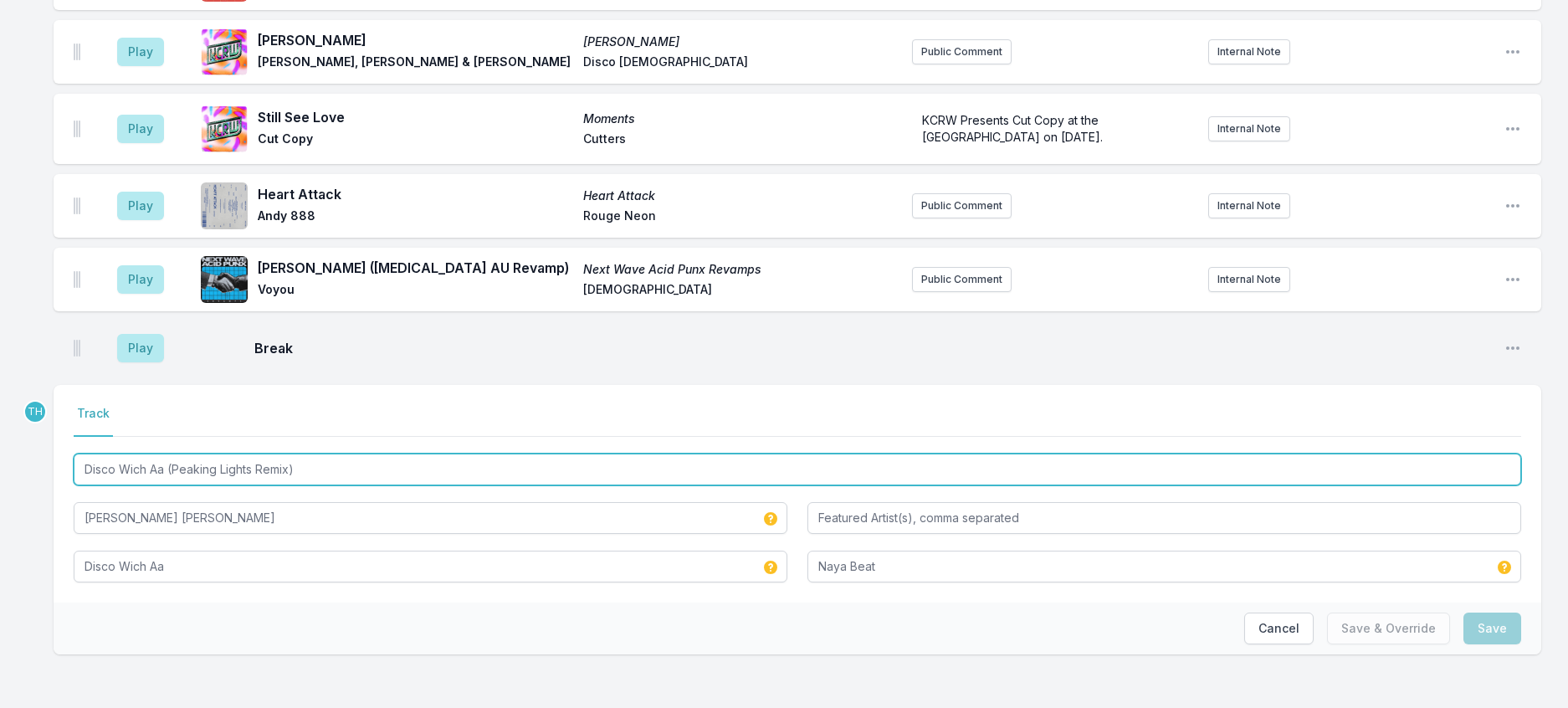
drag, startPoint x: 176, startPoint y: 436, endPoint x: 588, endPoint y: 459, distance: 412.6
click at [588, 459] on div "Disco Wich Aa (Peaking Lights Remix) Mohinder Kaur Bhamra Disco Wich Aa Naya Be…" at bounding box center [797, 516] width 1448 height 132
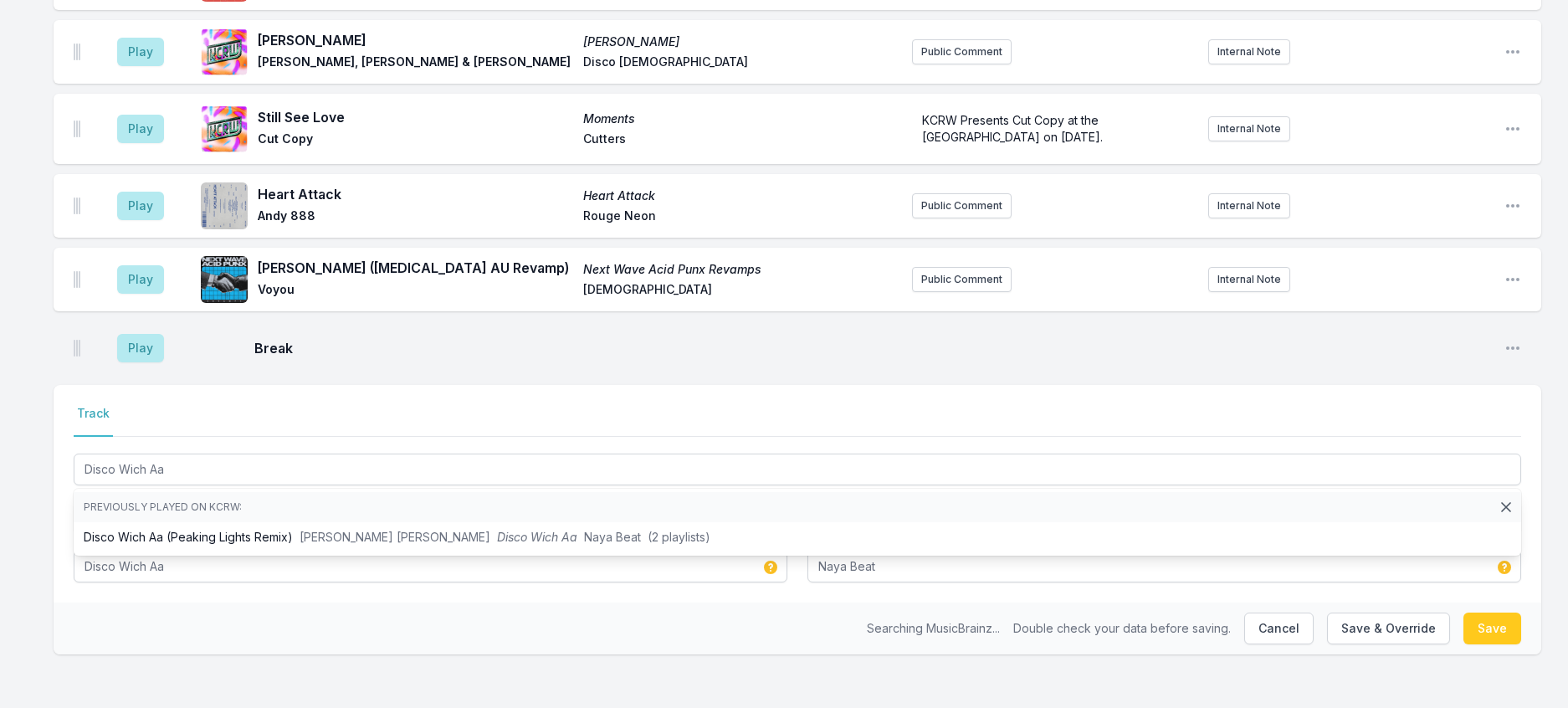
click at [414, 619] on div "Searching MusicBrainz... Double check your data before saving. Cancel Save & Ov…" at bounding box center [797, 628] width 1488 height 52
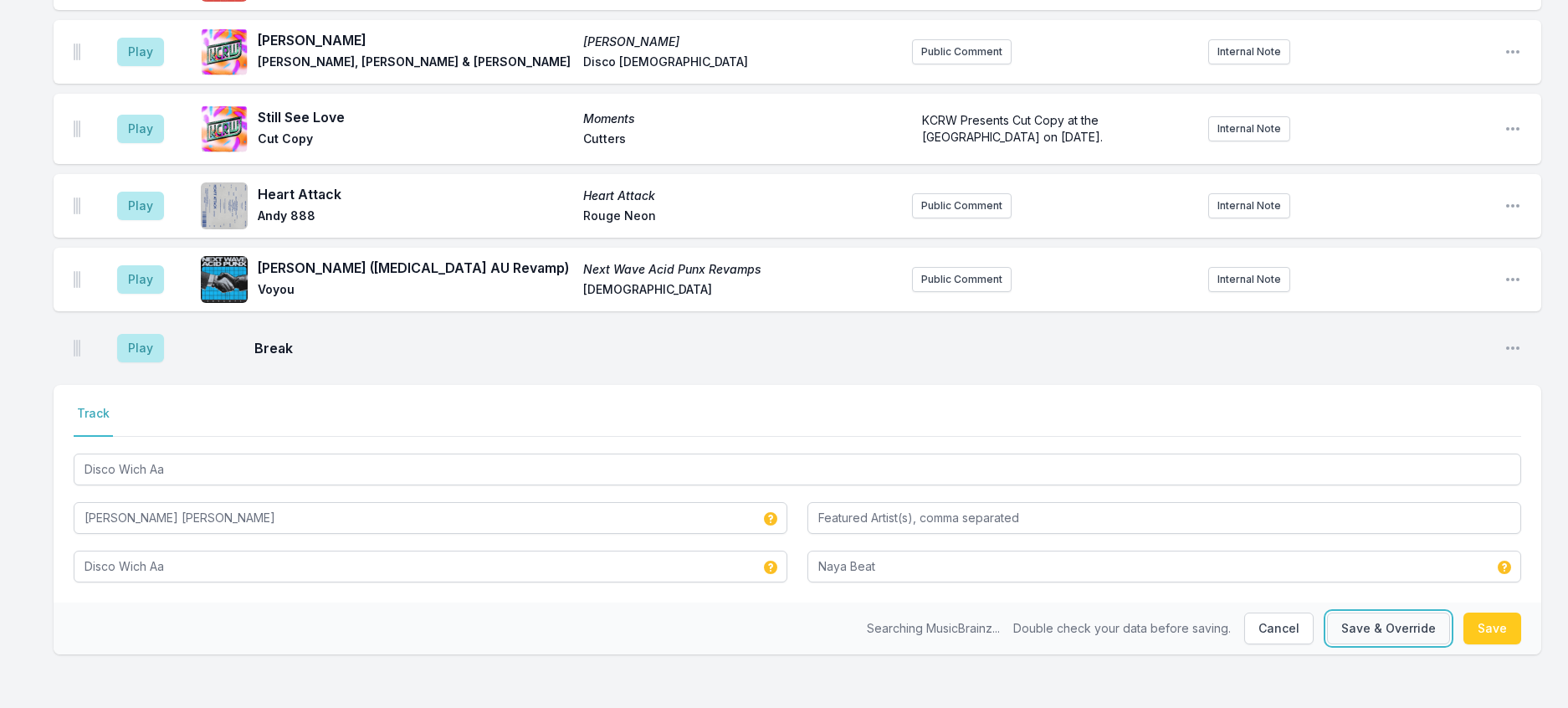
click at [1353, 612] on button "Save & Override" at bounding box center [1388, 628] width 123 height 31
type input "Disco Wich Aa (Peaking Lights Remix)"
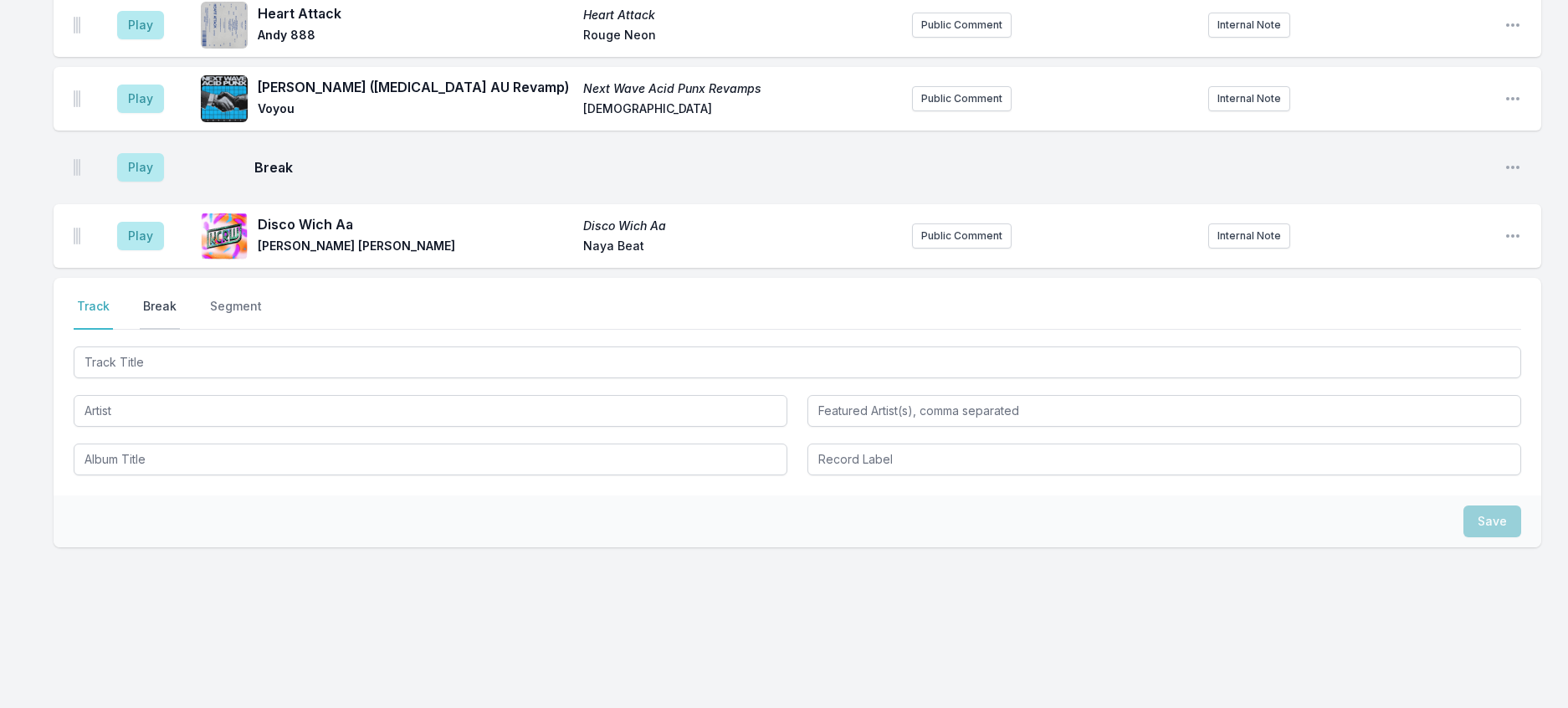
click at [177, 330] on button "Break" at bounding box center [160, 313] width 40 height 31
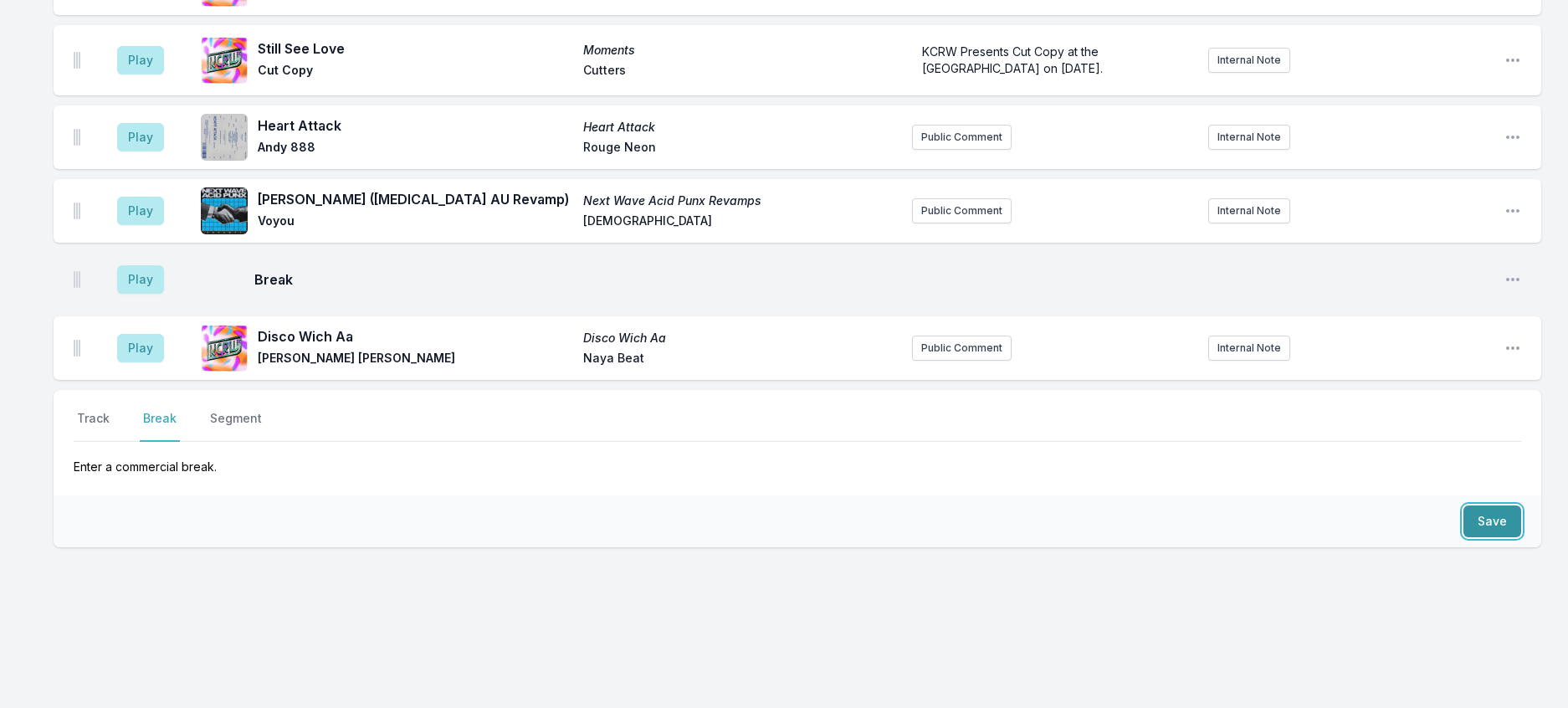
click at [1489, 537] on button "Save" at bounding box center [1492, 521] width 58 height 31
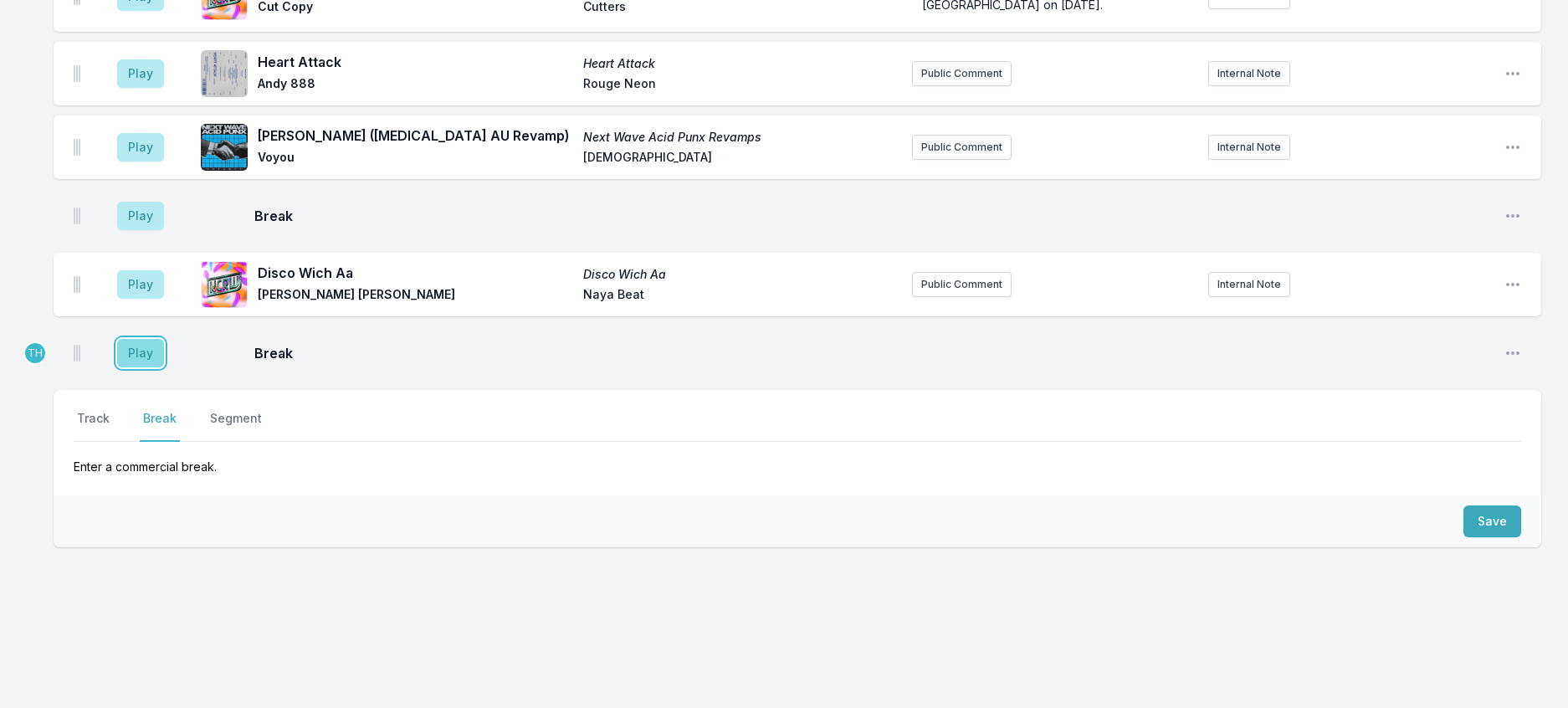
click at [155, 368] on button "Play" at bounding box center [141, 353] width 47 height 29
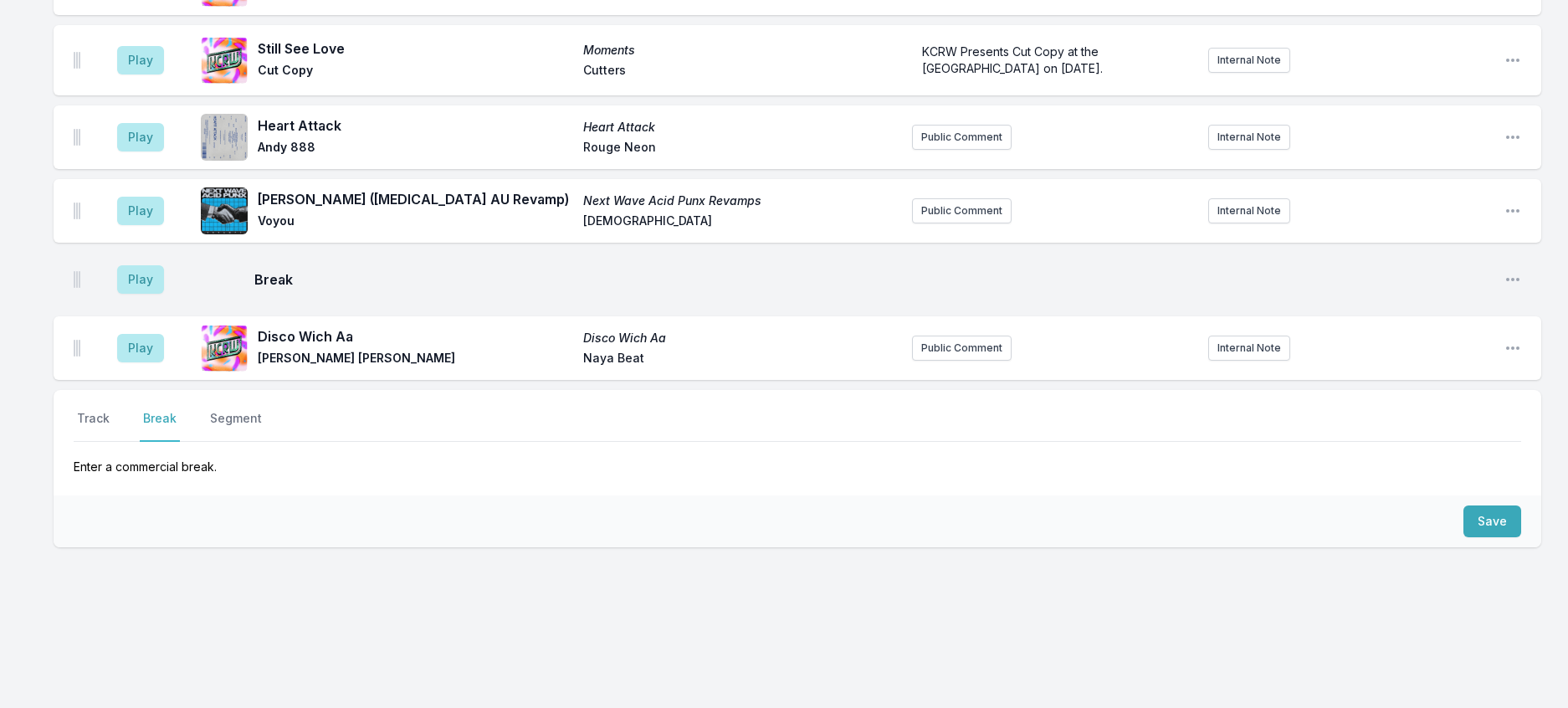
scroll to position [1821, 0]
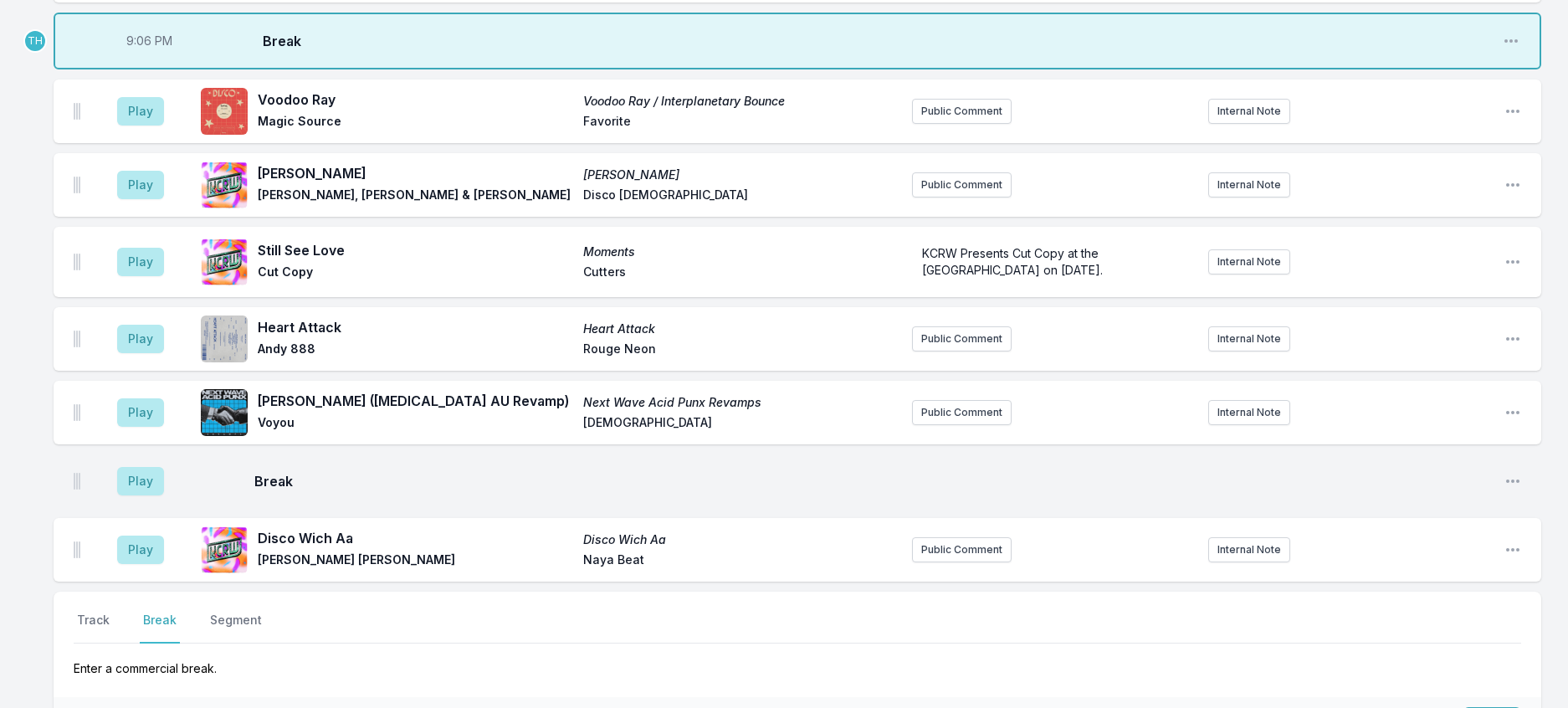
click at [153, 50] on span "9:06 PM" at bounding box center [149, 40] width 46 height 17
click at [153, 57] on input "21:06" at bounding box center [148, 41] width 93 height 31
type input "21:05"
click at [164, 126] on button "Play" at bounding box center [141, 111] width 47 height 29
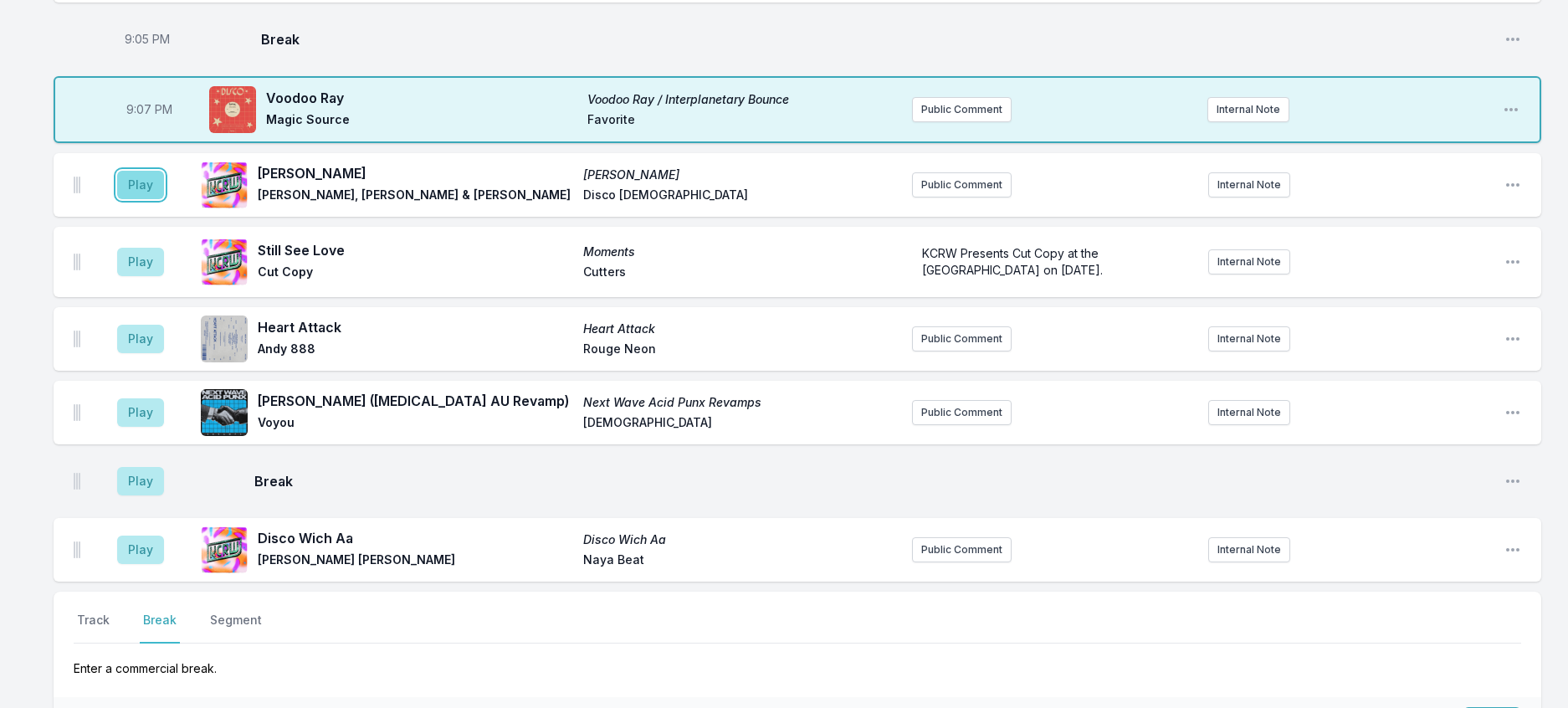
click at [152, 199] on button "Play" at bounding box center [141, 184] width 47 height 29
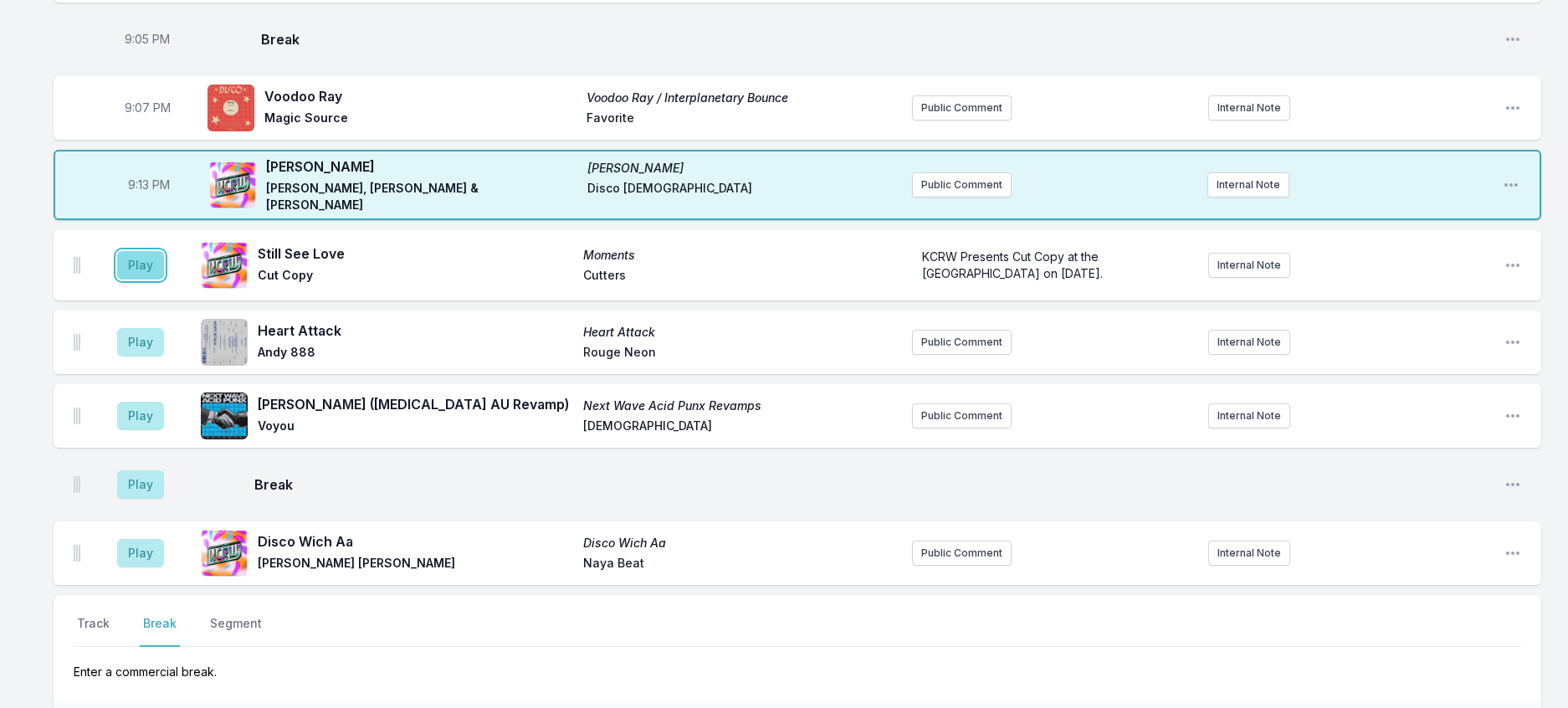
click at [163, 279] on button "Play" at bounding box center [141, 265] width 47 height 29
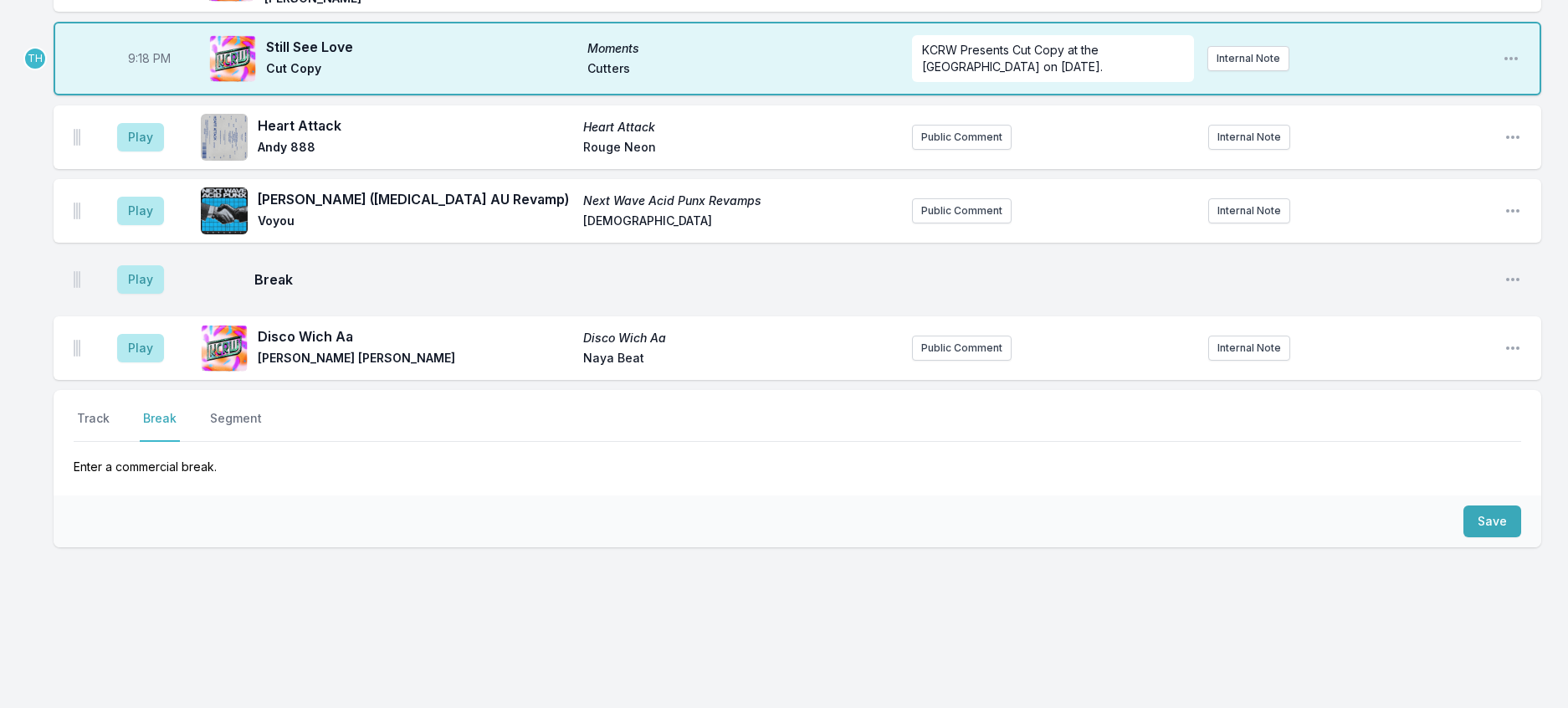
scroll to position [2239, 0]
click at [970, 361] on button "Public Comment" at bounding box center [962, 347] width 100 height 25
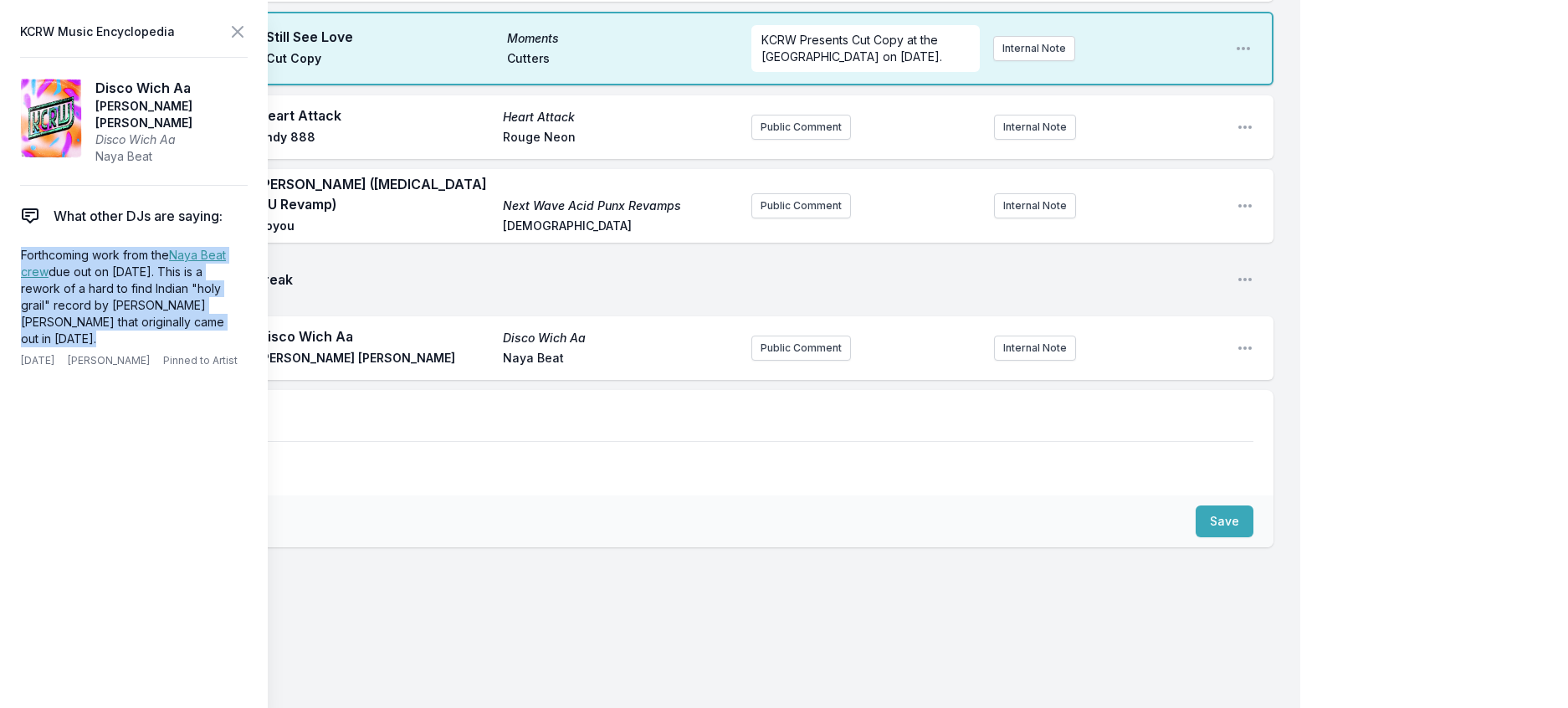
drag, startPoint x: 190, startPoint y: 352, endPoint x: 10, endPoint y: 282, distance: 193.1
click at [10, 282] on aside "KCRW Music Encyclopedia Disco Wich Aa Mohinder Kaur Bhamra Disco Wich Aa Naya B…" at bounding box center [134, 354] width 268 height 708
copy p "Forthcoming work from the Naya Beat crew due out on September 19th. This is a r…"
click at [787, 361] on button "Public Comment" at bounding box center [801, 347] width 100 height 25
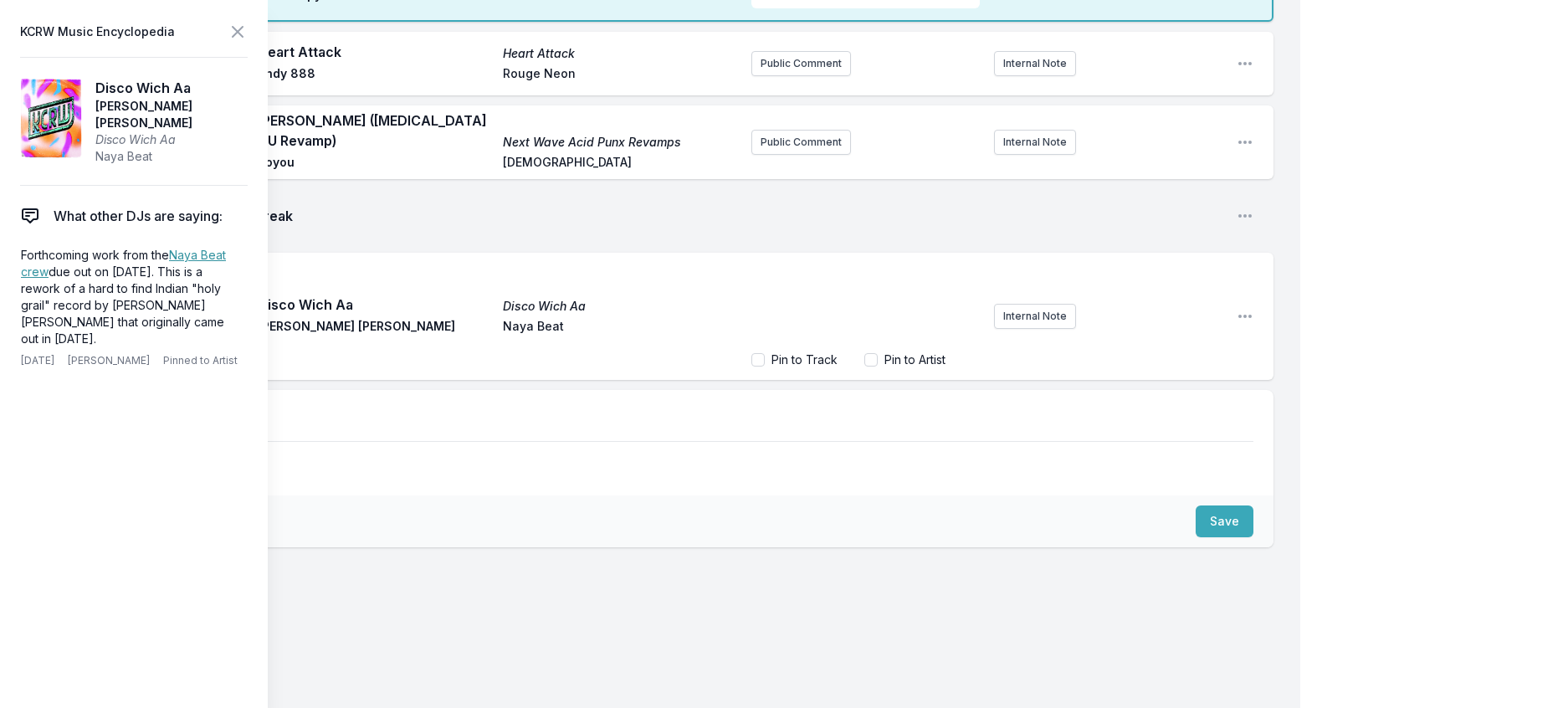
scroll to position [57, 0]
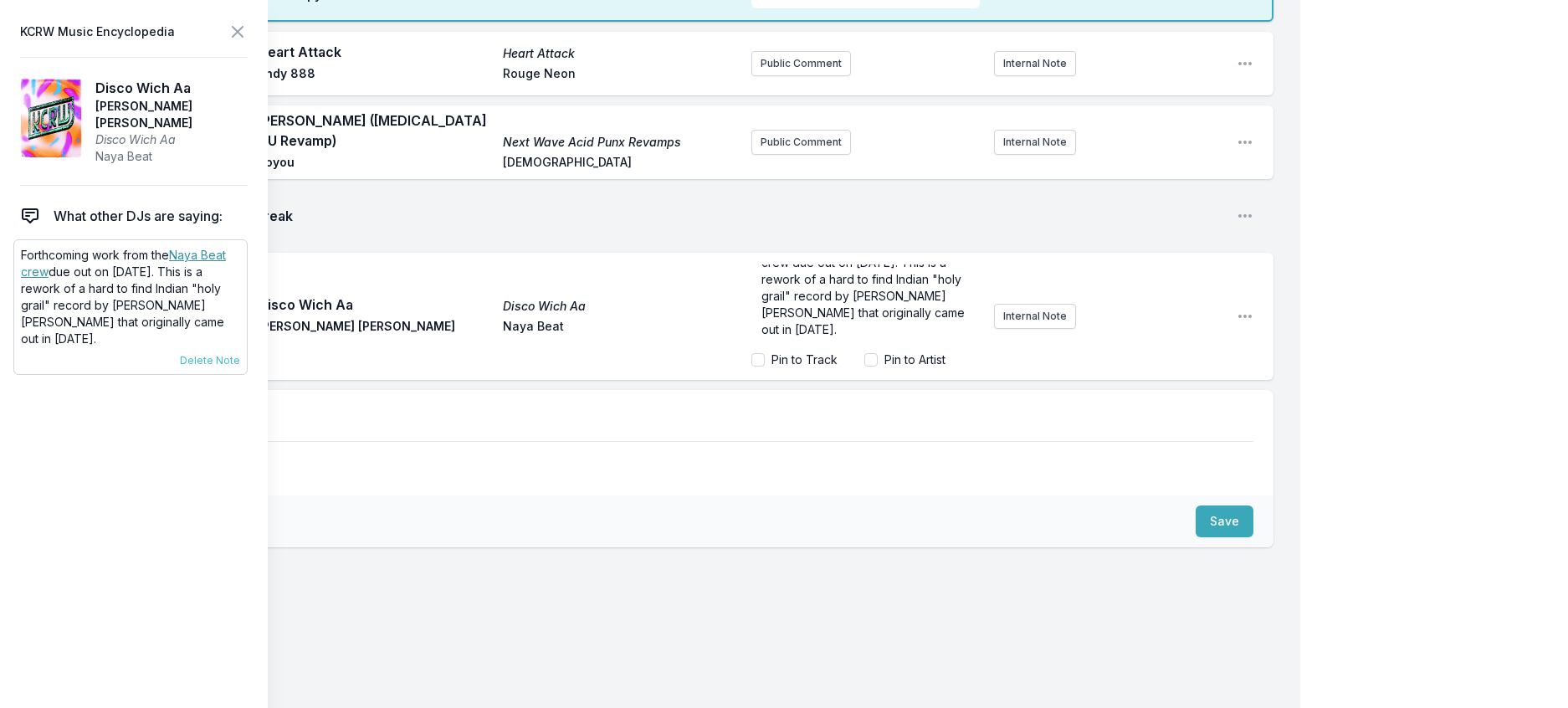
click at [226, 275] on link "Naya Beat crew" at bounding box center [123, 263] width 205 height 31
click at [918, 371] on p "Forthcoming work from the Naya Beat crew due out on September 19th. This is a r…" at bounding box center [866, 320] width 210 height 100
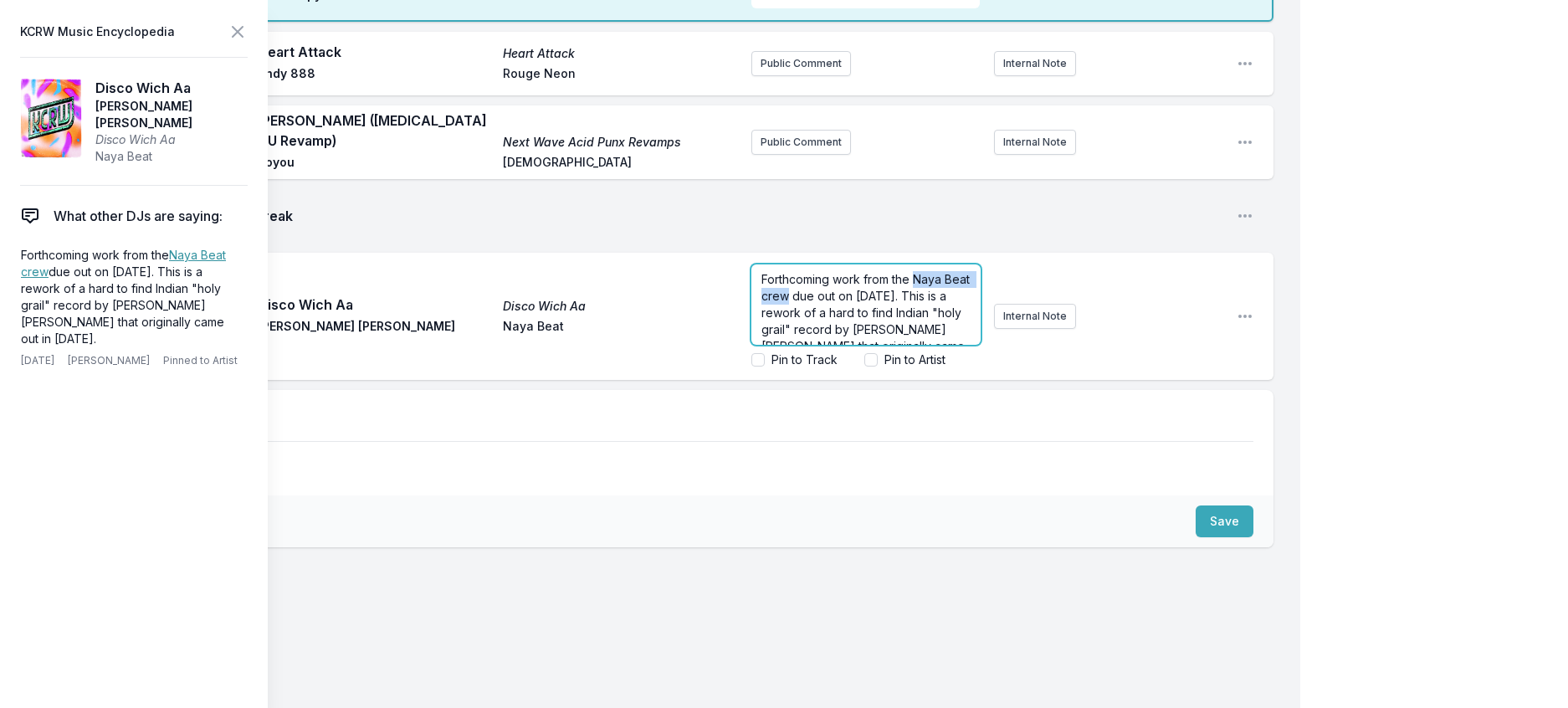
drag, startPoint x: 833, startPoint y: 519, endPoint x: 738, endPoint y: 516, distance: 95.0
click at [752, 345] on div "Forthcoming work from the Naya Beat crew due out on September 19th. This is a r…" at bounding box center [866, 305] width 230 height 80
drag, startPoint x: 809, startPoint y: 516, endPoint x: 743, endPoint y: 526, distance: 66.8
click at [761, 336] on span "due out on September 19th. This is a rework of a hard to find Indian "holy grai…" at bounding box center [864, 295] width 207 height 81
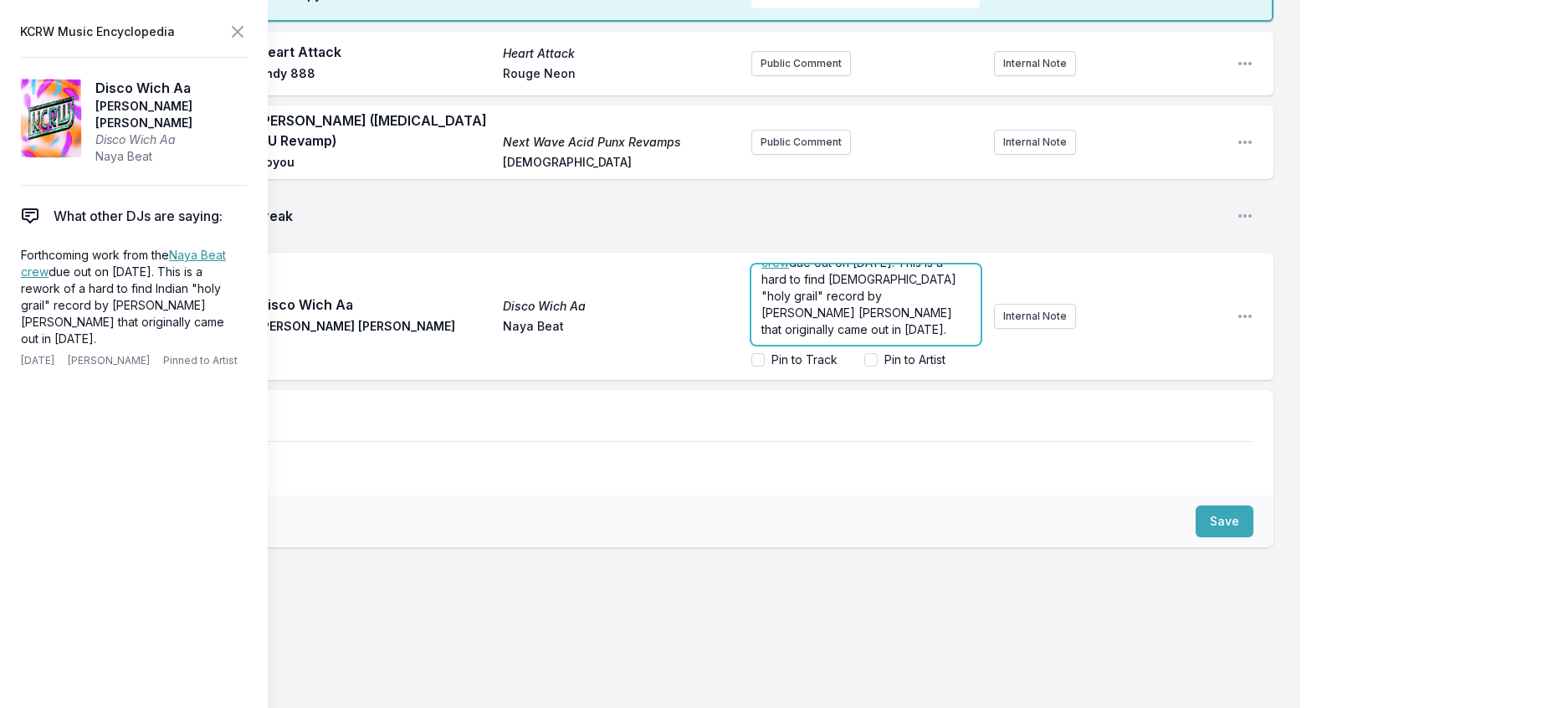
scroll to position [57, 0]
click at [833, 338] on p "Forthcoming work from the Naya Beat crew due out on September 19th. This is a h…" at bounding box center [866, 287] width 210 height 100
click at [248, 30] on icon at bounding box center [237, 31] width 20 height 20
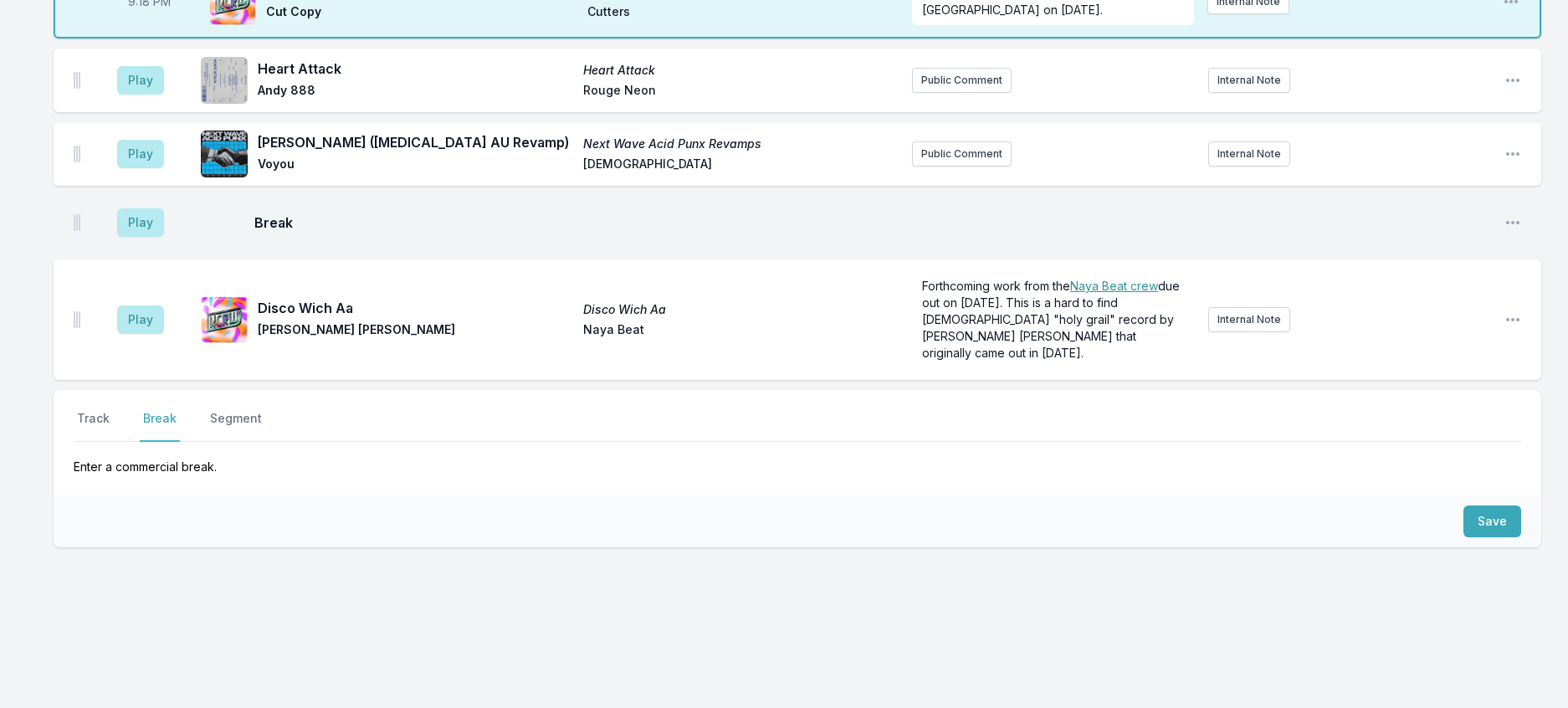
scroll to position [0, 0]
click at [101, 442] on button "Track" at bounding box center [93, 426] width 39 height 31
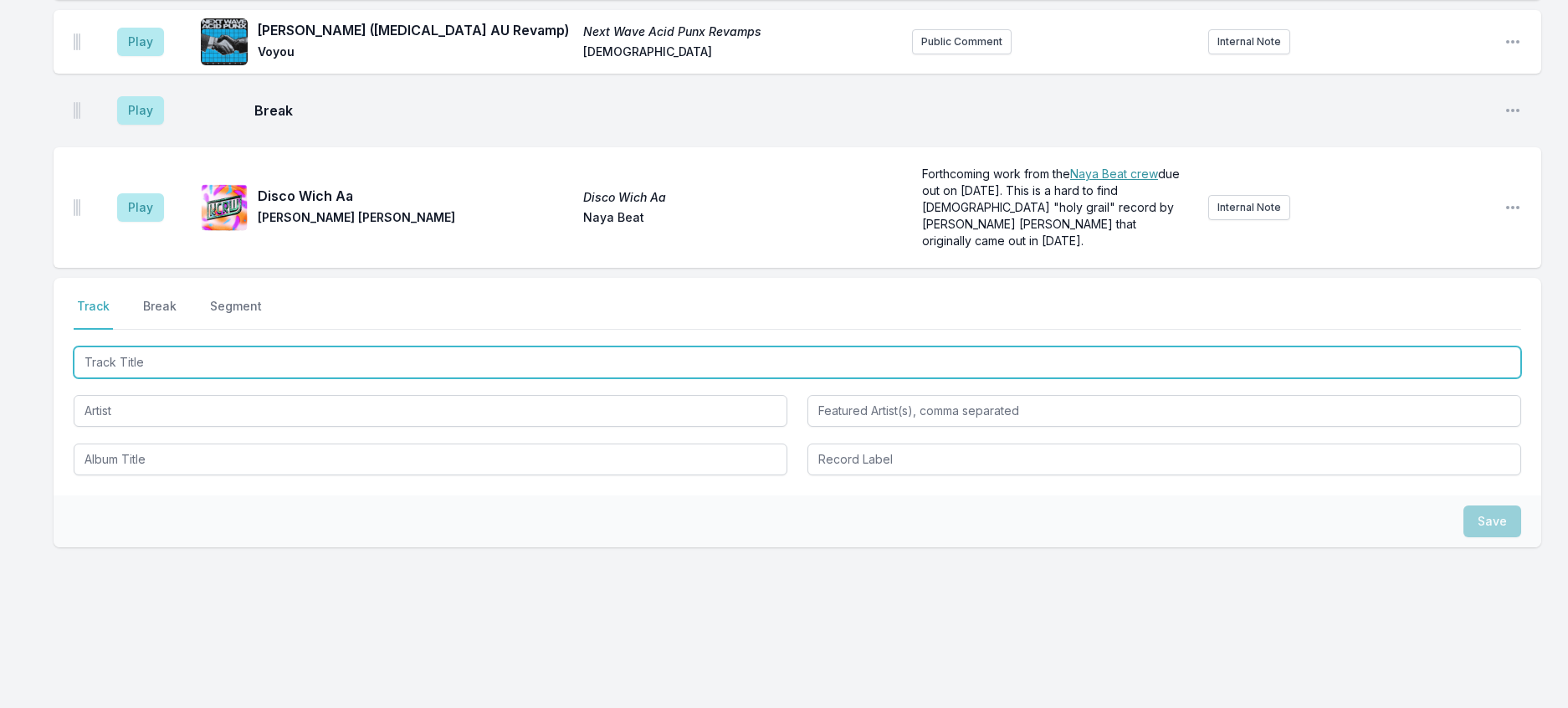
click at [143, 378] on input "Track Title" at bounding box center [797, 362] width 1448 height 31
type input "Mere Jai"
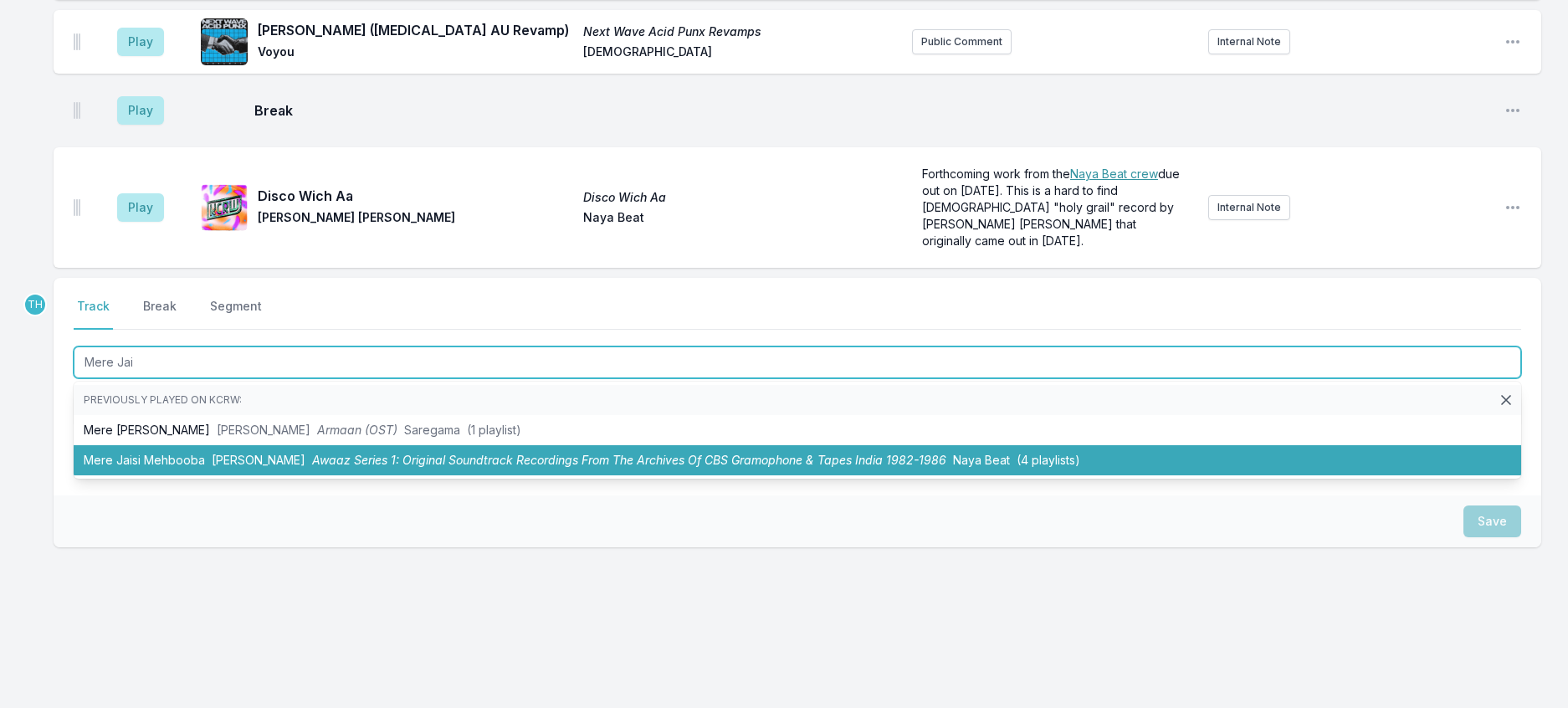
click at [364, 475] on li "Mere Jaisi Mehbooba Bappi Lahiri Awaaz Series 1: Original Soundtrack Recordings…" at bounding box center [797, 460] width 1448 height 30
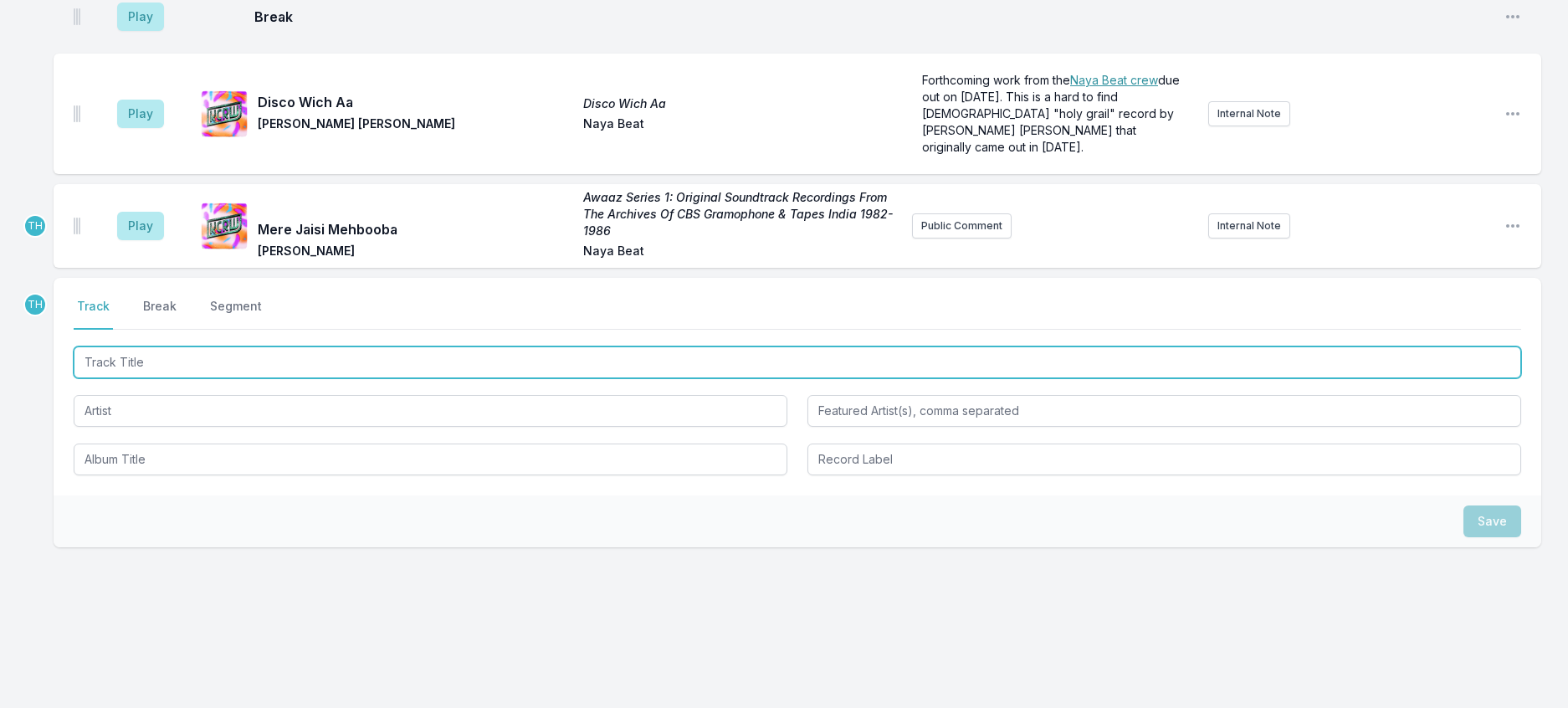
click at [352, 378] on input "Track Title" at bounding box center [797, 362] width 1448 height 31
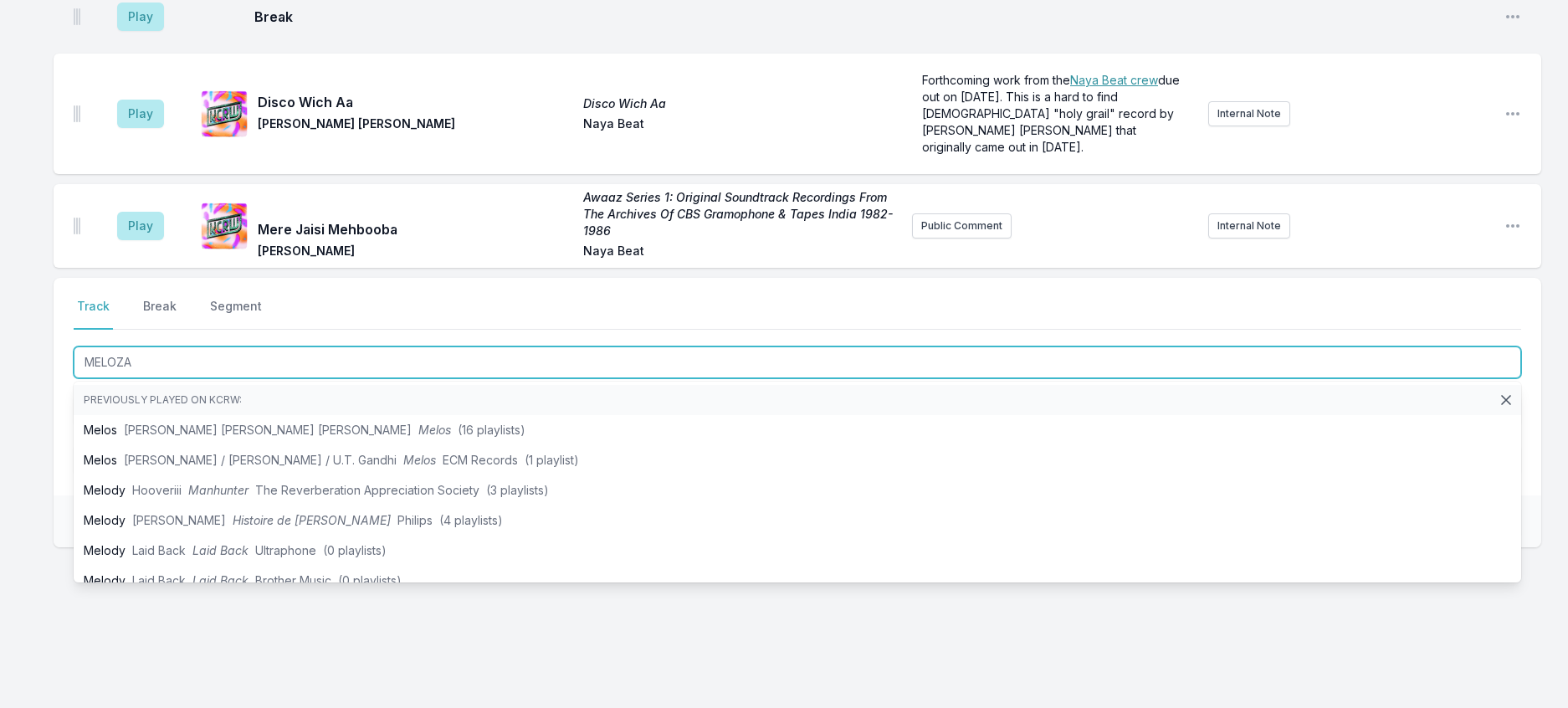
type input "MELOZAO"
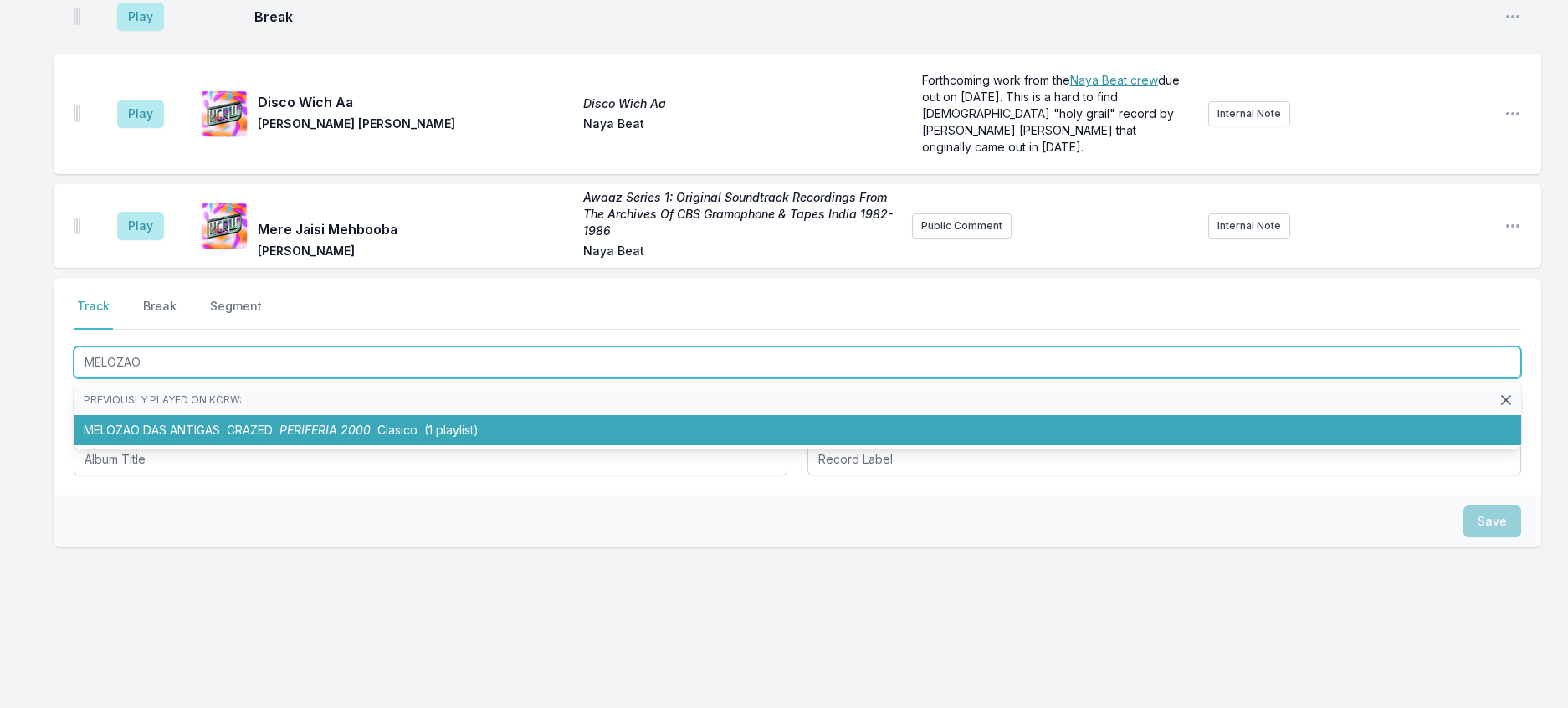
click at [370, 436] on span "PERIFERIA 2000" at bounding box center [325, 430] width 91 height 14
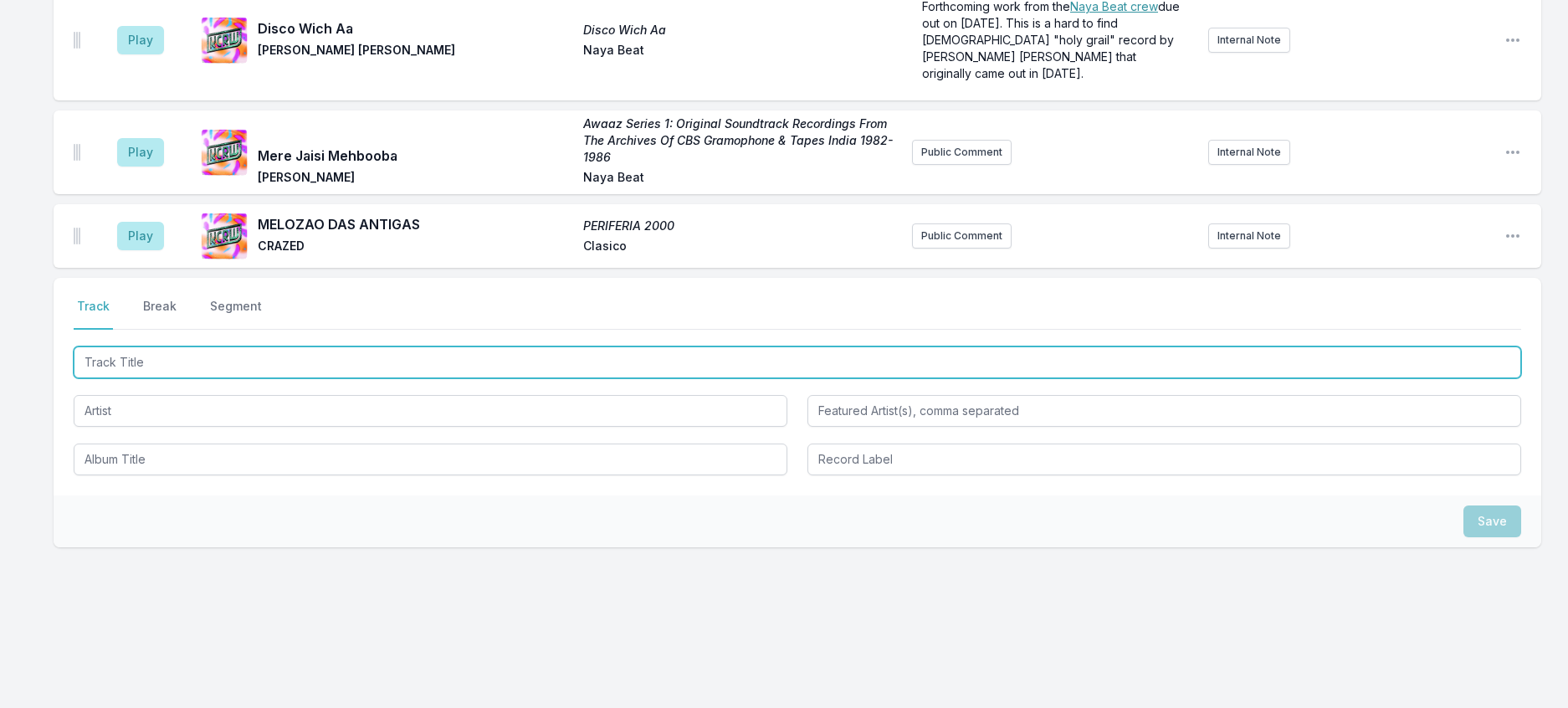
scroll to position [2658, 0]
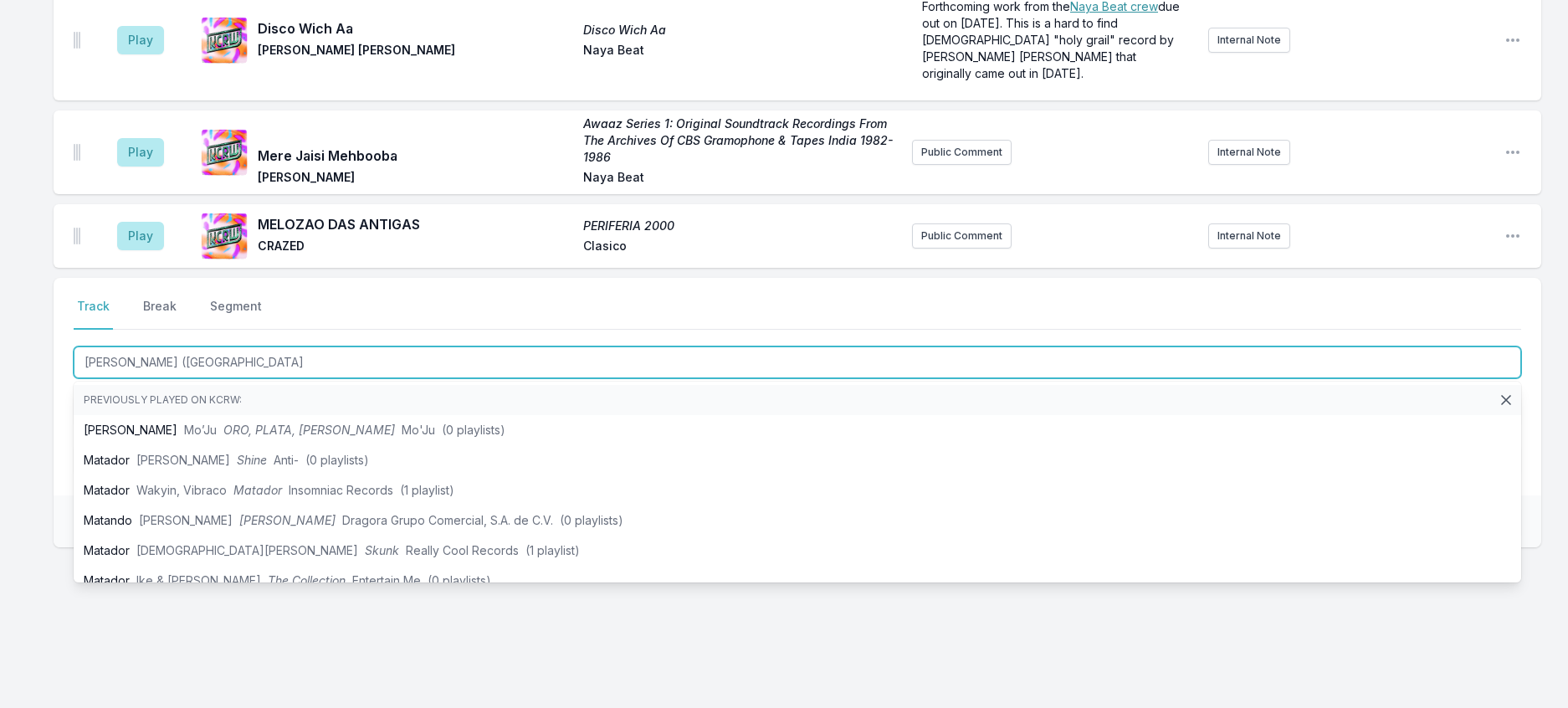
type input "Mata Mata (Roma"
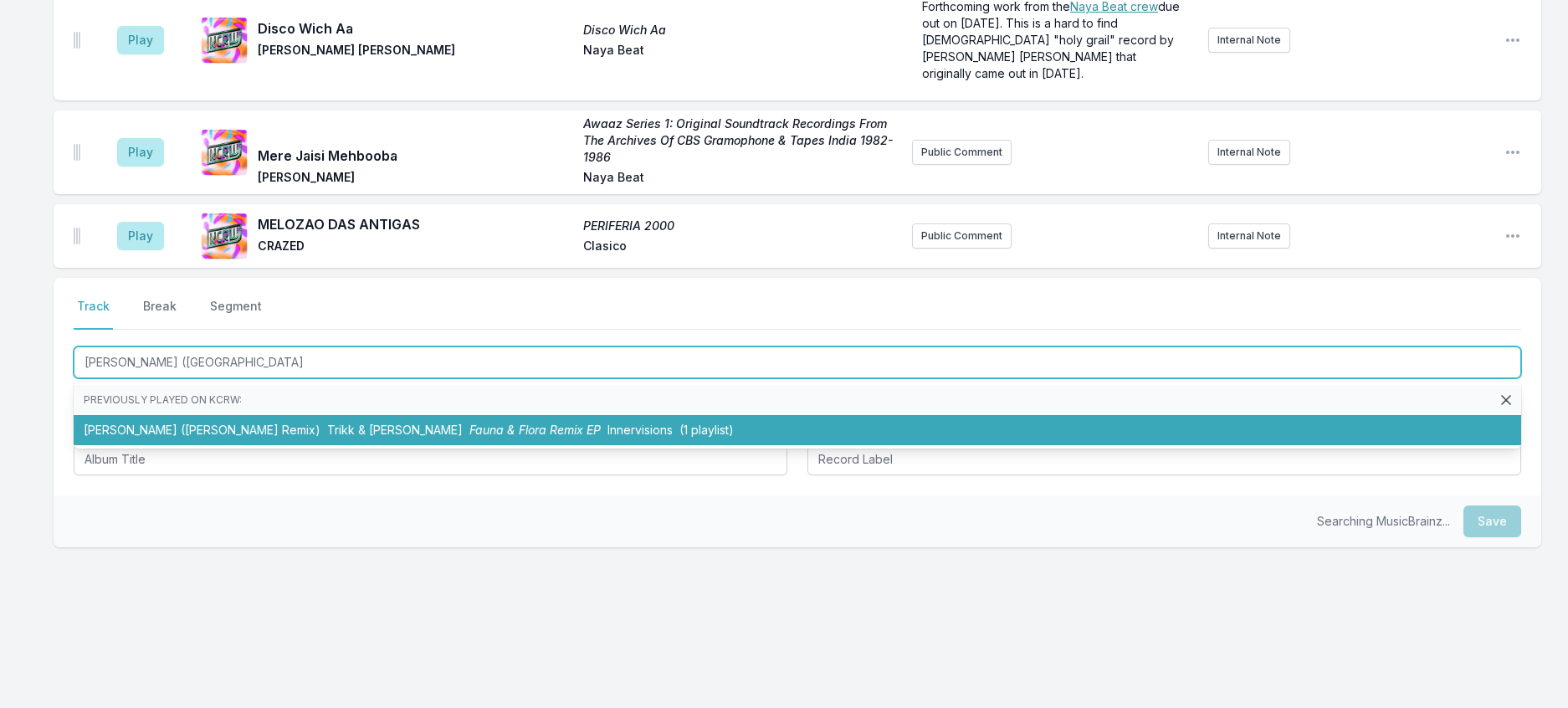
click at [394, 436] on span "Trikk & Gabriel Massan" at bounding box center [395, 430] width 135 height 14
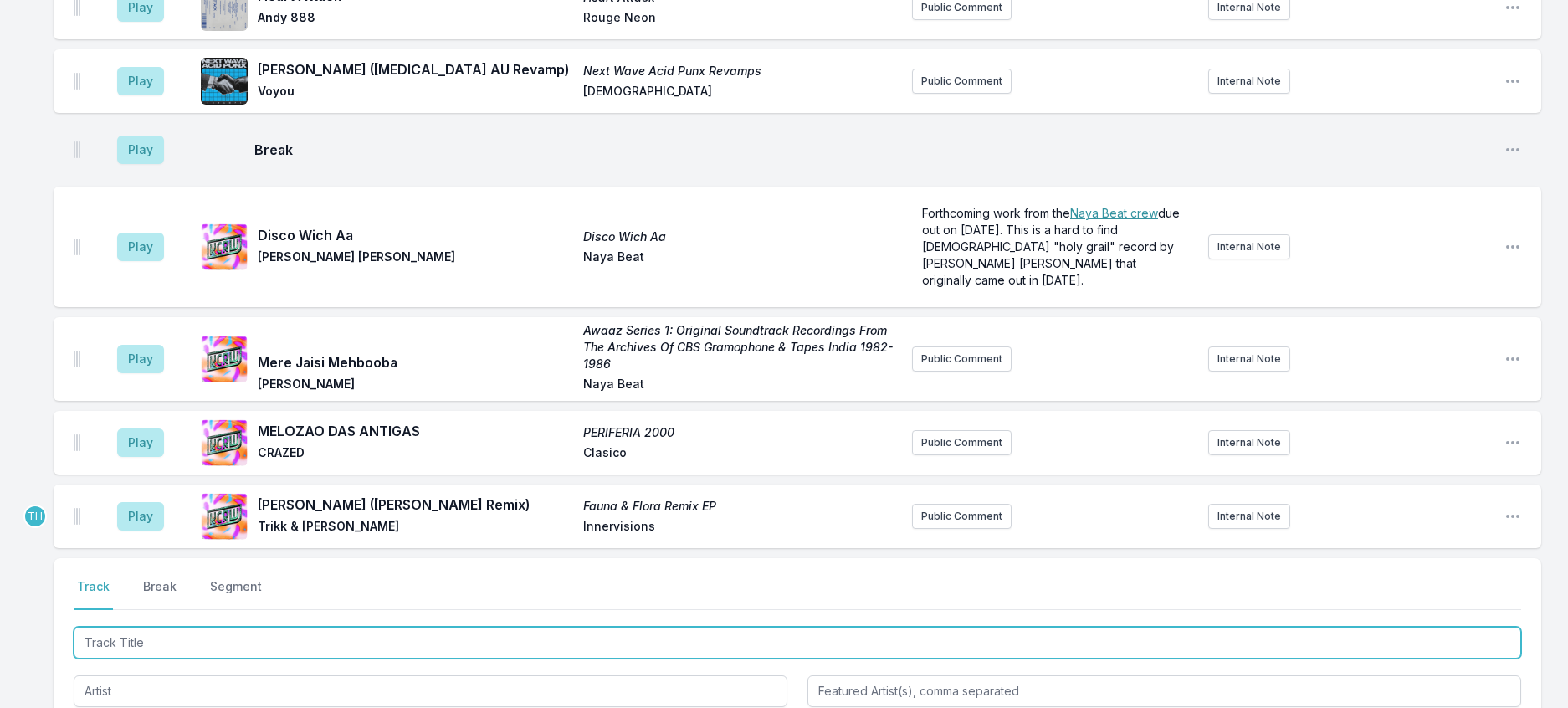
scroll to position [2155, 0]
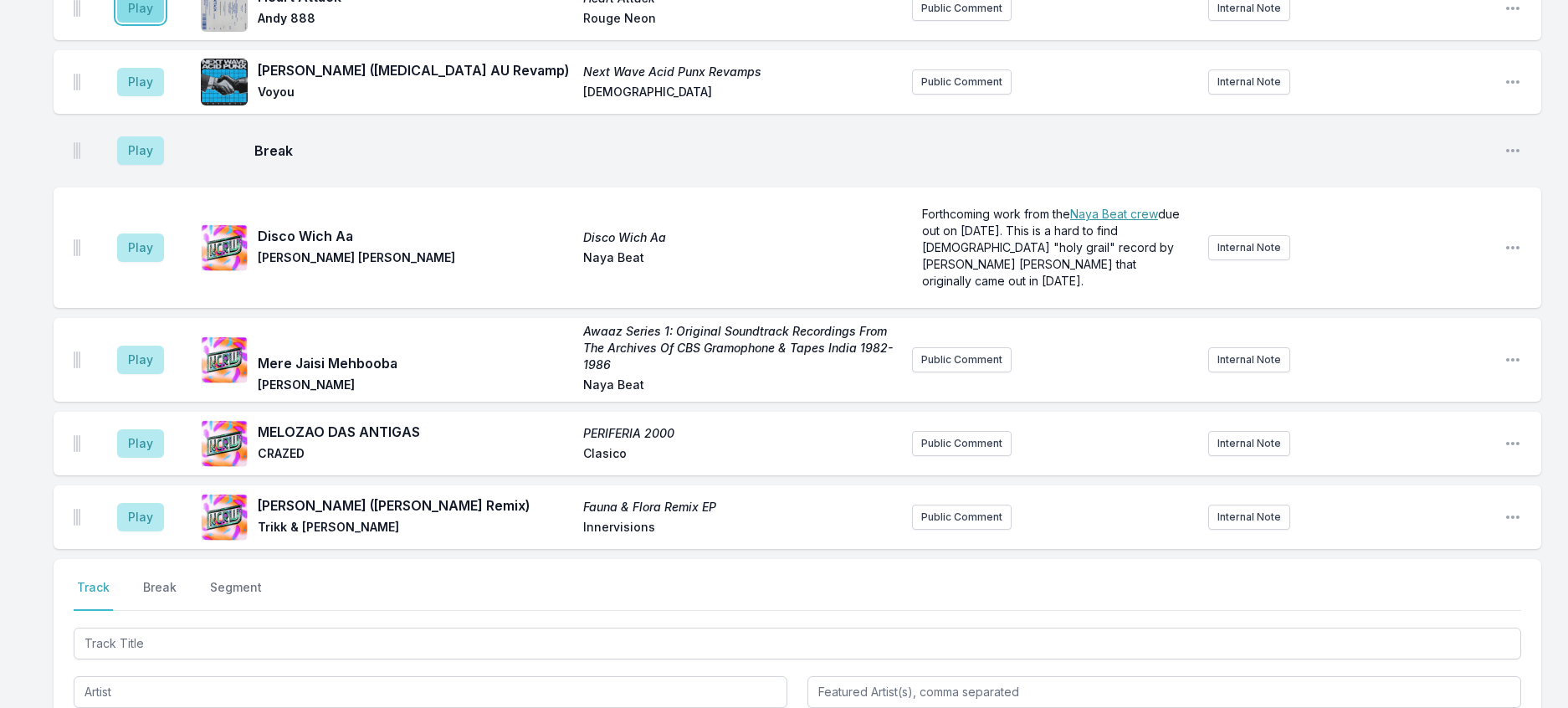
click at [151, 23] on button "Play" at bounding box center [141, 8] width 47 height 29
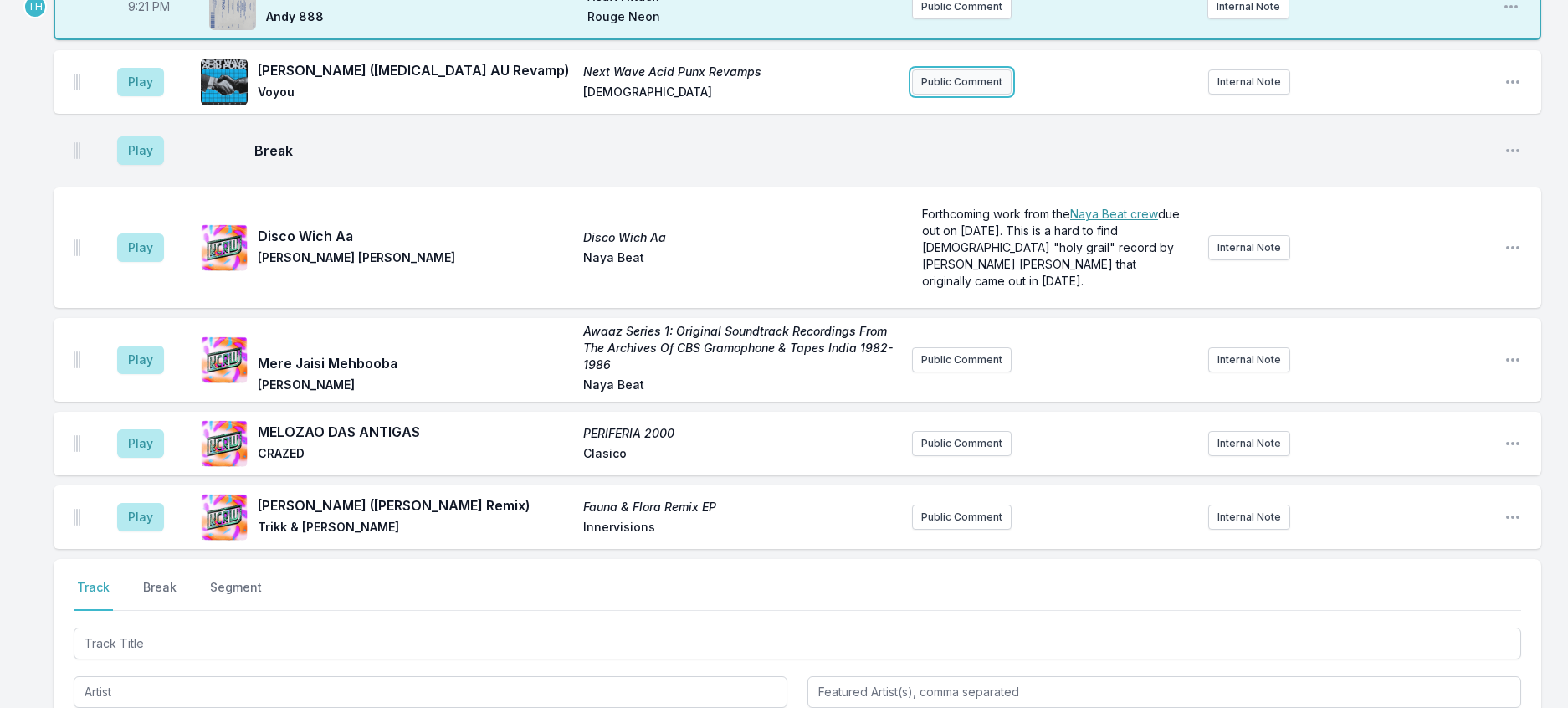
click at [954, 94] on button "Public Comment" at bounding box center [962, 82] width 100 height 25
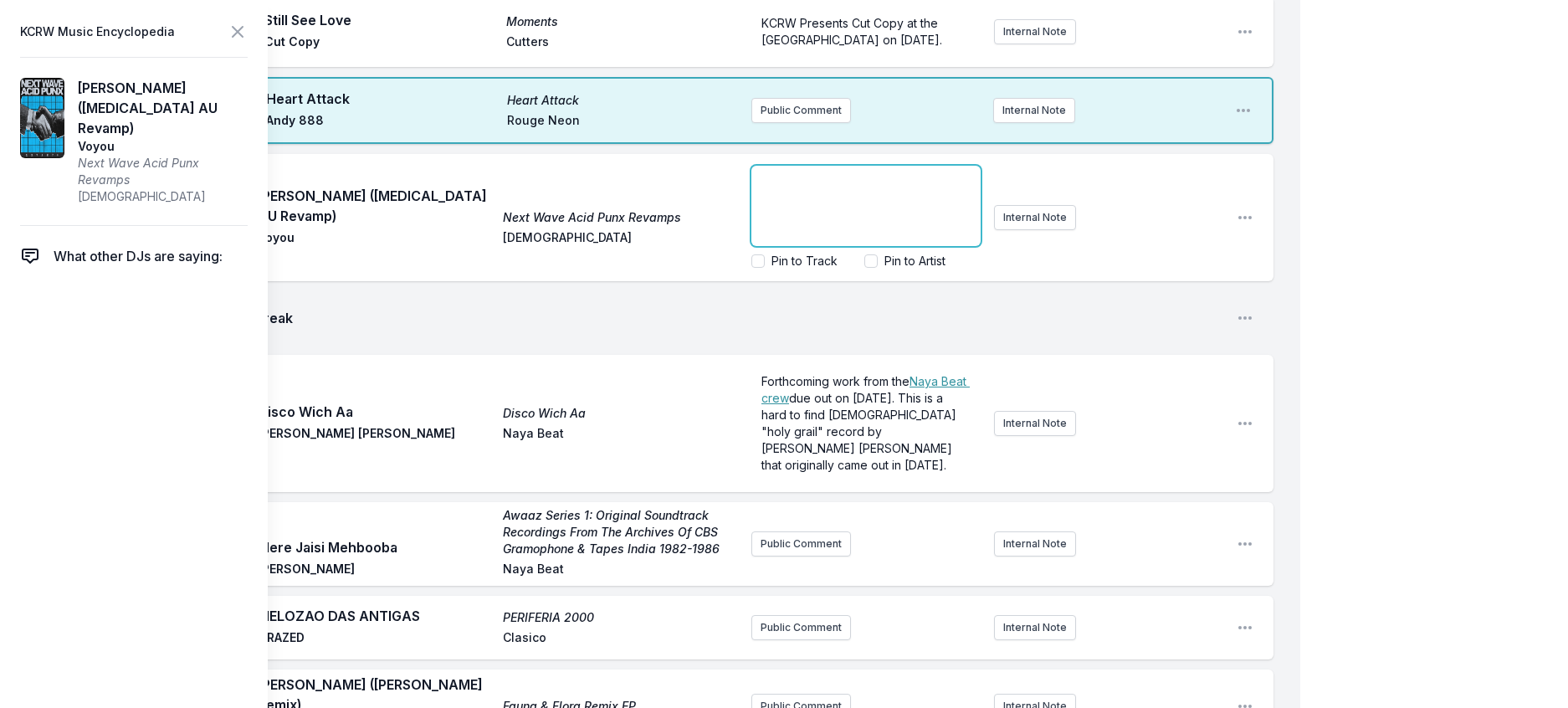
click at [849, 246] on div "﻿" at bounding box center [866, 206] width 230 height 80
click at [752, 246] on div "﻿ Check out Curses' recent FREAKS ONLY guest DJ mix!" at bounding box center [866, 206] width 230 height 80
drag, startPoint x: 902, startPoint y: 588, endPoint x: 853, endPoint y: 584, distance: 49.2
click at [853, 206] on p "Check out Curses' recent FREAKS ONLY guest DJ mix!" at bounding box center [866, 189] width 210 height 33
drag, startPoint x: 873, startPoint y: 610, endPoint x: 852, endPoint y: 578, distance: 38.3
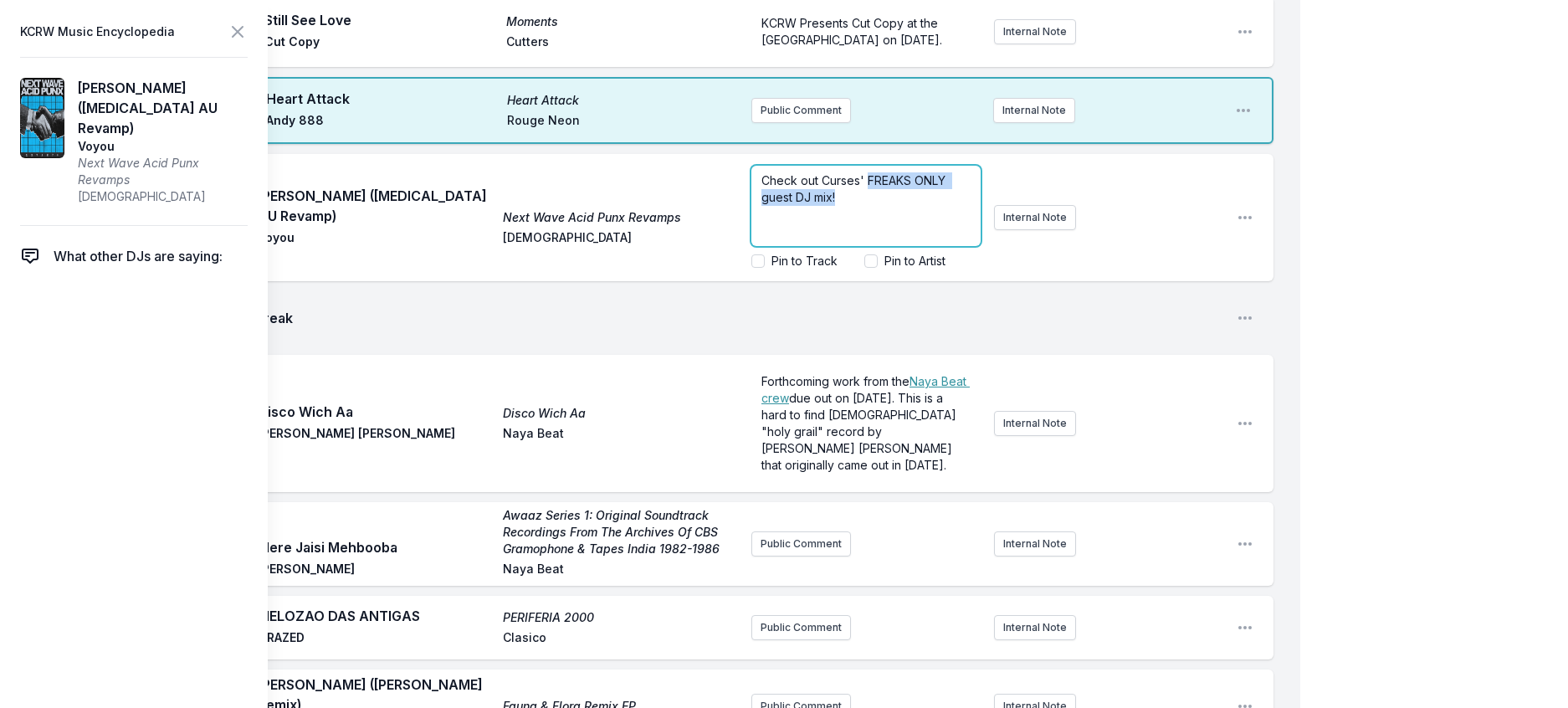
click at [852, 206] on p "Check out Curses' FREAKS ONLY guest DJ mix!" at bounding box center [866, 189] width 210 height 33
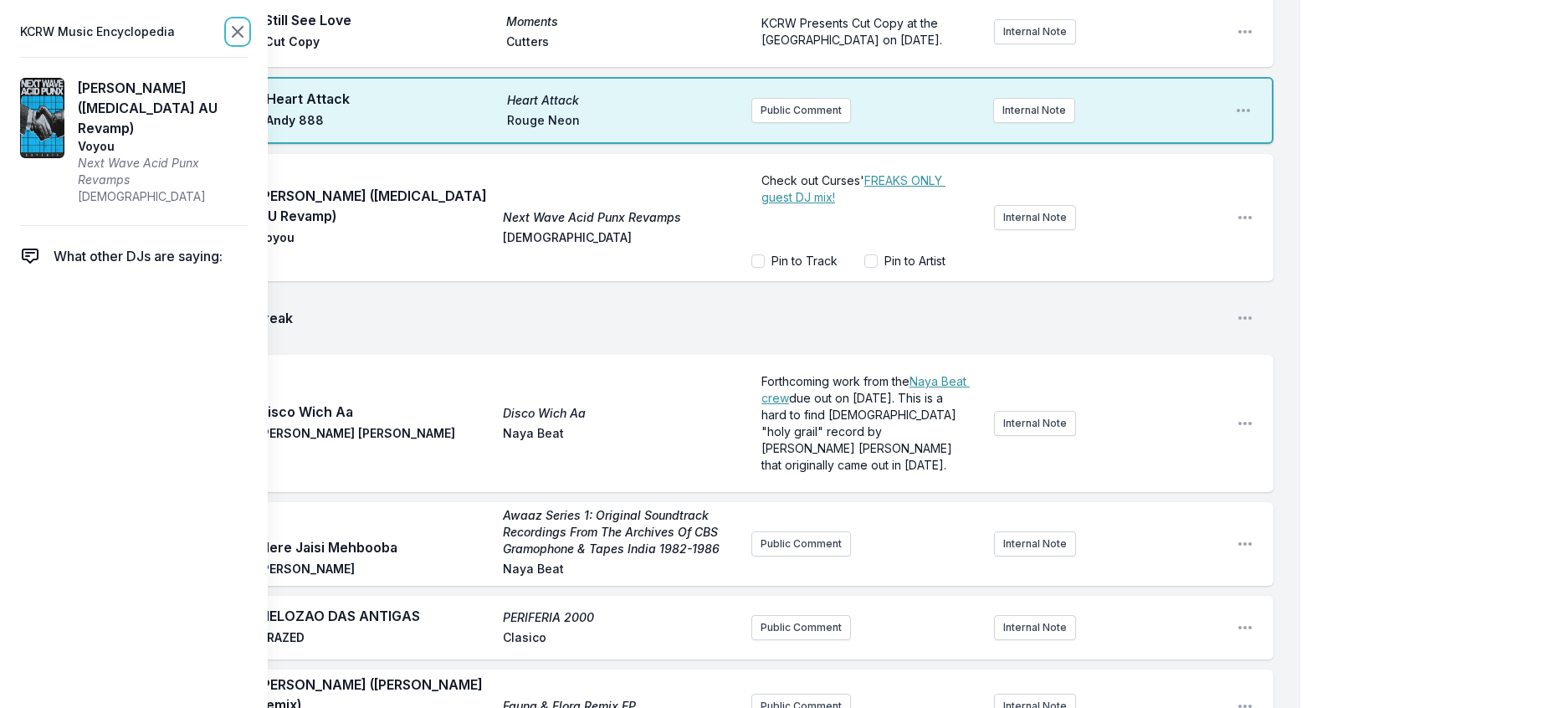
click at [248, 34] on icon at bounding box center [237, 31] width 20 height 20
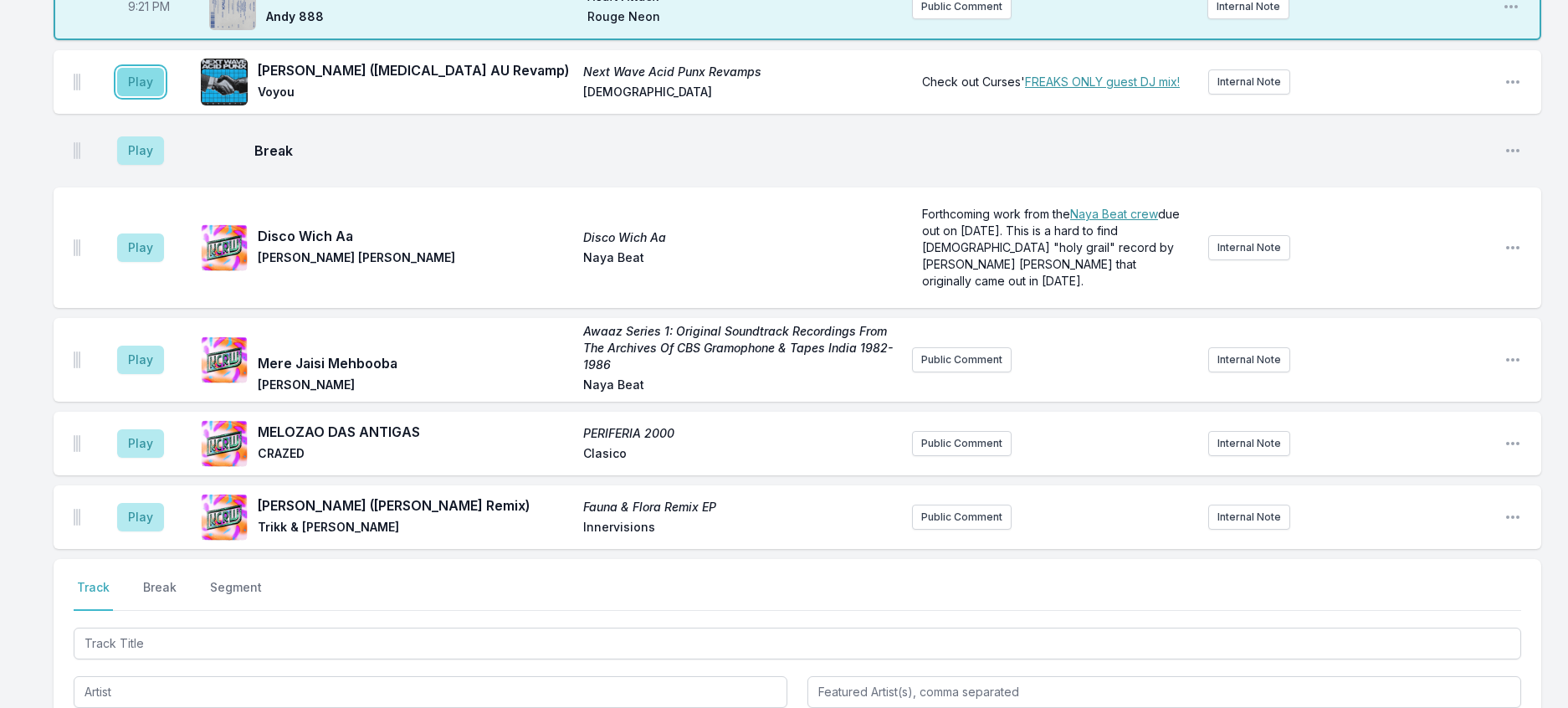
click at [164, 96] on button "Play" at bounding box center [141, 82] width 47 height 29
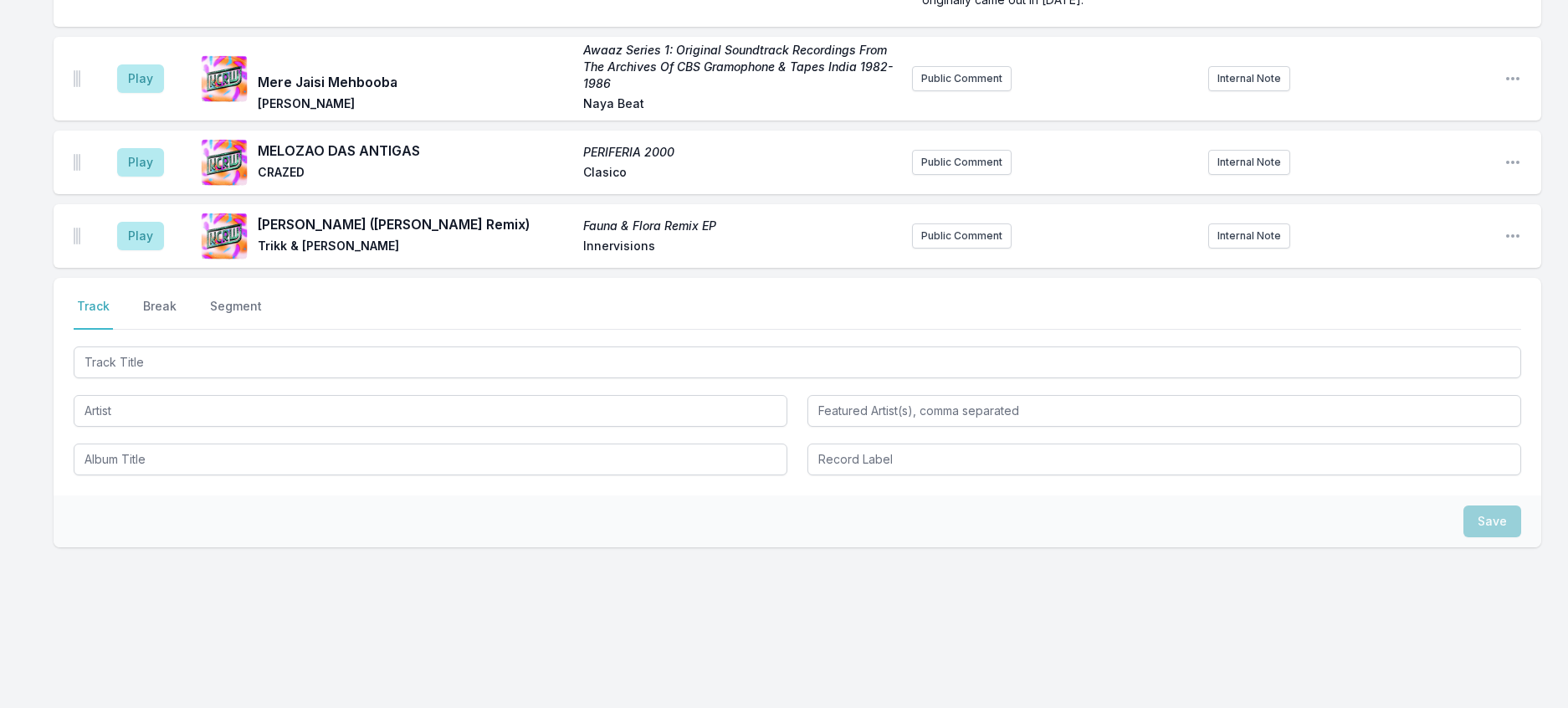
scroll to position [2574, 0]
drag, startPoint x: 141, startPoint y: 45, endPoint x: 409, endPoint y: 89, distance: 271.6
click at [166, 330] on button "Break" at bounding box center [160, 313] width 40 height 31
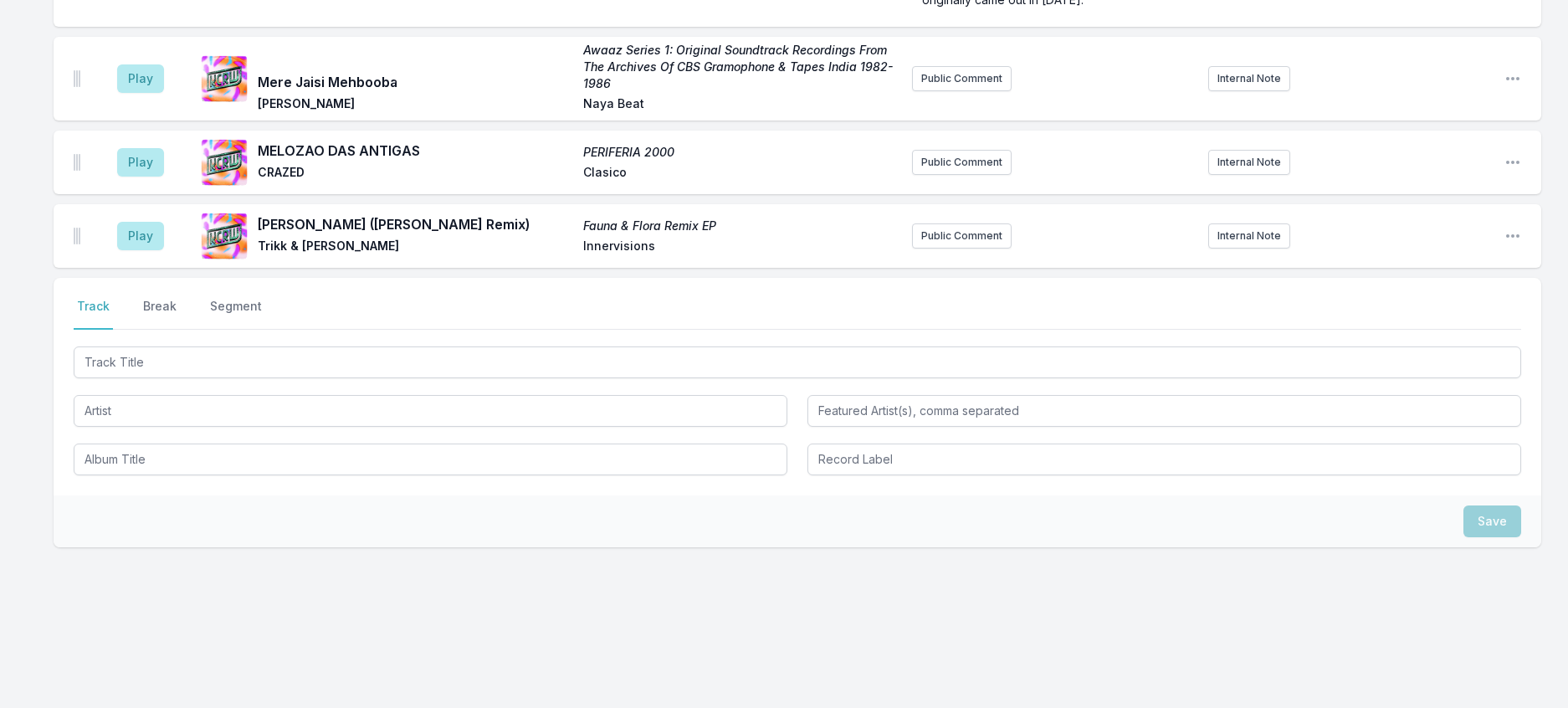
scroll to position [2737, 0]
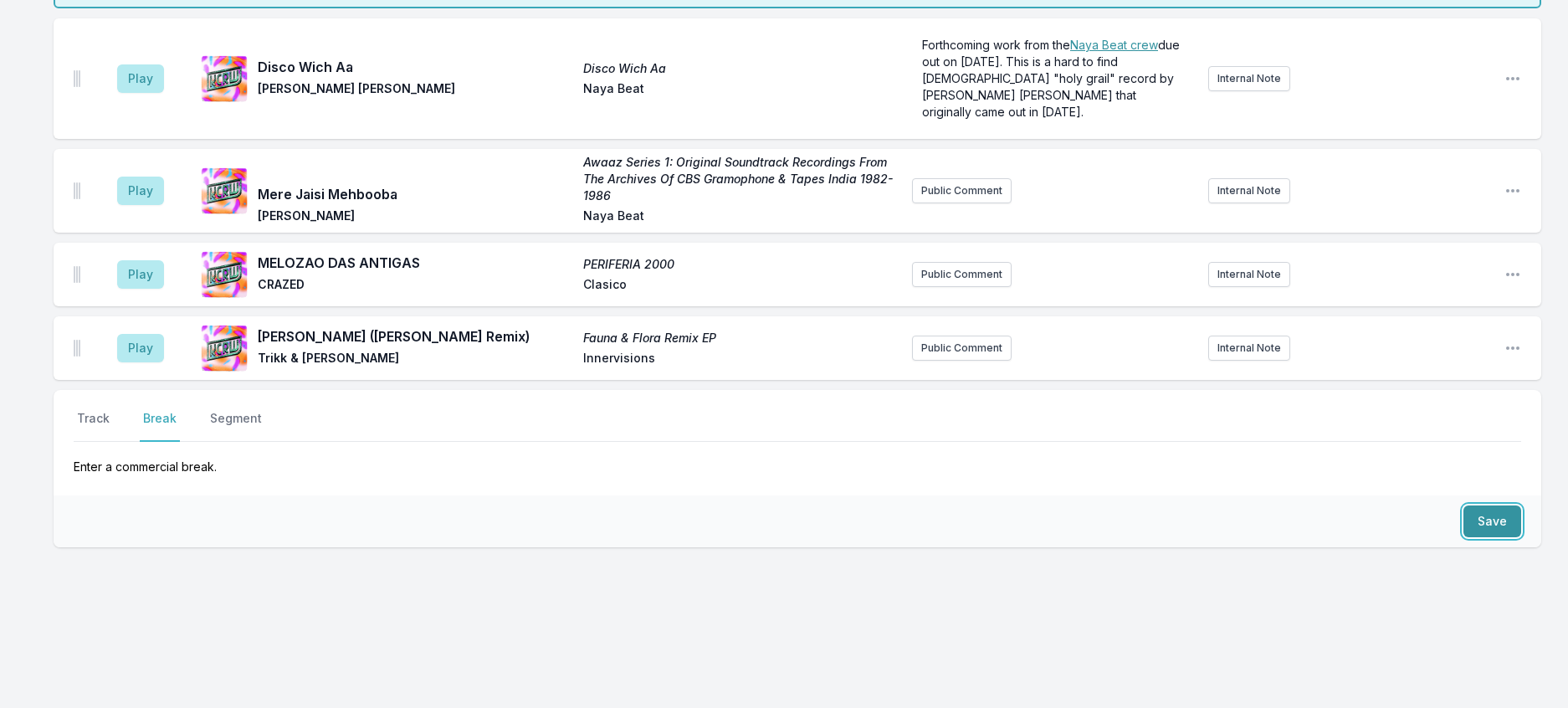
click at [1463, 505] on button "Save" at bounding box center [1492, 521] width 58 height 31
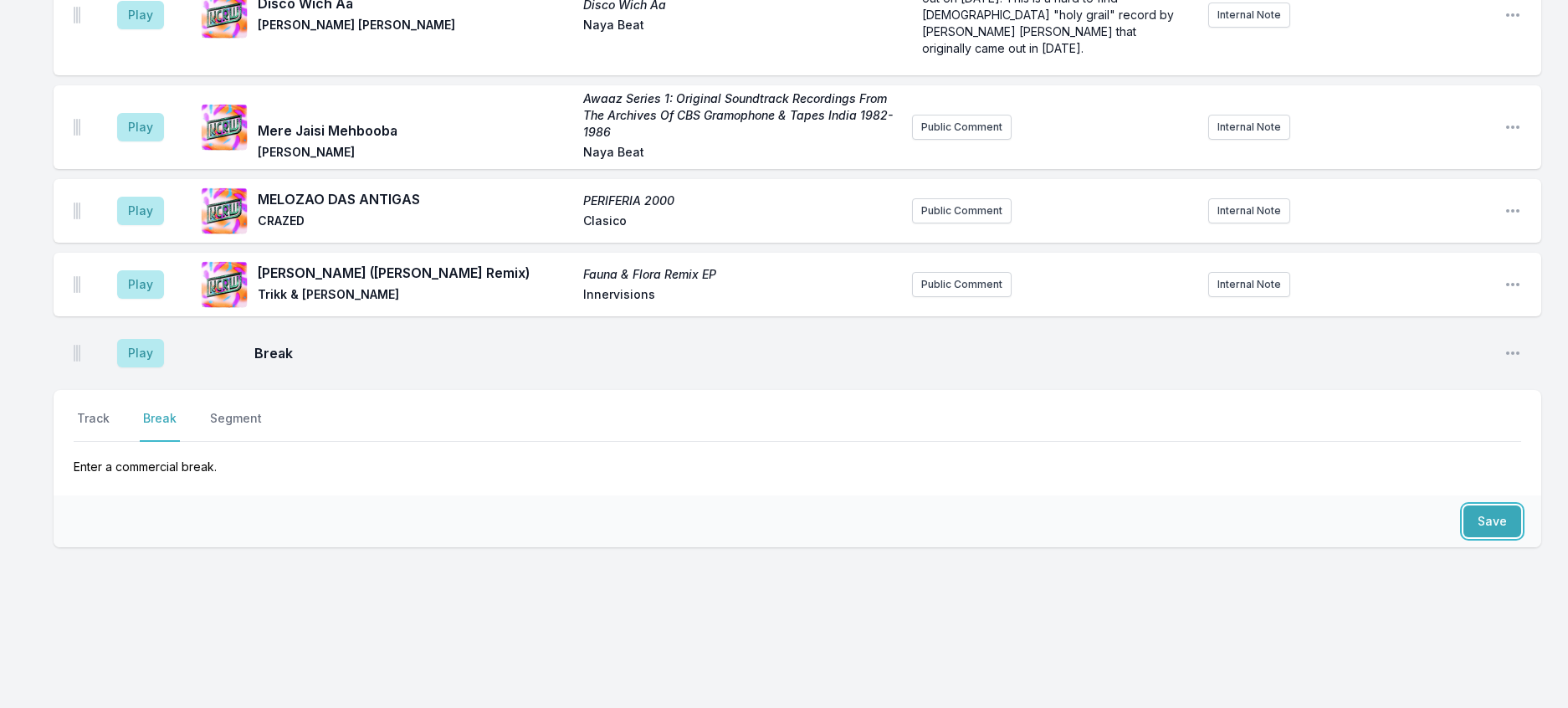
scroll to position [2808, 0]
click at [98, 410] on button "Track" at bounding box center [93, 426] width 39 height 31
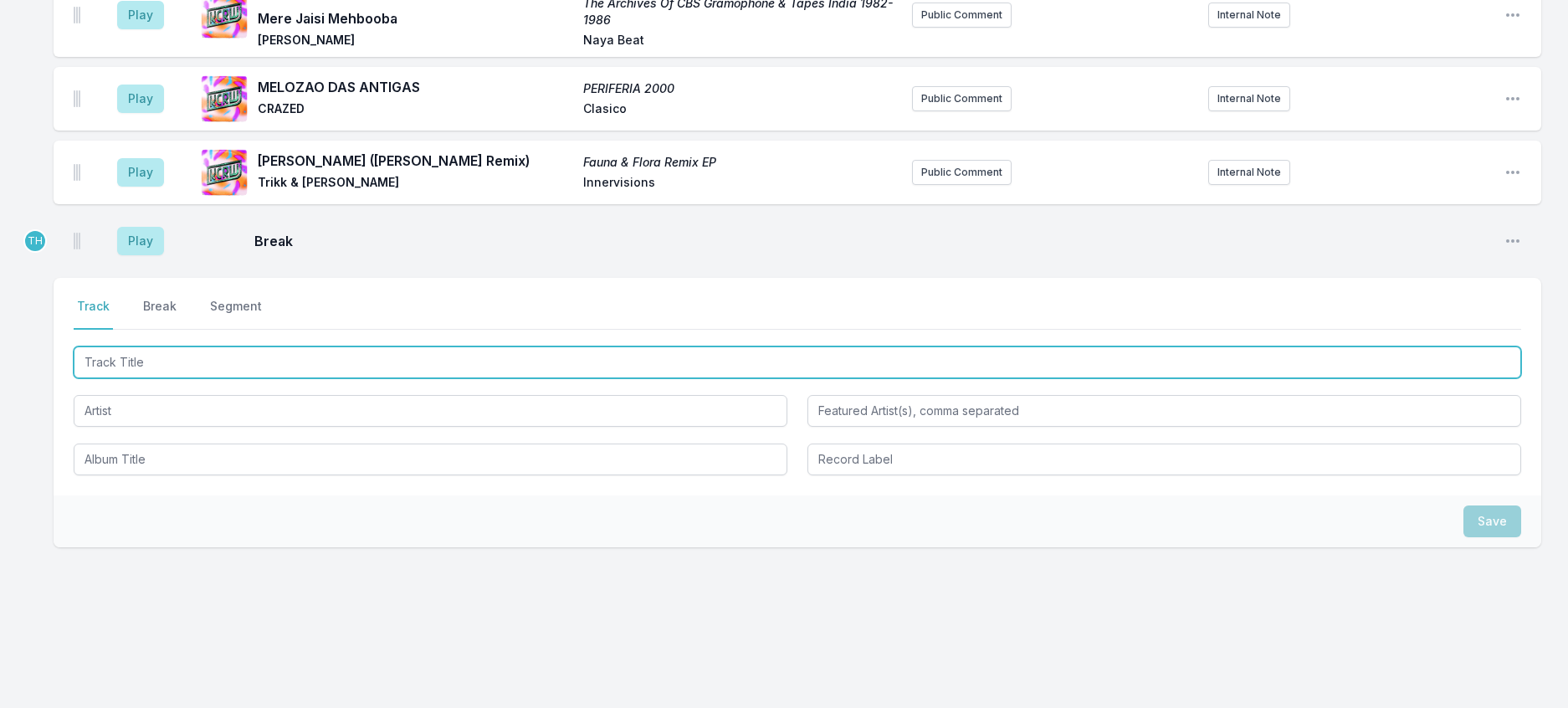
click at [149, 378] on input "Track Title" at bounding box center [797, 362] width 1448 height 31
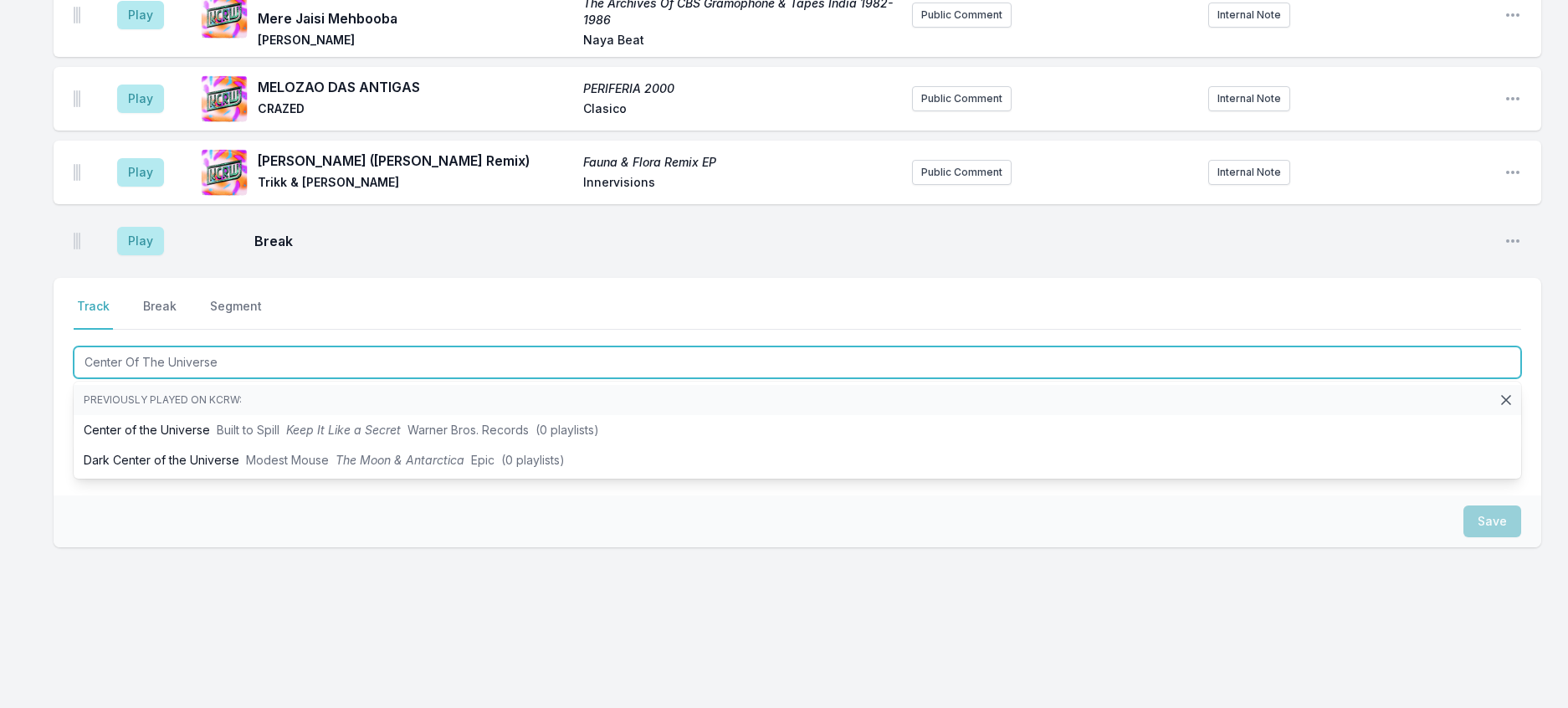
type input "Center Of The Universe"
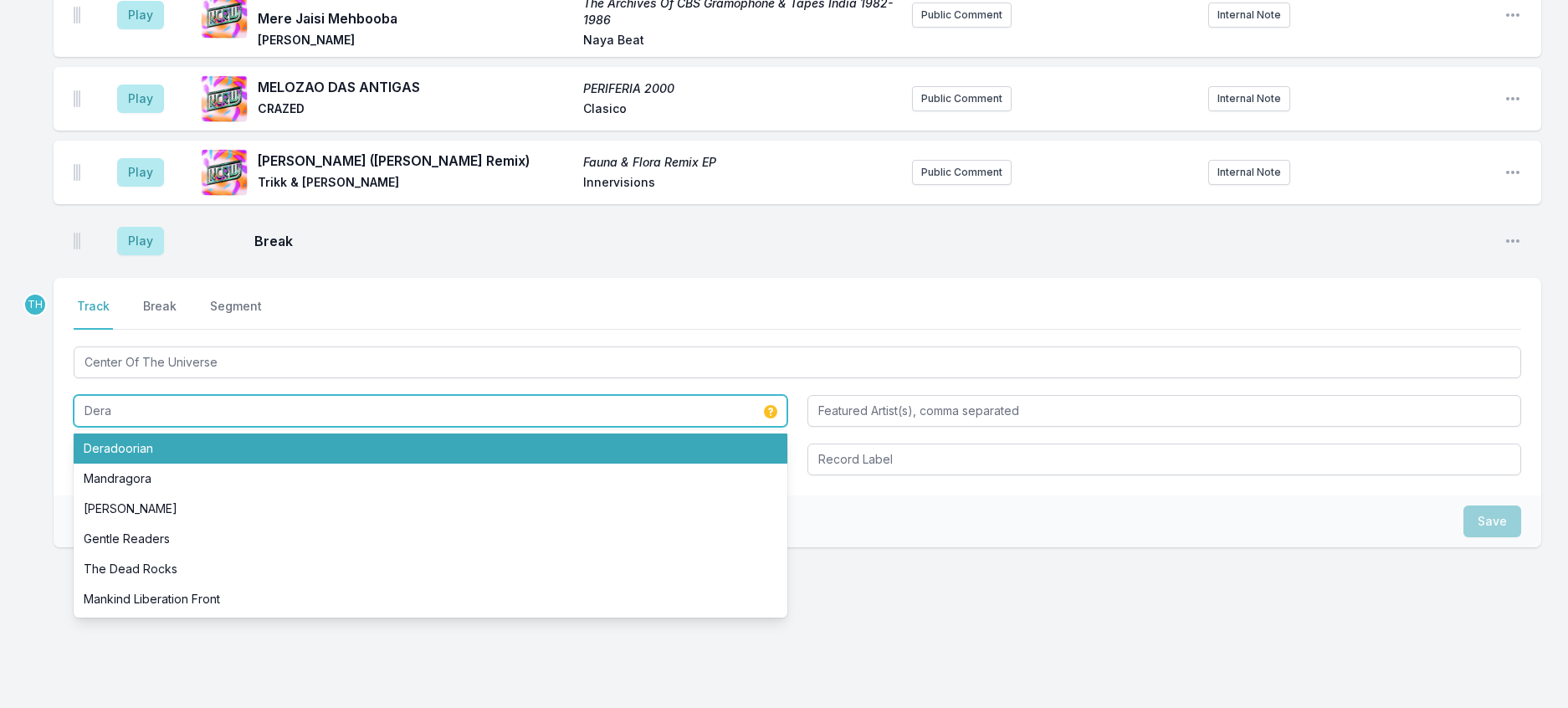
click at [131, 464] on li "Deradoorian" at bounding box center [430, 448] width 713 height 30
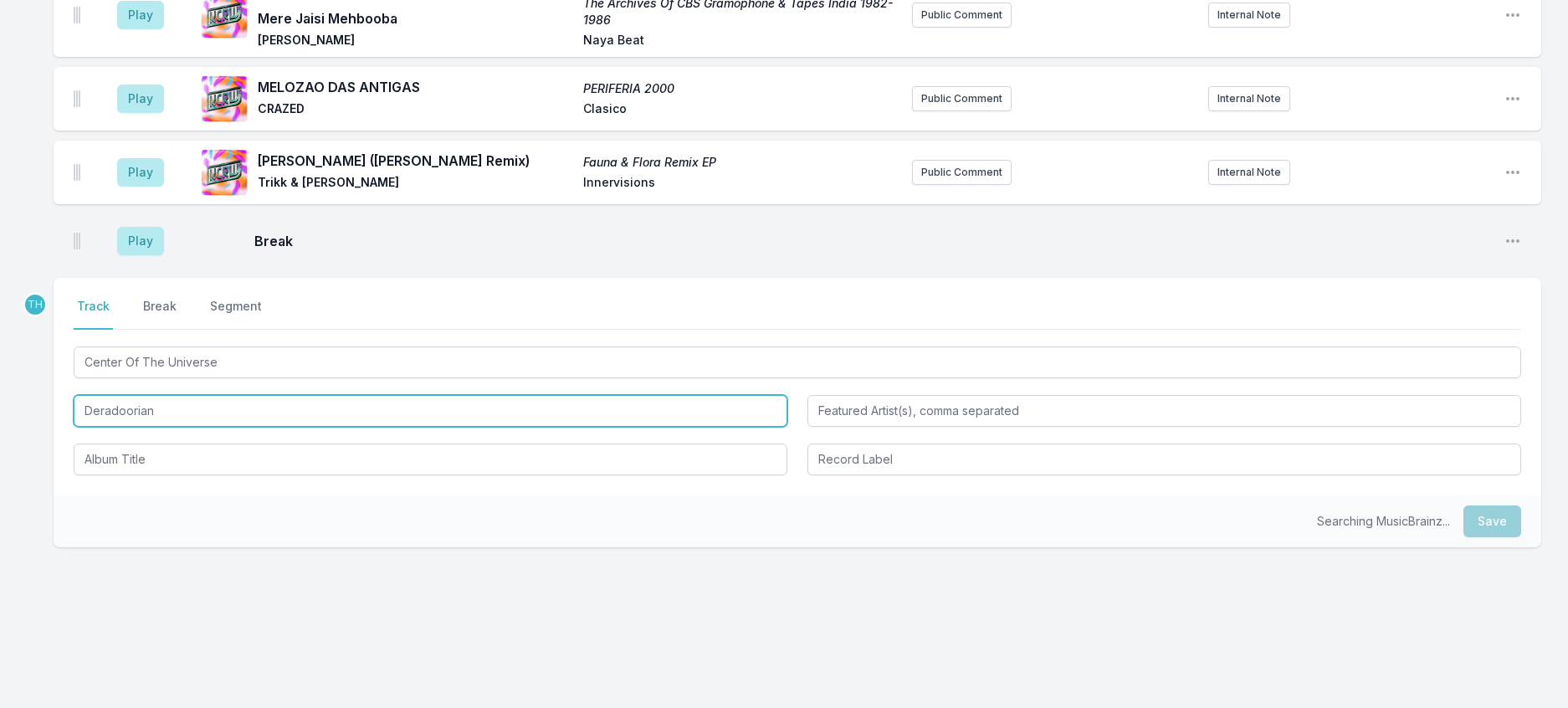
type input "Deradoorian"
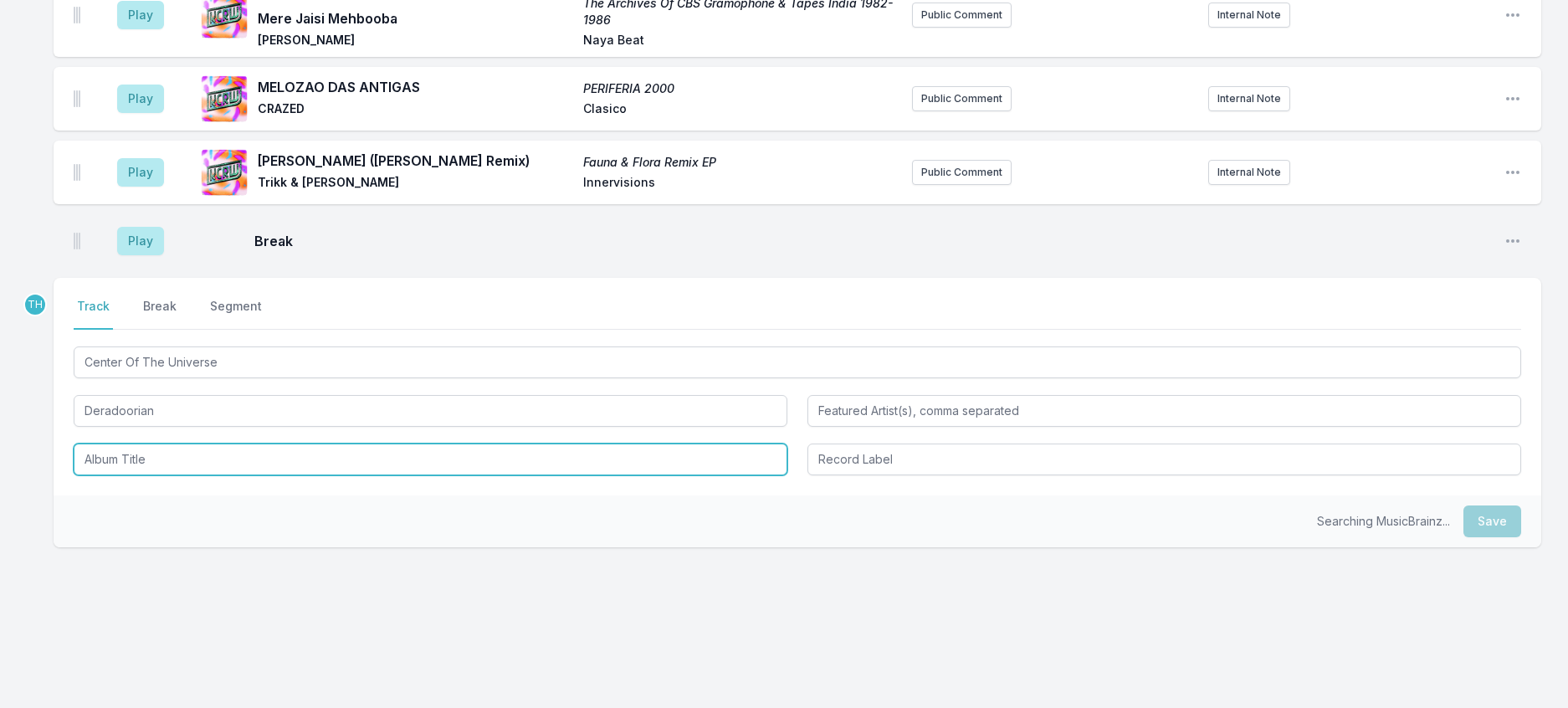
click at [150, 475] on input "Album Title" at bounding box center [430, 459] width 713 height 31
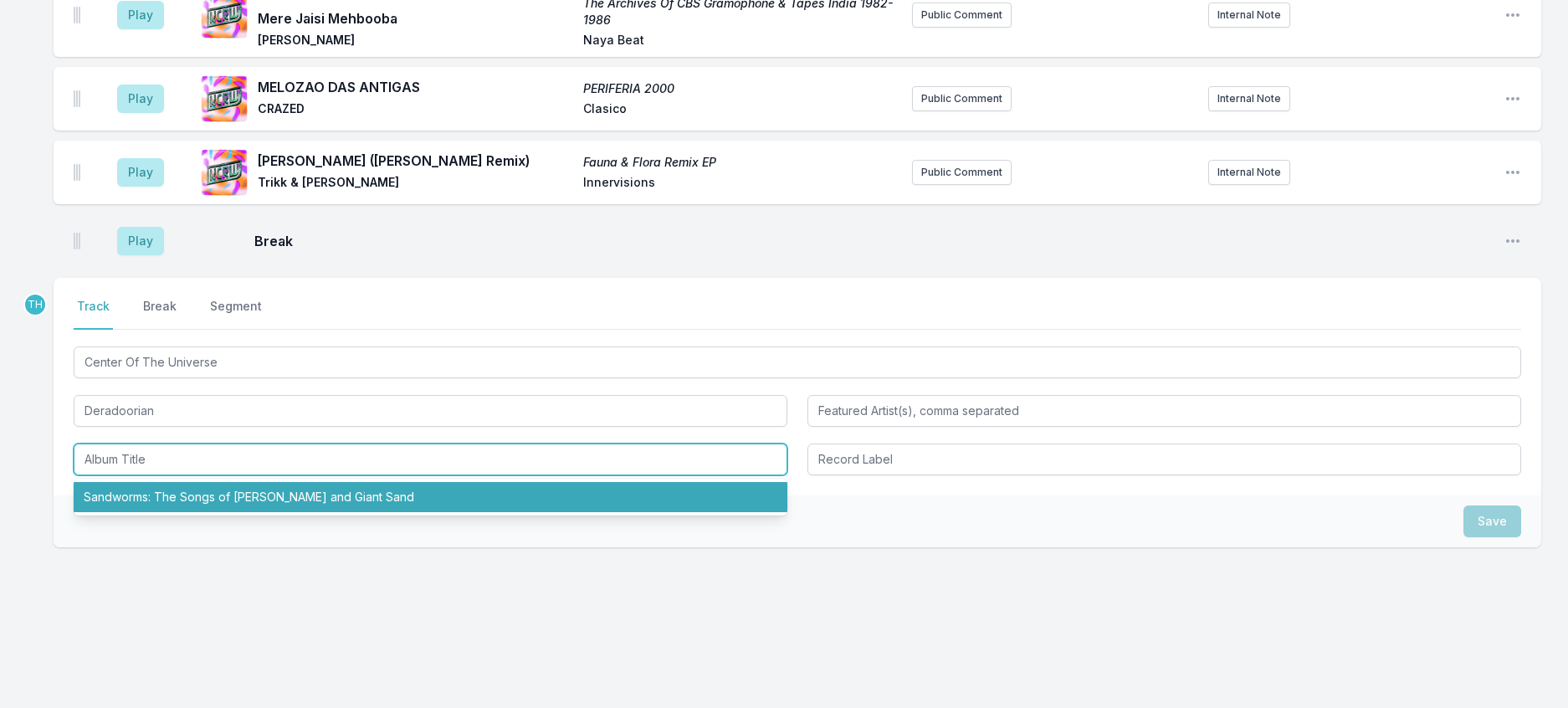
click at [162, 512] on li "Sandworms: The Songs of Howe Gelb and Giant Sand" at bounding box center [430, 497] width 713 height 30
type input "Sandworms: The Songs of Howe Gelb and Giant Sand"
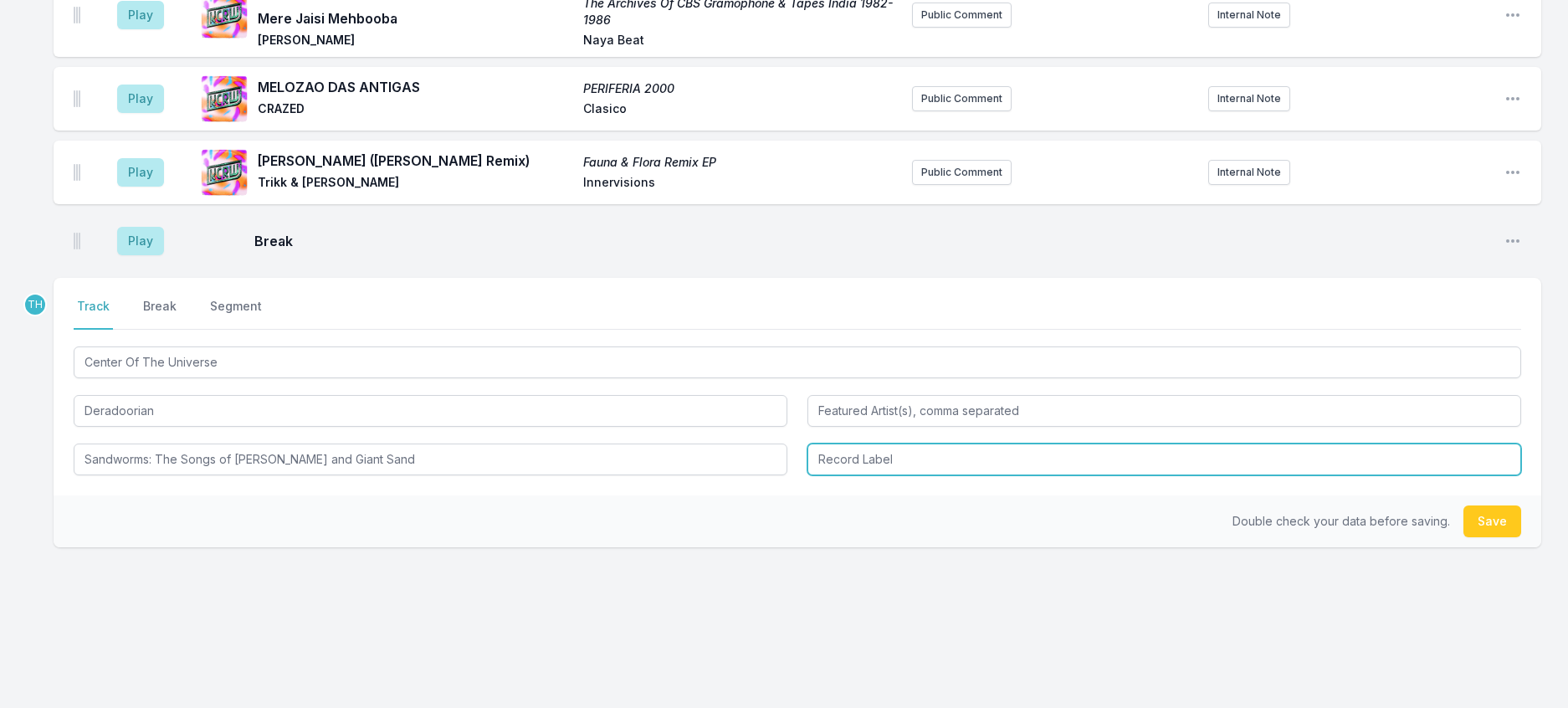
click at [879, 475] on input "Record Label" at bounding box center [1164, 459] width 713 height 31
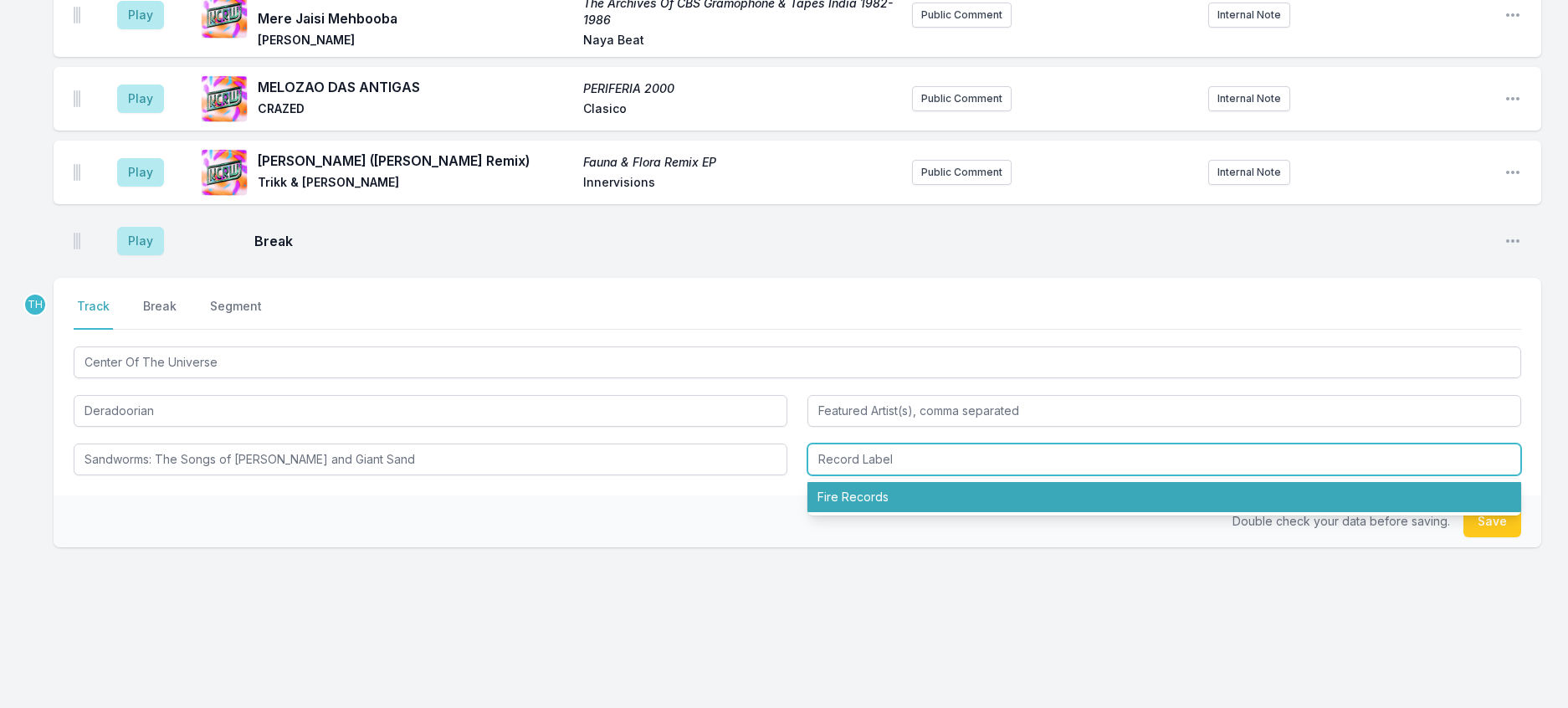
click at [873, 512] on li "Fire Records" at bounding box center [1164, 497] width 713 height 30
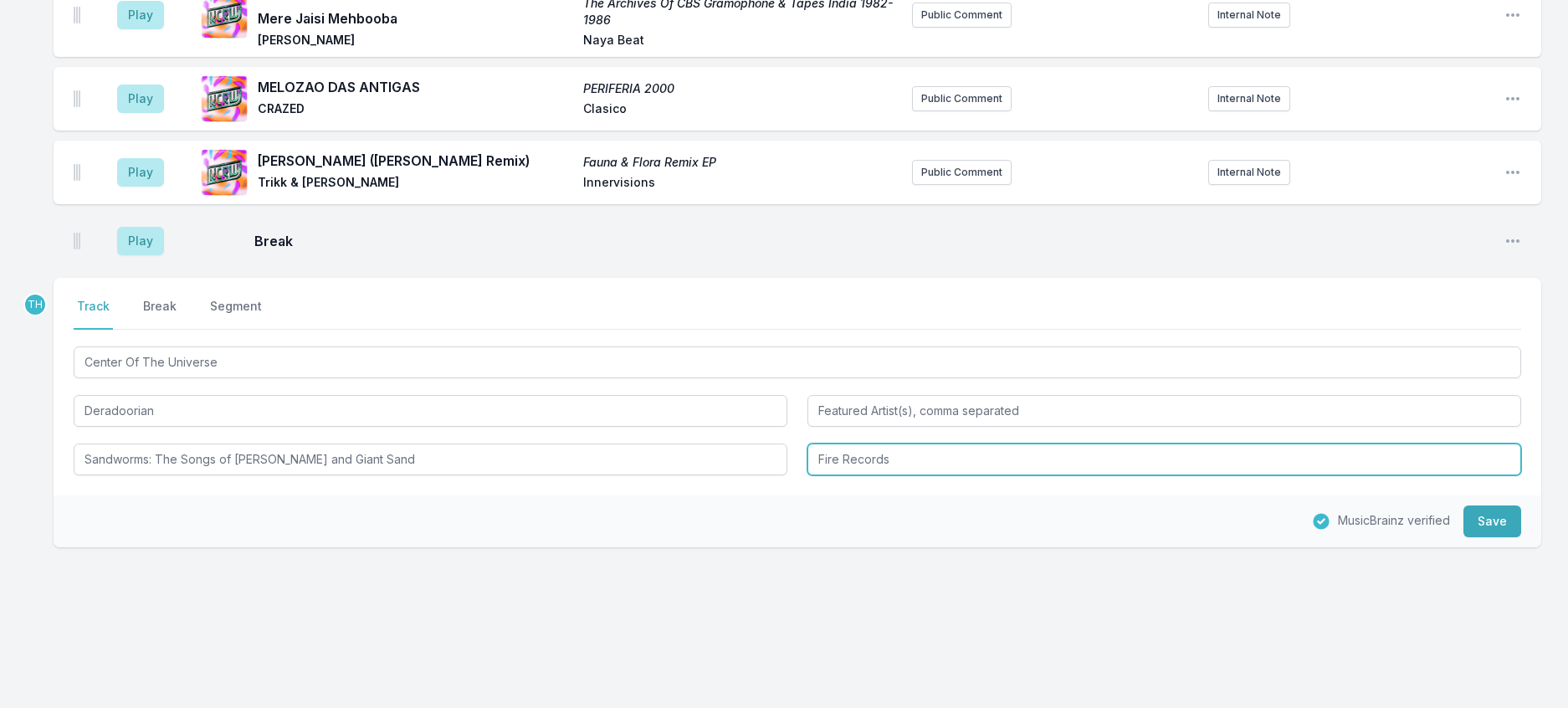
drag, startPoint x: 844, startPoint y: 558, endPoint x: 1118, endPoint y: 594, distance: 276.4
click at [1118, 547] on div "TH Select a tab Track Break Segment Track Break Segment Center Of The Universe …" at bounding box center [797, 412] width 1488 height 270
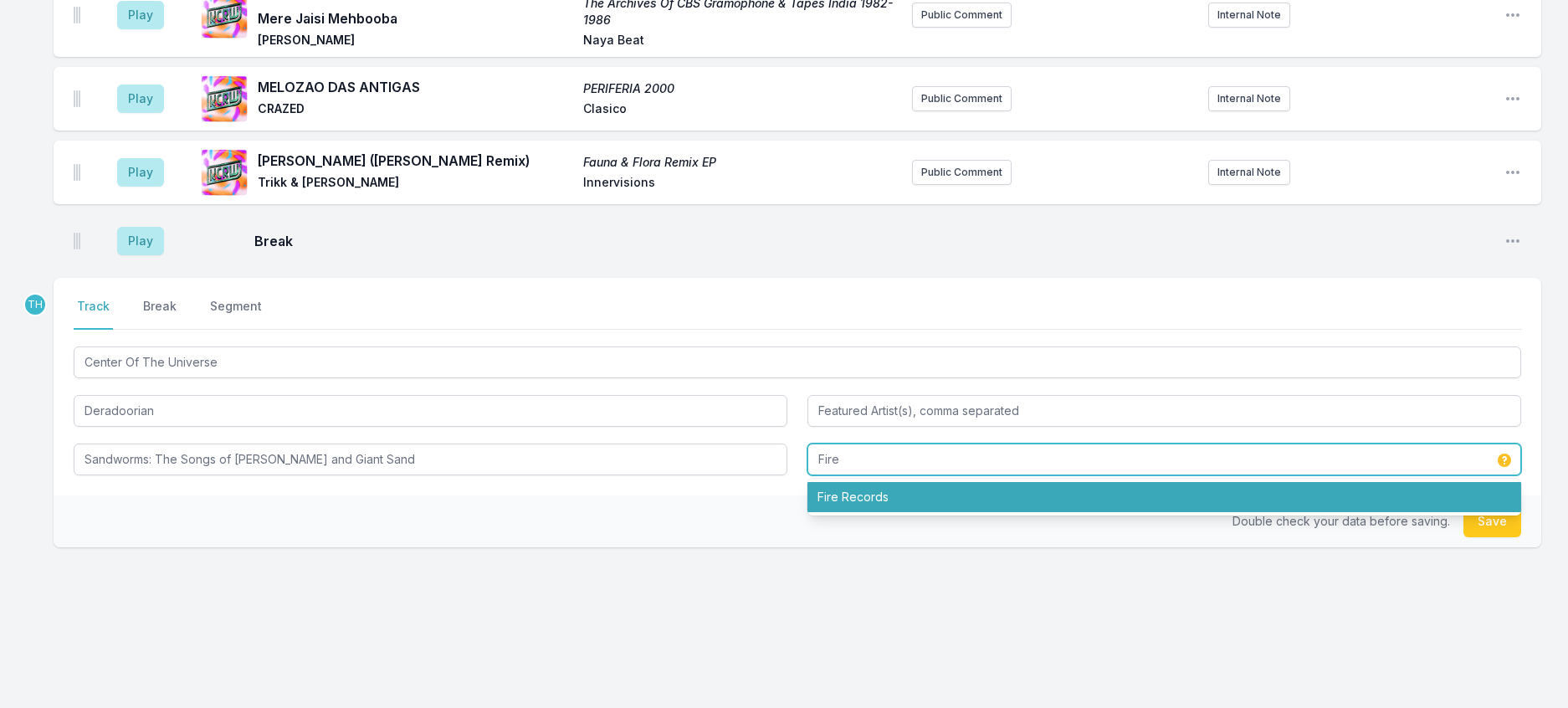
type input "Fire"
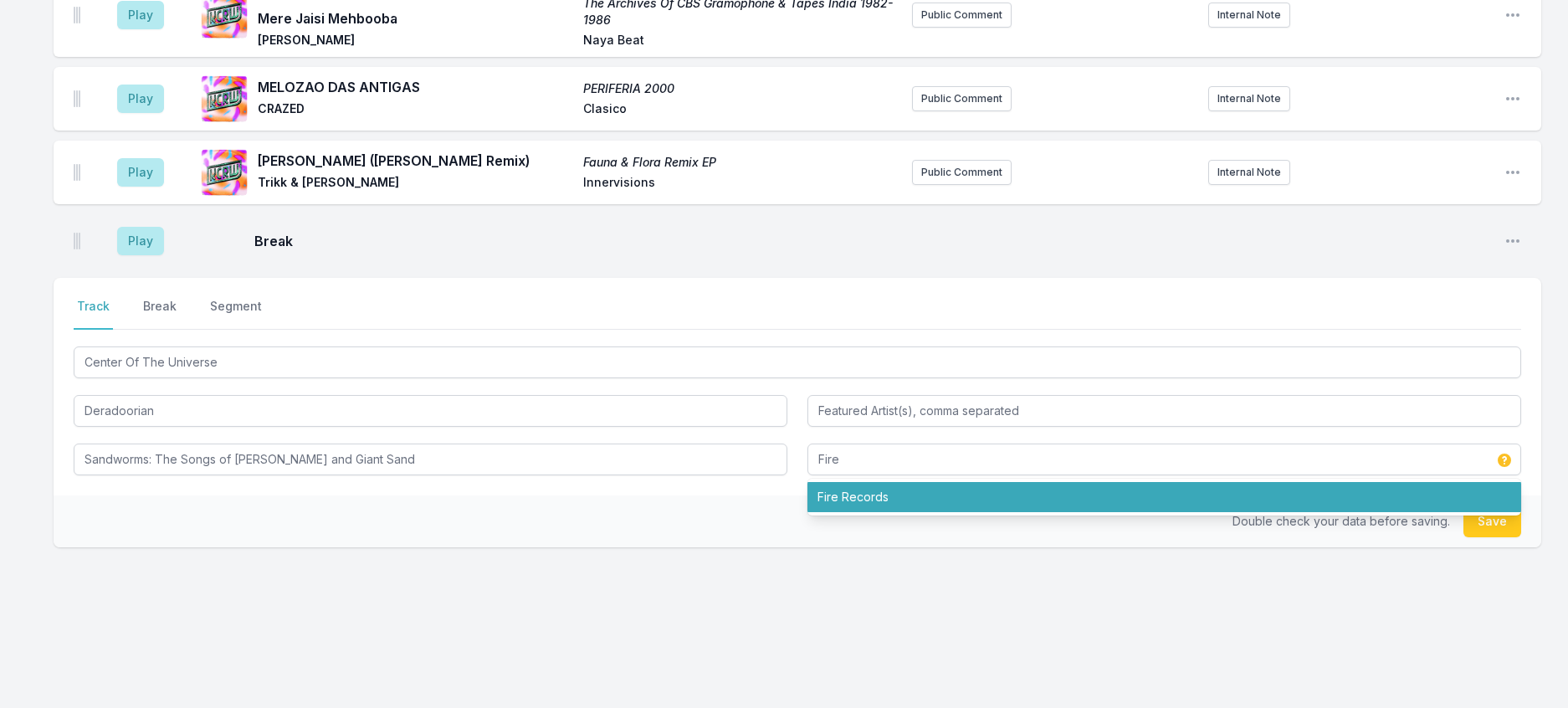
drag, startPoint x: 734, startPoint y: 603, endPoint x: 1262, endPoint y: 570, distance: 529.0
click at [737, 547] on div "Double check your data before saving. Save" at bounding box center [797, 520] width 1488 height 52
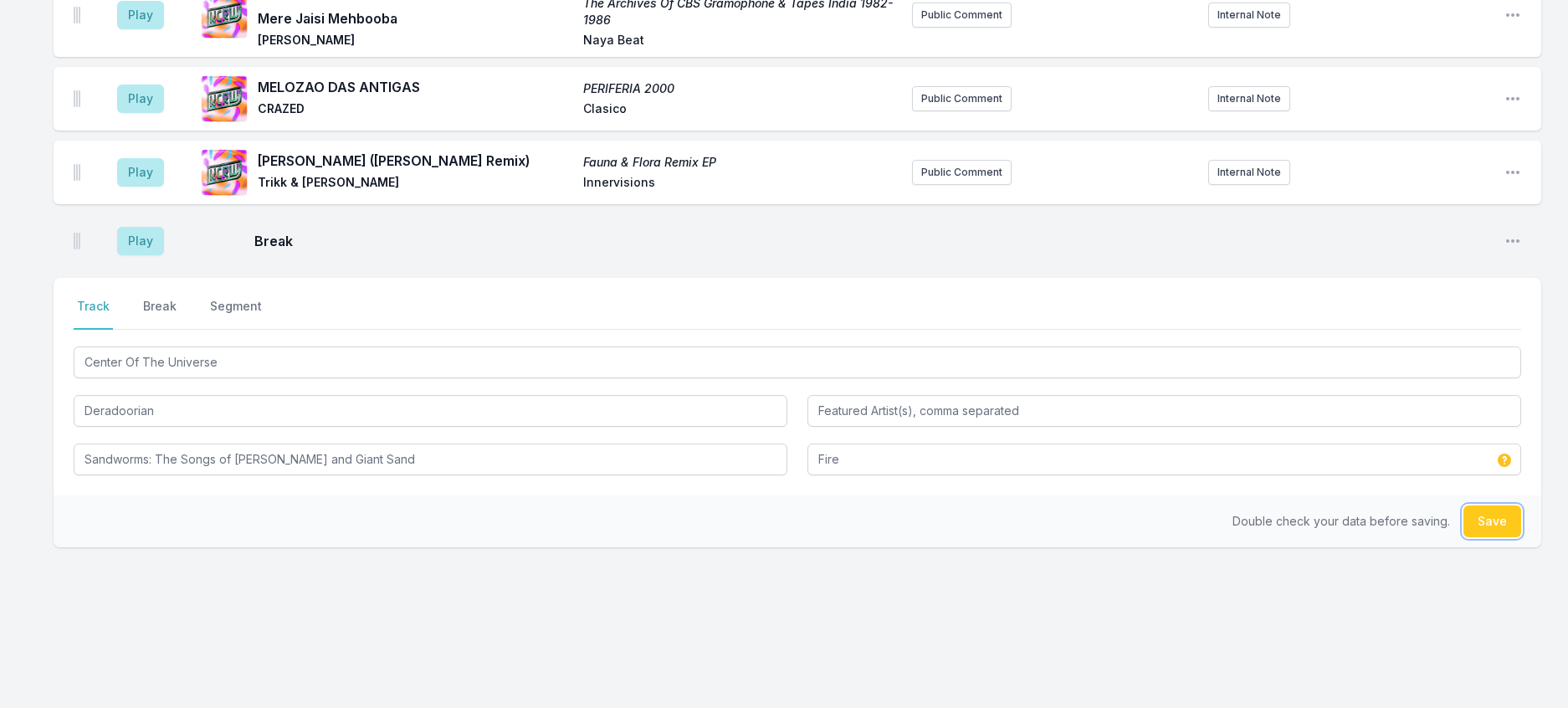
click at [1463, 537] on button "Save" at bounding box center [1492, 521] width 58 height 31
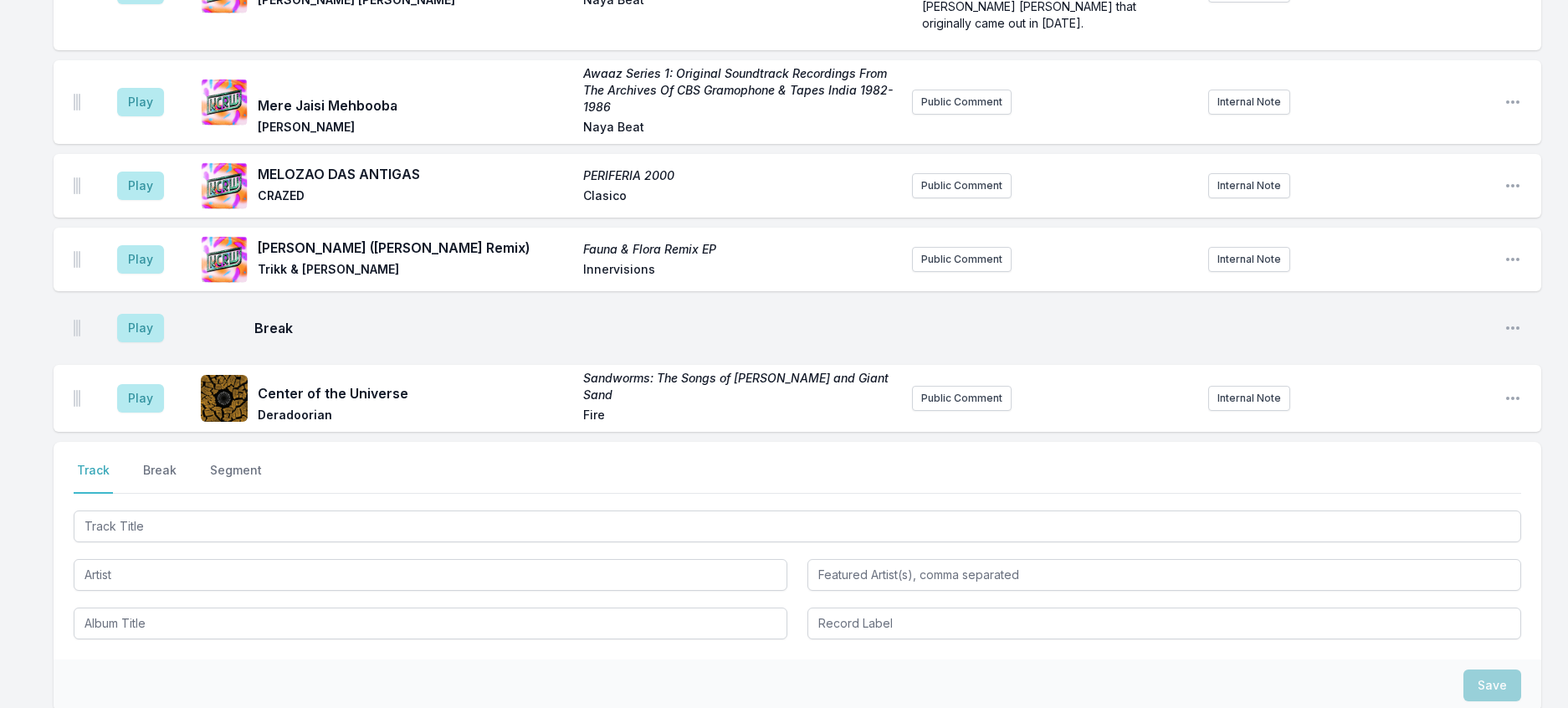
scroll to position [2393, 0]
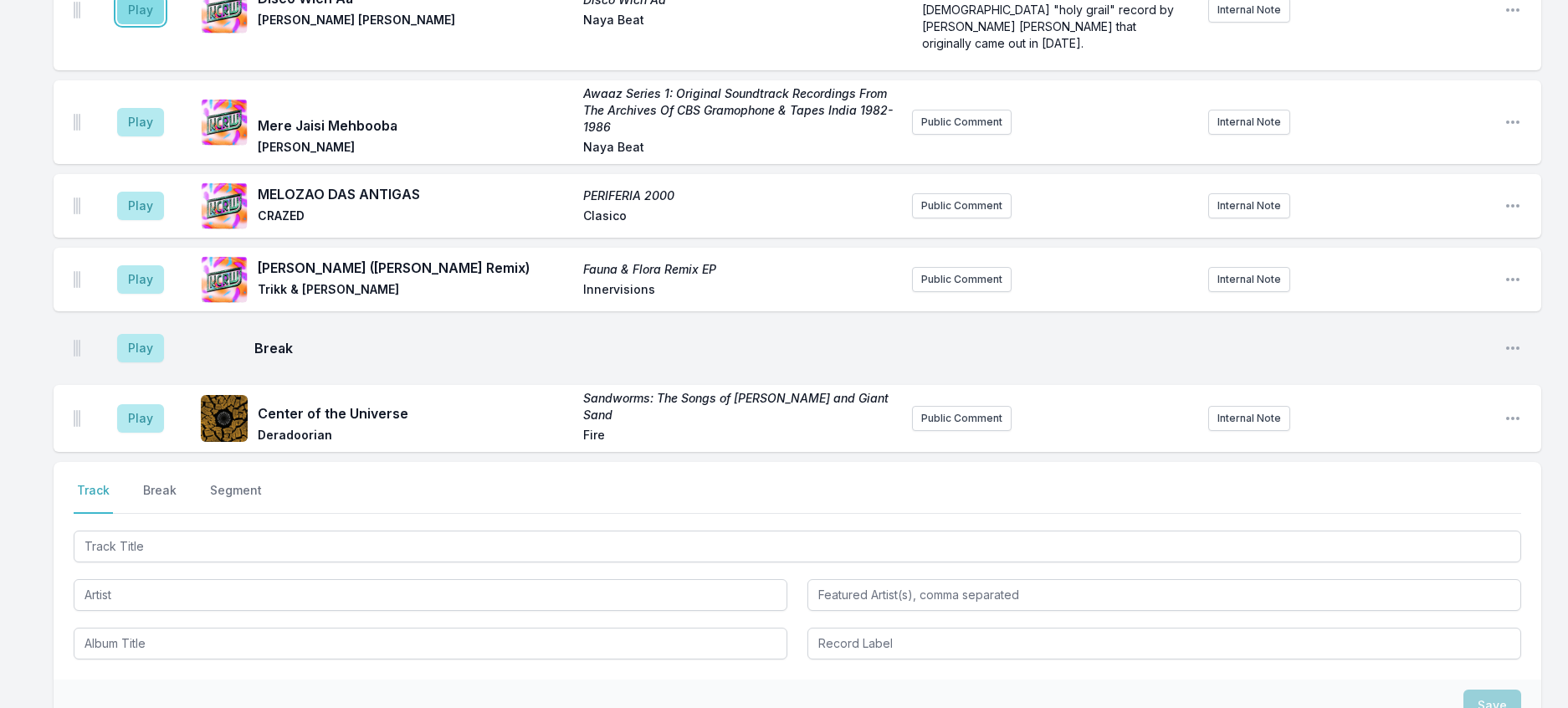
click at [154, 24] on button "Play" at bounding box center [141, 10] width 47 height 29
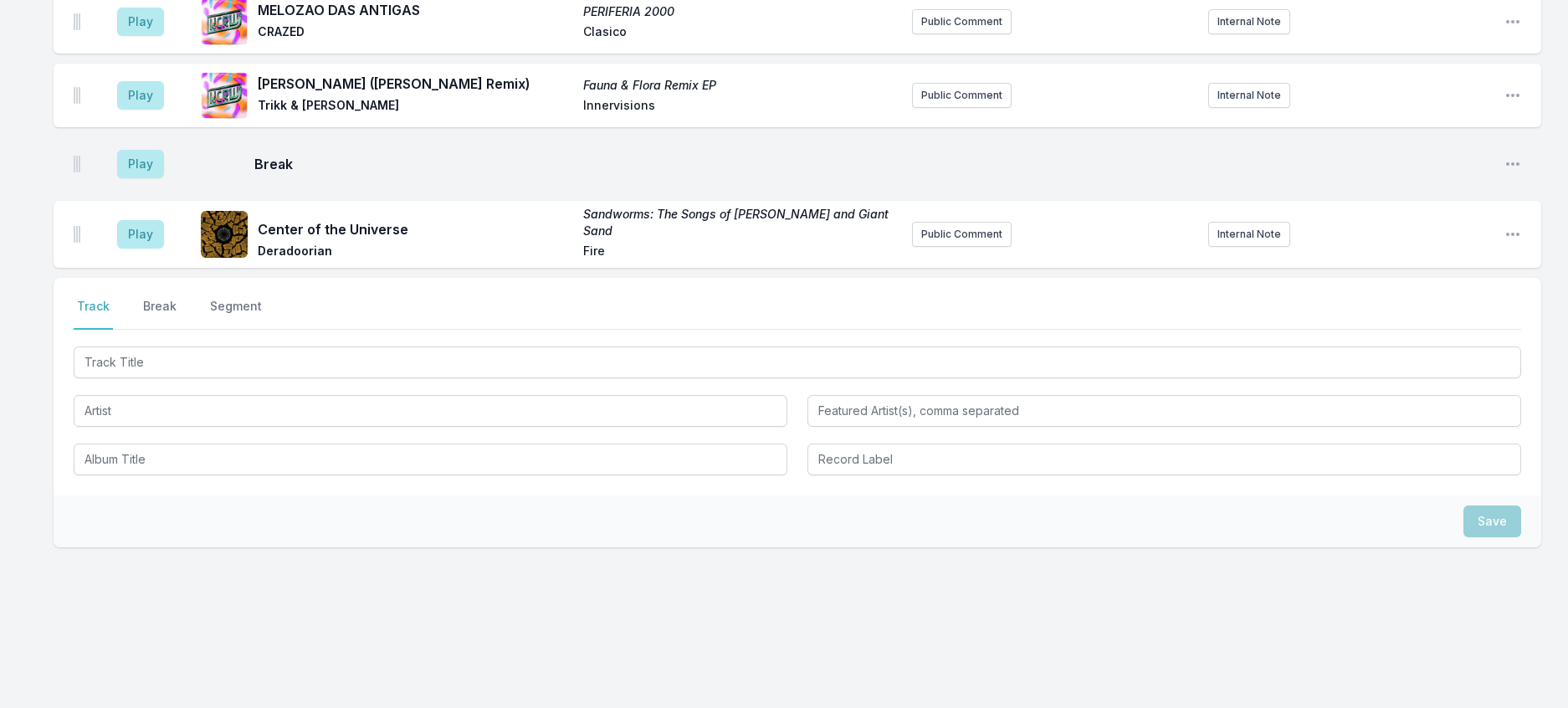
scroll to position [2811, 0]
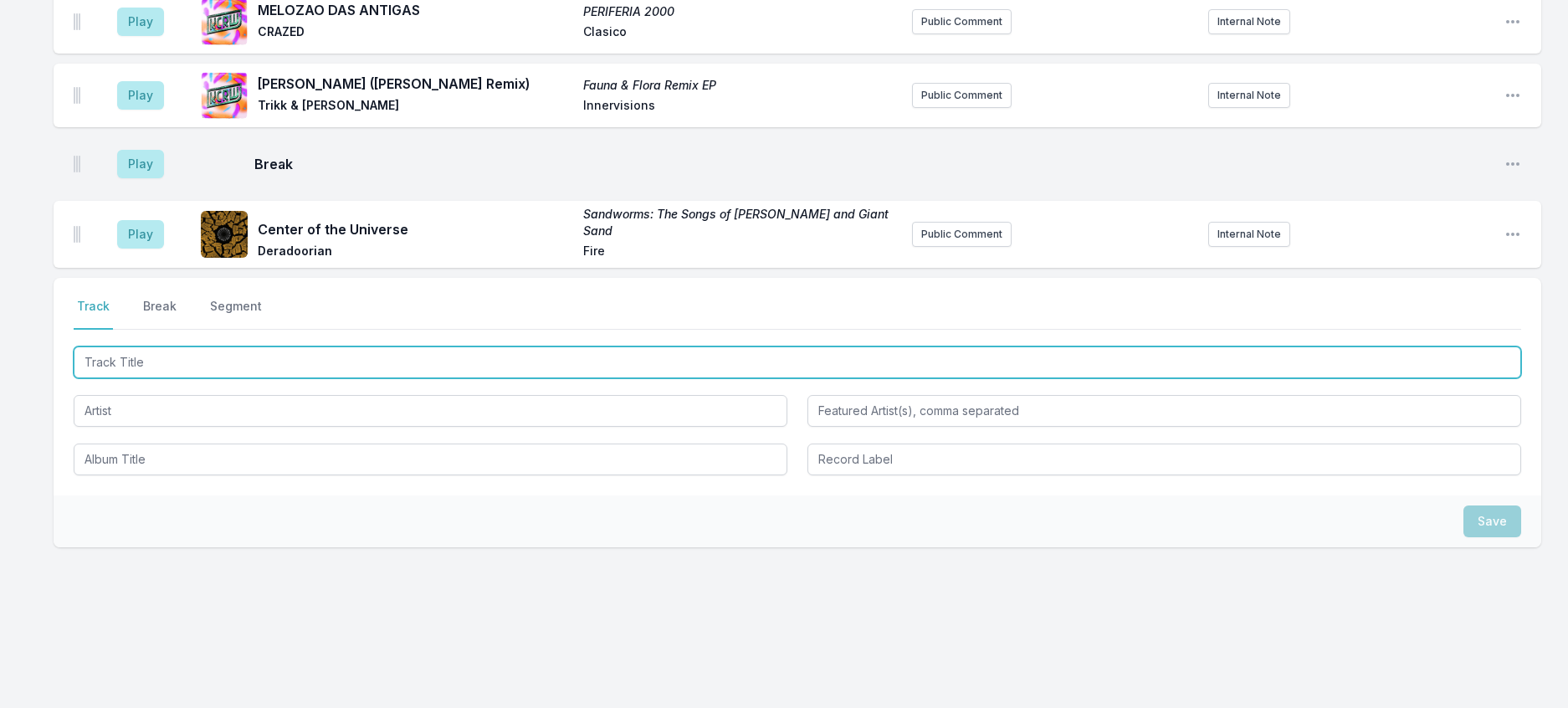
click at [380, 378] on input "Track Title" at bounding box center [797, 362] width 1448 height 31
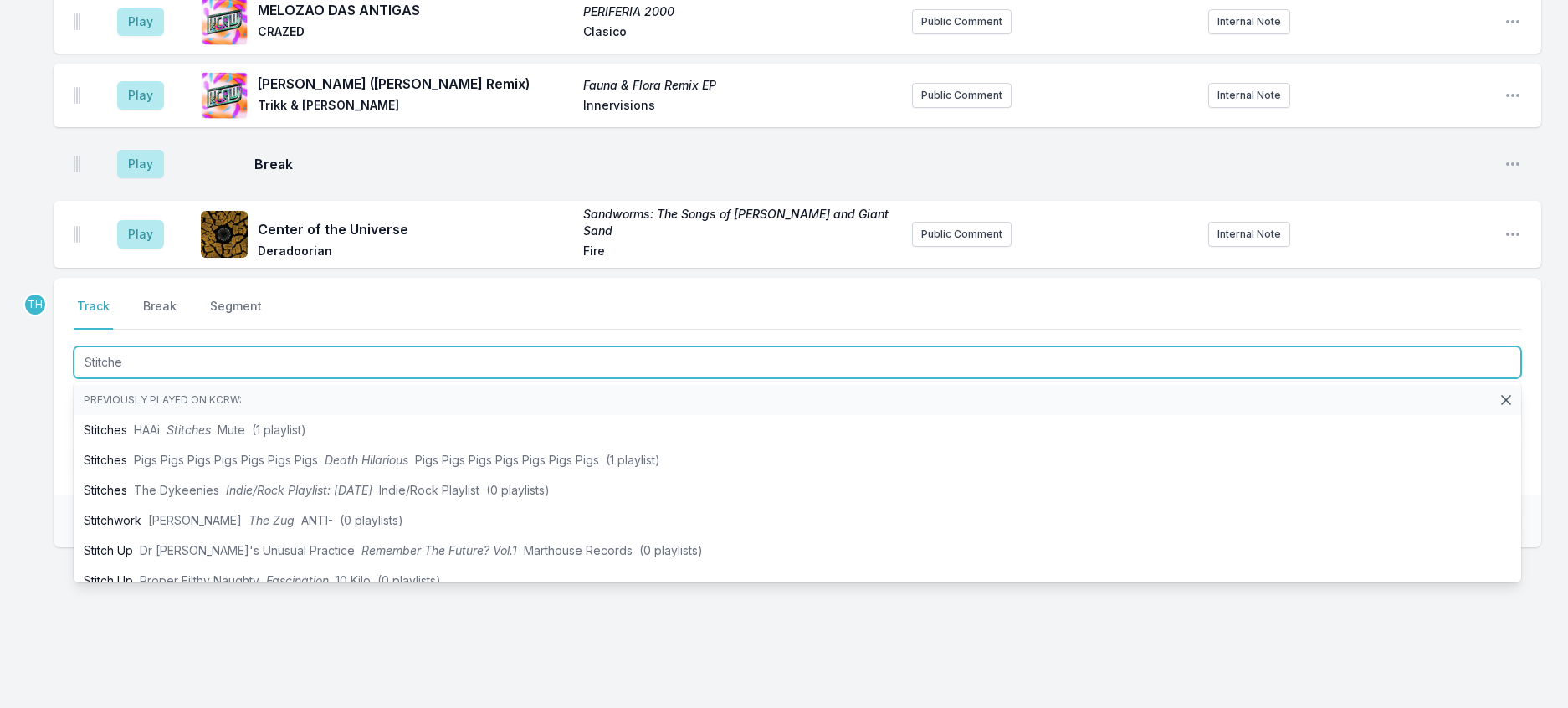
type input "Stitches"
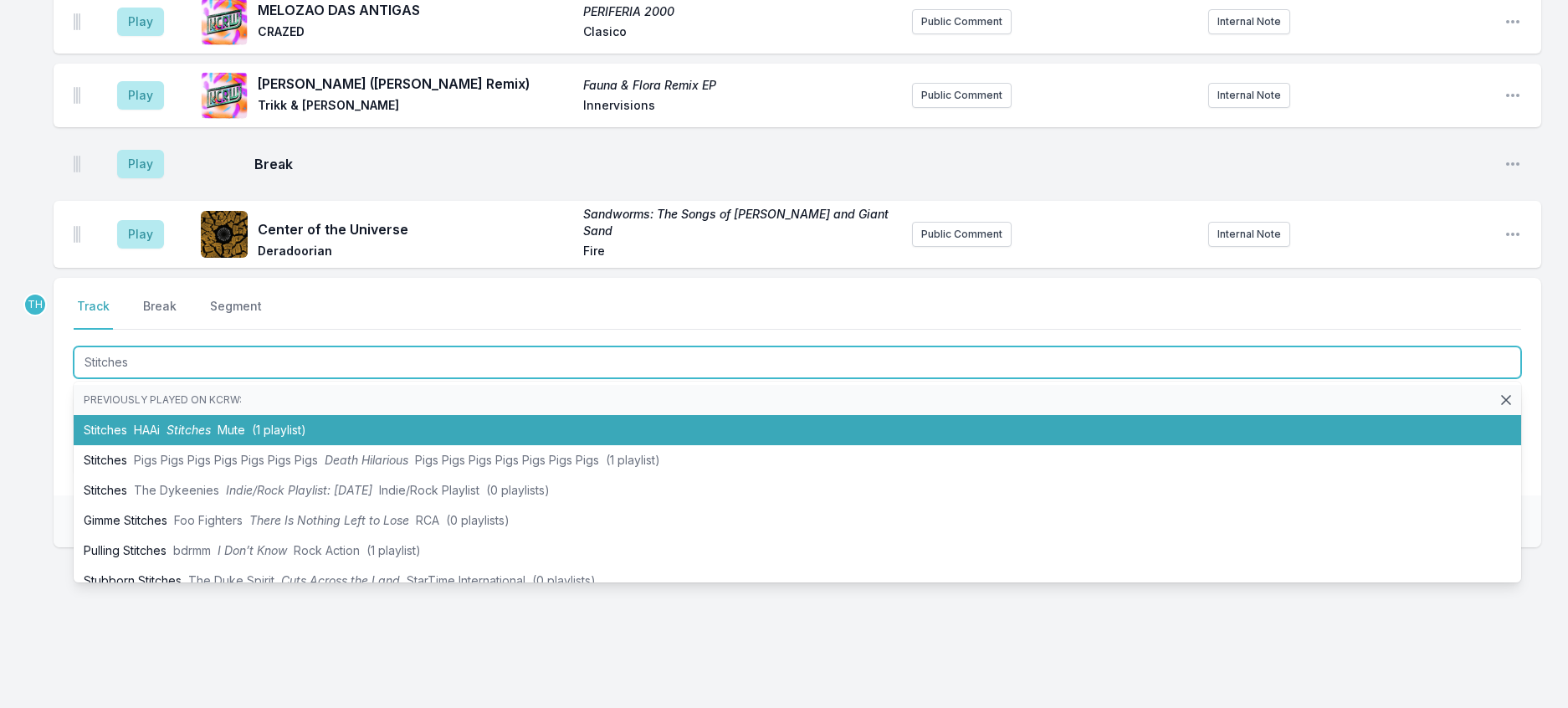
click at [285, 436] on span "(1 playlist)" at bounding box center [279, 430] width 54 height 14
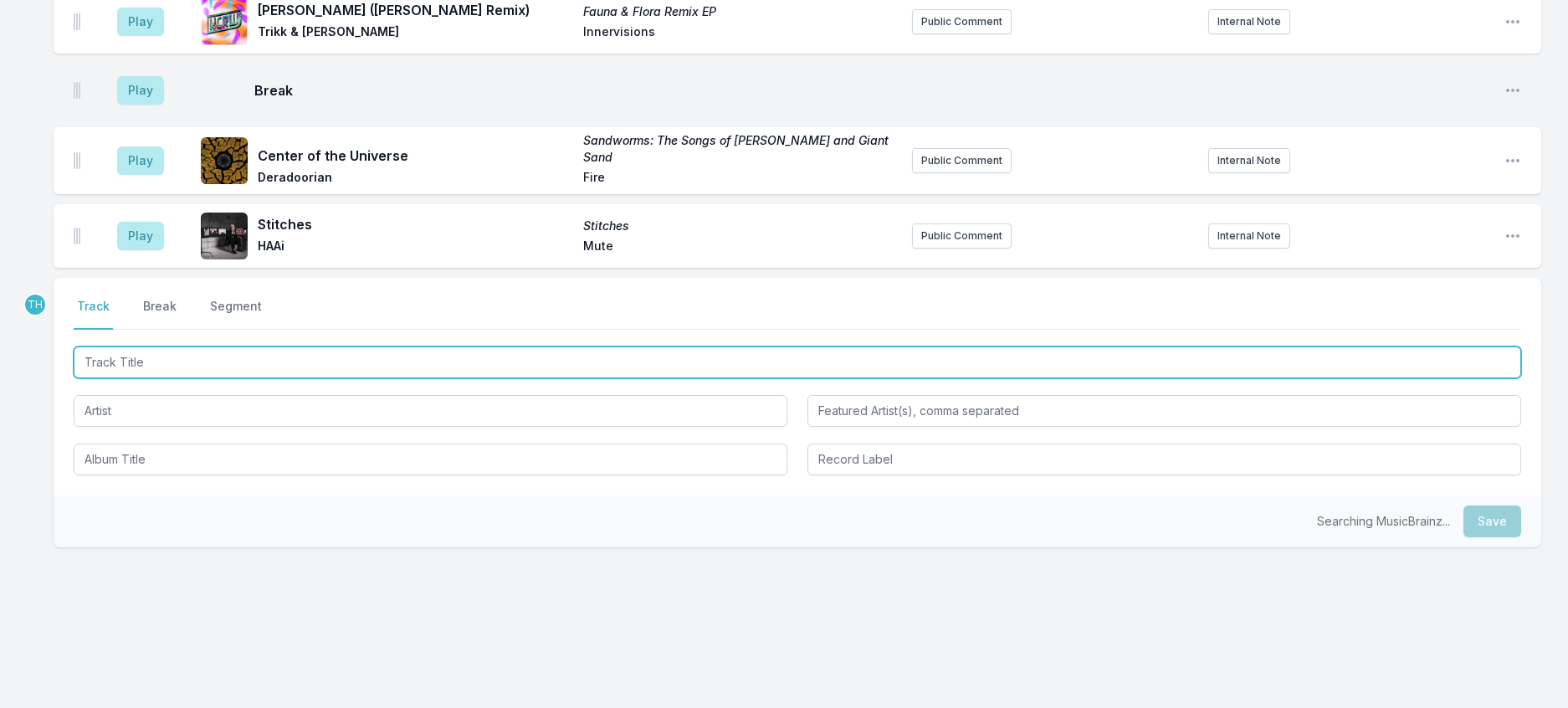
scroll to position [2894, 0]
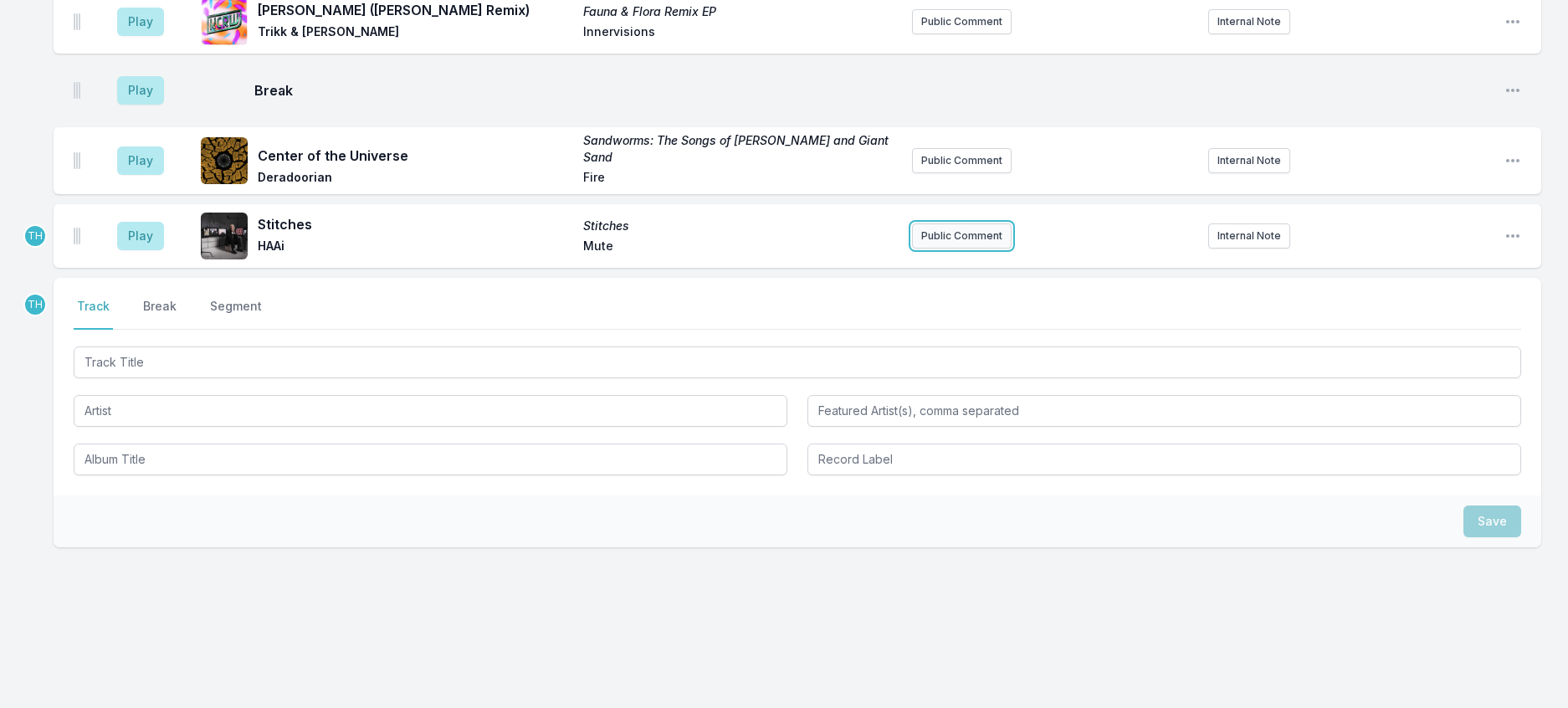
click at [951, 249] on button "Public Comment" at bounding box center [962, 236] width 100 height 25
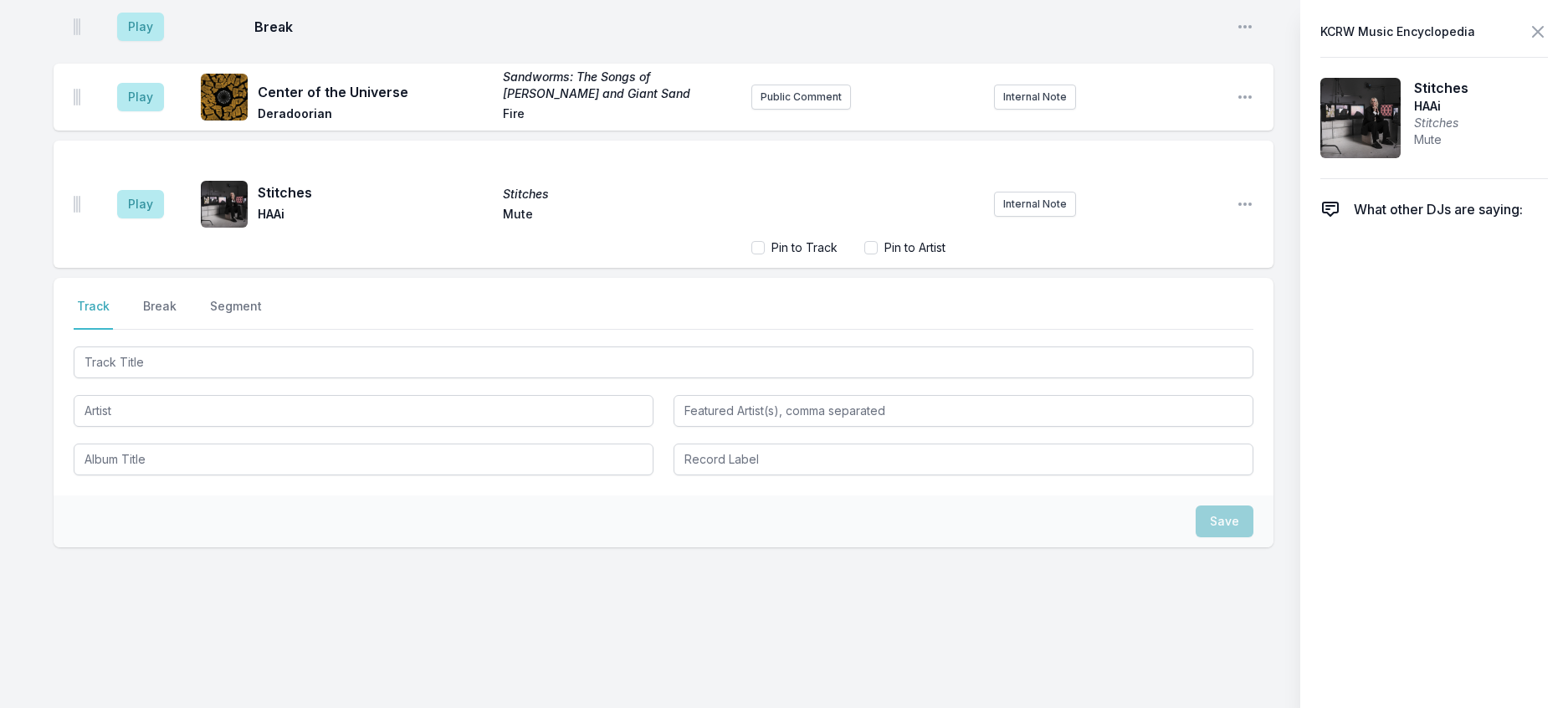
scroll to position [2965, 0]
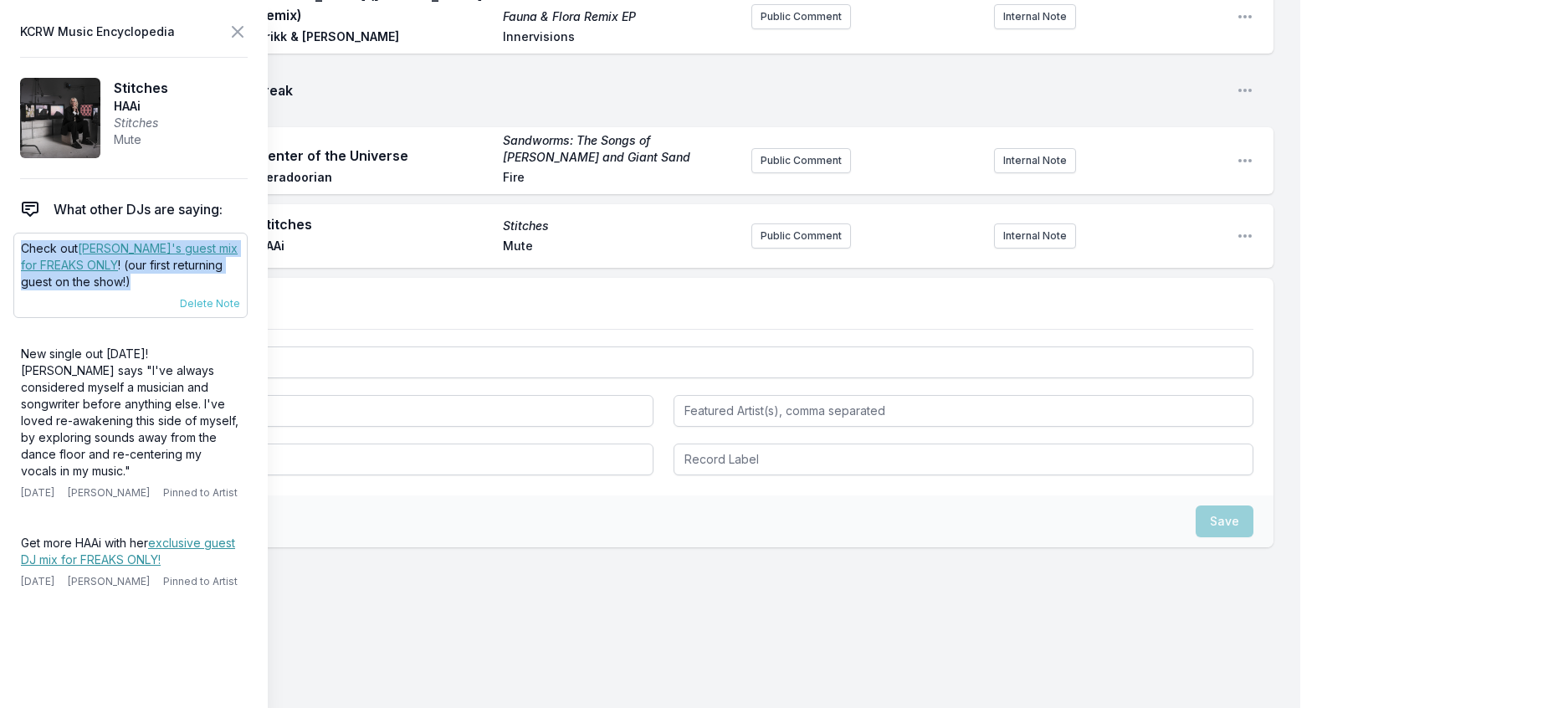
drag, startPoint x: 75, startPoint y: 317, endPoint x: 21, endPoint y: 281, distance: 64.9
click at [21, 281] on div "Check out HAAi's guest mix for FREAKS ONLY ! (our first returning guest on the …" at bounding box center [130, 275] width 234 height 86
click at [788, 249] on button "Public Comment" at bounding box center [801, 236] width 100 height 25
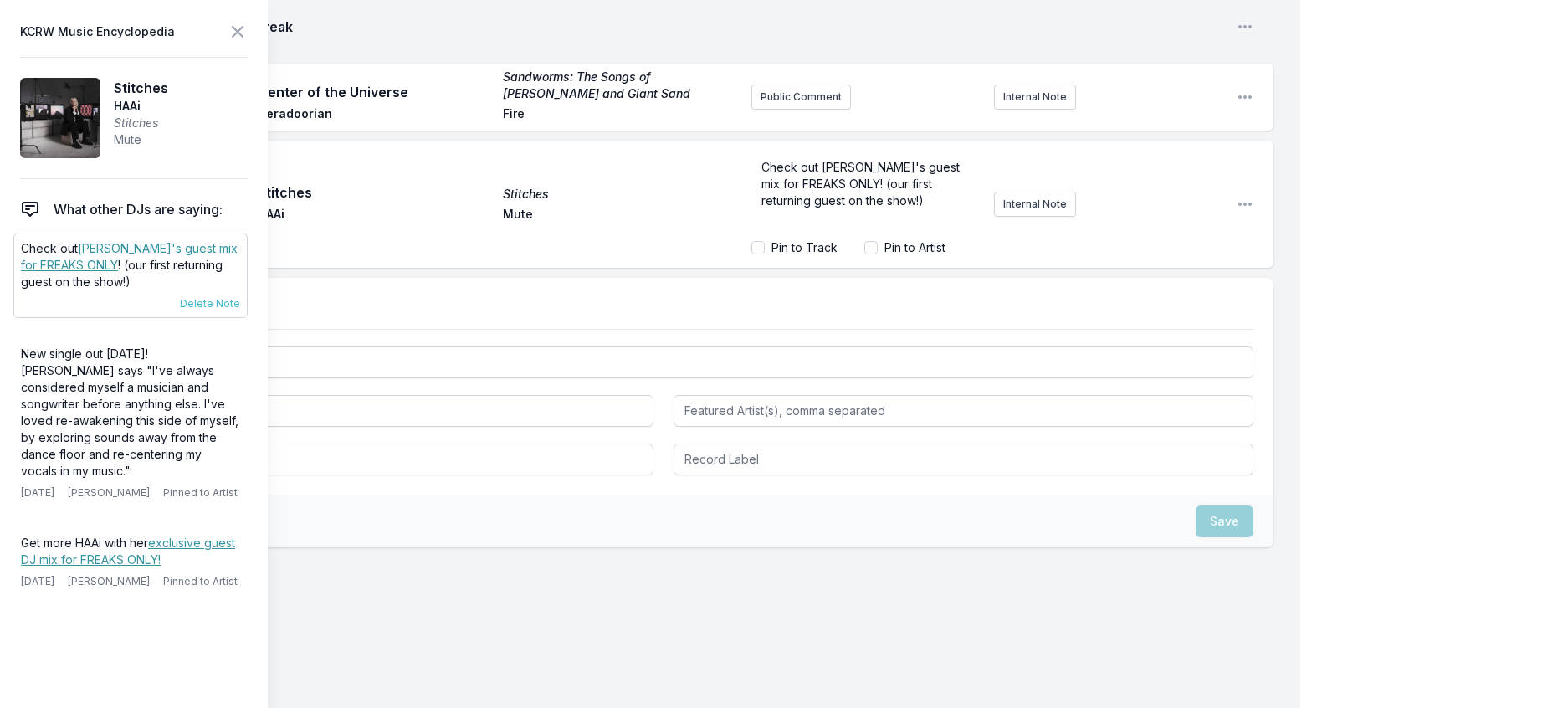
click at [212, 272] on link "HAAi's guest mix for FREAKS ONLY" at bounding box center [129, 256] width 217 height 31
click at [833, 208] on span "Check out HAAi's guest mix for FREAKS ONLY! (our first returning guest on the s…" at bounding box center [862, 183] width 202 height 48
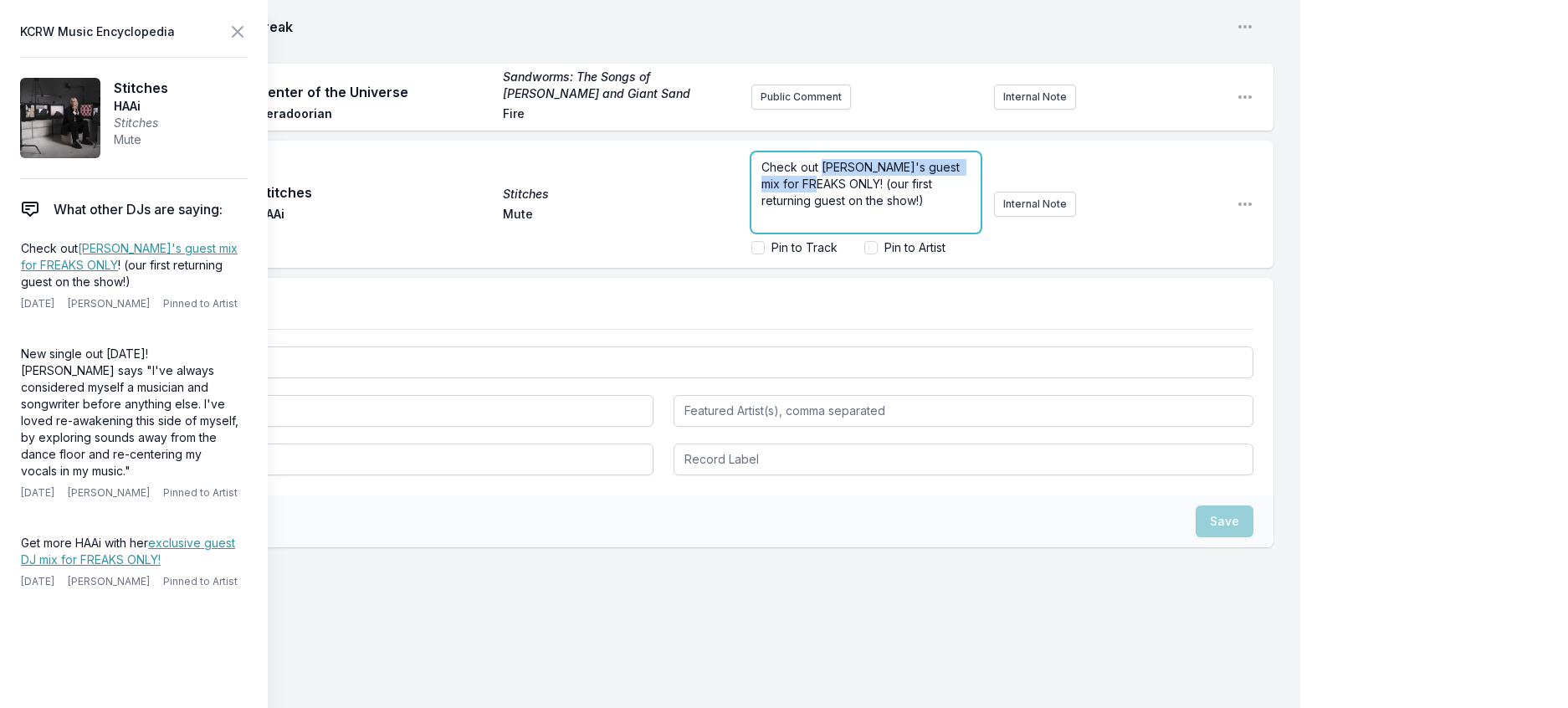
drag, startPoint x: 827, startPoint y: 601, endPoint x: 802, endPoint y: 584, distance: 30.2
click at [802, 208] on span "Check out HAAi's guest mix for FREAKS ONLY! (our first returning guest on the s…" at bounding box center [862, 183] width 202 height 48
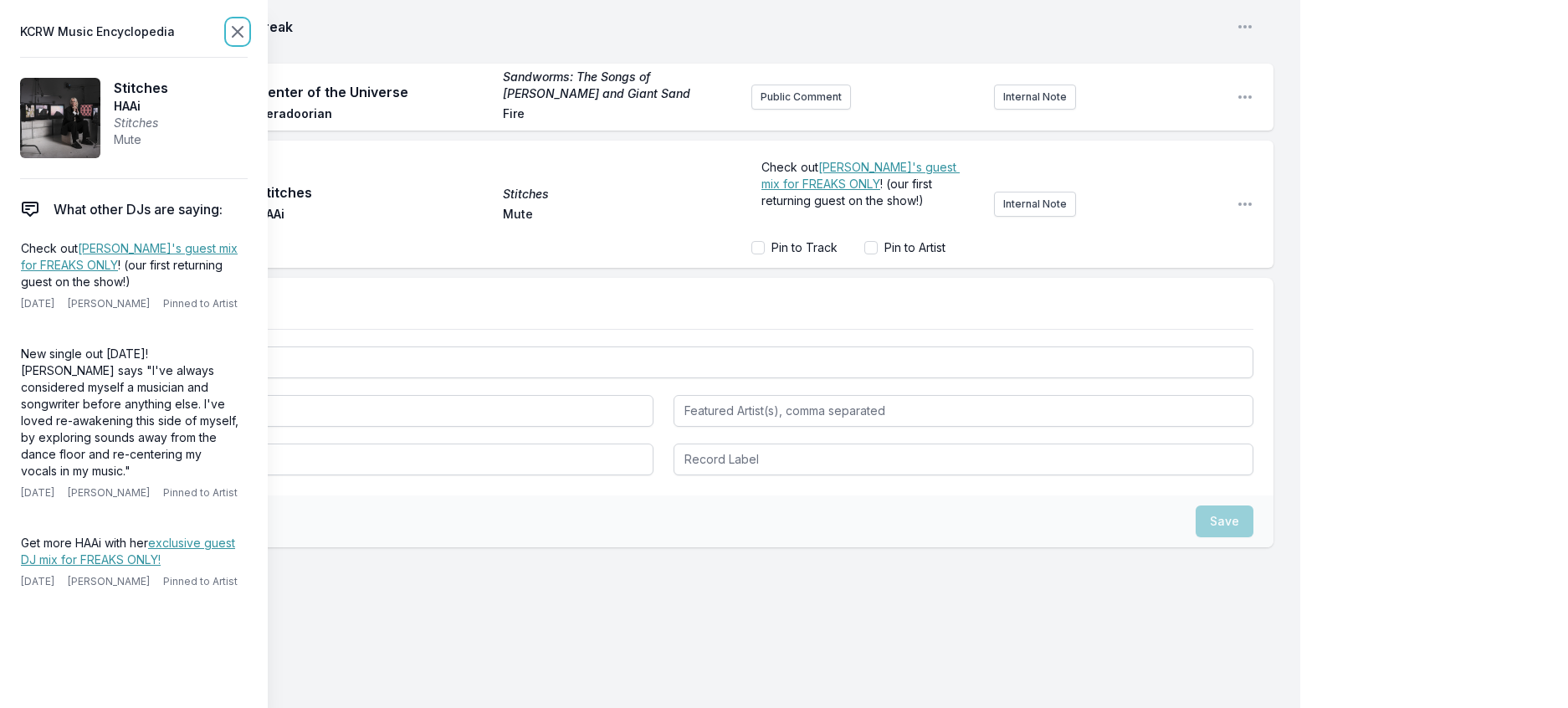
click at [248, 27] on icon at bounding box center [237, 31] width 20 height 20
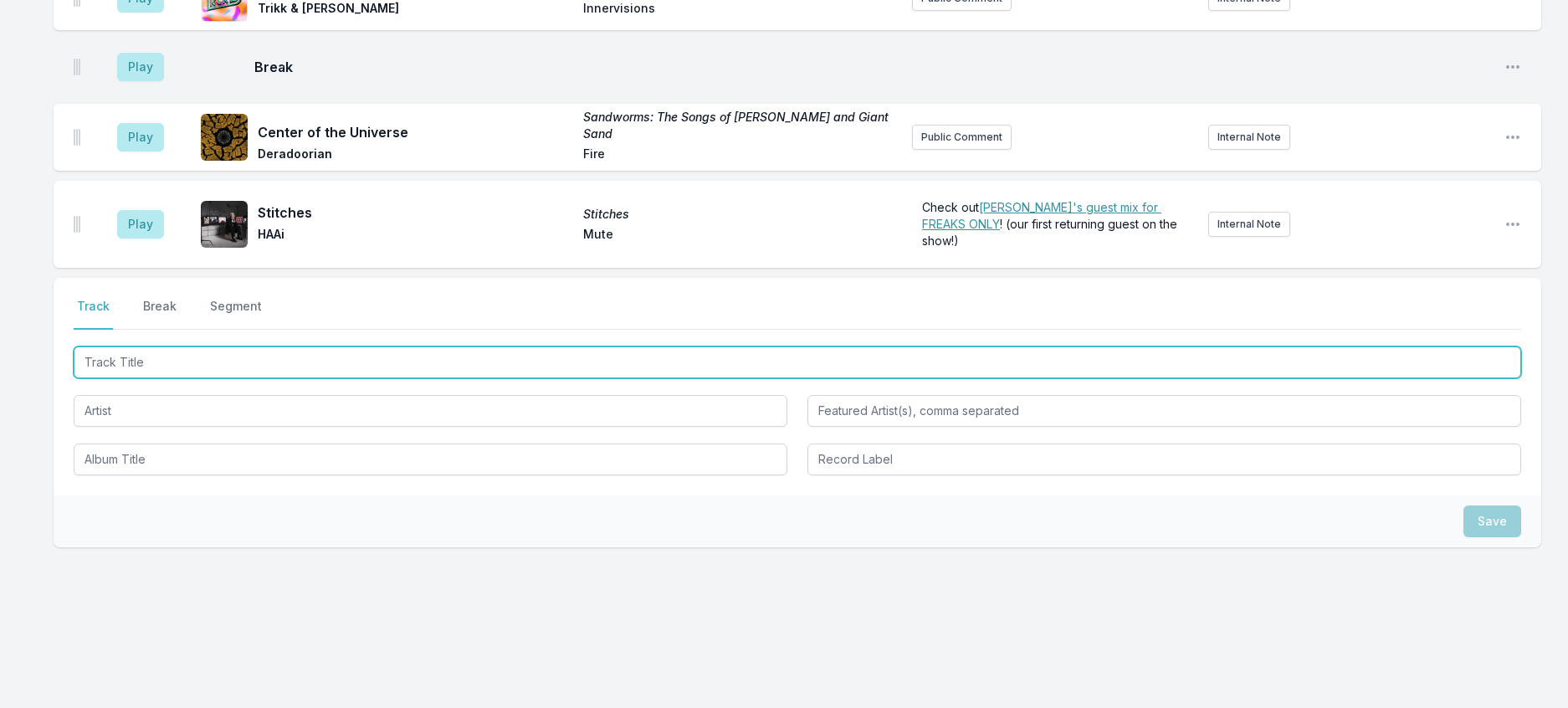
click at [214, 378] on input "Track Title" at bounding box center [797, 362] width 1448 height 31
type input "Cosmic Rays"
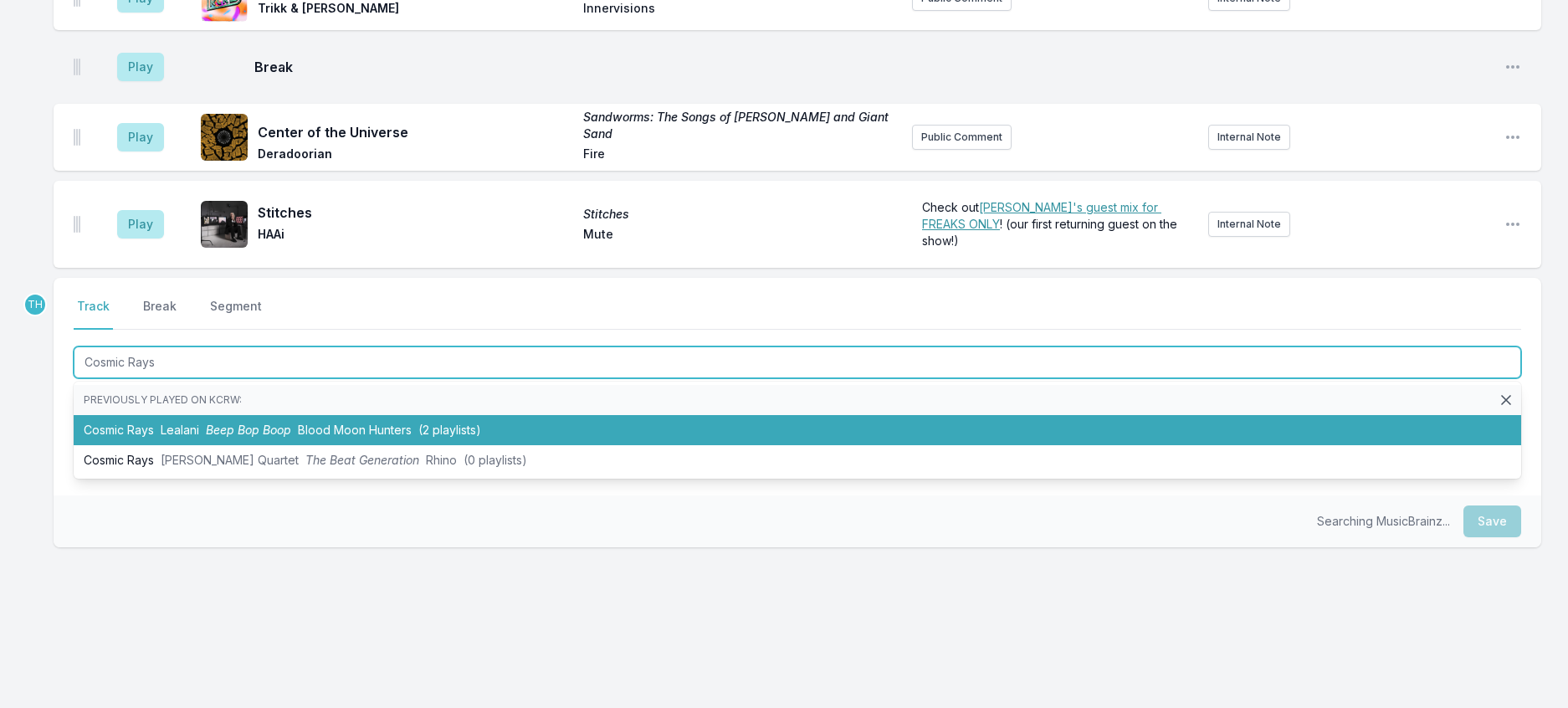
click at [291, 436] on span "Beep Bop Boop" at bounding box center [249, 430] width 86 height 14
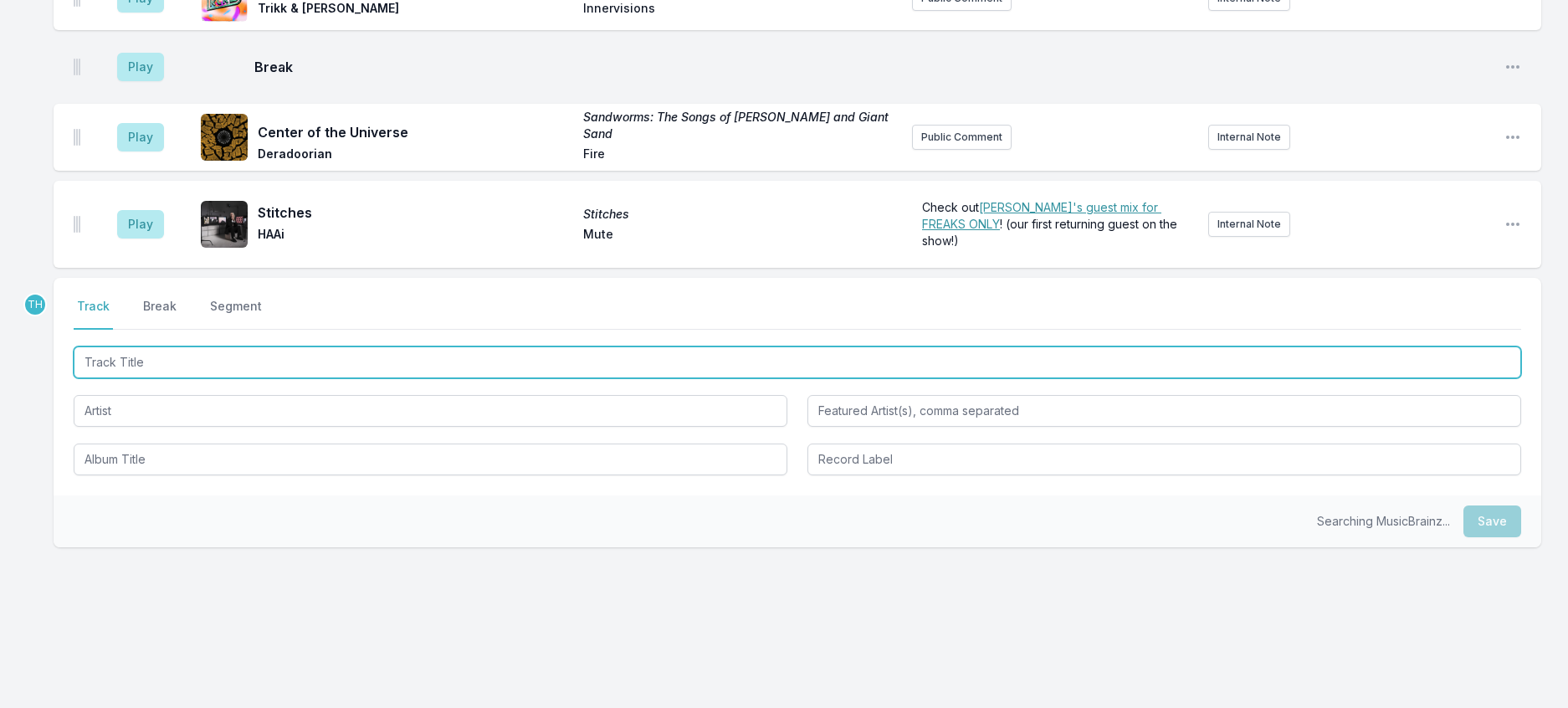
scroll to position [3048, 0]
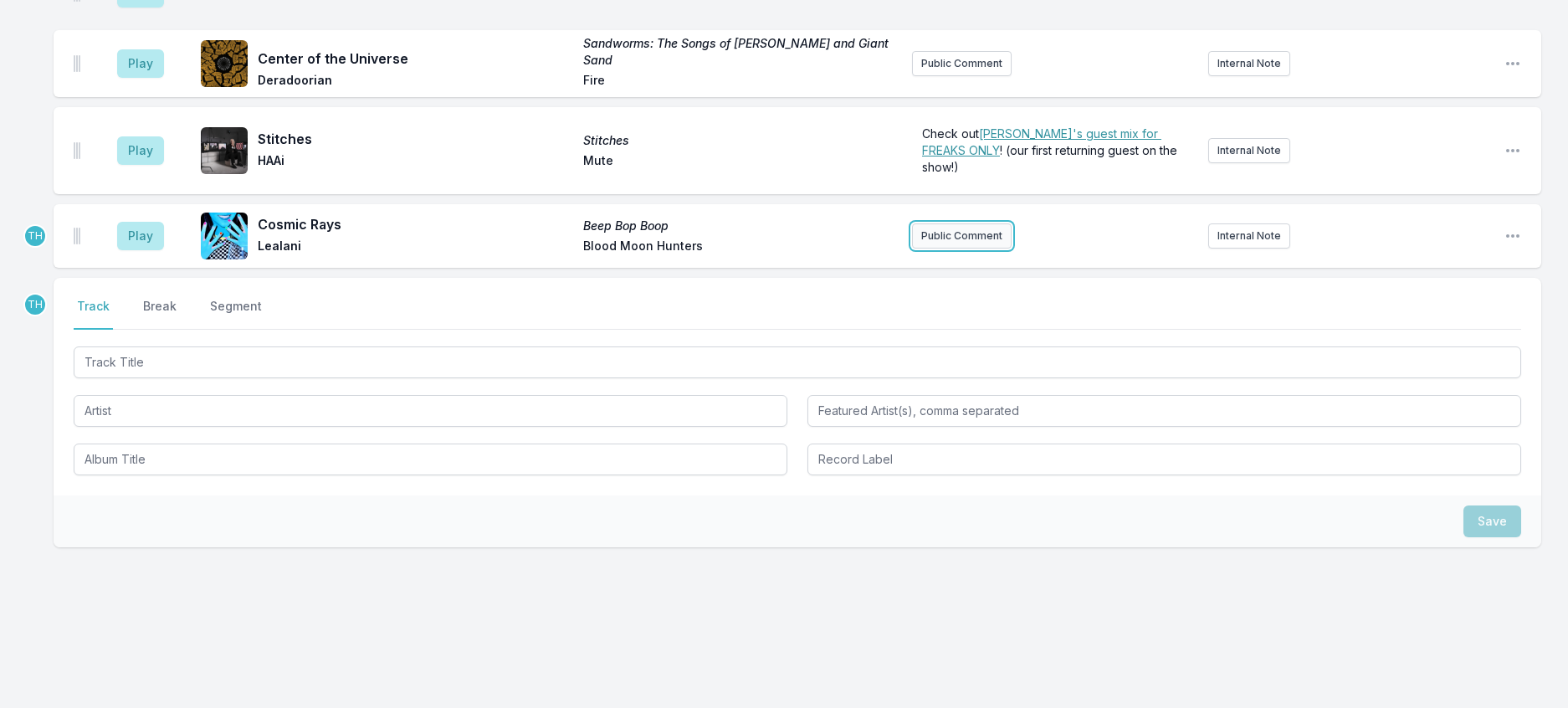
click at [946, 249] on button "Public Comment" at bounding box center [962, 236] width 100 height 25
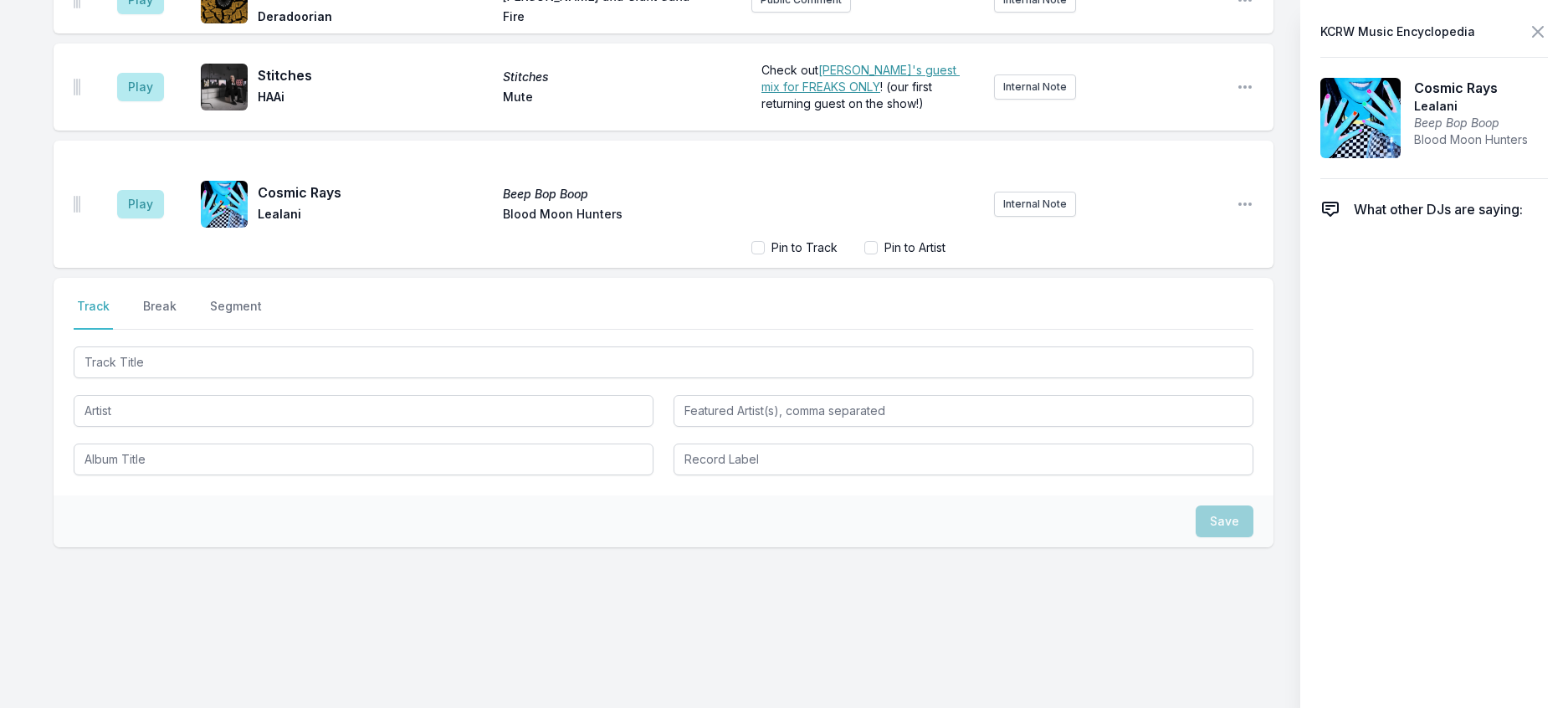
scroll to position [3120, 0]
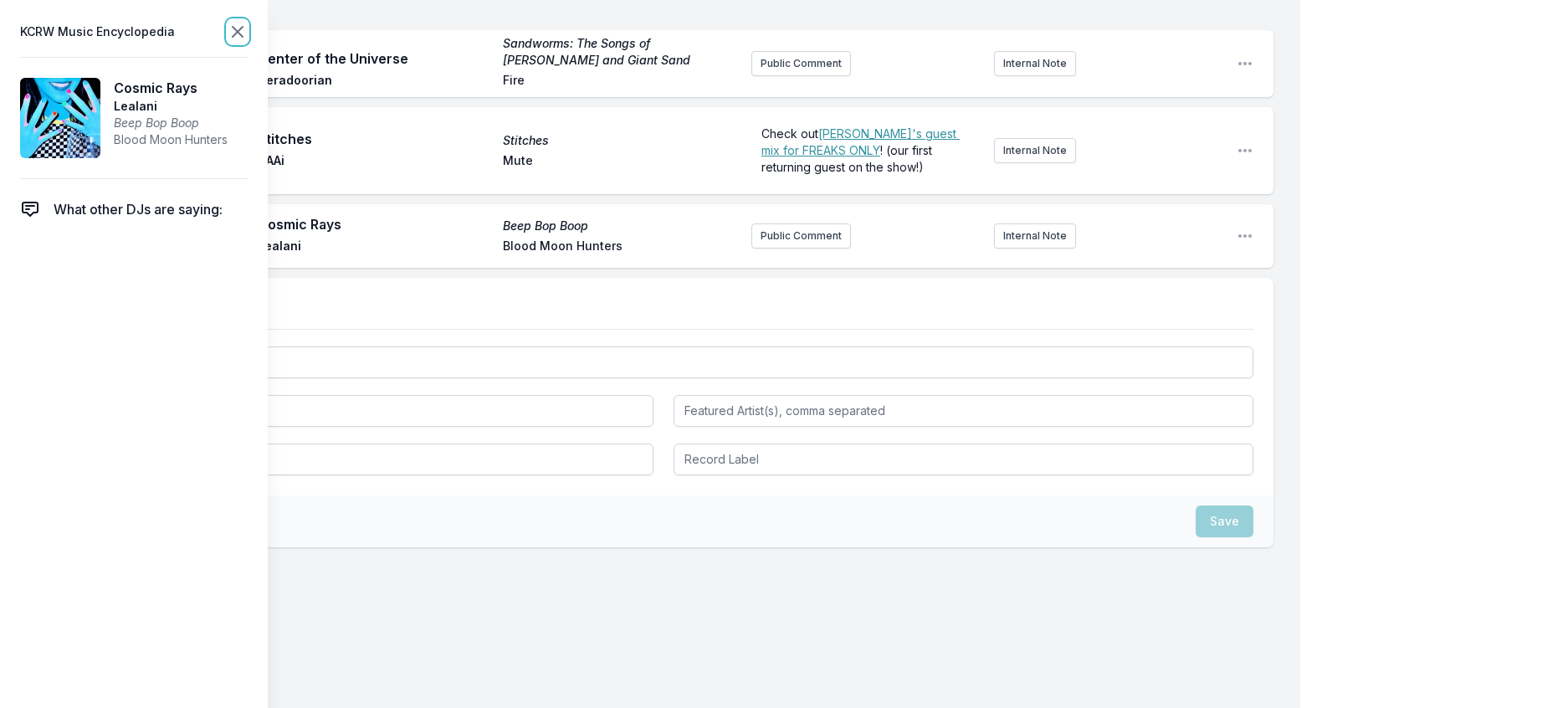
click at [248, 27] on icon at bounding box center [237, 31] width 20 height 20
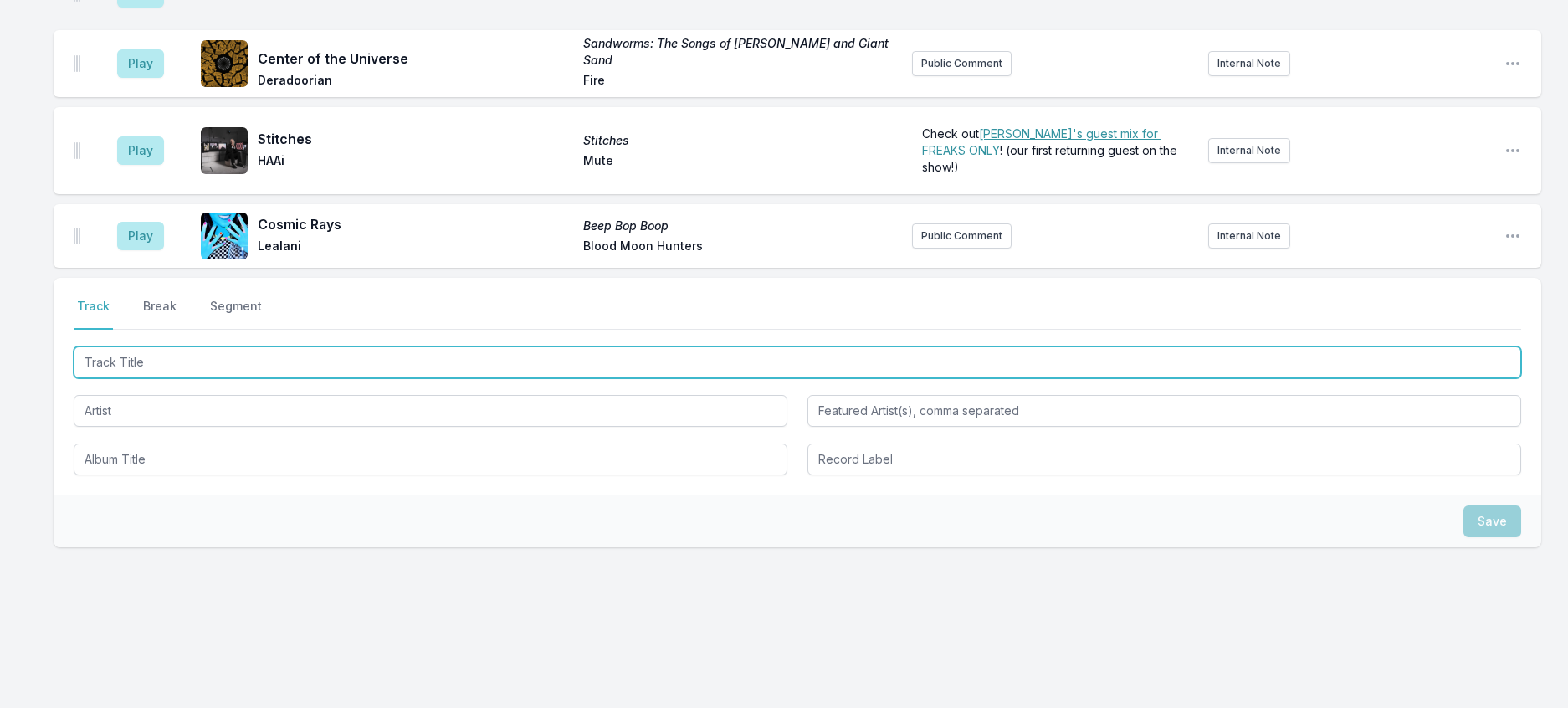
click at [215, 378] on input "Track Title" at bounding box center [797, 362] width 1448 height 31
type input "Bankroll"
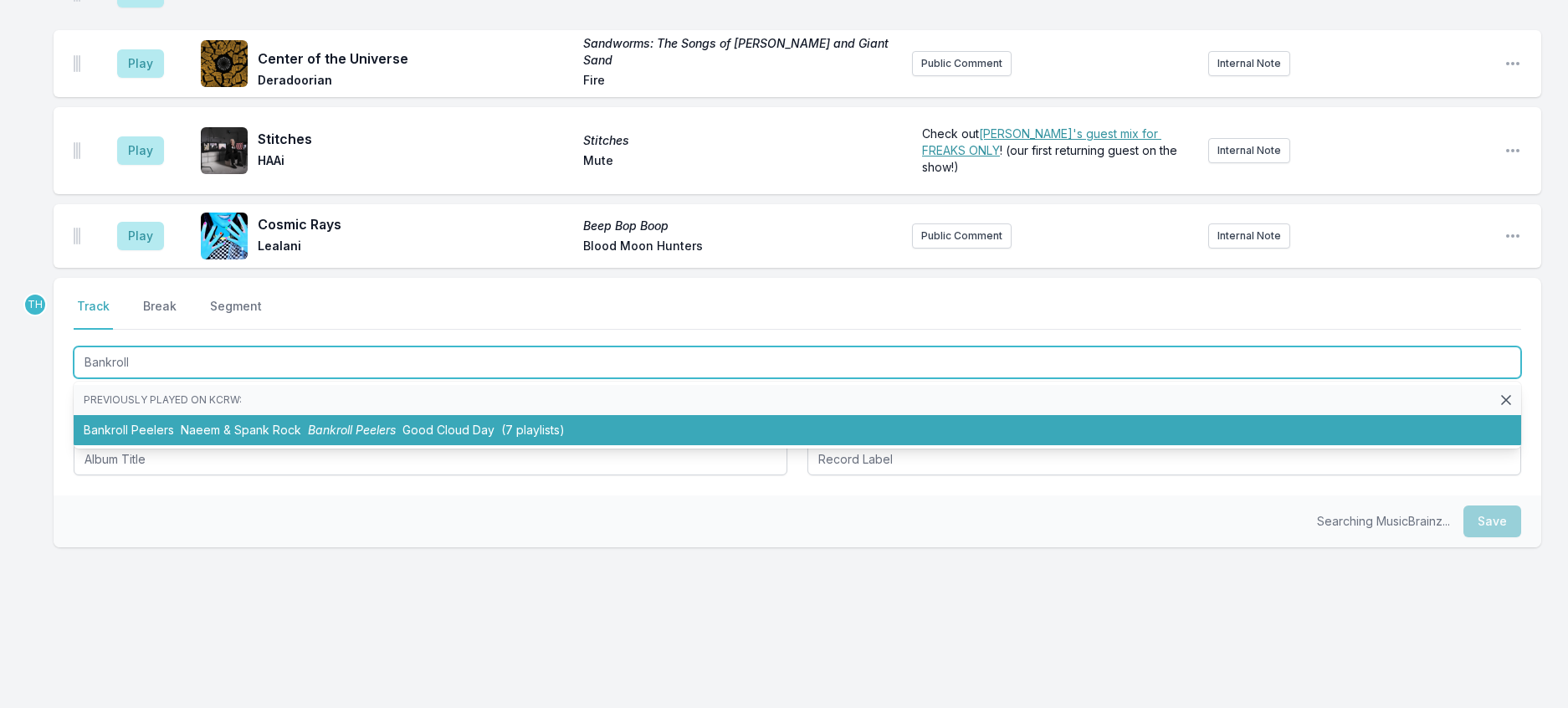
click at [229, 445] on li "Bankroll Peelers Naeem & Spank Rock Bankroll Peelers Good Cloud Day (7 playlist…" at bounding box center [797, 430] width 1448 height 30
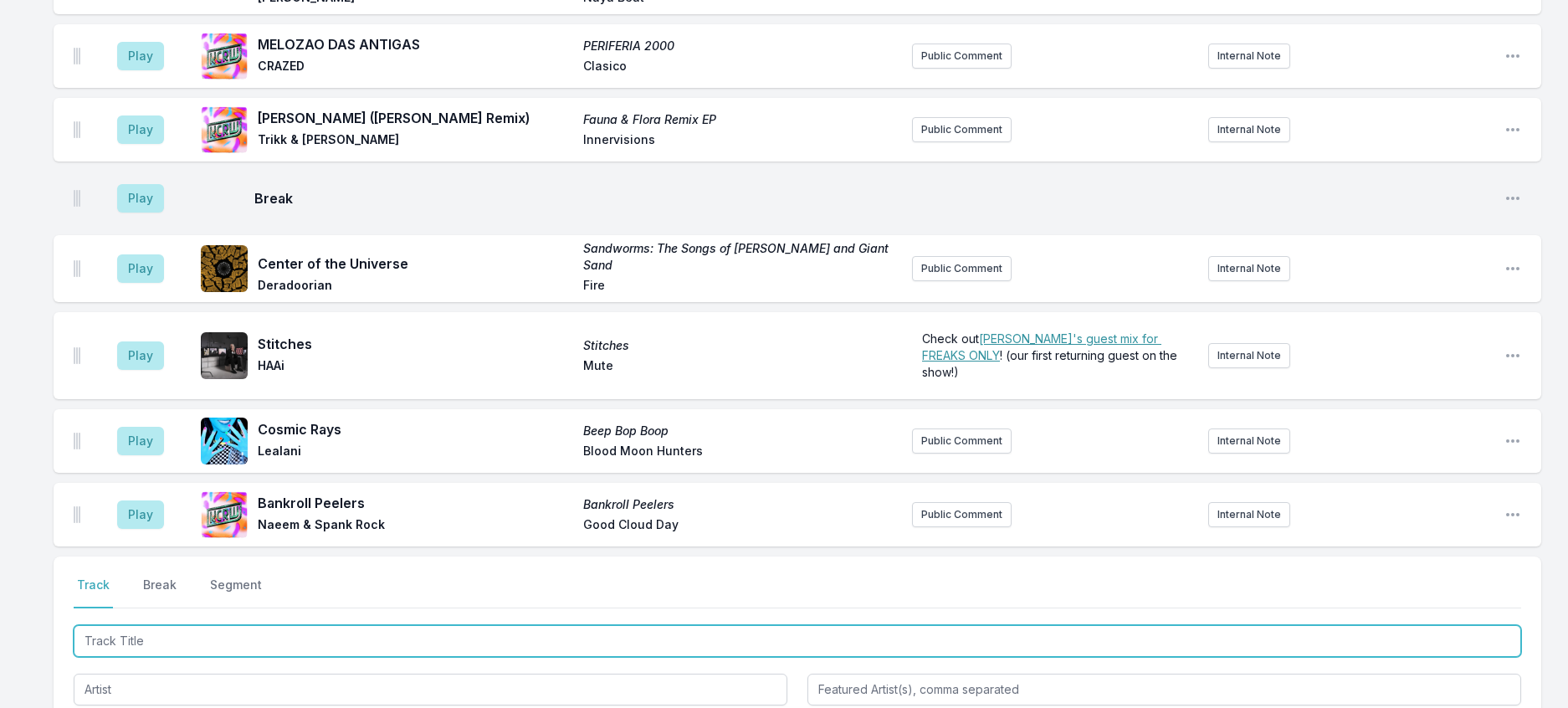
scroll to position [2462, 0]
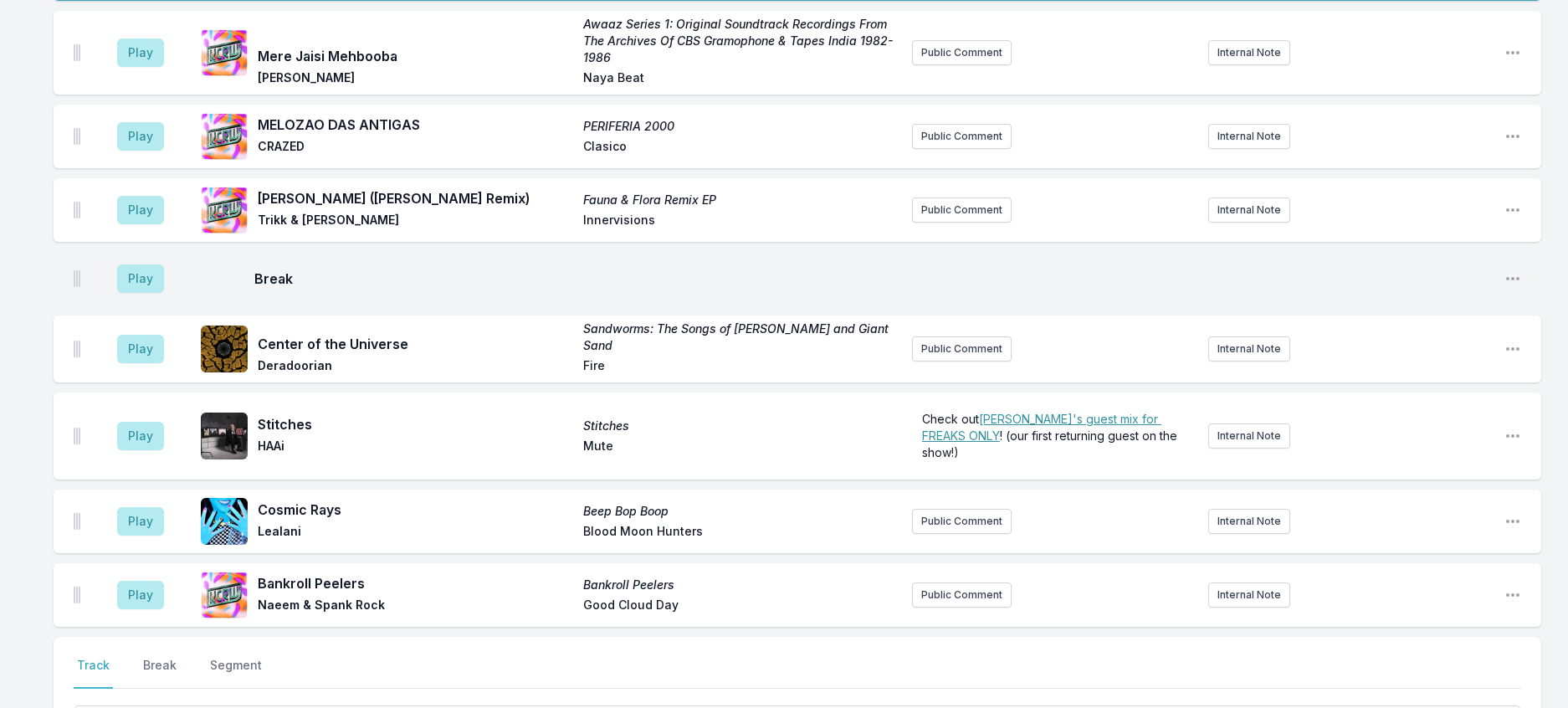
click at [164, 79] on aside "Play" at bounding box center [140, 52] width 93 height 53
click at [155, 67] on button "Play" at bounding box center [141, 52] width 47 height 29
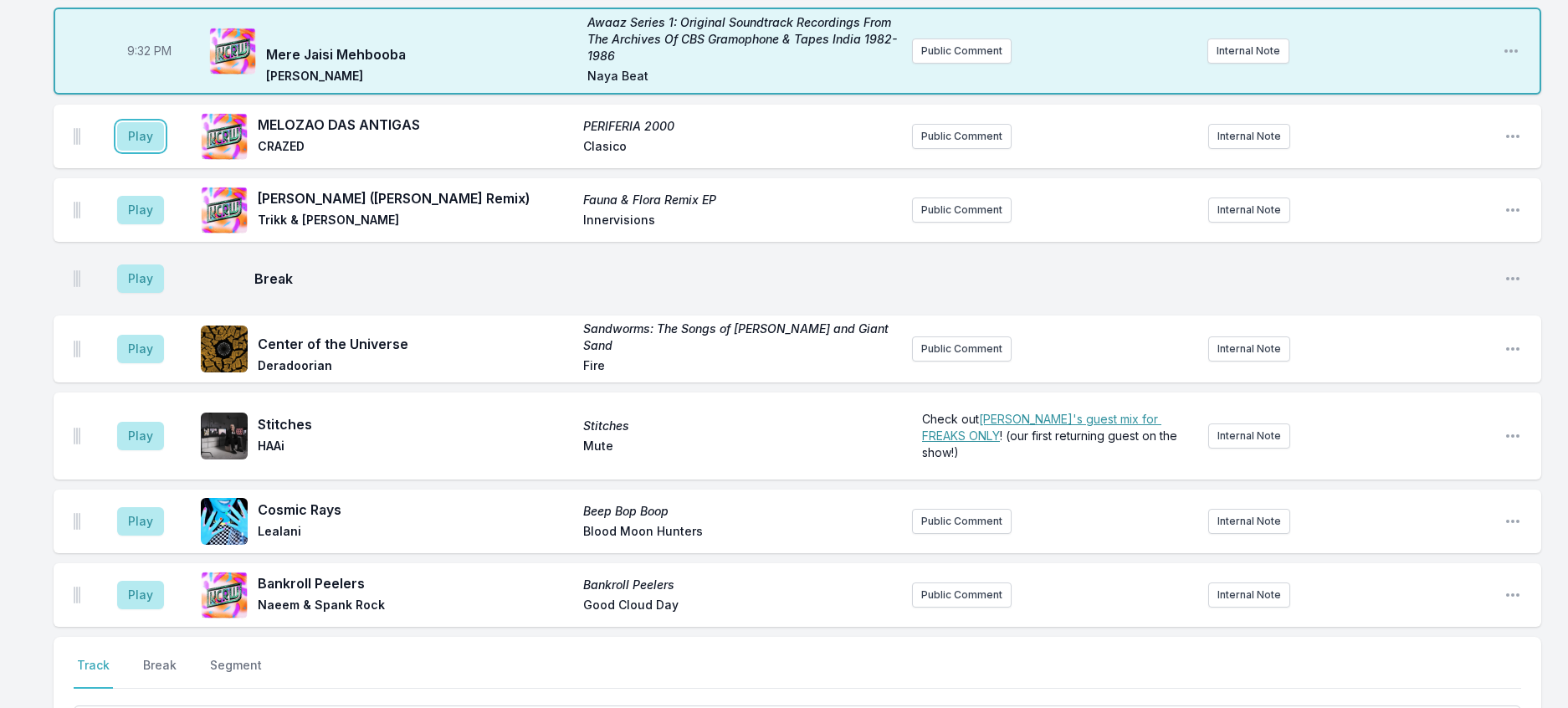
drag, startPoint x: 173, startPoint y: 491, endPoint x: 188, endPoint y: 492, distance: 15.0
click at [164, 150] on button "Play" at bounding box center [141, 136] width 47 height 29
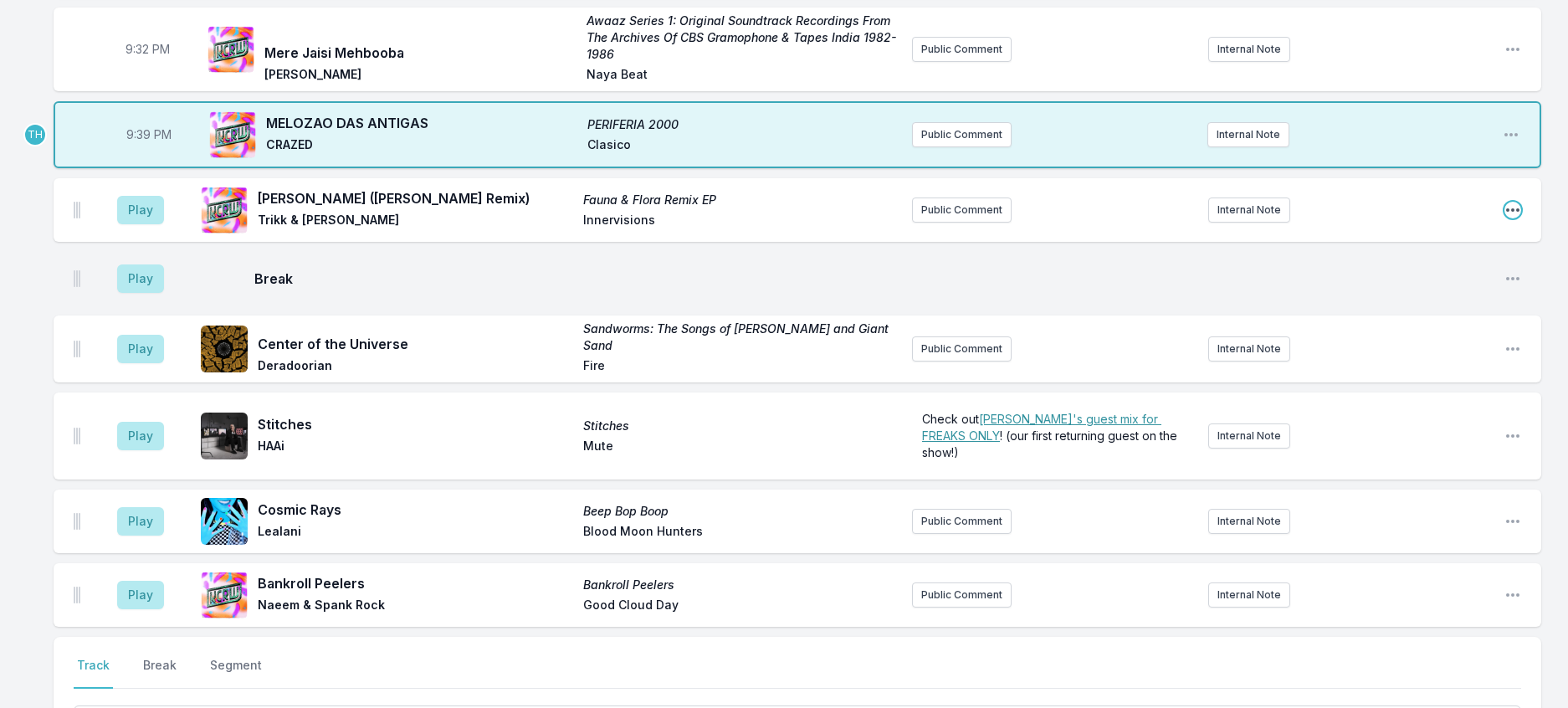
click at [1514, 218] on icon "Open playlist item options" at bounding box center [1512, 210] width 17 height 17
click at [1336, 319] on button "Delete Entry" at bounding box center [1427, 304] width 188 height 30
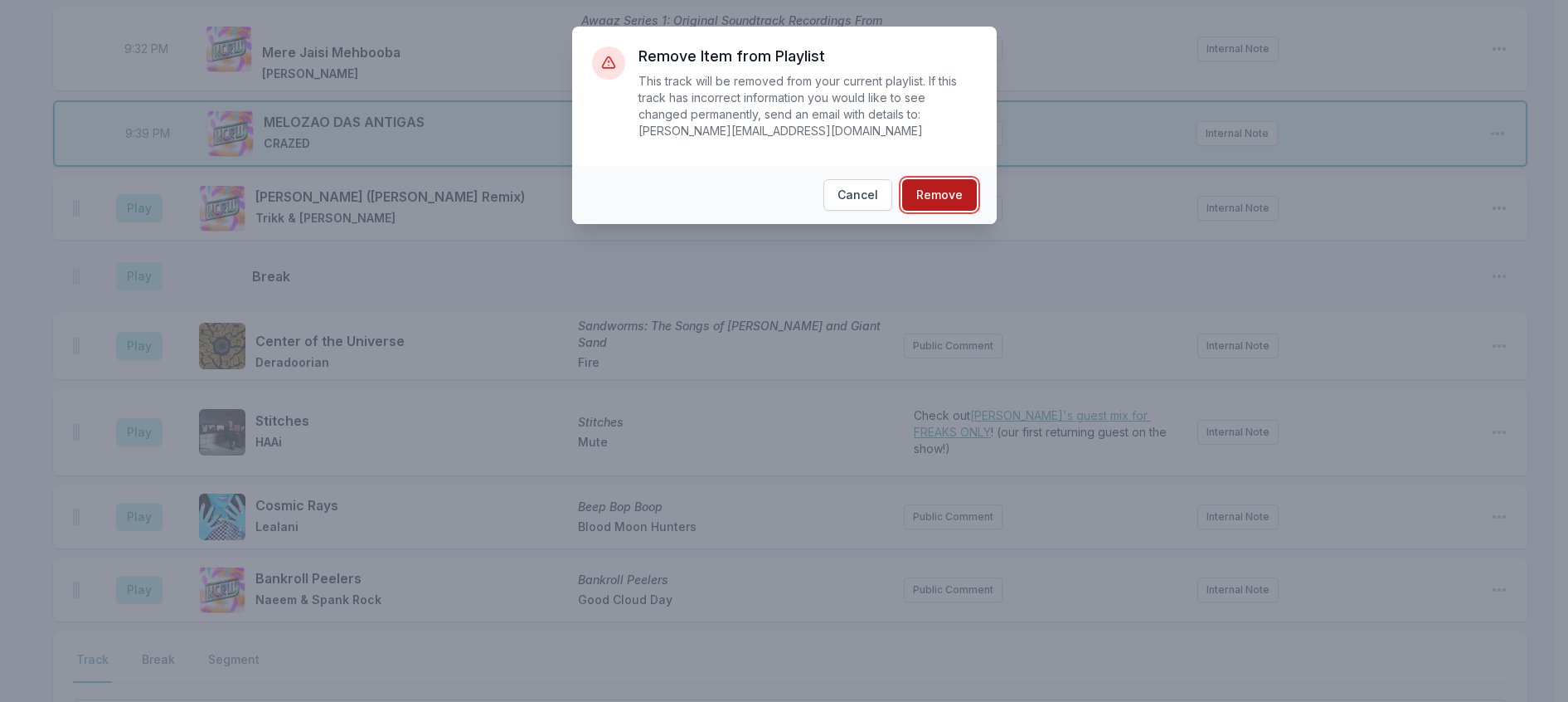
click at [977, 194] on button "Remove" at bounding box center [940, 195] width 74 height 31
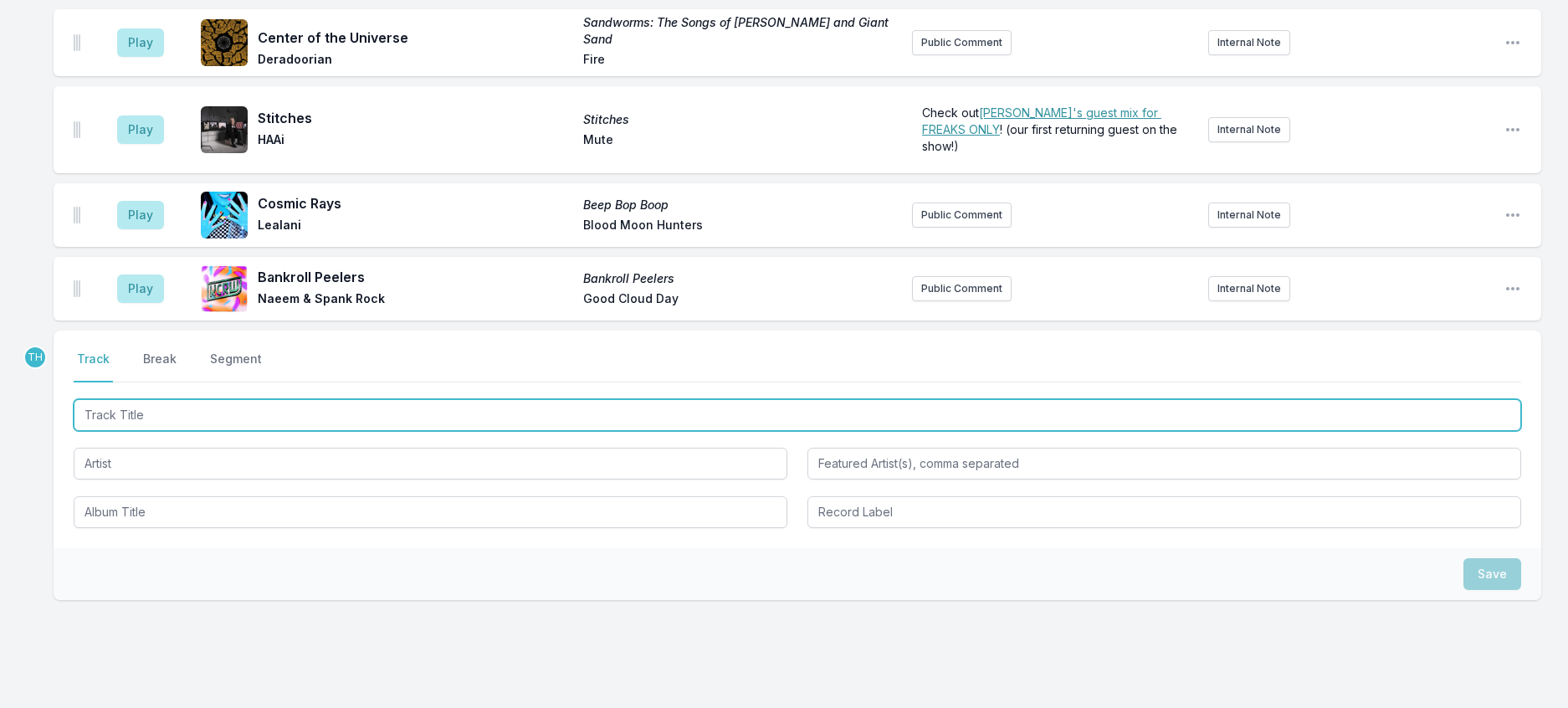
scroll to position [2629, 0]
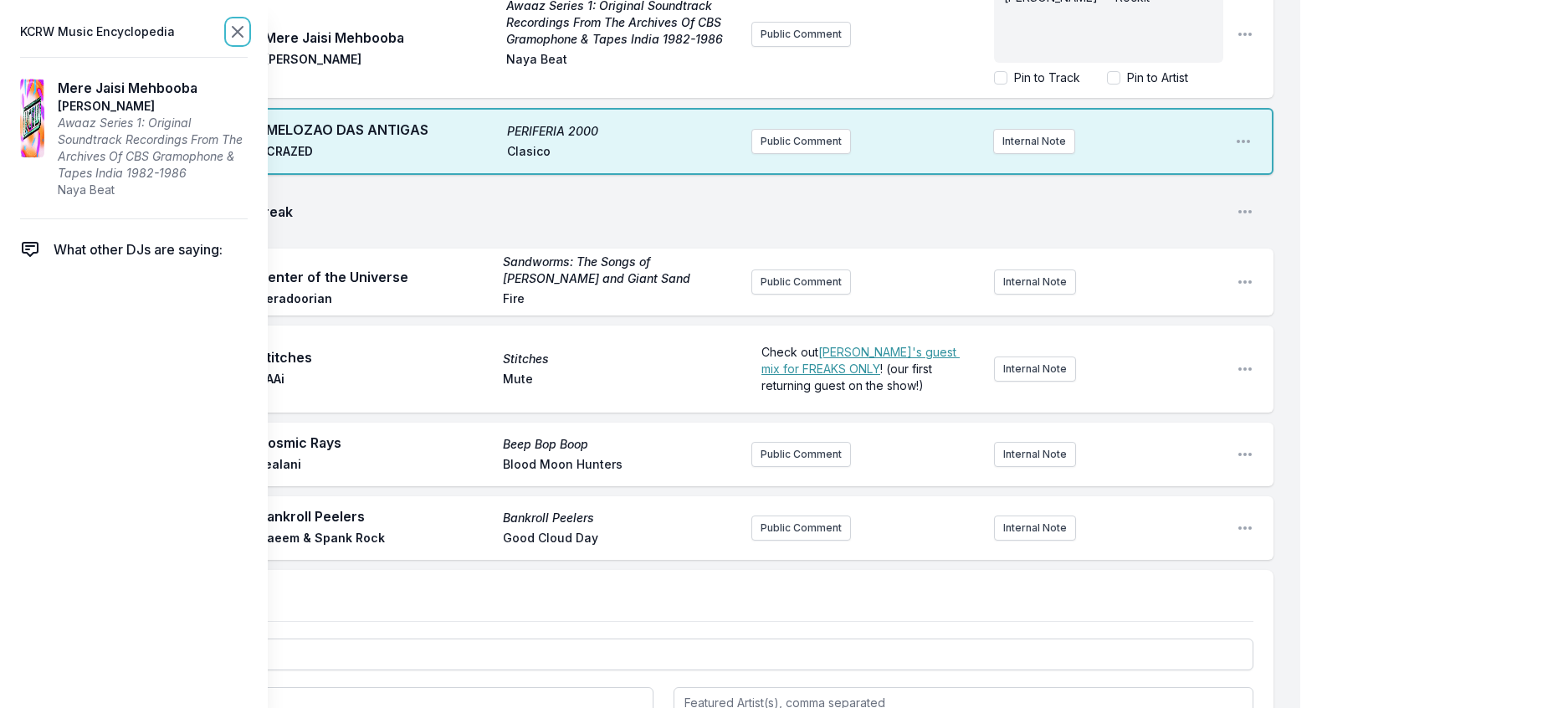
click at [248, 36] on icon at bounding box center [237, 31] width 20 height 20
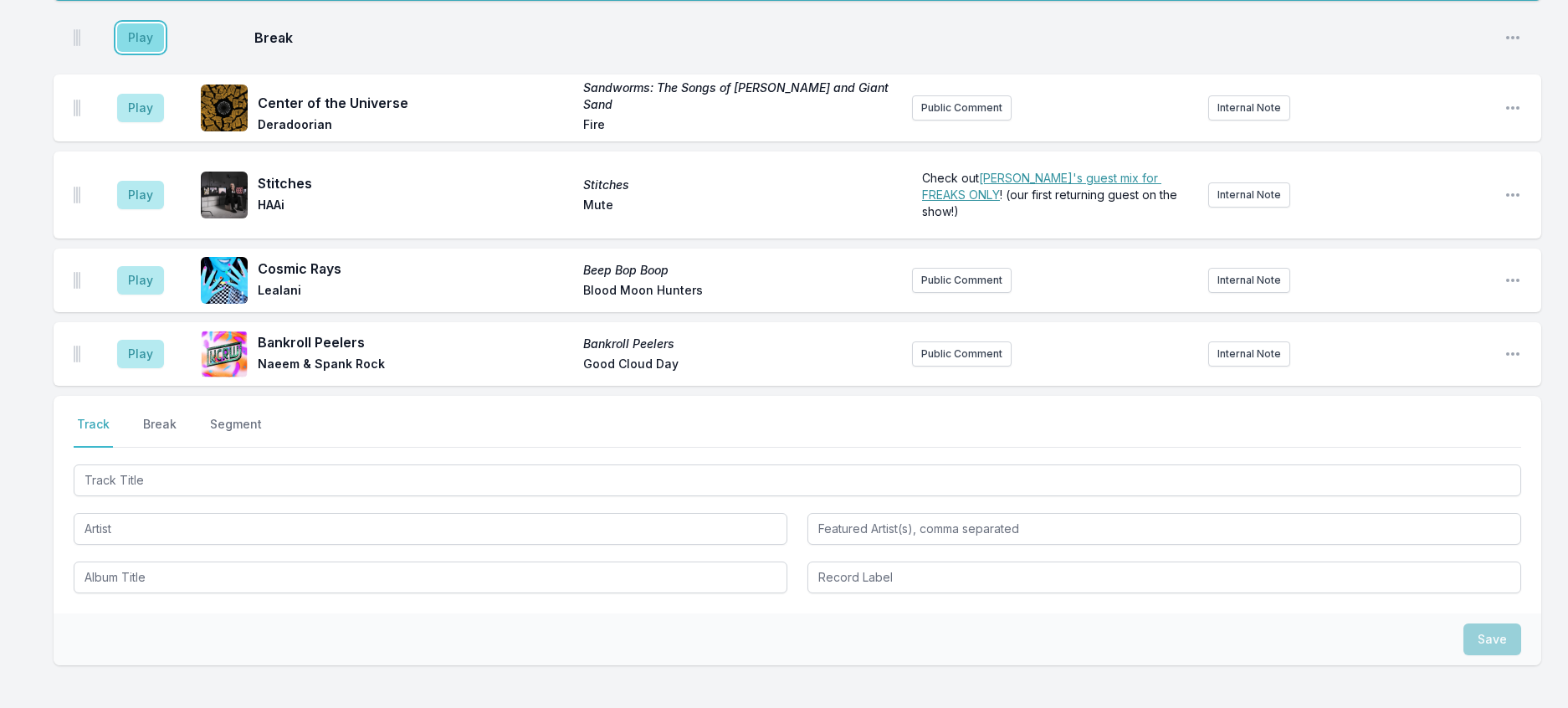
click at [142, 52] on button "Play" at bounding box center [141, 38] width 47 height 29
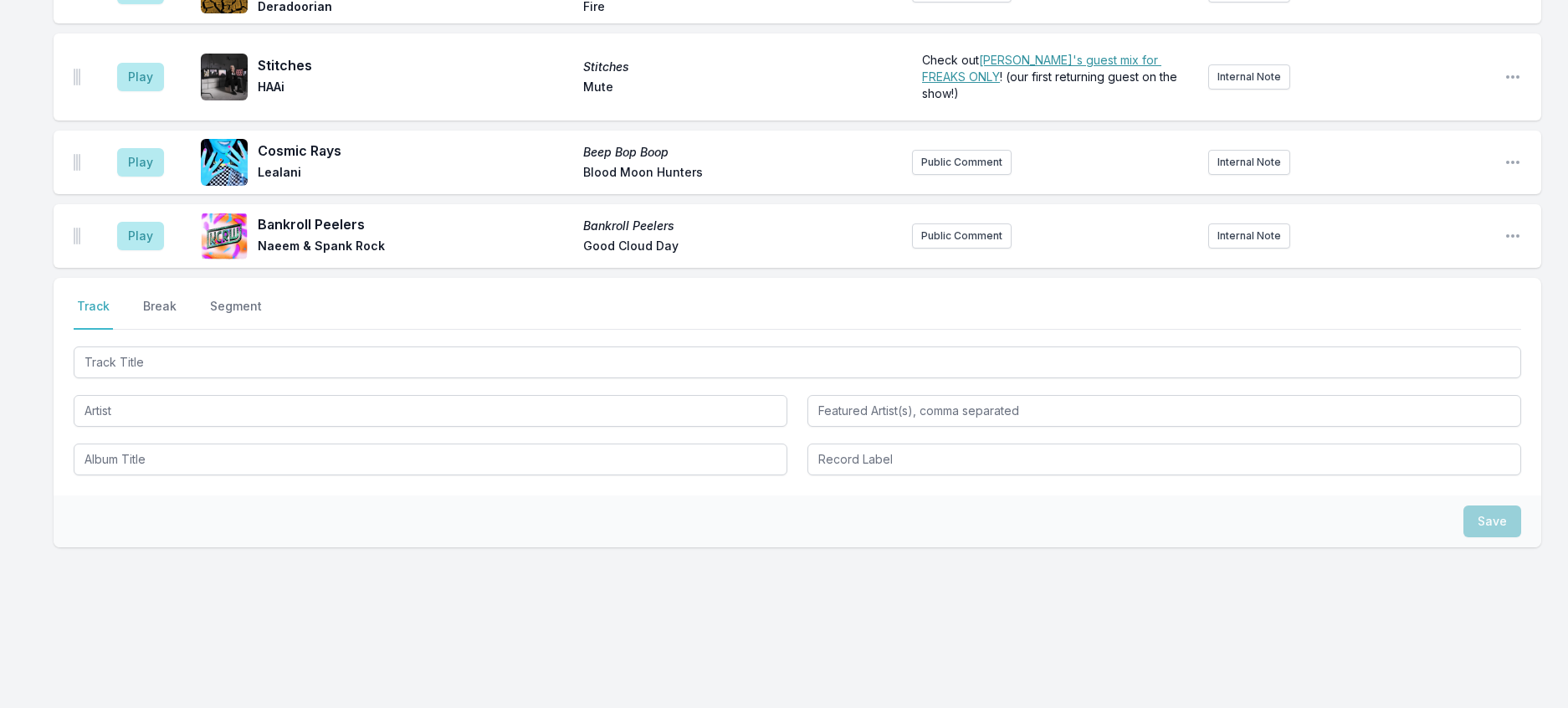
scroll to position [2797, 0]
drag, startPoint x: 384, startPoint y: 332, endPoint x: 306, endPoint y: 316, distance: 79.6
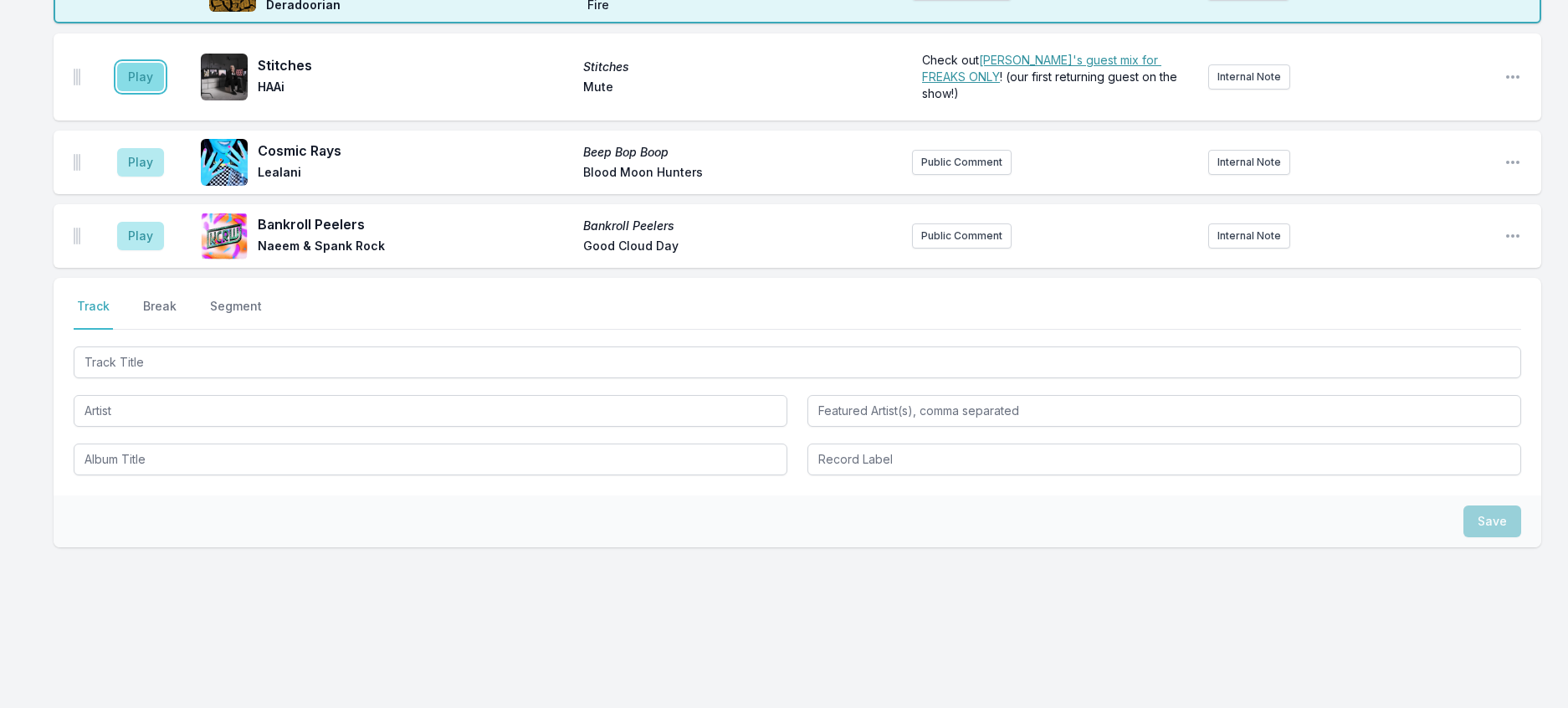
click at [157, 91] on button "Play" at bounding box center [141, 77] width 47 height 29
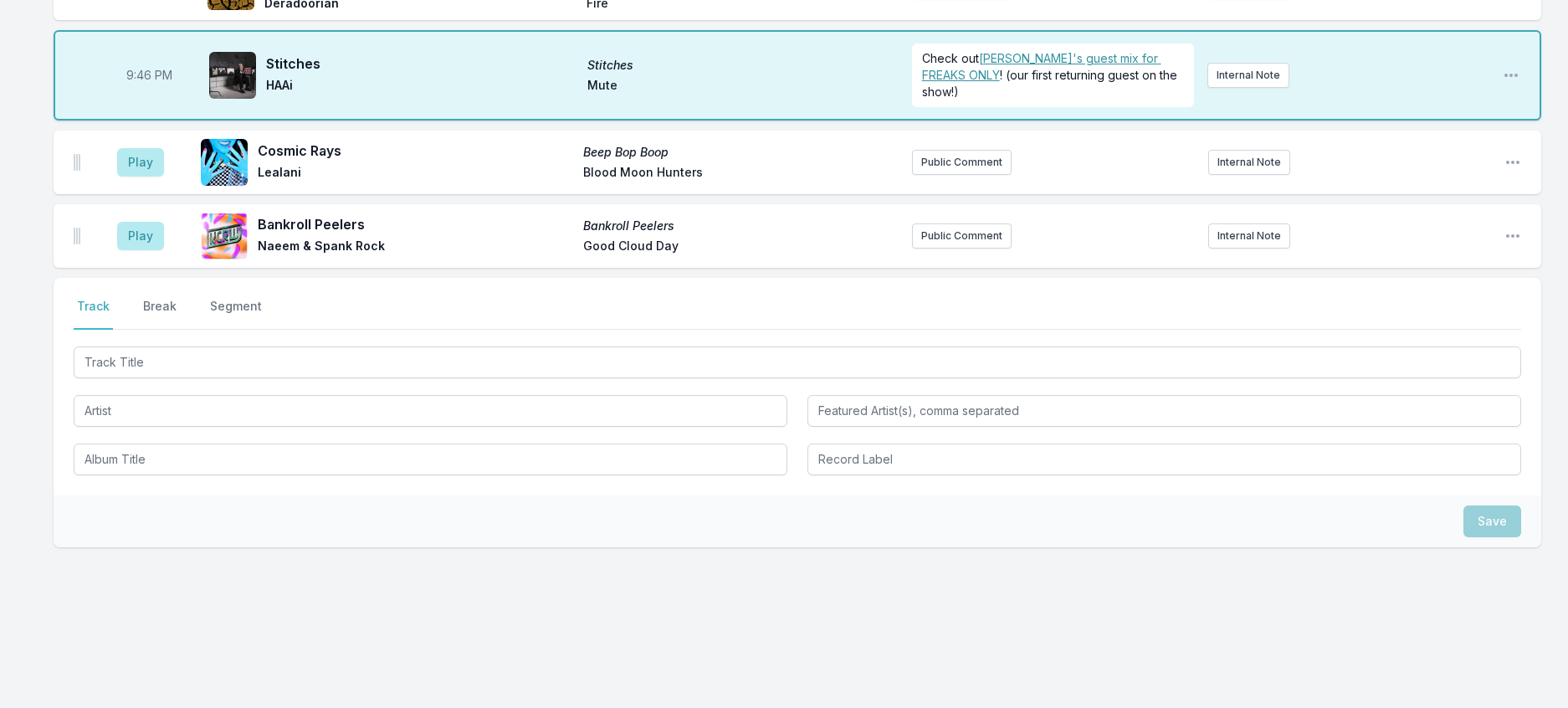
scroll to position [3048, 0]
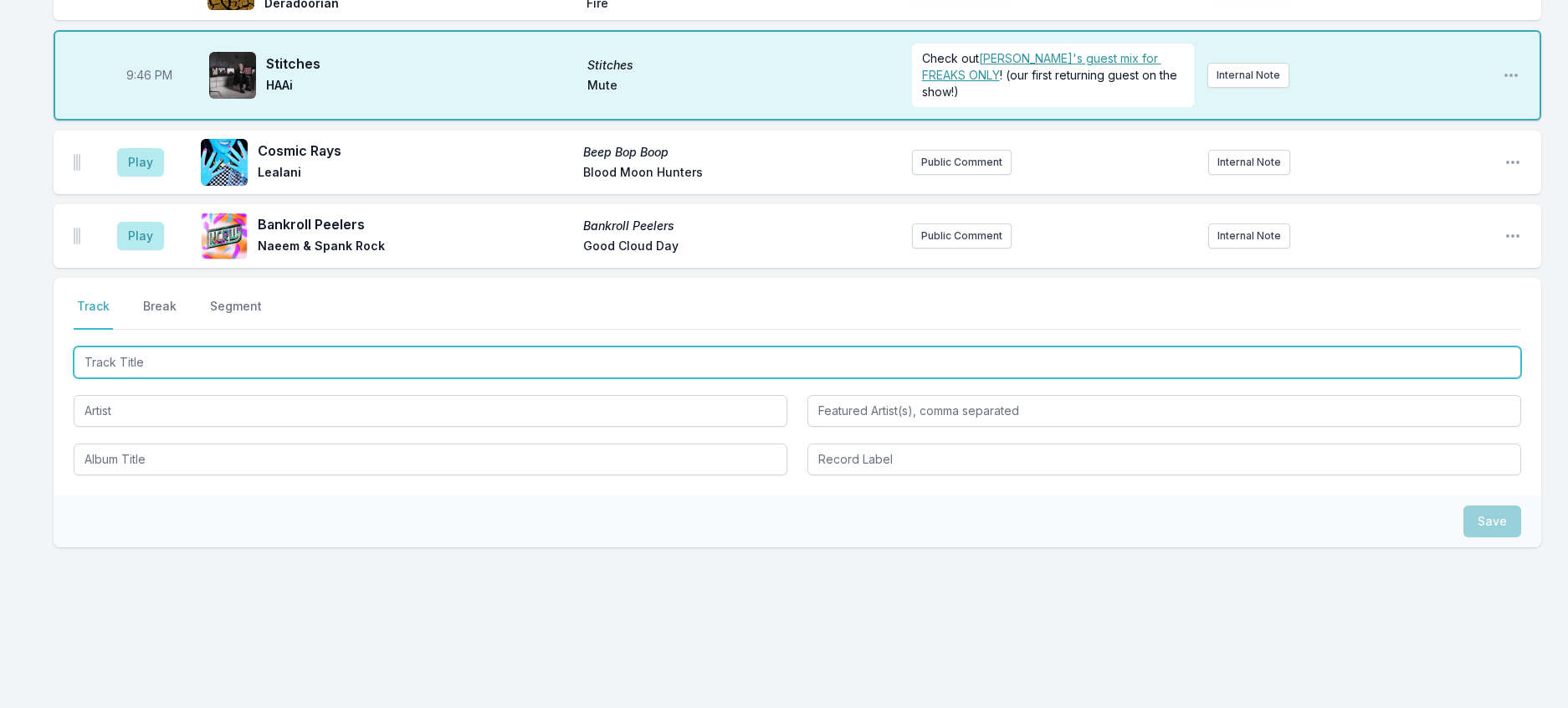
click at [253, 378] on input "Track Title" at bounding box center [797, 362] width 1448 height 31
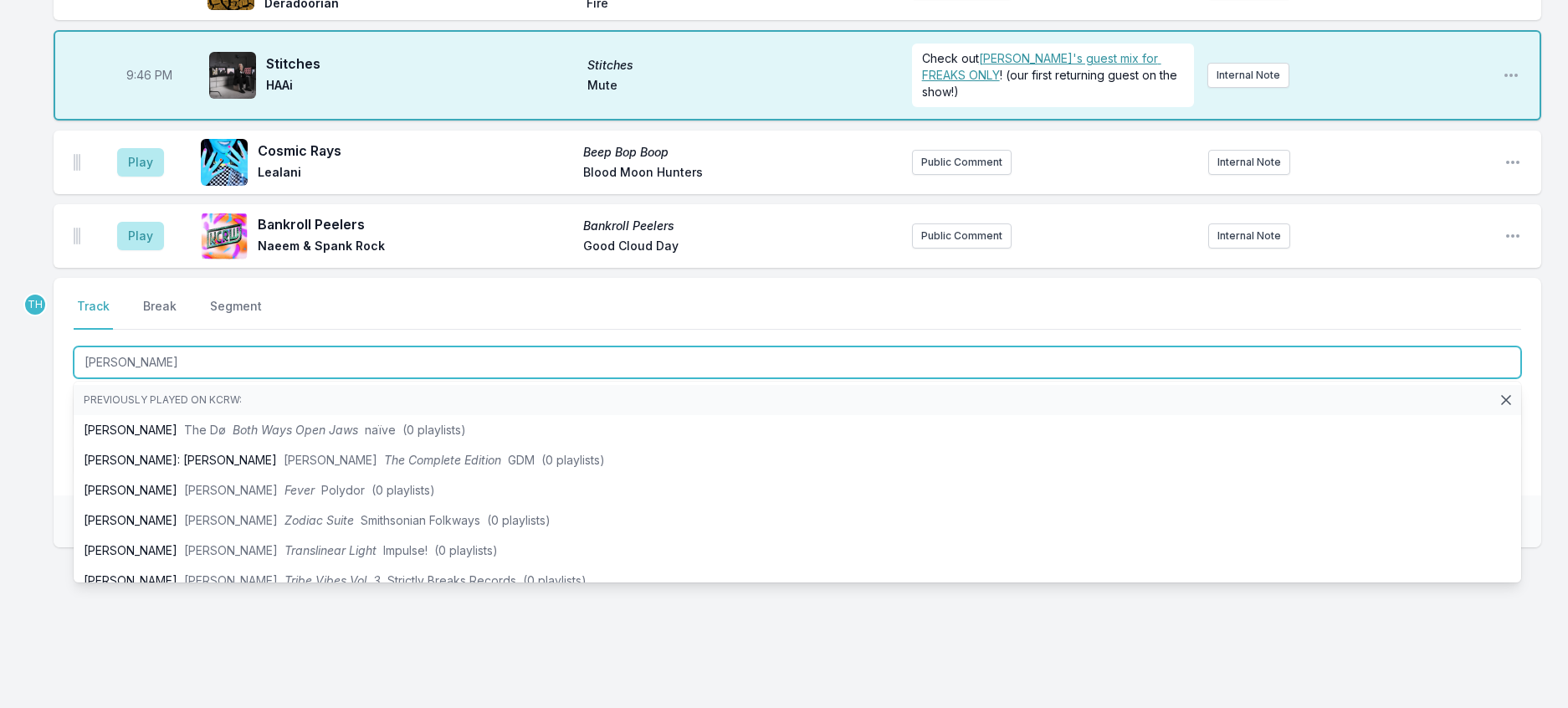
type input "Leo"
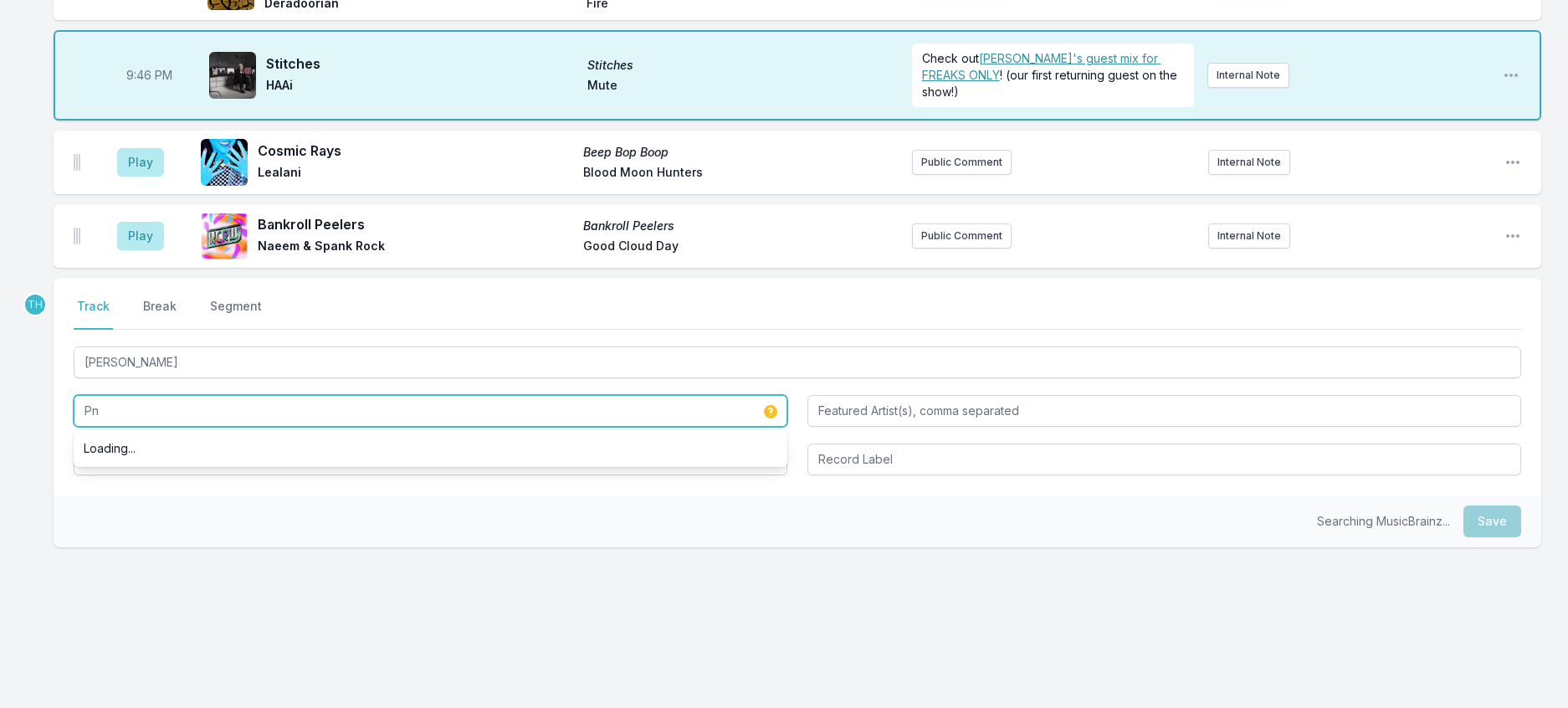
type input "P"
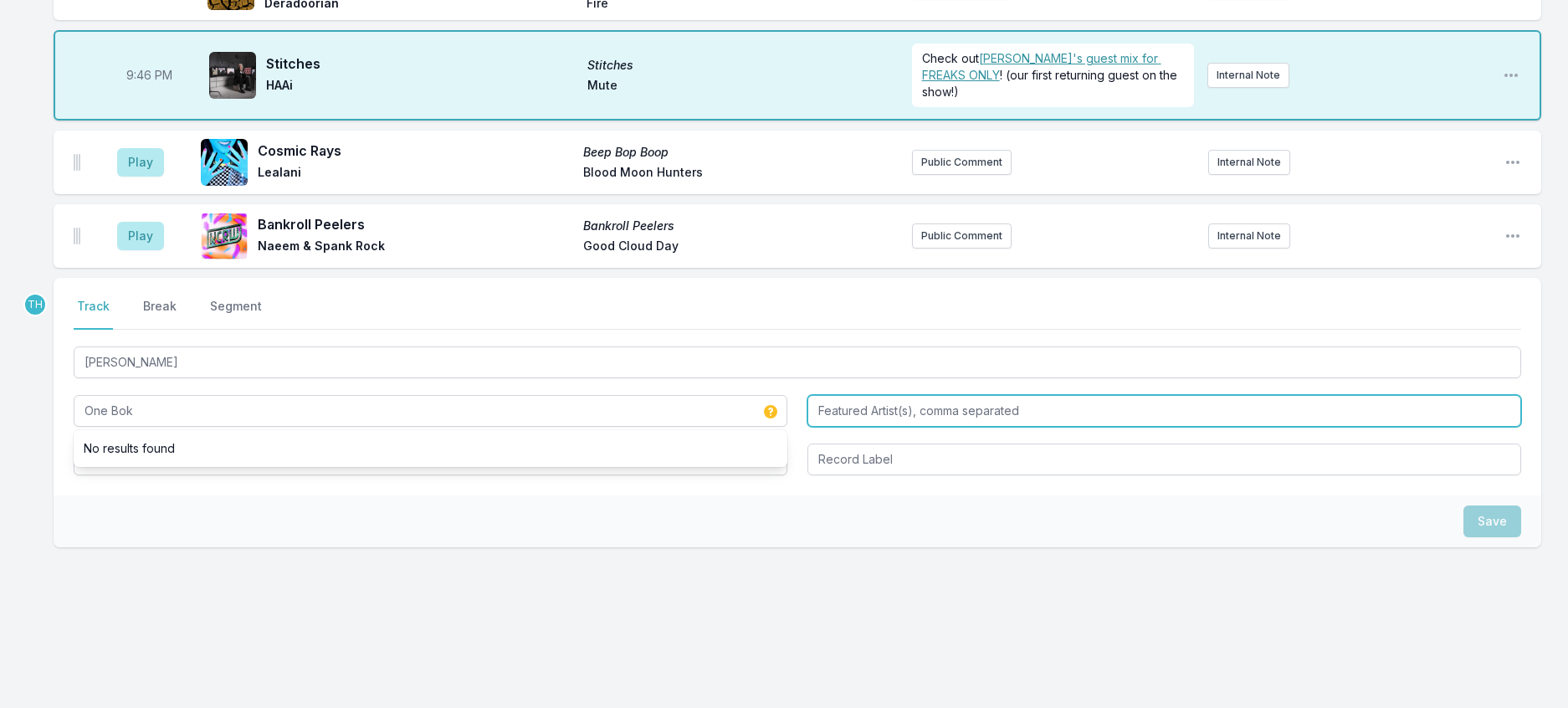
type input "One Bok"
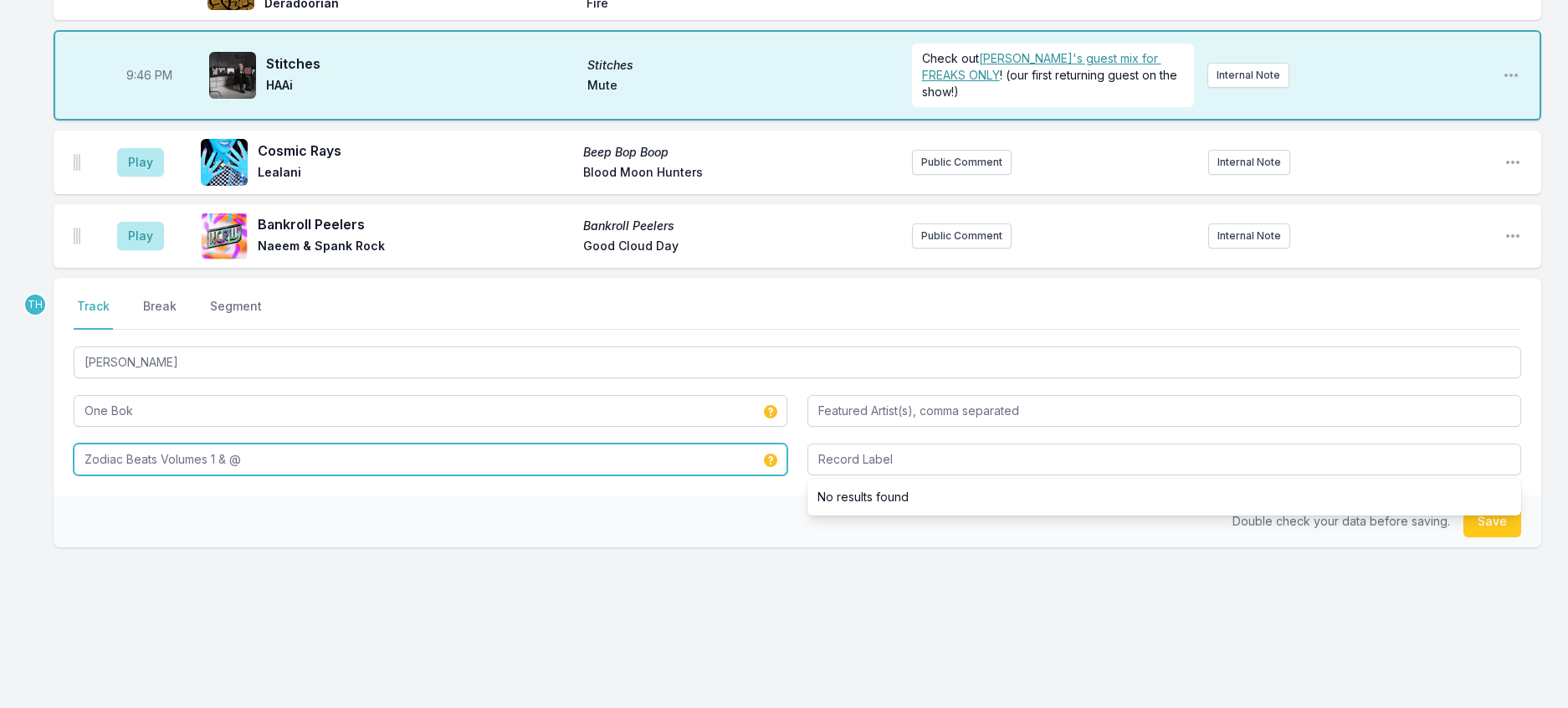
click at [261, 475] on input "Zodiac Beats Volumes 1 & @" at bounding box center [430, 459] width 713 height 31
type input "Zodiac Beats Volumes 1 & 2"
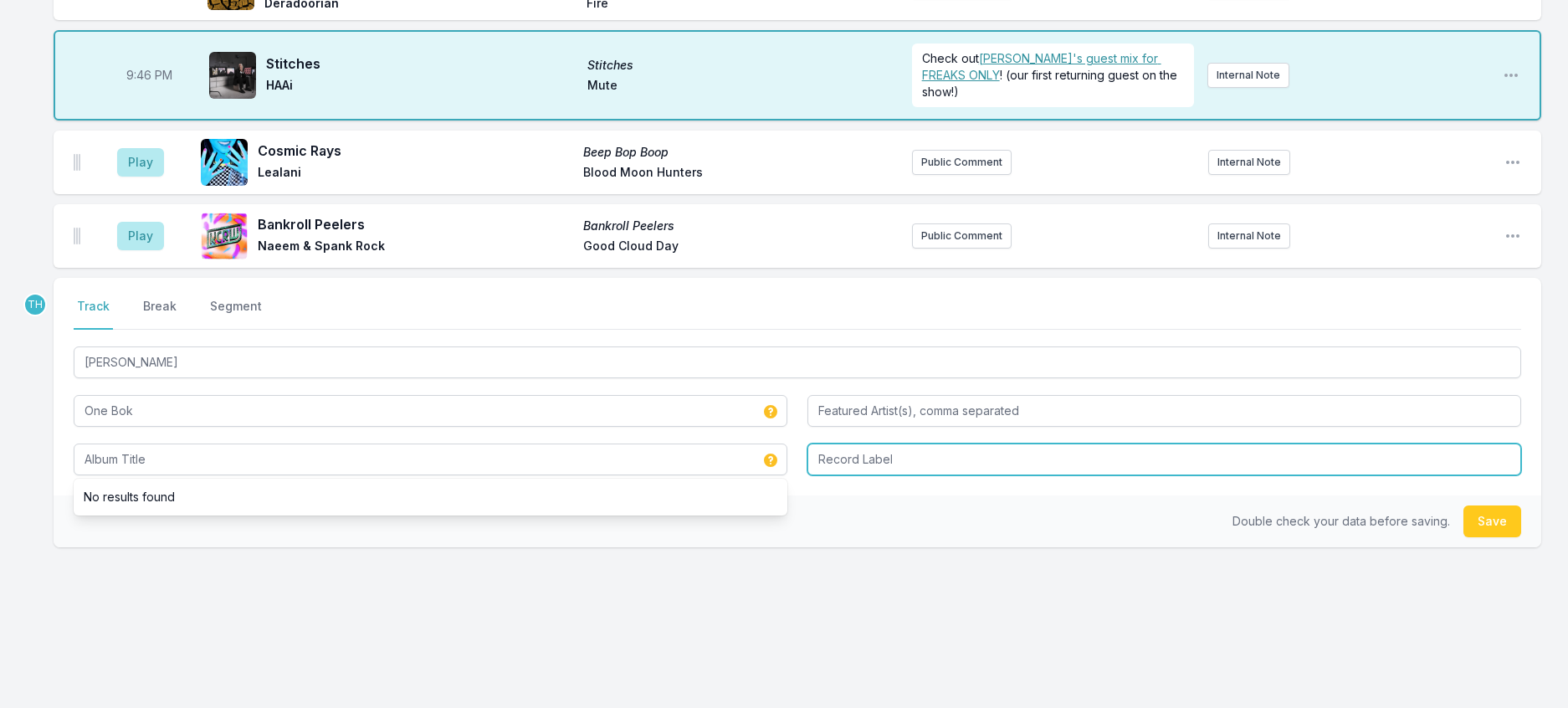
type input "Zodiac Beats Volumes 1 & 2"
type input "AP Life"
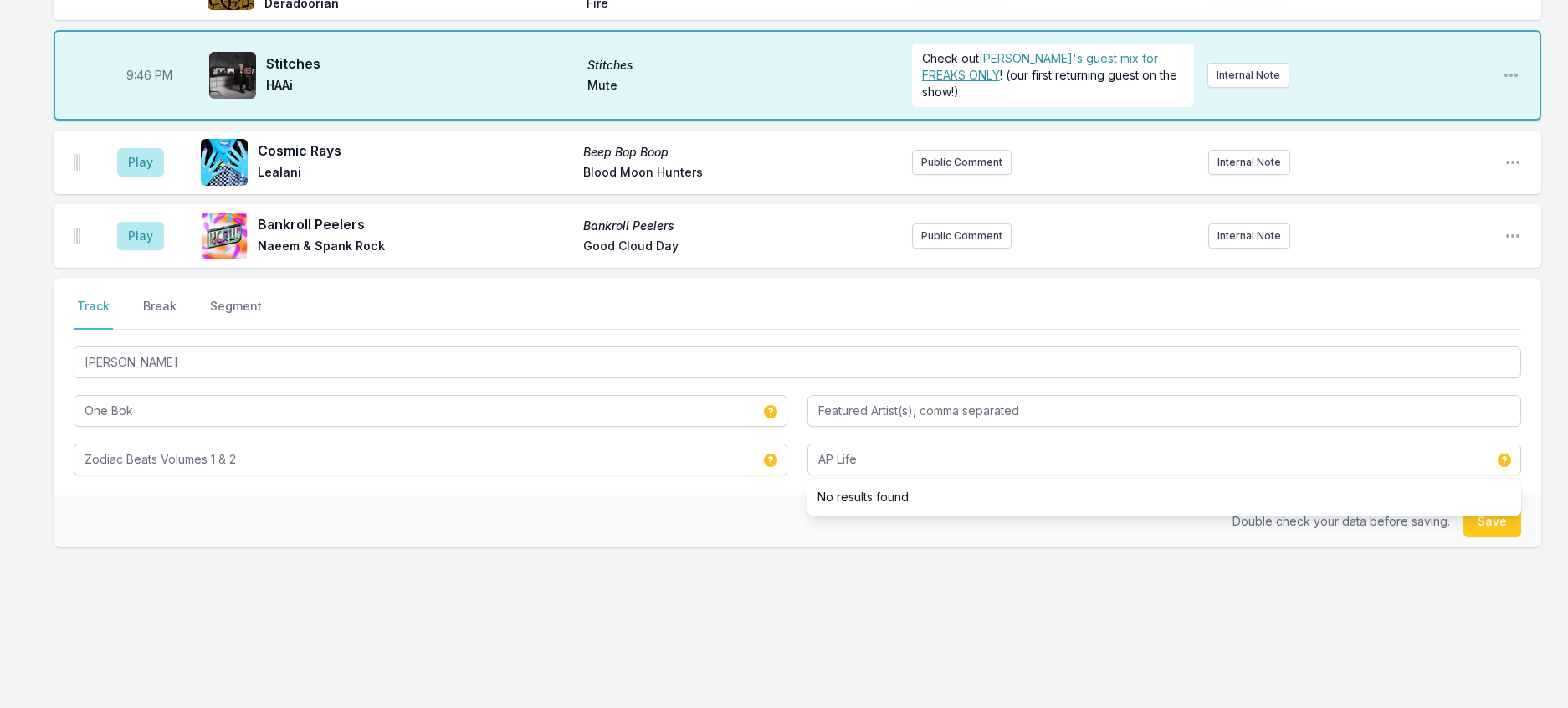
drag, startPoint x: 731, startPoint y: 670, endPoint x: 1236, endPoint y: 598, distance: 510.1
click at [732, 547] on div "Double check your data before saving. Save" at bounding box center [797, 520] width 1488 height 52
click at [1490, 537] on button "Save" at bounding box center [1492, 521] width 58 height 31
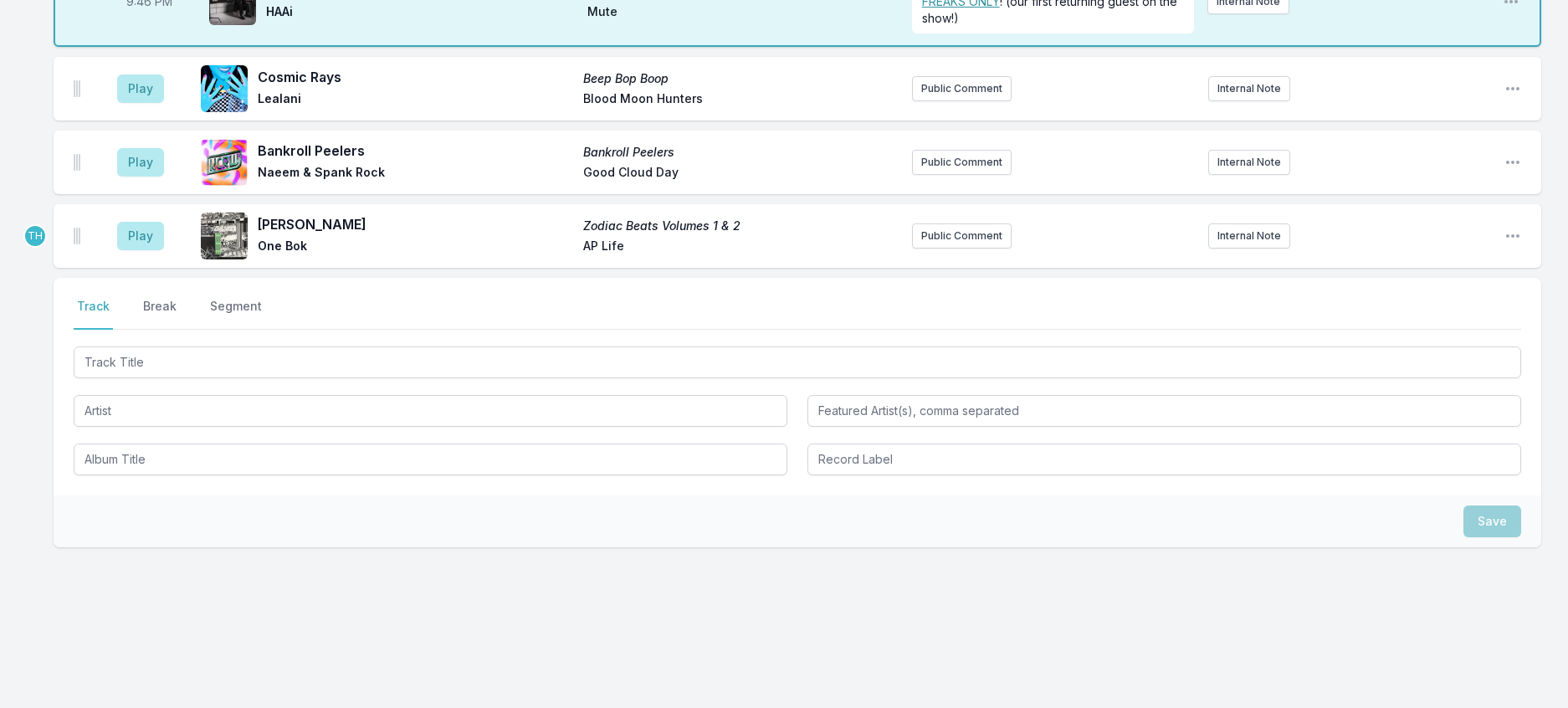
scroll to position [2964, 0]
drag, startPoint x: 160, startPoint y: 345, endPoint x: 181, endPoint y: 339, distance: 21.8
click at [159, 103] on button "Play" at bounding box center [141, 88] width 47 height 29
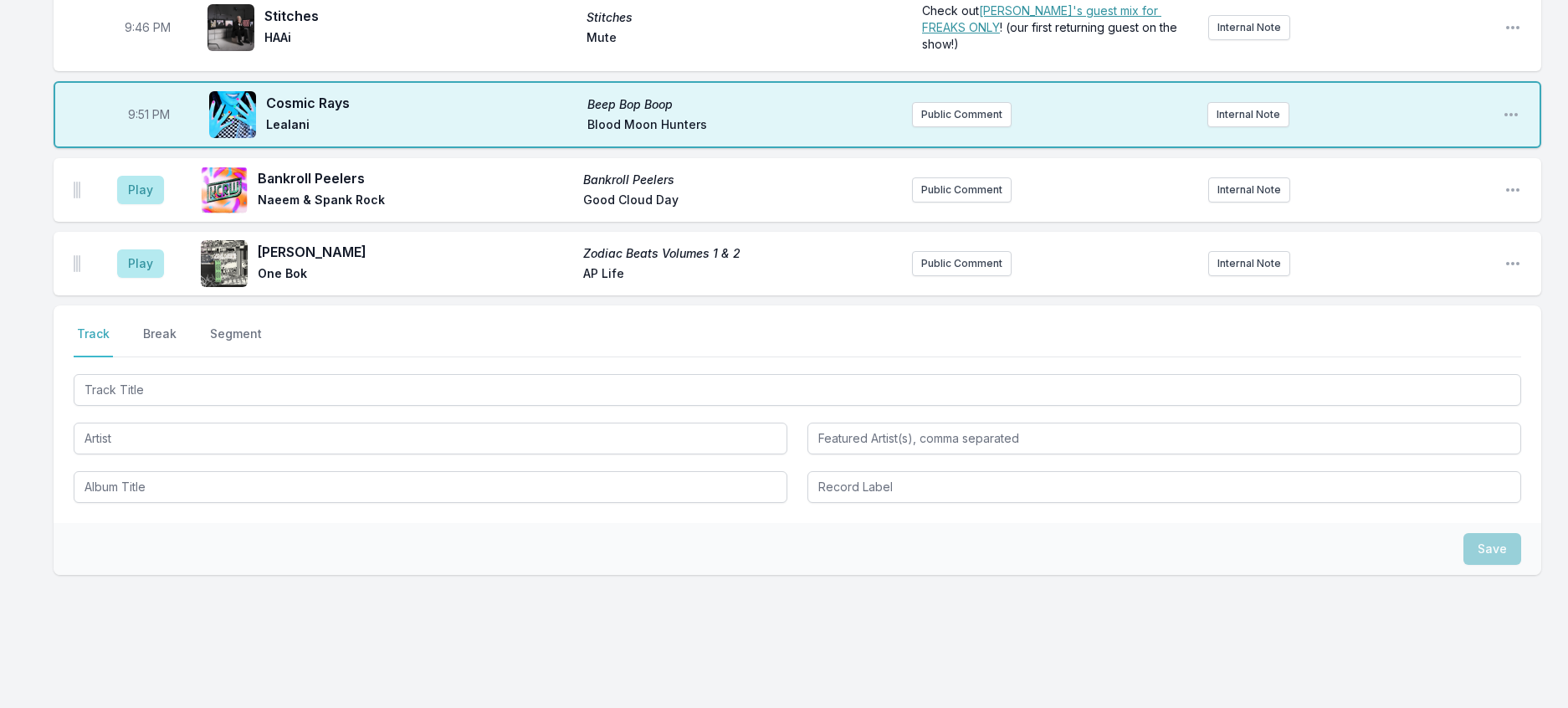
scroll to position [2793, 0]
click at [154, 205] on button "Play" at bounding box center [141, 190] width 47 height 29
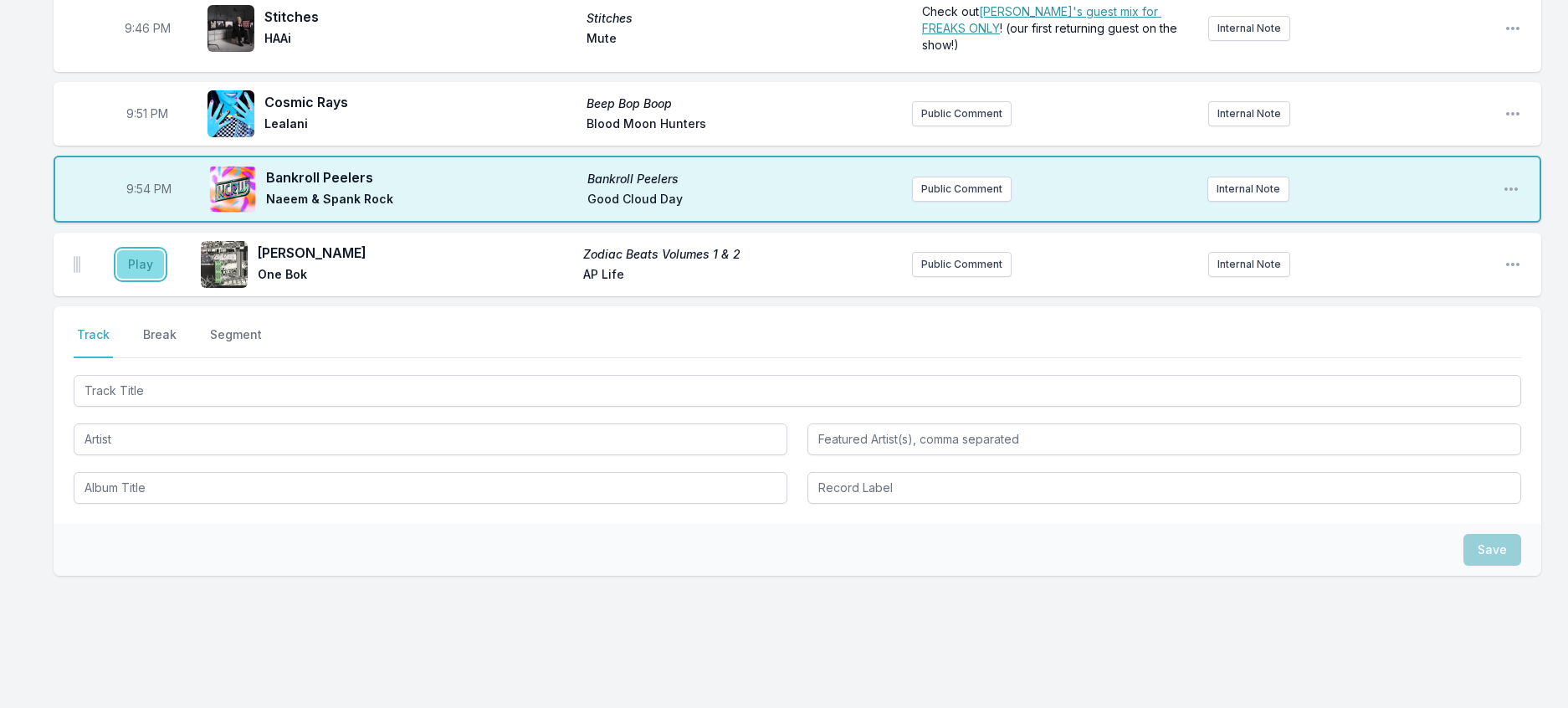
click at [136, 278] on button "Play" at bounding box center [141, 265] width 47 height 29
